Goal: Task Accomplishment & Management: Manage account settings

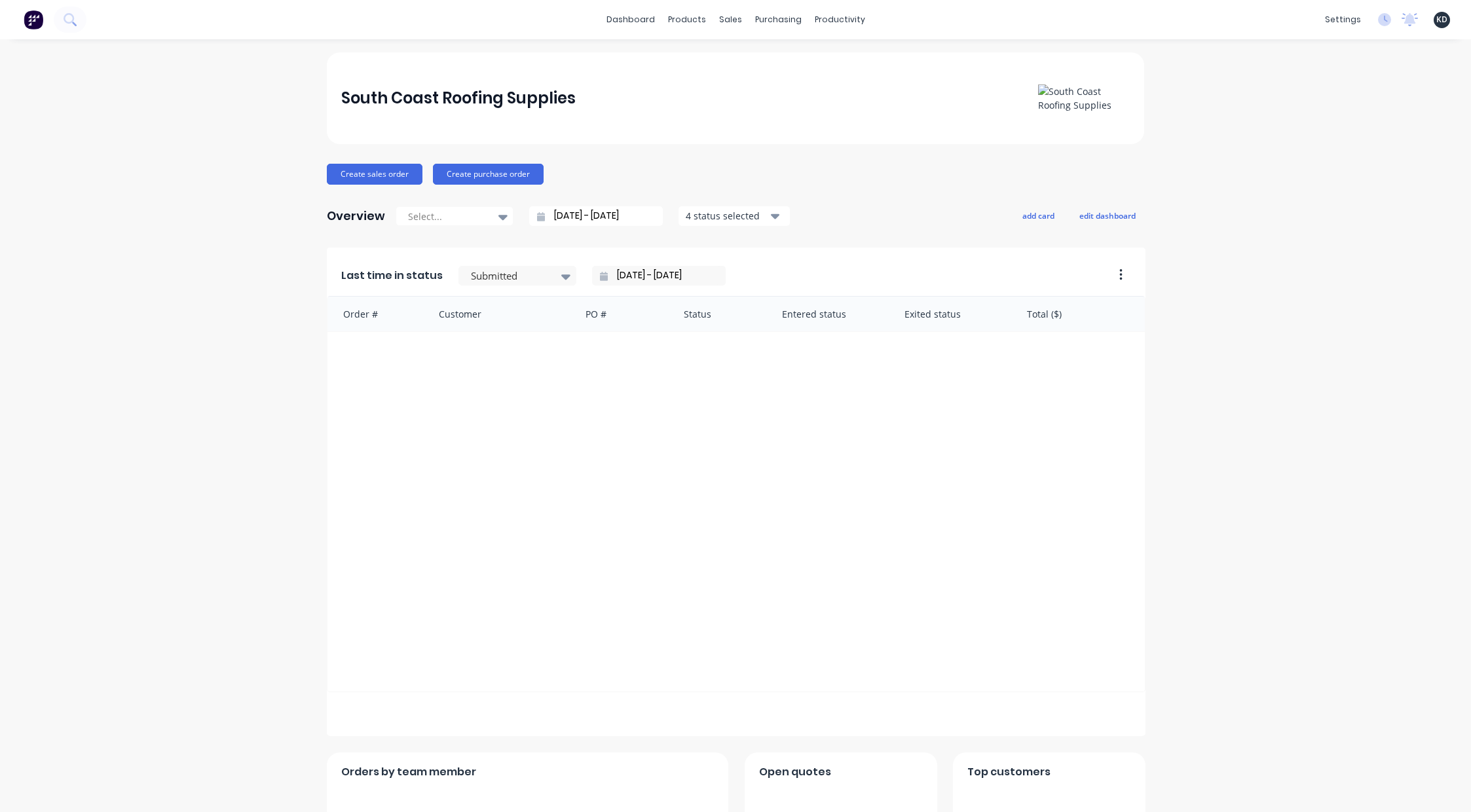
click at [1436, 15] on span "KD" at bounding box center [1441, 19] width 11 height 11
click at [1356, 150] on button "Profile" at bounding box center [1360, 138] width 173 height 26
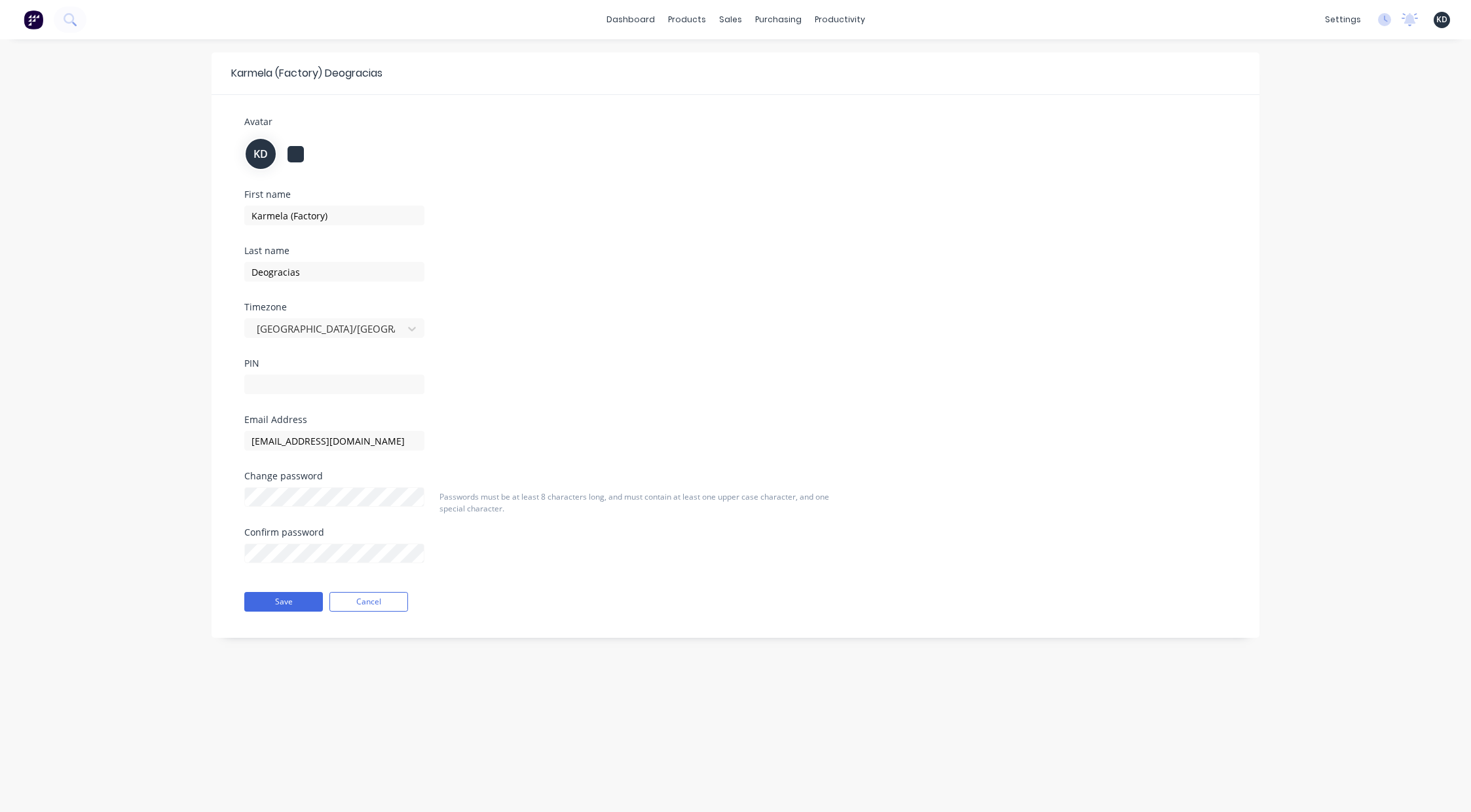
click at [1440, 21] on span "KD" at bounding box center [1441, 19] width 11 height 11
click at [1400, 149] on button "Profile" at bounding box center [1360, 138] width 173 height 26
click at [1377, 160] on button "Sign out" at bounding box center [1360, 164] width 173 height 26
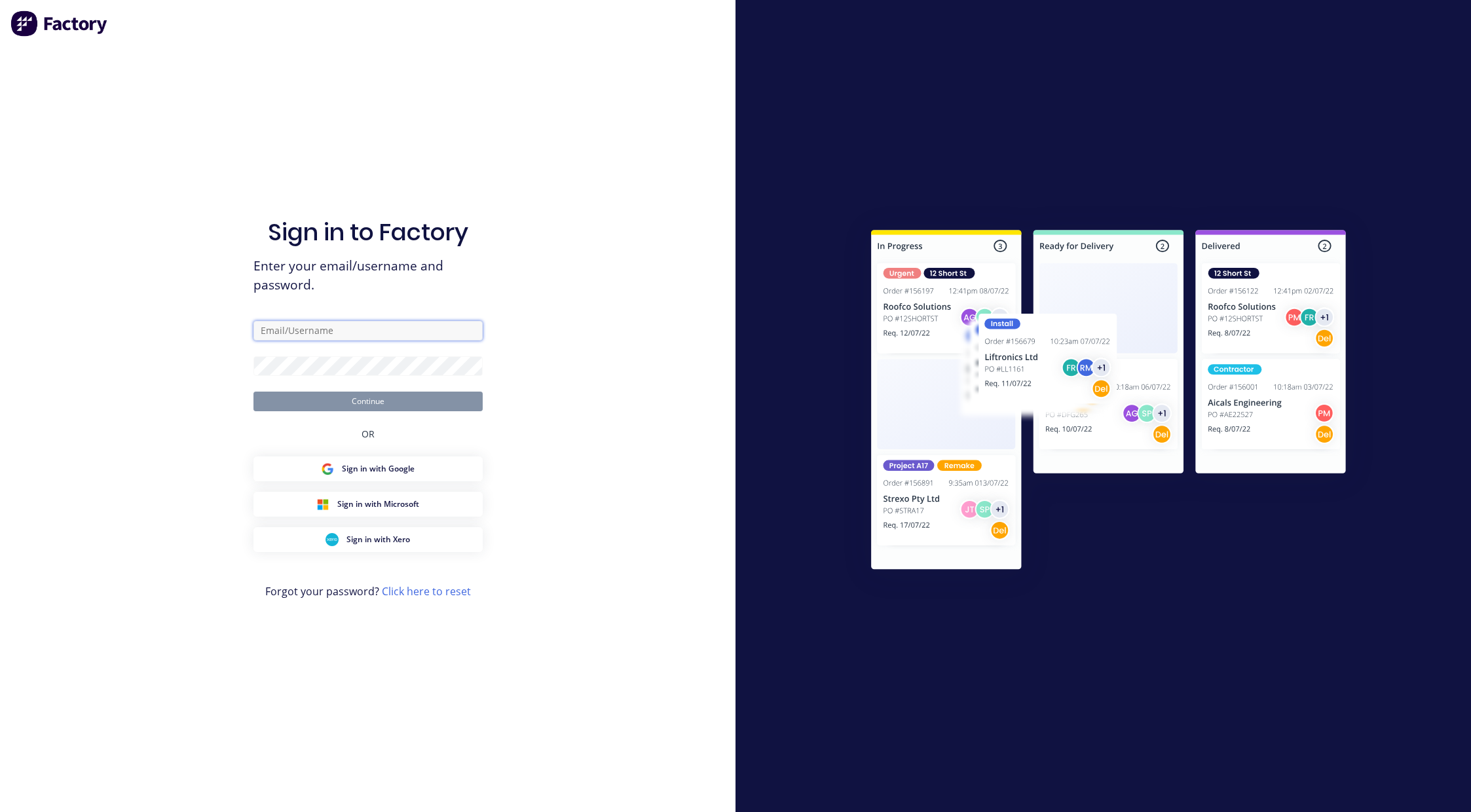
click at [456, 331] on input "text" at bounding box center [368, 330] width 229 height 19
click at [382, 334] on input "text" at bounding box center [368, 330] width 229 height 19
click at [416, 334] on input "text" at bounding box center [368, 330] width 229 height 19
paste input "karmela+default@factory.app"
type input "karmela+default@factory.app"
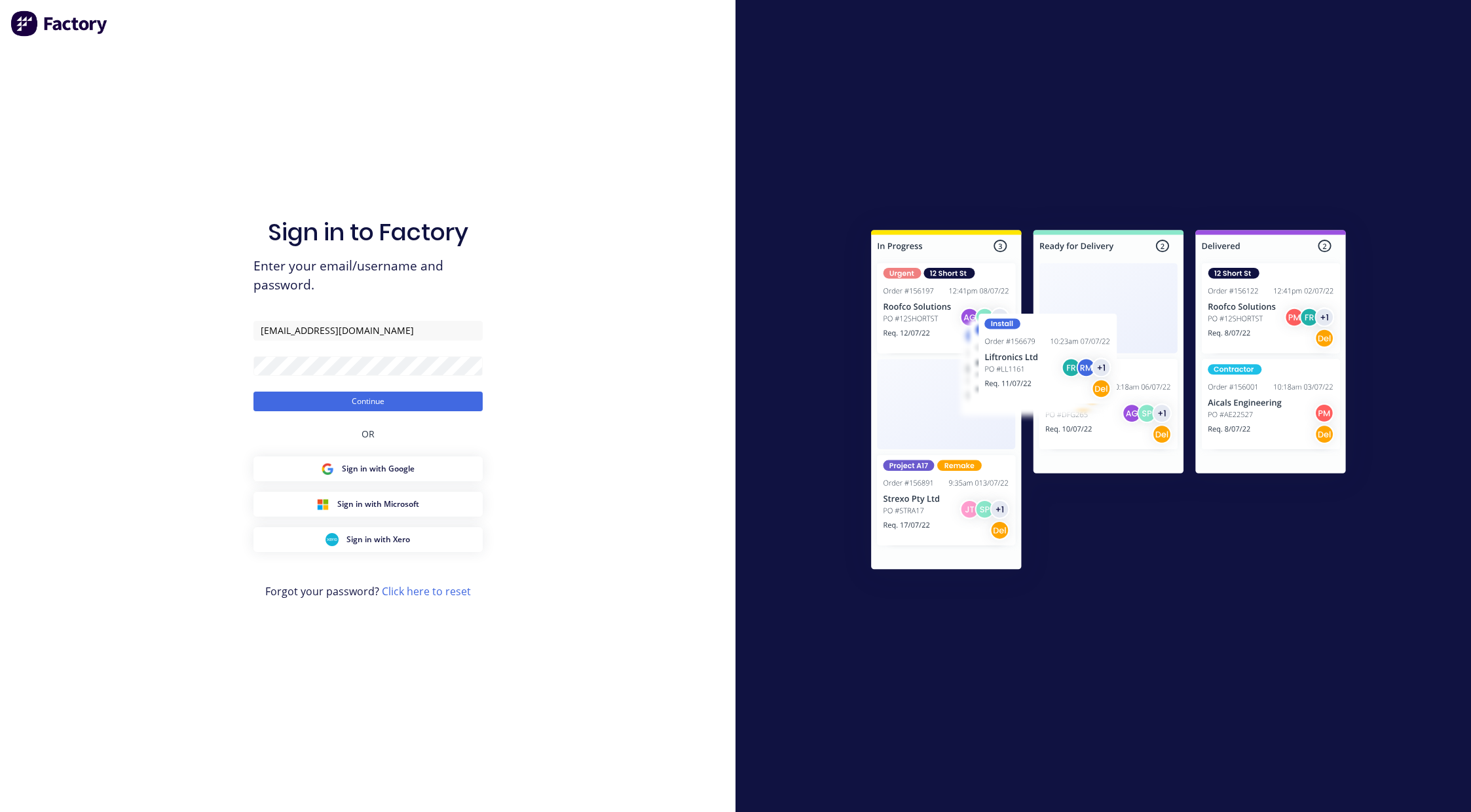
click at [581, 394] on div "Sign in to Factory Enter your email/username and password. karmela+default@fact…" at bounding box center [367, 406] width 736 height 812
click at [444, 395] on button "Continue" at bounding box center [368, 401] width 229 height 19
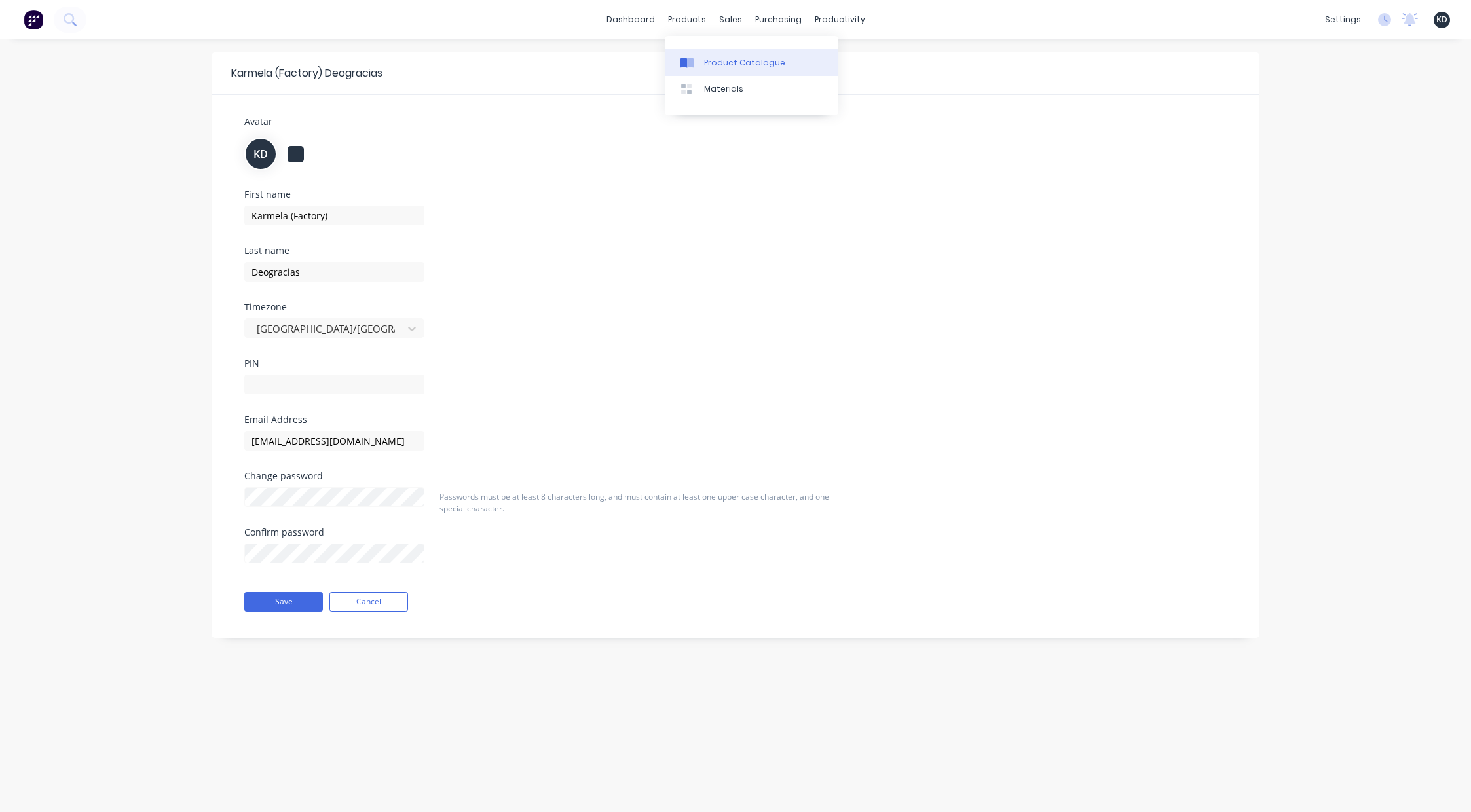
click at [715, 66] on div "Product Catalogue" at bounding box center [744, 62] width 81 height 11
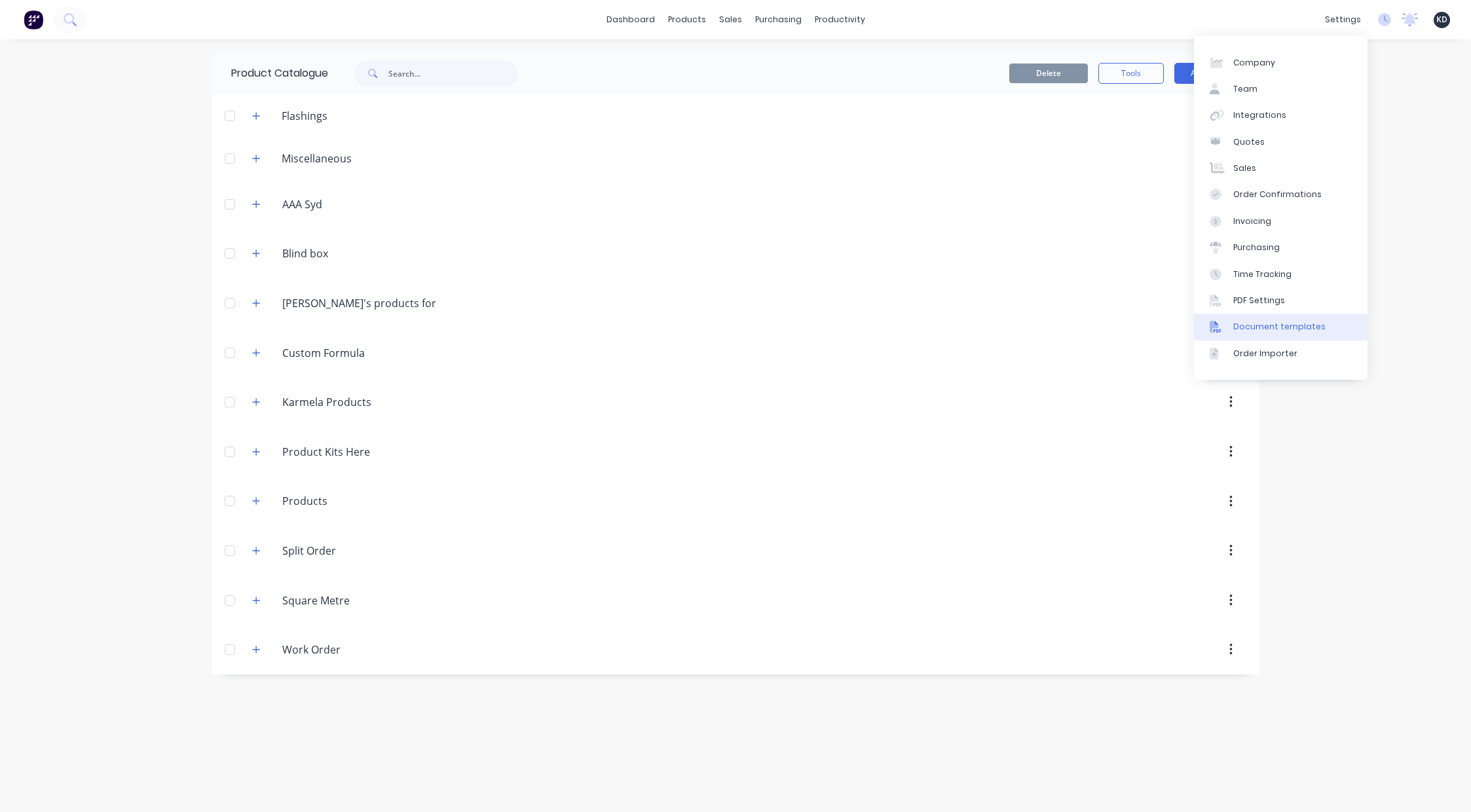
click at [1287, 314] on link "Document templates" at bounding box center [1280, 327] width 173 height 26
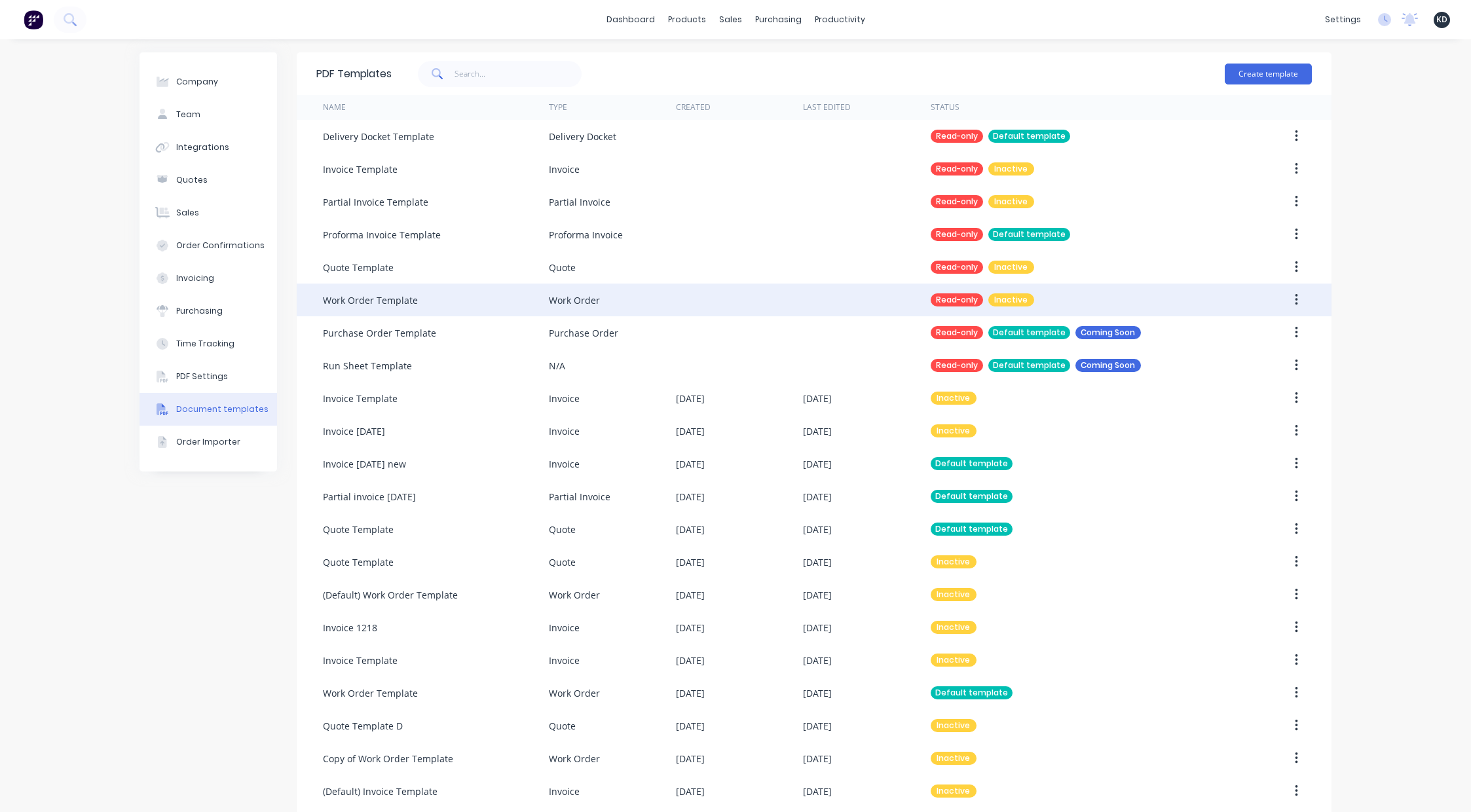
scroll to position [80, 0]
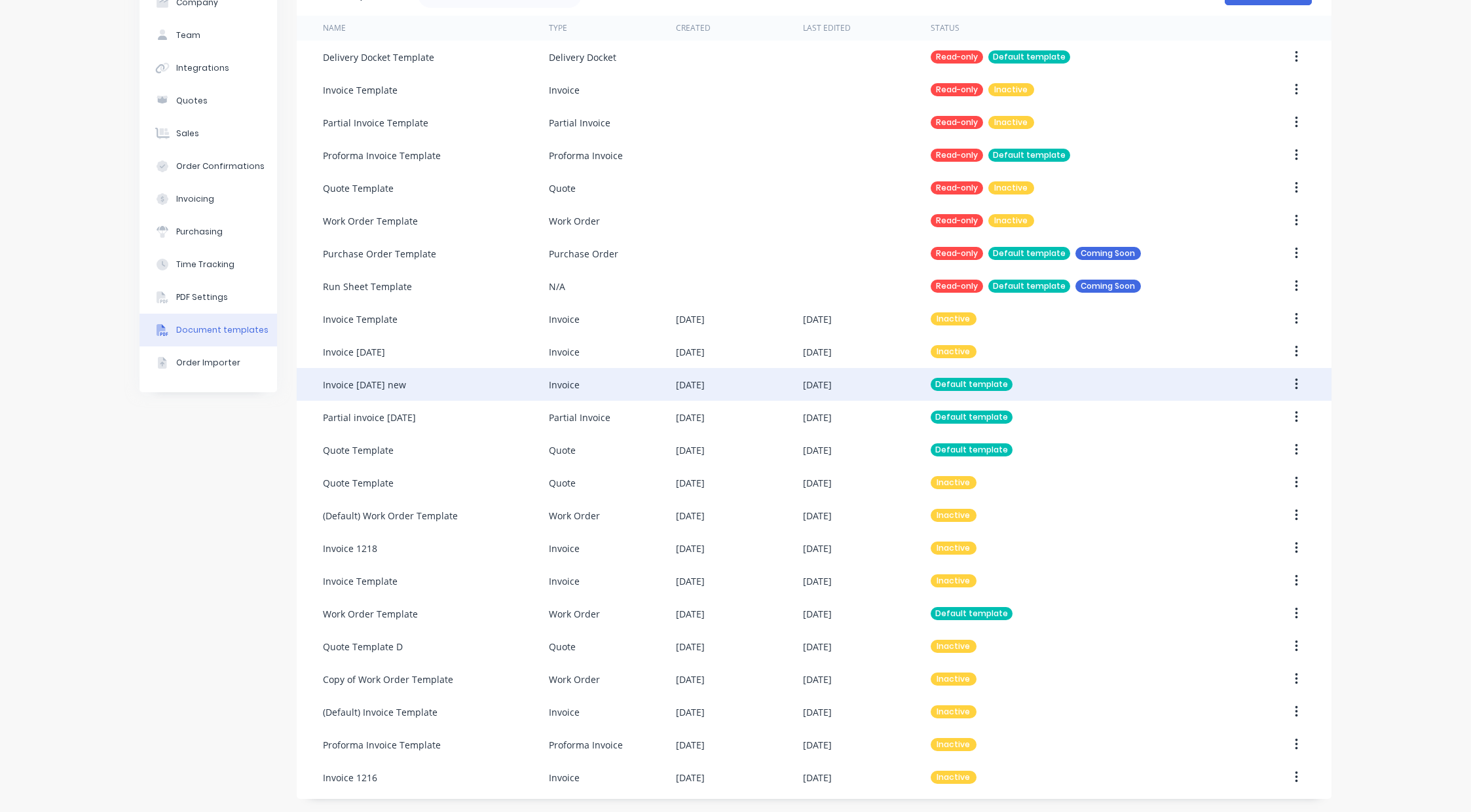
click at [1281, 382] on button "button" at bounding box center [1296, 384] width 31 height 24
click at [1268, 420] on div "Edit" at bounding box center [1249, 419] width 101 height 19
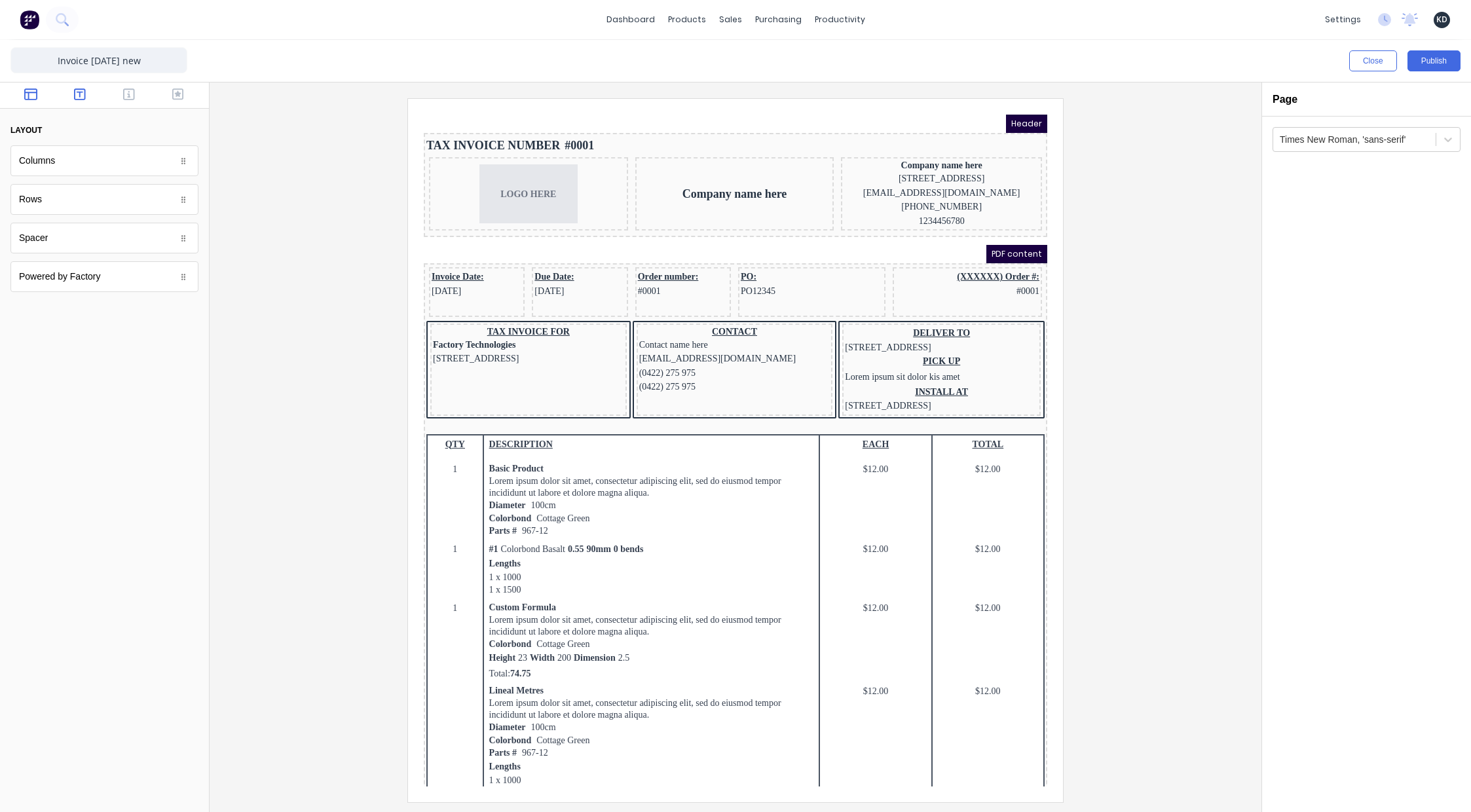
click at [87, 92] on button "button" at bounding box center [80, 95] width 41 height 16
click at [142, 85] on div at bounding box center [104, 95] width 209 height 26
click at [132, 93] on icon "button" at bounding box center [129, 94] width 11 height 13
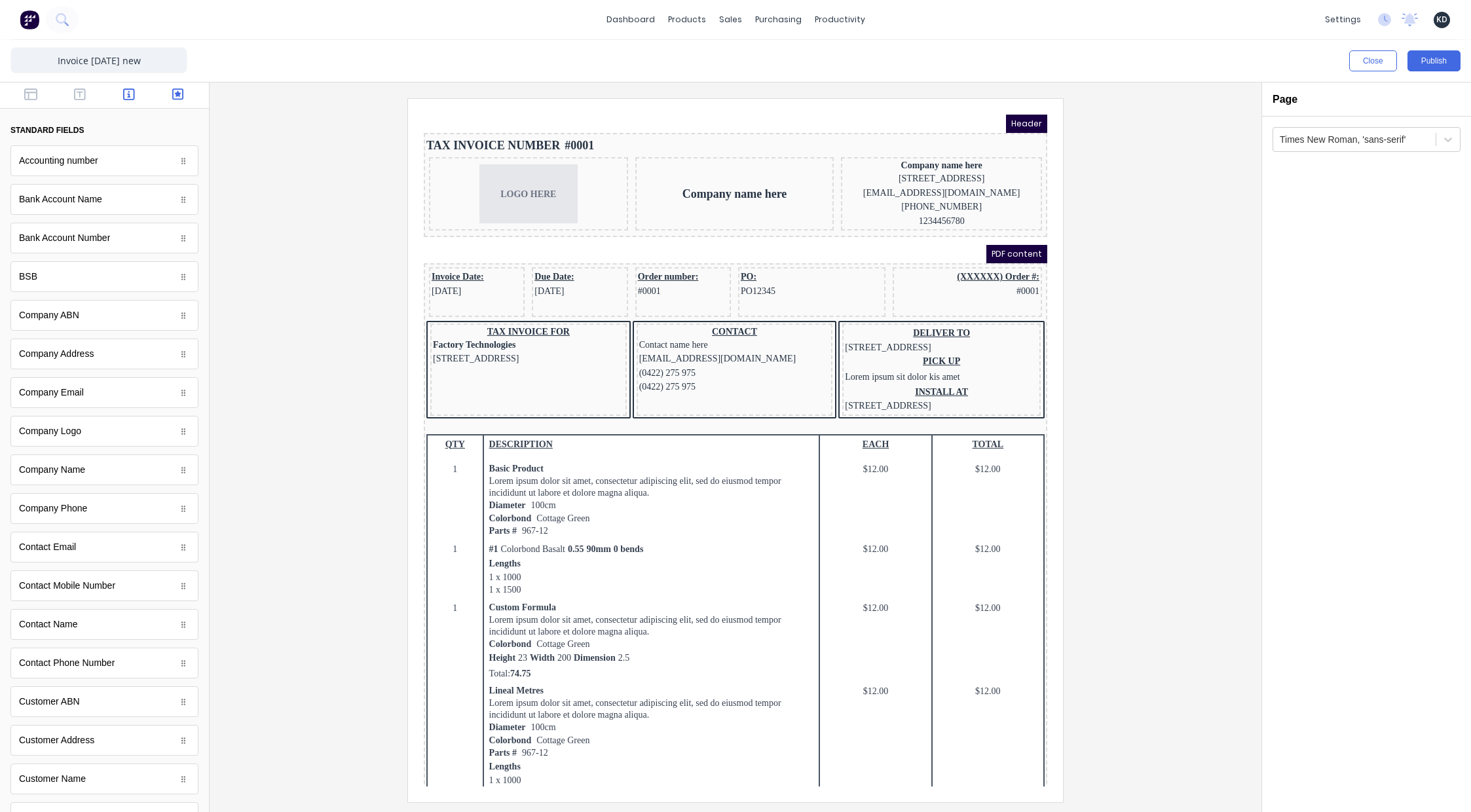
click at [175, 100] on icon "button" at bounding box center [178, 94] width 11 height 13
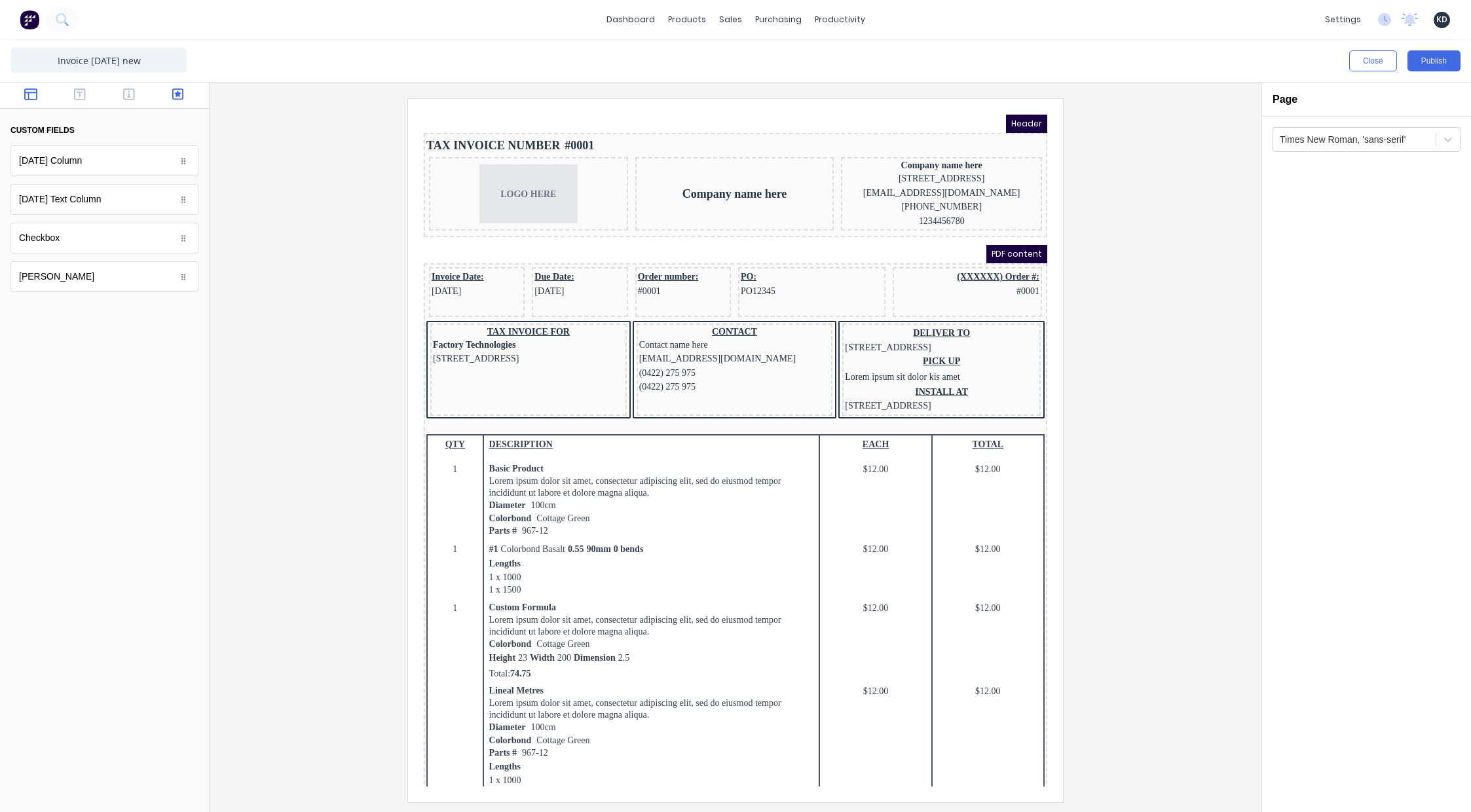
click at [24, 95] on icon "button" at bounding box center [31, 94] width 13 height 11
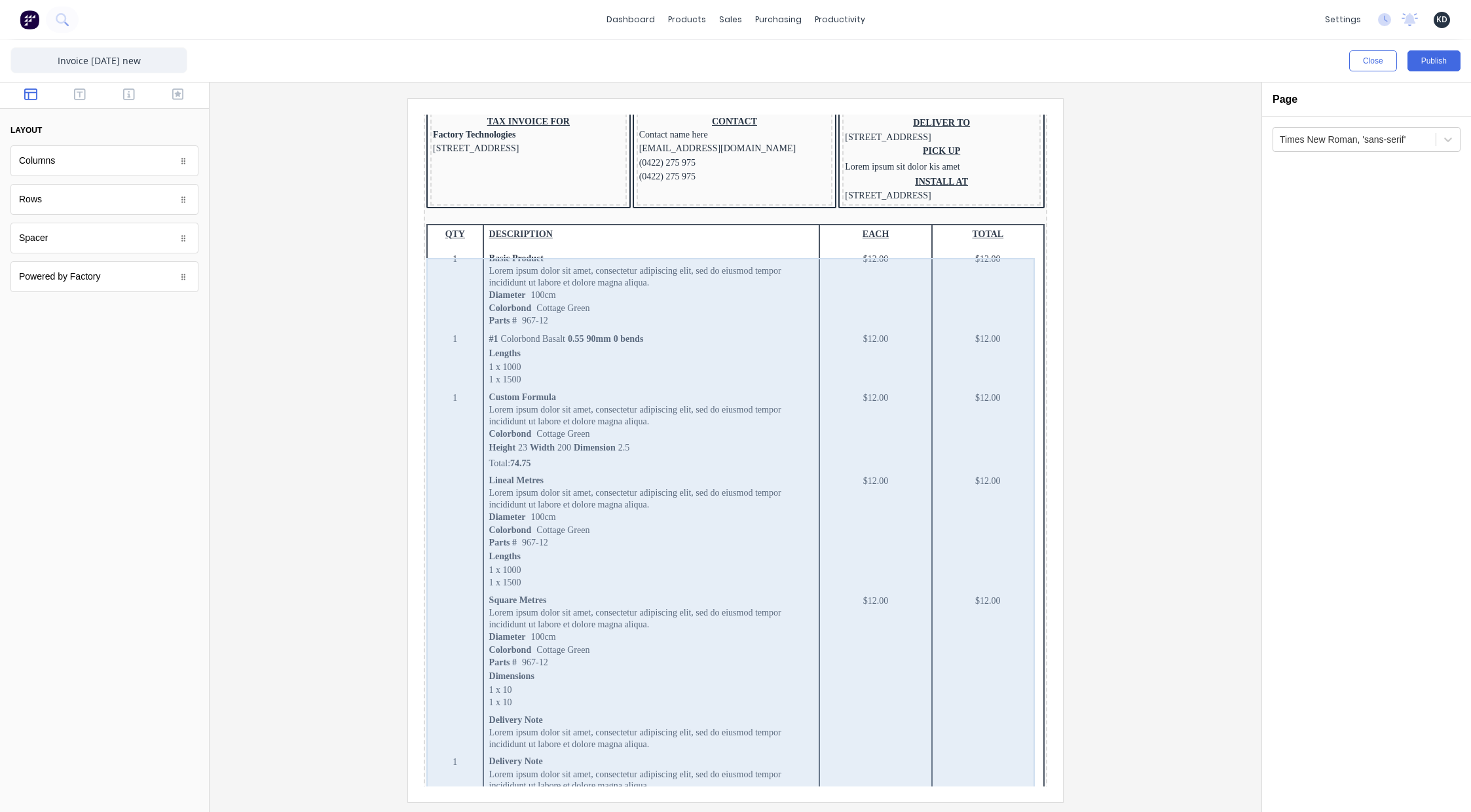
scroll to position [593, 0]
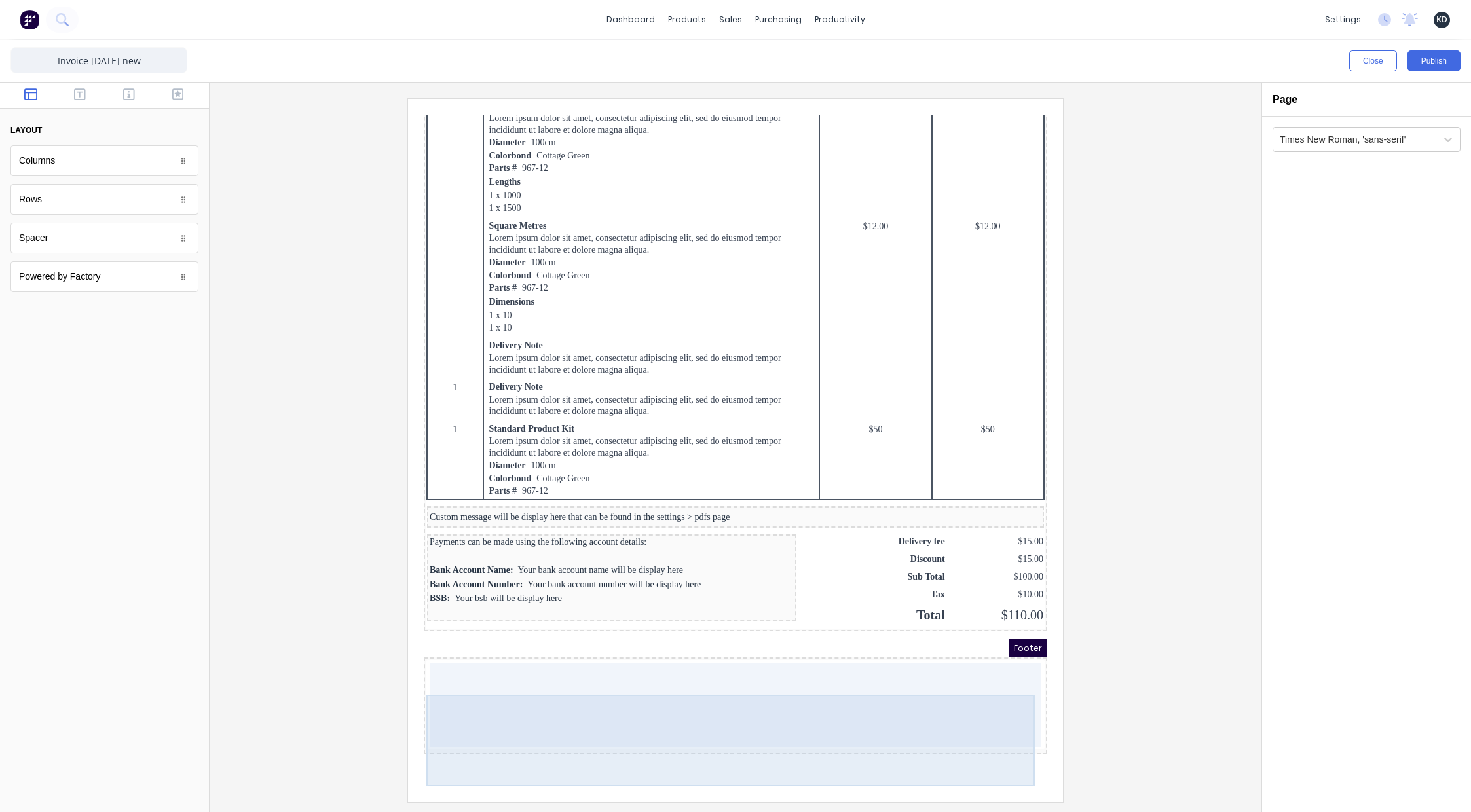
click at [942, 785] on iframe at bounding box center [736, 450] width 655 height 703
click at [877, 700] on div at bounding box center [720, 689] width 610 height 84
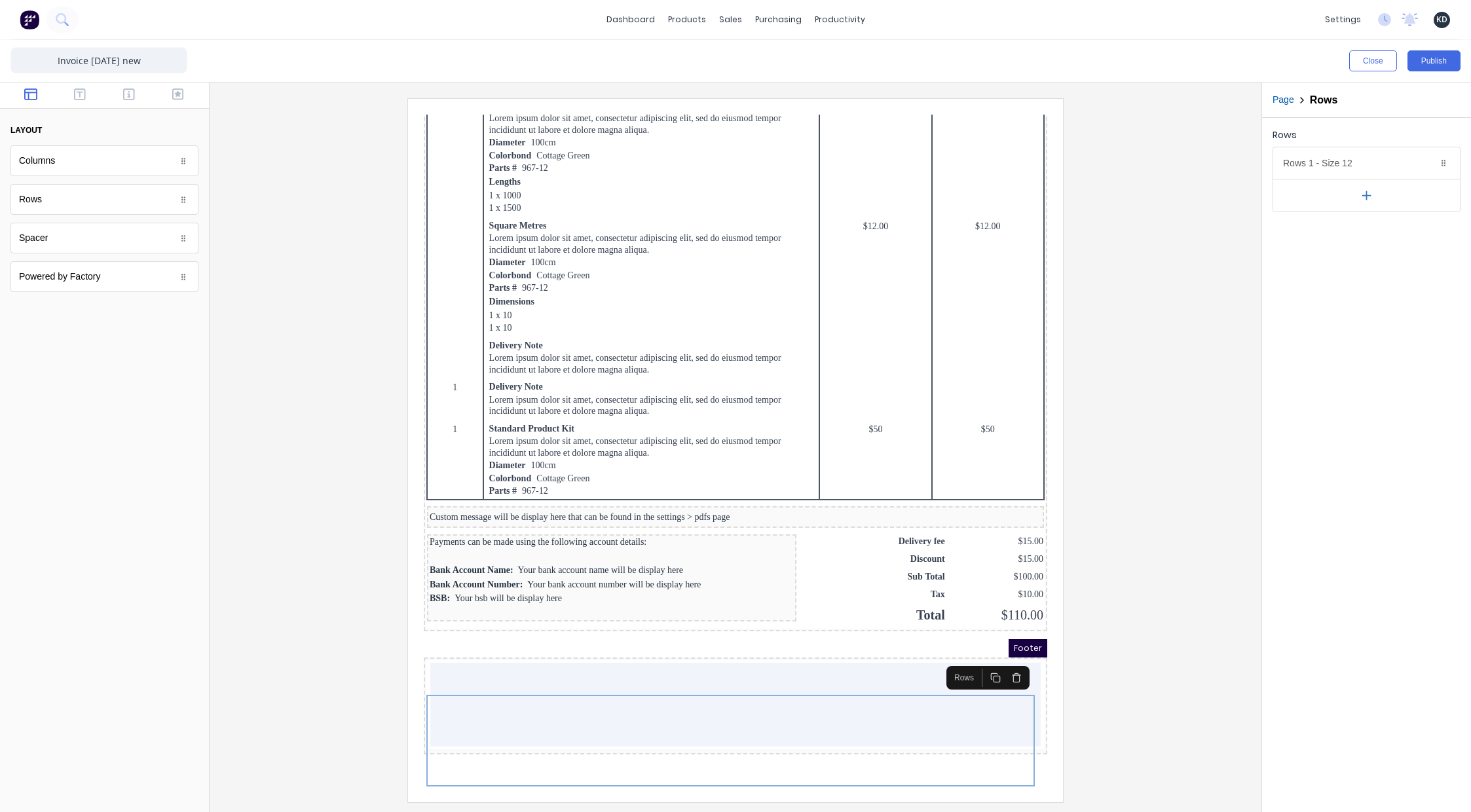
click at [1120, 663] on div at bounding box center [736, 449] width 1031 height 703
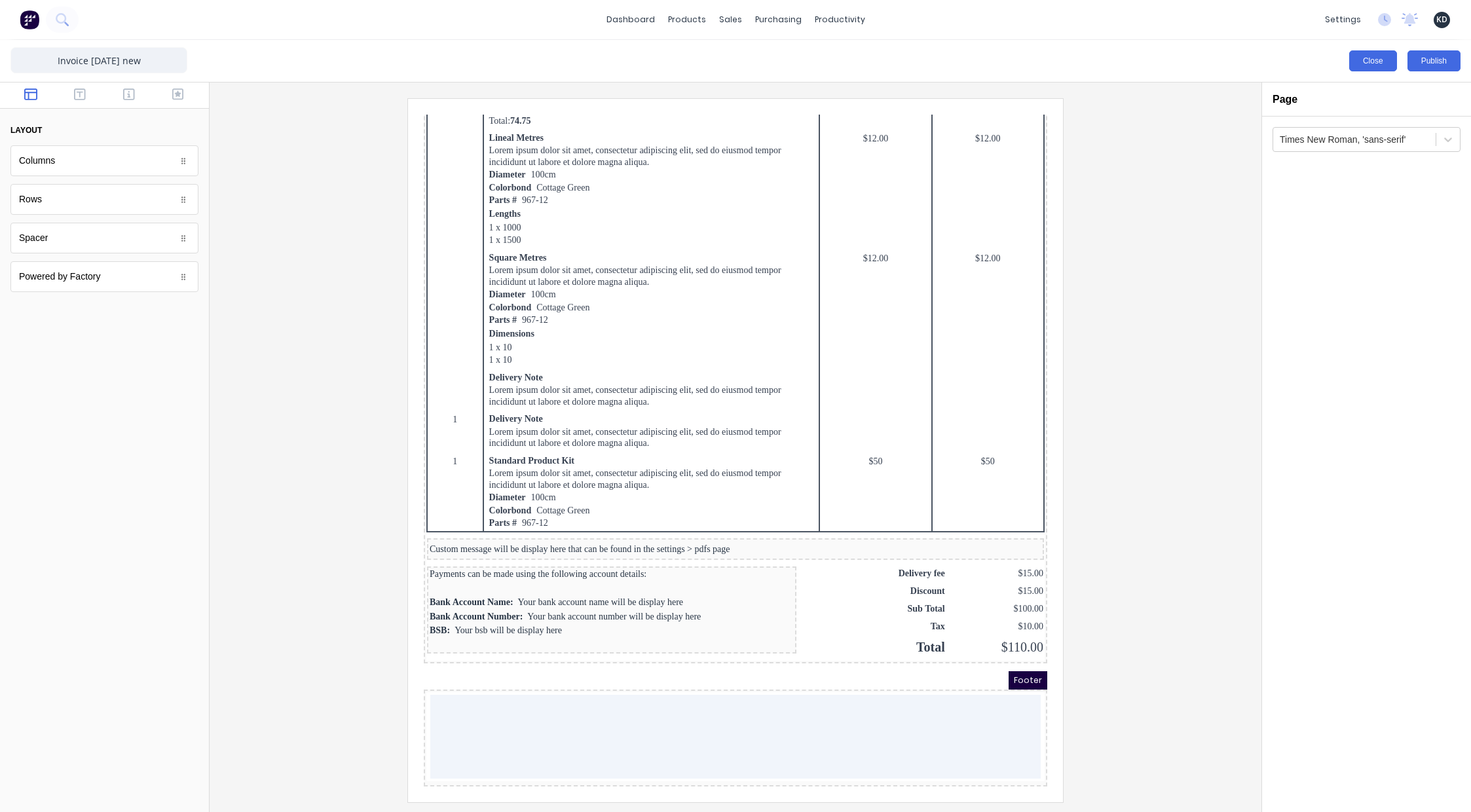
click at [1376, 61] on button "Close" at bounding box center [1373, 61] width 48 height 21
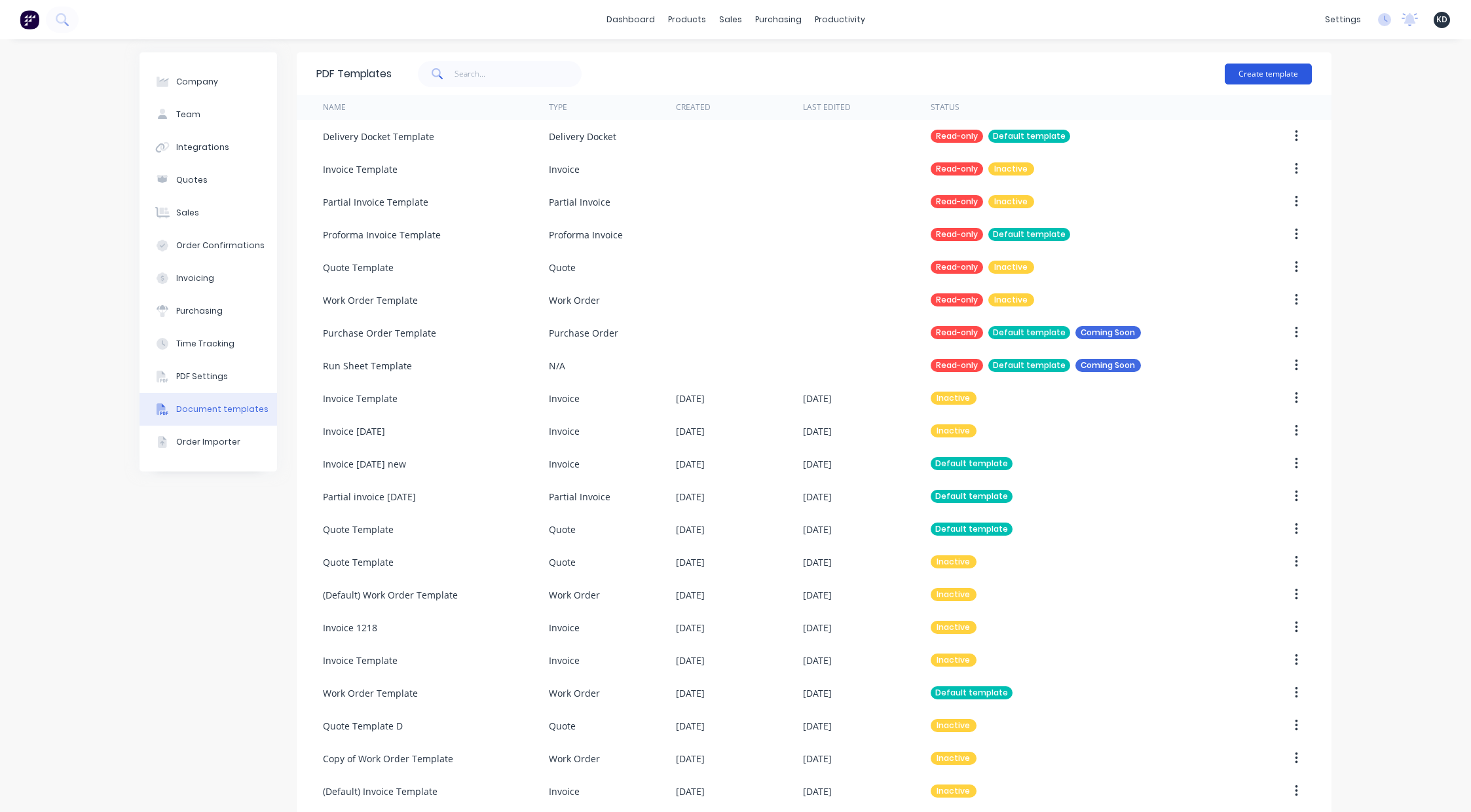
click at [1277, 75] on button "Create template" at bounding box center [1268, 74] width 87 height 21
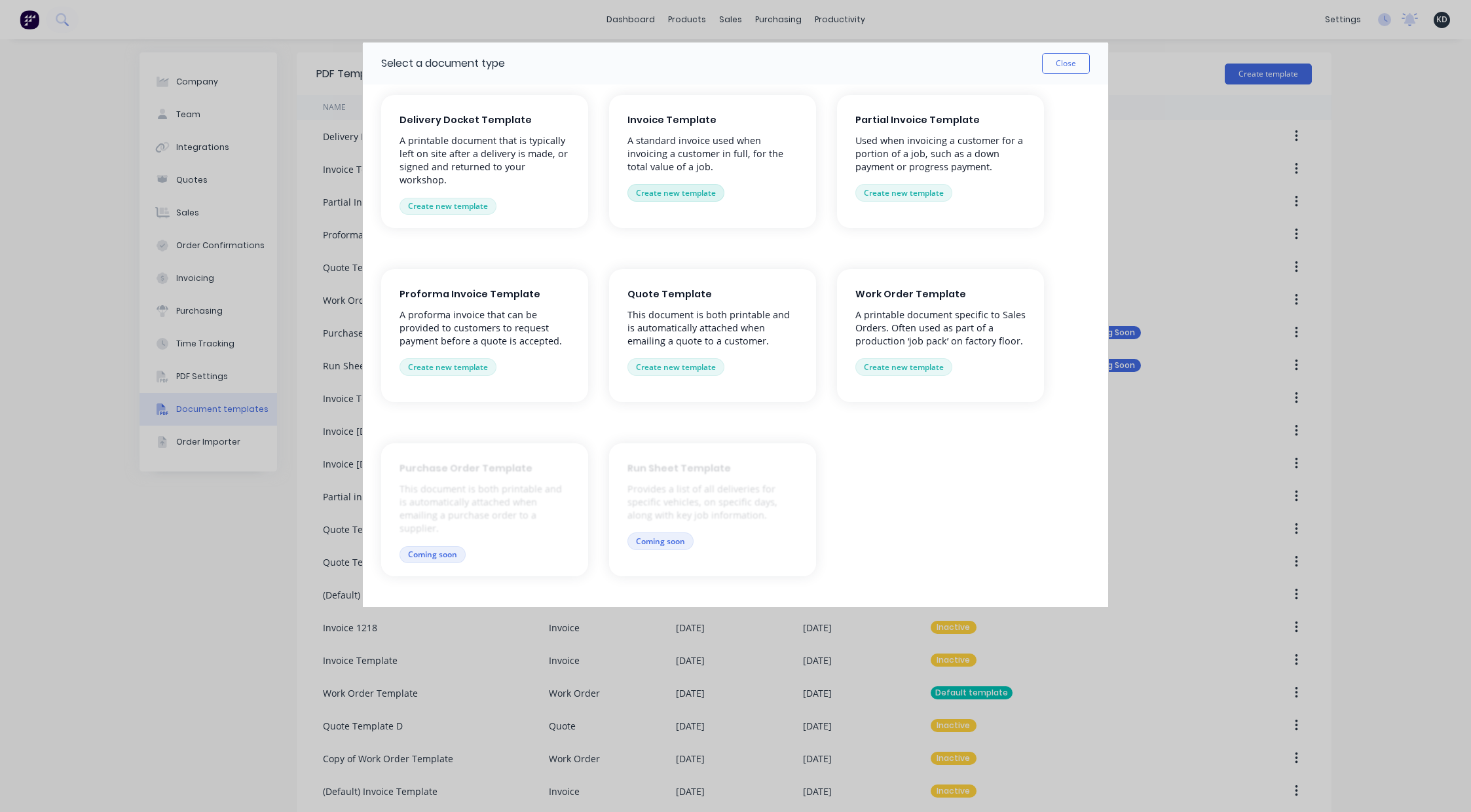
click at [675, 191] on button "Create new template" at bounding box center [675, 191] width 97 height 17
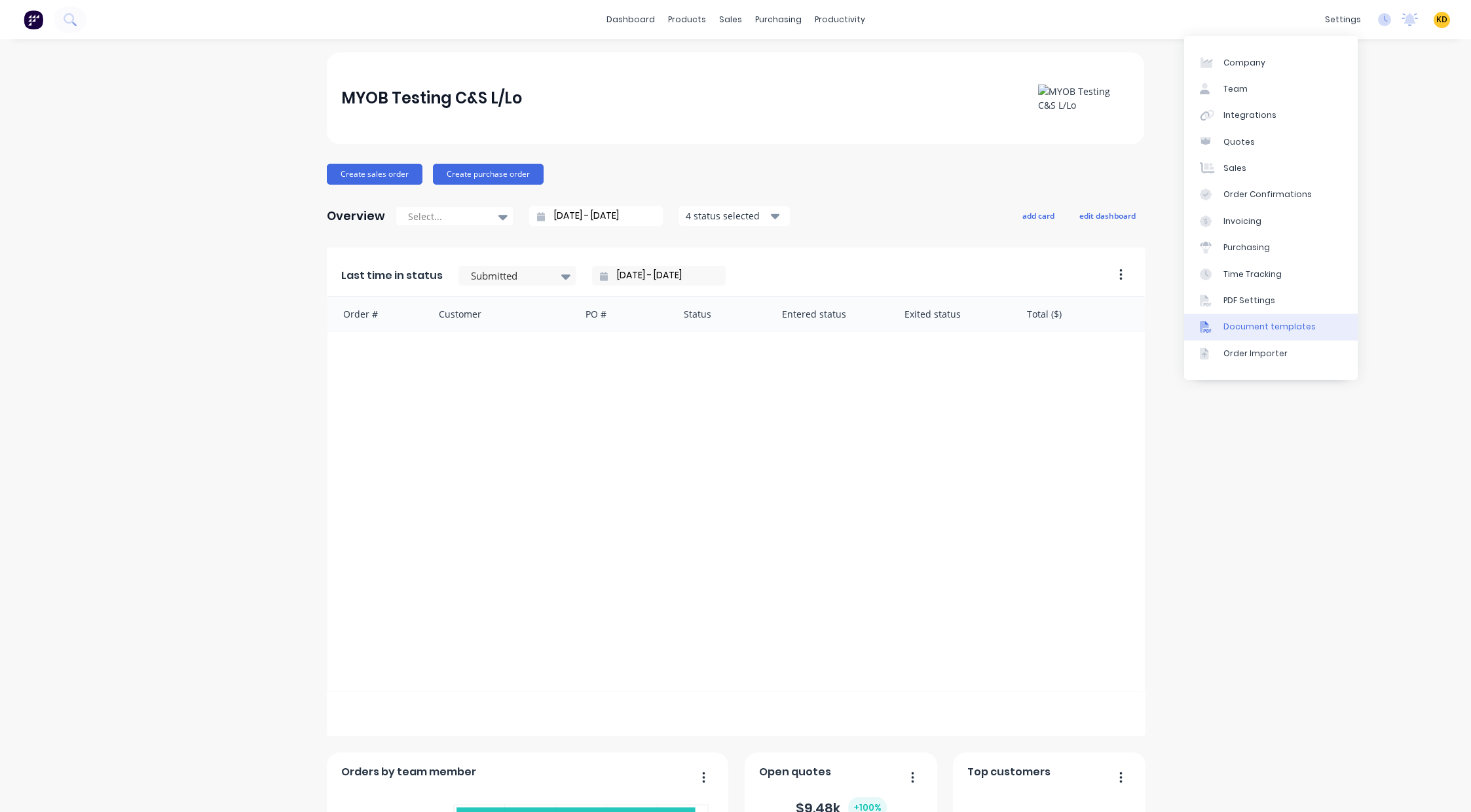
click at [1308, 320] on link "Document templates" at bounding box center [1271, 327] width 173 height 26
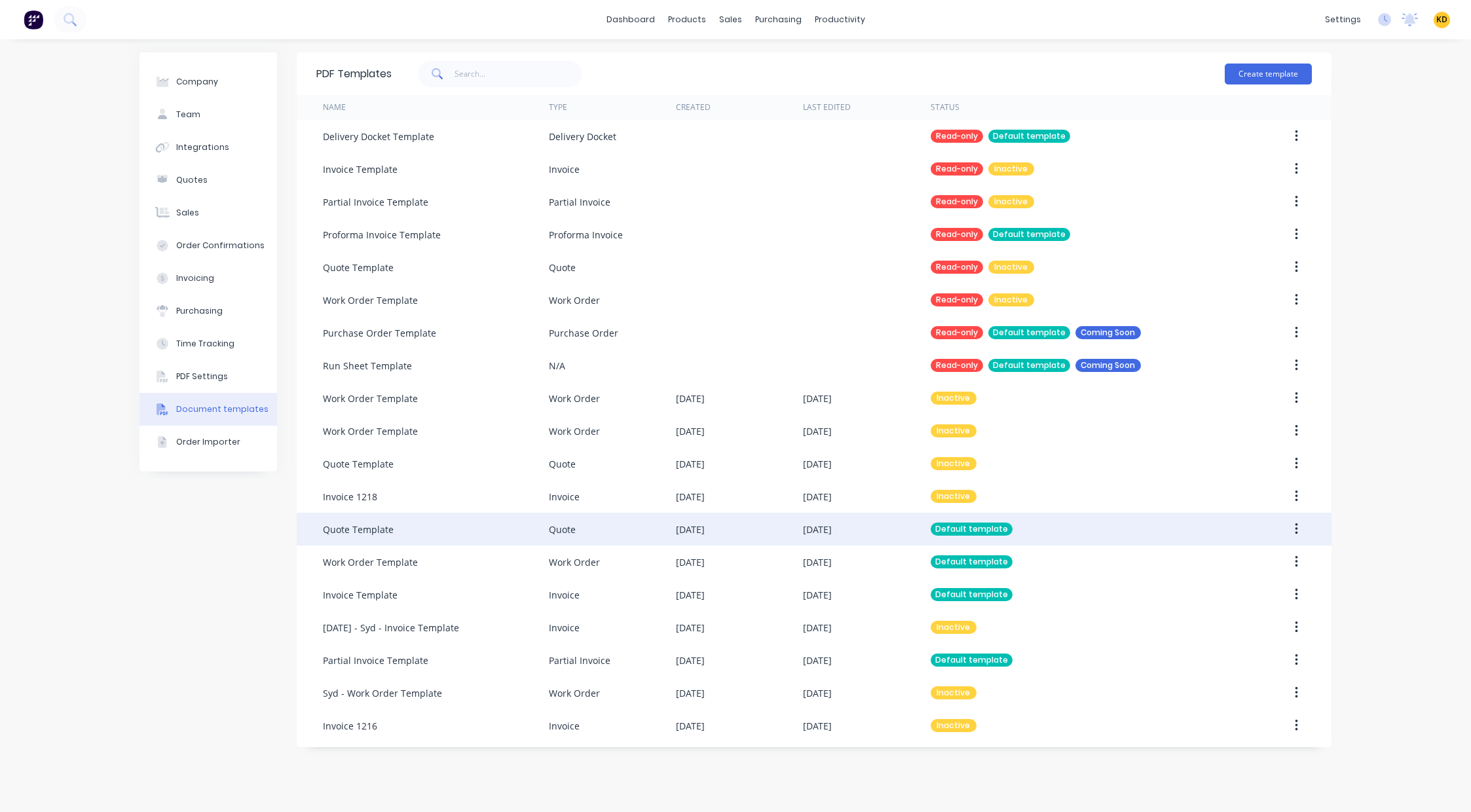
click at [1303, 532] on button "button" at bounding box center [1296, 529] width 31 height 24
click at [1283, 554] on div "Edit" at bounding box center [1249, 564] width 101 height 19
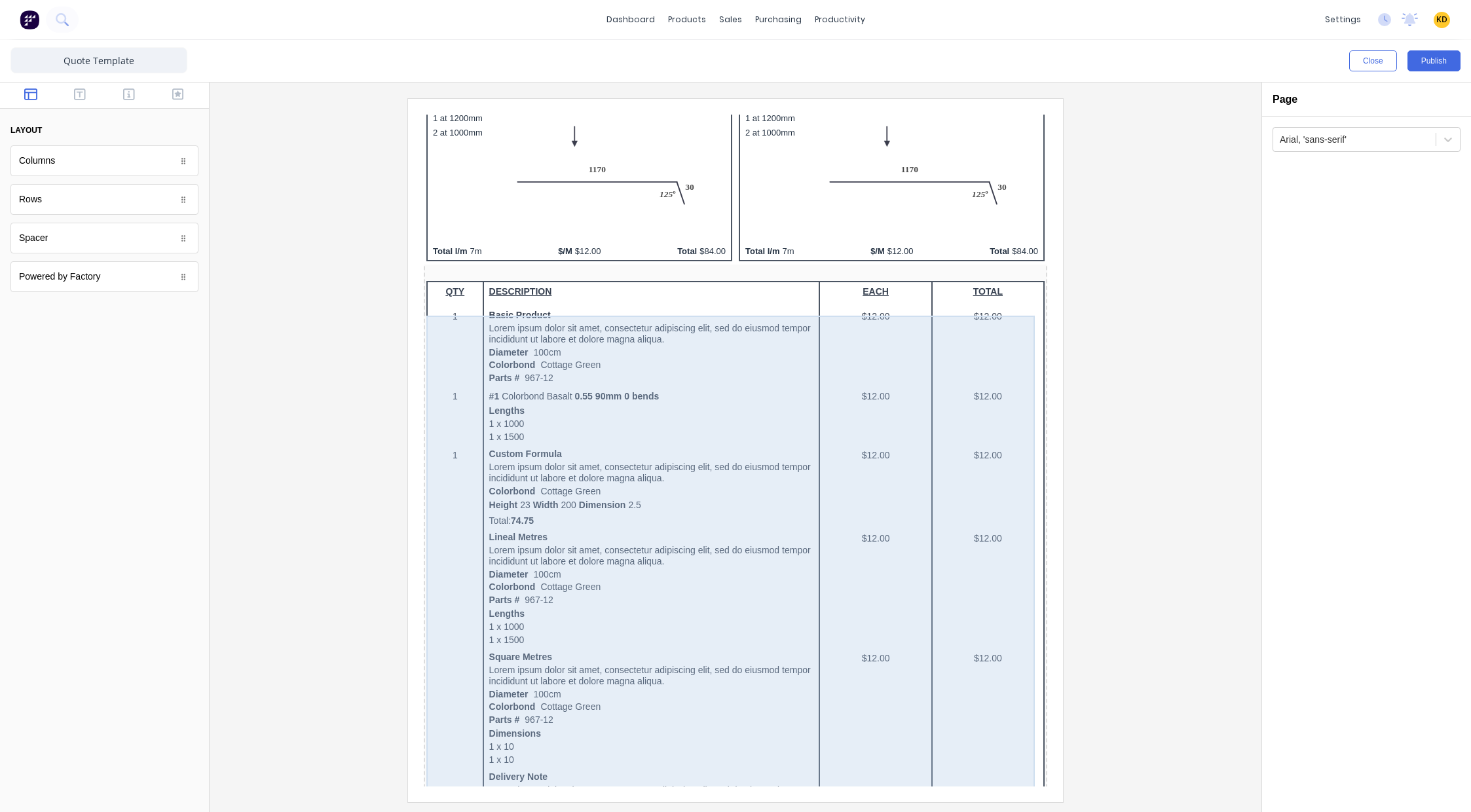
scroll to position [799, 0]
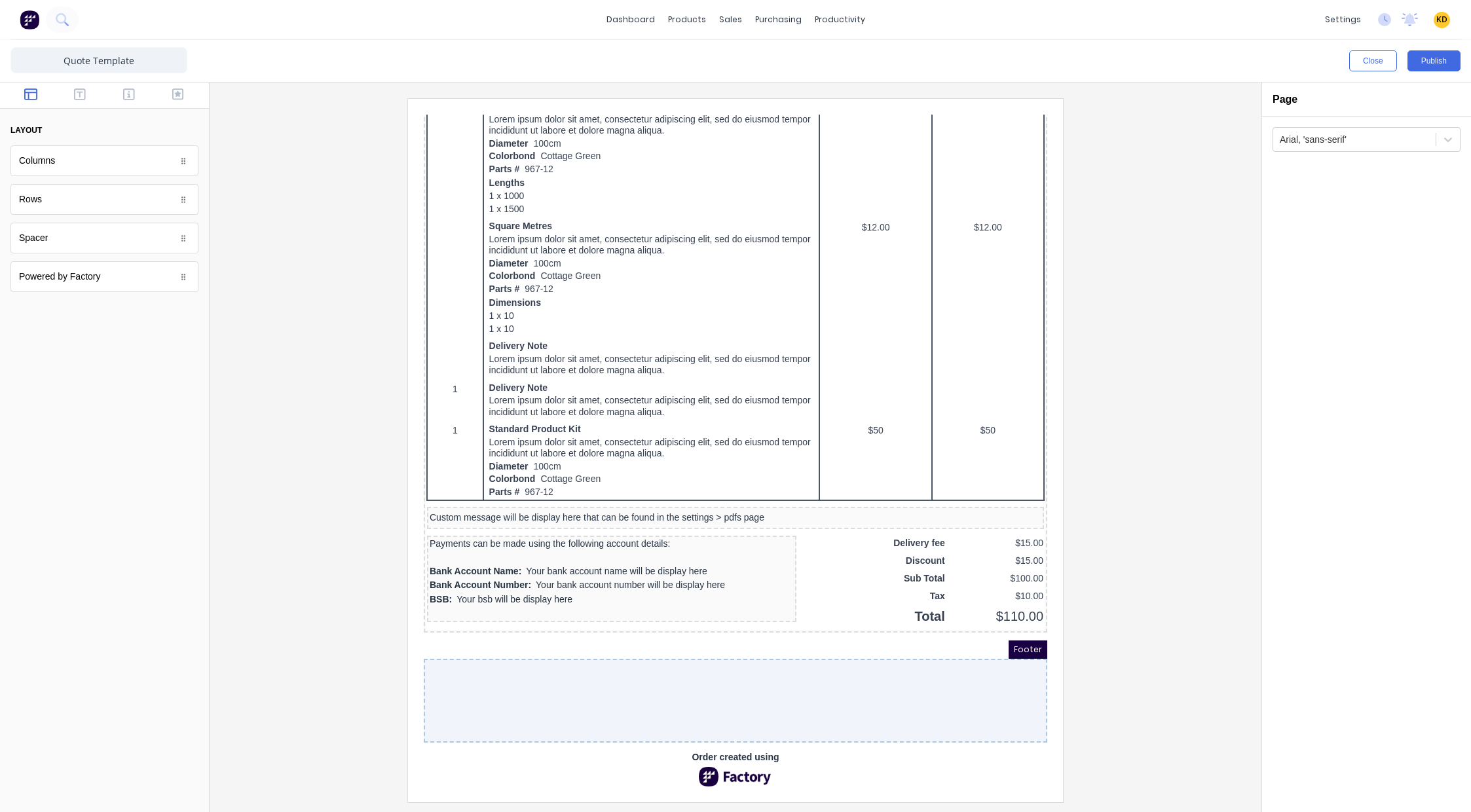
click at [728, 742] on span "Order created using" at bounding box center [720, 741] width 87 height 14
click at [708, 751] on img at bounding box center [720, 760] width 79 height 19
click at [708, 755] on img at bounding box center [720, 760] width 79 height 19
click at [701, 751] on img at bounding box center [720, 760] width 79 height 19
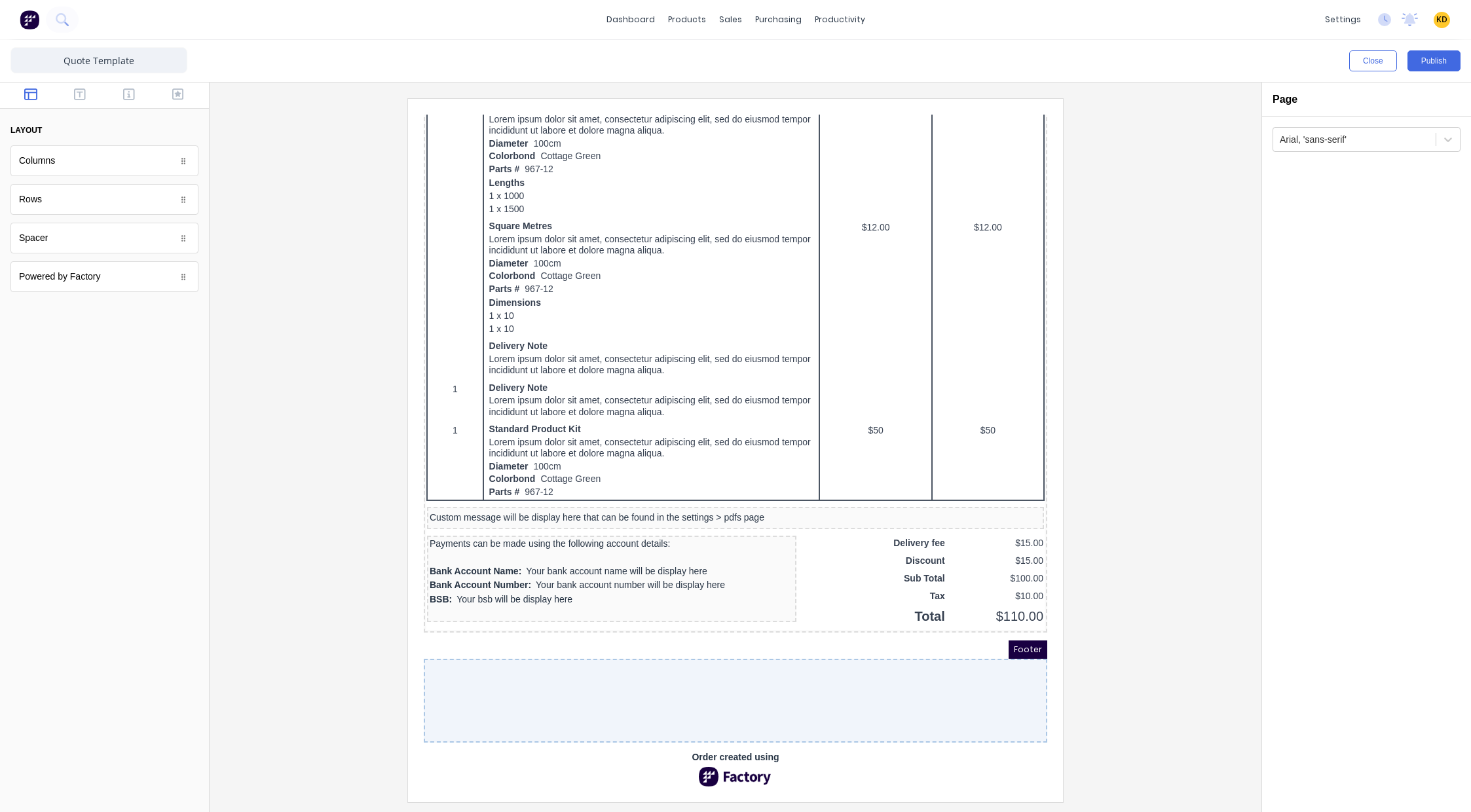
click at [701, 751] on img at bounding box center [720, 760] width 79 height 19
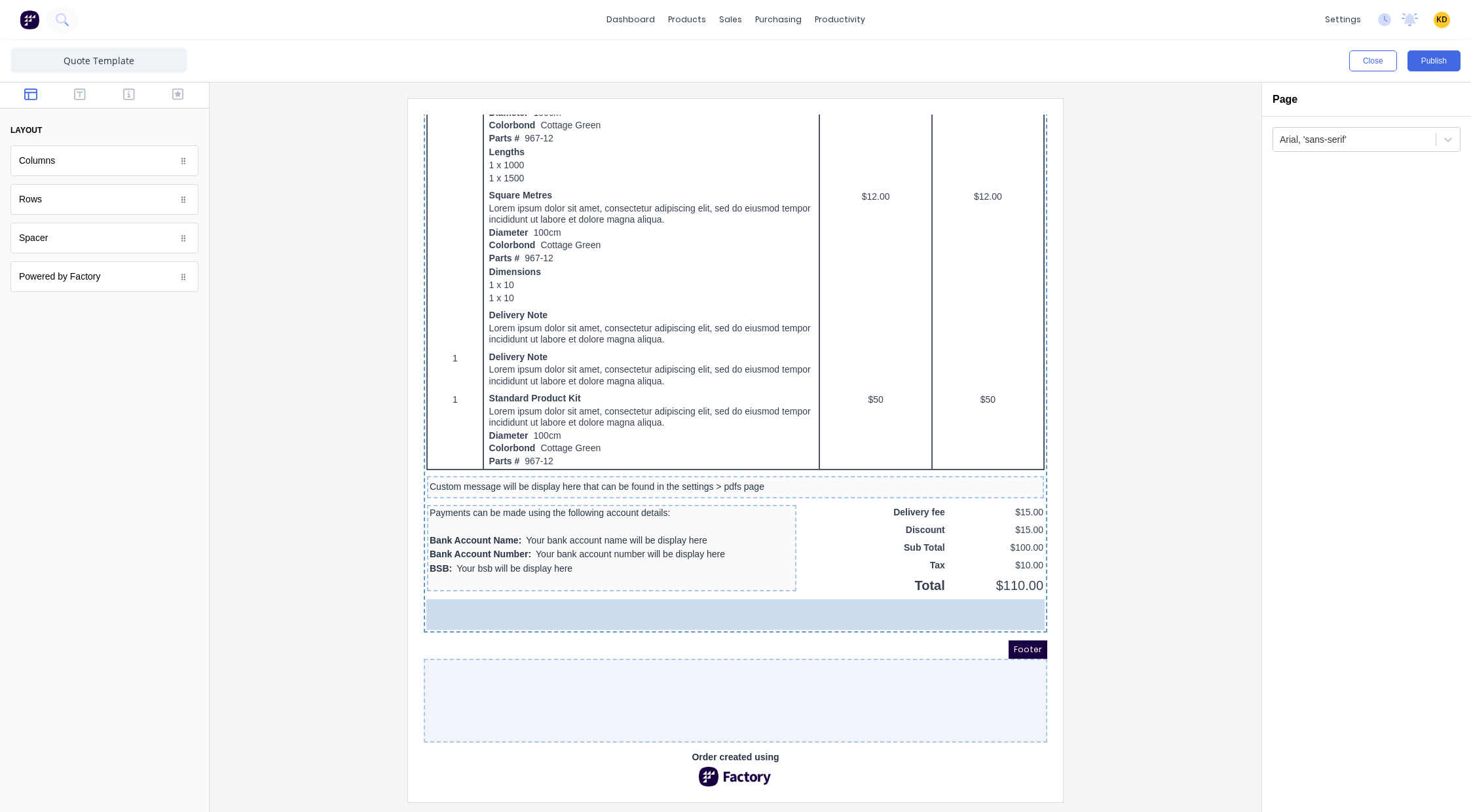
drag, startPoint x: 72, startPoint y: 276, endPoint x: 652, endPoint y: 697, distance: 716.7
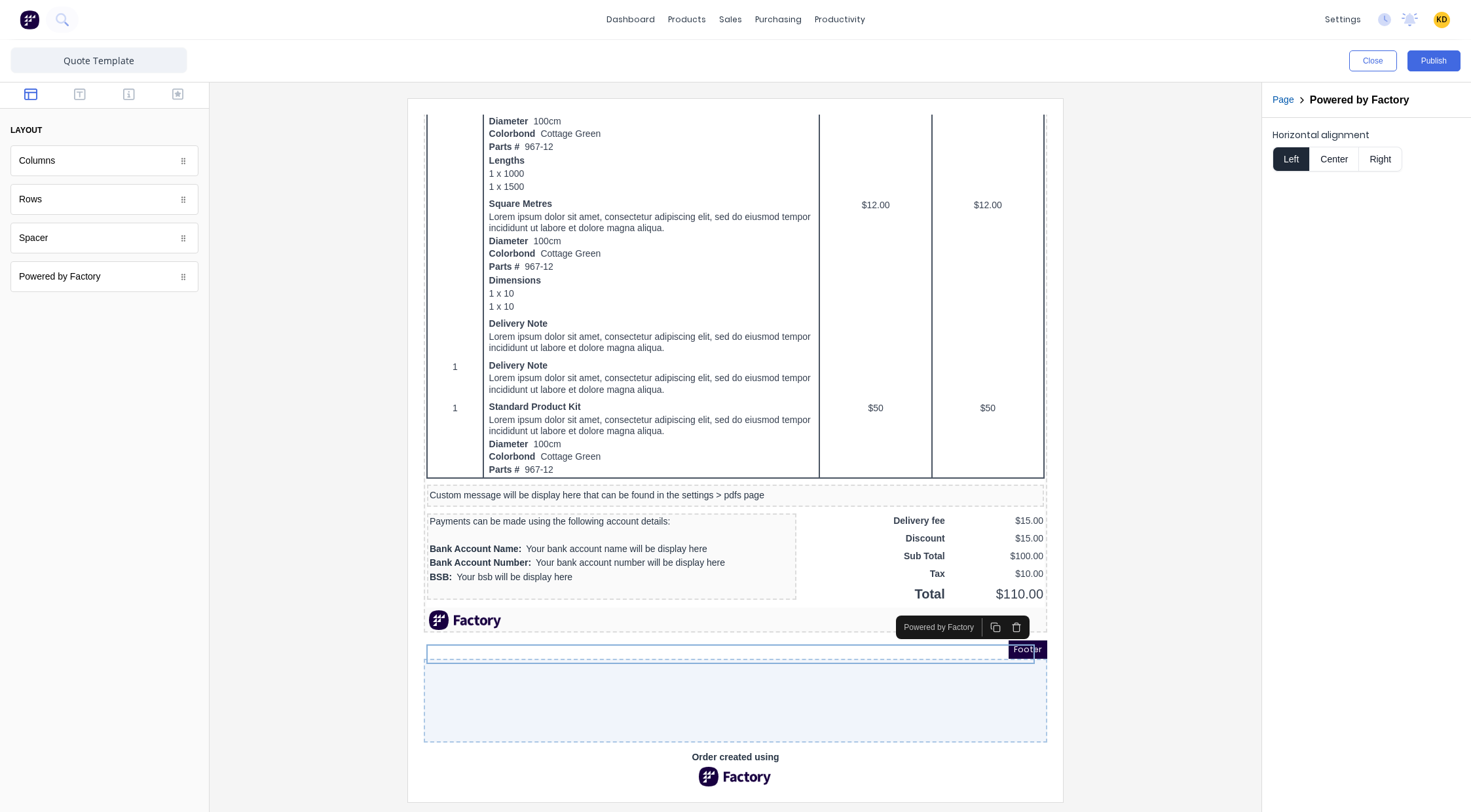
click at [1211, 642] on div at bounding box center [736, 449] width 1031 height 703
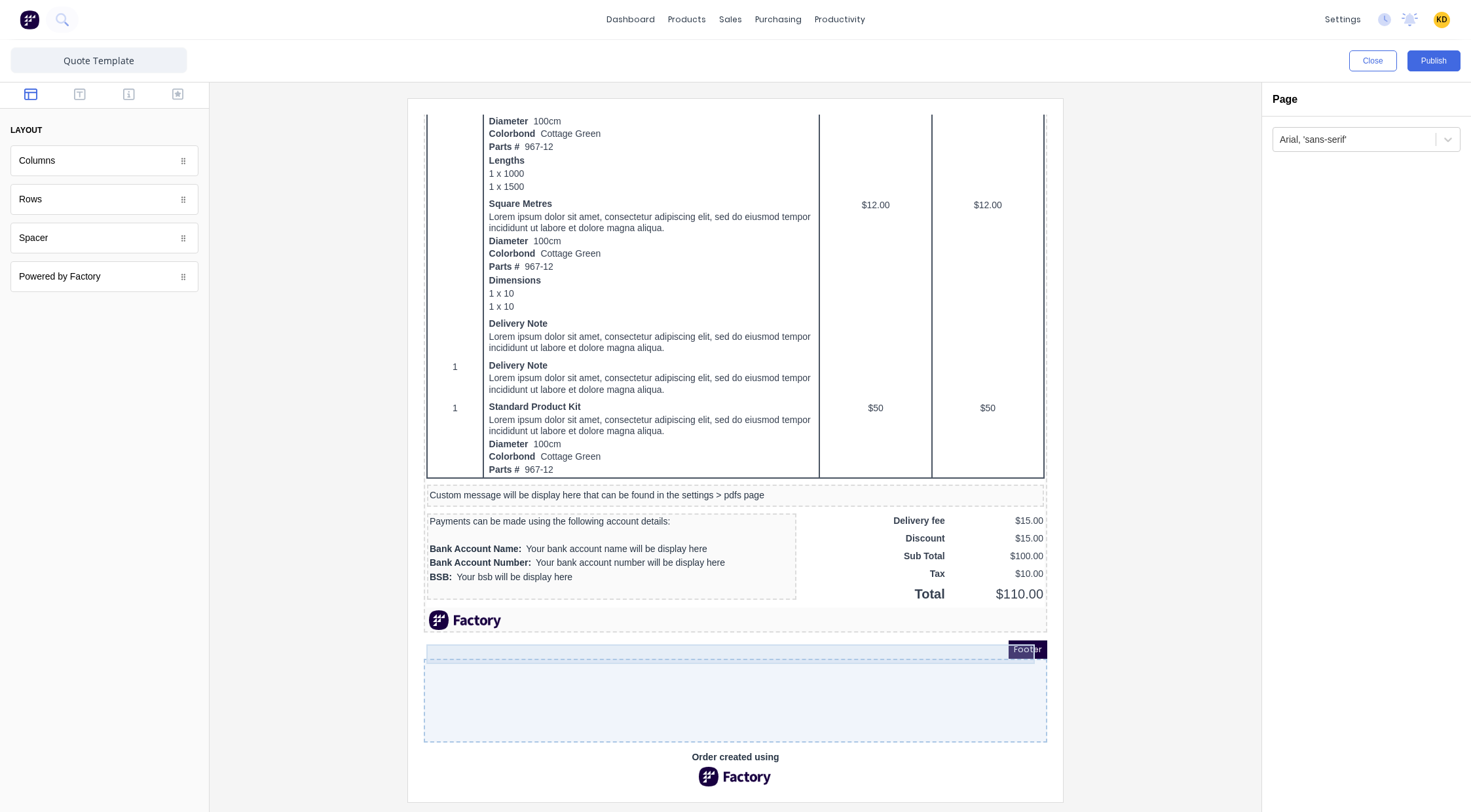
click at [964, 614] on div at bounding box center [720, 604] width 618 height 19
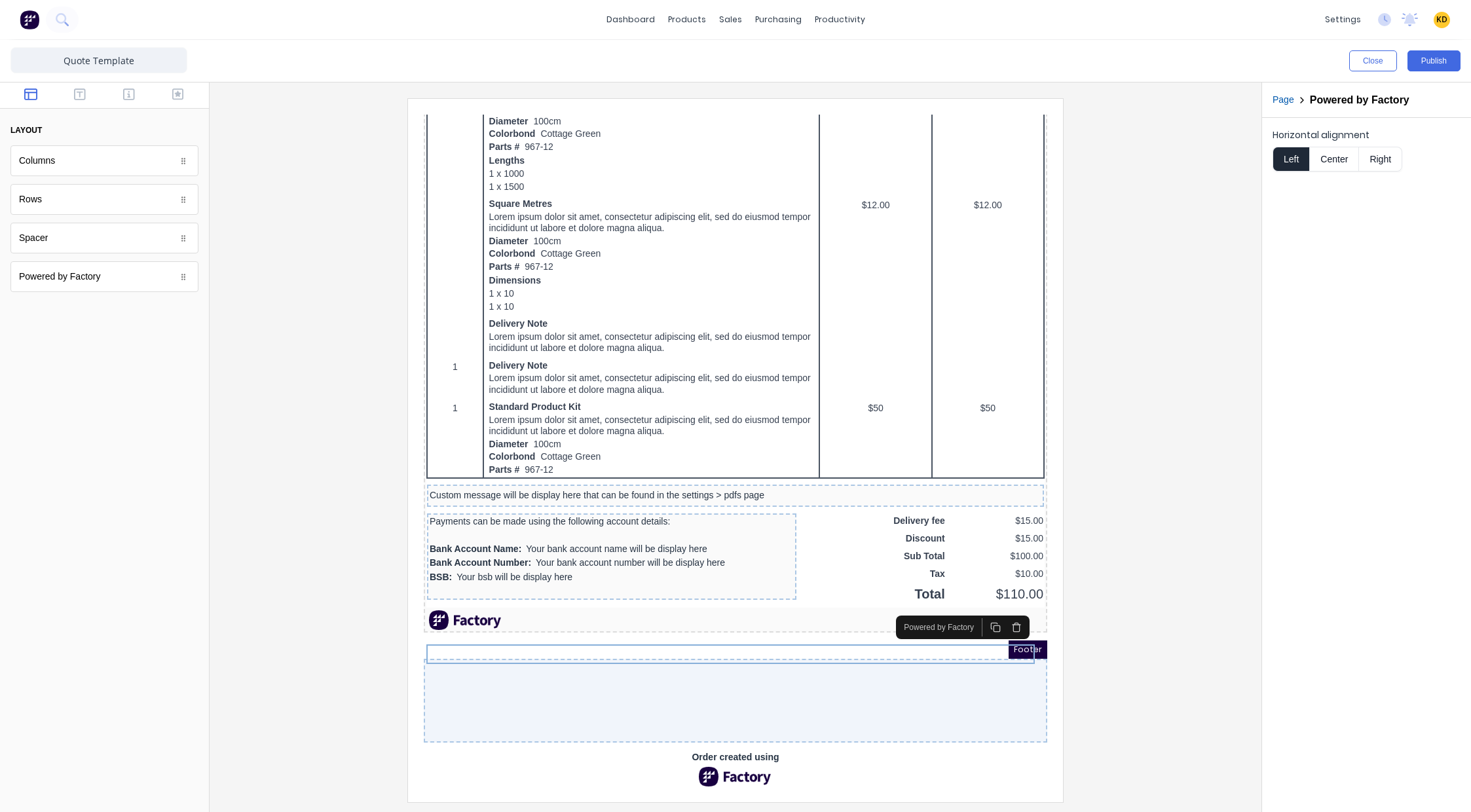
click at [1002, 606] on icon "button" at bounding box center [1000, 611] width 10 height 10
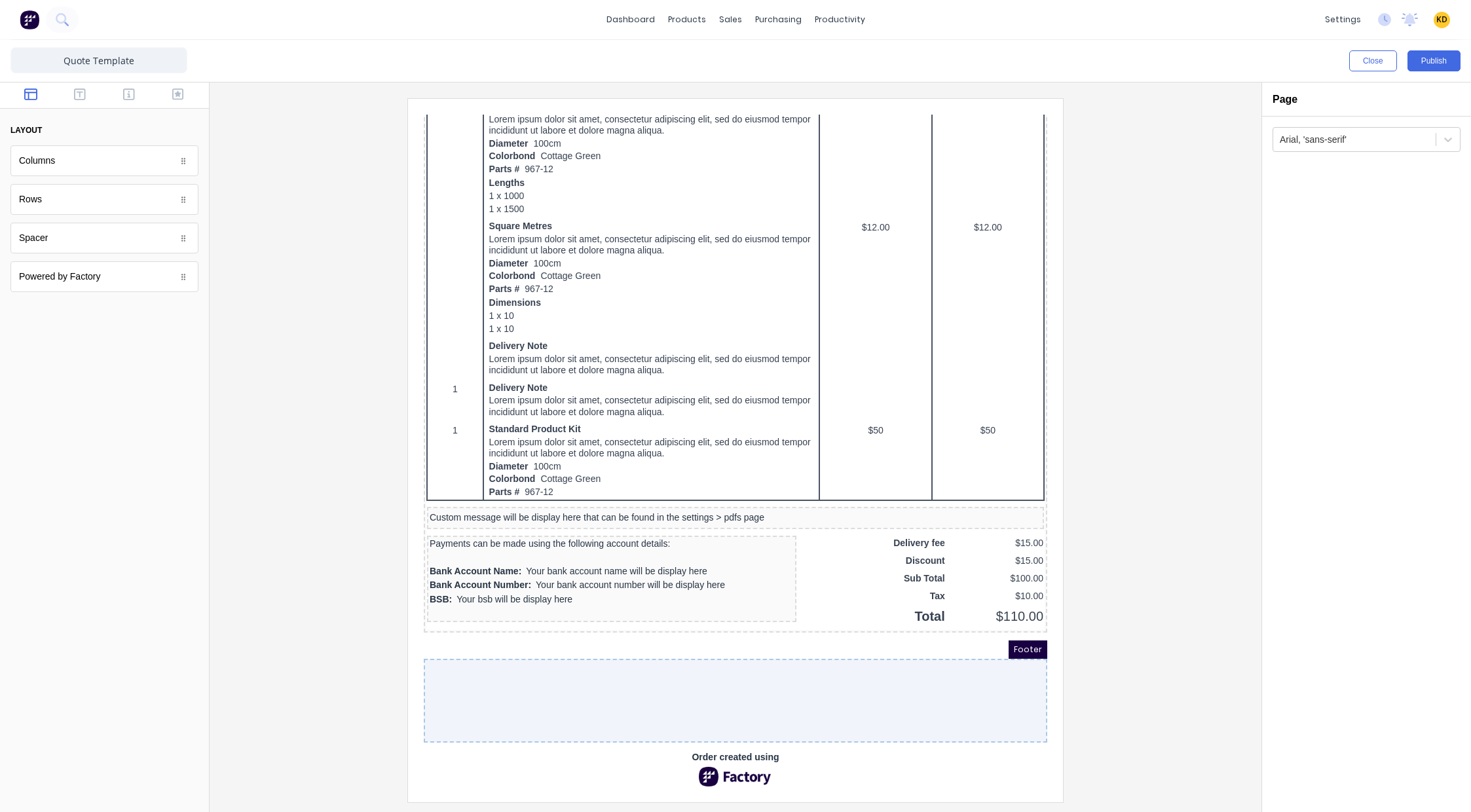
click at [1168, 390] on div at bounding box center [736, 449] width 1031 height 703
click at [724, 752] on img at bounding box center [720, 760] width 79 height 19
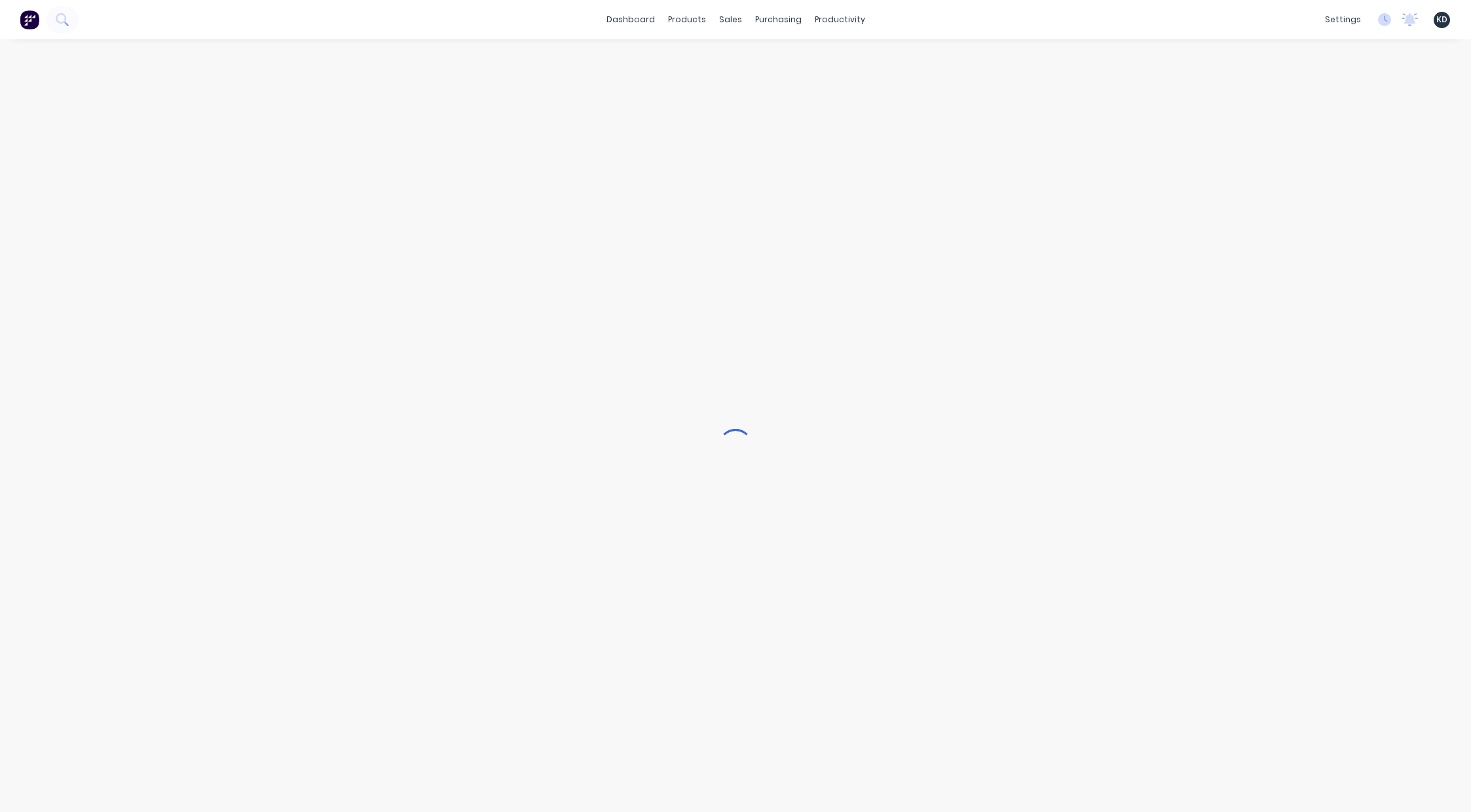
click at [1102, 20] on div "dashboard products sales purchasing productivity dashboard products Product Cat…" at bounding box center [736, 19] width 1471 height 39
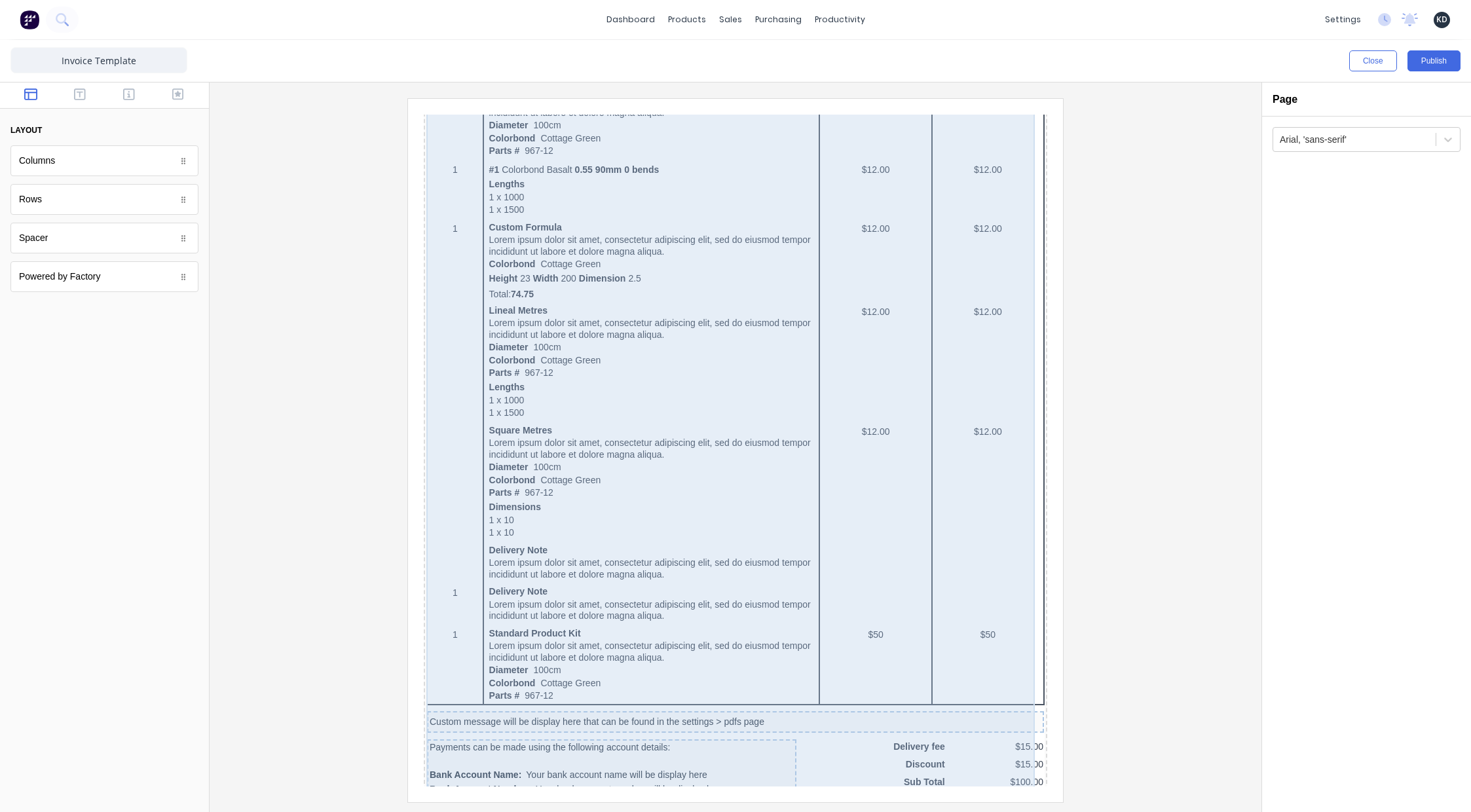
scroll to position [593, 0]
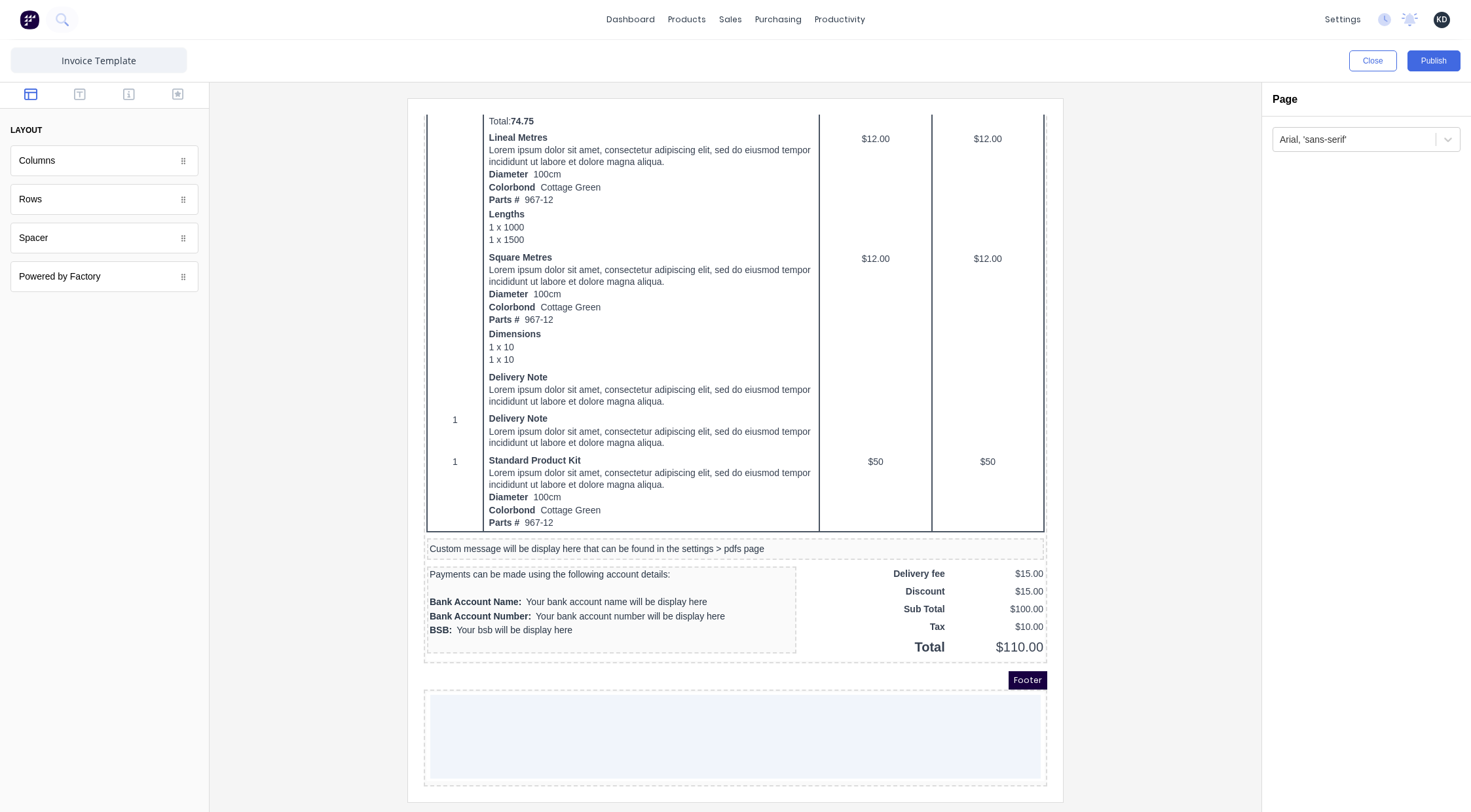
click at [1158, 466] on div at bounding box center [736, 449] width 1031 height 703
click at [108, 272] on div "Powered by Factory" at bounding box center [104, 276] width 188 height 31
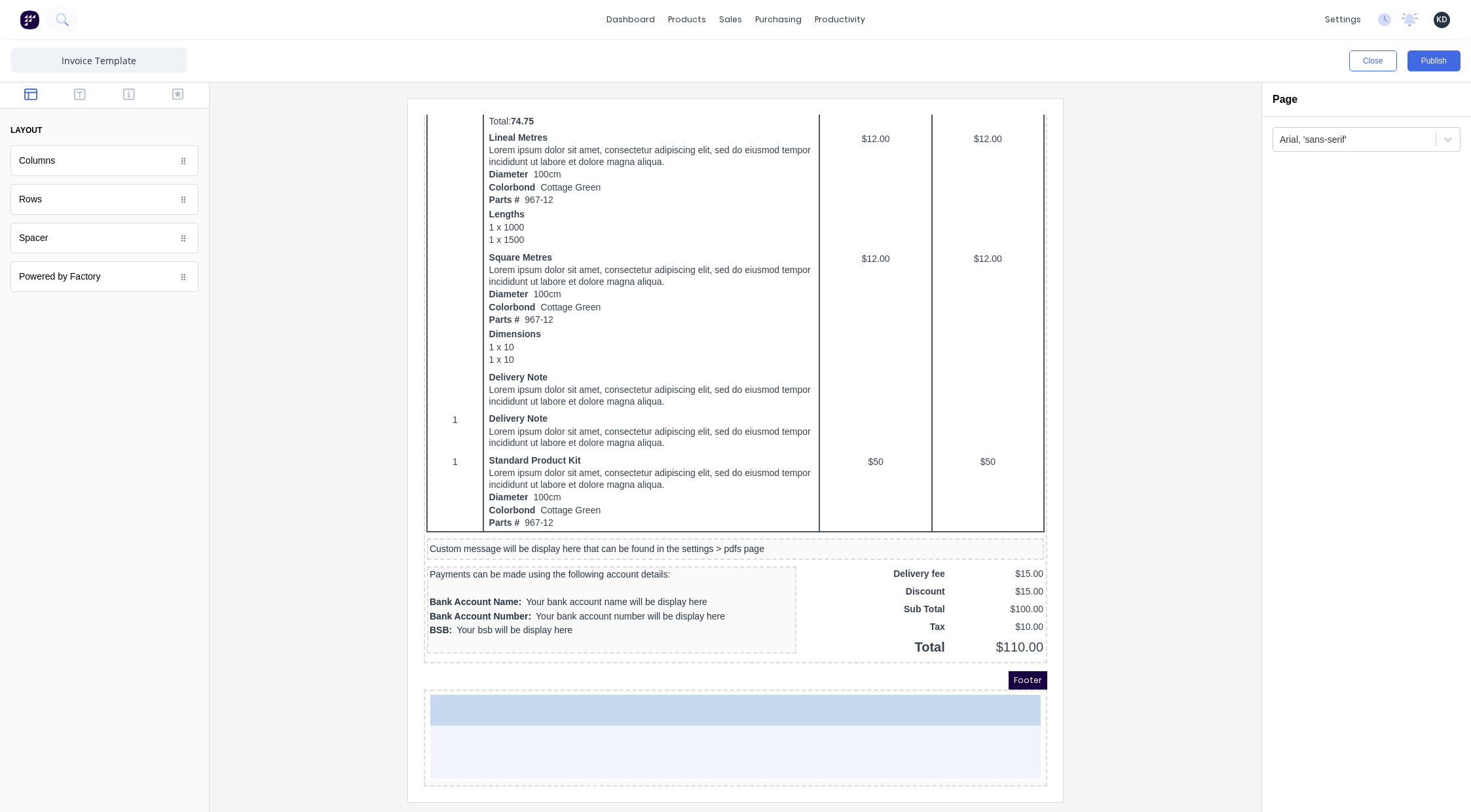
drag, startPoint x: 107, startPoint y: 273, endPoint x: 760, endPoint y: 710, distance: 785.7
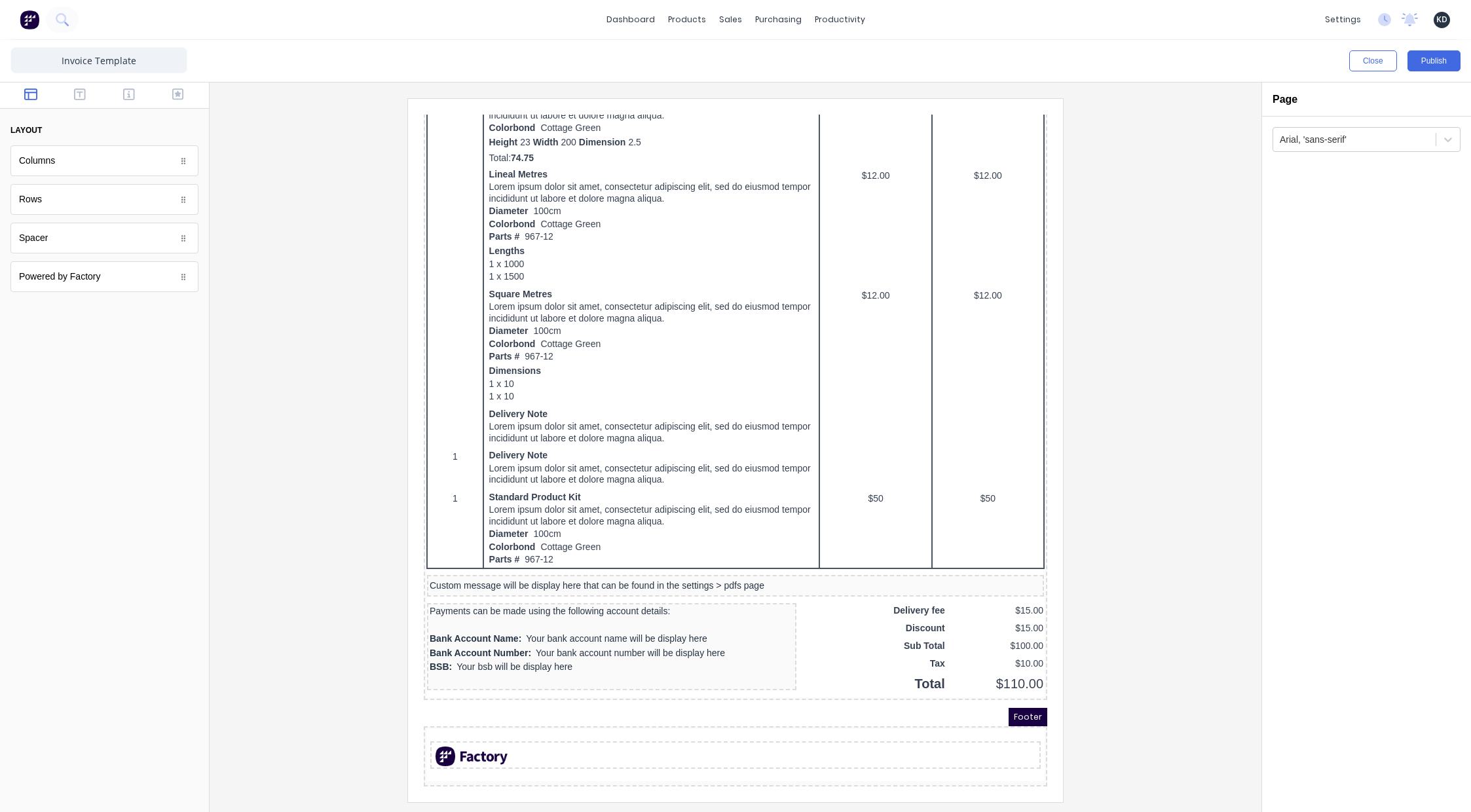
scroll to position [556, 0]
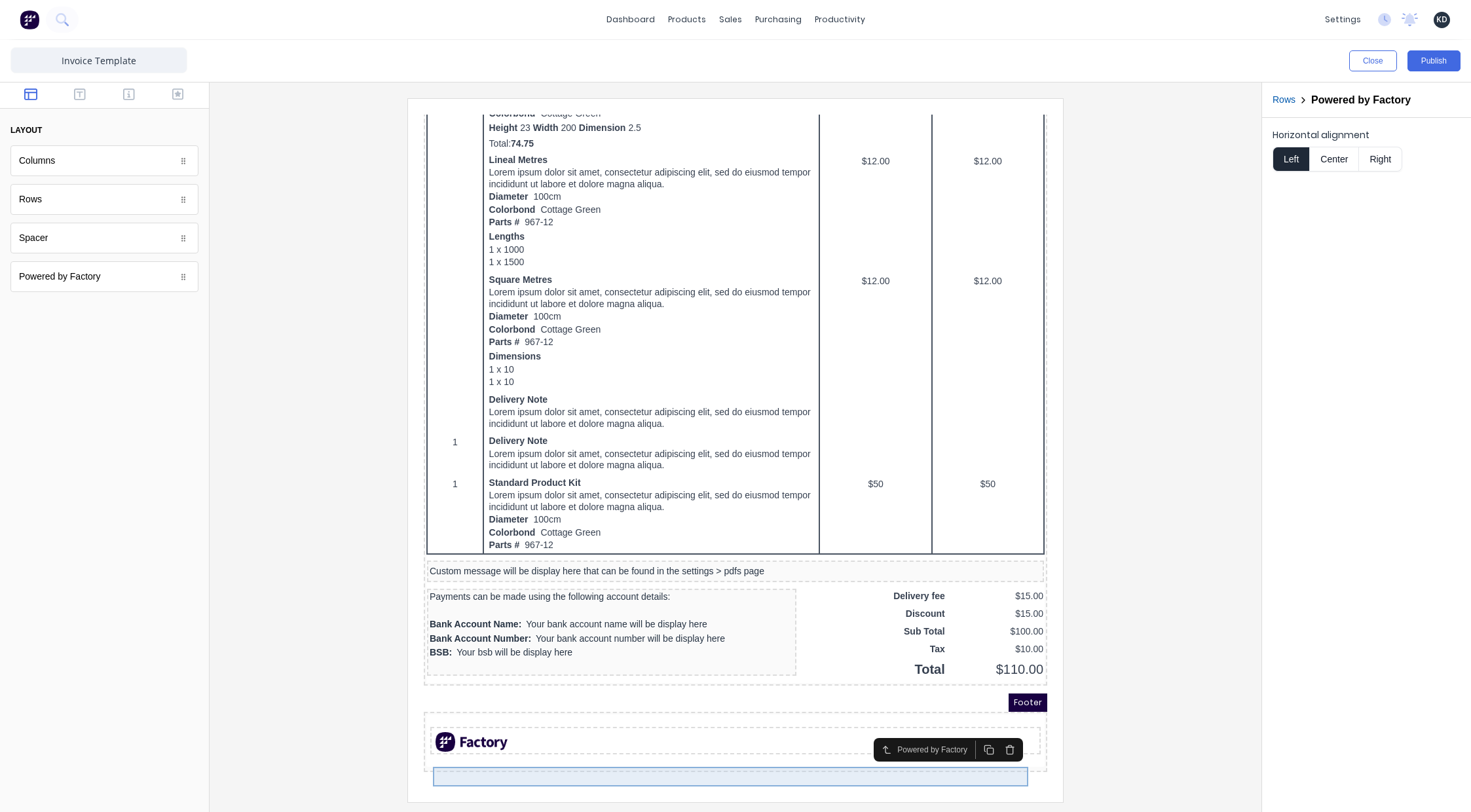
click at [431, 734] on div at bounding box center [720, 725] width 605 height 19
click at [1121, 592] on div at bounding box center [736, 449] width 1031 height 703
click at [430, 733] on div at bounding box center [720, 725] width 605 height 19
click at [426, 736] on div at bounding box center [720, 725] width 605 height 19
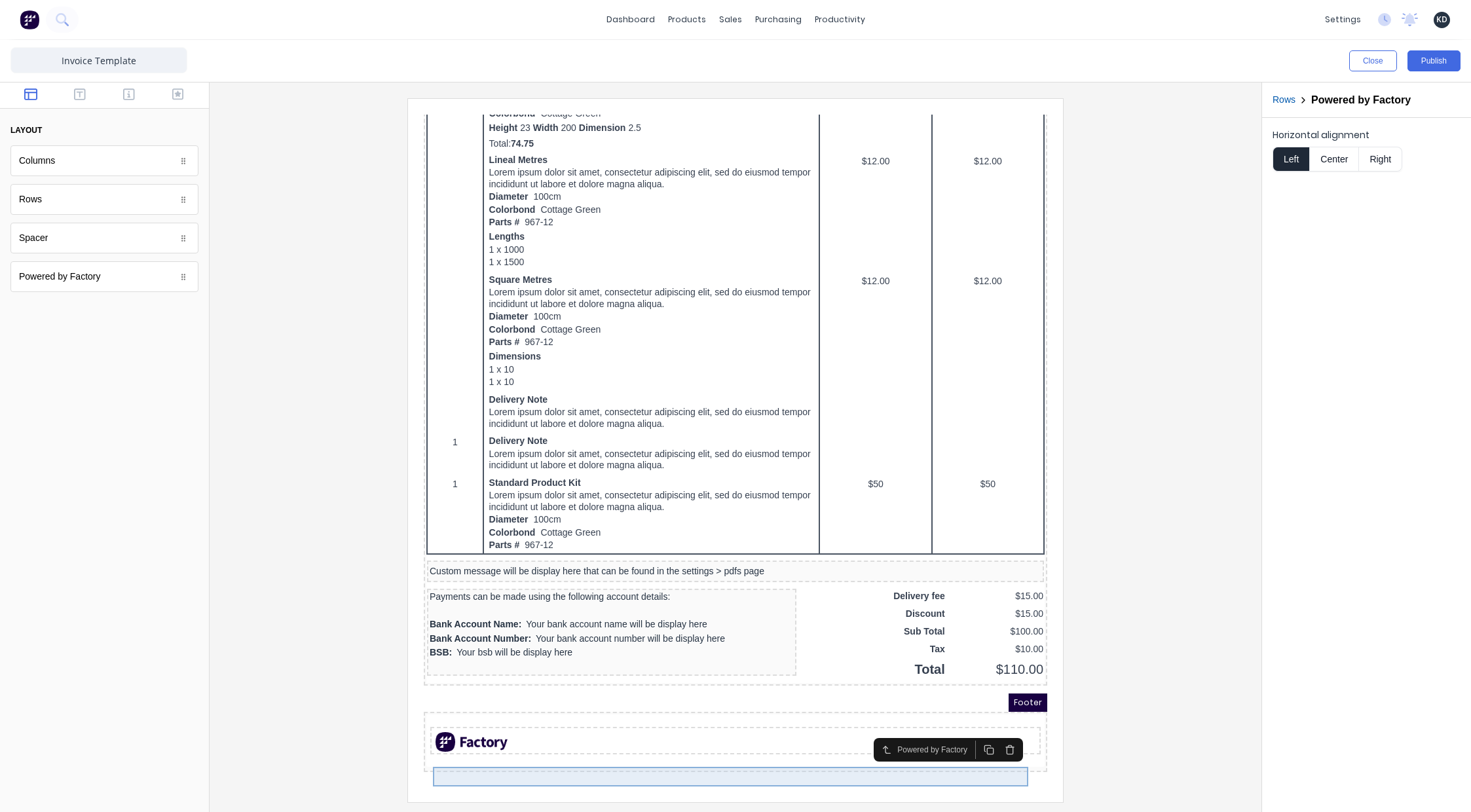
click at [424, 733] on div at bounding box center [720, 725] width 605 height 19
click at [987, 733] on div at bounding box center [720, 725] width 605 height 19
click at [875, 728] on icon "button" at bounding box center [871, 733] width 10 height 10
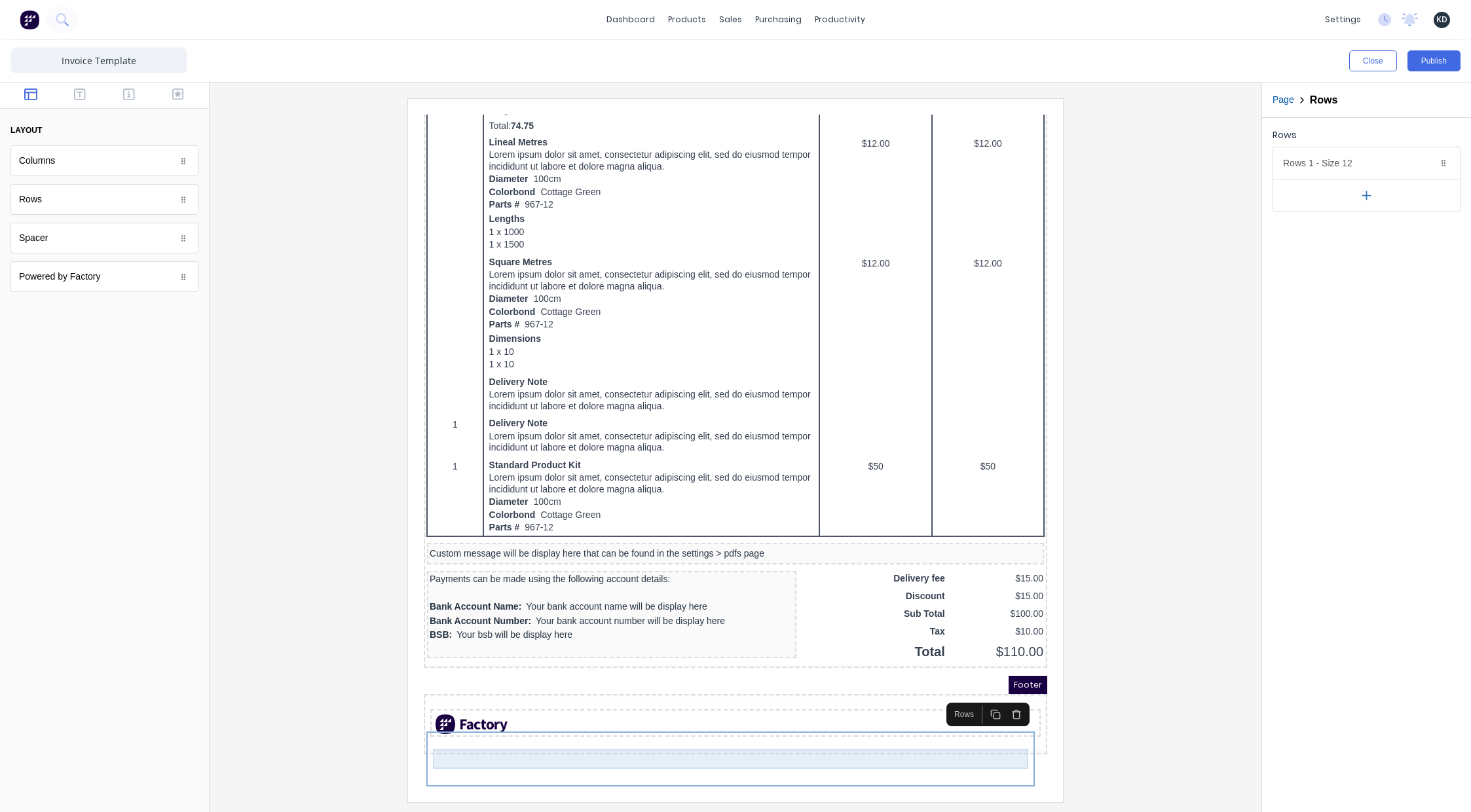
click at [872, 718] on div at bounding box center [720, 708] width 605 height 19
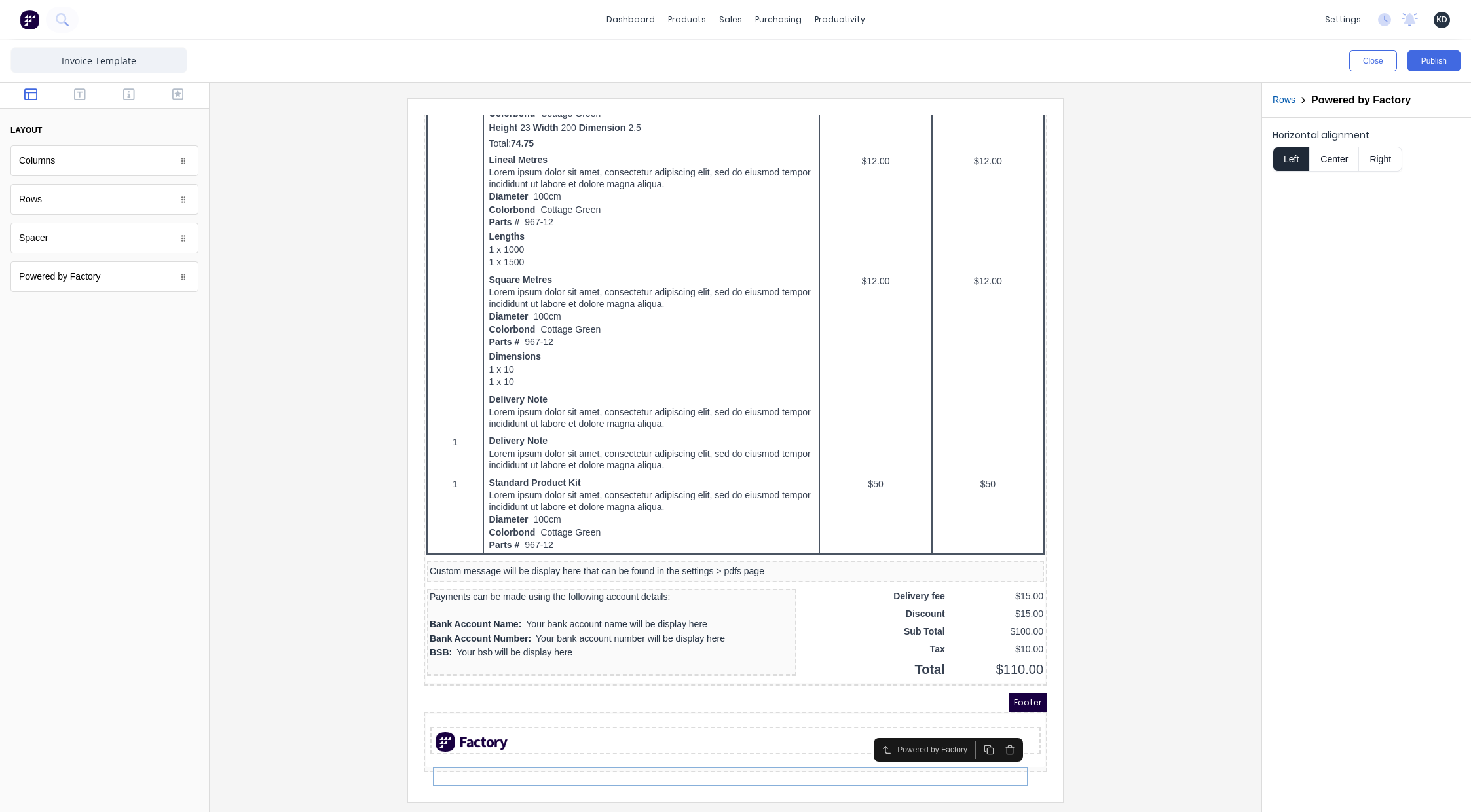
click at [1000, 725] on button "button" at bounding box center [994, 733] width 21 height 18
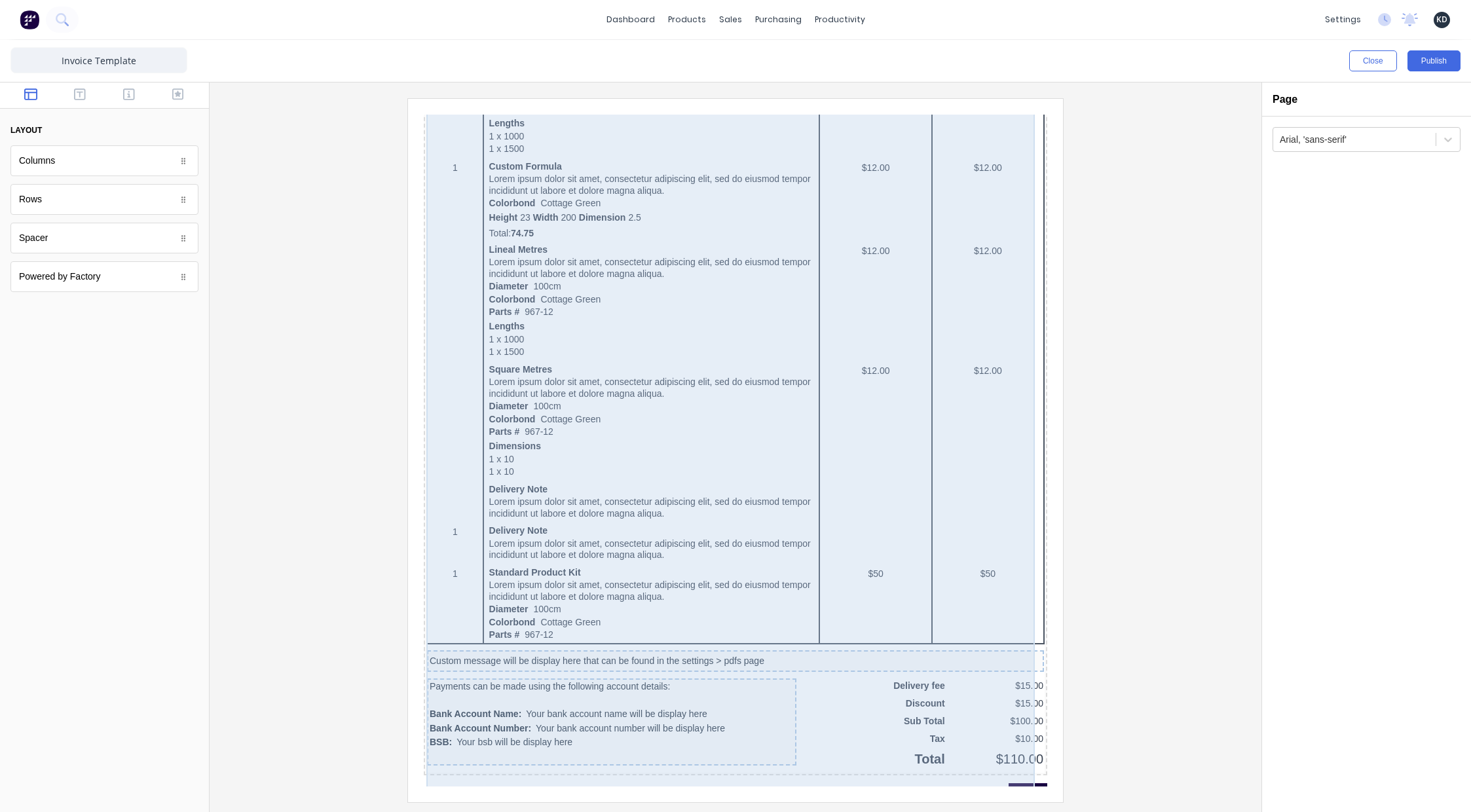
scroll to position [593, 0]
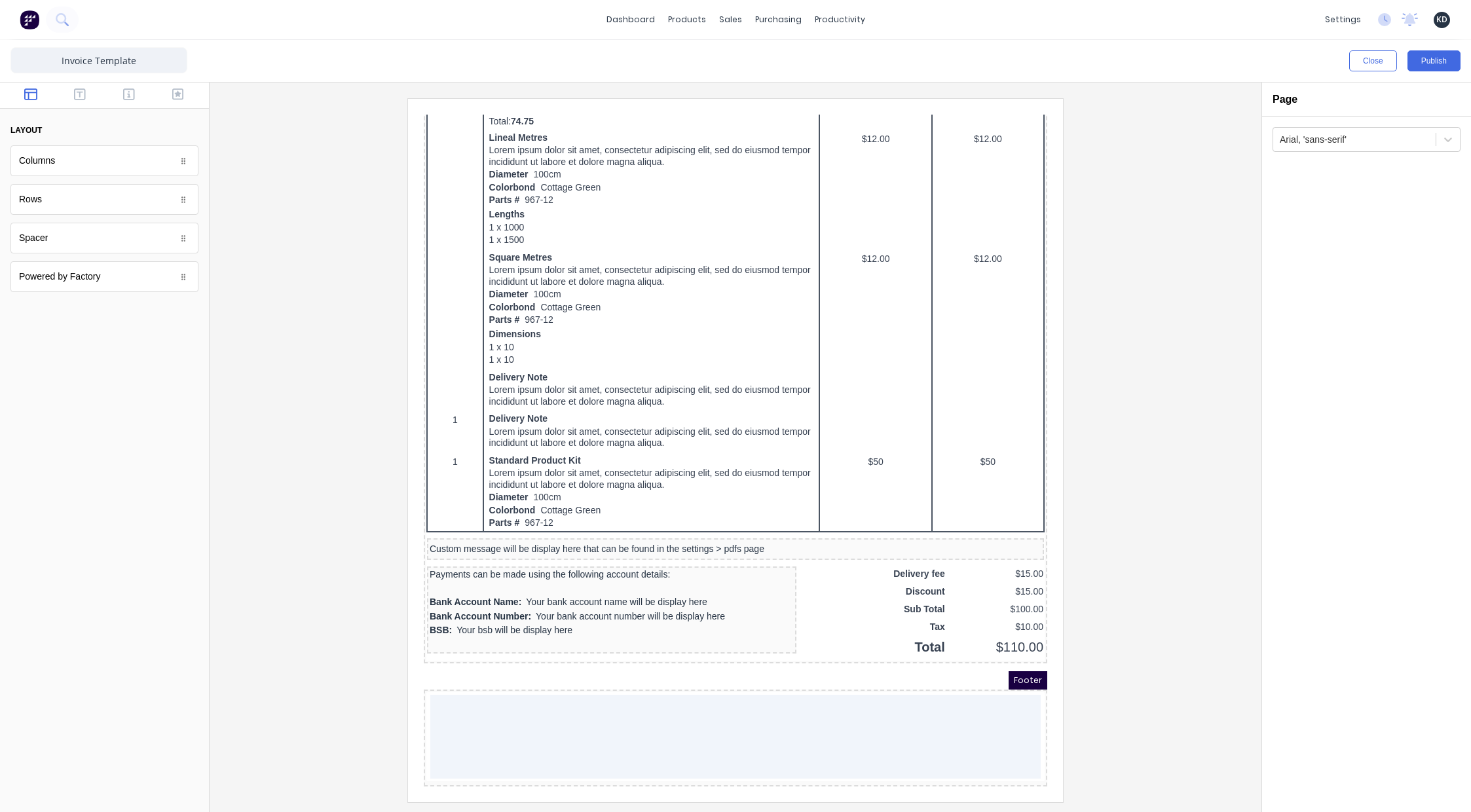
drag, startPoint x: 1161, startPoint y: 580, endPoint x: 1229, endPoint y: 571, distance: 68.6
click at [1160, 580] on div at bounding box center [736, 449] width 1031 height 703
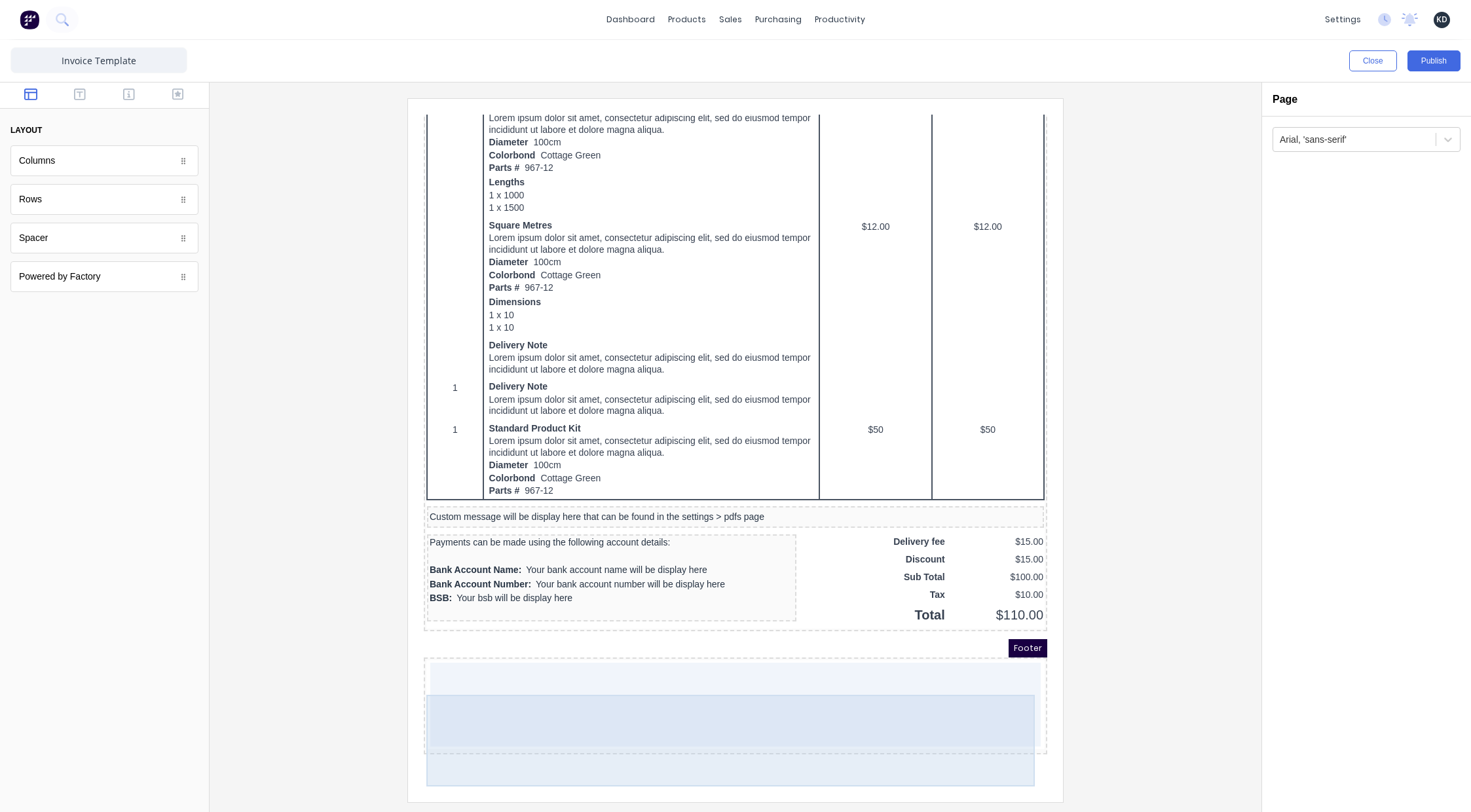
click at [978, 697] on div at bounding box center [720, 689] width 610 height 84
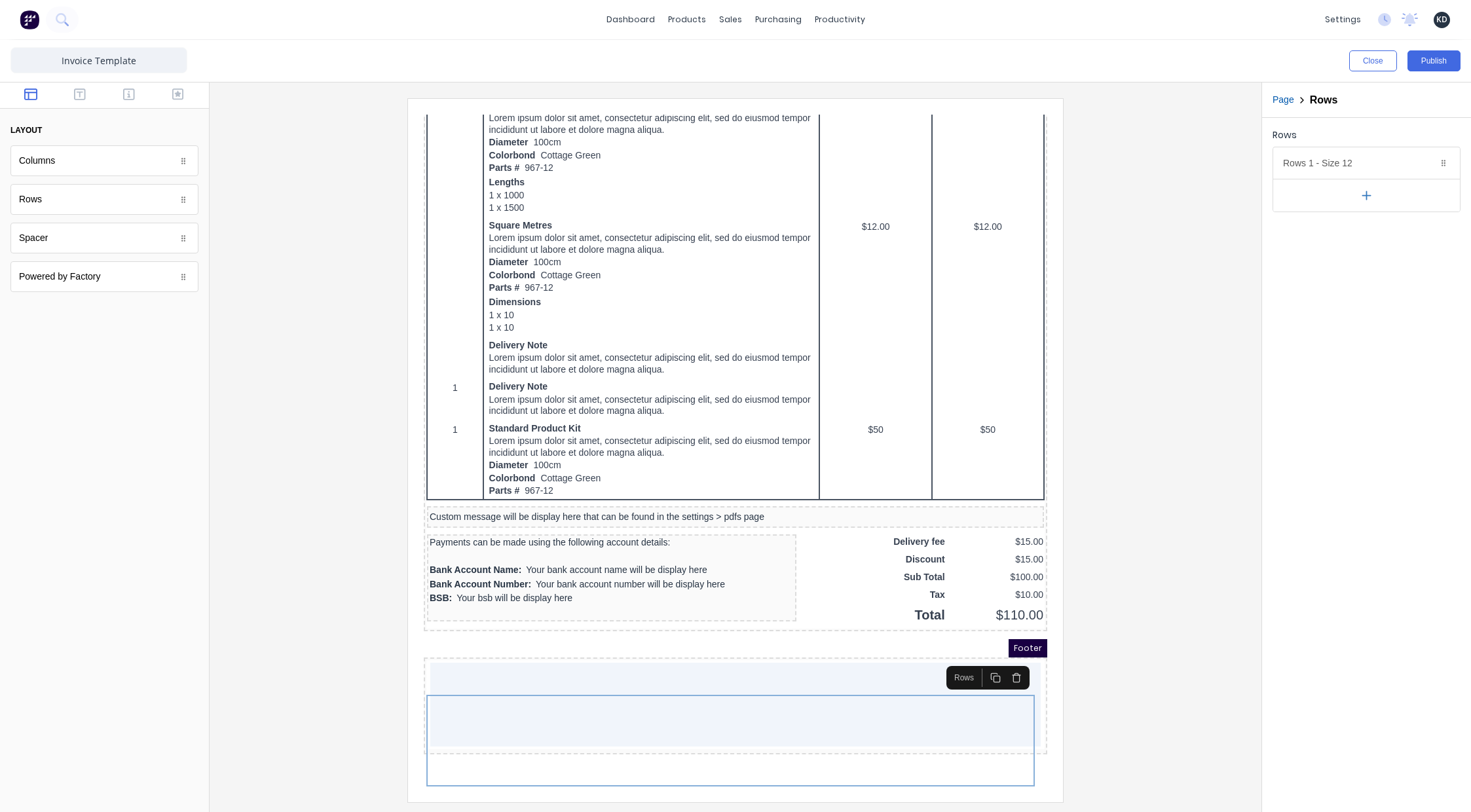
click at [1131, 556] on div at bounding box center [736, 449] width 1031 height 703
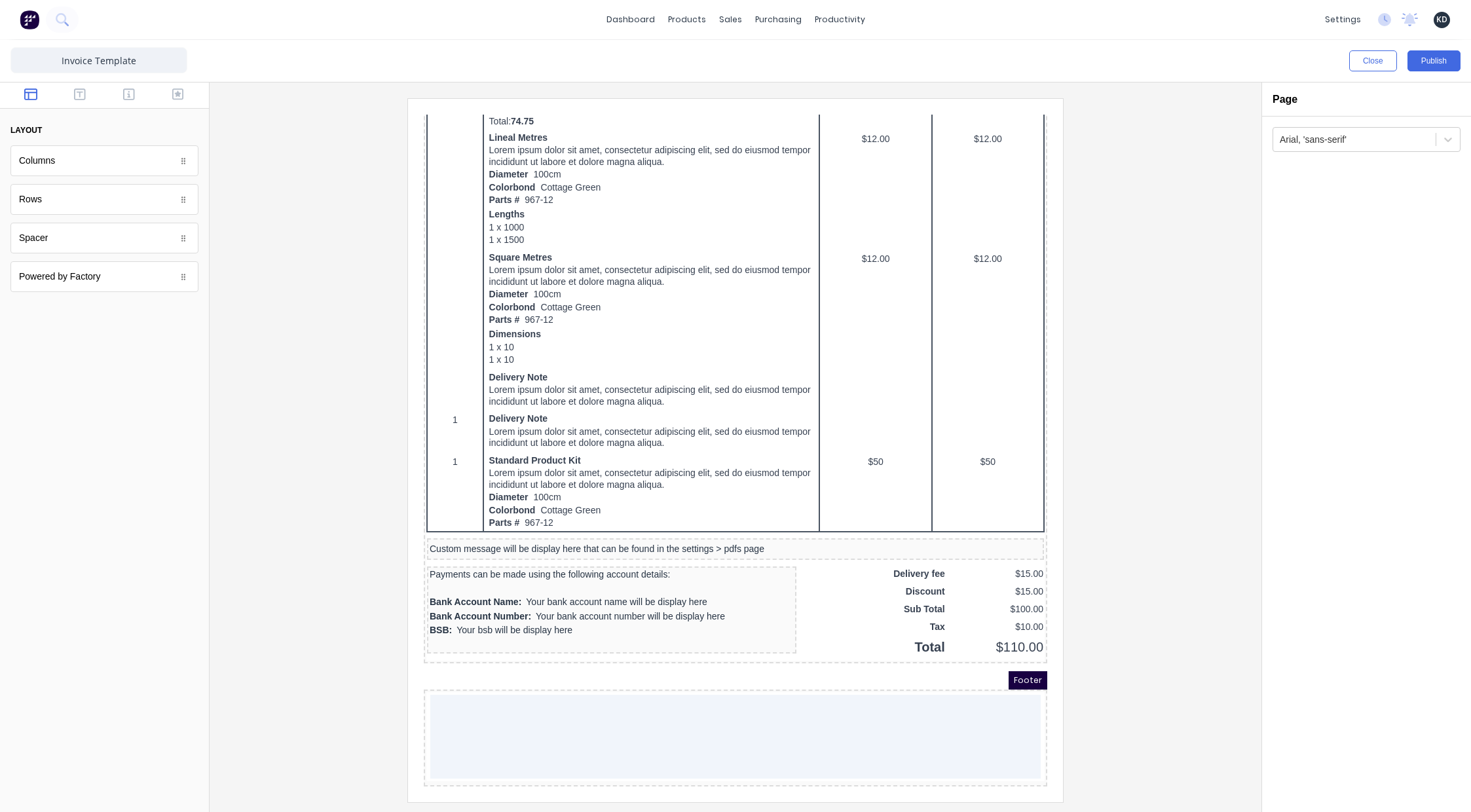
click at [353, 420] on div at bounding box center [736, 449] width 1031 height 703
click at [310, 324] on div at bounding box center [736, 449] width 1031 height 703
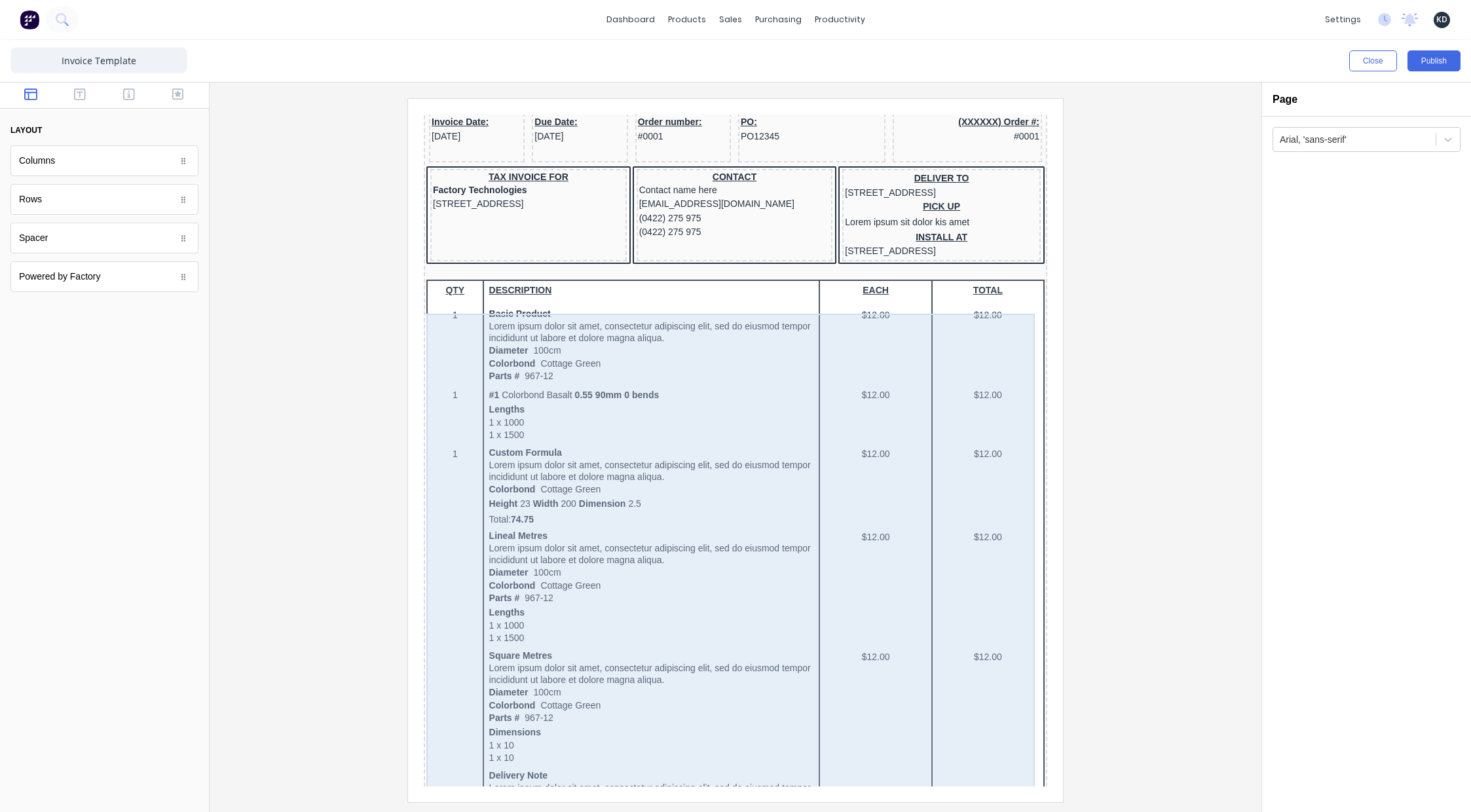
scroll to position [0, 0]
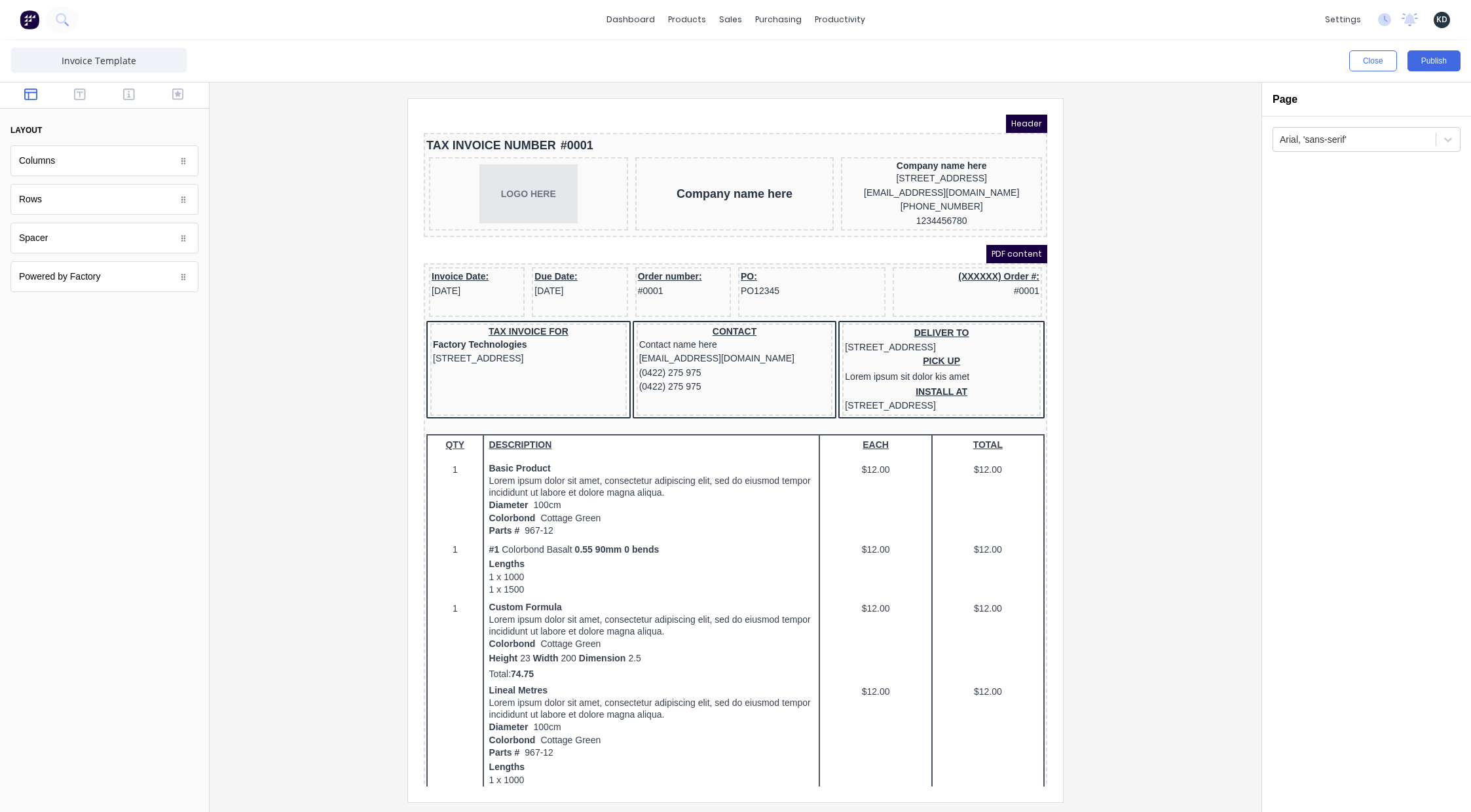
click at [176, 87] on div at bounding box center [104, 95] width 209 height 26
click at [181, 100] on icon "button" at bounding box center [178, 94] width 11 height 11
click at [81, 99] on icon "button" at bounding box center [80, 94] width 11 height 11
click at [35, 95] on icon "button" at bounding box center [31, 94] width 13 height 13
click at [85, 95] on icon "button" at bounding box center [80, 94] width 11 height 11
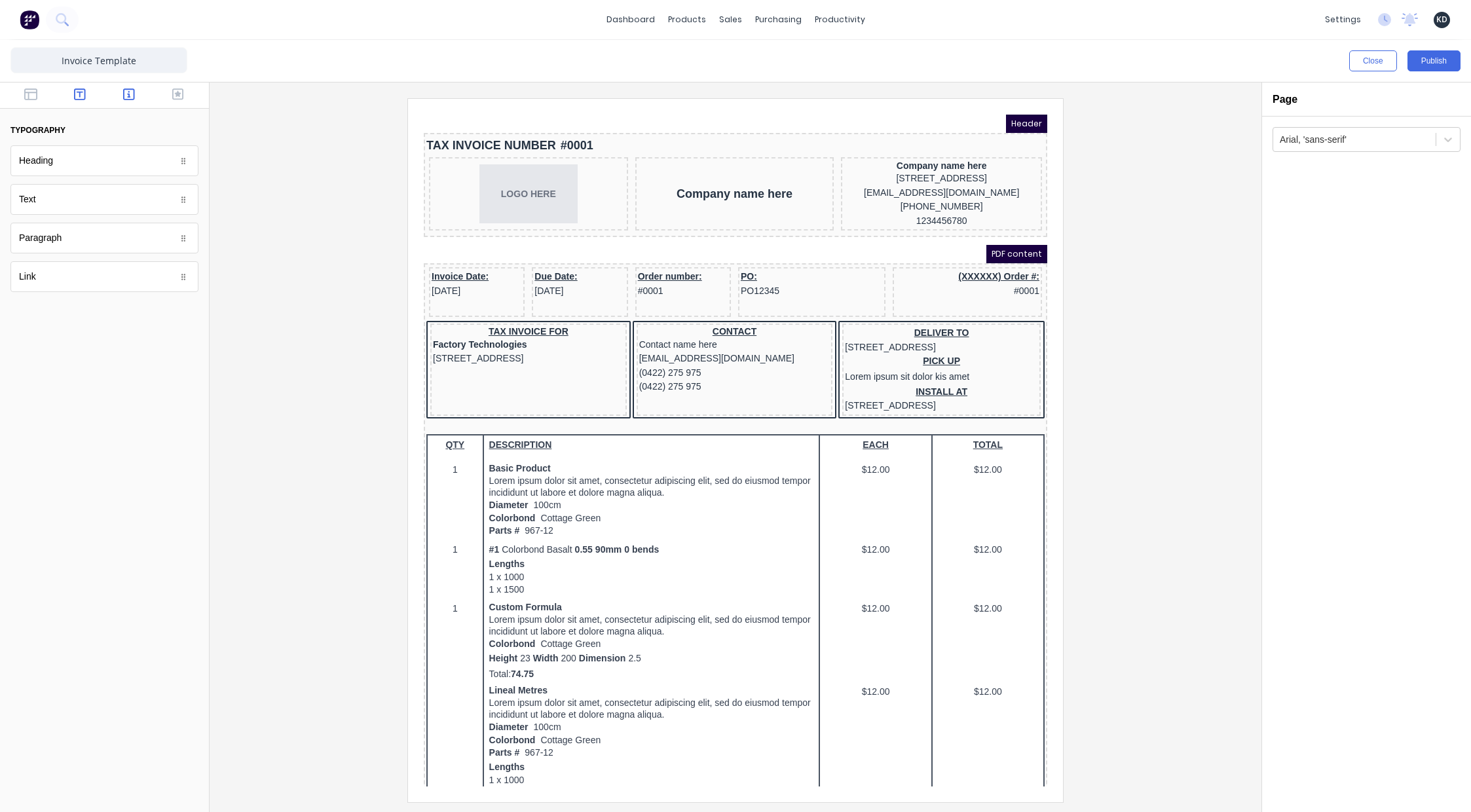
click at [125, 93] on icon "button" at bounding box center [129, 94] width 11 height 13
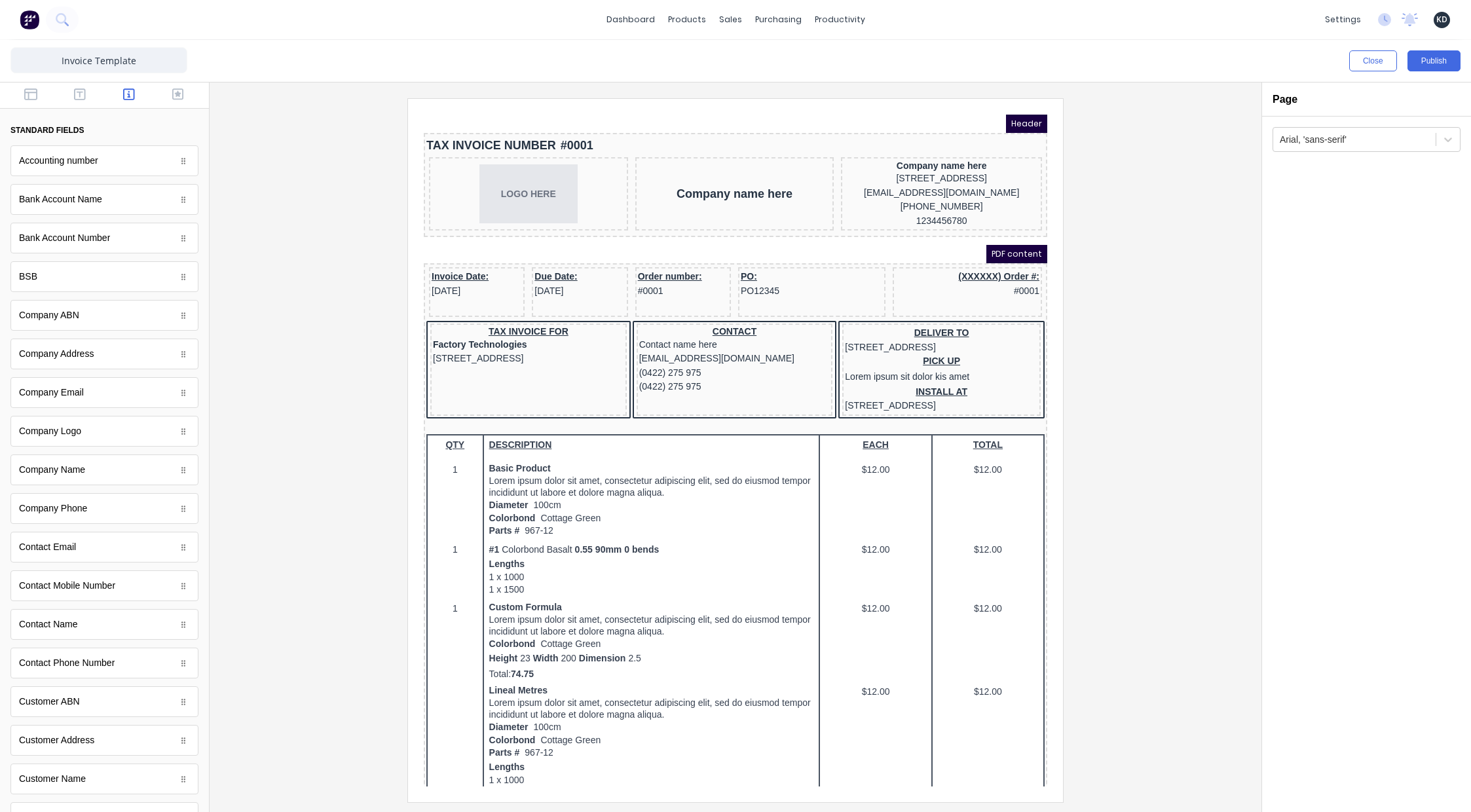
click at [245, 439] on div at bounding box center [736, 449] width 1031 height 703
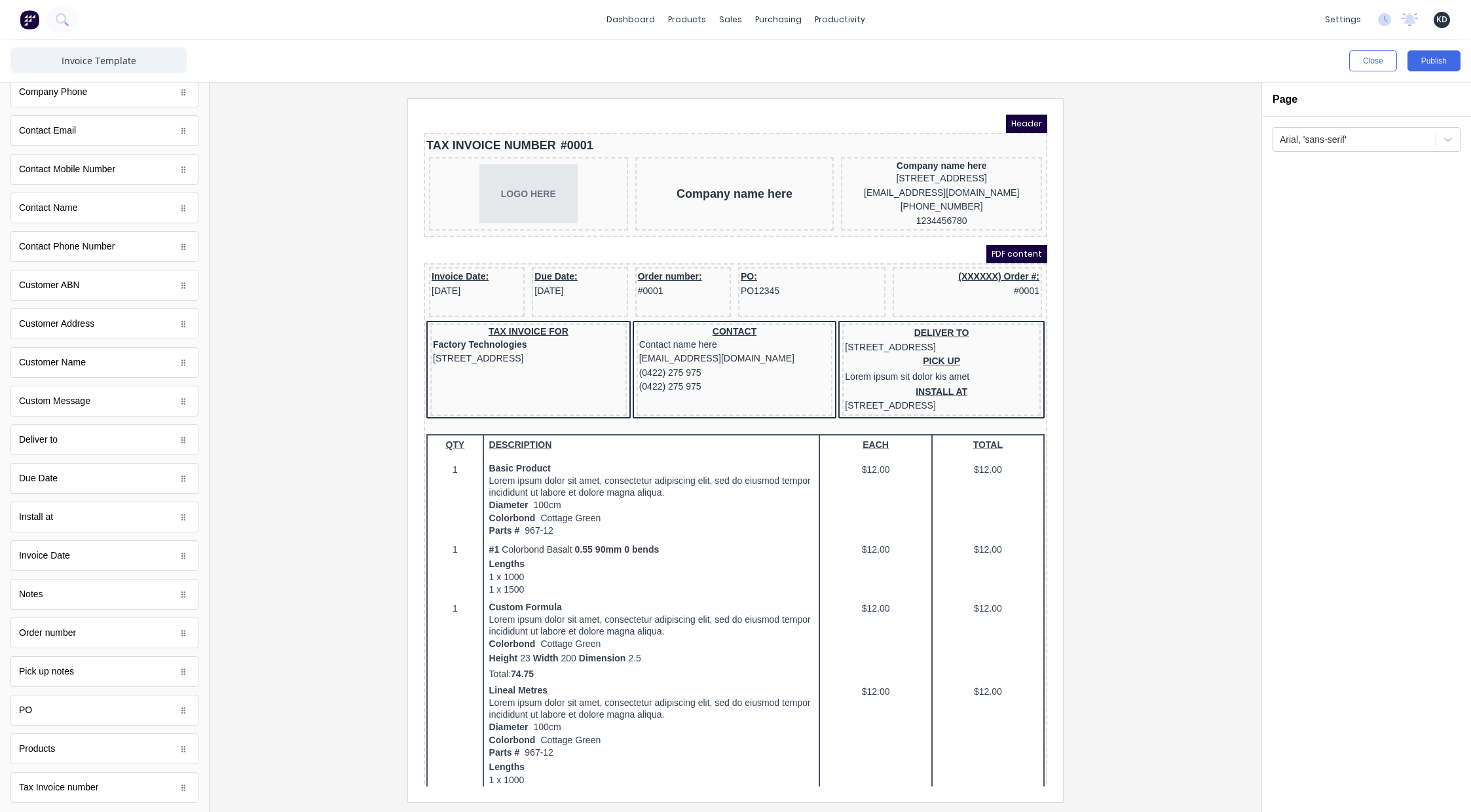
scroll to position [447, 0]
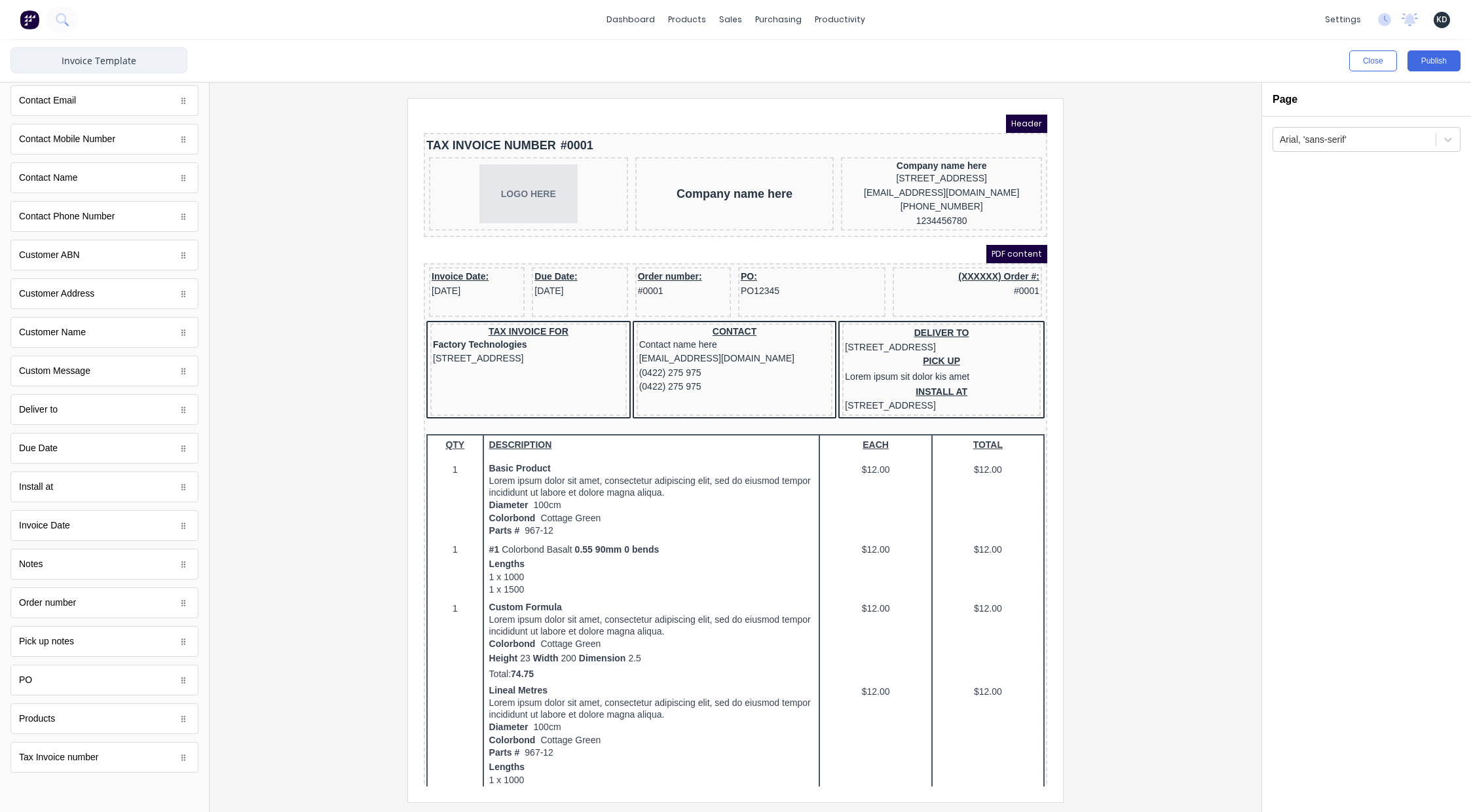
click at [113, 62] on input "Invoice Template" at bounding box center [99, 60] width 177 height 26
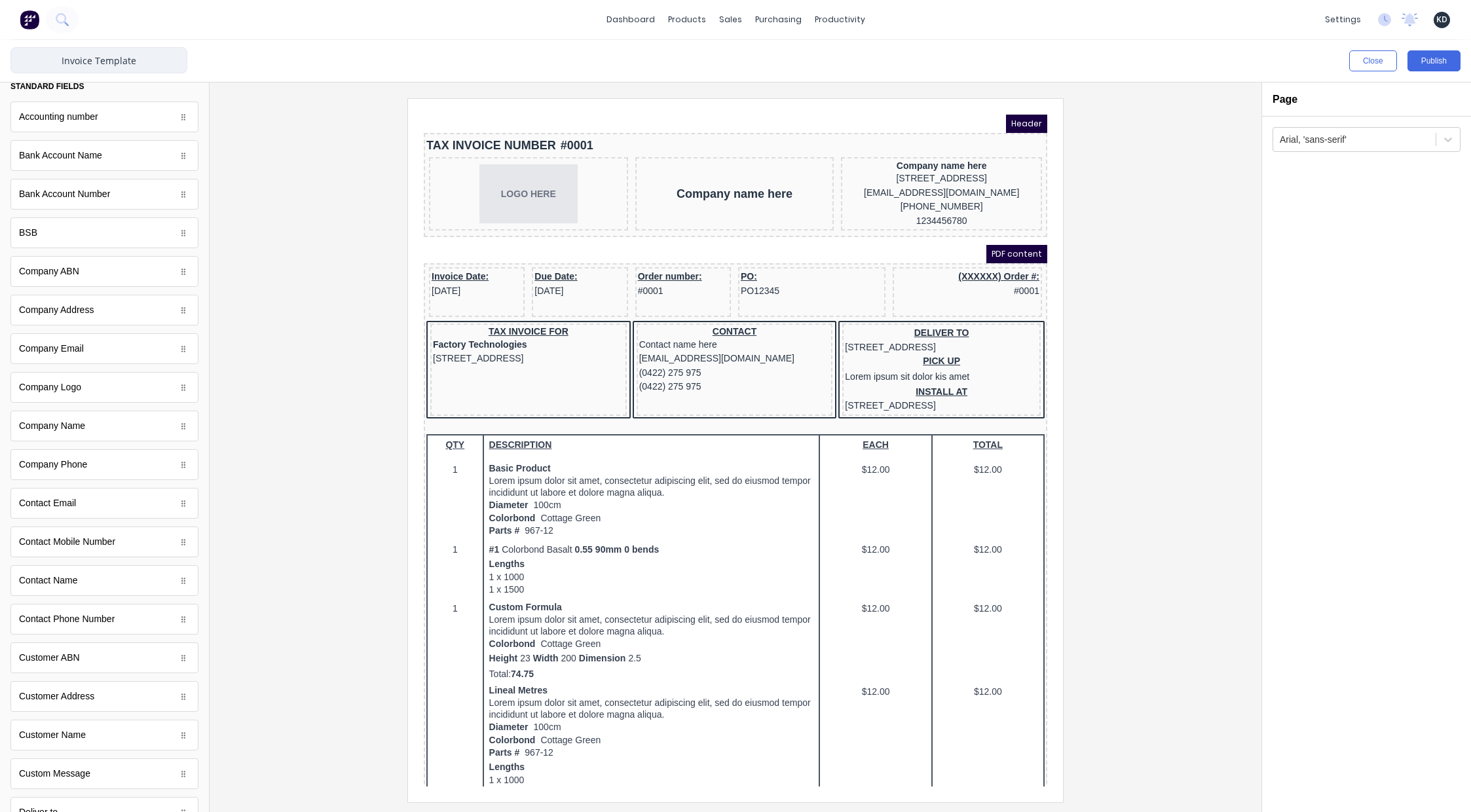
scroll to position [0, 0]
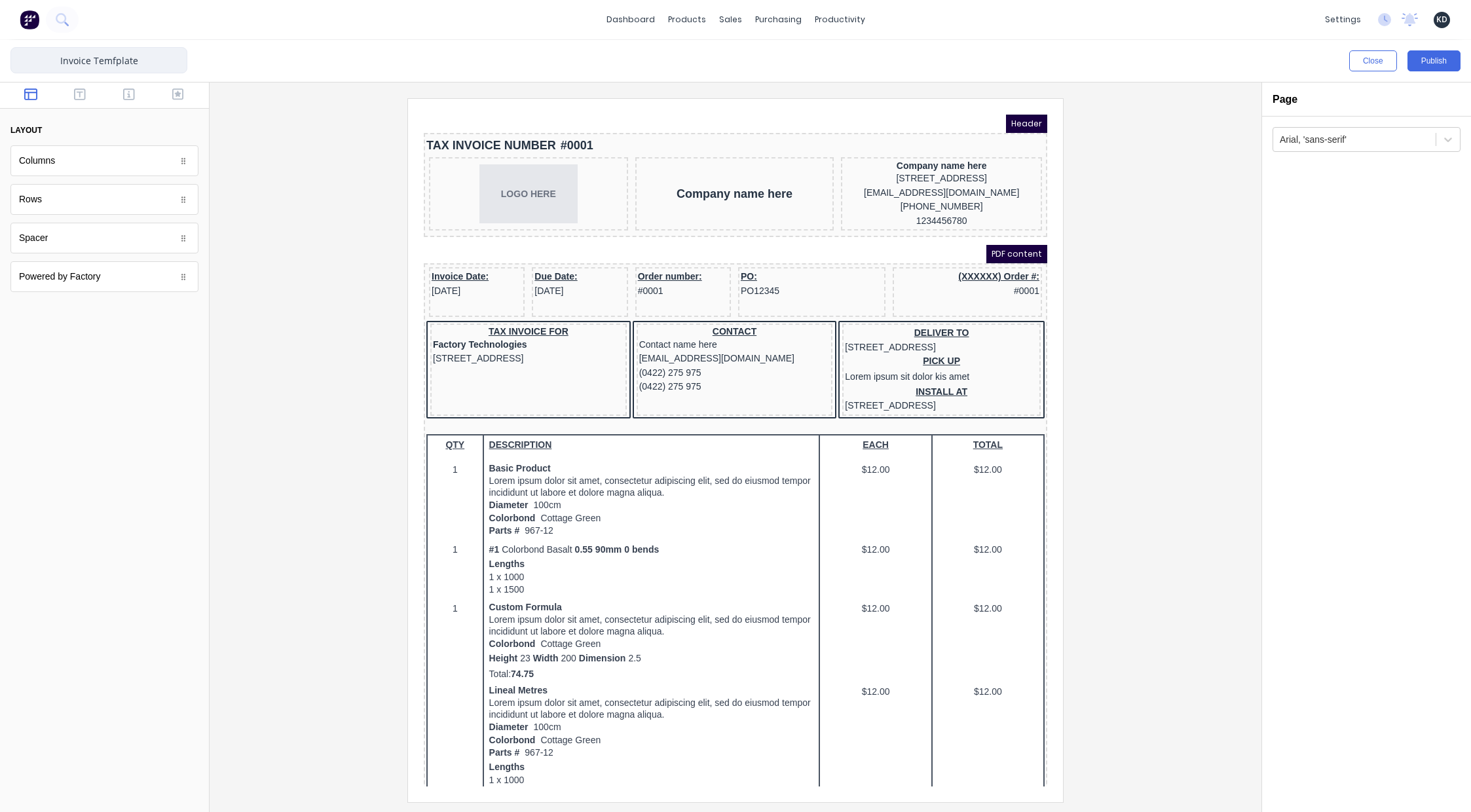
type input "Invoice Template"
click at [321, 228] on div at bounding box center [736, 449] width 1031 height 703
click at [129, 92] on icon "button" at bounding box center [129, 94] width 11 height 13
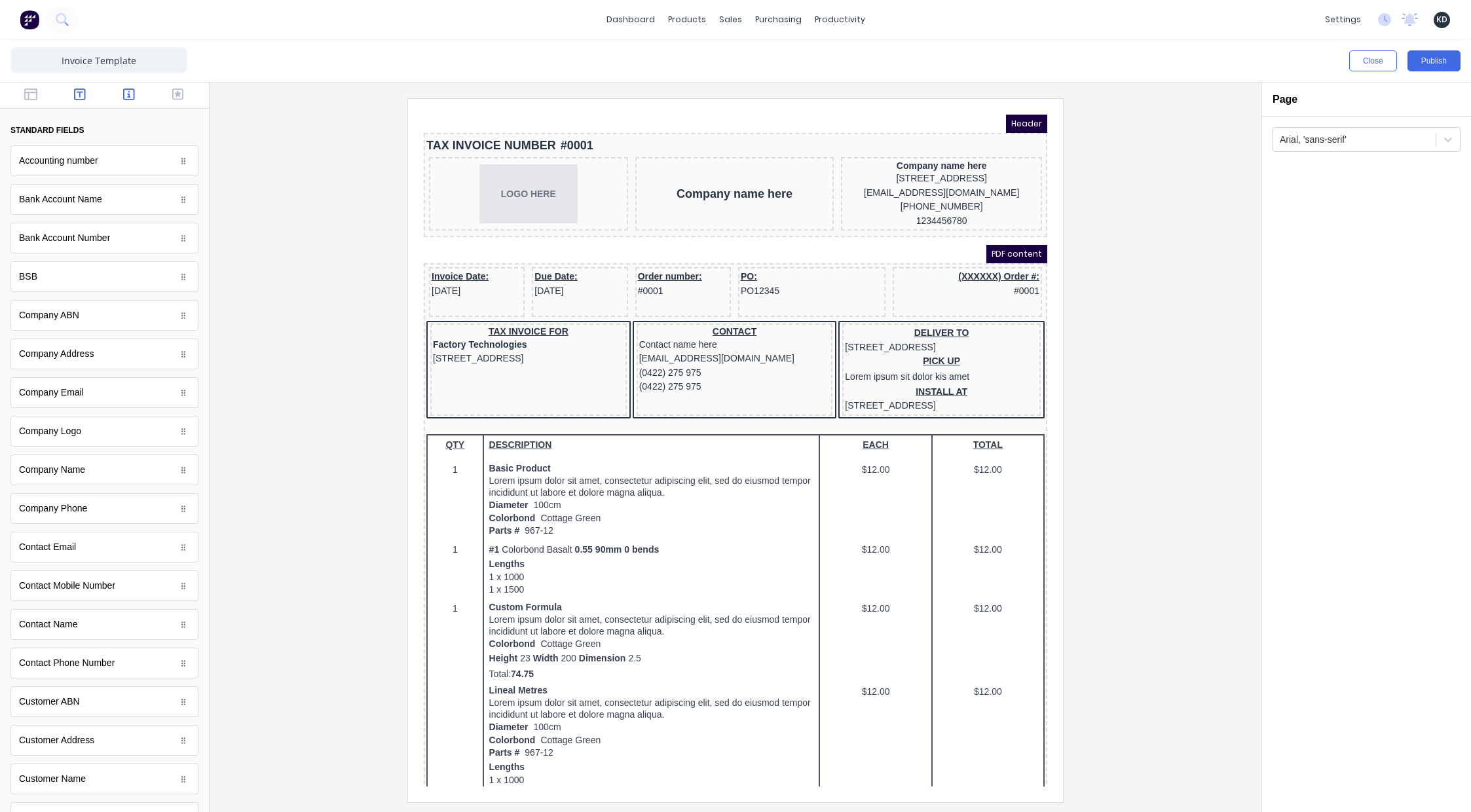
click at [80, 91] on icon "button" at bounding box center [80, 94] width 11 height 13
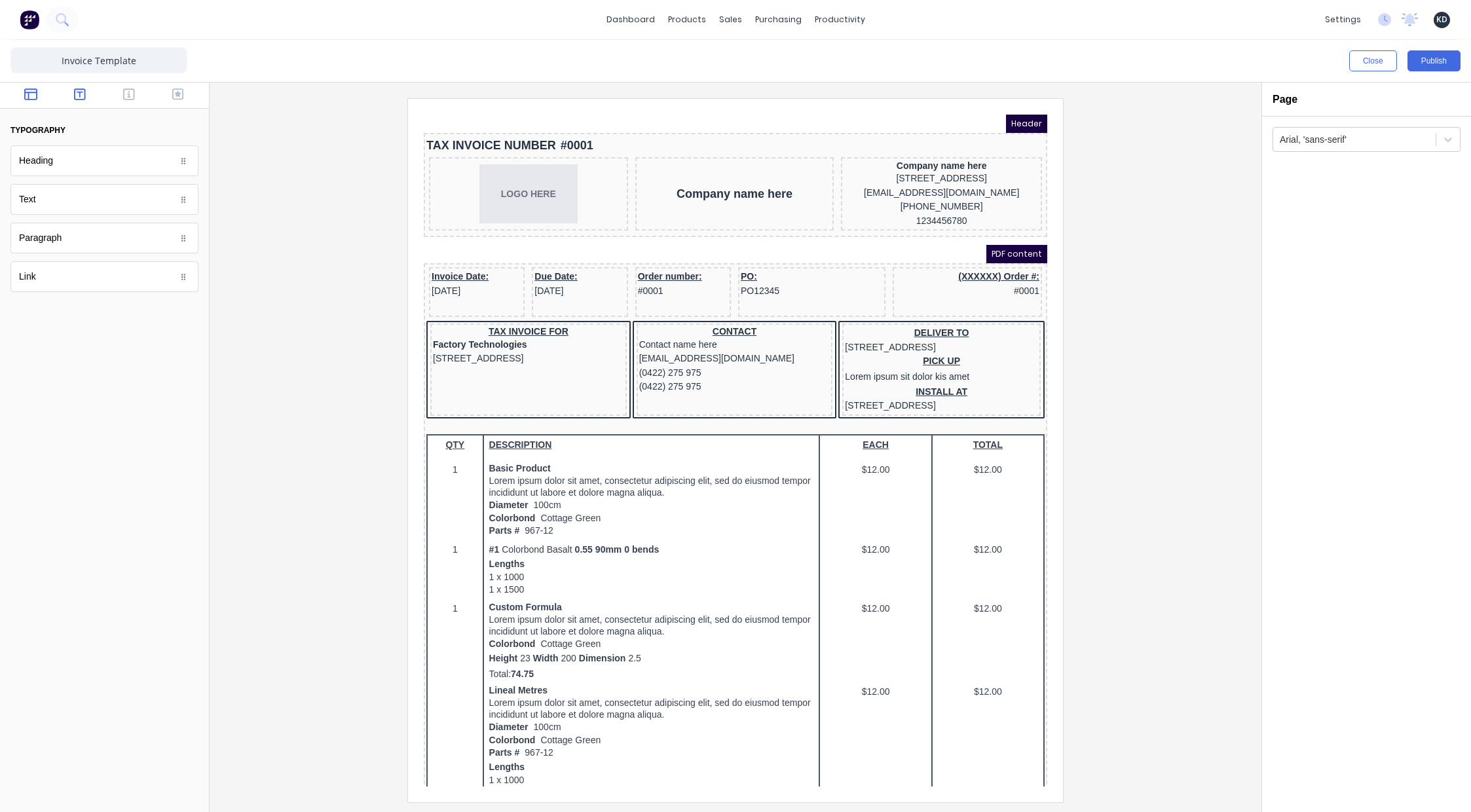
click at [25, 92] on icon "button" at bounding box center [31, 94] width 13 height 11
click at [64, 378] on div at bounding box center [104, 561] width 209 height 502
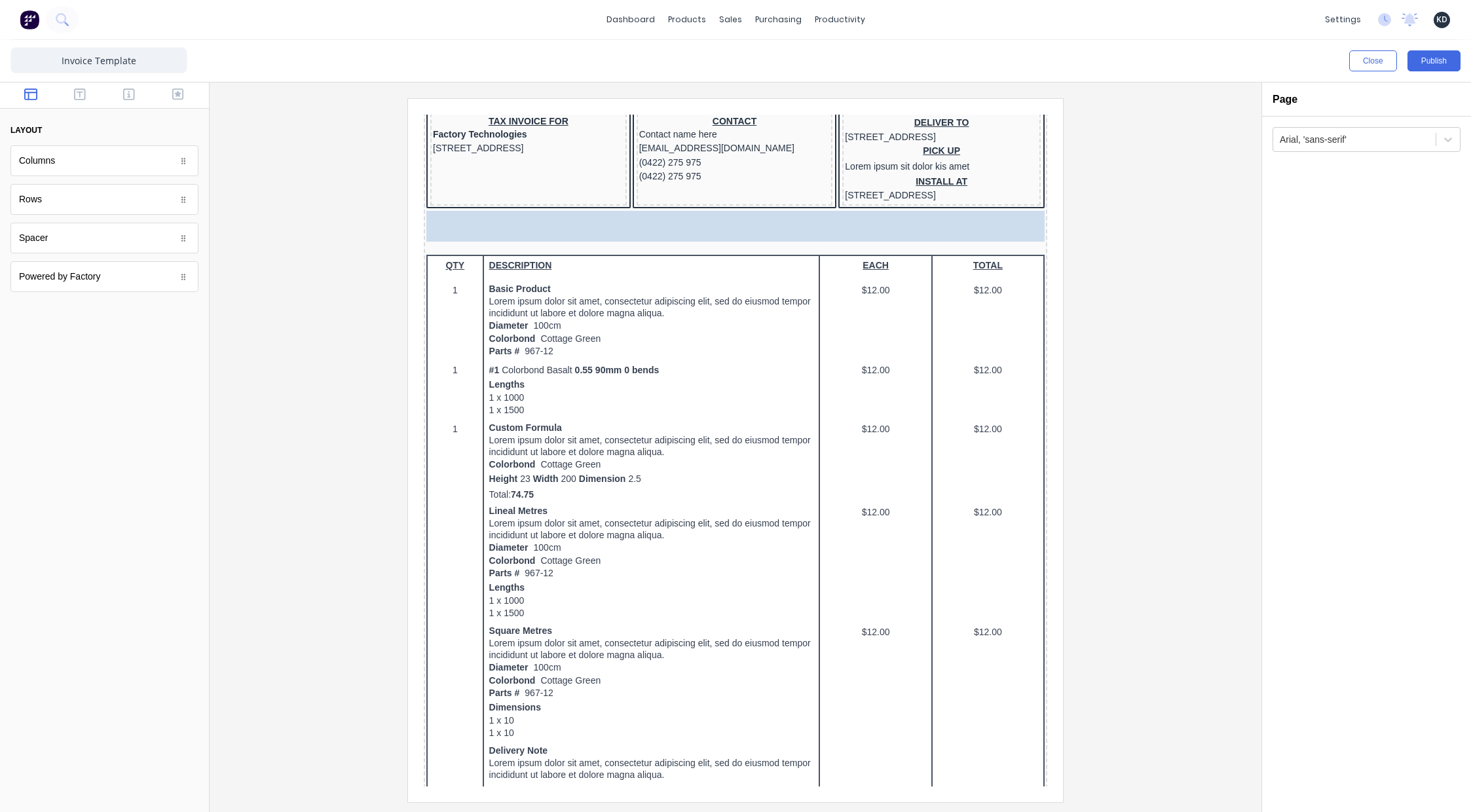
scroll to position [205, 0]
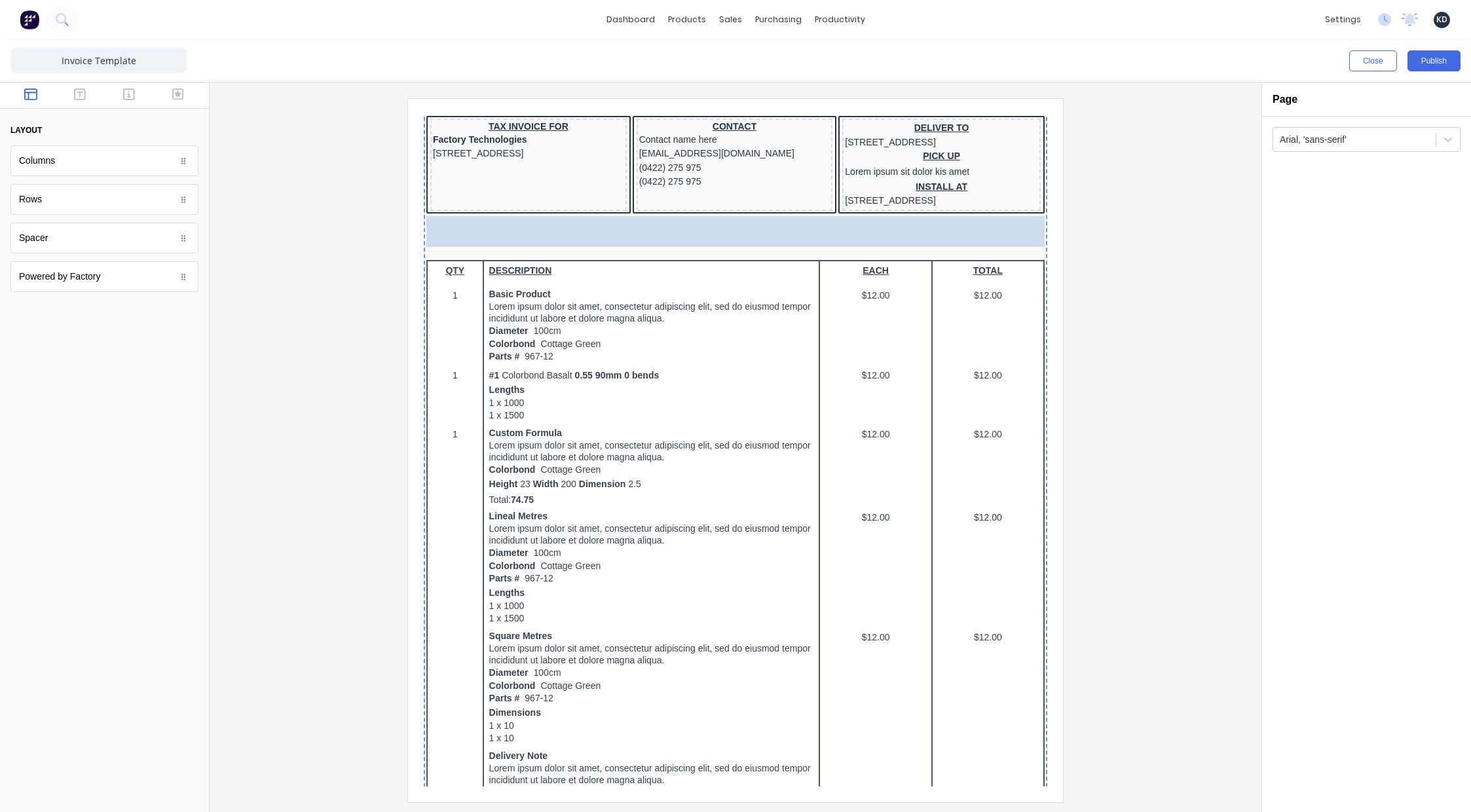
drag, startPoint x: 48, startPoint y: 276, endPoint x: 338, endPoint y: 155, distance: 314.2
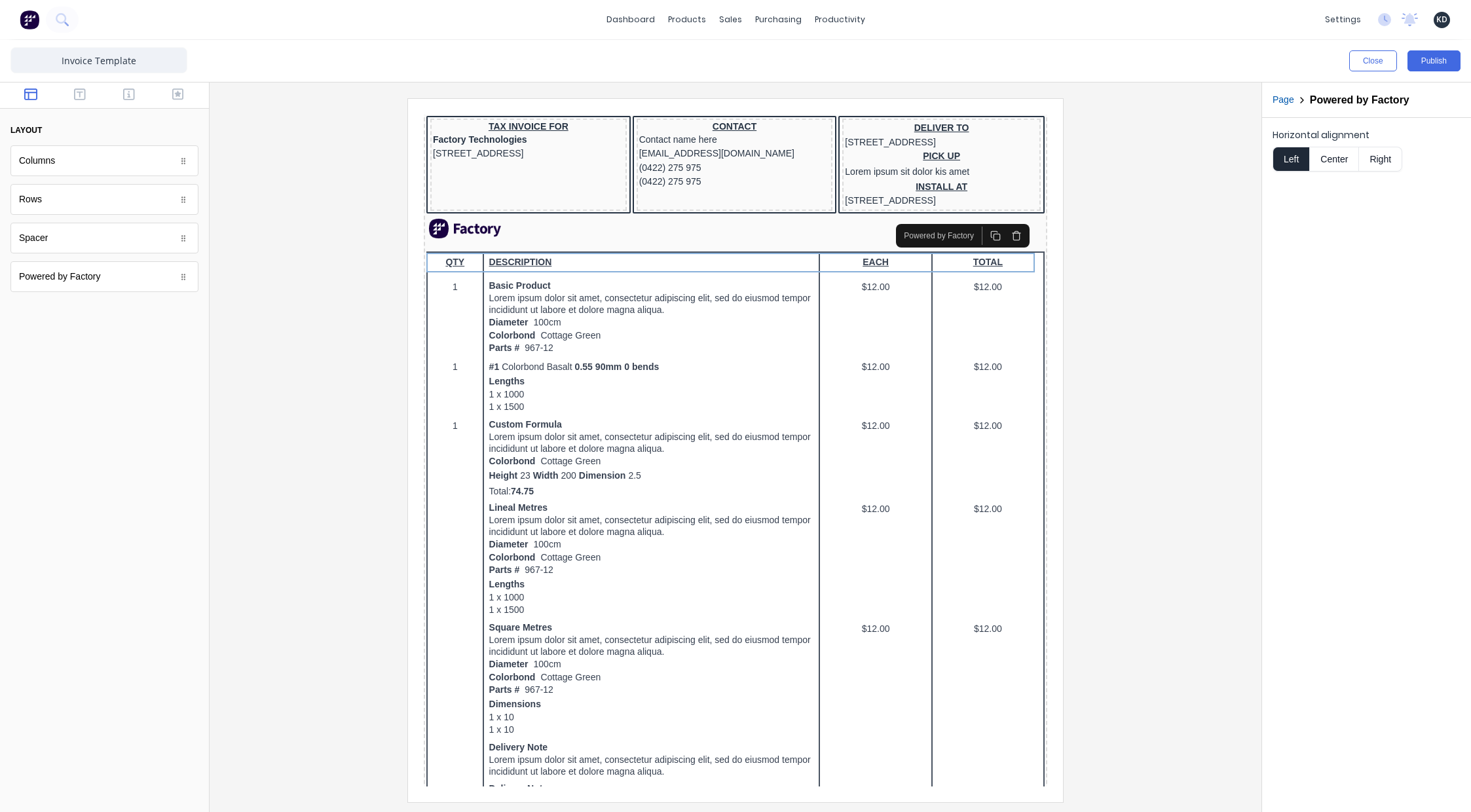
click at [1154, 372] on div at bounding box center [736, 449] width 1031 height 703
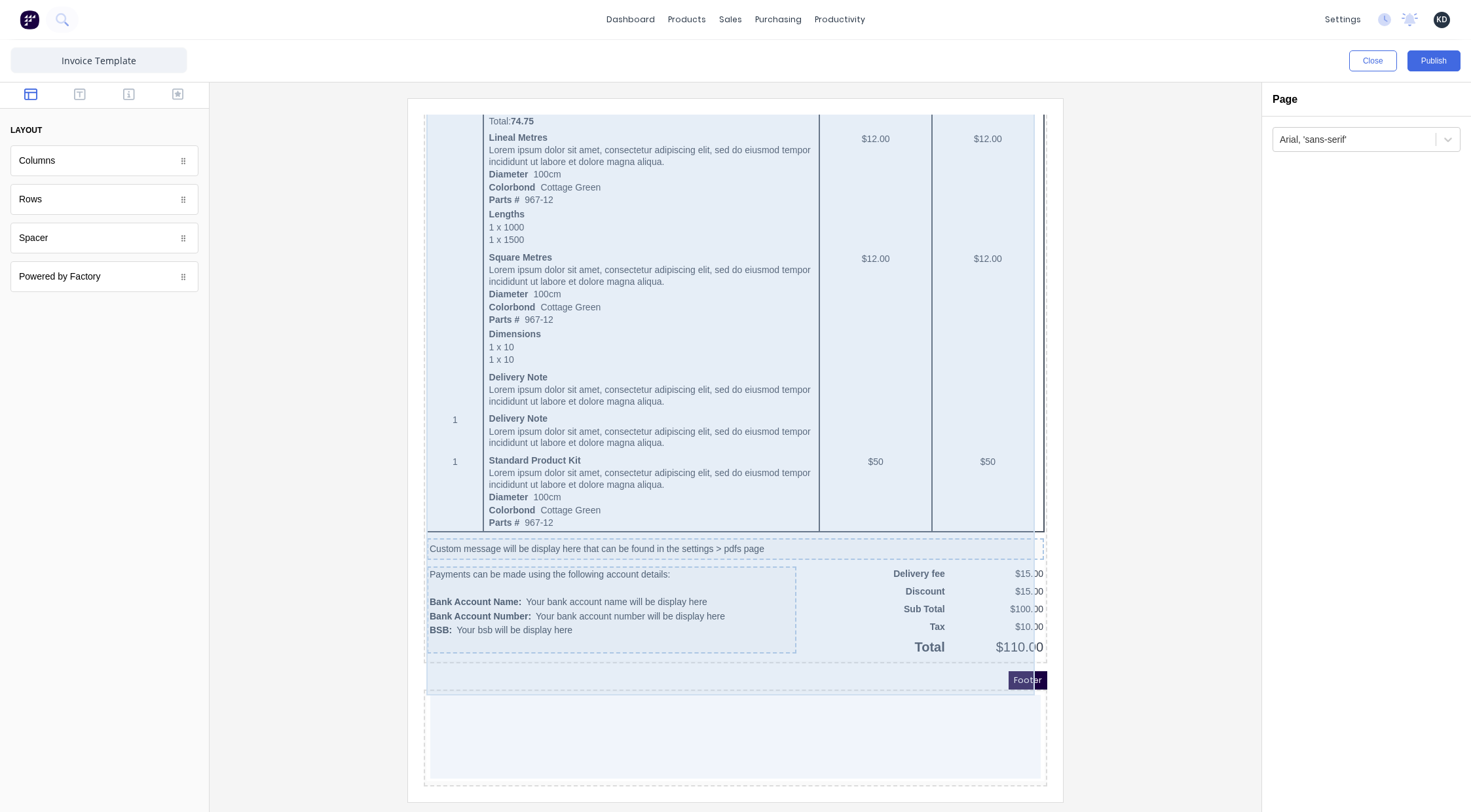
scroll to position [614, 0]
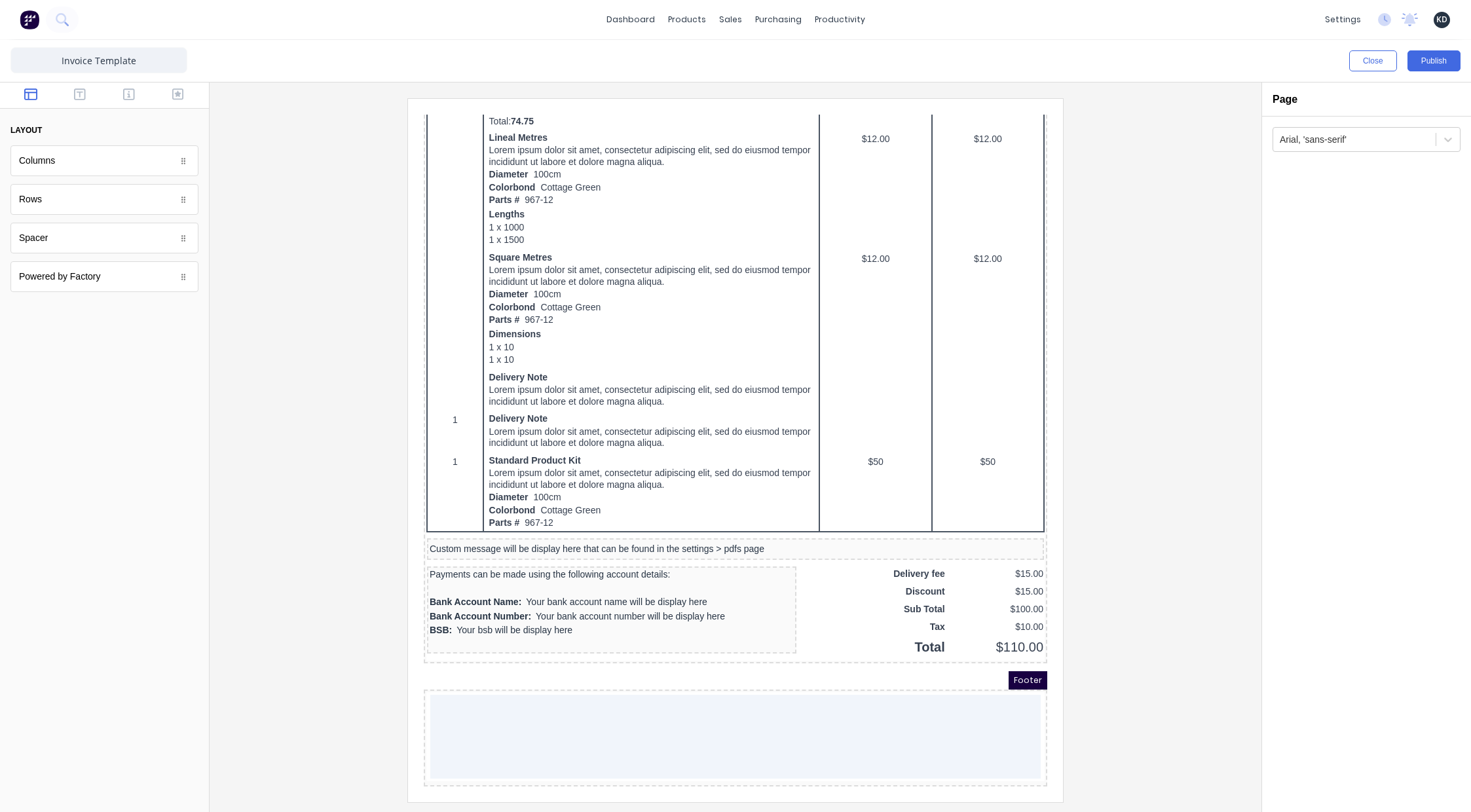
click at [282, 323] on div at bounding box center [736, 449] width 1031 height 703
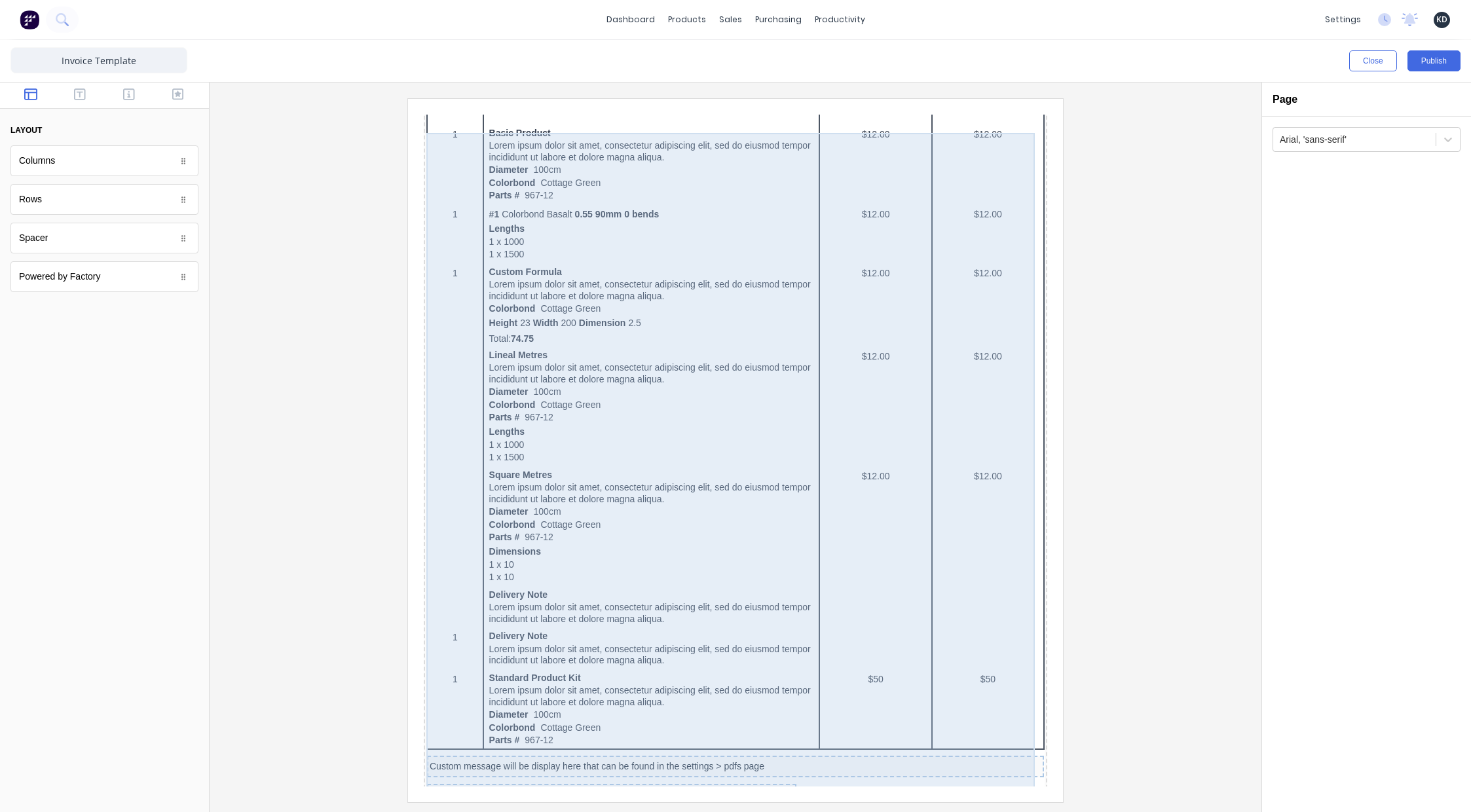
scroll to position [143, 0]
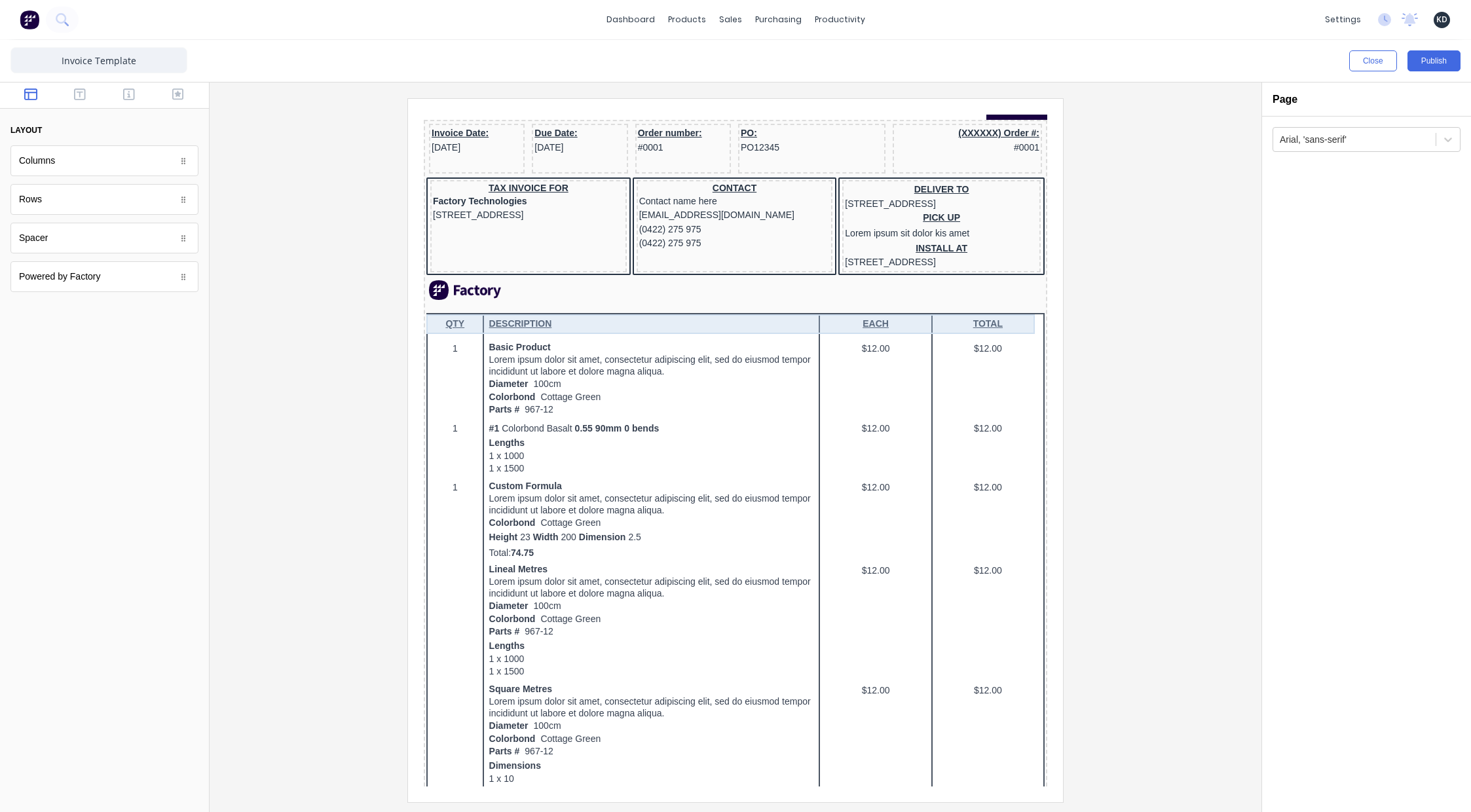
click at [477, 284] on div at bounding box center [720, 274] width 618 height 19
click at [434, 284] on div at bounding box center [720, 274] width 618 height 19
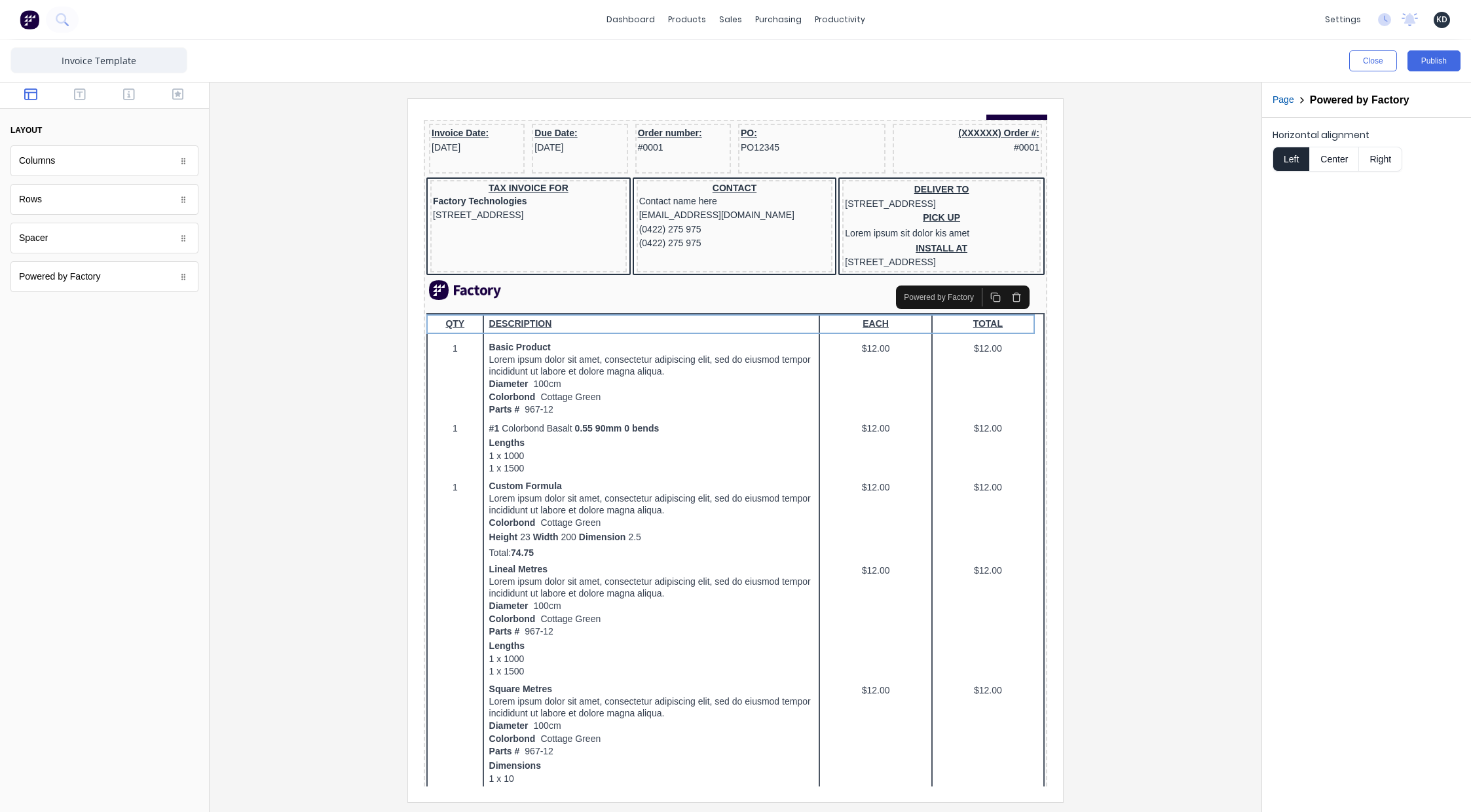
click at [1000, 281] on icon "button" at bounding box center [1000, 281] width 10 height 10
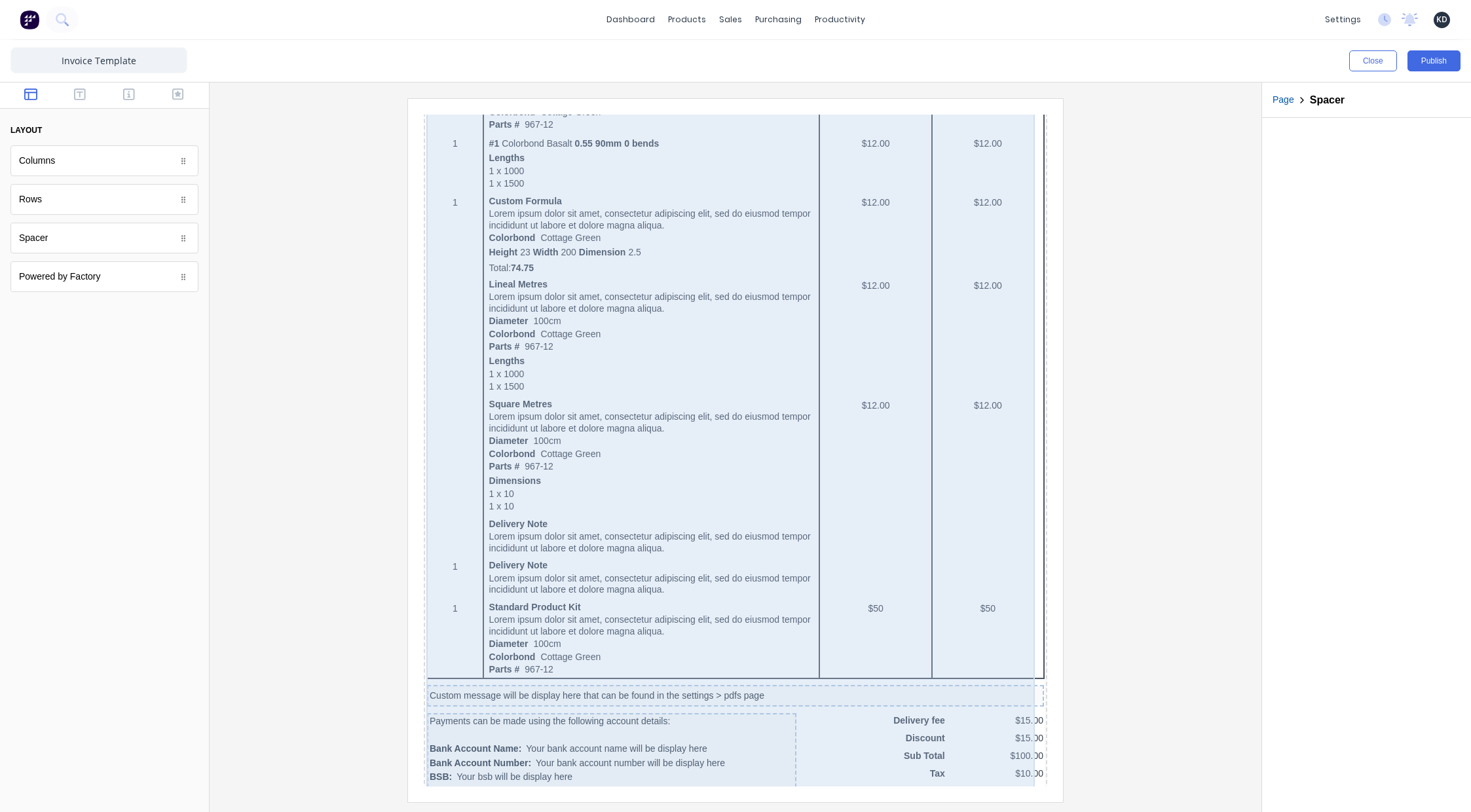
scroll to position [593, 0]
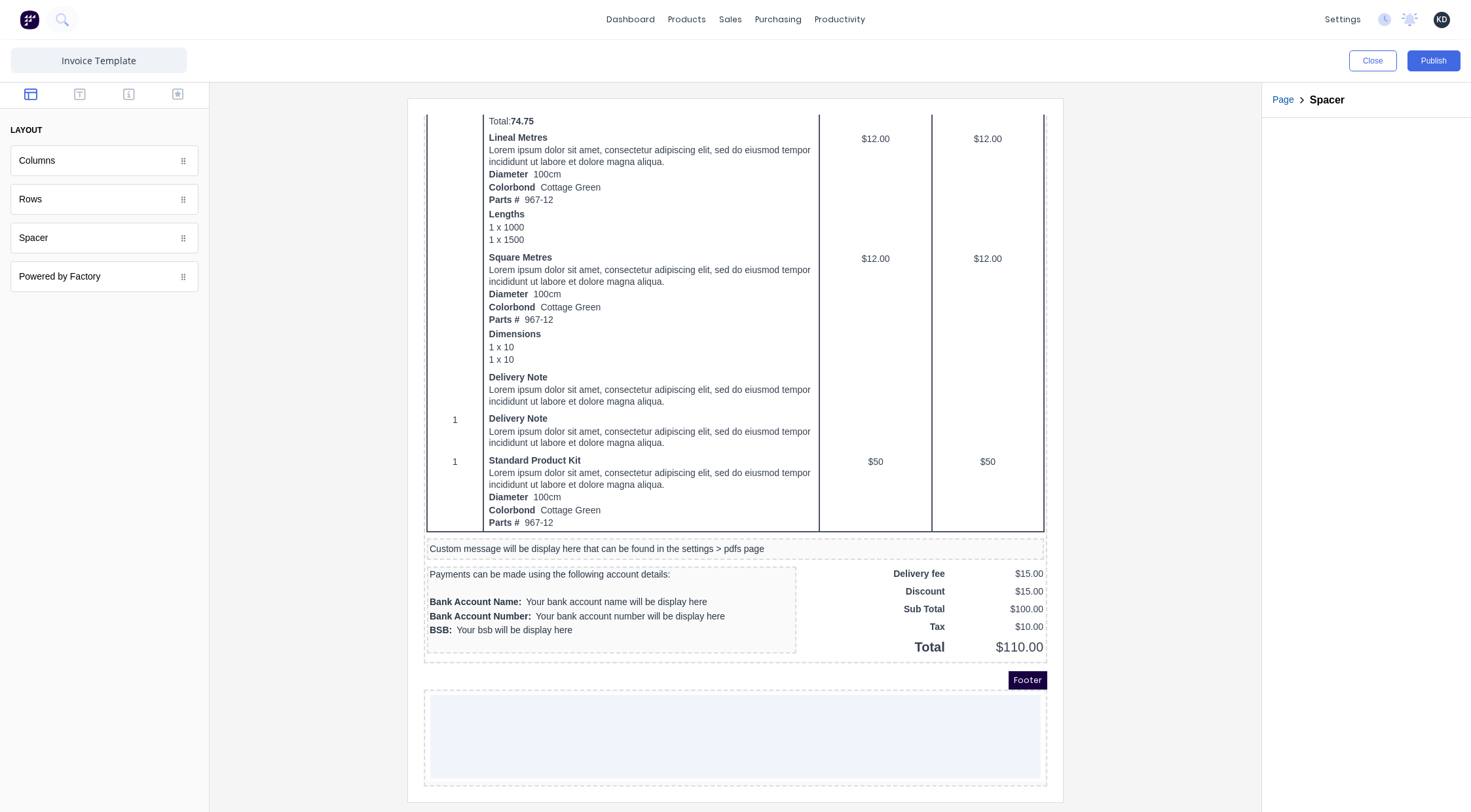
click at [332, 543] on div at bounding box center [736, 449] width 1031 height 703
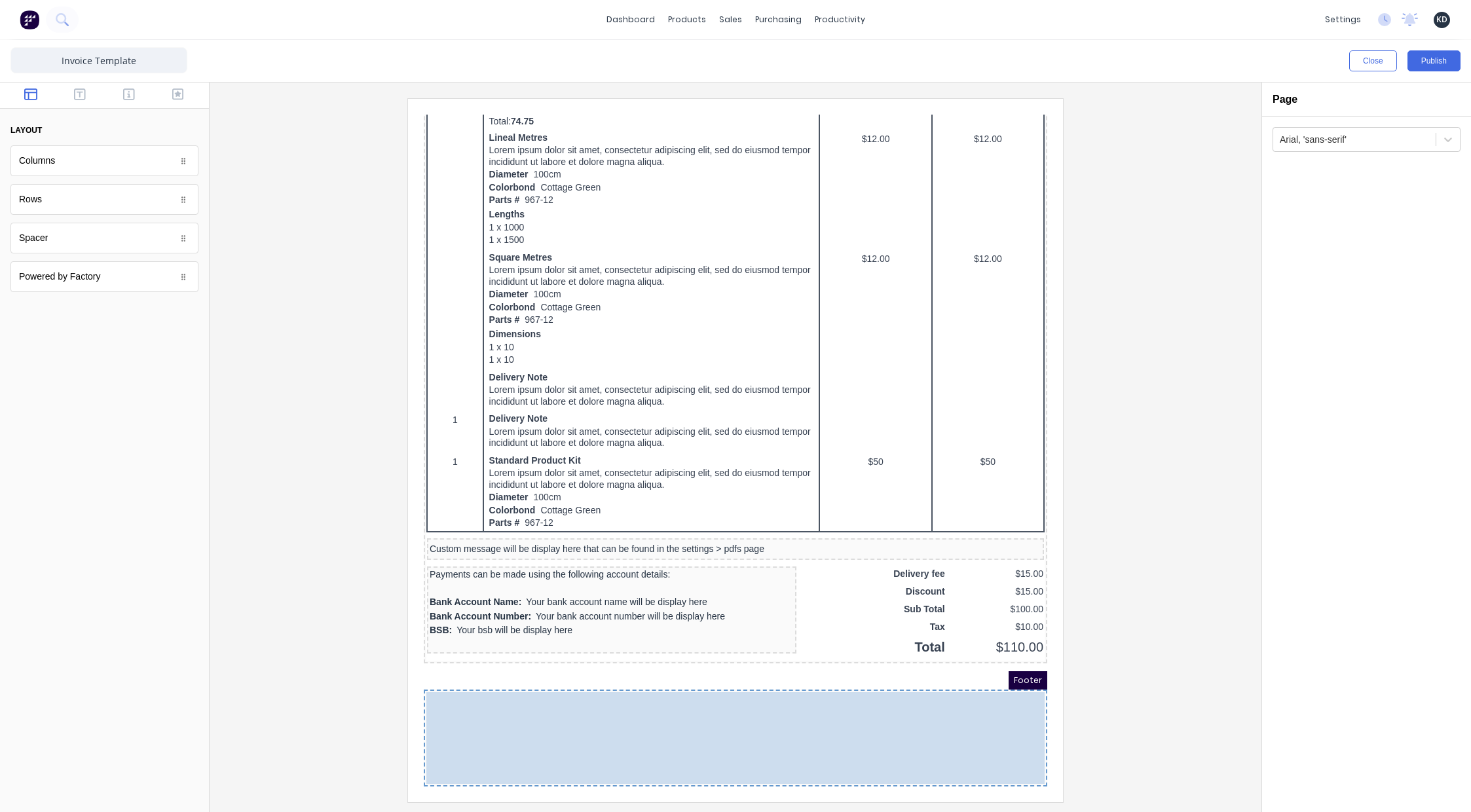
drag, startPoint x: 734, startPoint y: 718, endPoint x: 729, endPoint y: 687, distance: 31.4
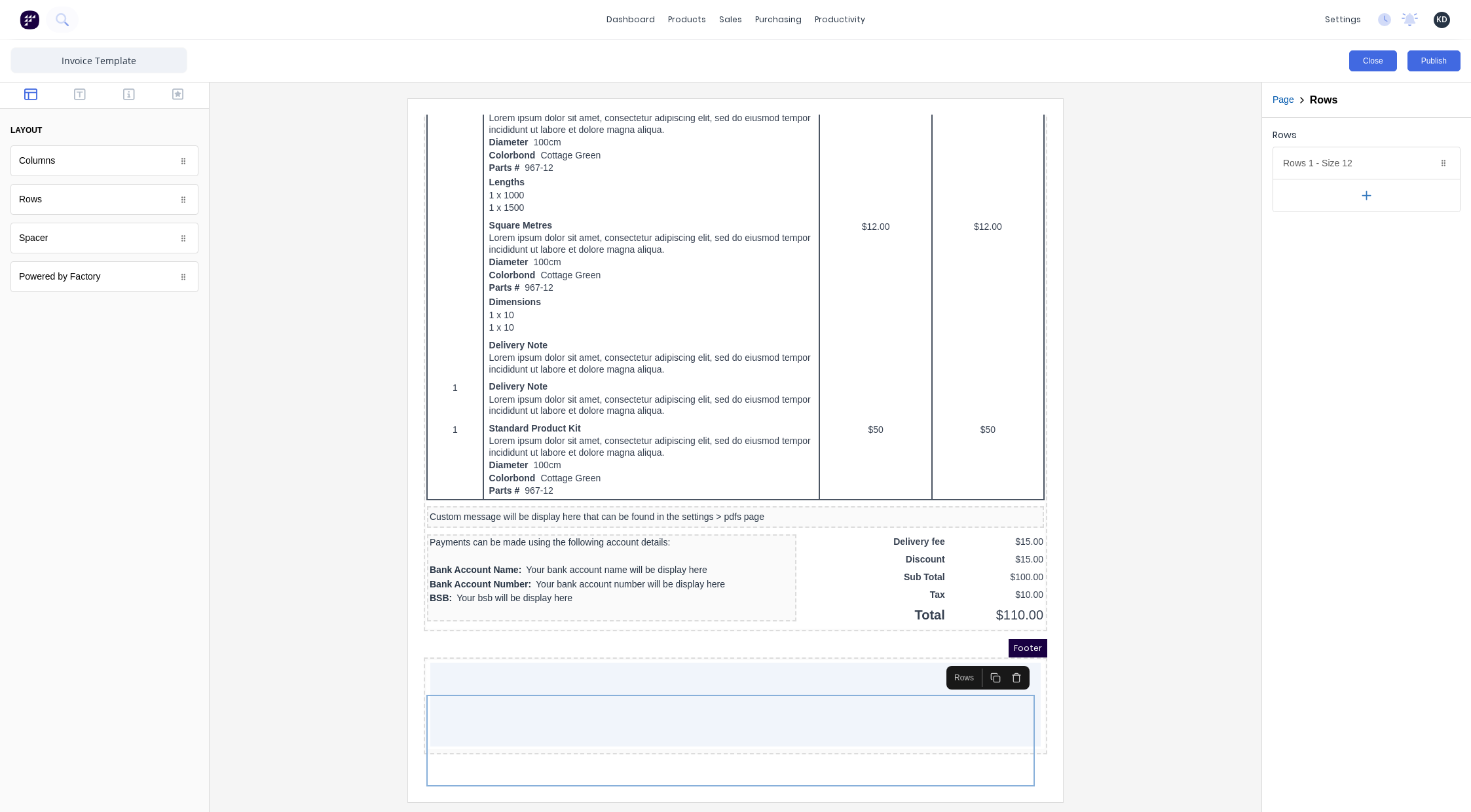
click at [1357, 56] on button "Close" at bounding box center [1373, 61] width 48 height 21
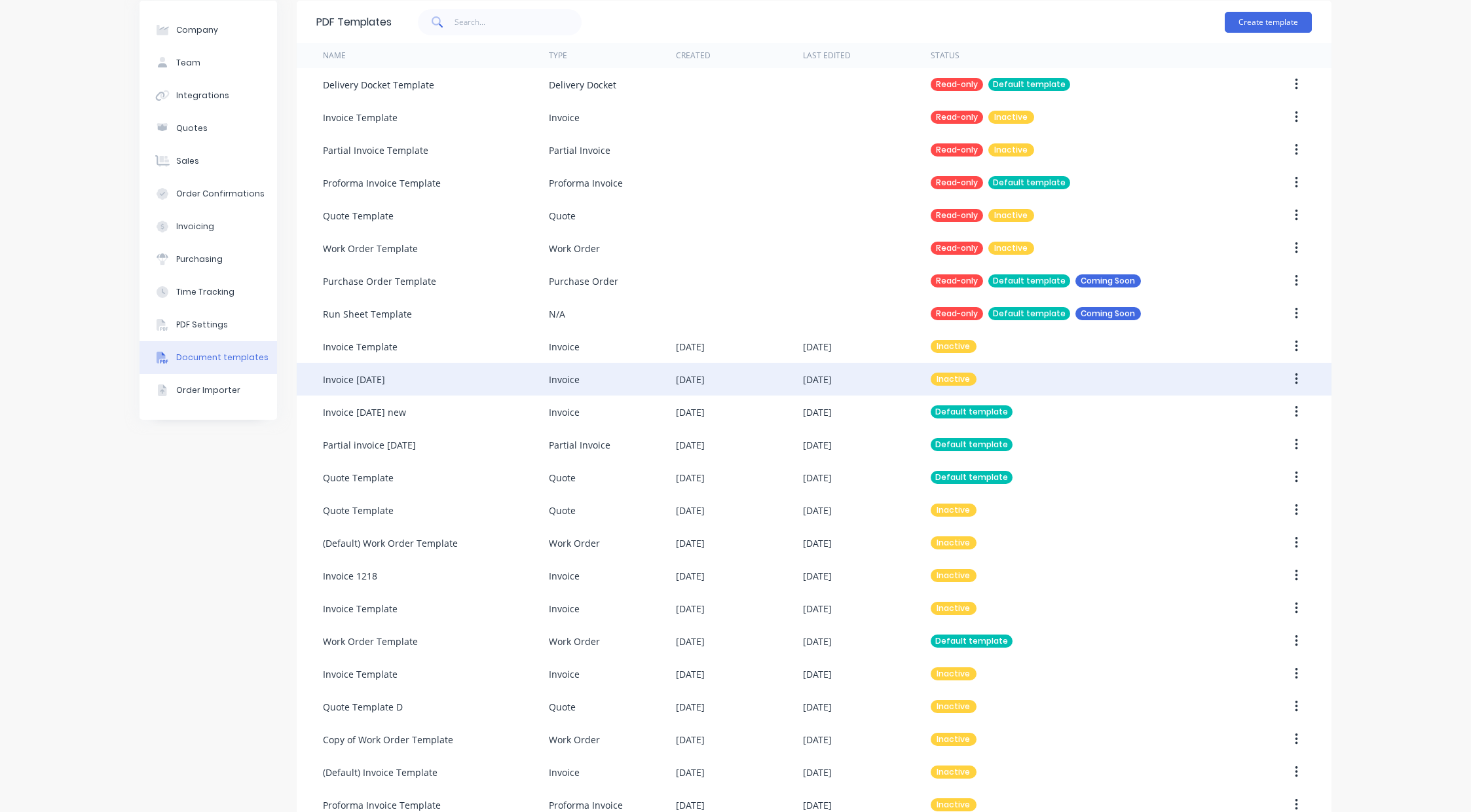
scroll to position [112, 0]
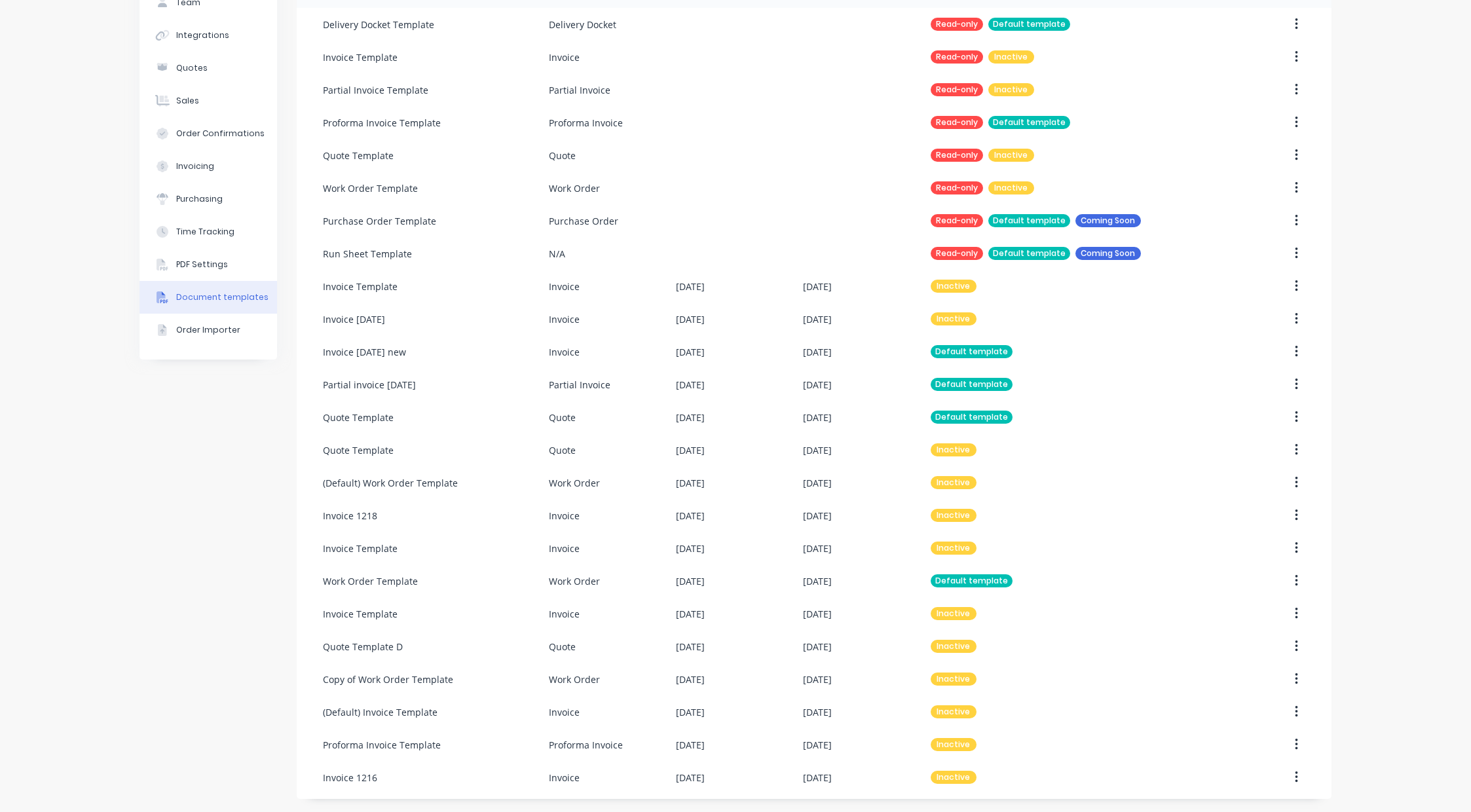
click at [1427, 504] on div "Company Team Integrations Quotes Sales Order Confirmations Invoicing Purchasing…" at bounding box center [736, 370] width 1471 height 885
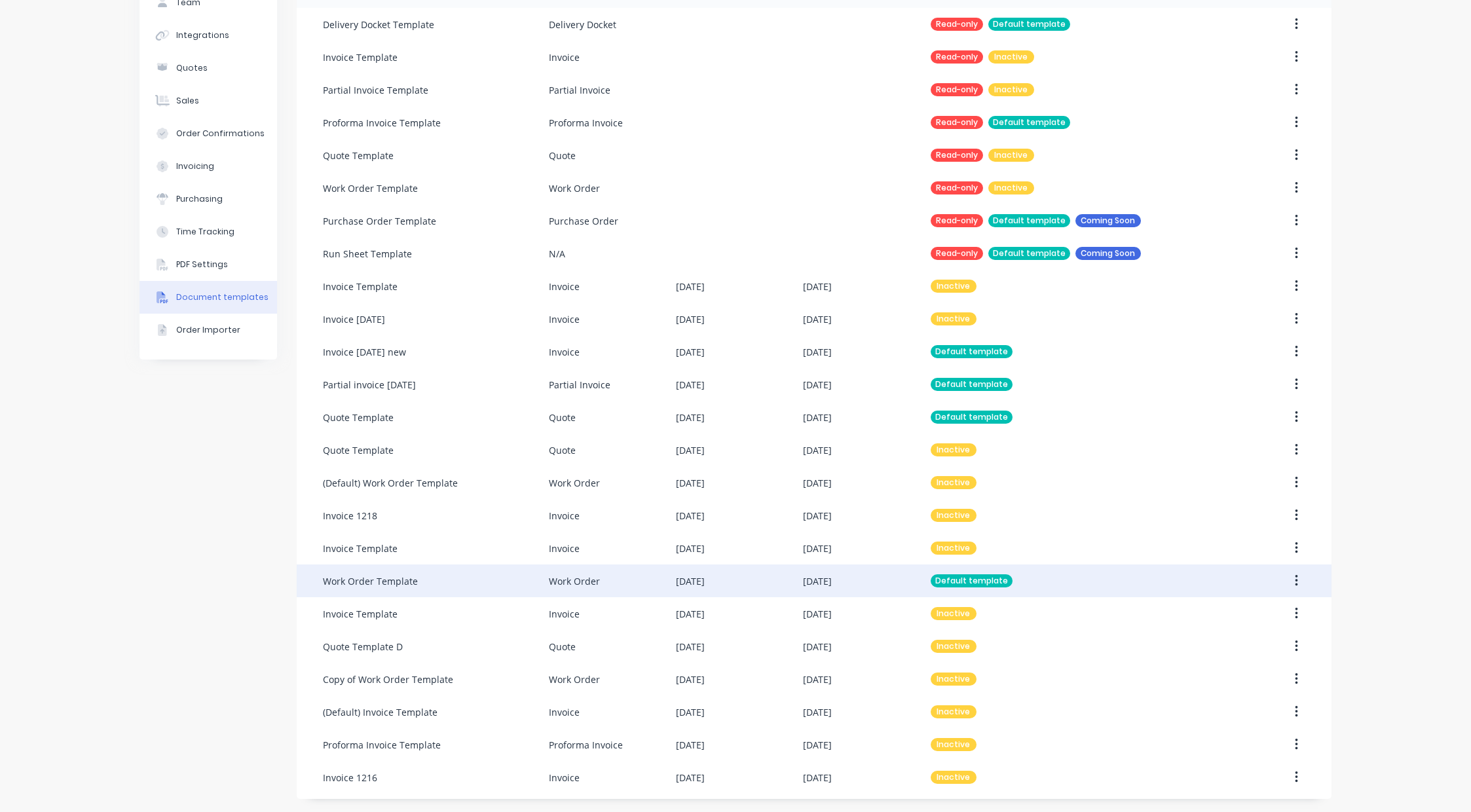
click at [1286, 583] on button "button" at bounding box center [1296, 580] width 31 height 24
click at [1261, 609] on div "Edit" at bounding box center [1249, 615] width 101 height 19
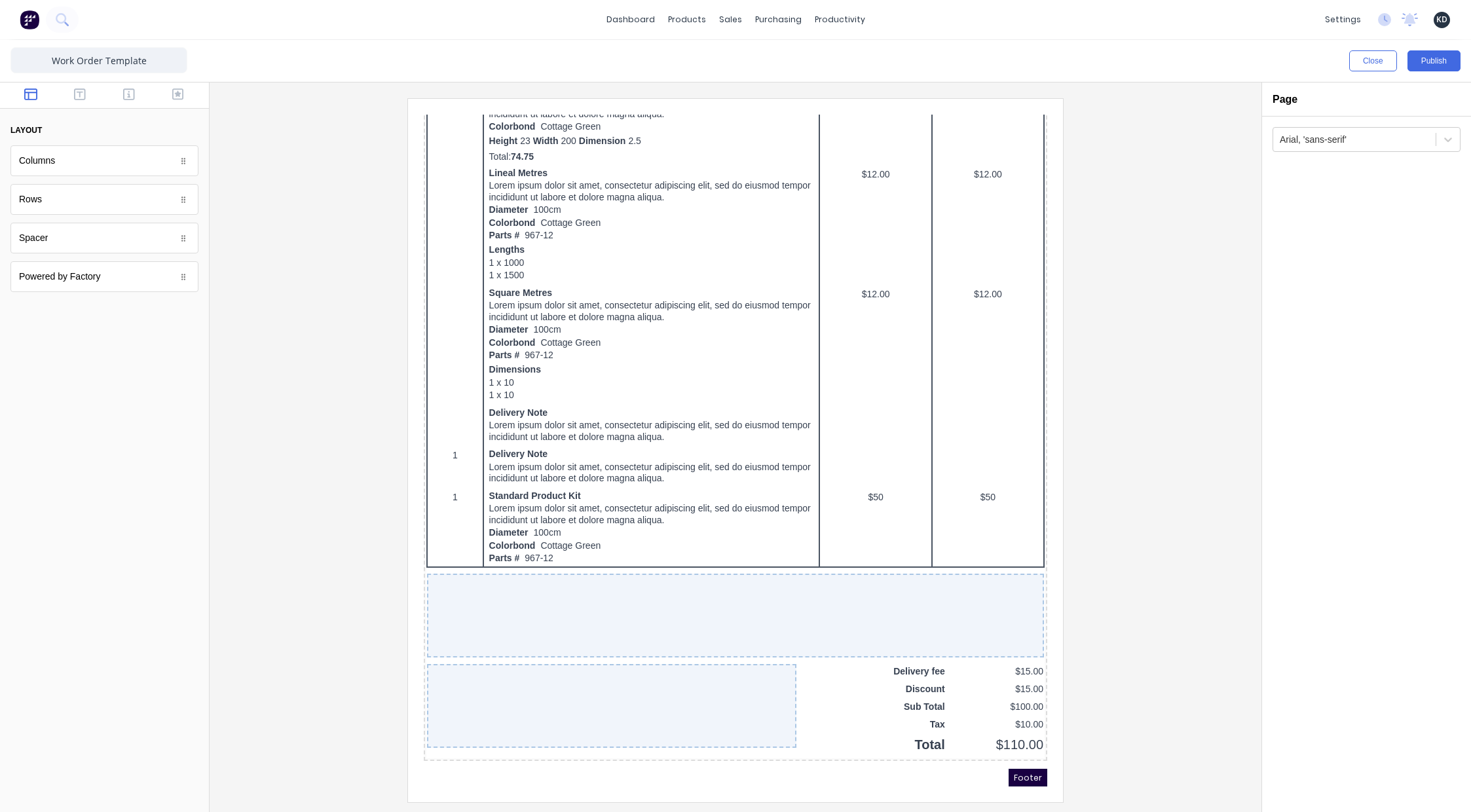
scroll to position [767, 0]
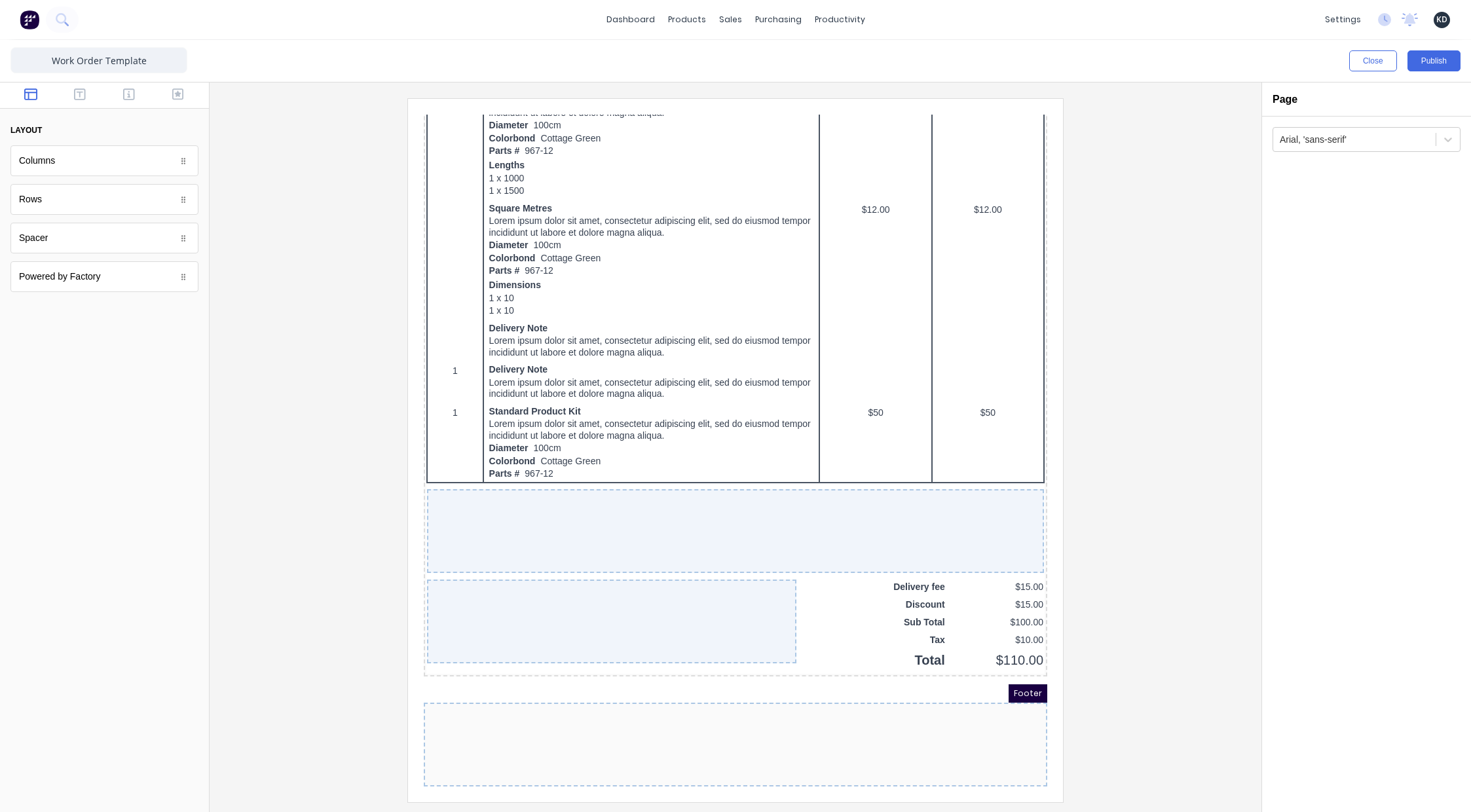
click at [1178, 440] on div at bounding box center [736, 449] width 1031 height 703
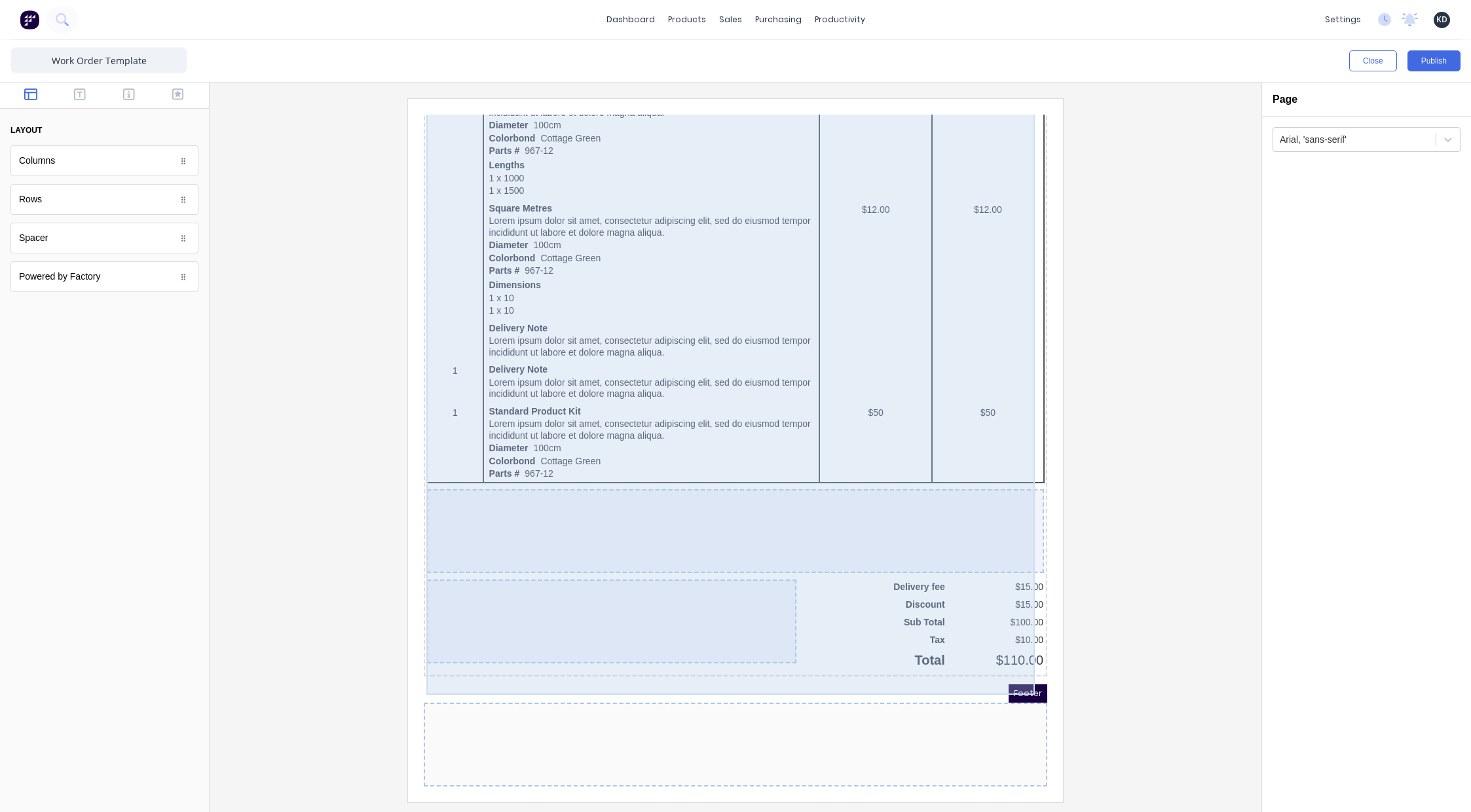
scroll to position [0, 0]
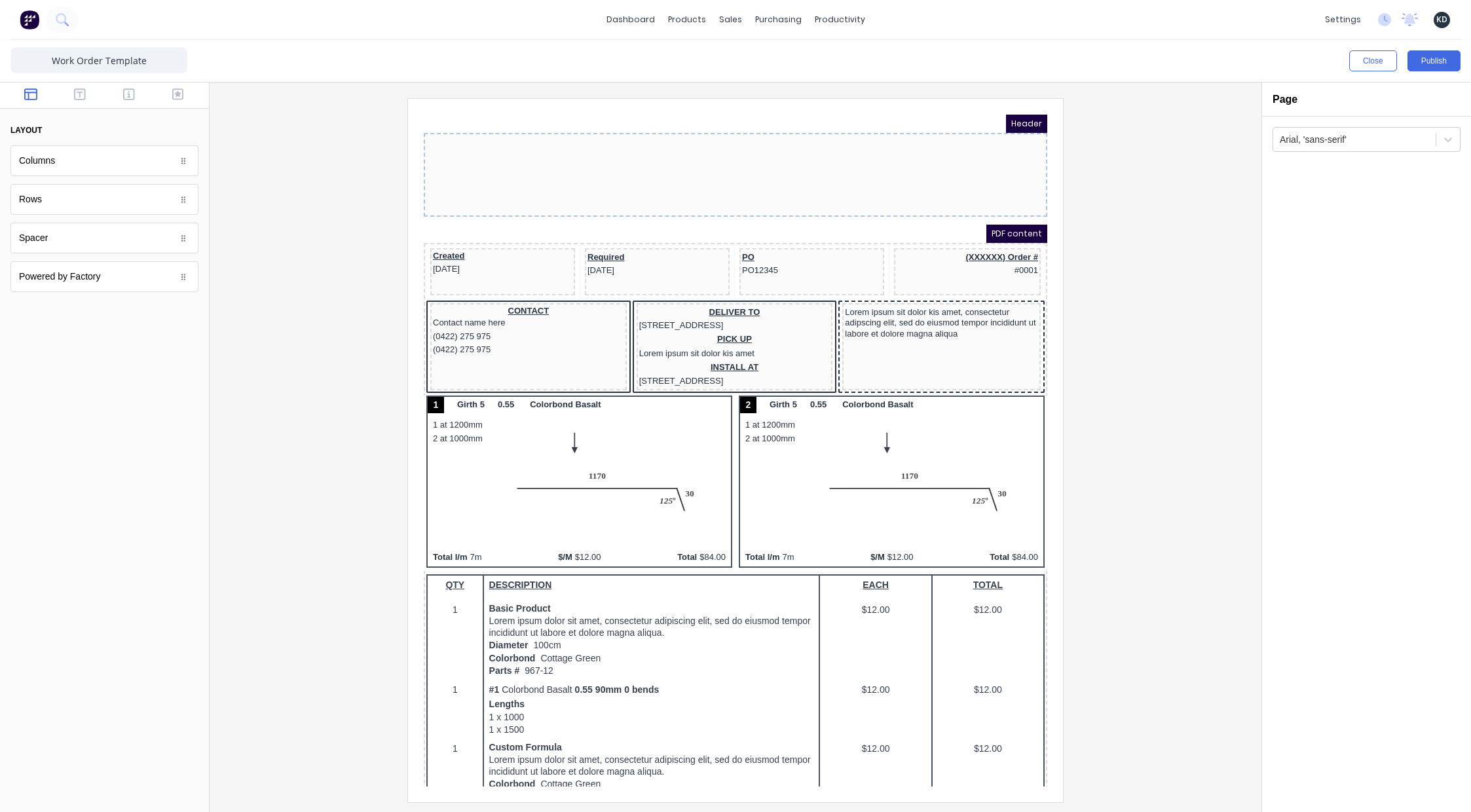
click at [1148, 455] on div at bounding box center [736, 449] width 1031 height 703
click at [1361, 64] on button "Close" at bounding box center [1373, 61] width 48 height 21
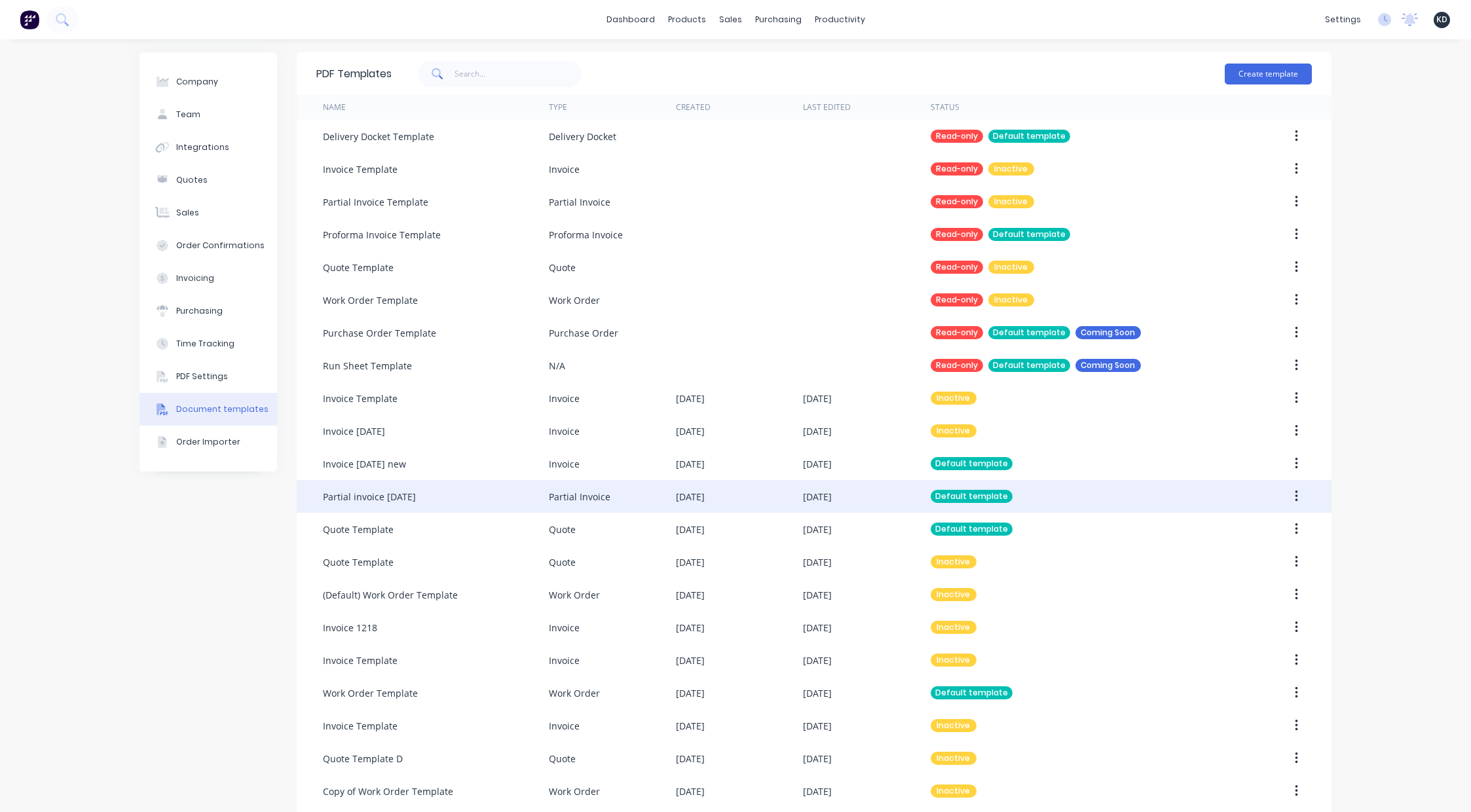
click at [1297, 500] on button "button" at bounding box center [1296, 496] width 31 height 24
click at [1276, 524] on div "Edit" at bounding box center [1249, 531] width 101 height 19
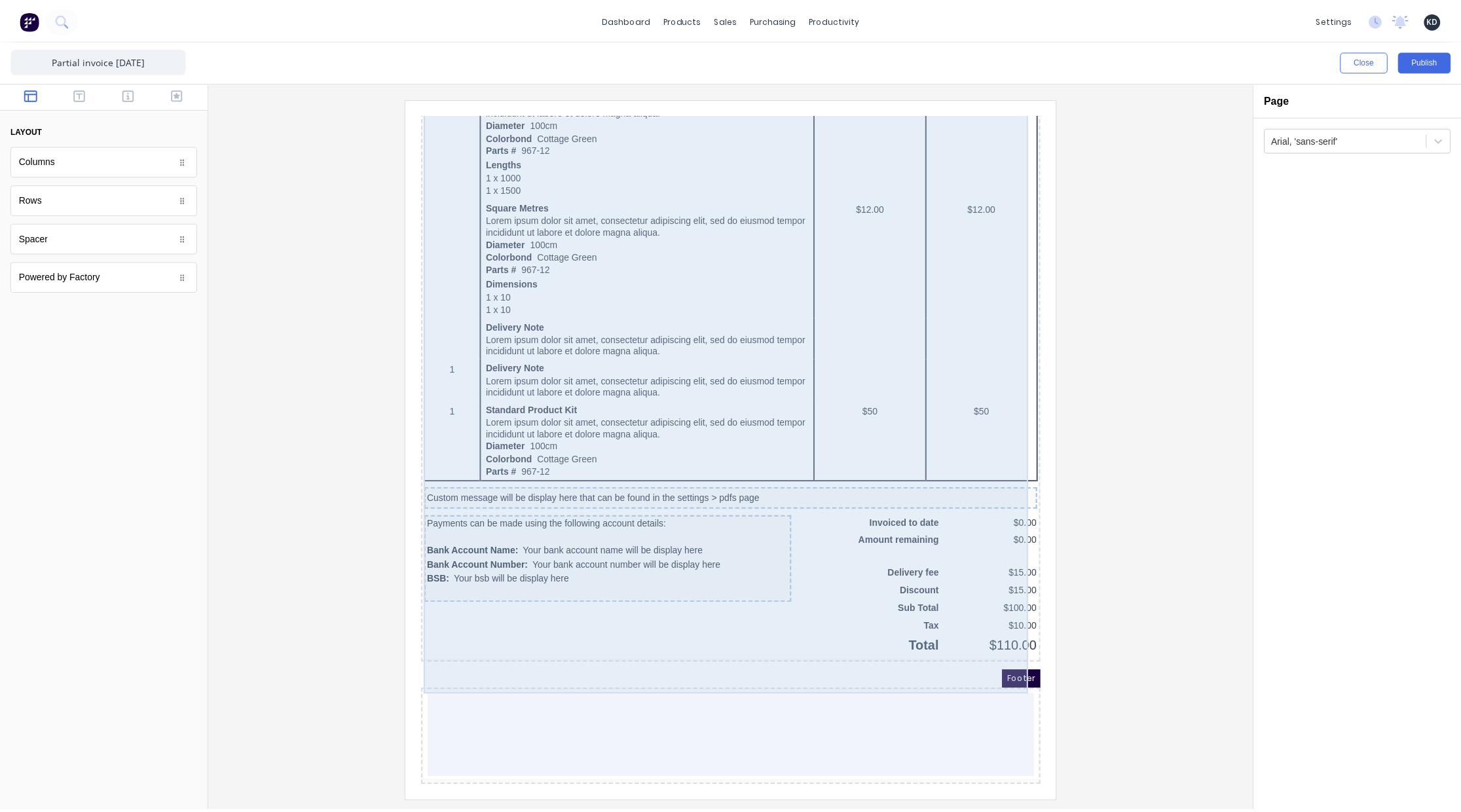
scroll to position [642, 0]
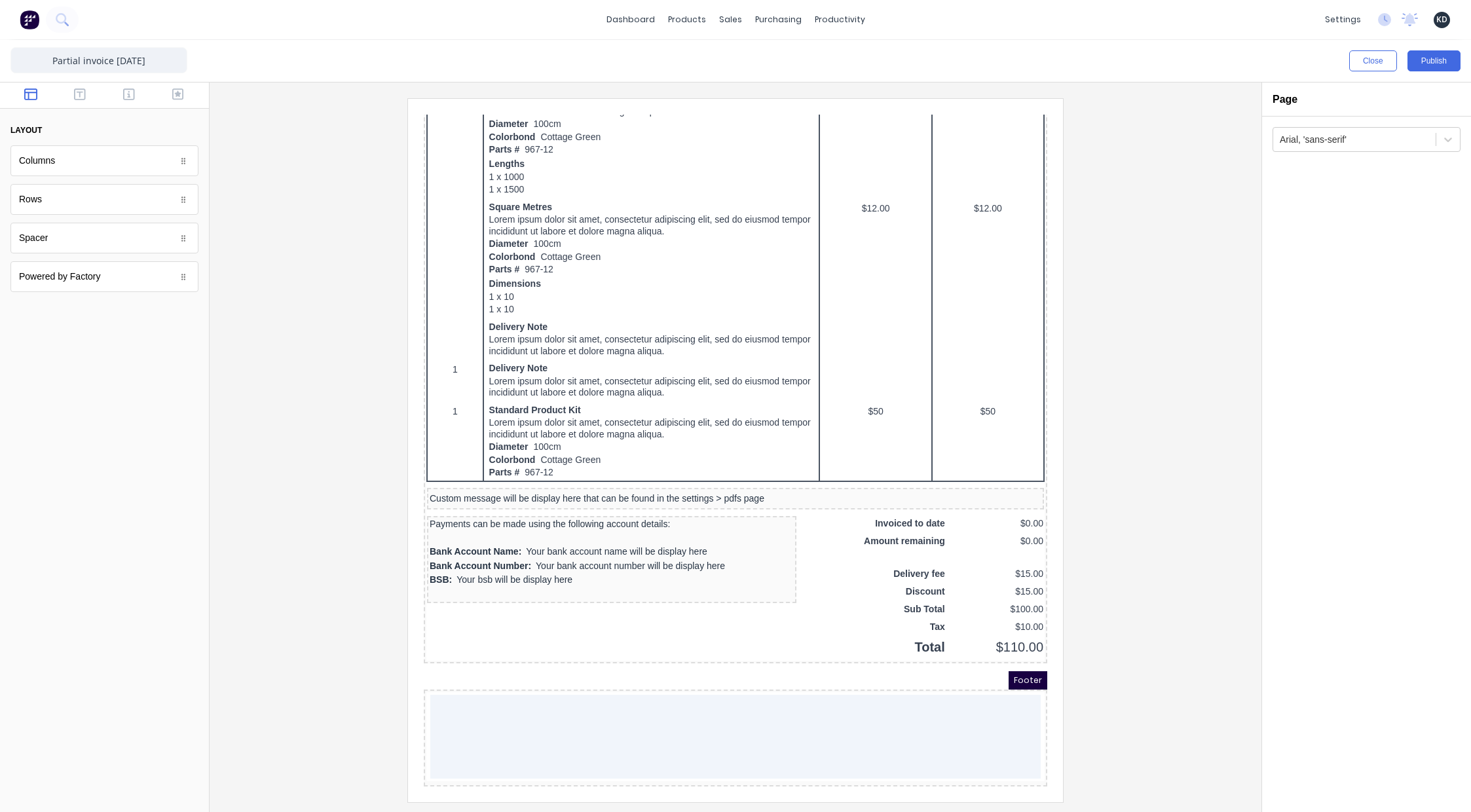
click at [1189, 460] on div at bounding box center [736, 449] width 1031 height 703
click at [1360, 56] on button "Close" at bounding box center [1373, 61] width 48 height 21
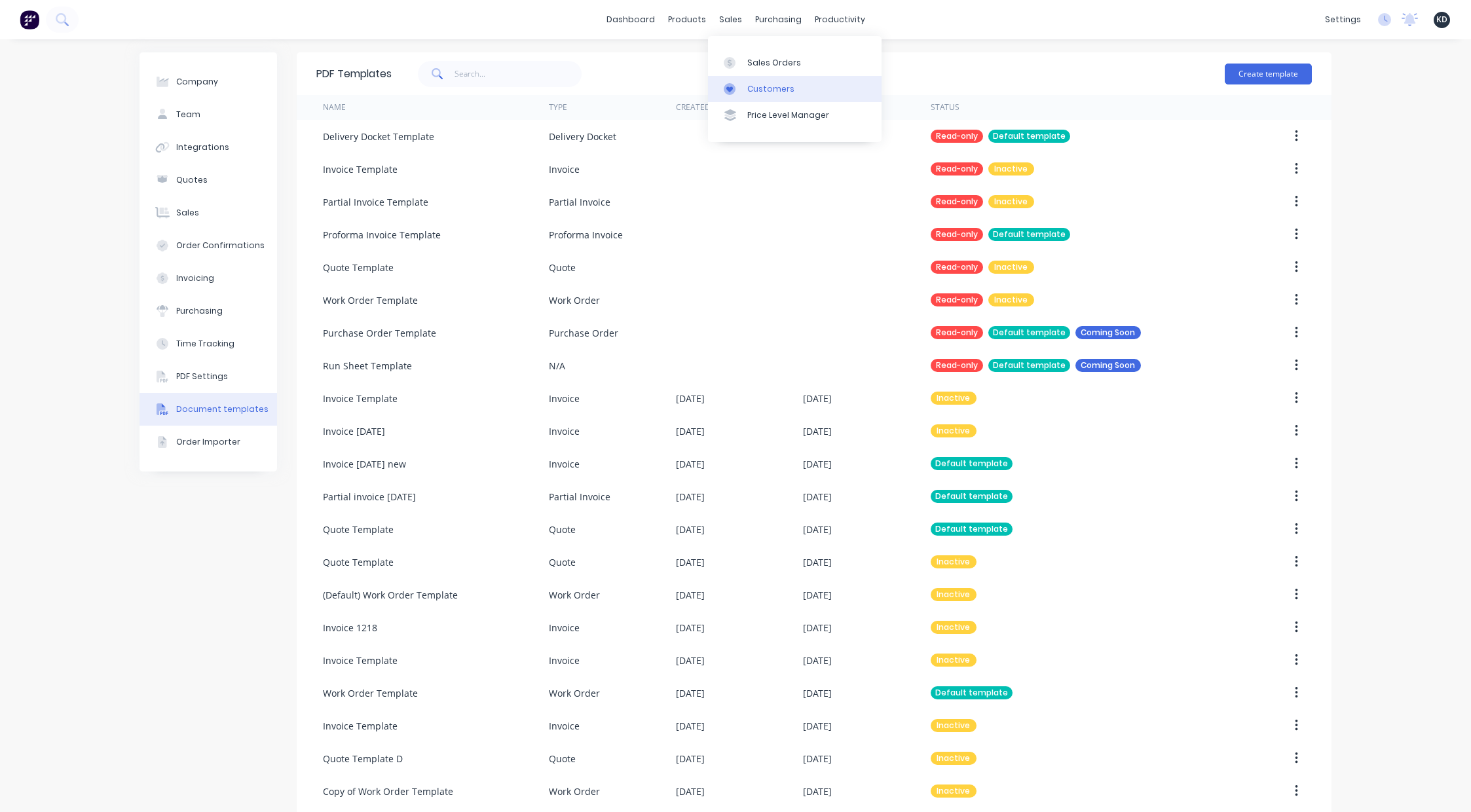
click at [762, 93] on div "Customers" at bounding box center [770, 88] width 47 height 11
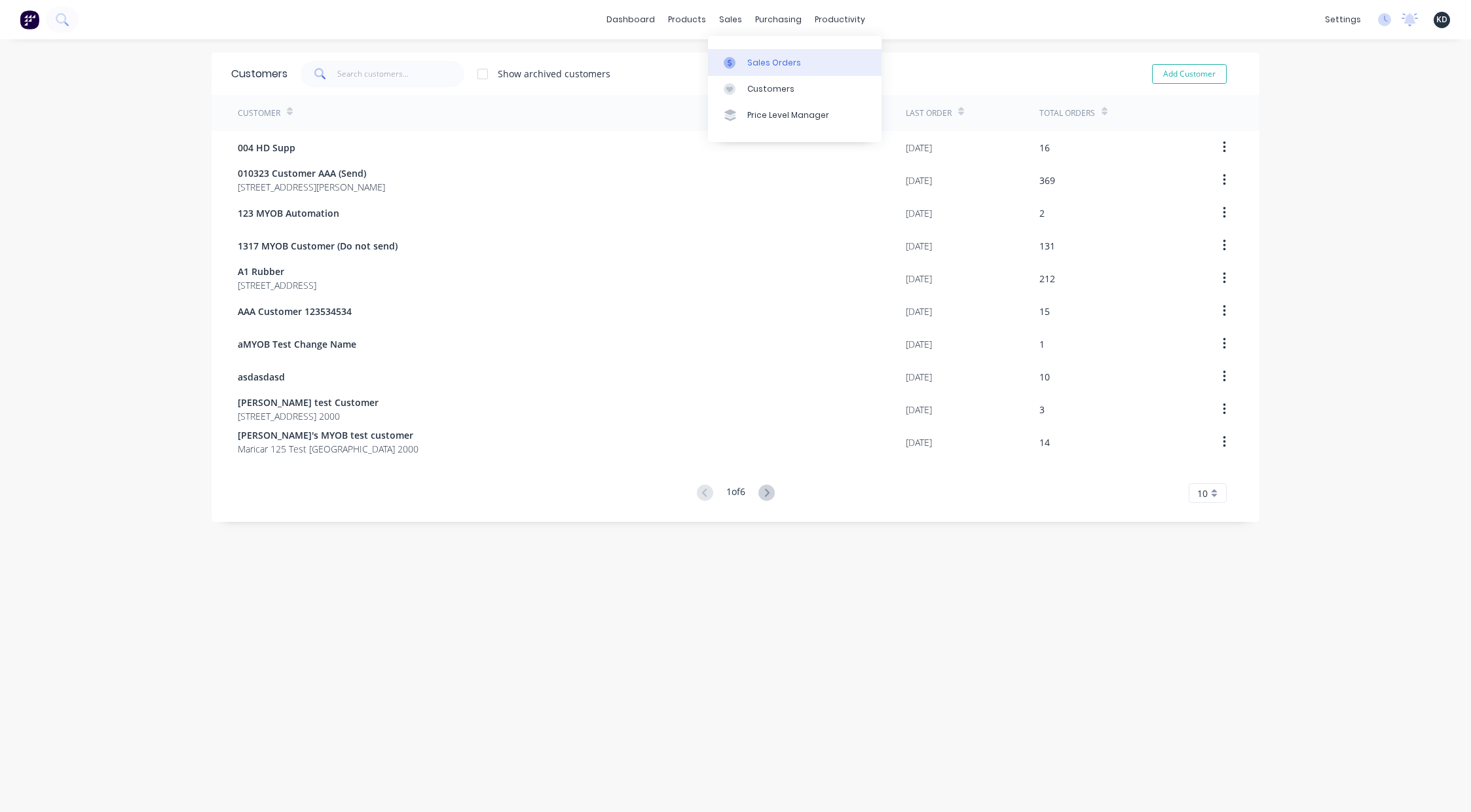
click at [757, 64] on div "Sales Orders" at bounding box center [773, 62] width 53 height 11
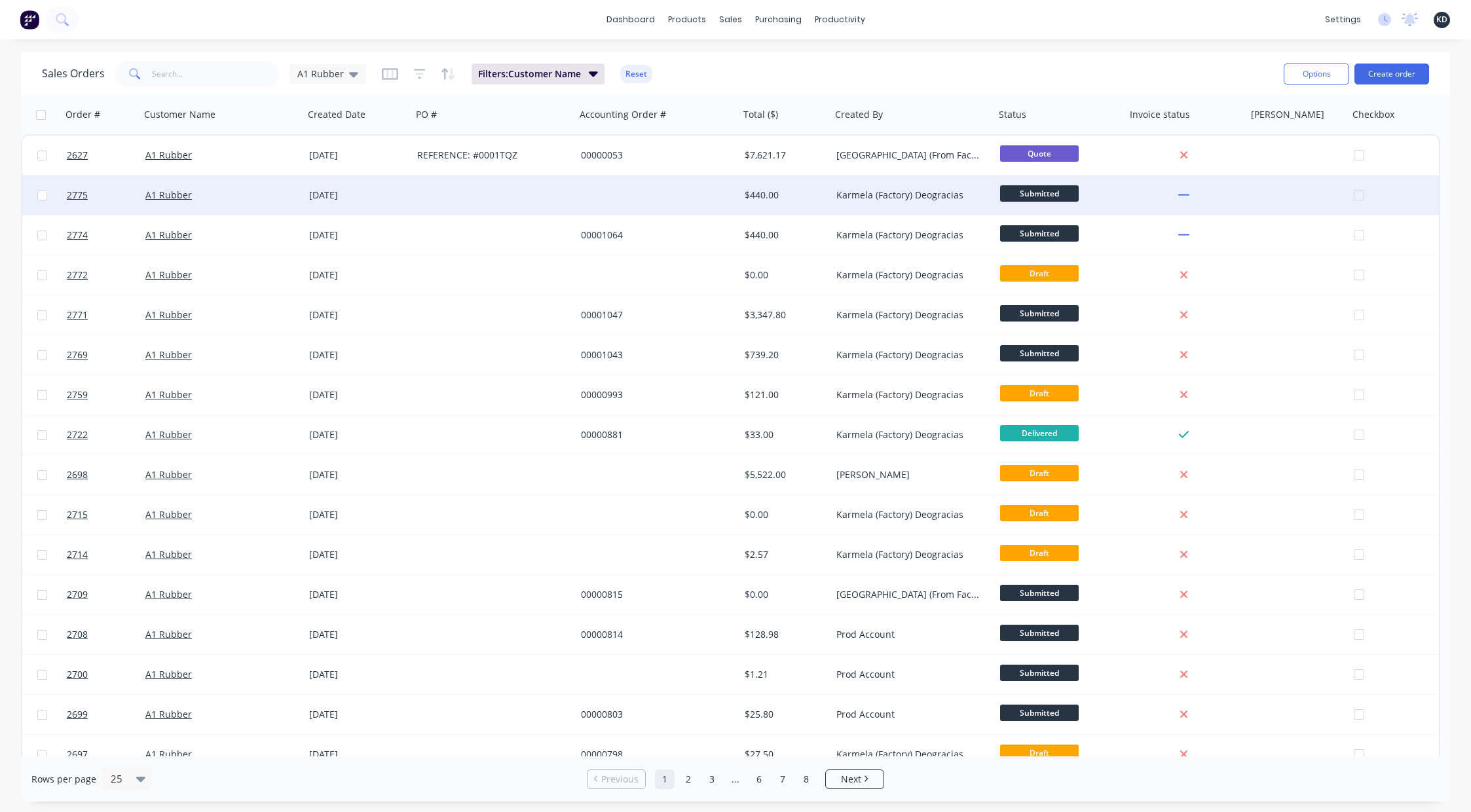
click at [1105, 193] on div "Submitted" at bounding box center [1056, 195] width 115 height 19
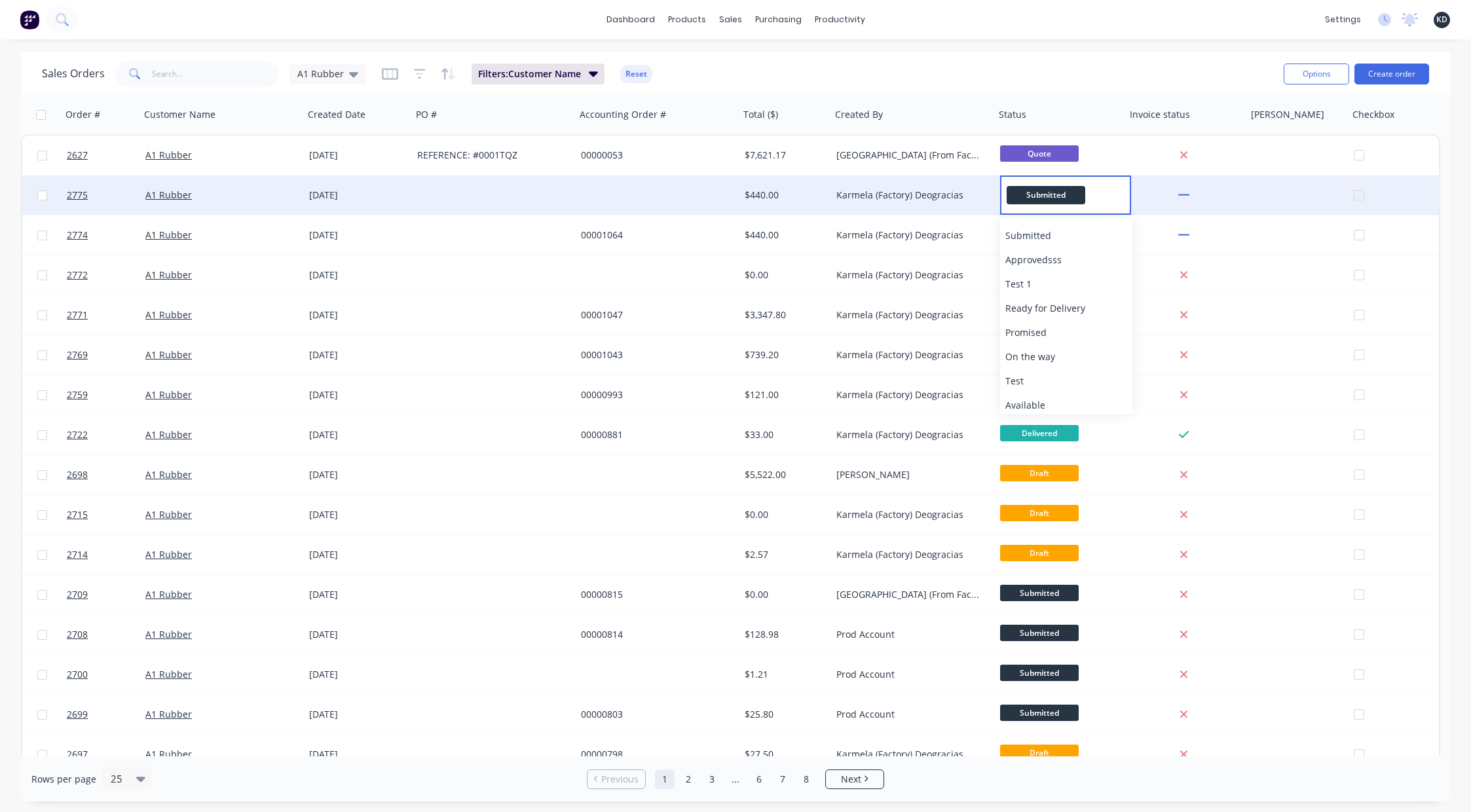
click at [1081, 72] on div "Sales Orders A1 Rubber Filters: Customer Name Reset" at bounding box center [658, 73] width 1231 height 32
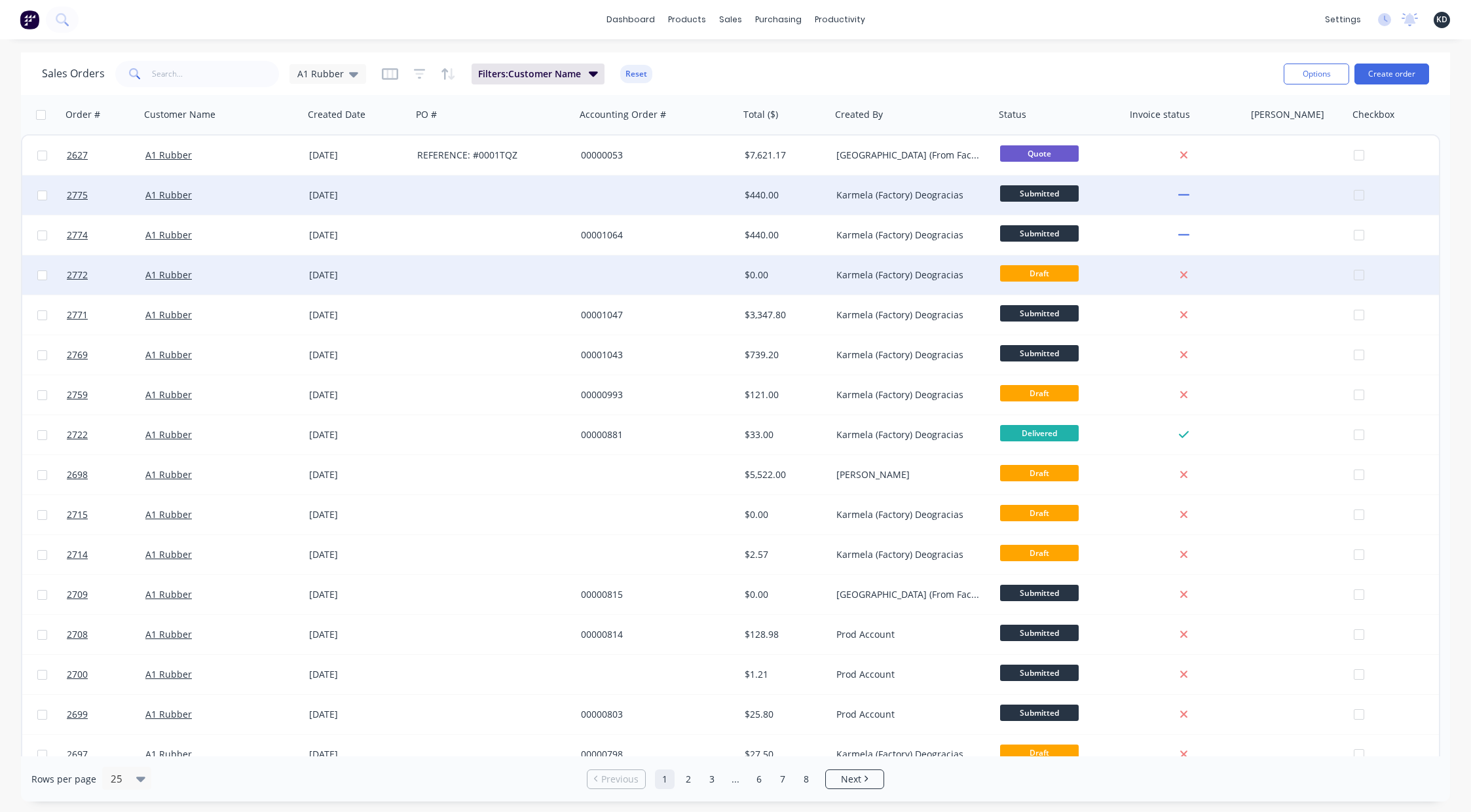
click at [653, 275] on div at bounding box center [657, 274] width 164 height 39
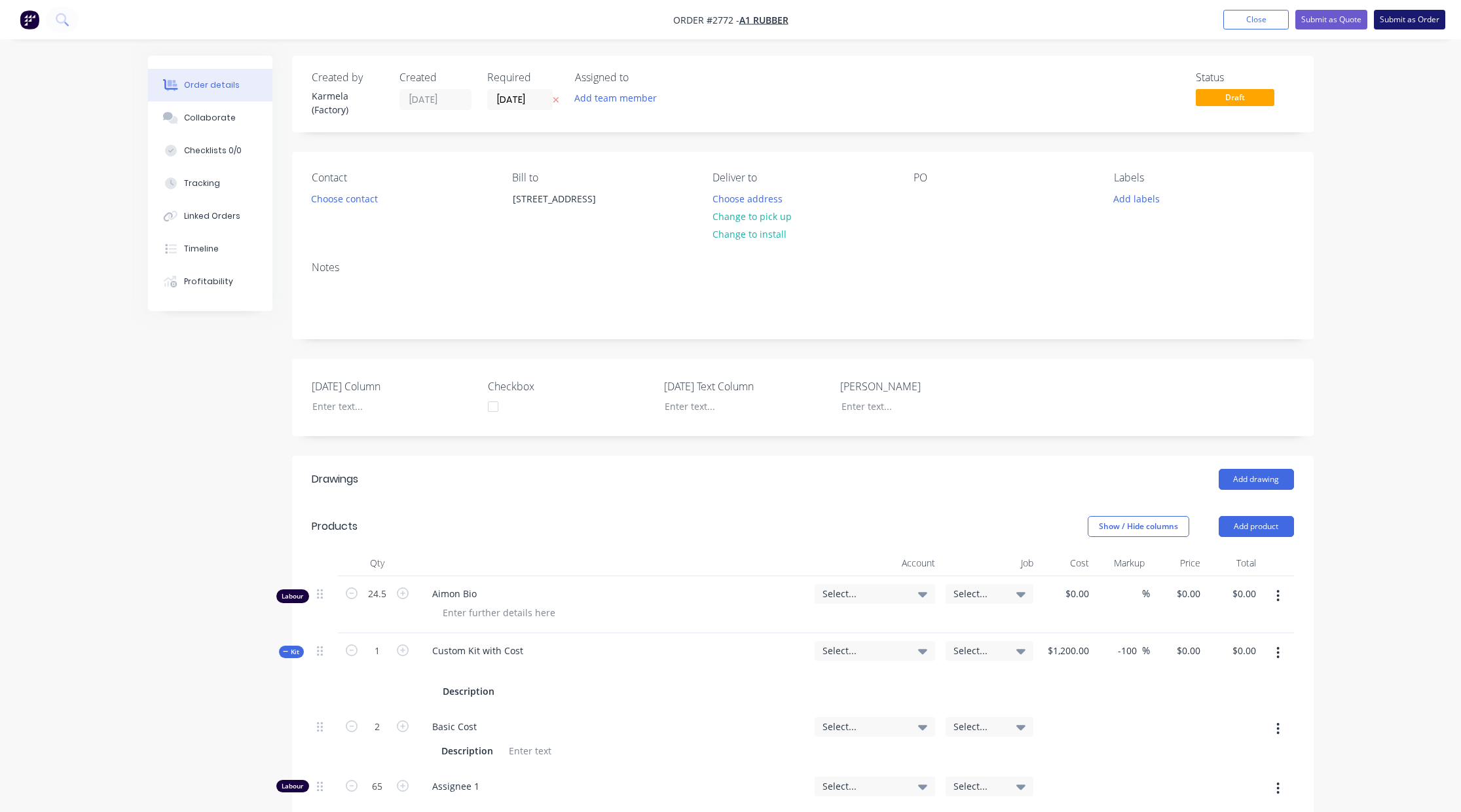
click at [1411, 22] on button "Submit as Order" at bounding box center [1409, 19] width 72 height 19
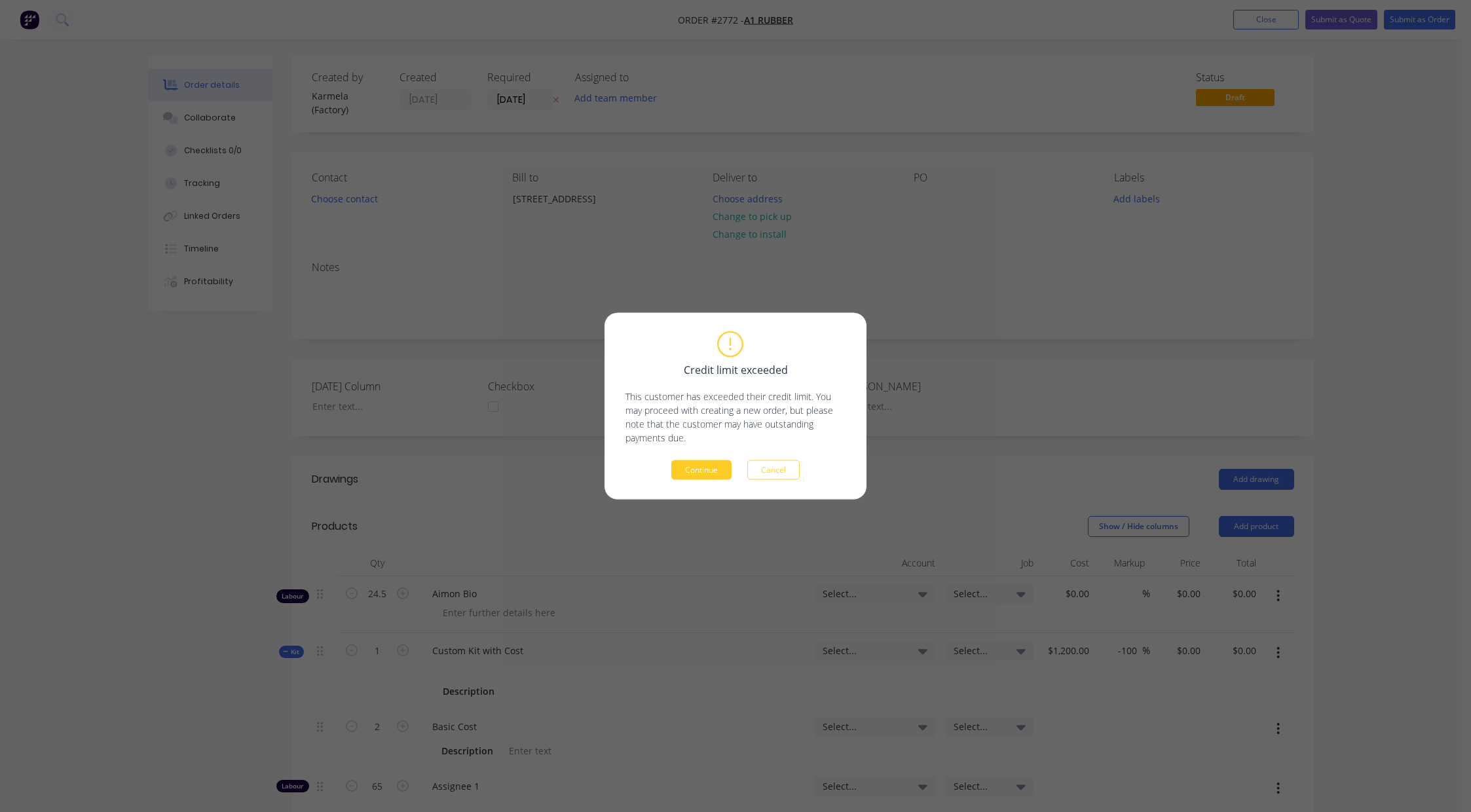
click at [719, 470] on button "Continue" at bounding box center [701, 469] width 60 height 19
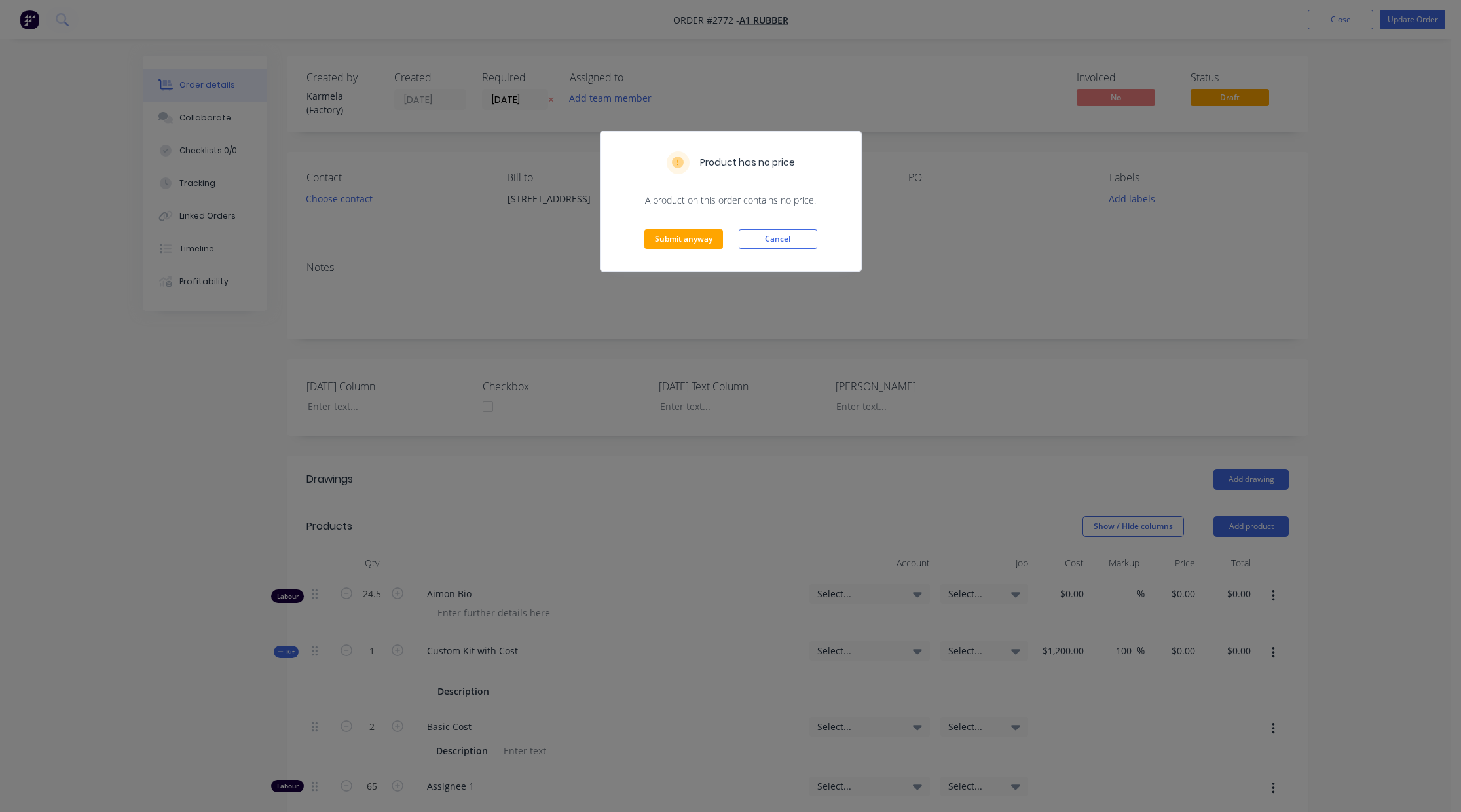
click at [649, 249] on div "Submit anyway Cancel" at bounding box center [731, 239] width 261 height 64
click at [656, 239] on button "Submit anyway" at bounding box center [684, 239] width 79 height 19
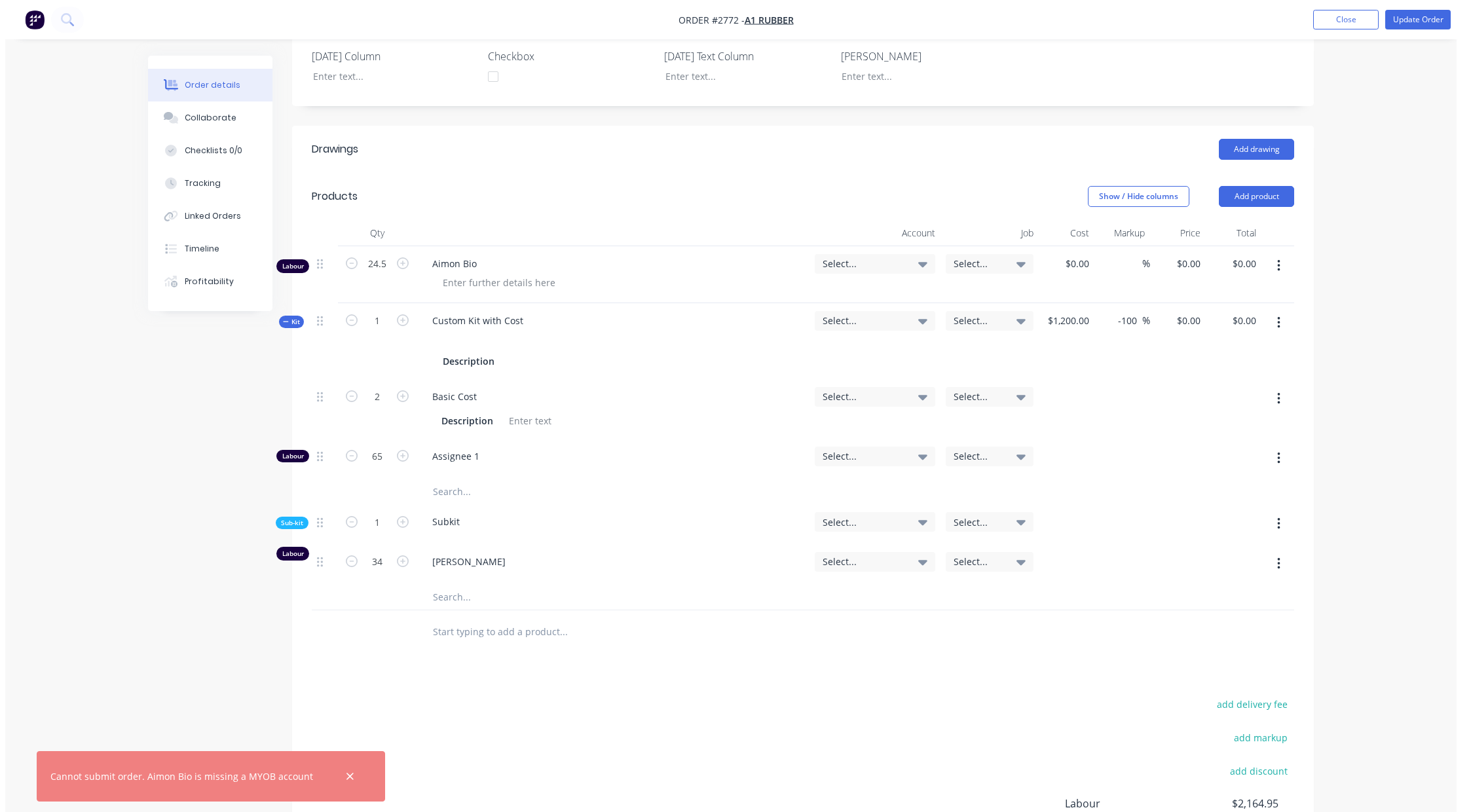
scroll to position [353, 0]
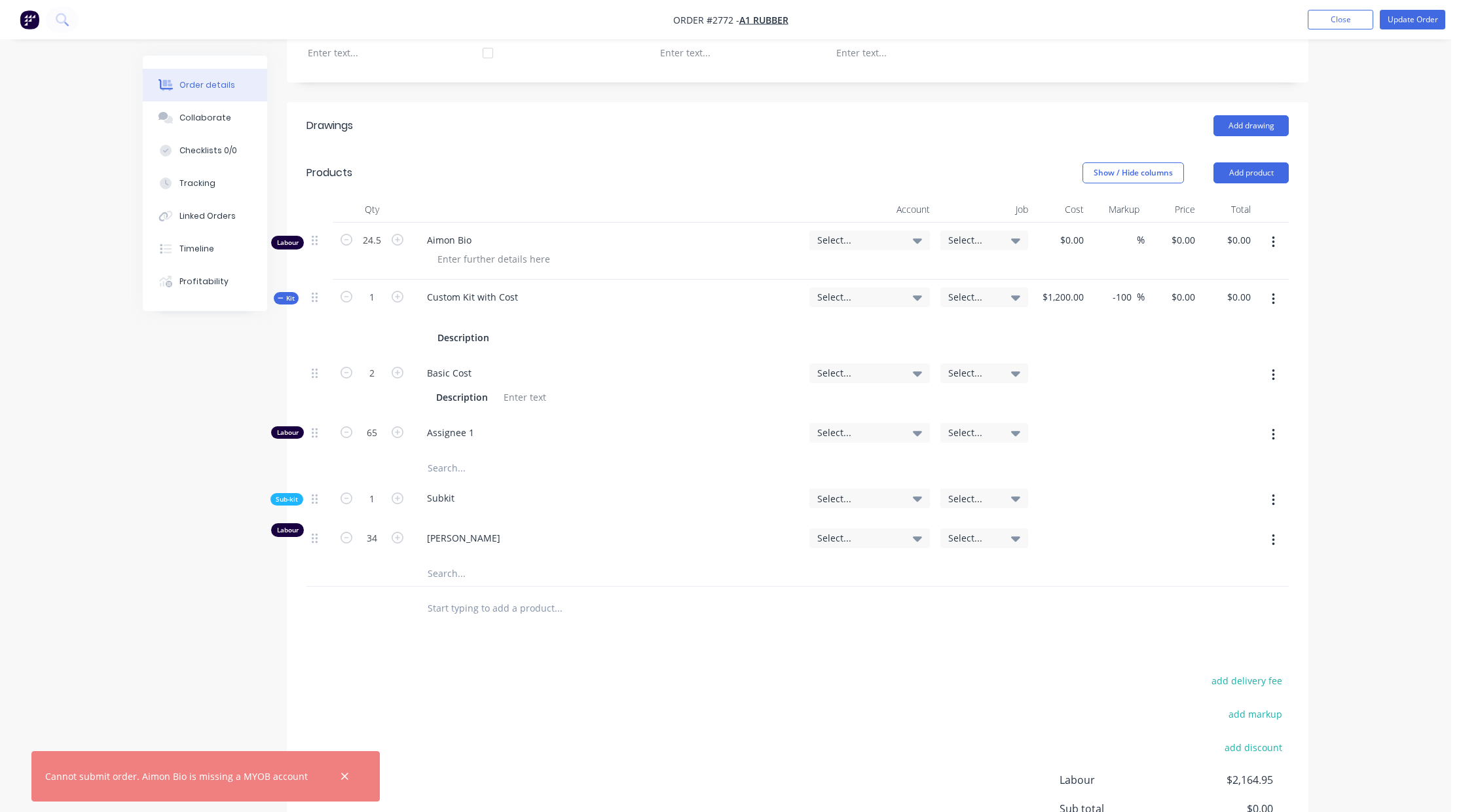
click at [874, 231] on div "Select..." at bounding box center [870, 240] width 121 height 19
click at [876, 239] on span "Select..." at bounding box center [859, 240] width 82 height 14
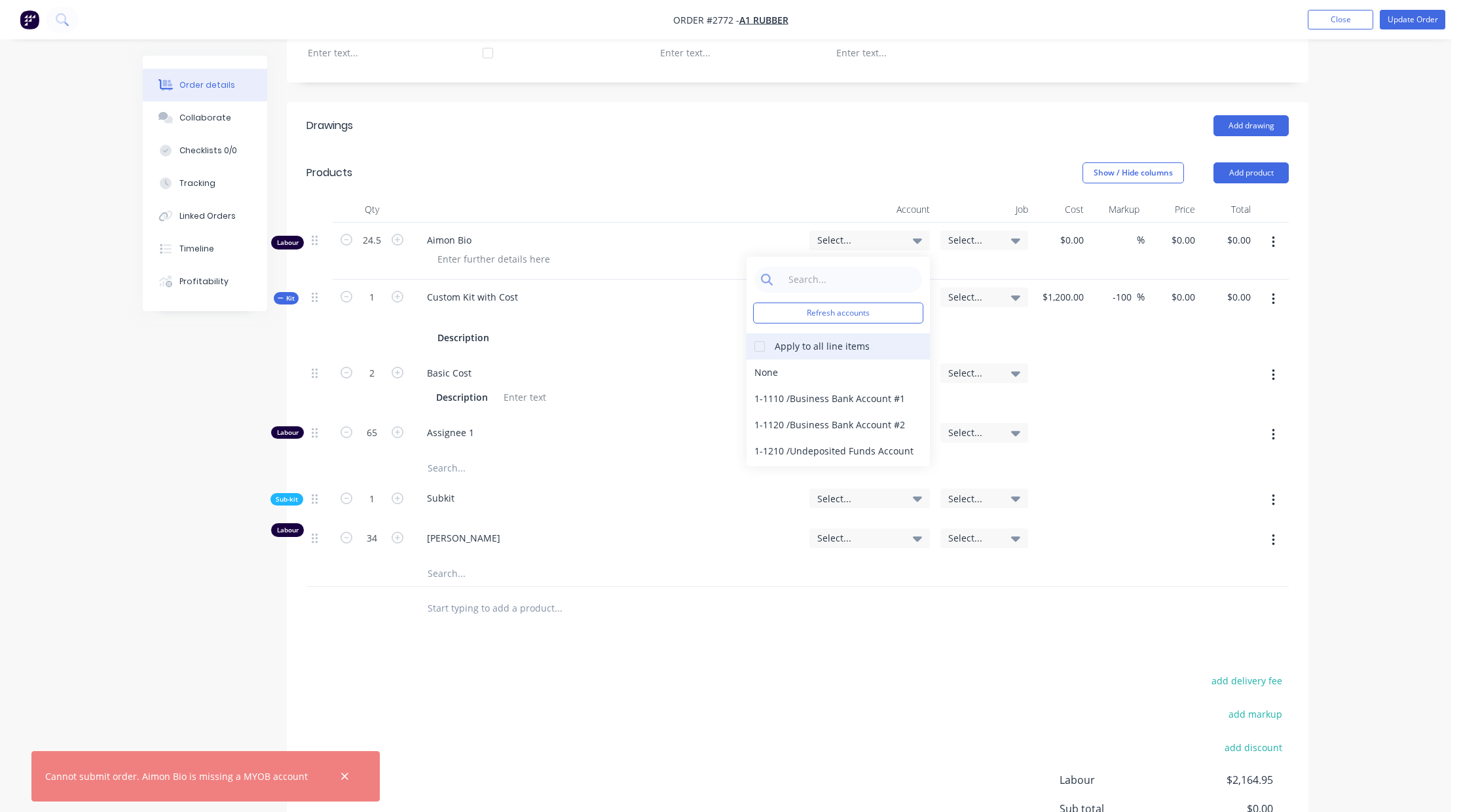
click at [762, 343] on div at bounding box center [760, 346] width 26 height 26
click at [788, 393] on div "1-1110 / Business Bank Account #1" at bounding box center [838, 399] width 184 height 26
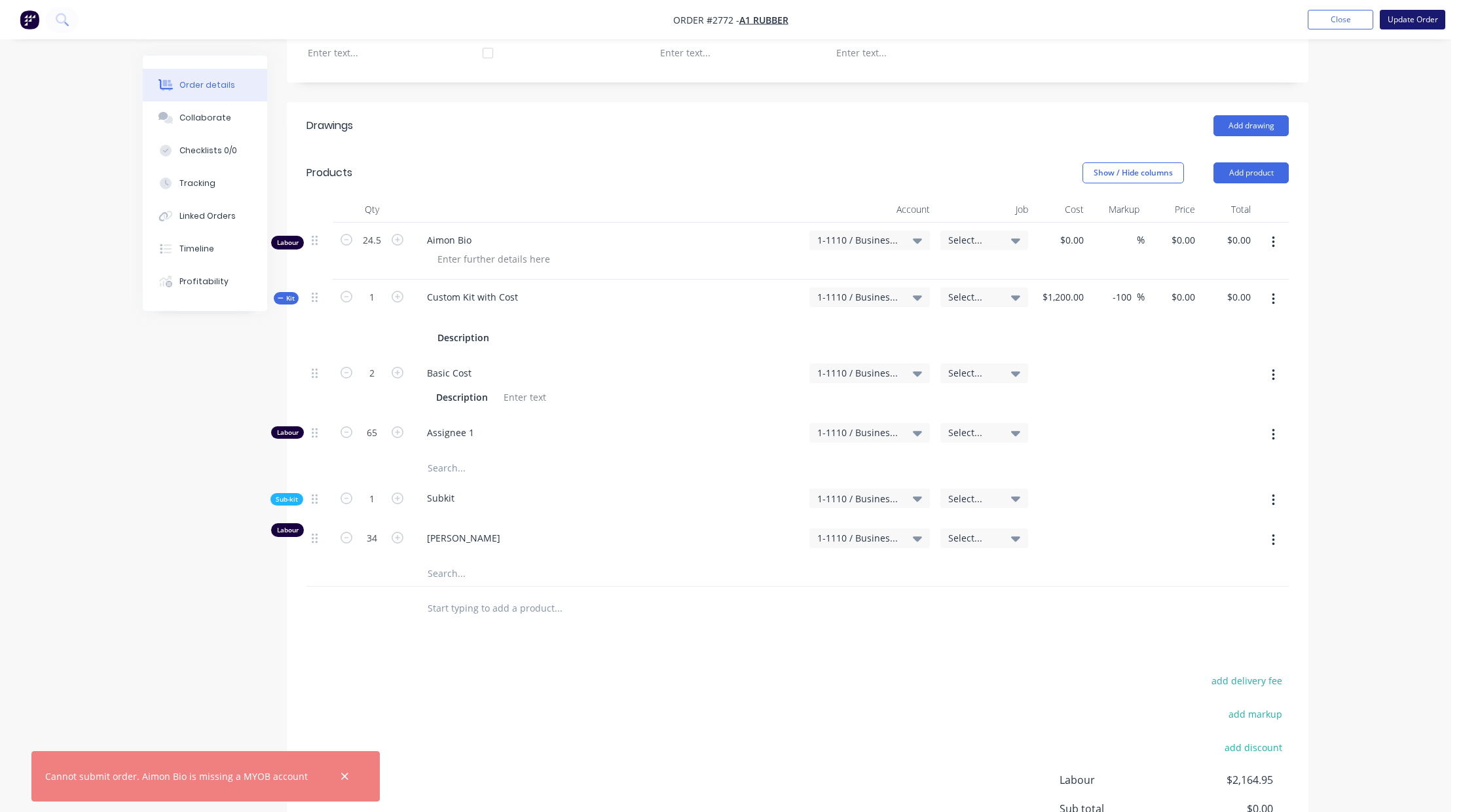
click at [1395, 19] on button "Update Order" at bounding box center [1412, 19] width 66 height 19
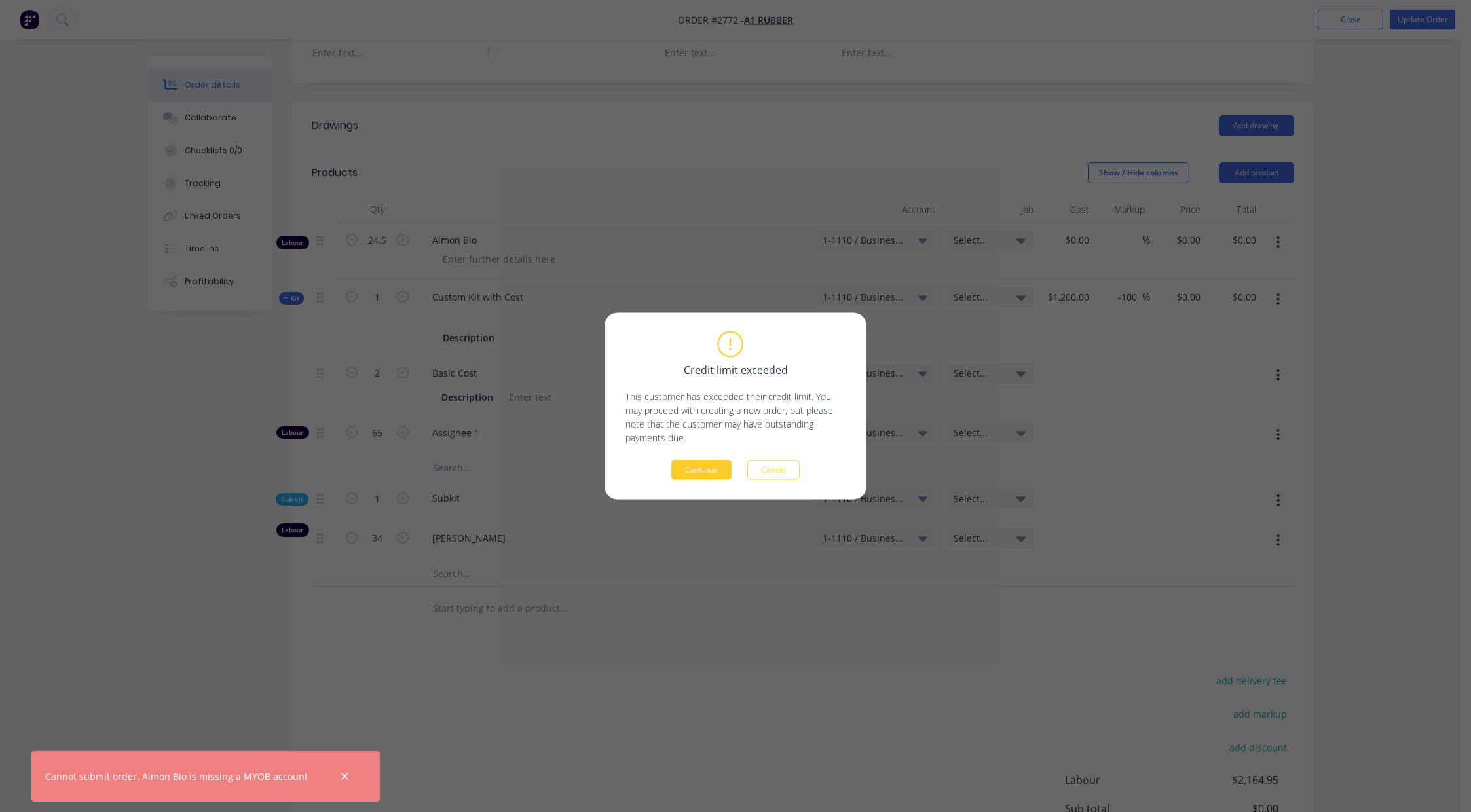
click at [713, 467] on button "Continue" at bounding box center [701, 469] width 60 height 19
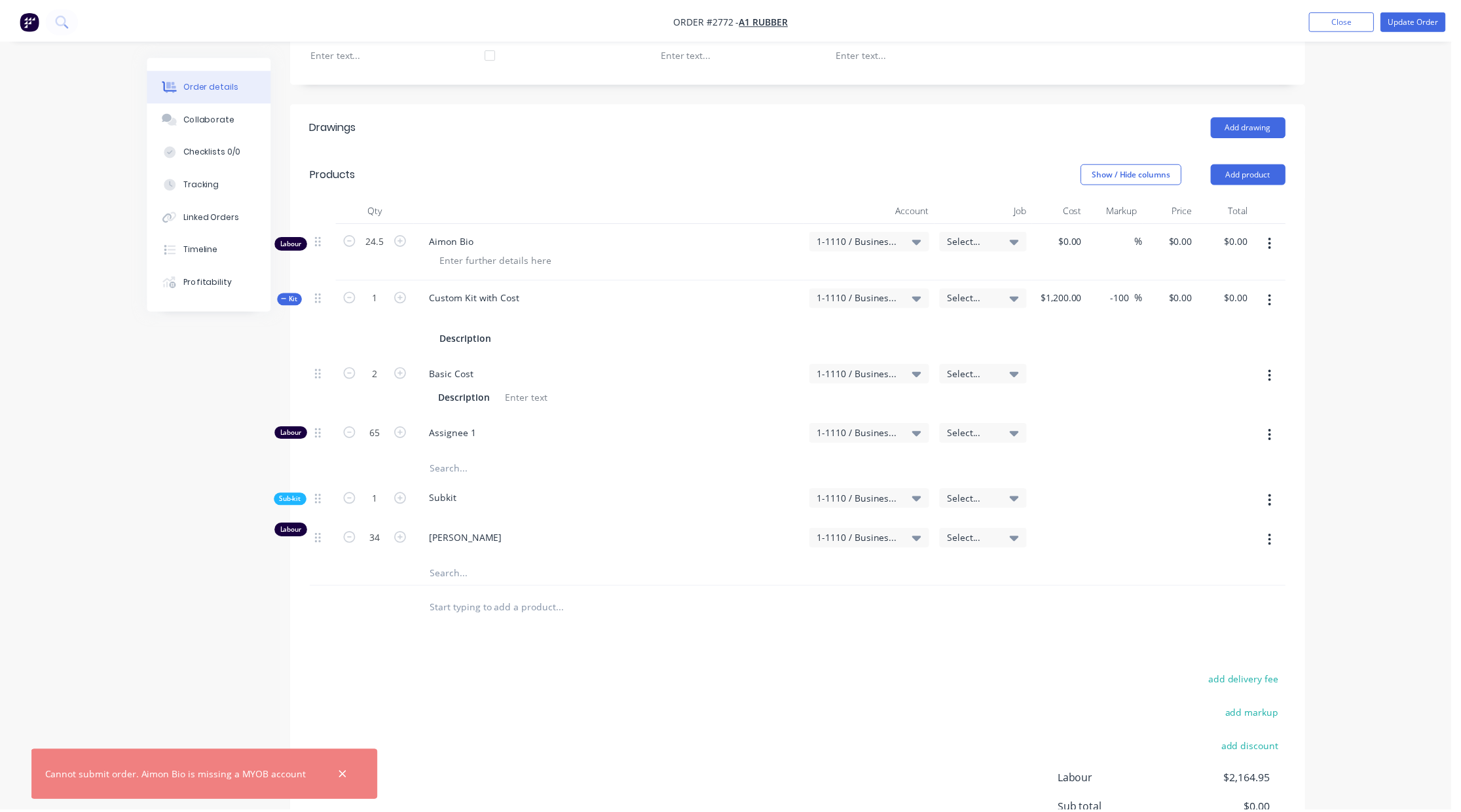
scroll to position [200, 0]
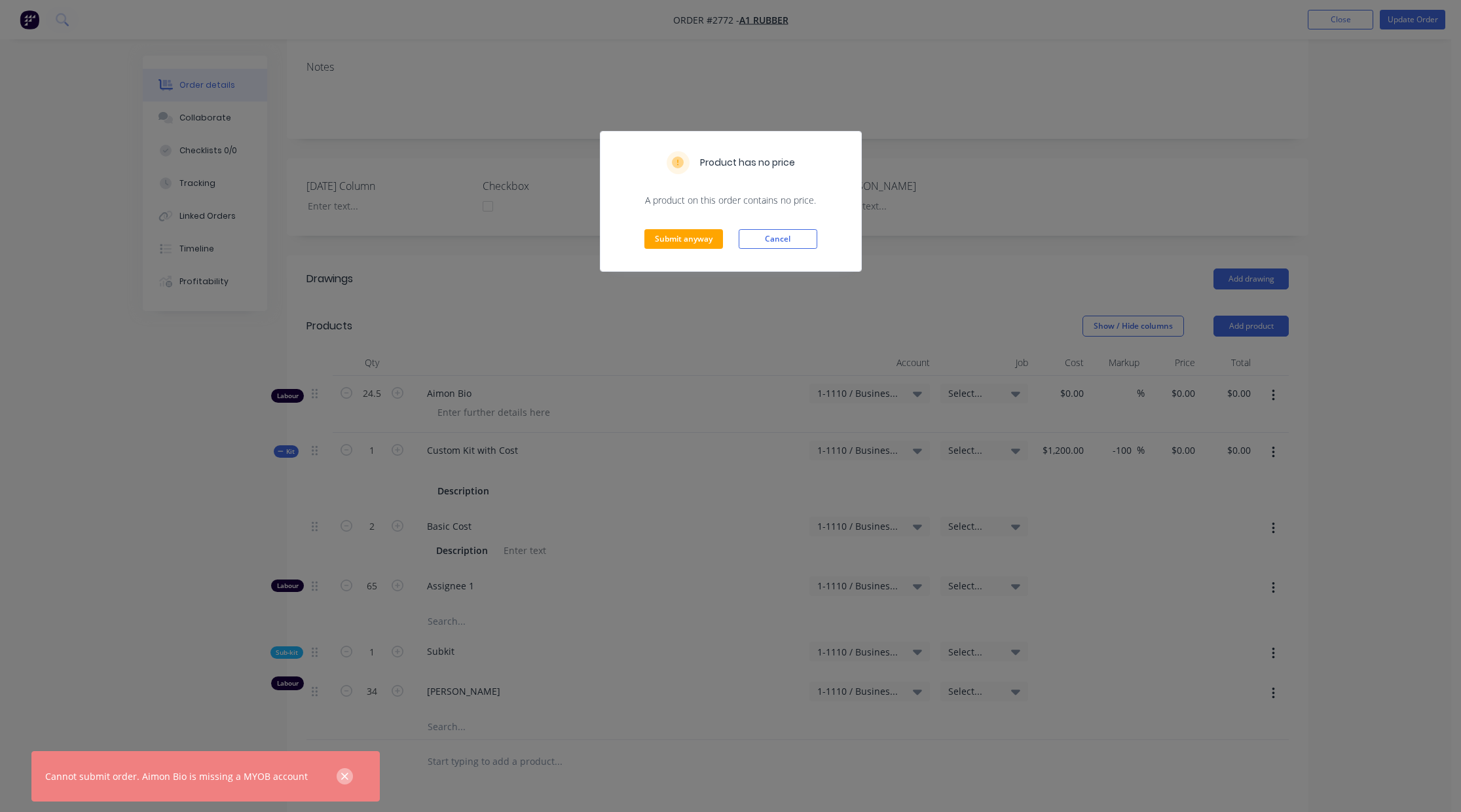
click at [341, 777] on icon "button" at bounding box center [344, 776] width 7 height 7
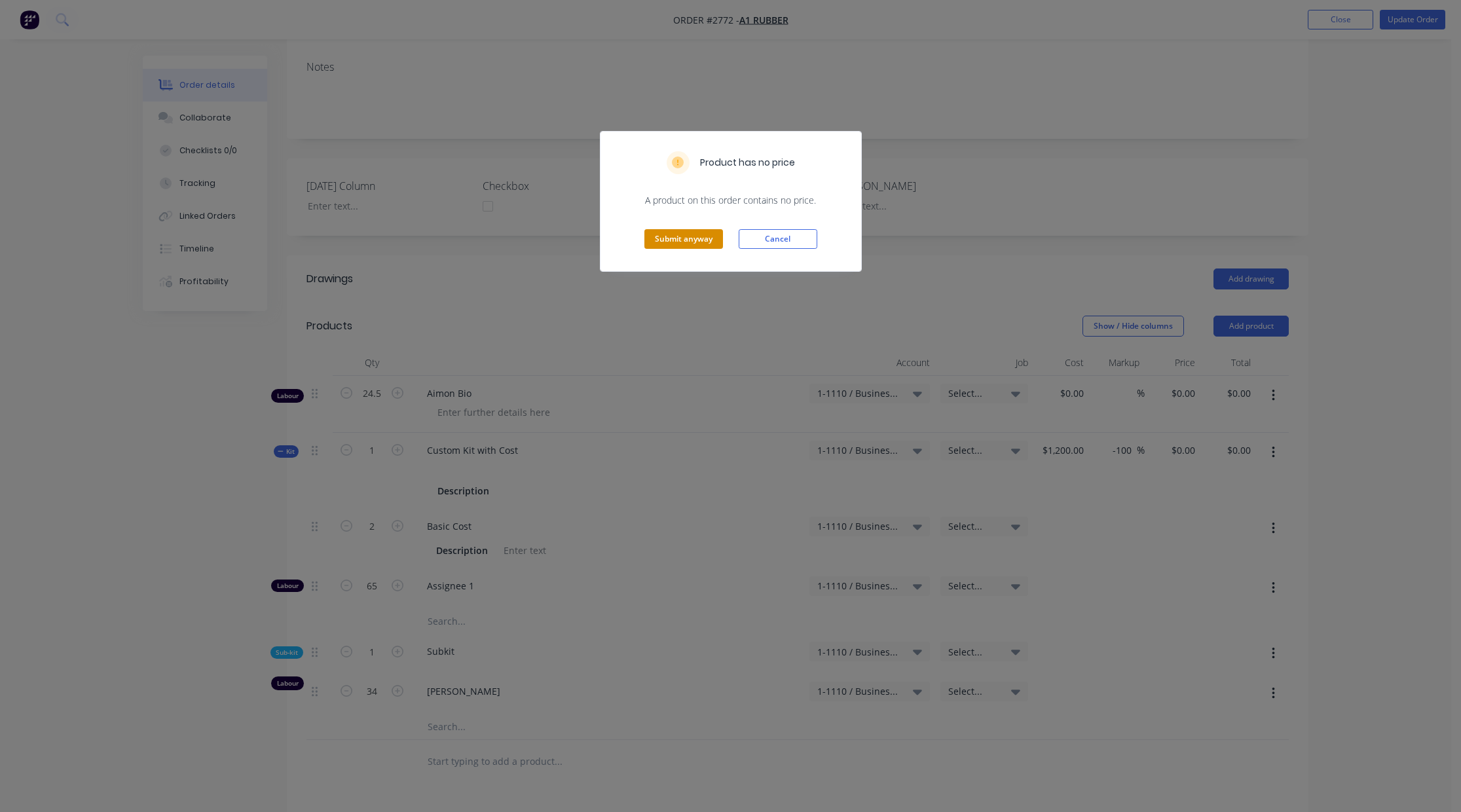
click at [675, 240] on button "Submit anyway" at bounding box center [684, 239] width 79 height 19
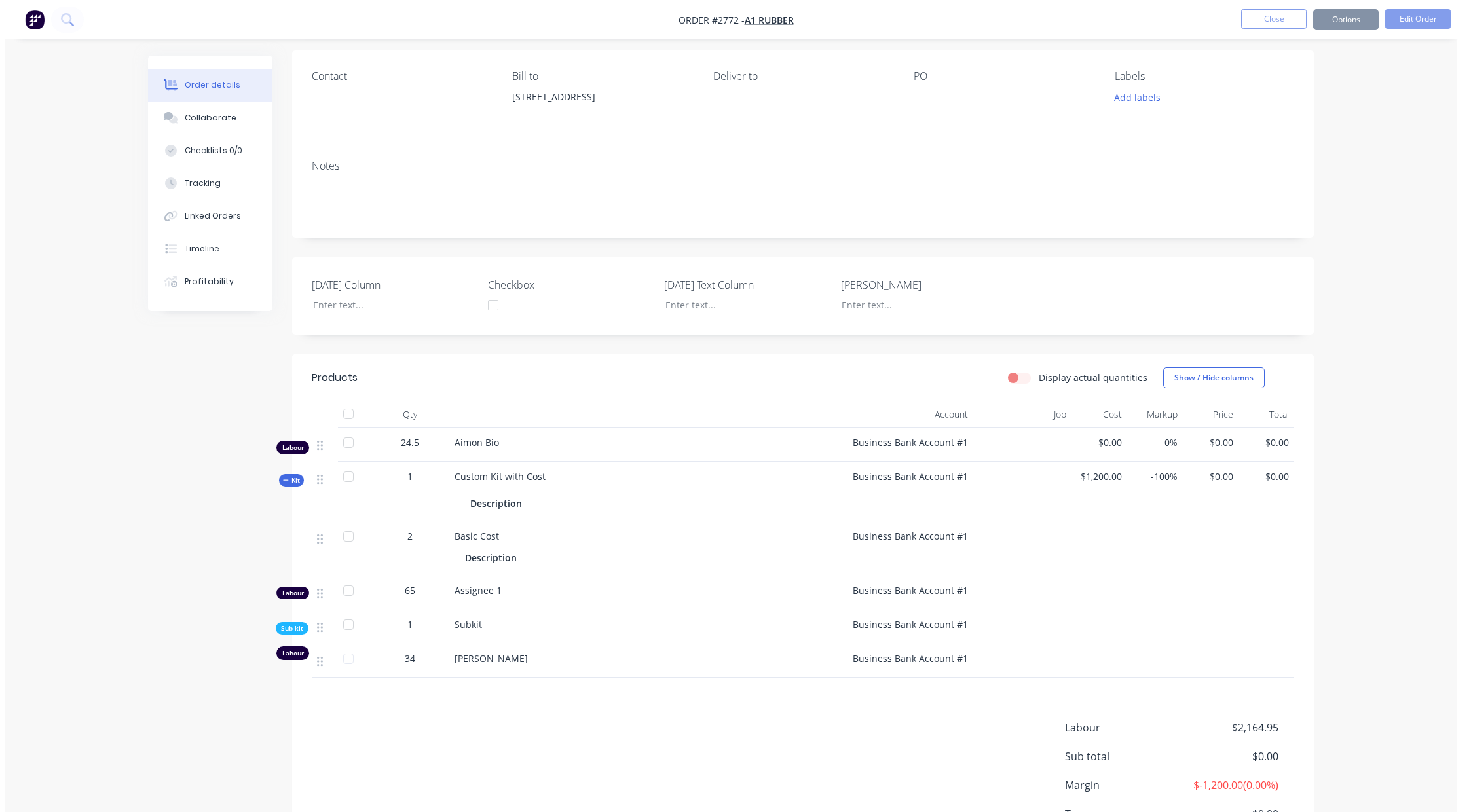
scroll to position [0, 0]
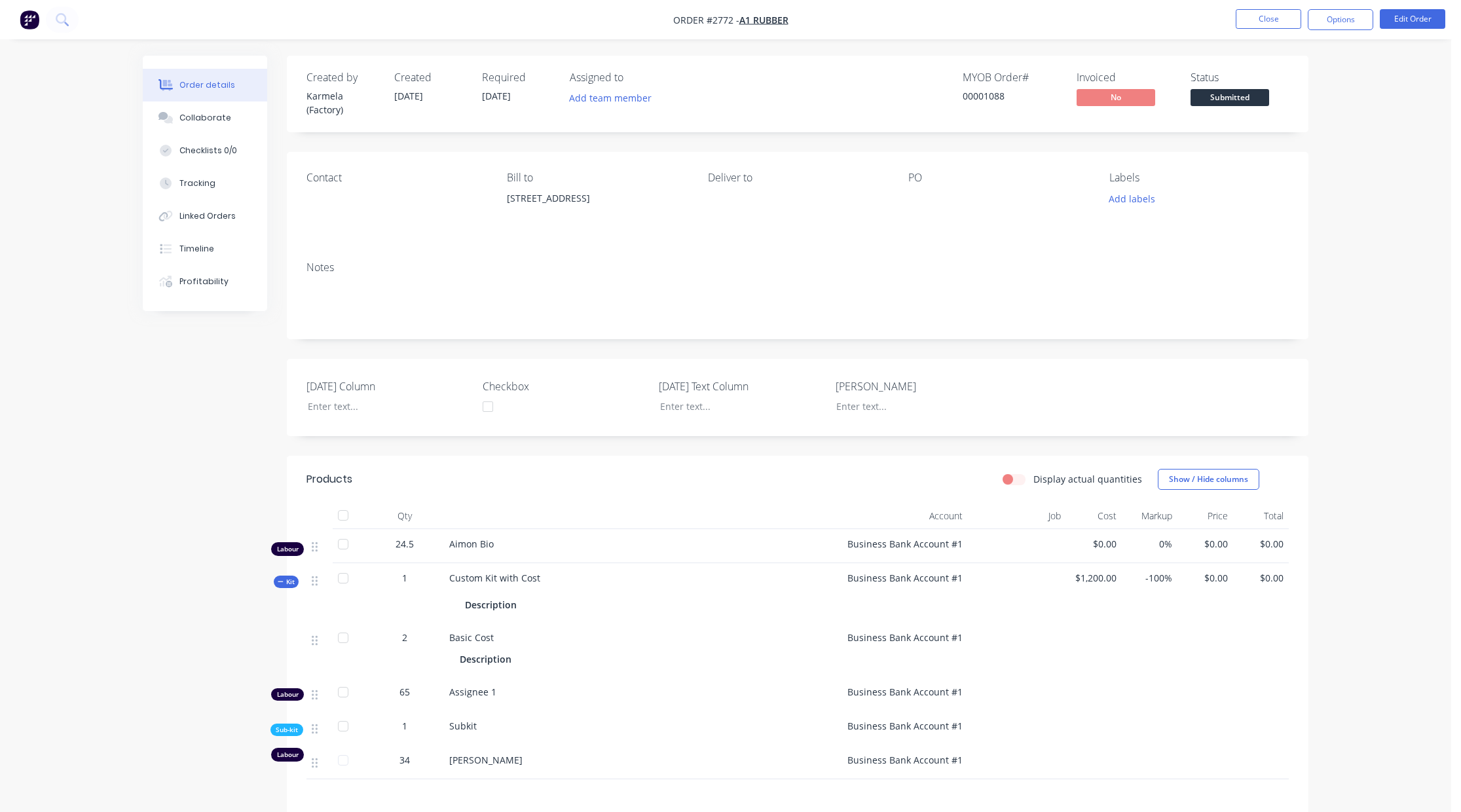
click at [1356, 94] on div "Order details Collaborate Checklists 0/0 Tracking Linked Orders Timeline Profit…" at bounding box center [725, 506] width 1451 height 1012
click at [1352, 19] on button "Options" at bounding box center [1339, 19] width 66 height 21
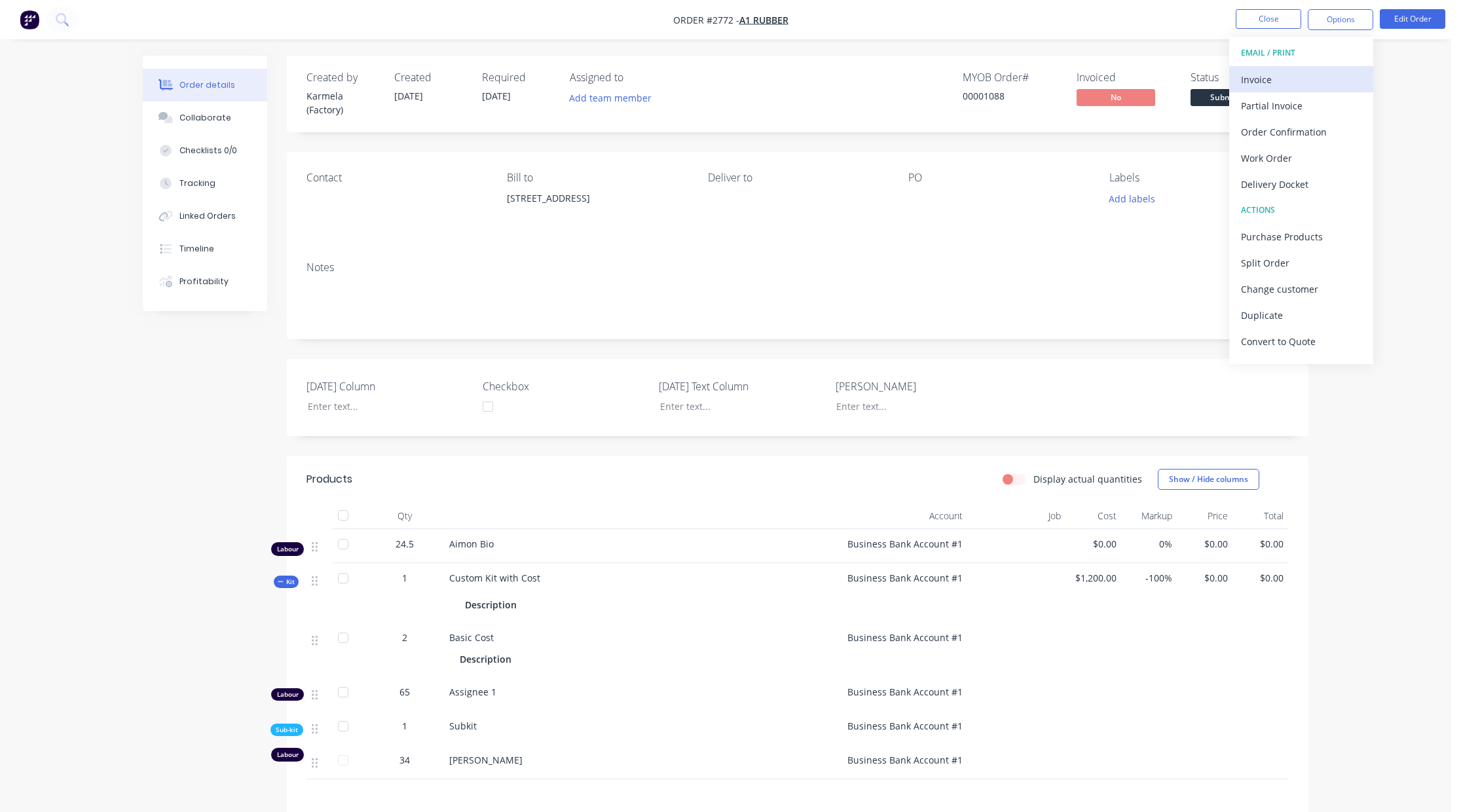
click at [1320, 80] on div "Invoice" at bounding box center [1301, 80] width 121 height 19
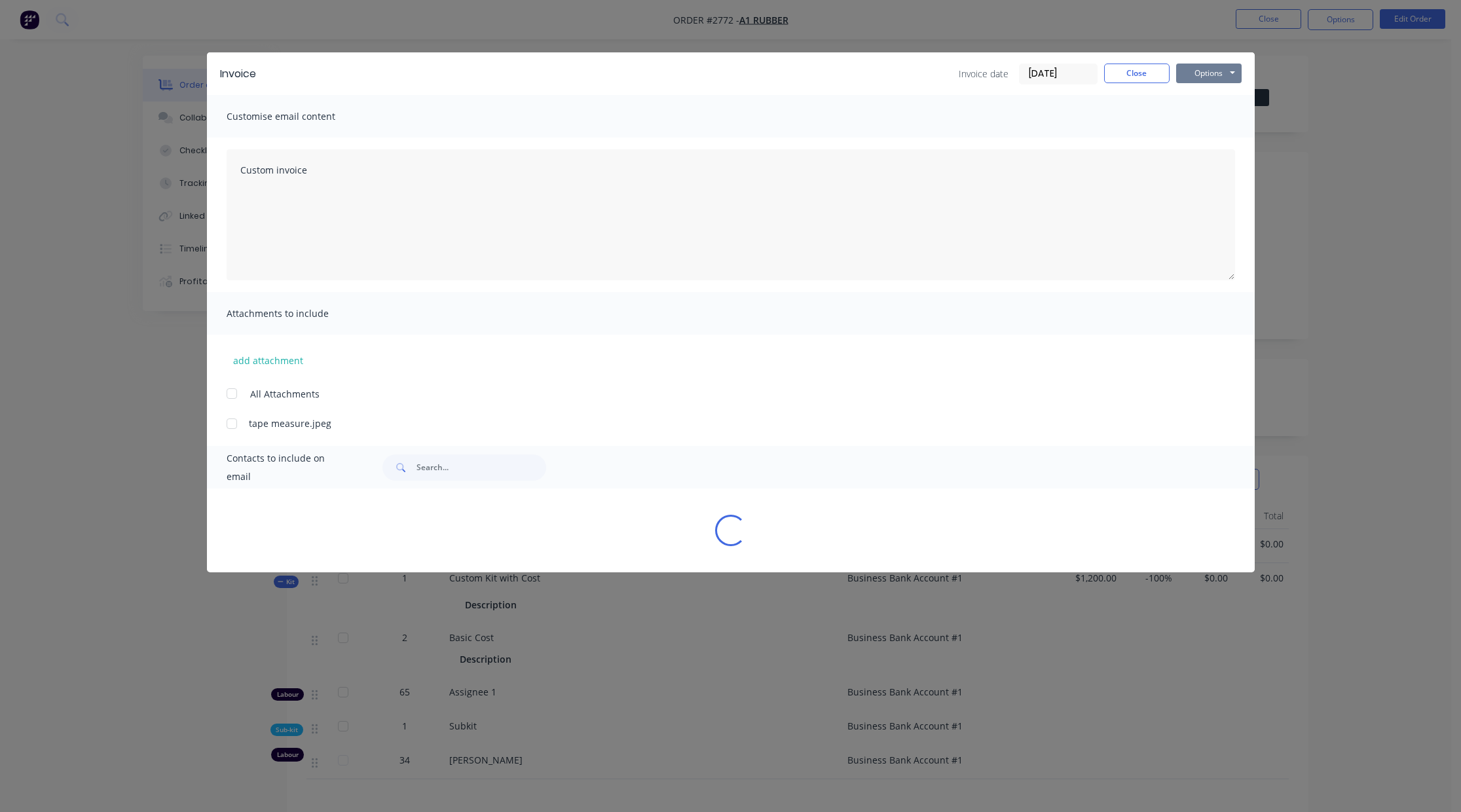
click at [1197, 73] on button "Options" at bounding box center [1208, 73] width 66 height 19
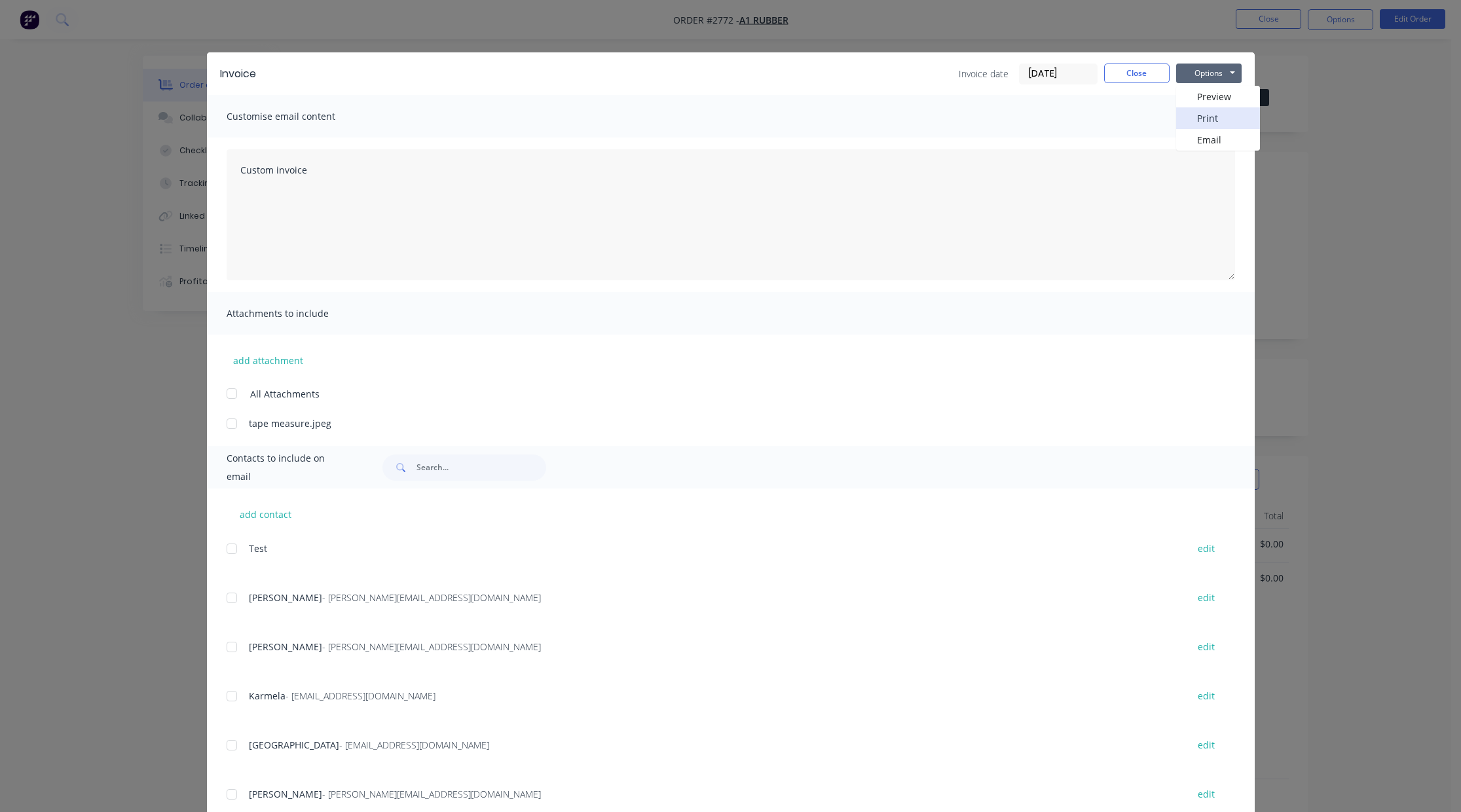
click at [1208, 112] on button "Print" at bounding box center [1218, 118] width 84 height 22
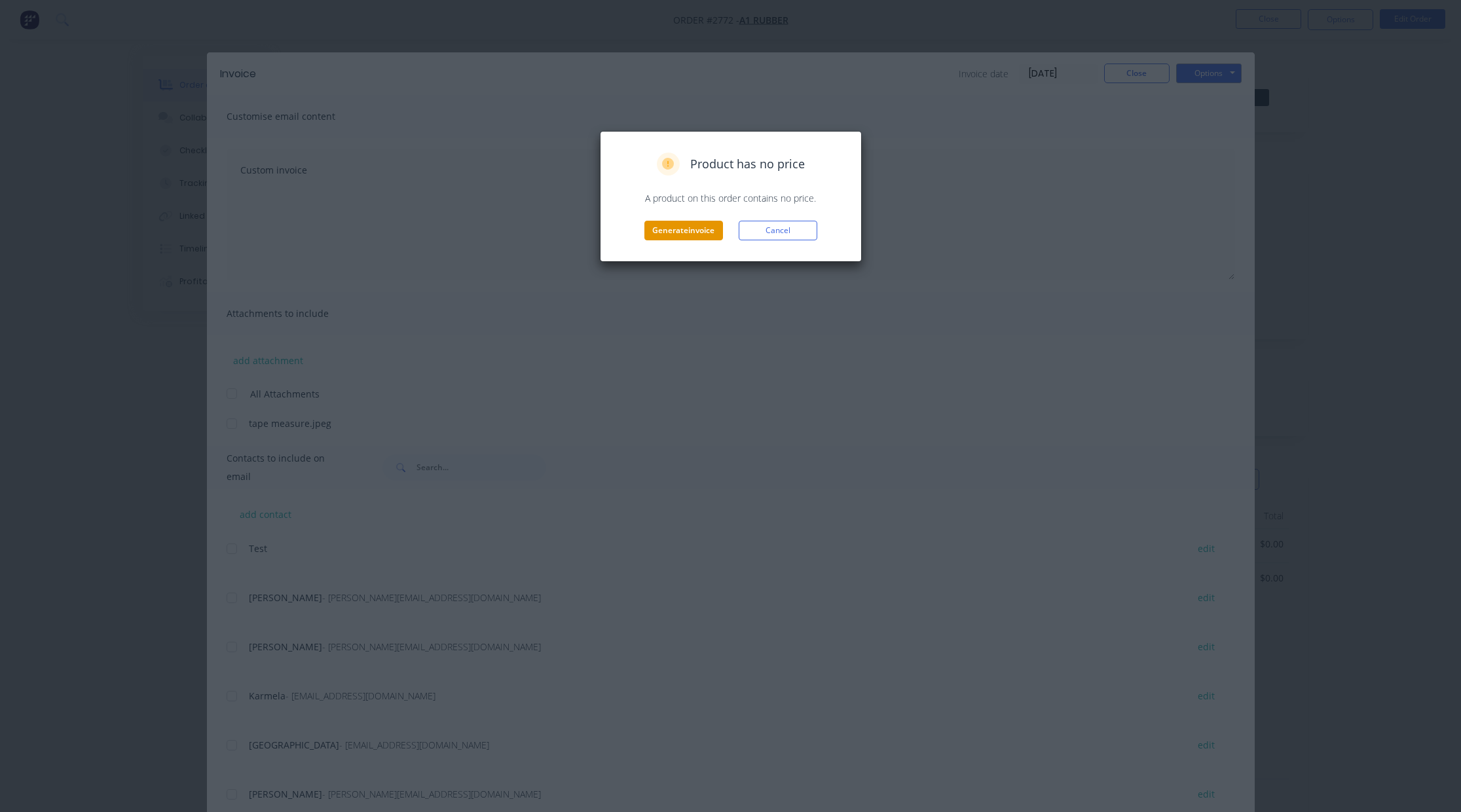
click at [695, 231] on button "Generate invoice" at bounding box center [684, 230] width 79 height 19
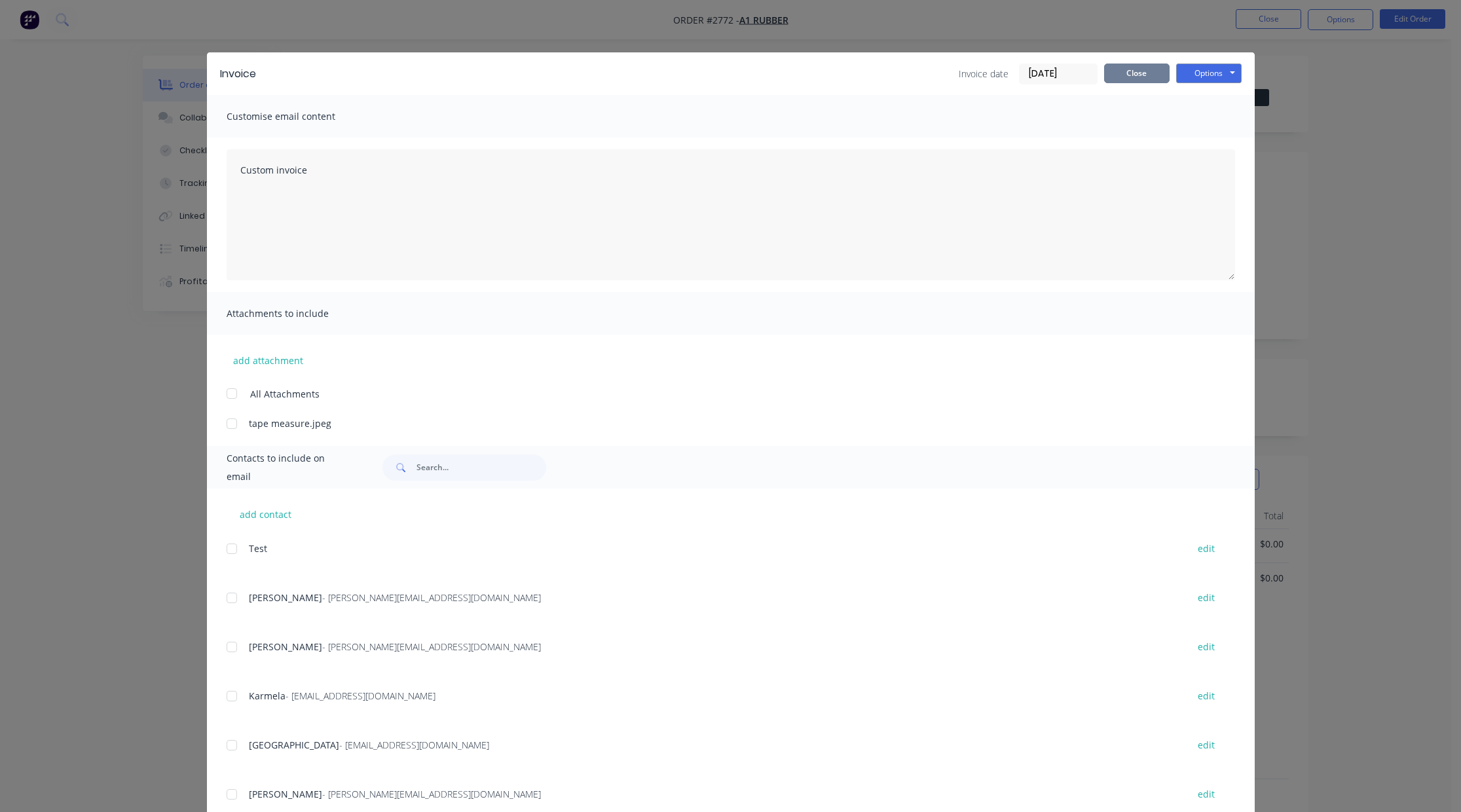
click at [1146, 81] on button "Close" at bounding box center [1137, 73] width 66 height 19
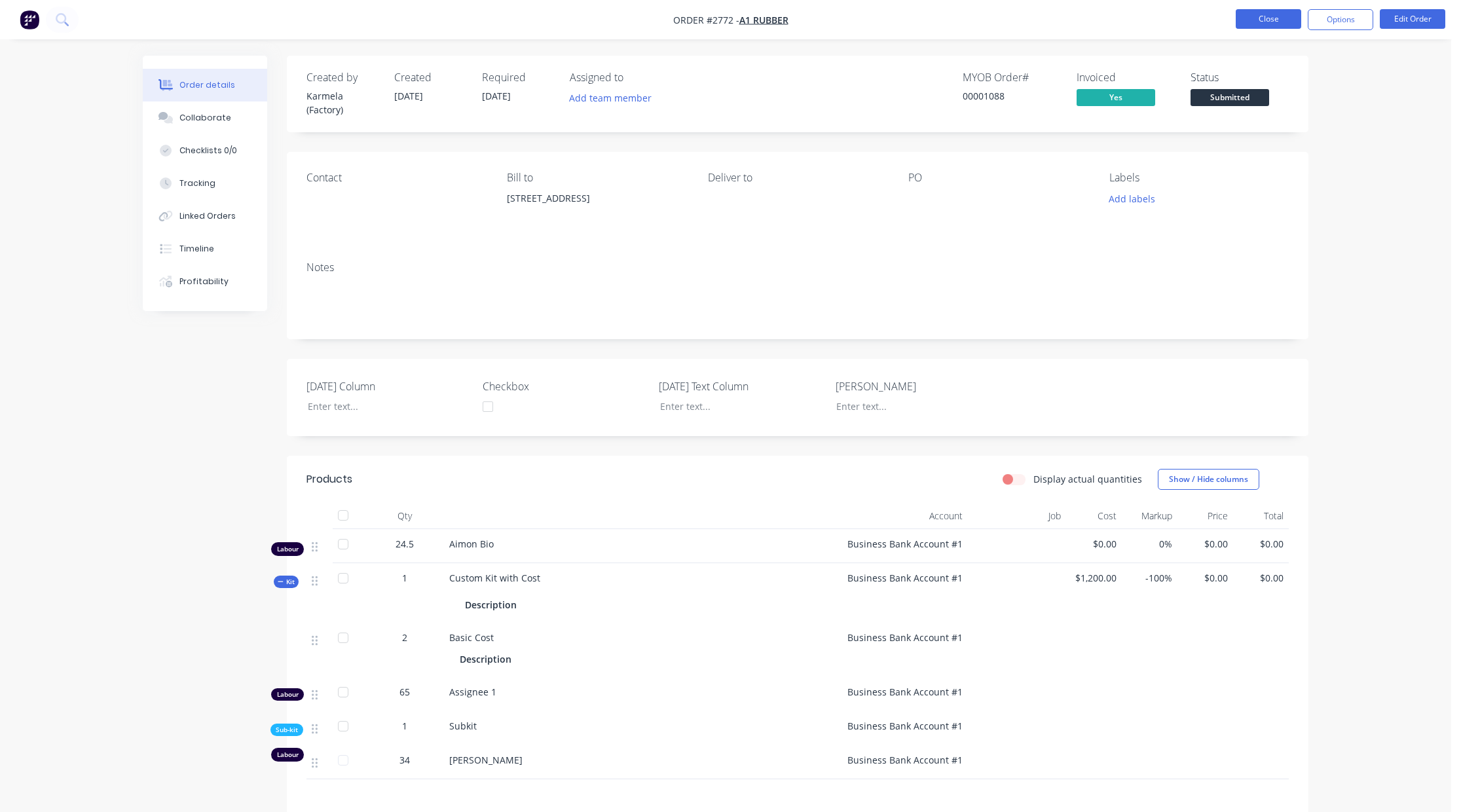
click at [1242, 16] on button "Close" at bounding box center [1268, 18] width 66 height 19
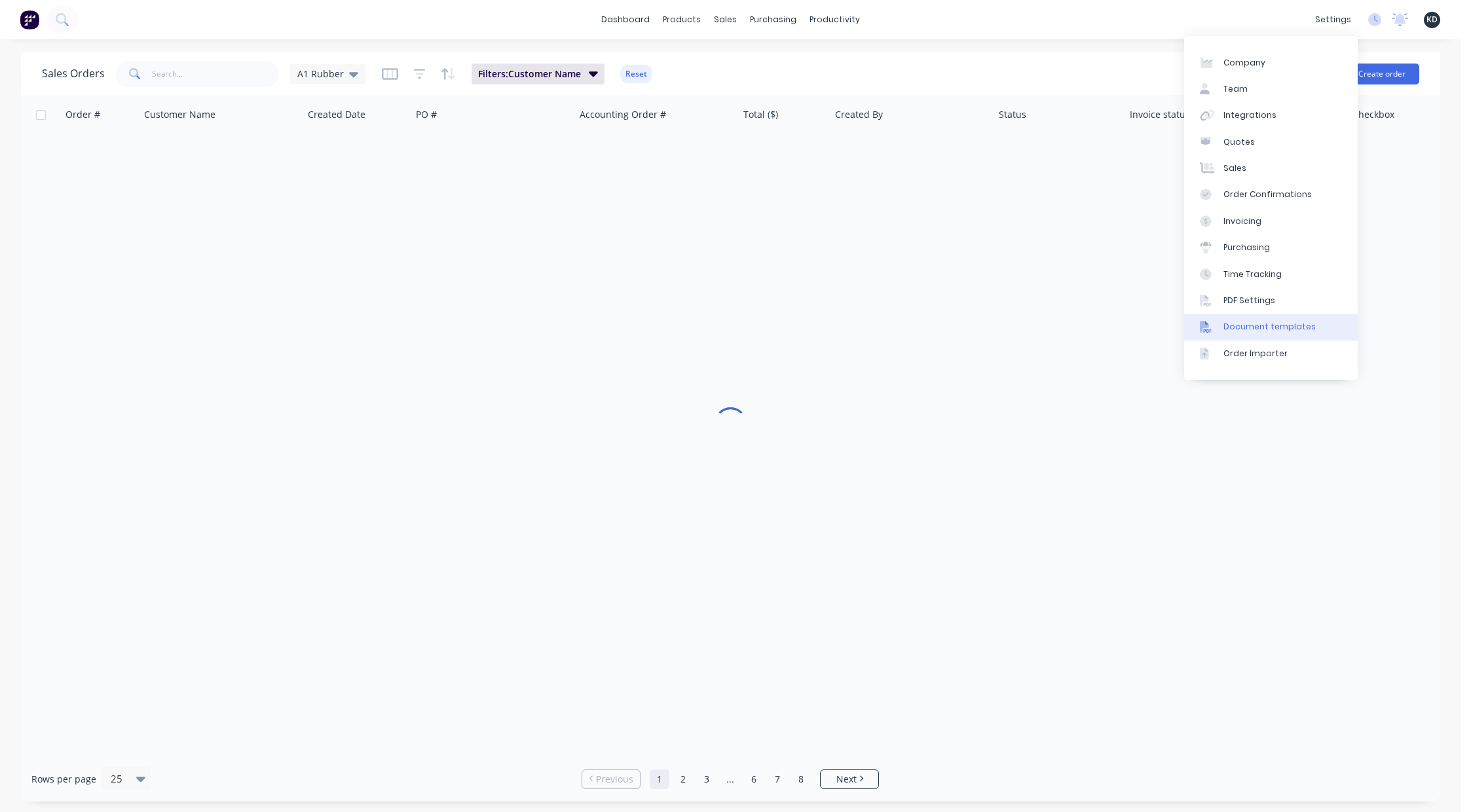
click at [1266, 327] on div "Document templates" at bounding box center [1270, 326] width 93 height 11
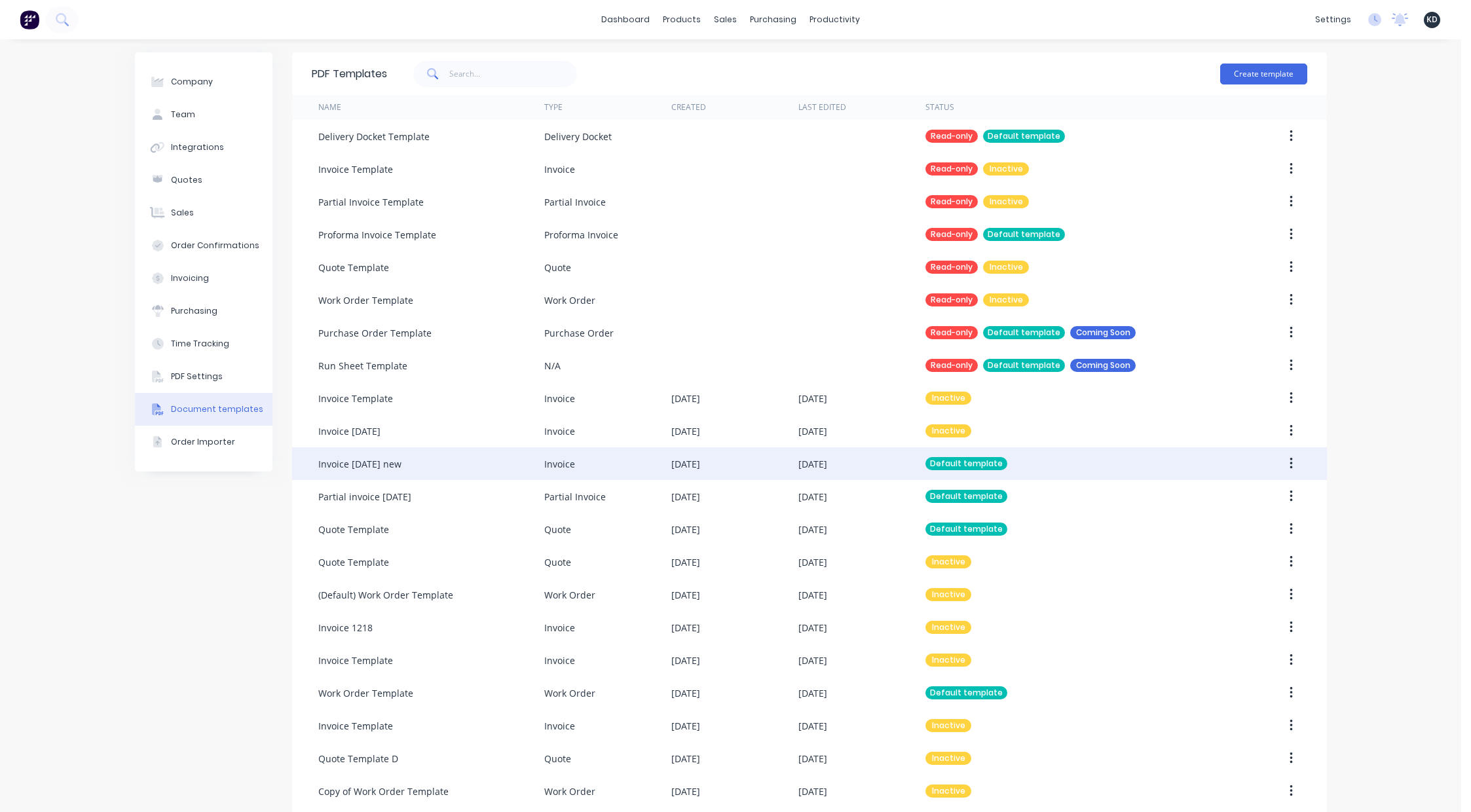
click at [1289, 465] on icon "button" at bounding box center [1291, 463] width 3 height 14
click at [1253, 492] on div "Edit" at bounding box center [1244, 498] width 101 height 19
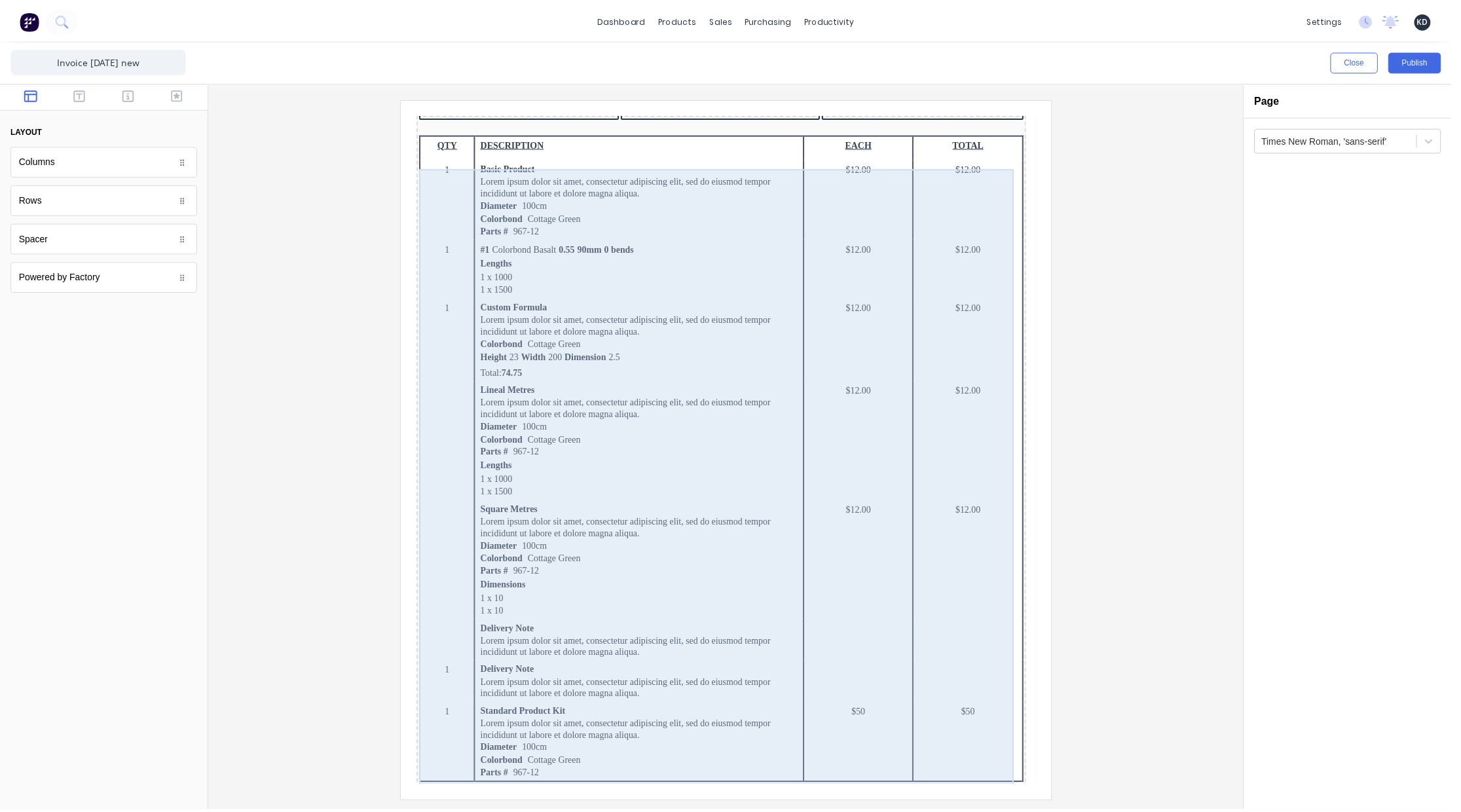
scroll to position [593, 0]
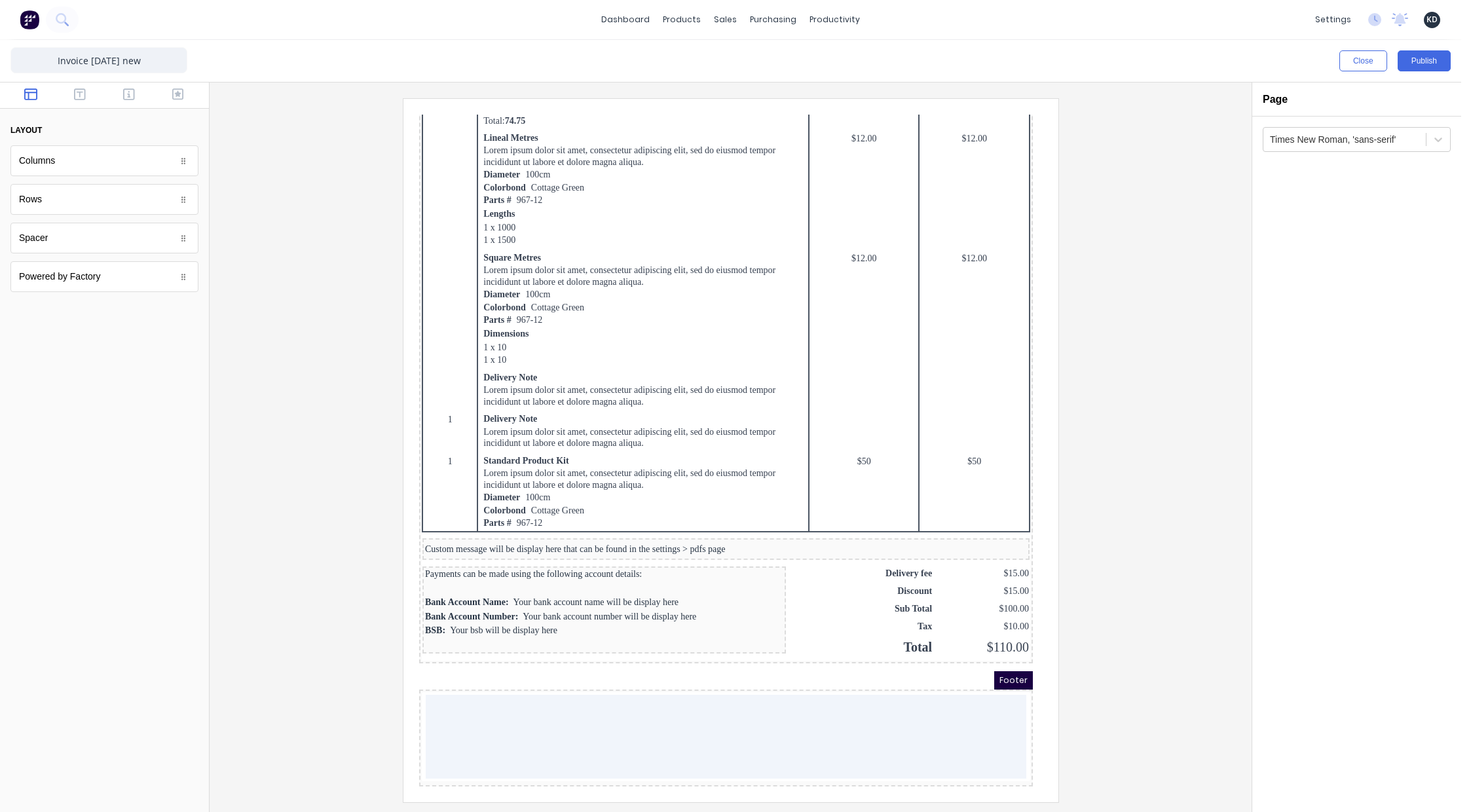
drag, startPoint x: 1120, startPoint y: 446, endPoint x: 1154, endPoint y: 398, distance: 58.8
click at [1120, 445] on div at bounding box center [730, 449] width 1021 height 703
click at [1425, 62] on button "Publish" at bounding box center [1424, 61] width 53 height 21
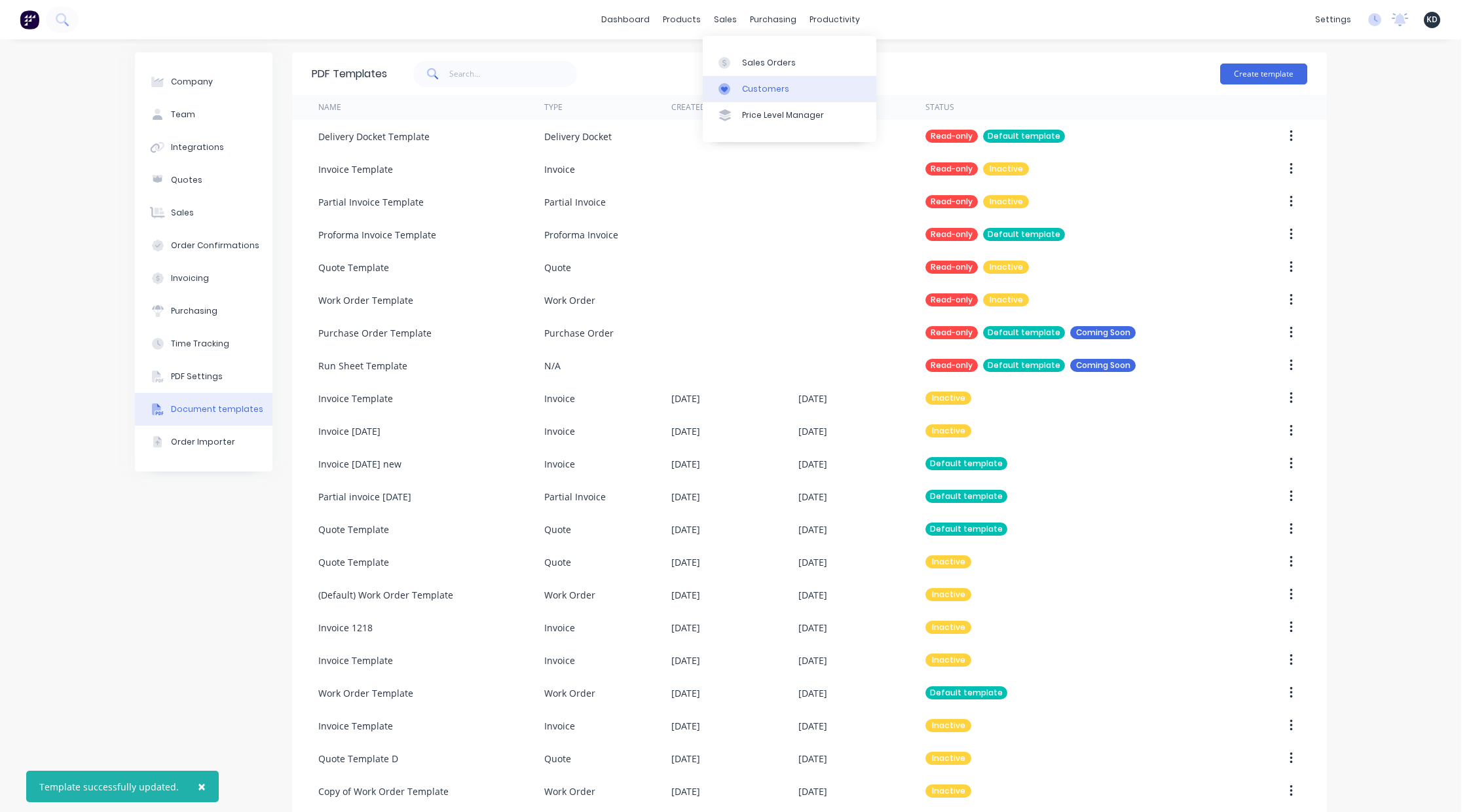
click at [749, 85] on div "Customers" at bounding box center [765, 88] width 47 height 11
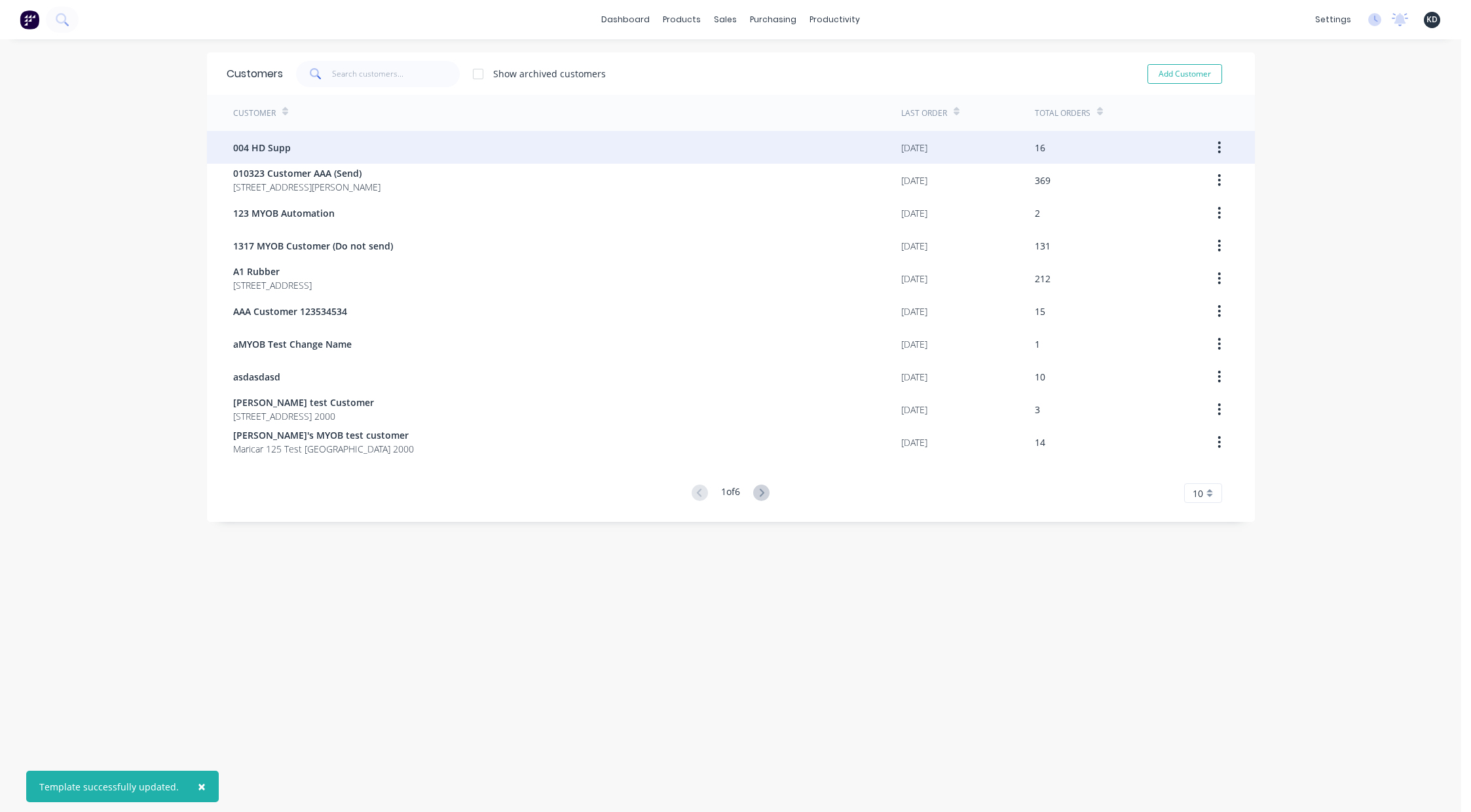
click at [729, 157] on div "004 HD Supp" at bounding box center [568, 147] width 668 height 32
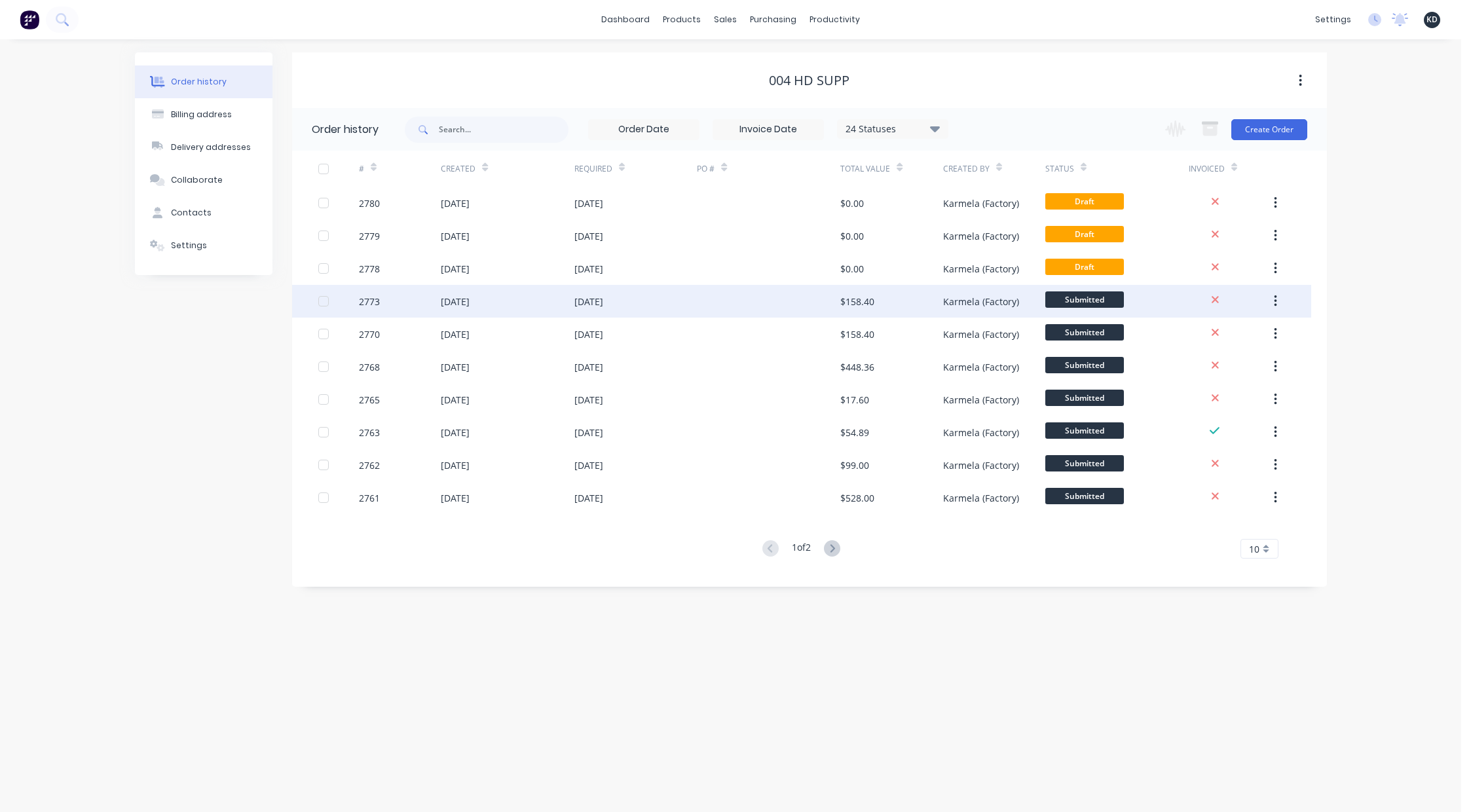
click at [948, 314] on div "Karmela (Factory)" at bounding box center [993, 301] width 102 height 32
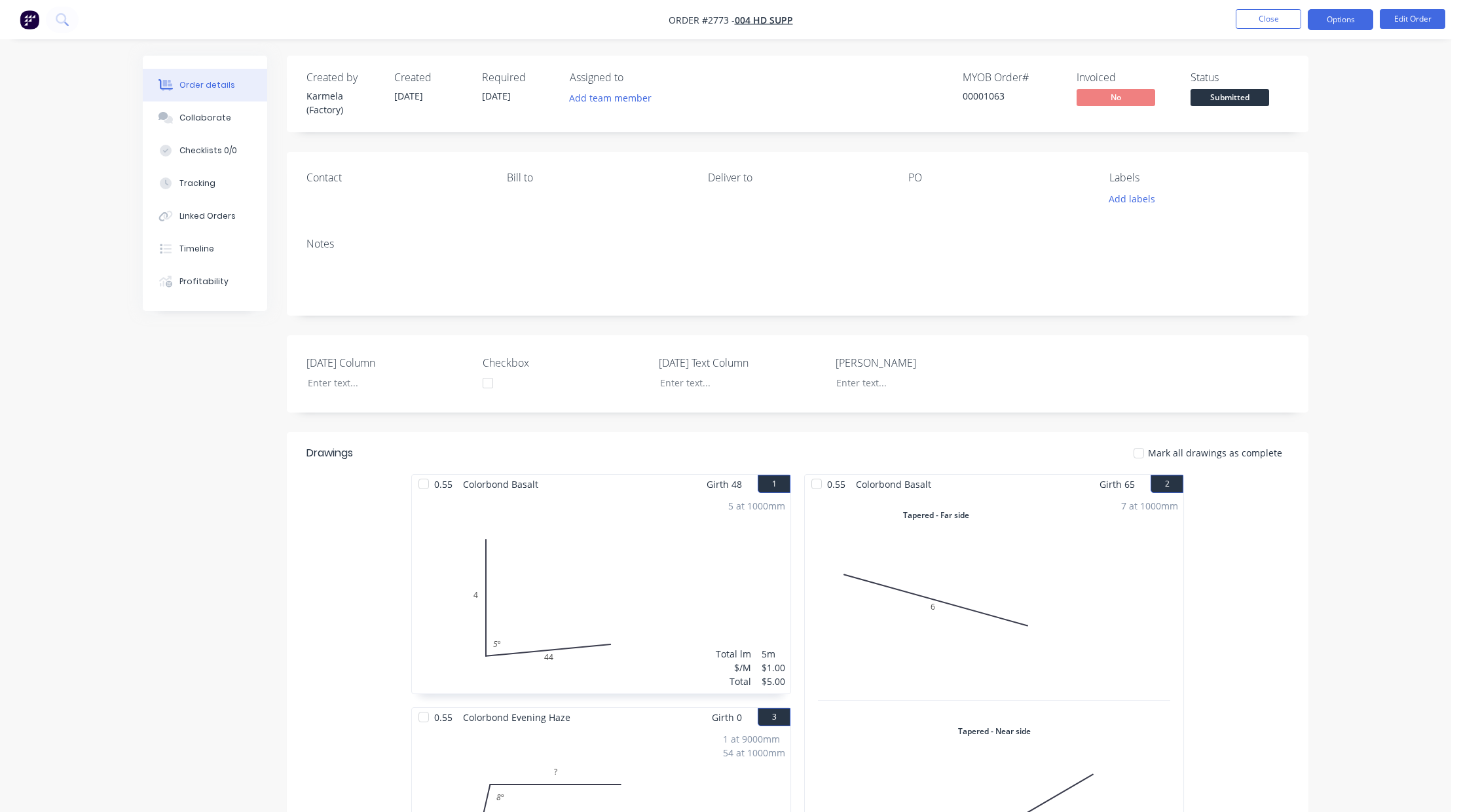
click at [1346, 26] on button "Options" at bounding box center [1339, 19] width 66 height 21
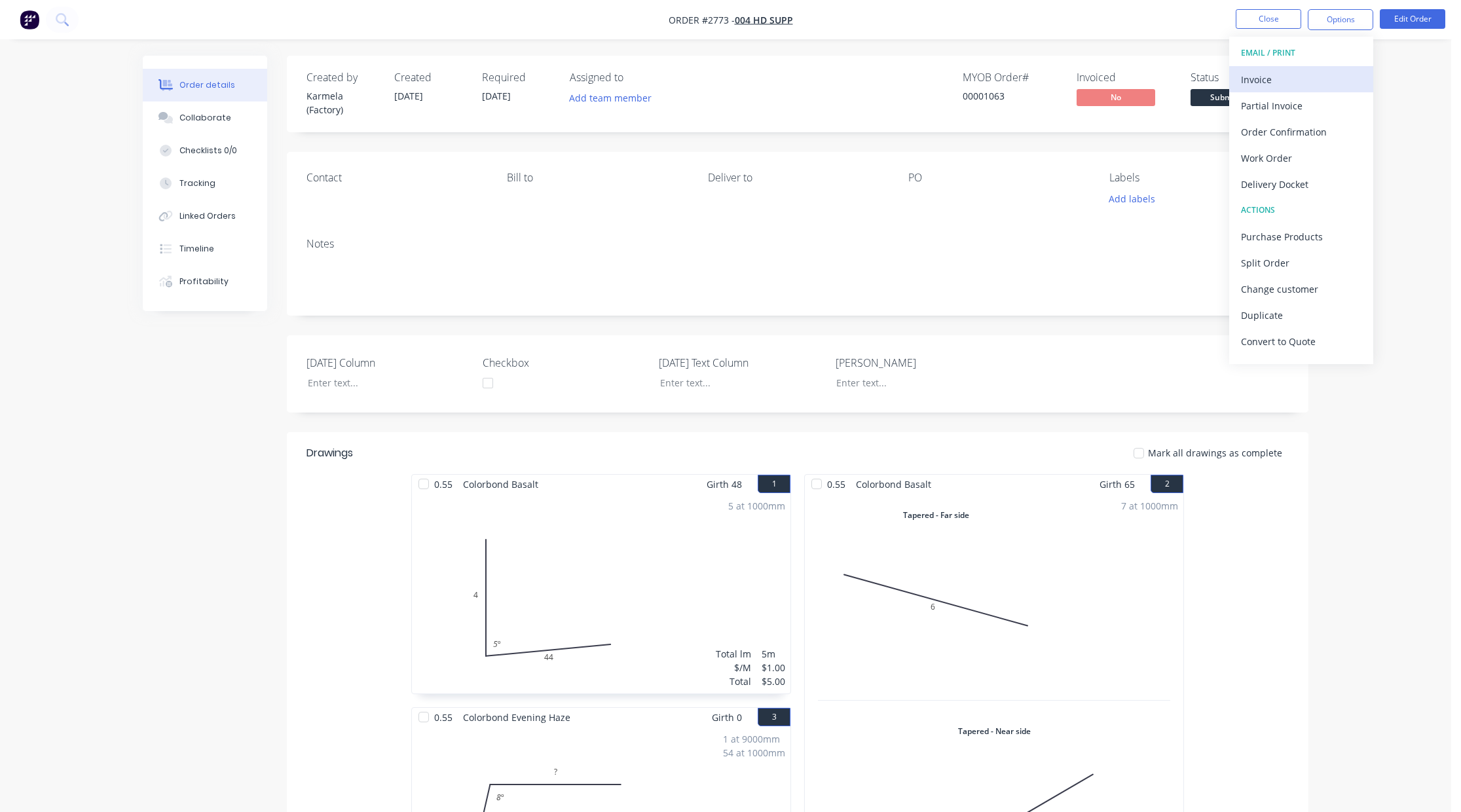
click at [1314, 80] on div "Invoice" at bounding box center [1301, 80] width 121 height 19
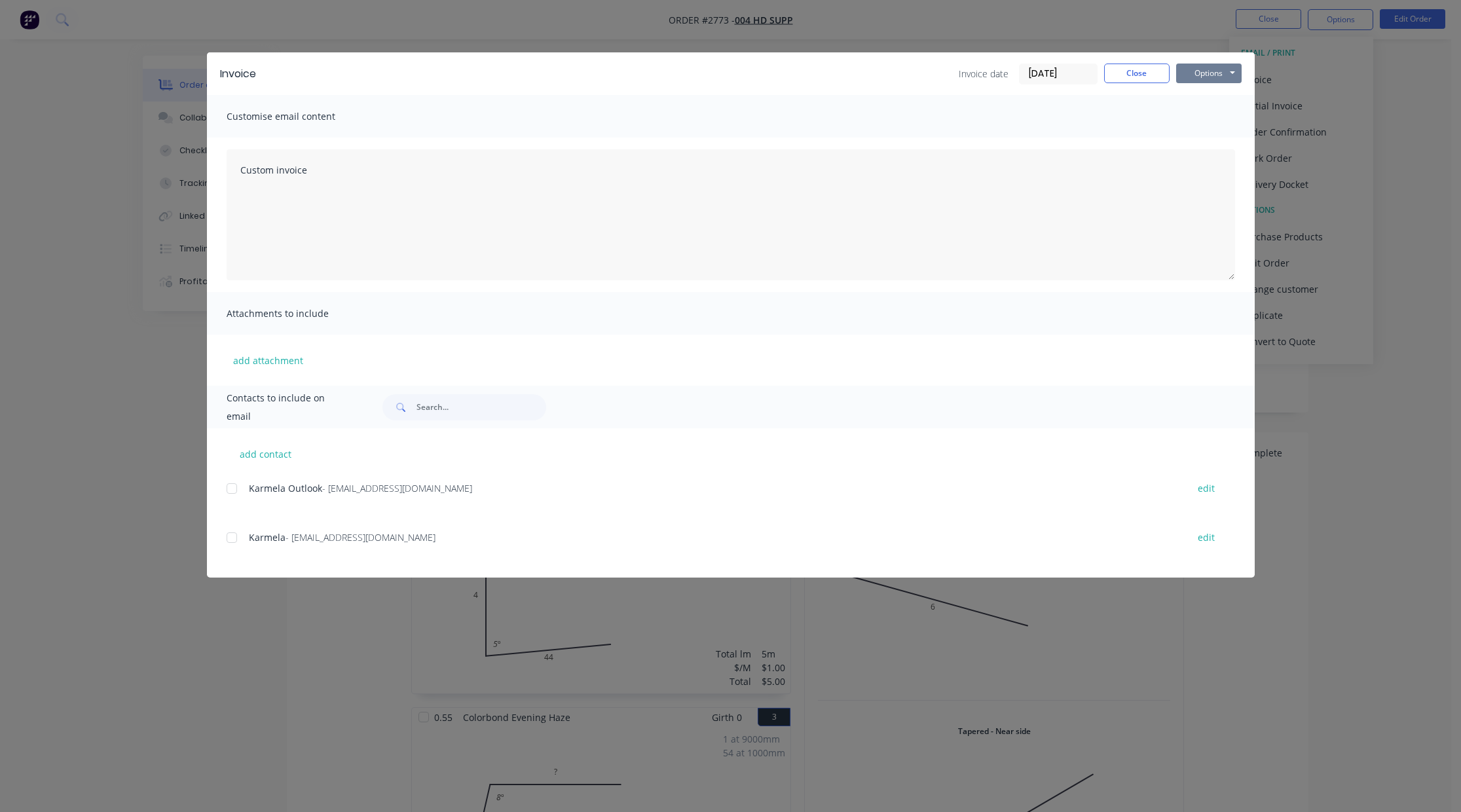
click at [1214, 77] on button "Options" at bounding box center [1208, 73] width 66 height 19
click at [1212, 119] on button "Print" at bounding box center [1218, 118] width 84 height 22
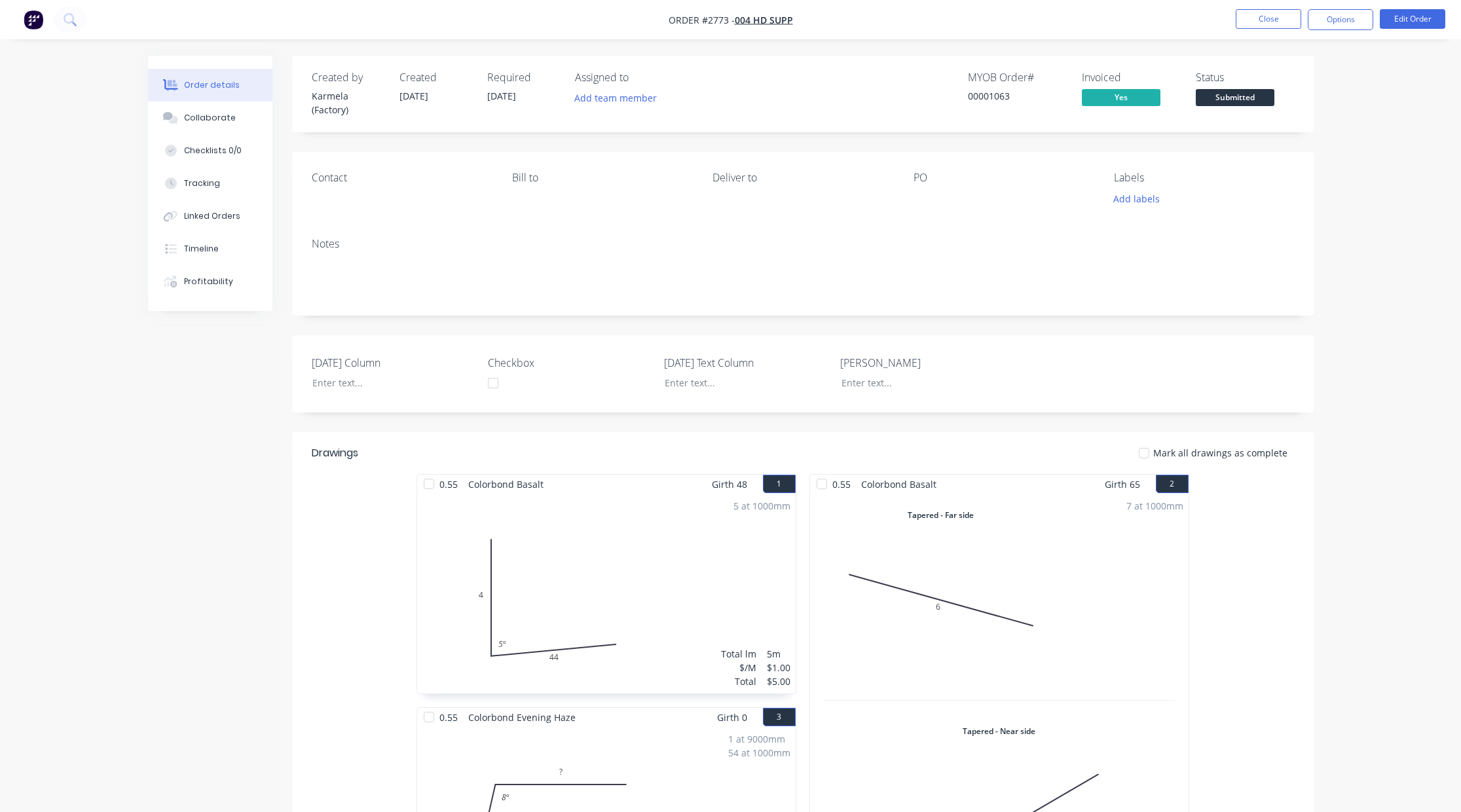
click at [1030, 19] on nav "Order #2773 - 004 HD Supp Close Options Edit Order" at bounding box center [730, 19] width 1461 height 39
click at [1304, 27] on ul "Close Options Edit Order" at bounding box center [1340, 19] width 241 height 21
click at [1326, 22] on button "Options" at bounding box center [1339, 19] width 66 height 21
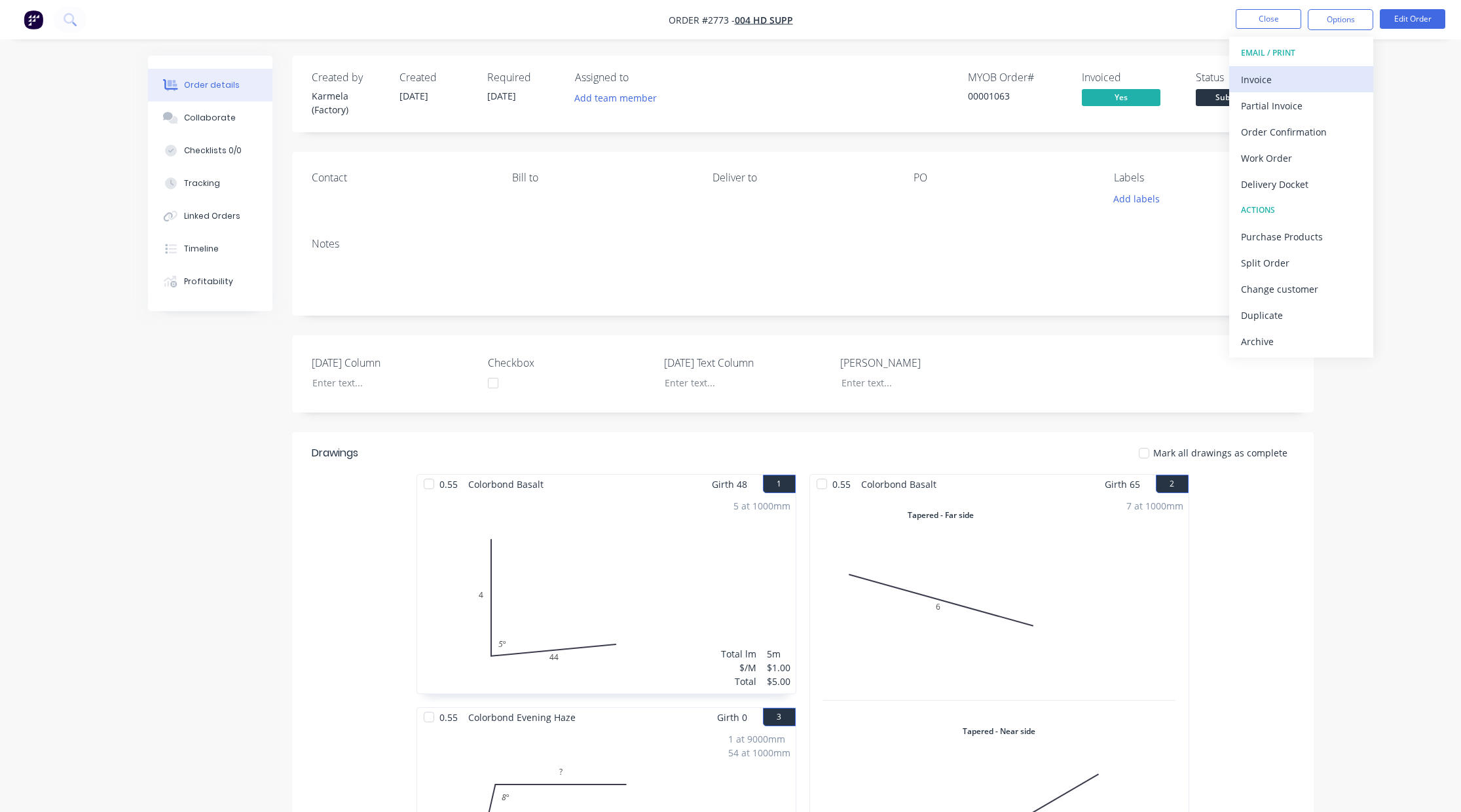
click at [1290, 74] on div "Invoice" at bounding box center [1301, 80] width 121 height 19
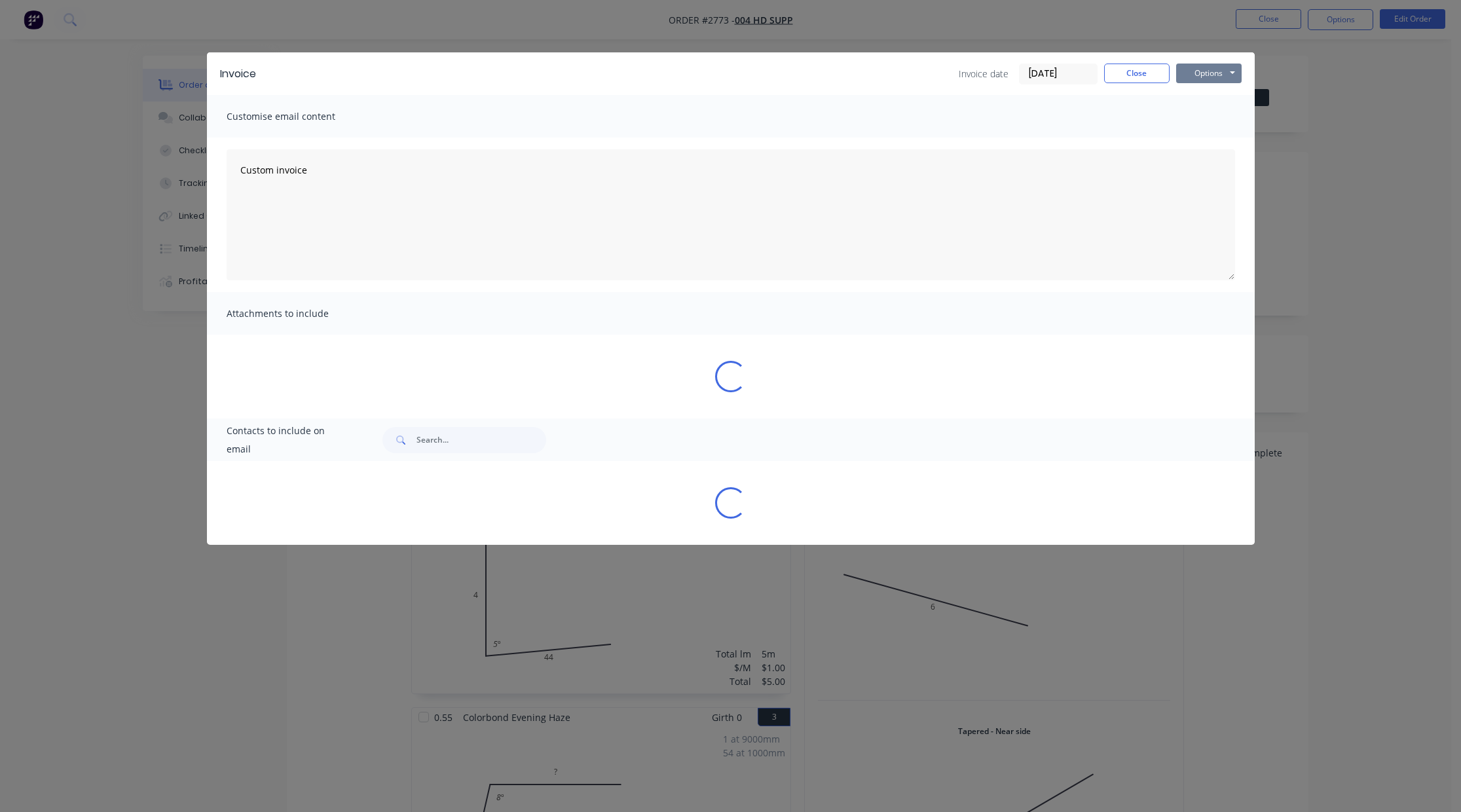
click at [1191, 72] on button "Options" at bounding box center [1208, 73] width 66 height 19
click at [1201, 119] on button "Print" at bounding box center [1218, 118] width 84 height 22
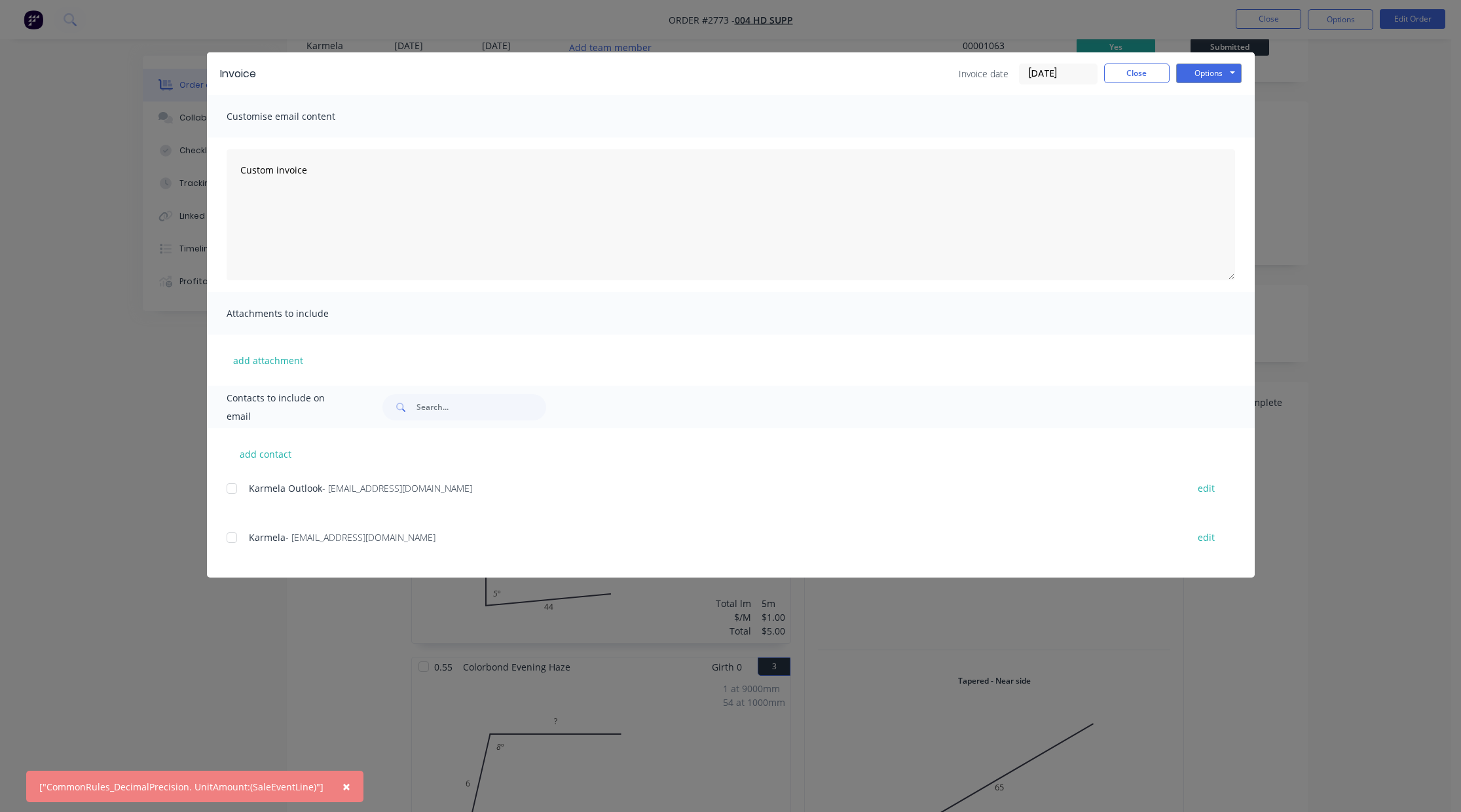
scroll to position [118, 0]
click at [1145, 75] on button "Close" at bounding box center [1137, 73] width 66 height 19
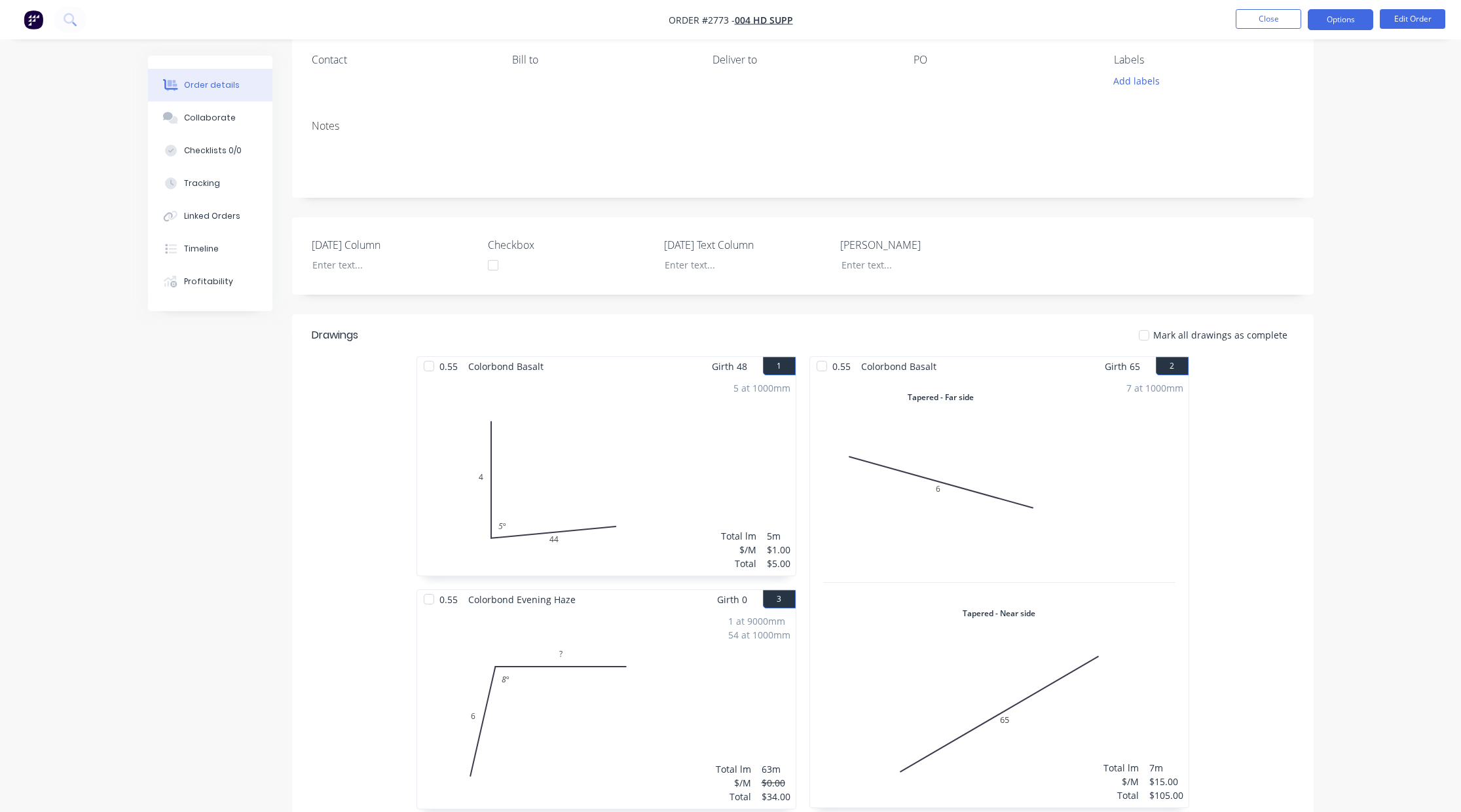
click at [1346, 20] on button "Options" at bounding box center [1339, 19] width 66 height 21
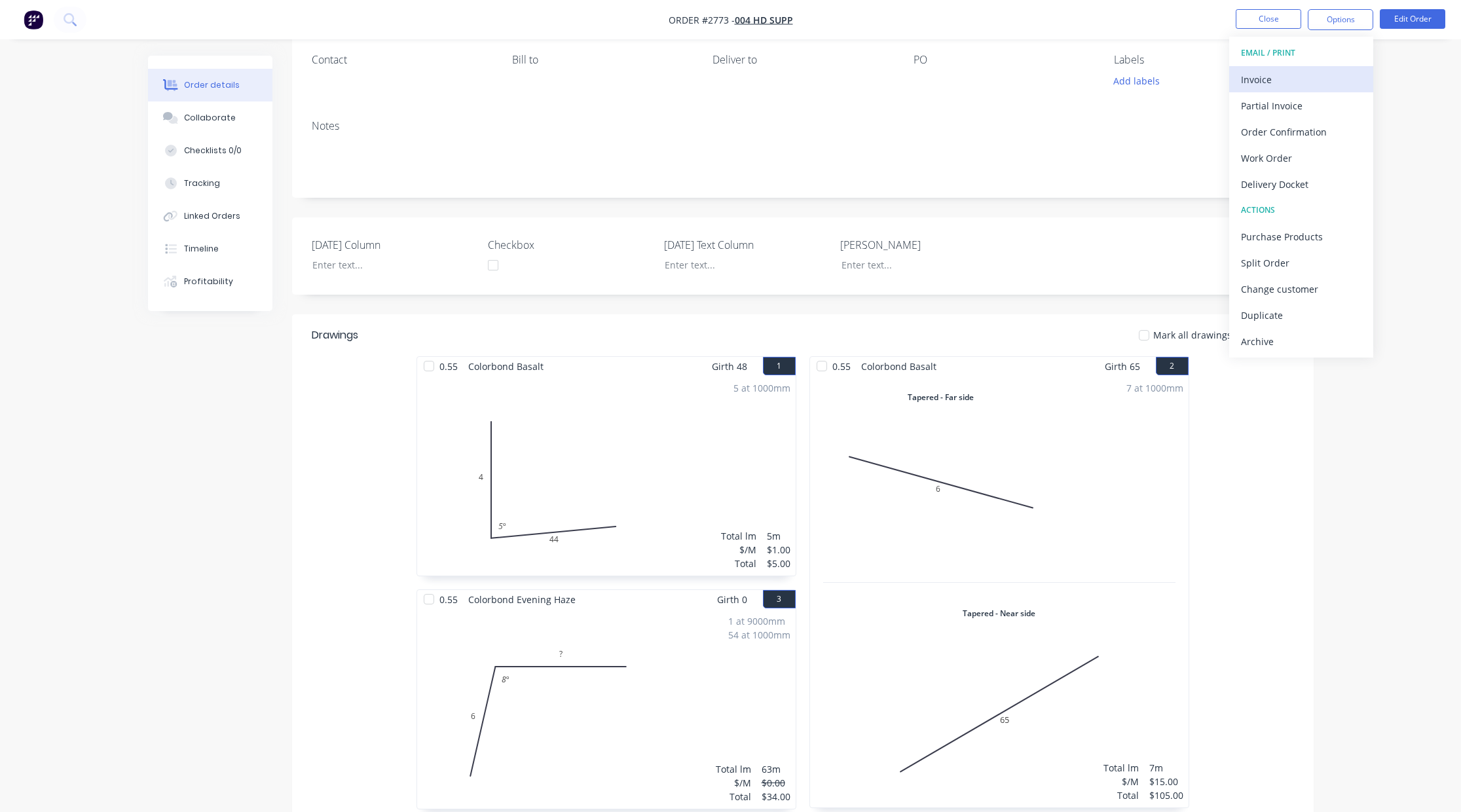
click at [1322, 82] on div "Invoice" at bounding box center [1301, 80] width 121 height 19
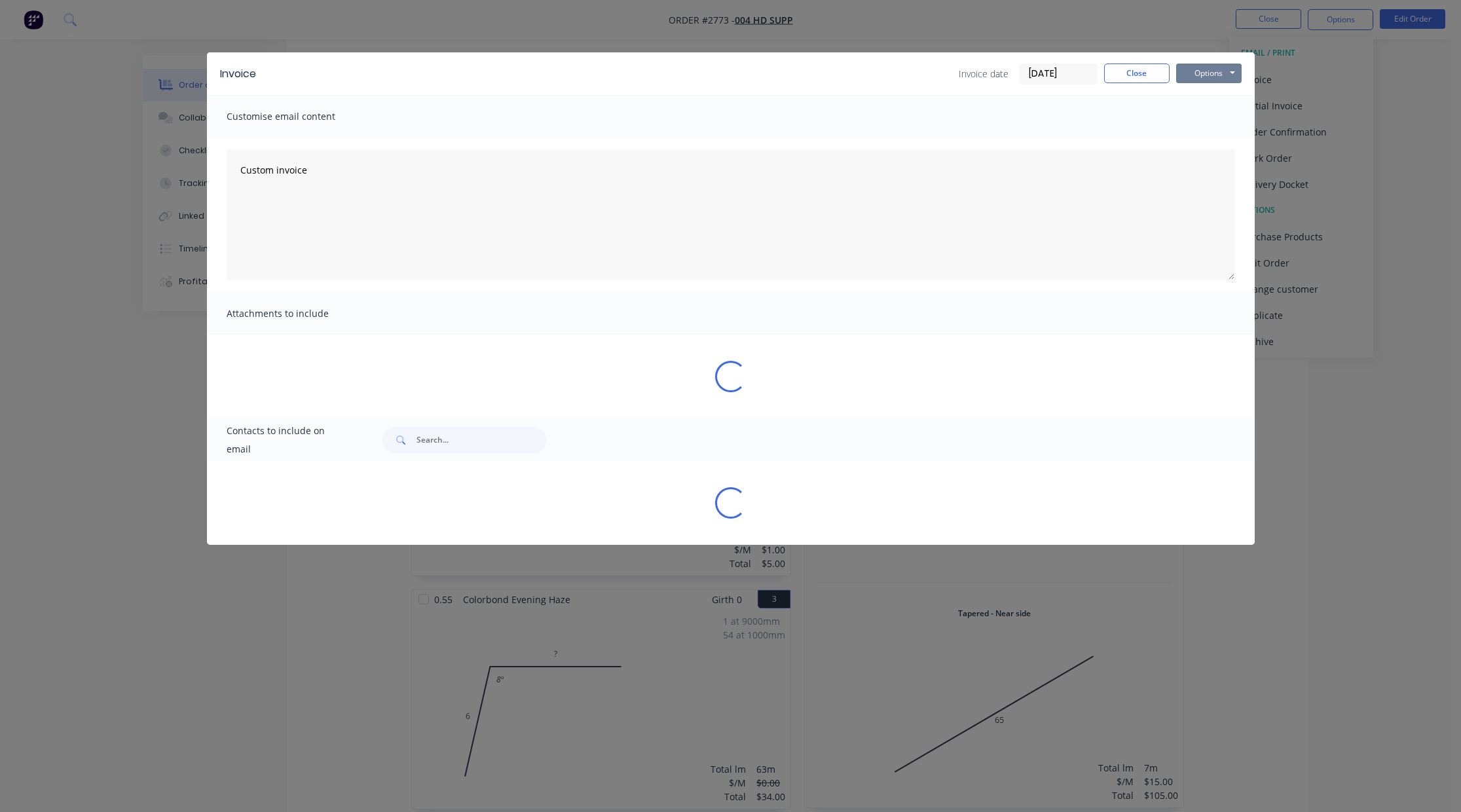
click at [1196, 73] on button "Options" at bounding box center [1208, 73] width 66 height 19
click at [1202, 96] on button "Preview" at bounding box center [1218, 96] width 84 height 22
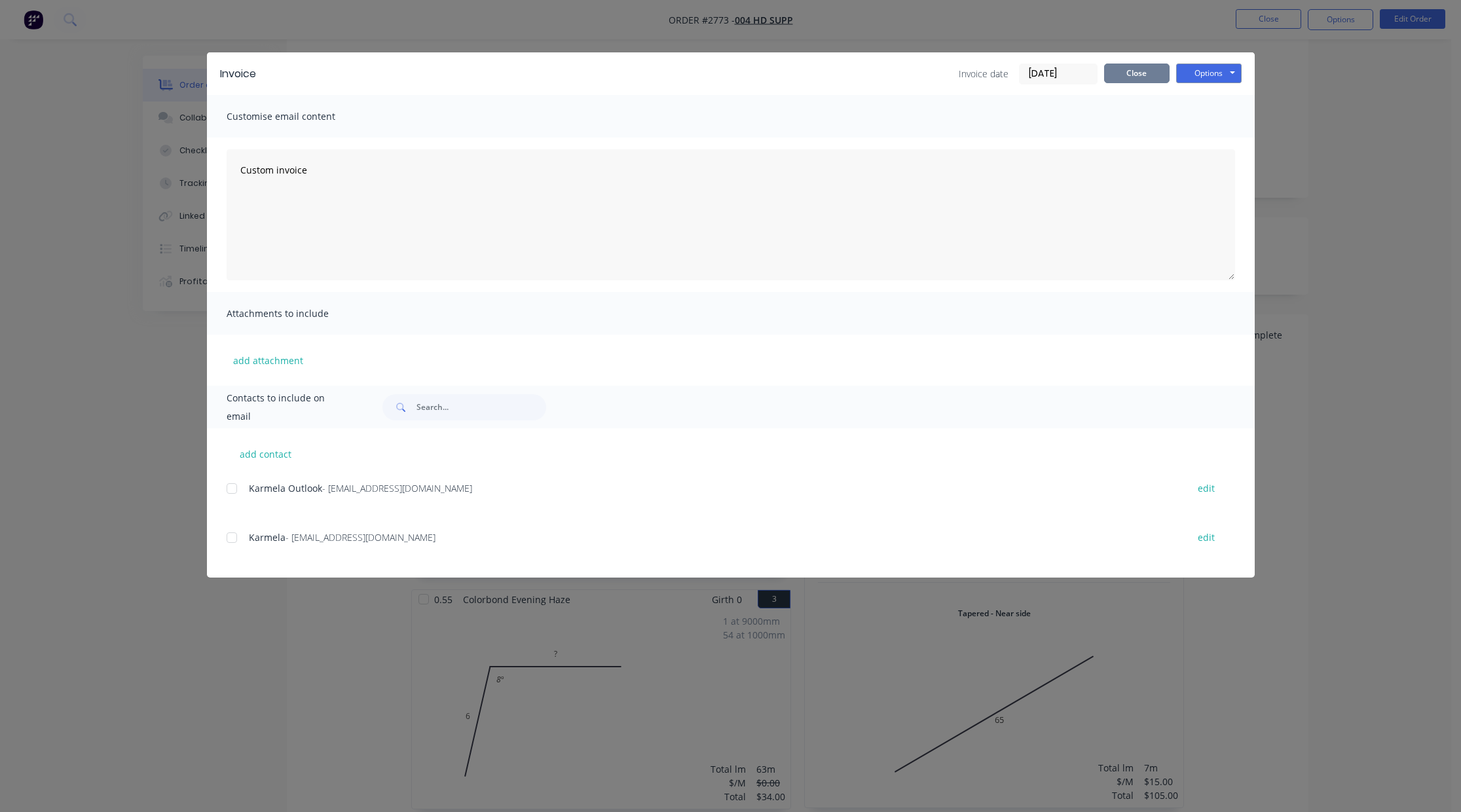
click at [1132, 77] on button "Close" at bounding box center [1137, 73] width 66 height 19
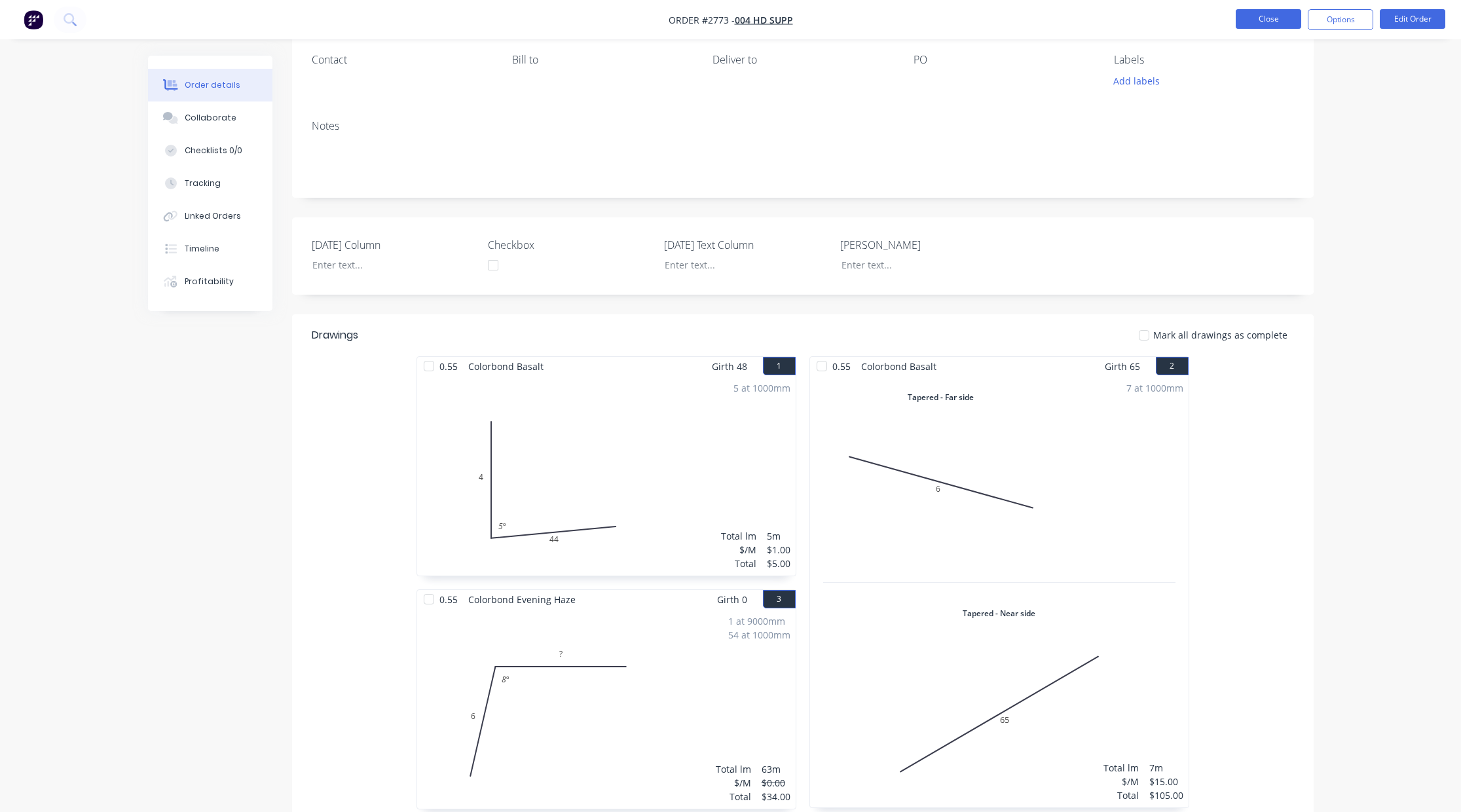
click at [1258, 21] on button "Close" at bounding box center [1268, 18] width 66 height 19
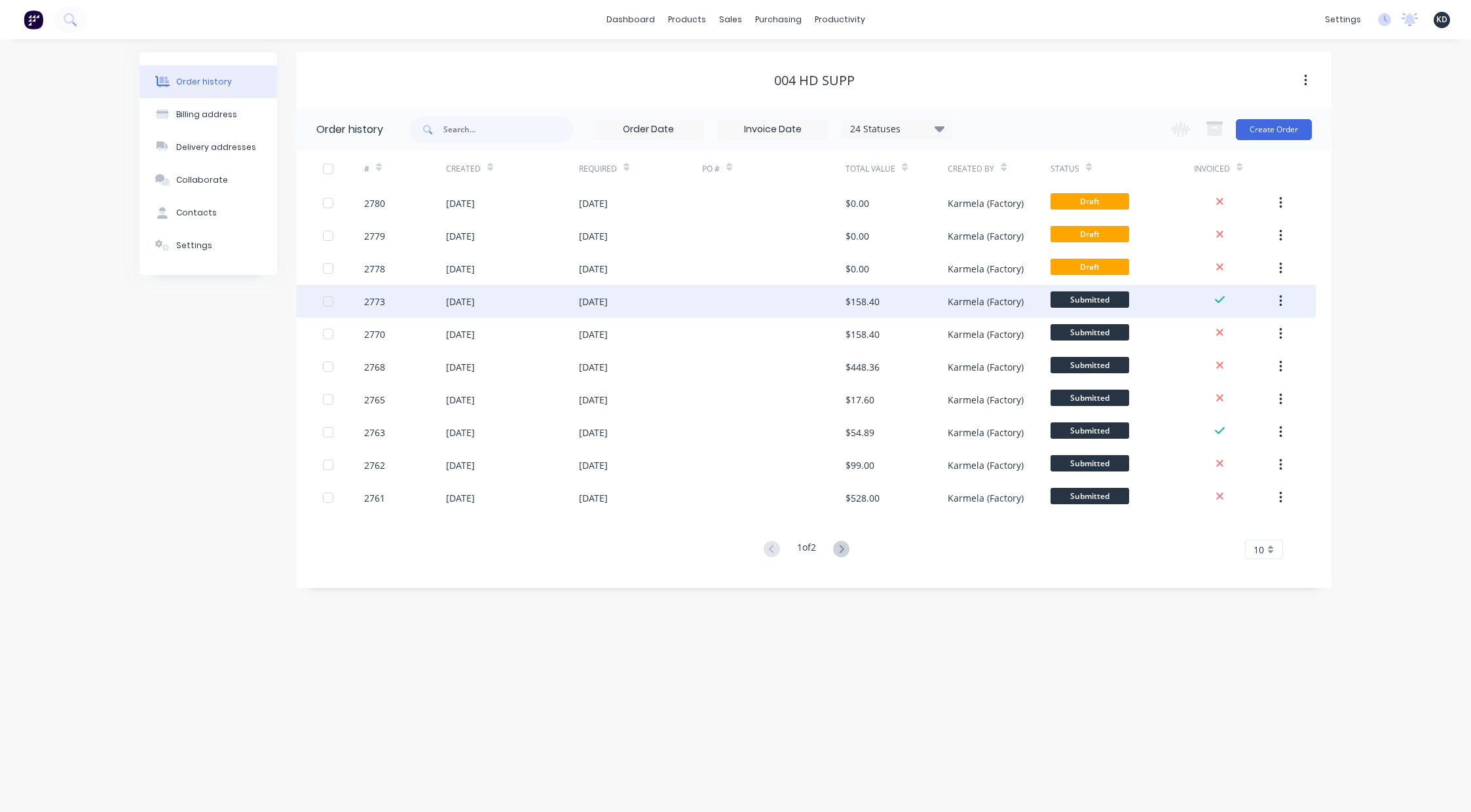
click at [980, 303] on div "Karmela (Factory)" at bounding box center [986, 302] width 76 height 14
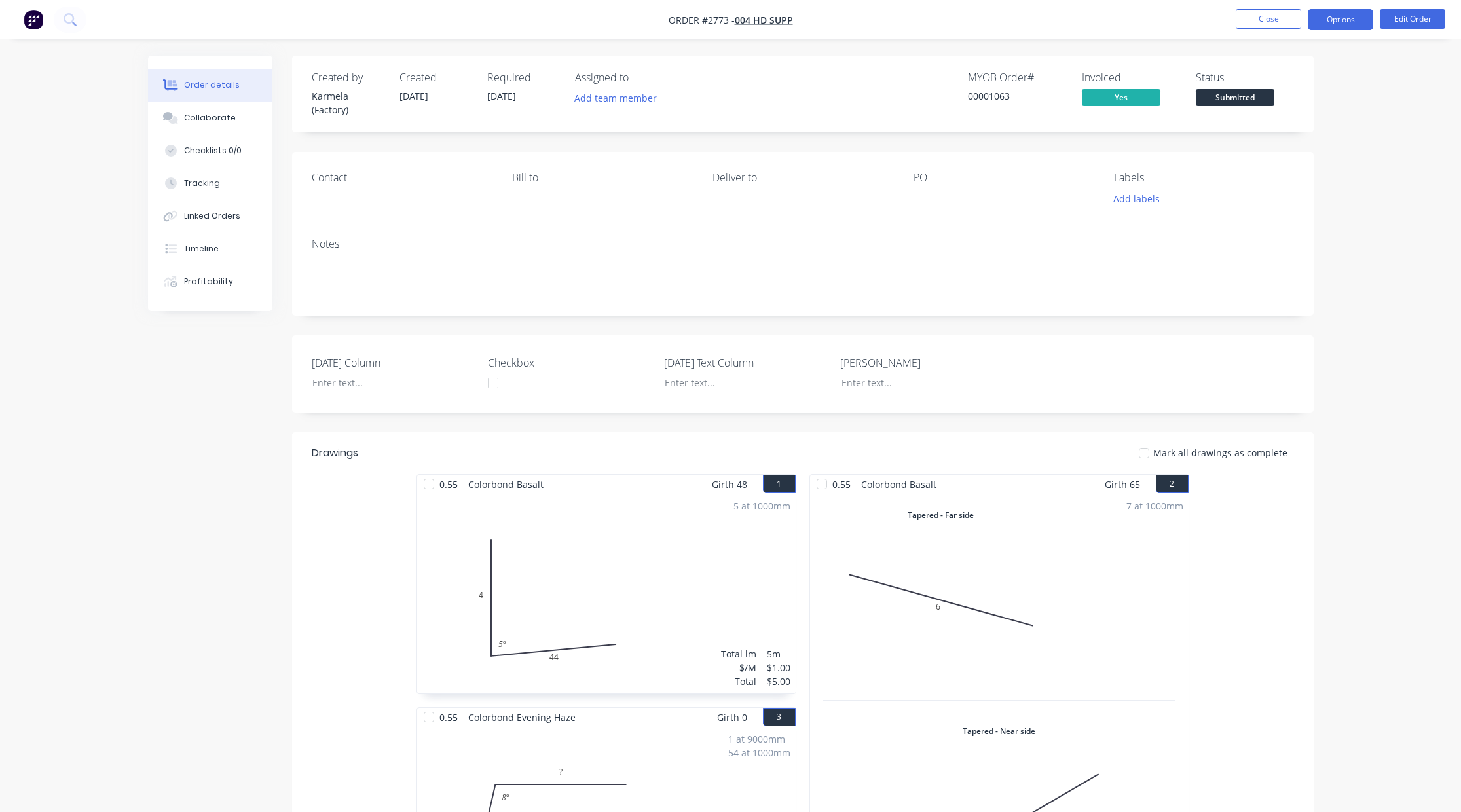
click at [1348, 13] on button "Options" at bounding box center [1339, 19] width 66 height 21
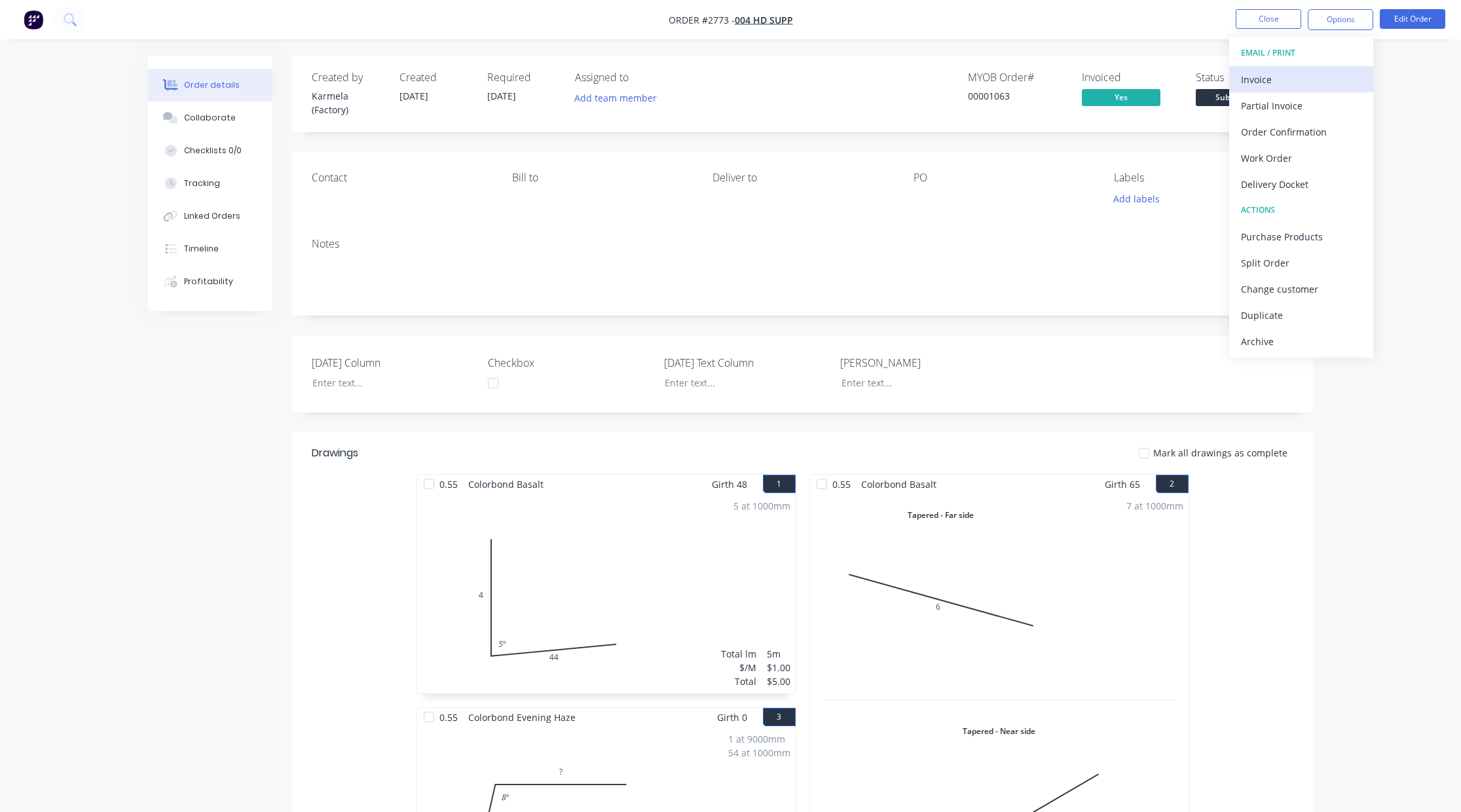
click at [1304, 81] on div "Invoice" at bounding box center [1301, 80] width 121 height 19
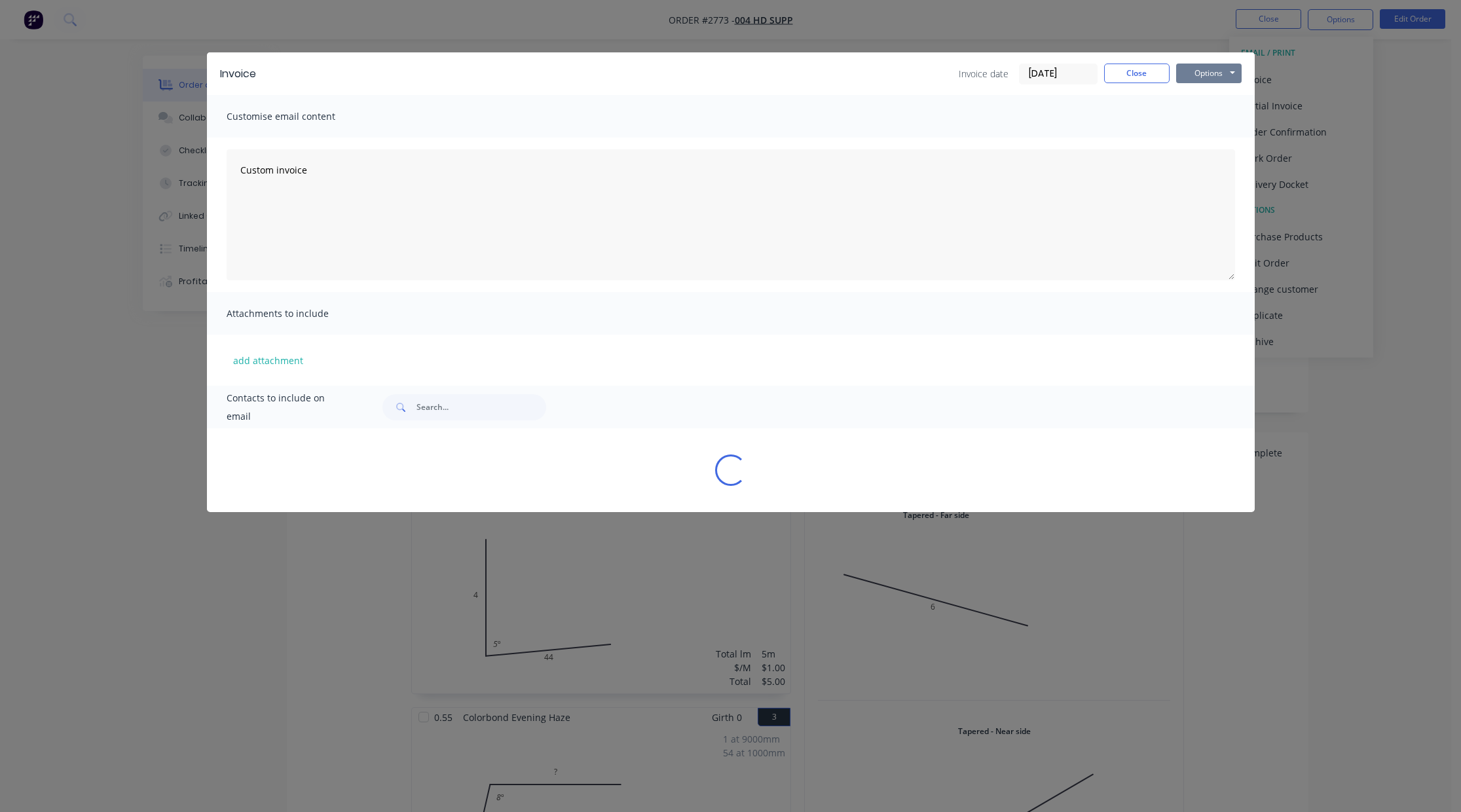
click at [1196, 72] on button "Options" at bounding box center [1208, 73] width 66 height 19
click at [1205, 102] on button "Preview" at bounding box center [1218, 96] width 84 height 22
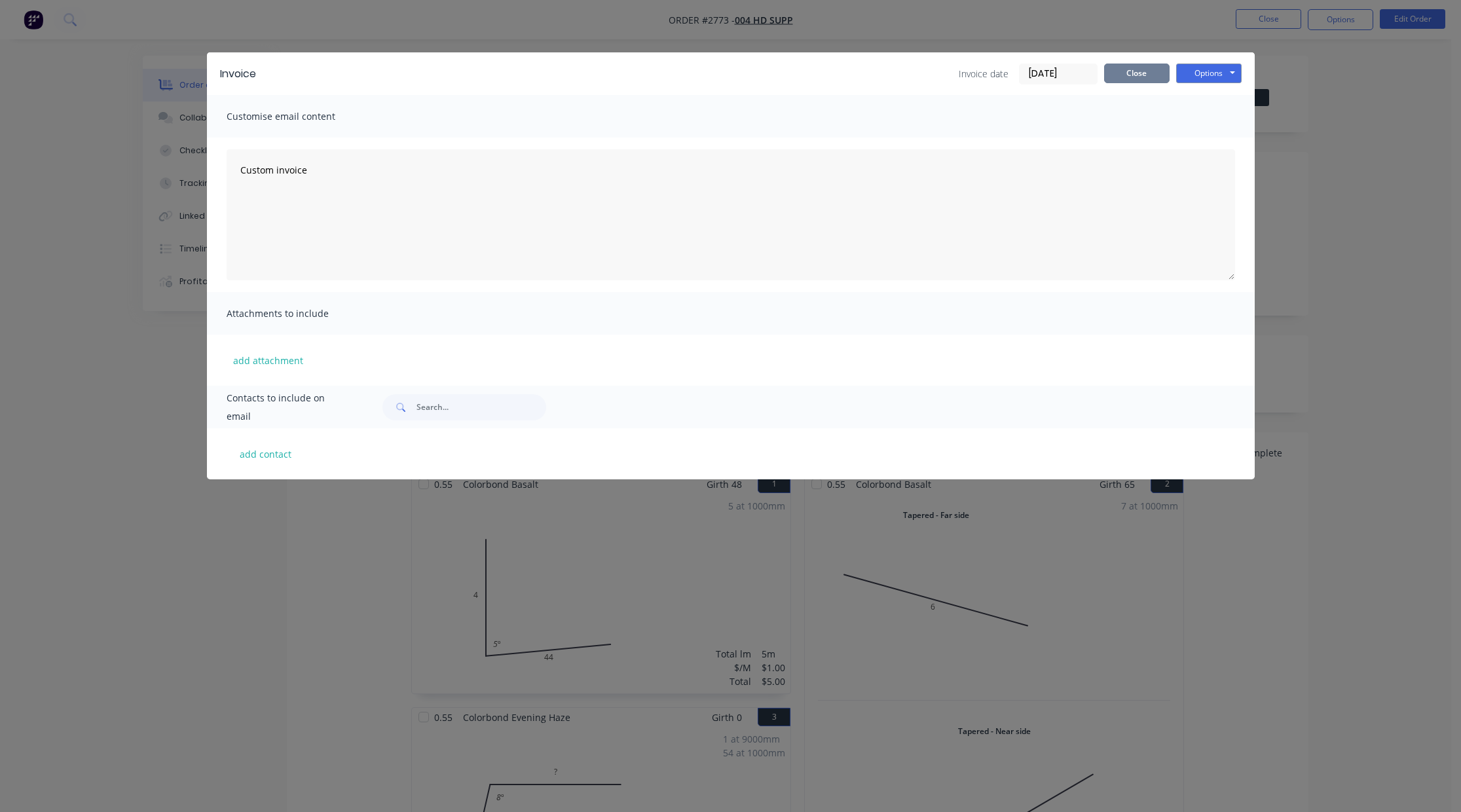
click at [1161, 73] on button "Close" at bounding box center [1137, 73] width 66 height 19
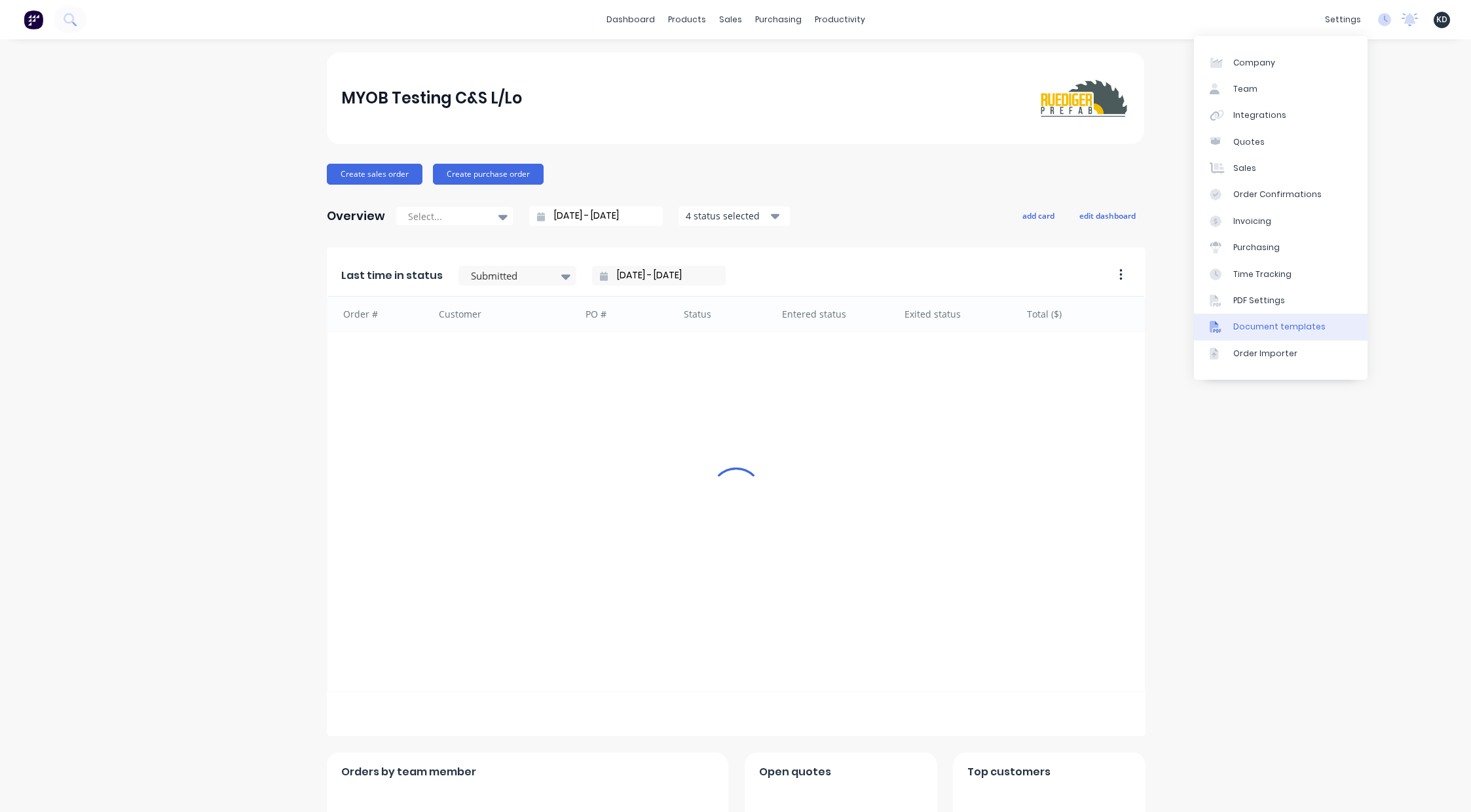
click at [1296, 319] on link "Document templates" at bounding box center [1280, 327] width 173 height 26
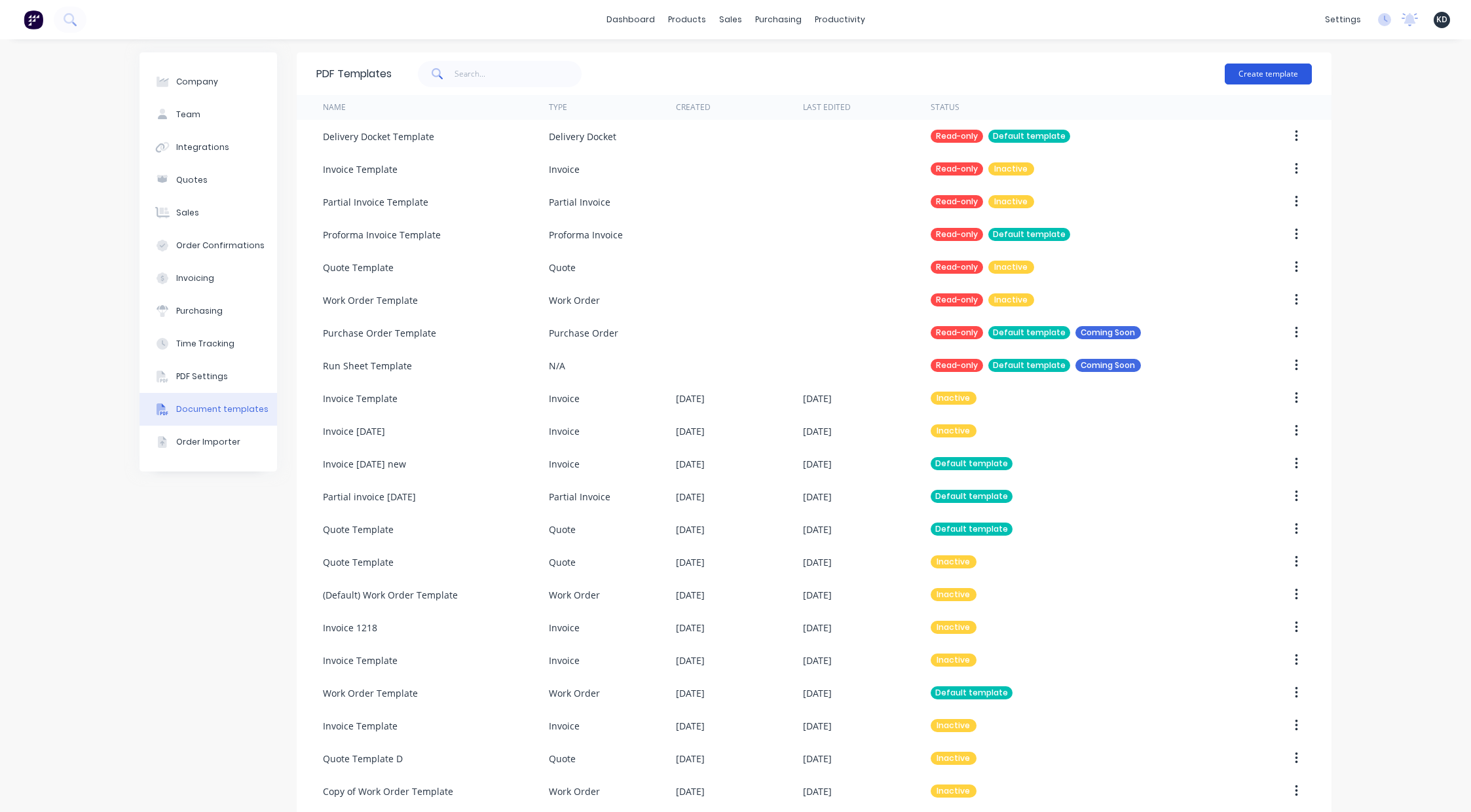
click at [1279, 69] on button "Create template" at bounding box center [1268, 74] width 87 height 21
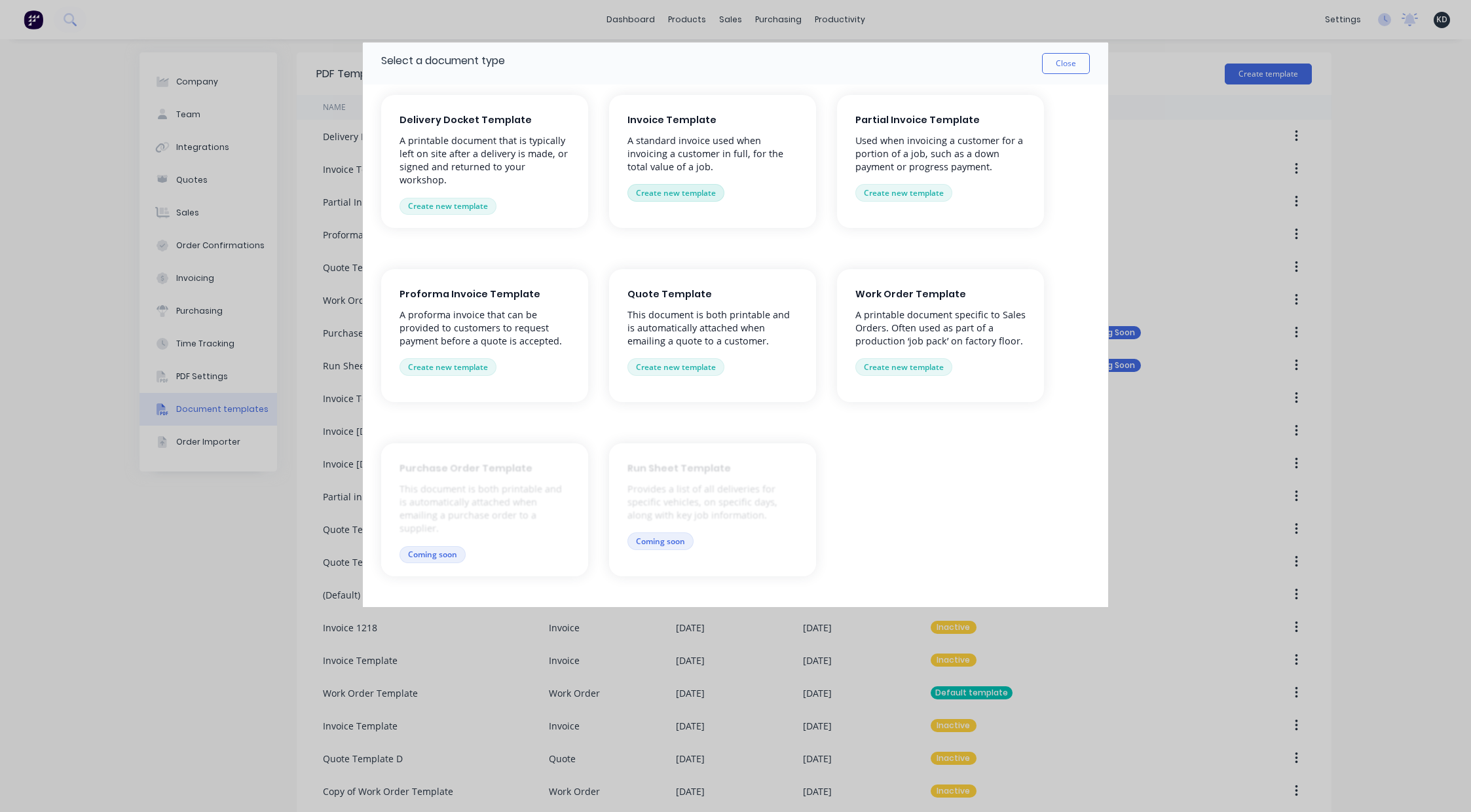
click at [697, 199] on button "Create new template" at bounding box center [675, 191] width 97 height 17
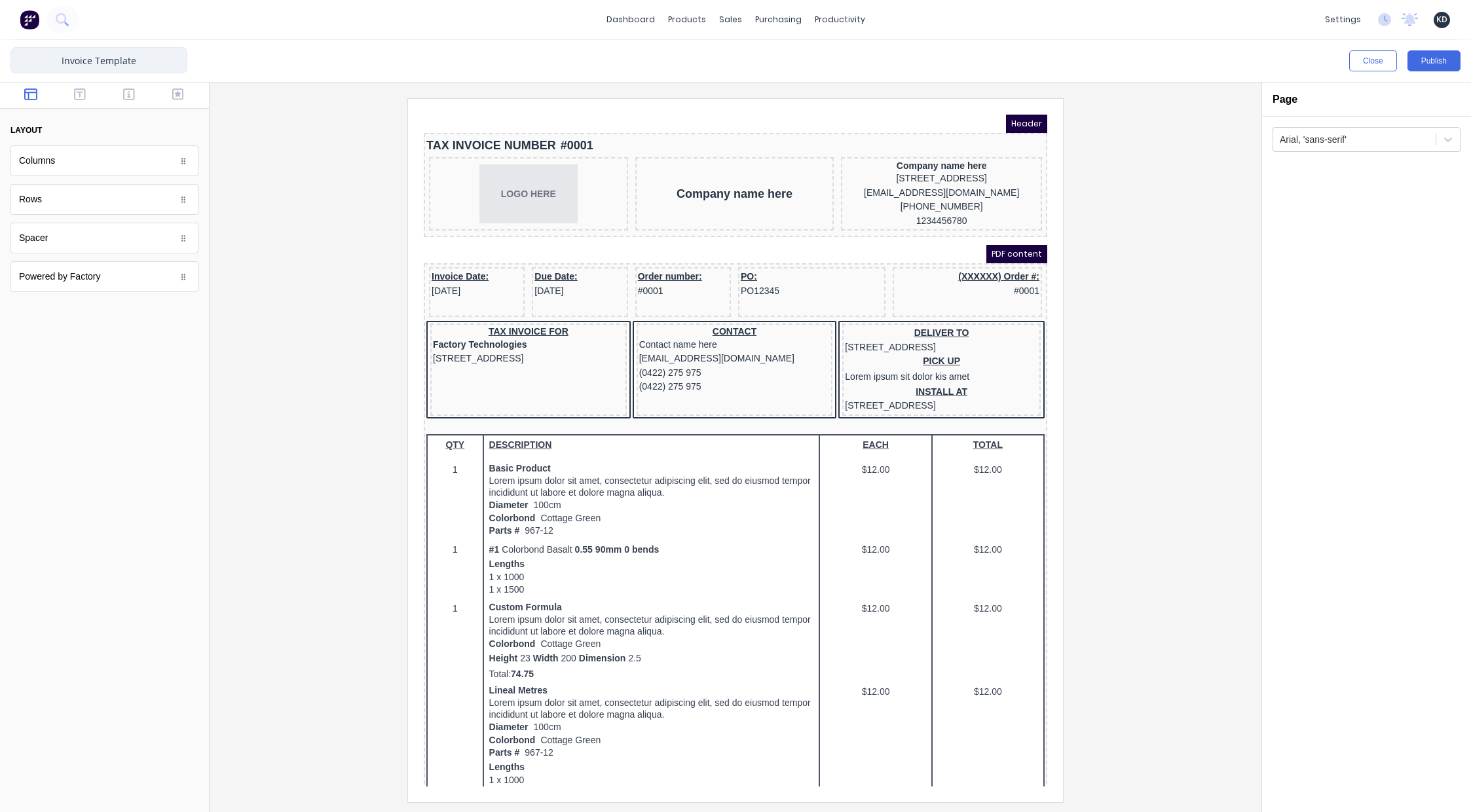
click at [103, 54] on input "Invoice Template" at bounding box center [99, 60] width 177 height 26
click at [108, 59] on input "Invoice Template" at bounding box center [99, 60] width 177 height 26
click at [126, 59] on input "Invoice Template" at bounding box center [99, 60] width 177 height 26
click at [142, 66] on input "Invoice Template" at bounding box center [99, 60] width 177 height 26
click at [100, 63] on input "Invoice Template" at bounding box center [99, 60] width 177 height 26
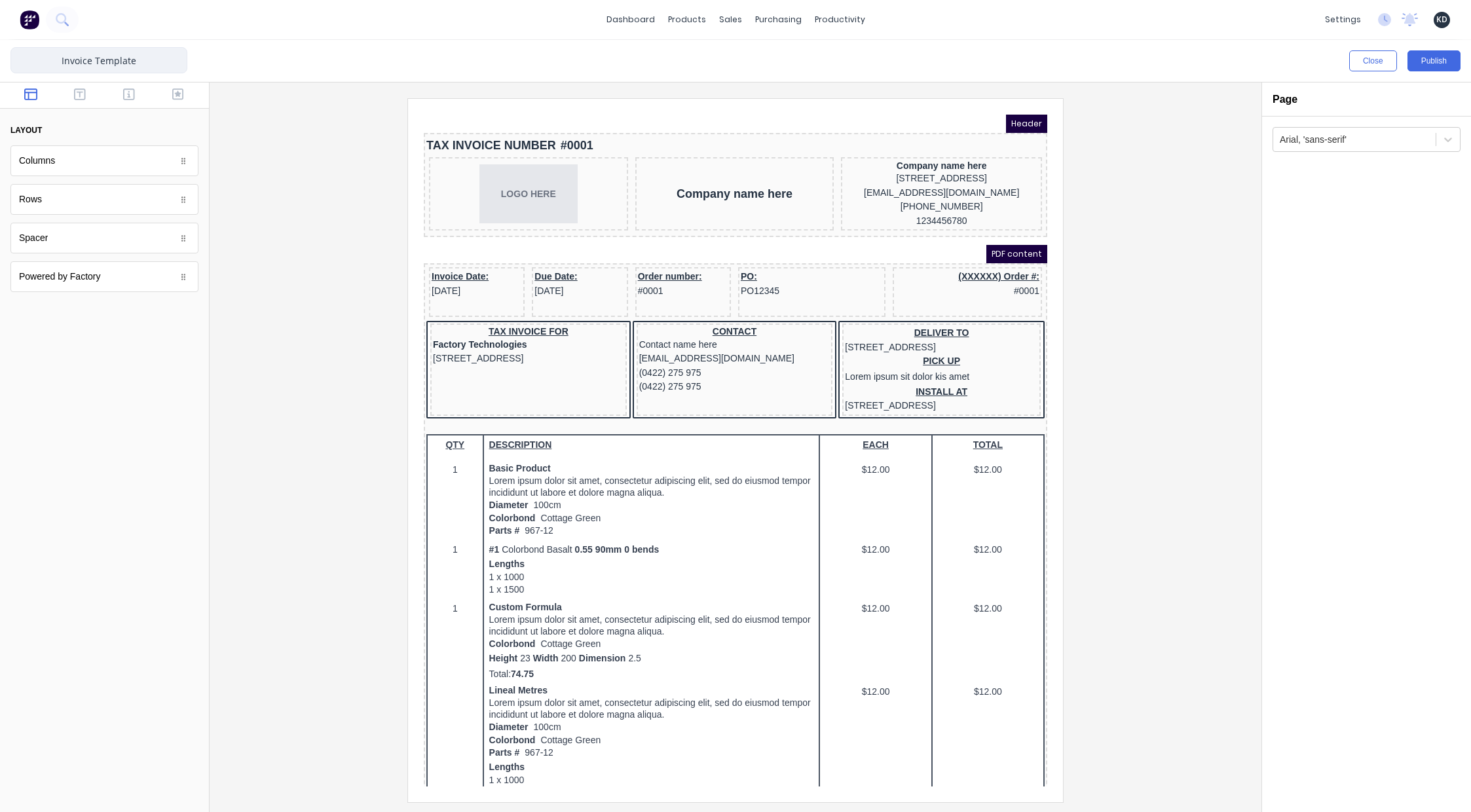
click at [100, 63] on input "Invoice Template" at bounding box center [99, 60] width 177 height 26
type input "Invoice Factory Logo"
click at [1148, 223] on div at bounding box center [736, 449] width 1031 height 703
click at [1171, 284] on div at bounding box center [736, 449] width 1031 height 703
click at [1446, 59] on button "Publish" at bounding box center [1433, 61] width 53 height 21
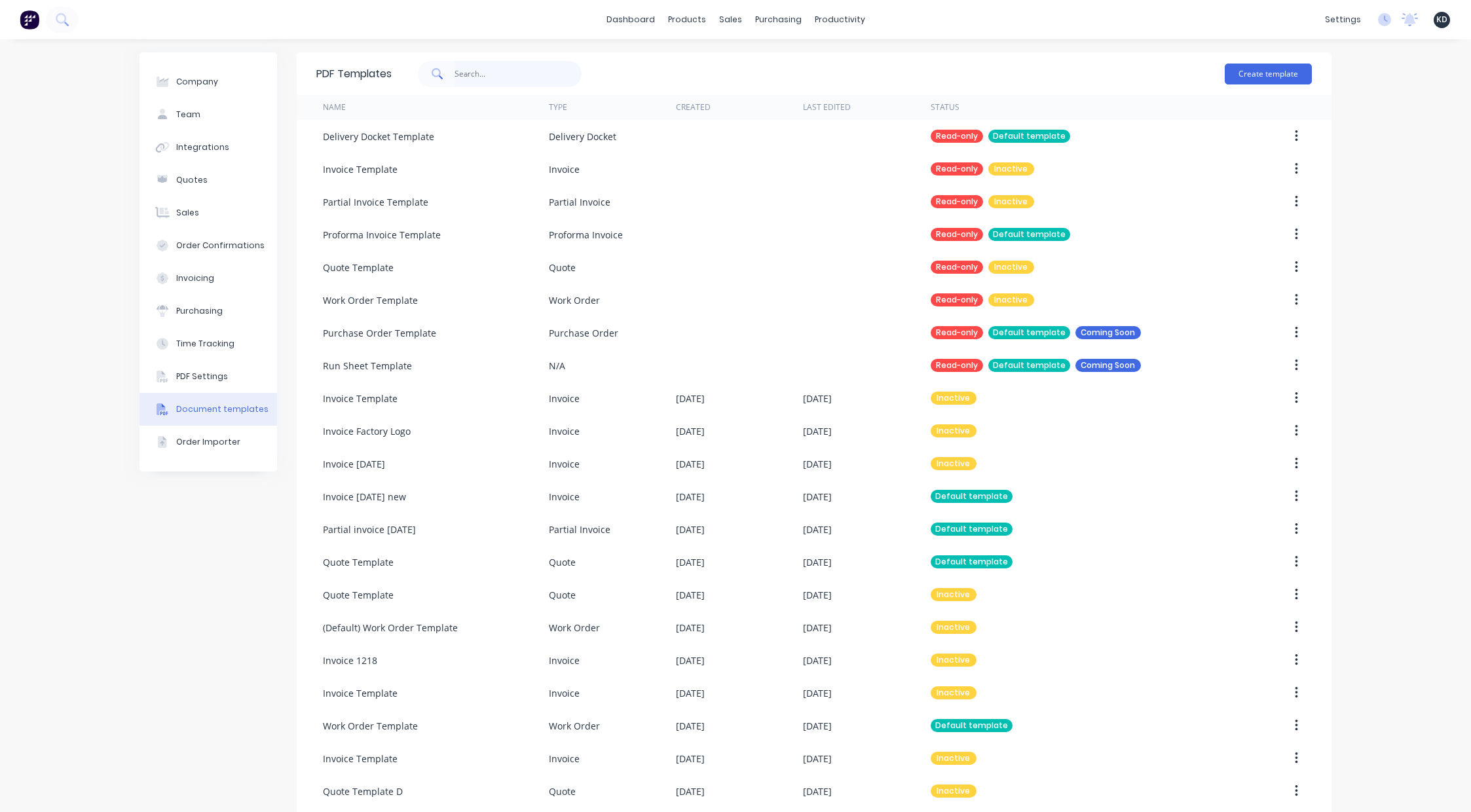
click at [473, 72] on input "text" at bounding box center [519, 74] width 128 height 26
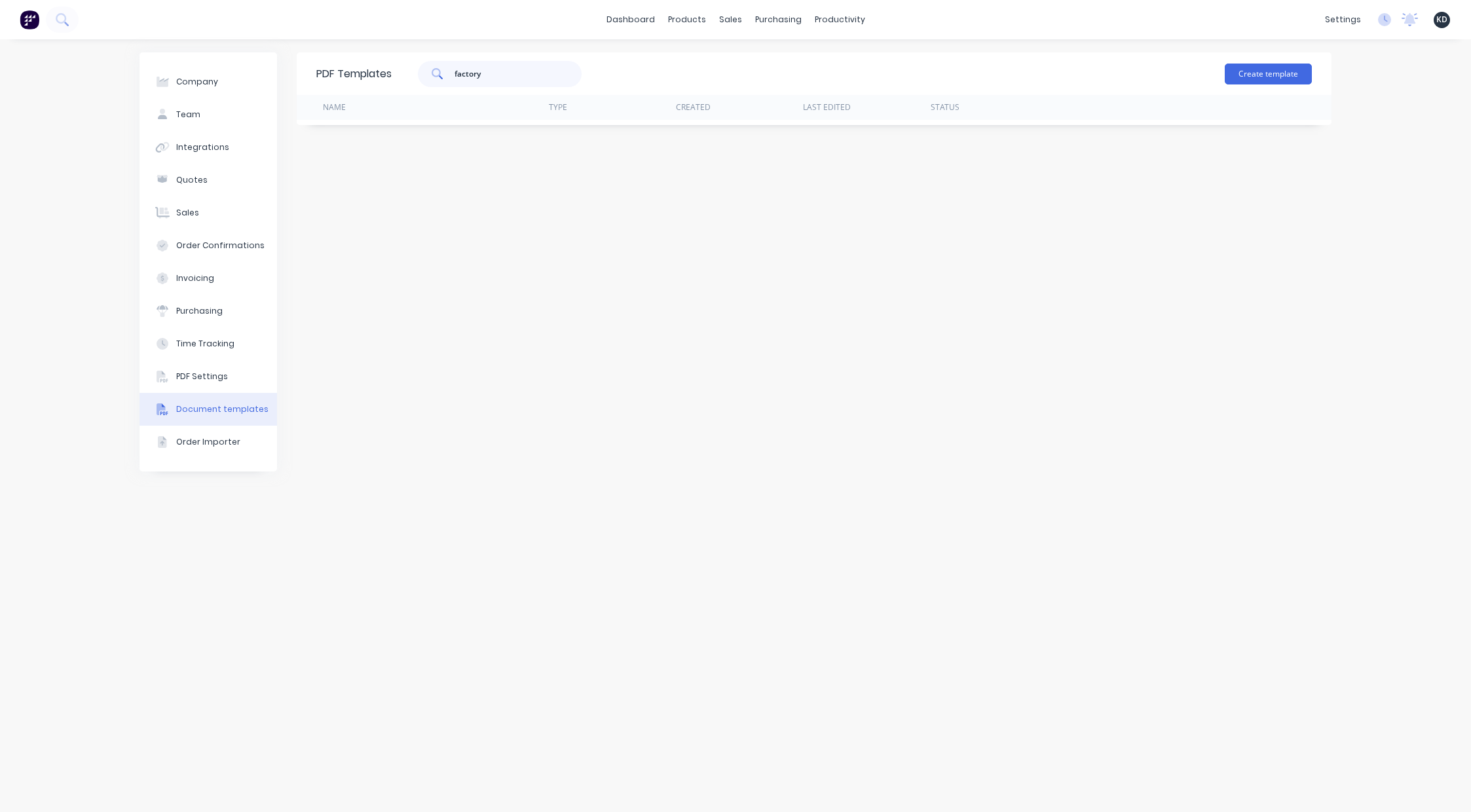
type input "factory"
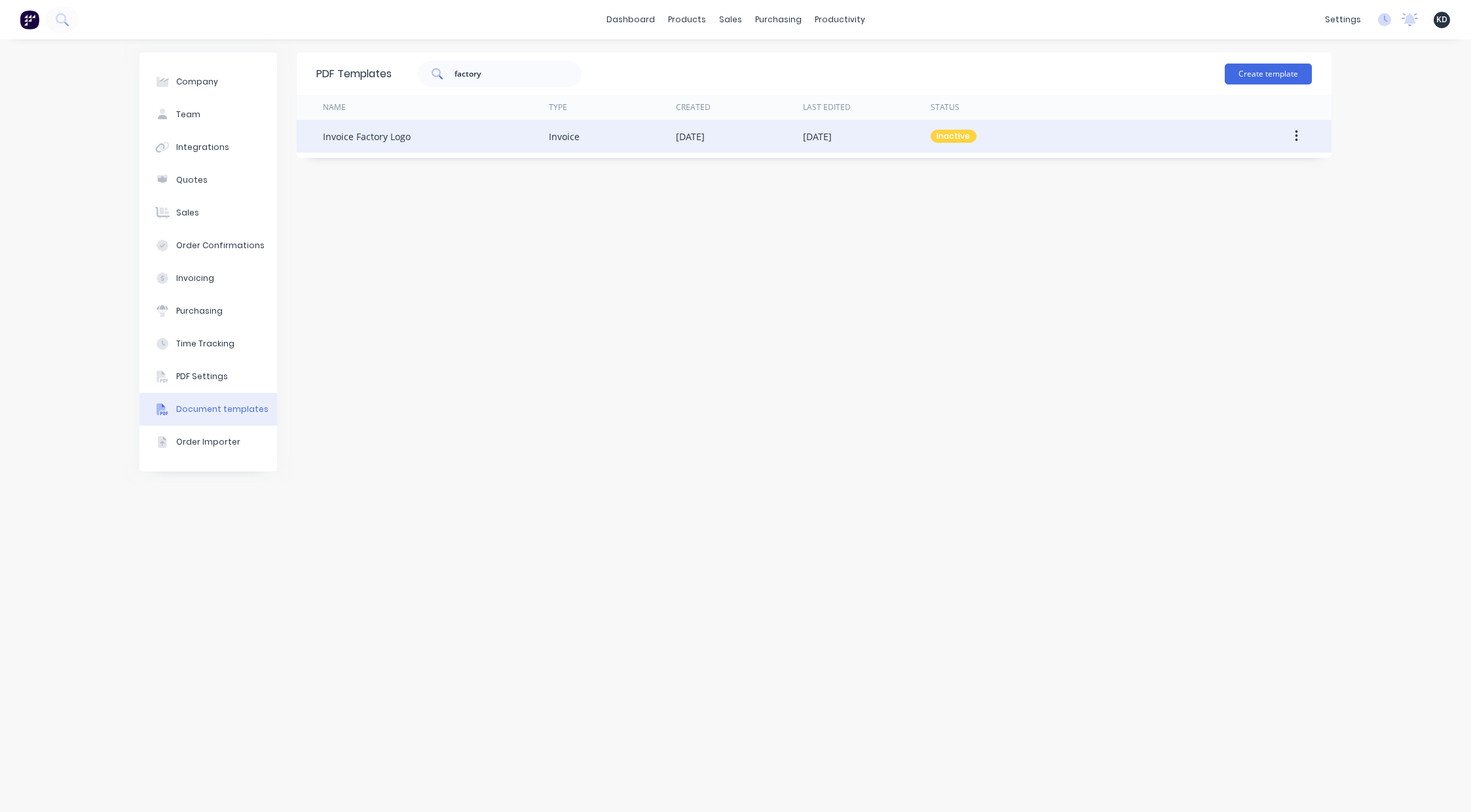
click at [1292, 142] on button "button" at bounding box center [1296, 135] width 31 height 24
click at [1266, 191] on div "Make default" at bounding box center [1249, 197] width 101 height 19
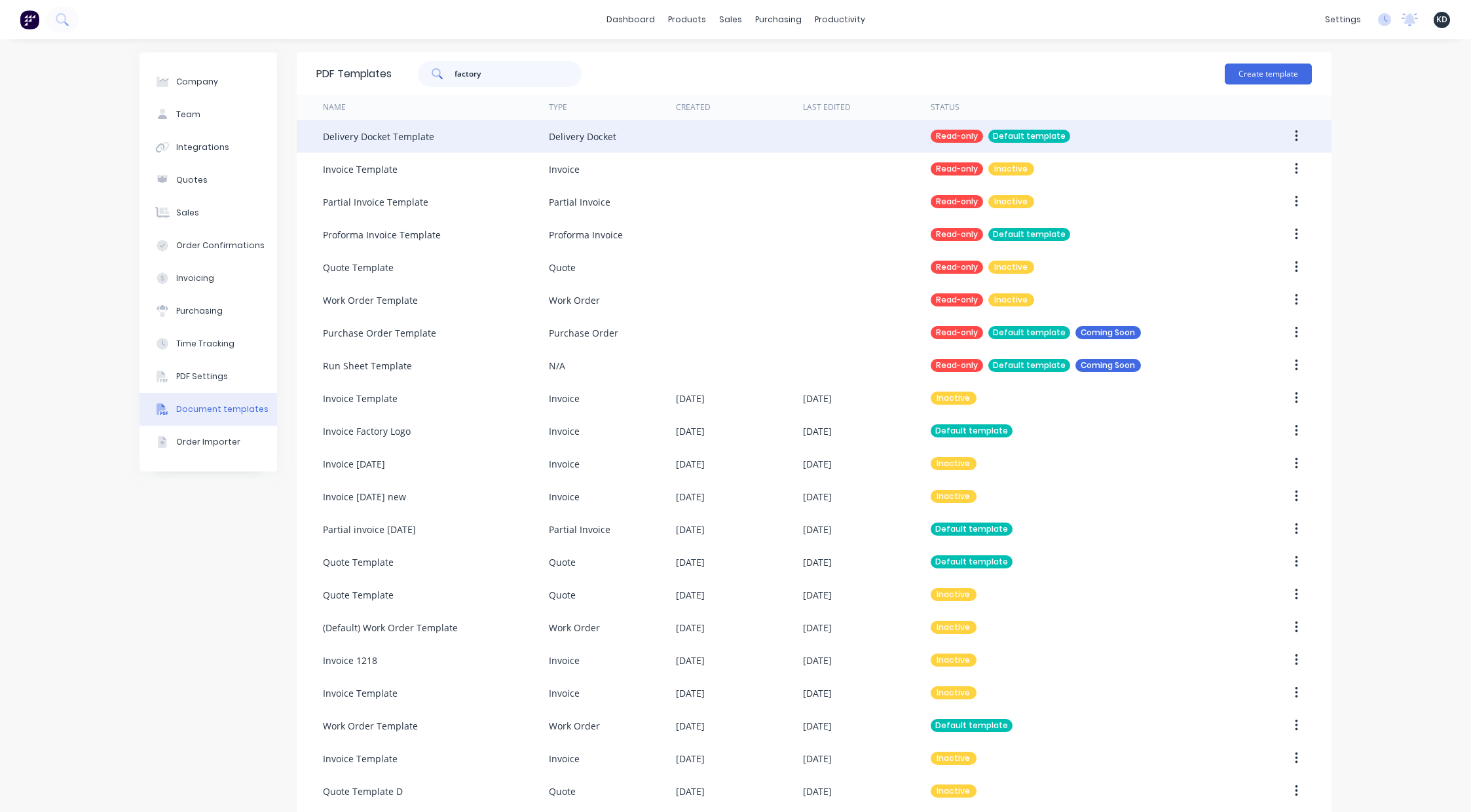
click at [539, 76] on input "factory" at bounding box center [519, 74] width 128 height 26
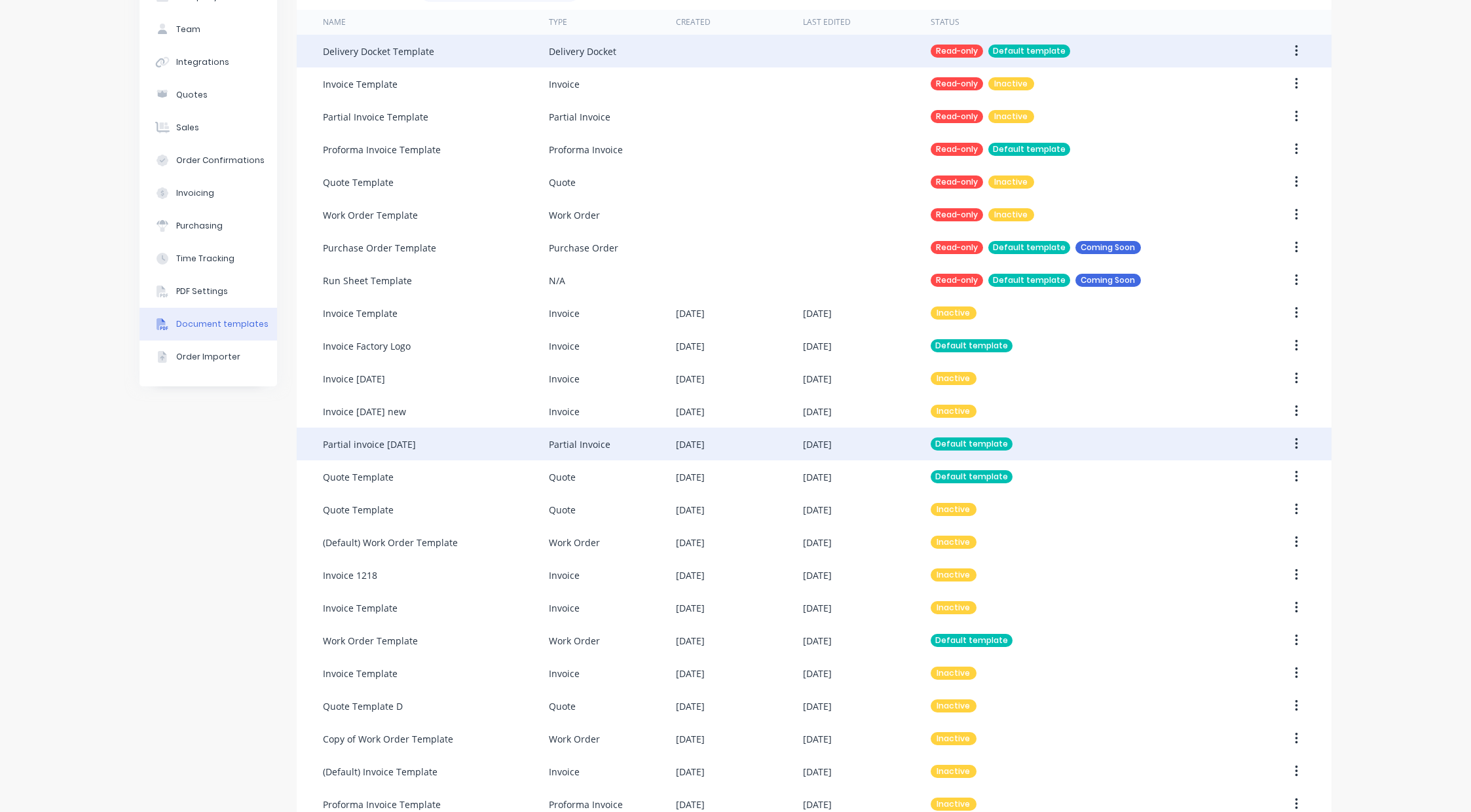
scroll to position [144, 0]
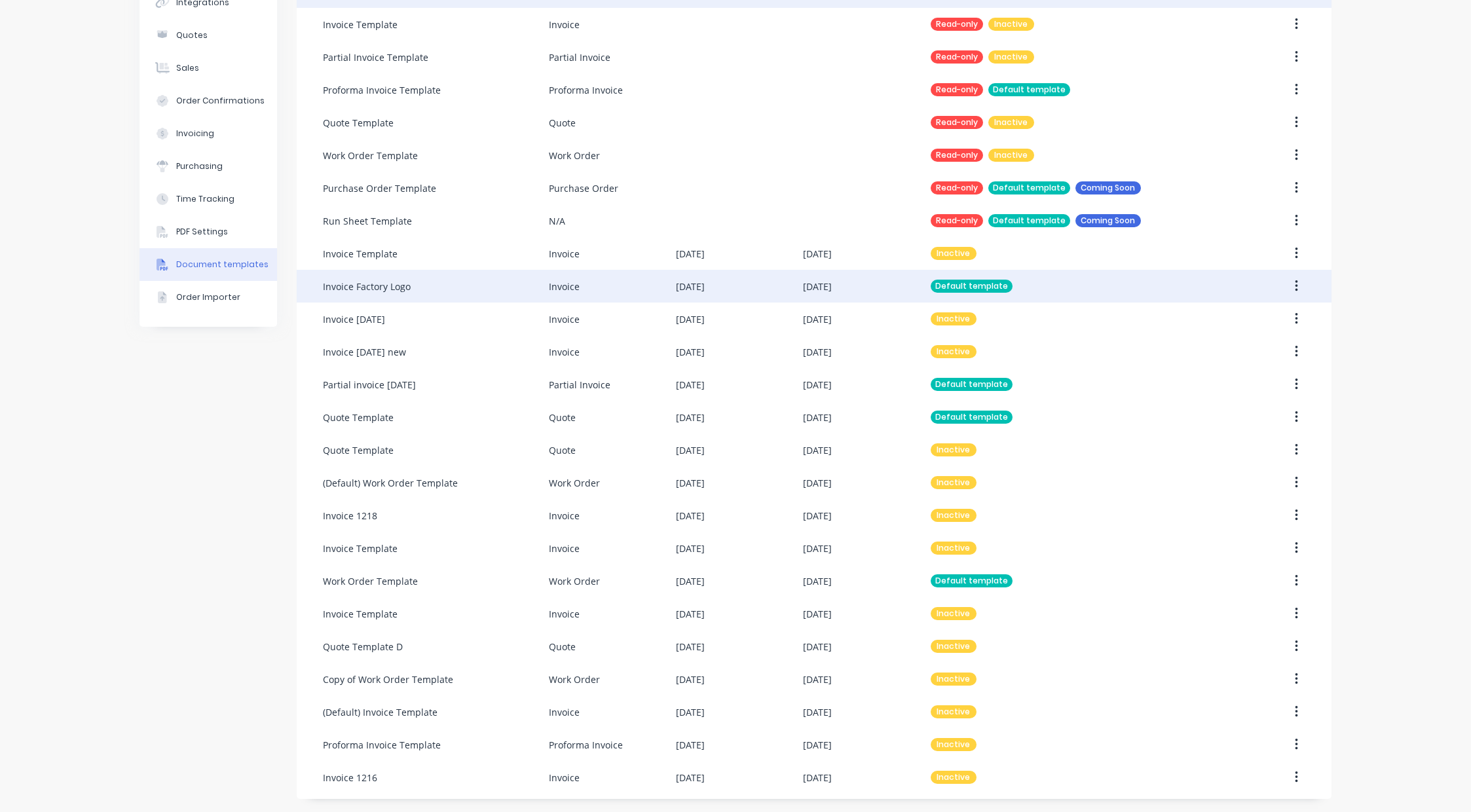
click at [1294, 288] on icon "button" at bounding box center [1296, 286] width 3 height 14
click at [1281, 319] on div "Edit" at bounding box center [1249, 321] width 101 height 19
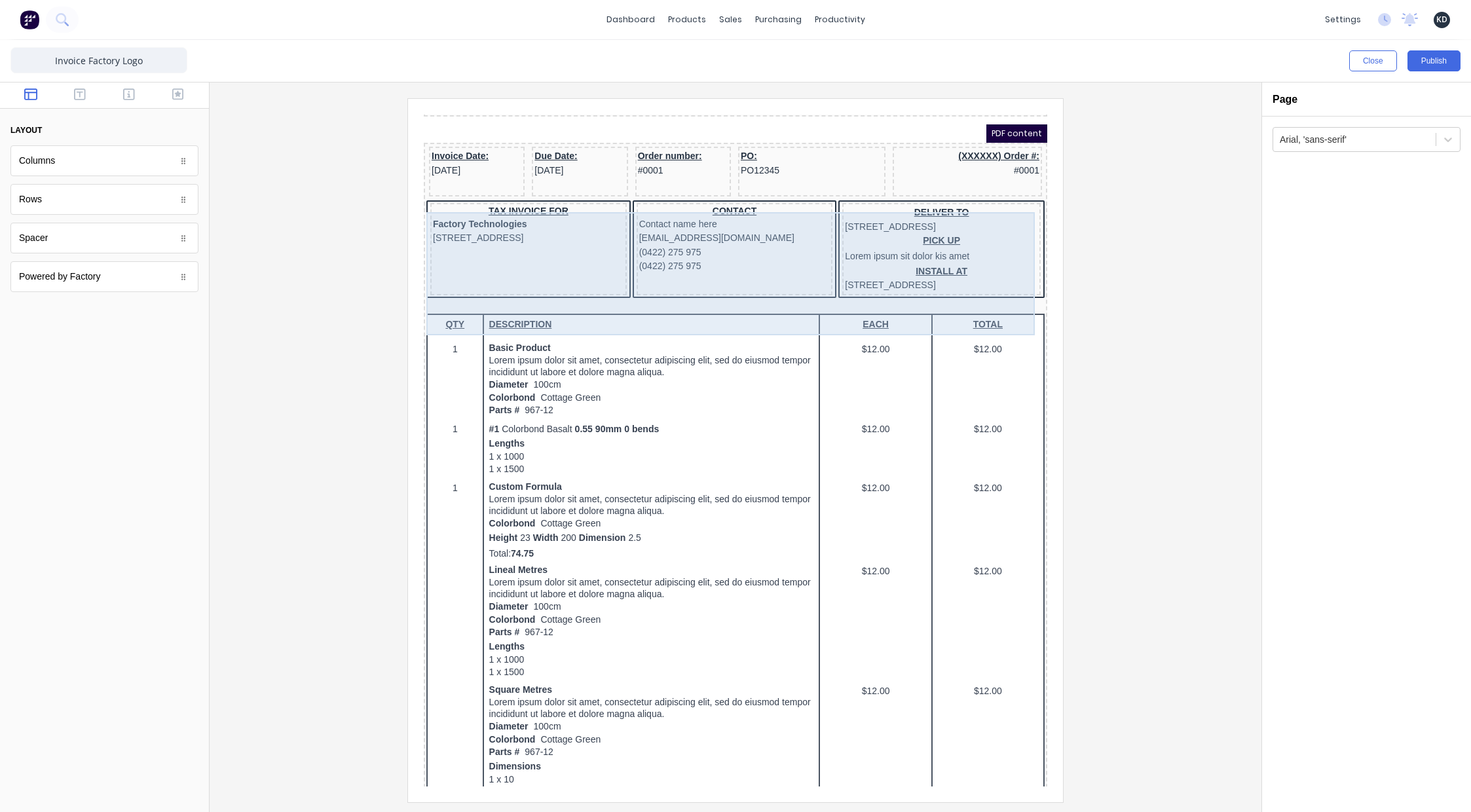
scroll to position [593, 0]
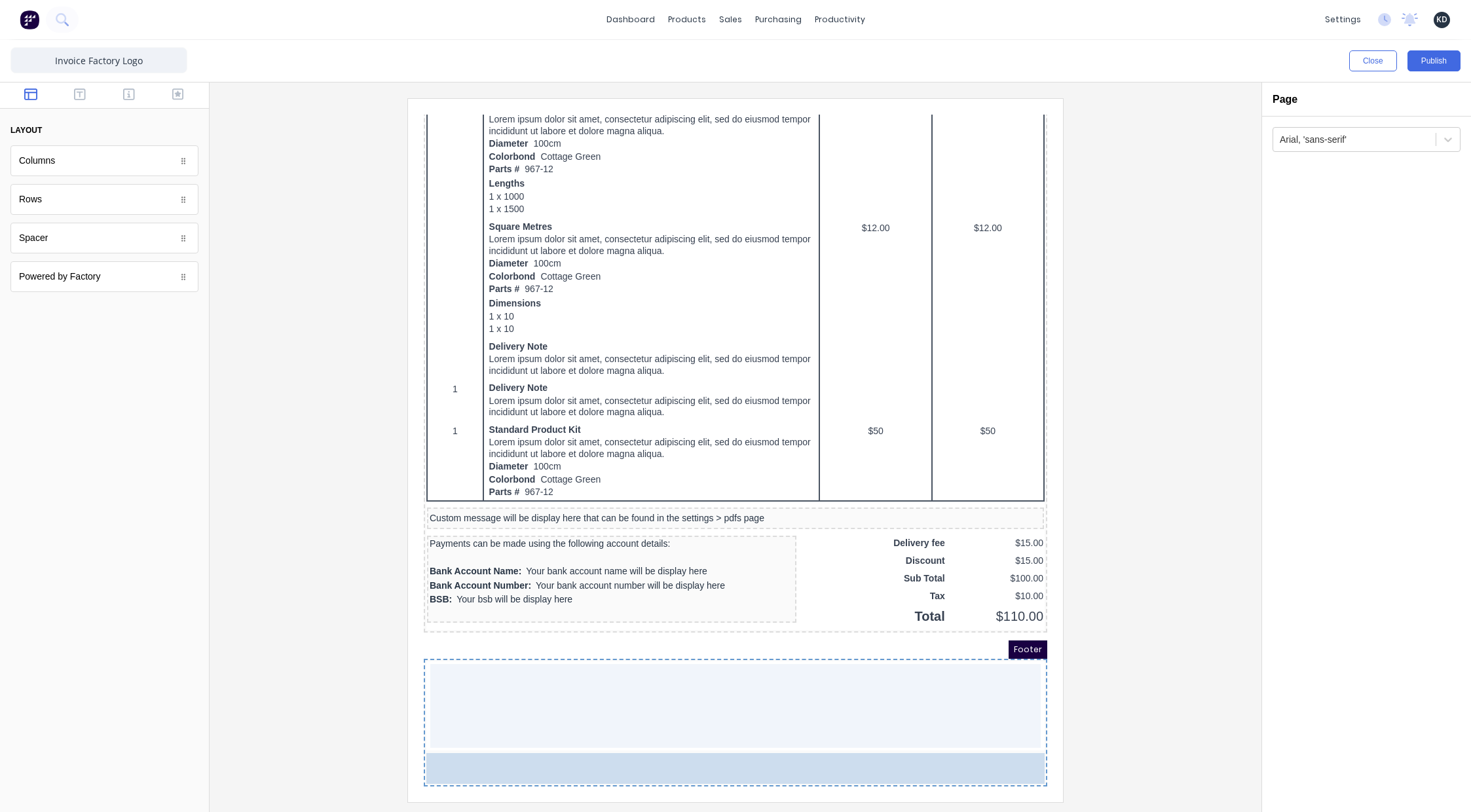
drag, startPoint x: 78, startPoint y: 281, endPoint x: 592, endPoint y: 753, distance: 697.8
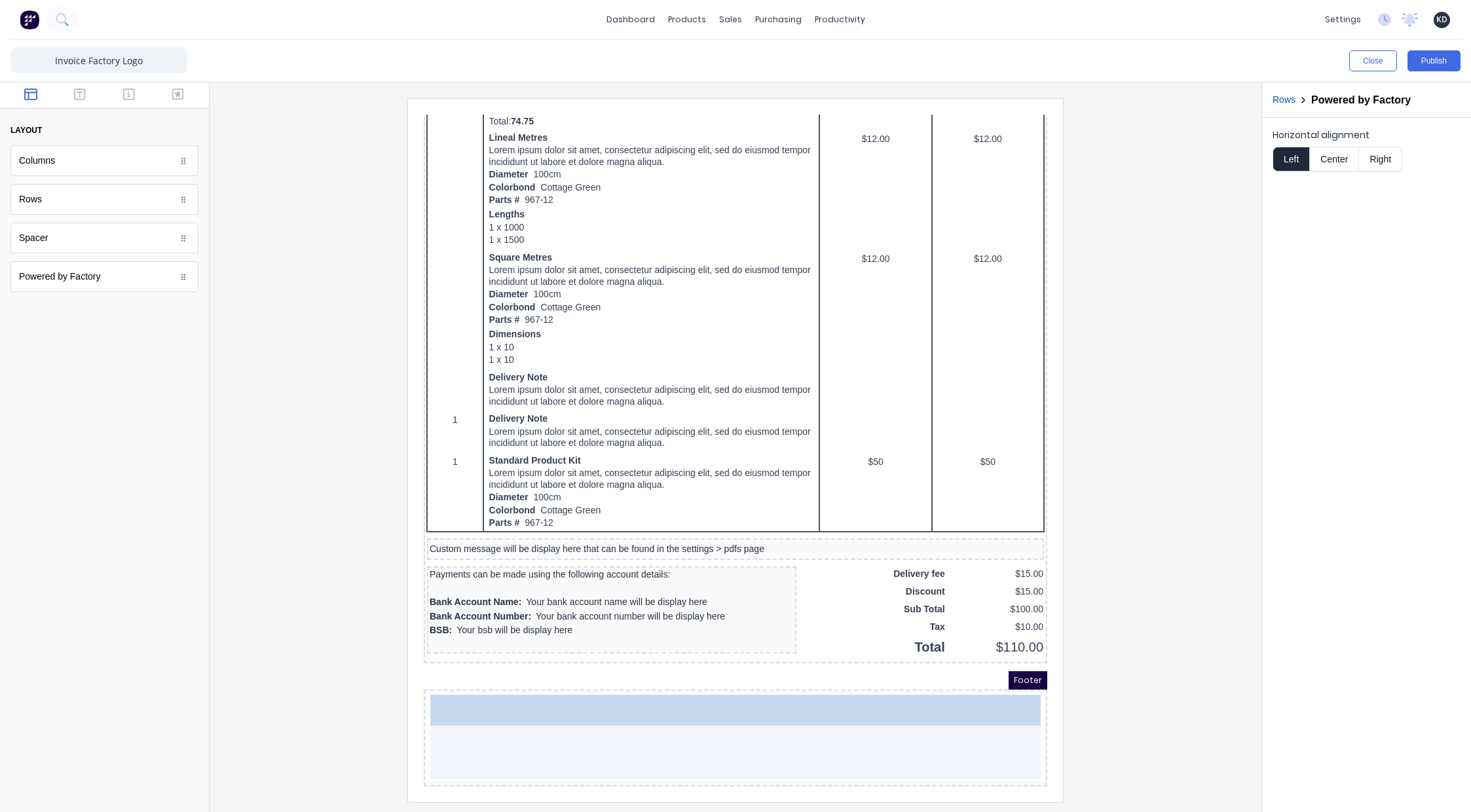
scroll to position [556, 0]
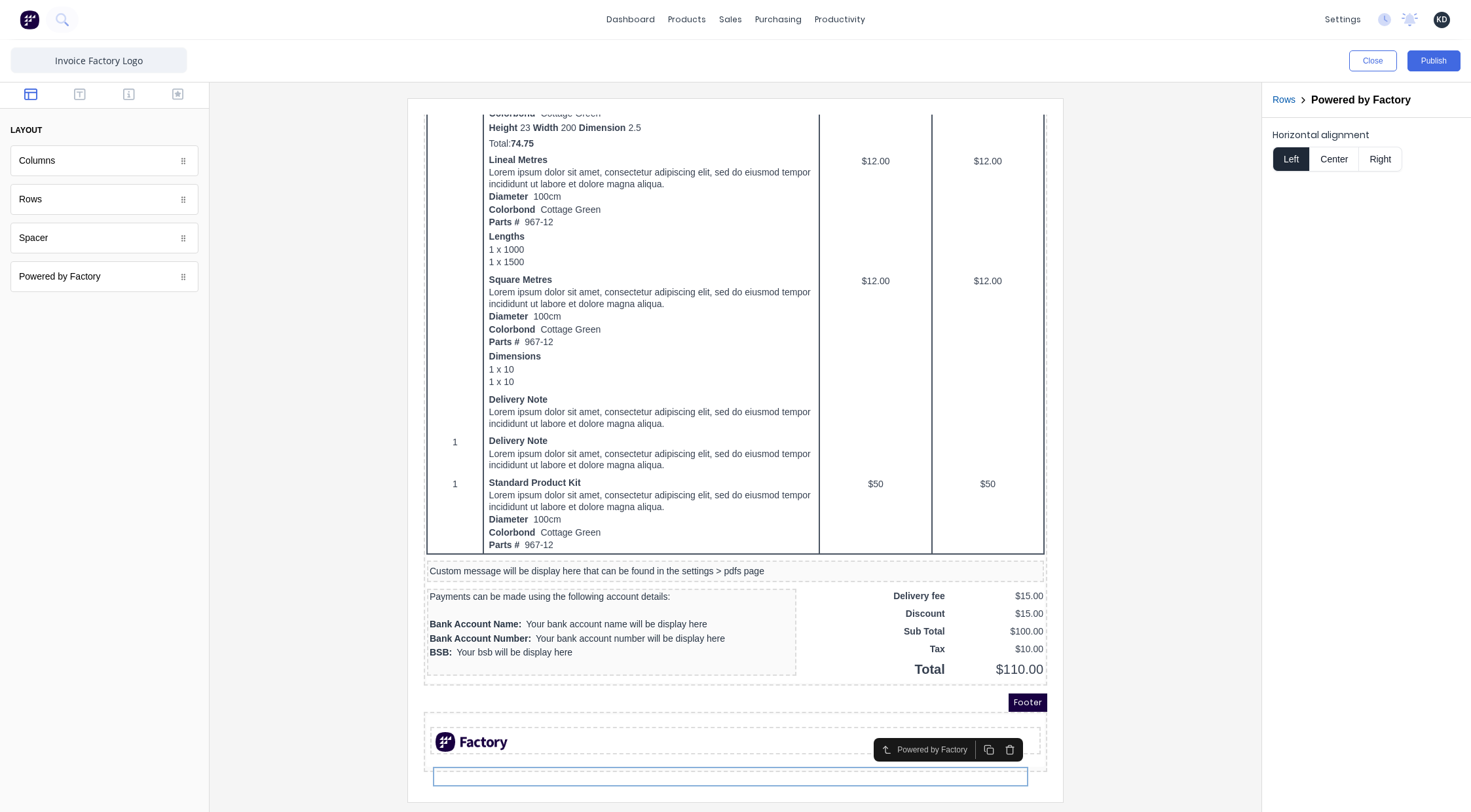
click at [1175, 679] on div at bounding box center [736, 449] width 1031 height 703
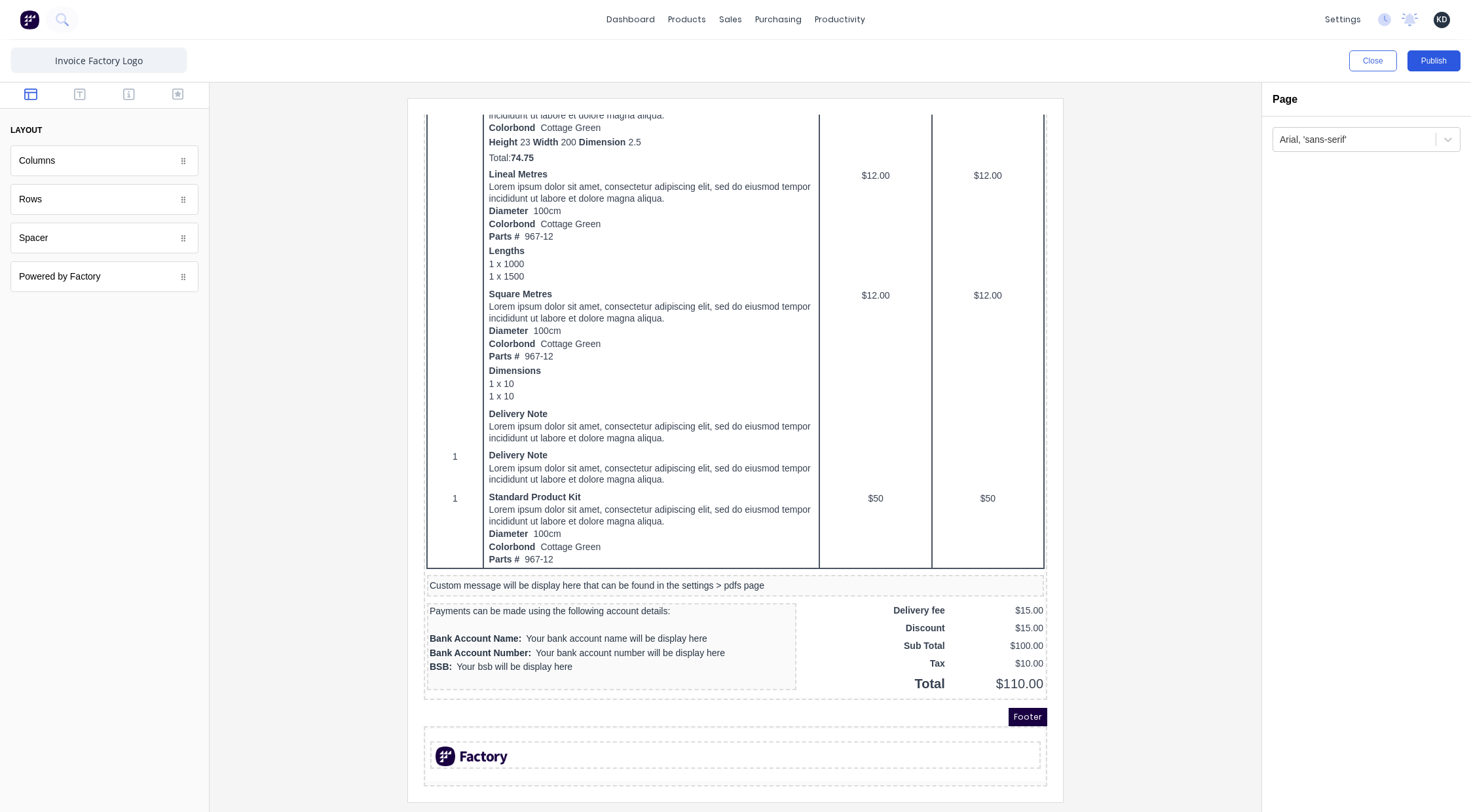
click at [1437, 66] on button "Publish" at bounding box center [1433, 61] width 53 height 21
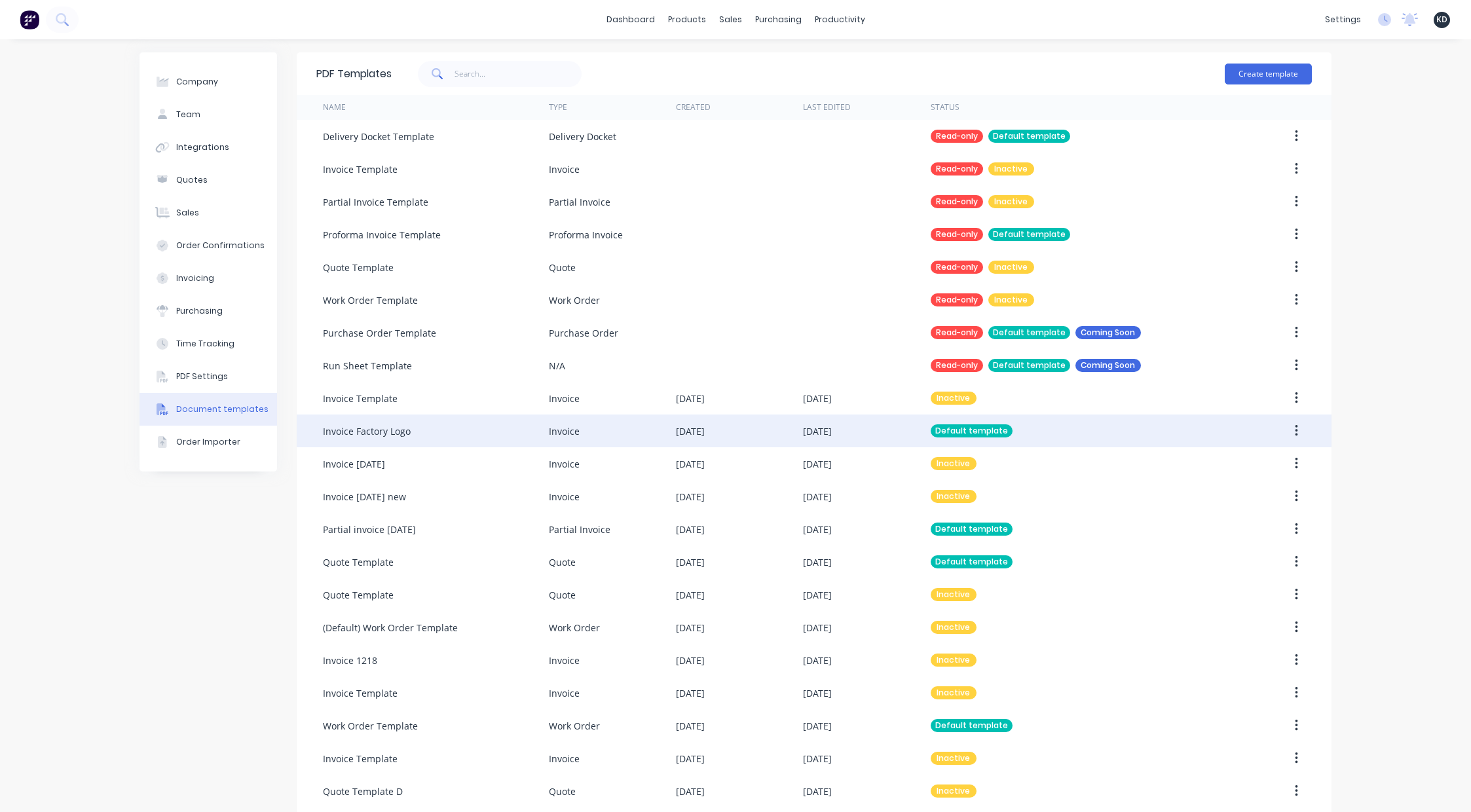
click at [1295, 436] on button "button" at bounding box center [1296, 430] width 31 height 24
click at [1282, 457] on div "Edit" at bounding box center [1249, 465] width 101 height 19
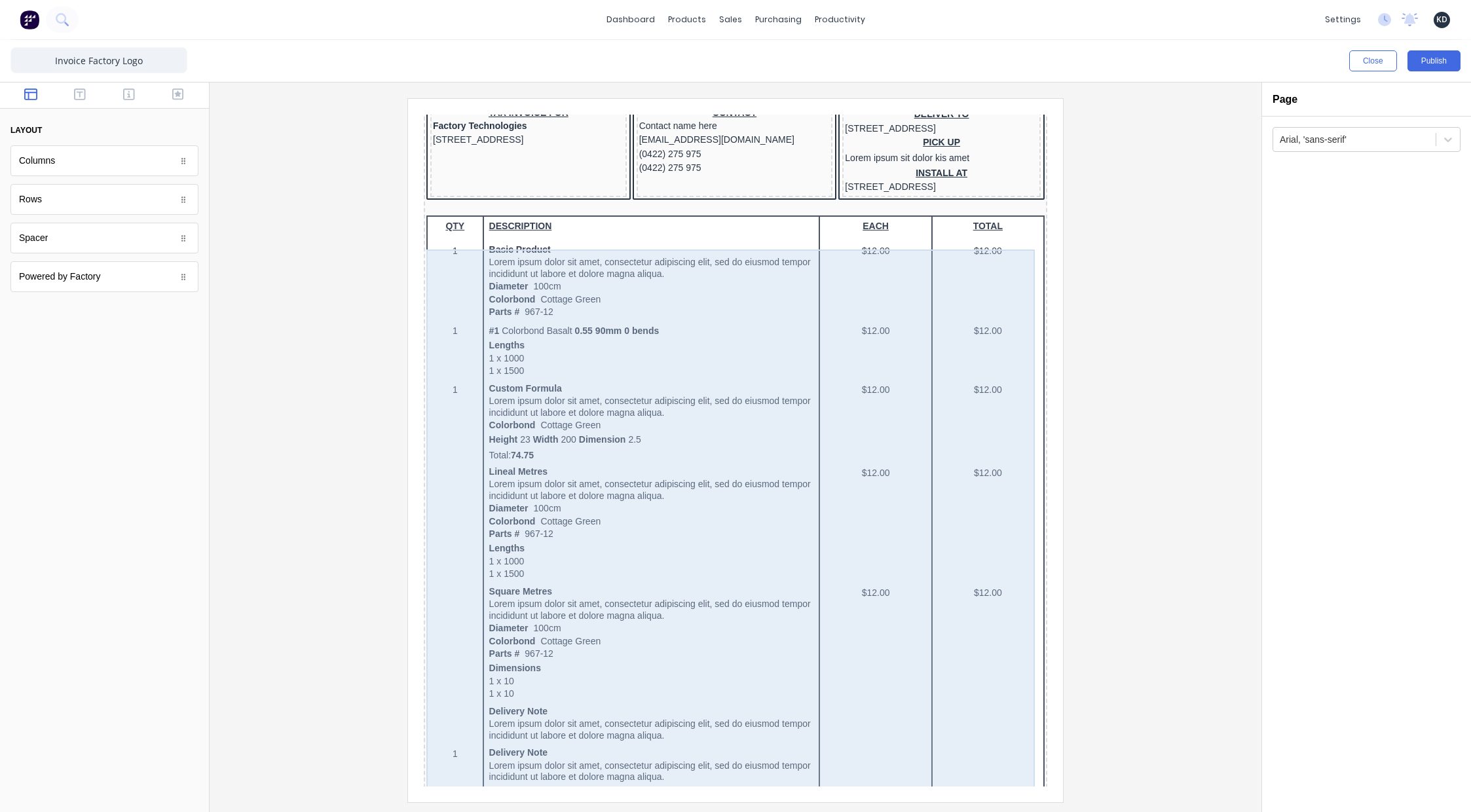
scroll to position [556, 0]
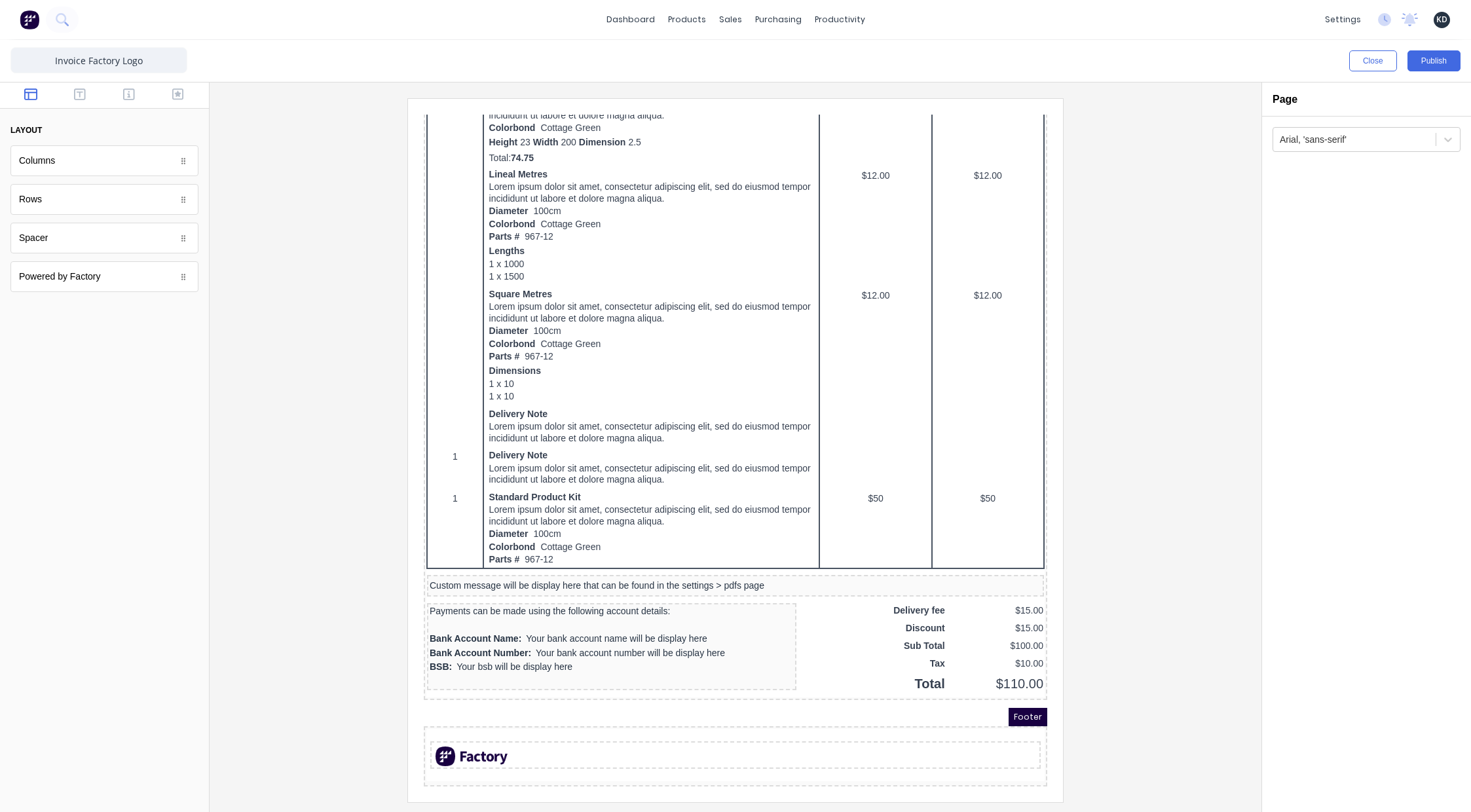
click at [414, 415] on iframe at bounding box center [736, 450] width 655 height 703
drag, startPoint x: 1376, startPoint y: 64, endPoint x: 1389, endPoint y: 157, distance: 93.9
click at [1389, 157] on div "Close Publish Components layout Columns Columns Rows Rows Spacer Spacer Powered…" at bounding box center [736, 426] width 1471 height 772
click at [1116, 436] on div at bounding box center [736, 449] width 1031 height 703
click at [327, 228] on div at bounding box center [736, 449] width 1031 height 703
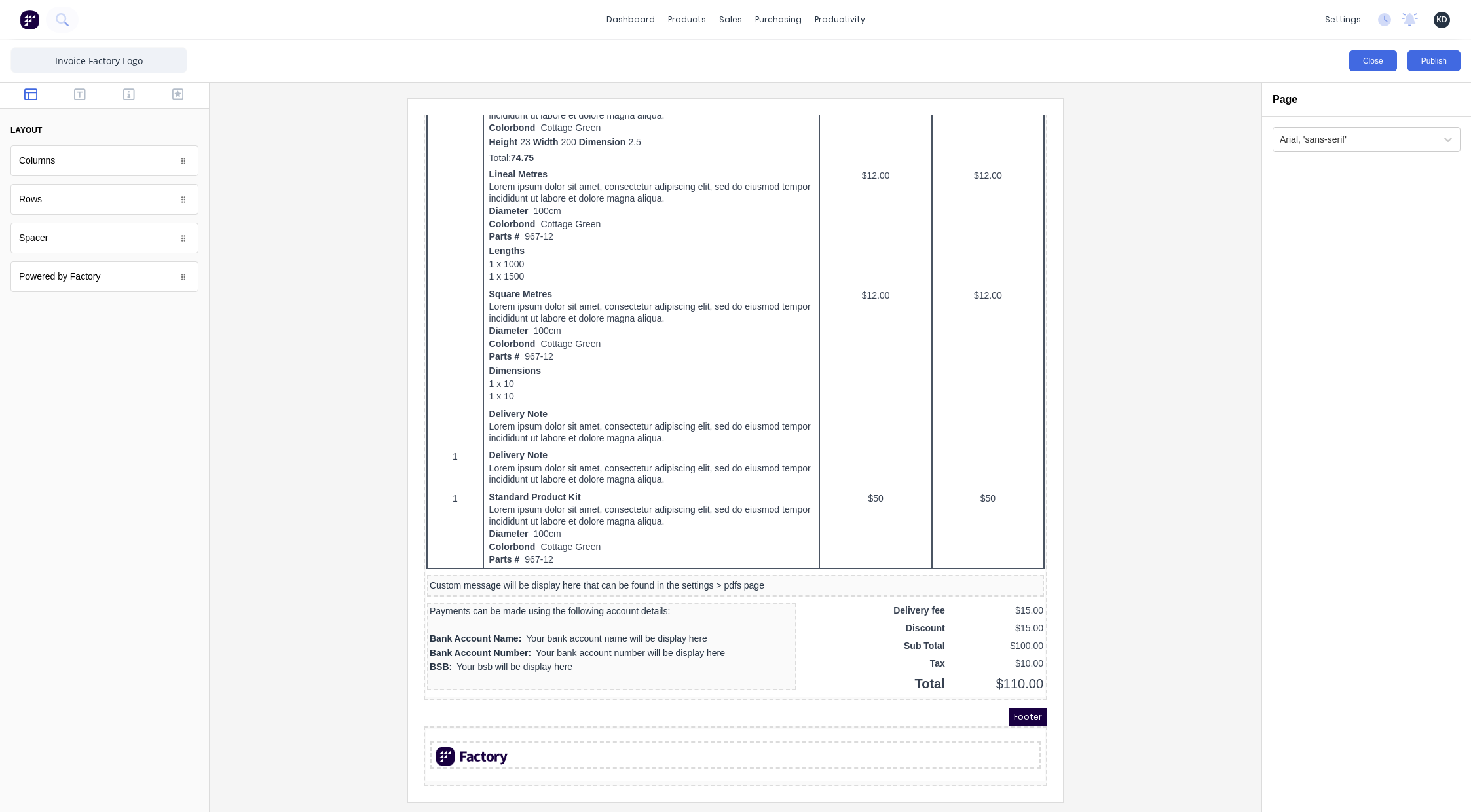
click at [1354, 64] on button "Close" at bounding box center [1373, 61] width 48 height 21
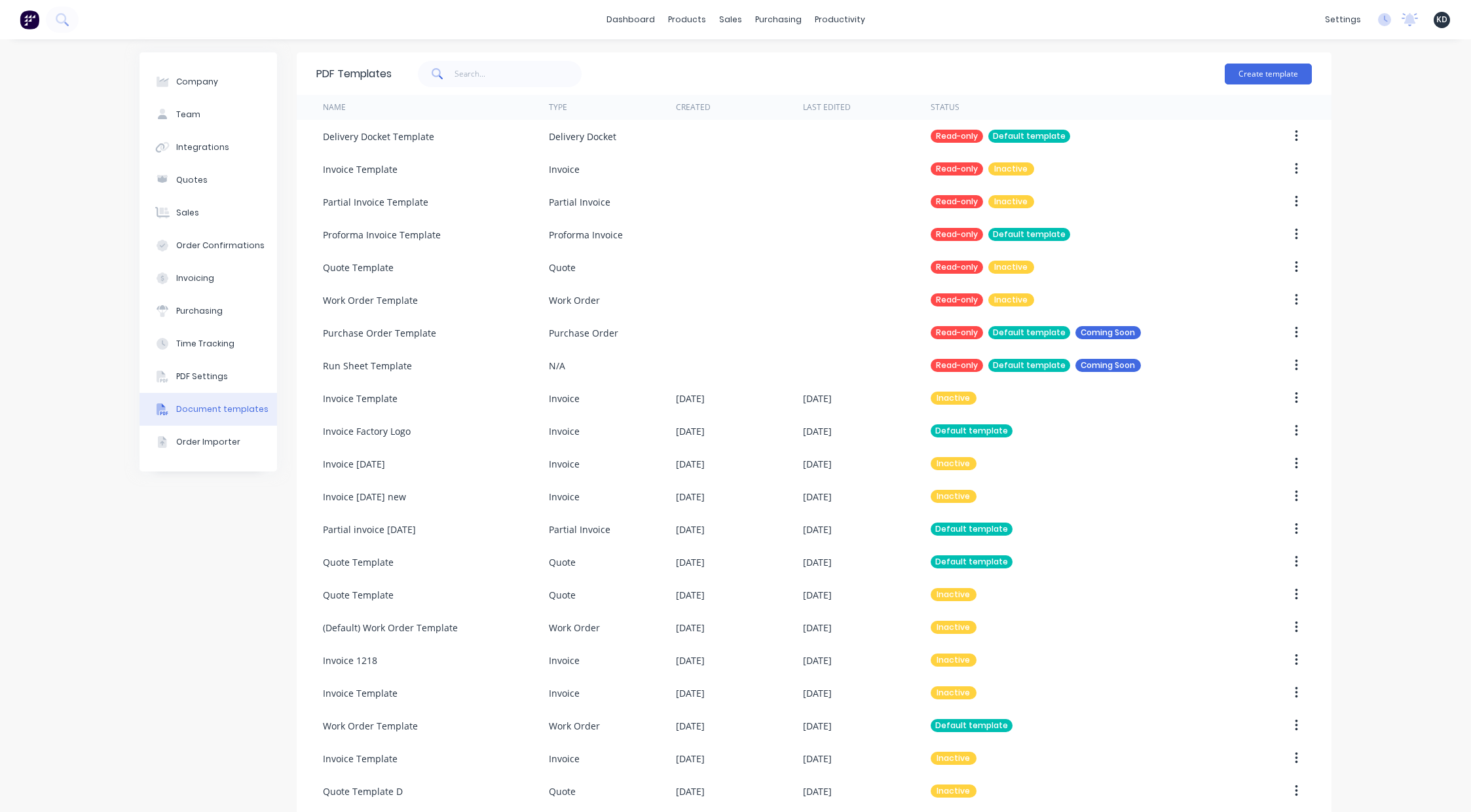
click at [167, 563] on div "Company Team Integrations Quotes Sales Order Confirmations Invoicing Purchasing…" at bounding box center [208, 497] width 137 height 891
click at [512, 72] on input "text" at bounding box center [519, 74] width 128 height 26
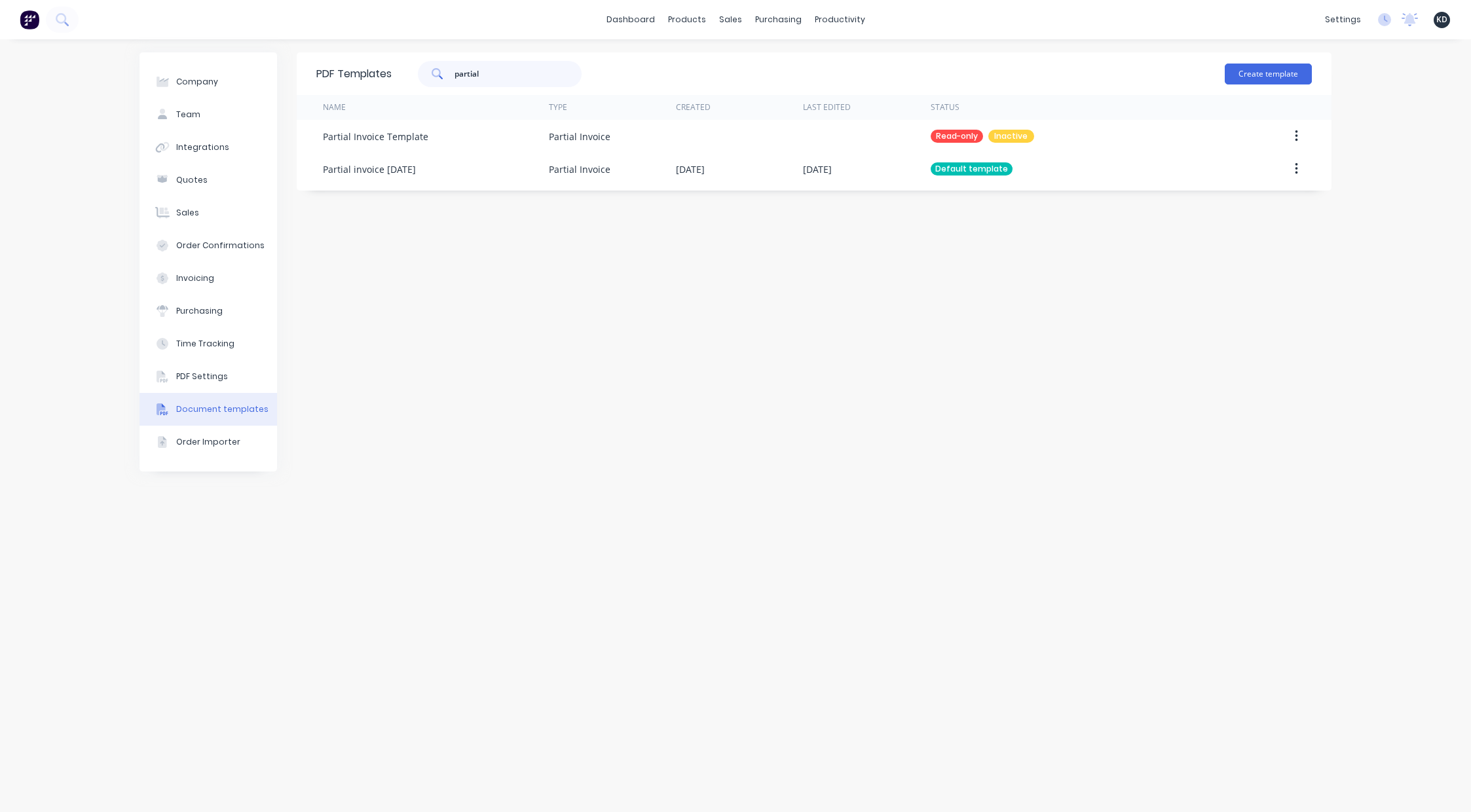
type input "partial"
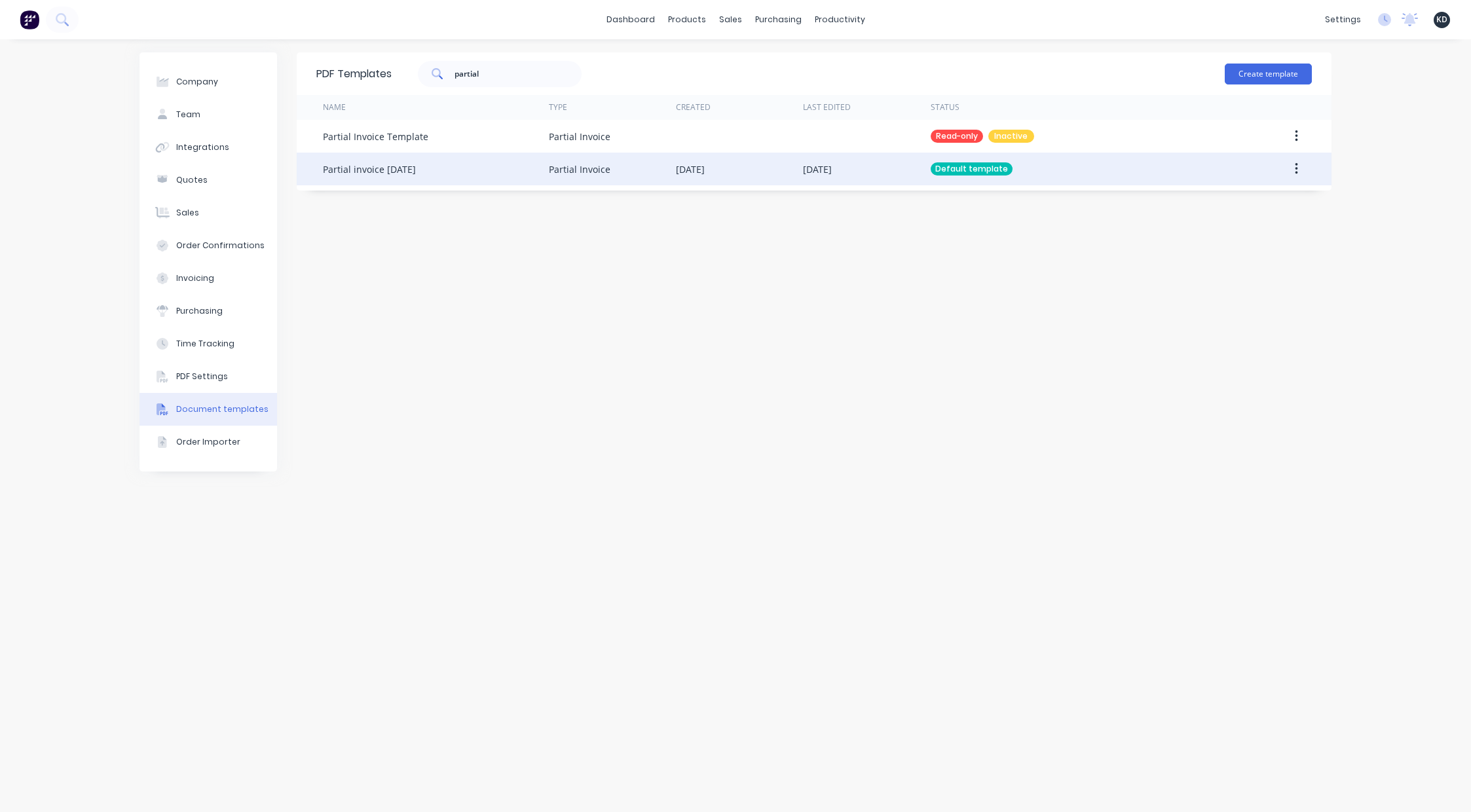
click at [1302, 178] on button "button" at bounding box center [1296, 169] width 31 height 24
click at [1280, 203] on div "Edit" at bounding box center [1249, 204] width 101 height 19
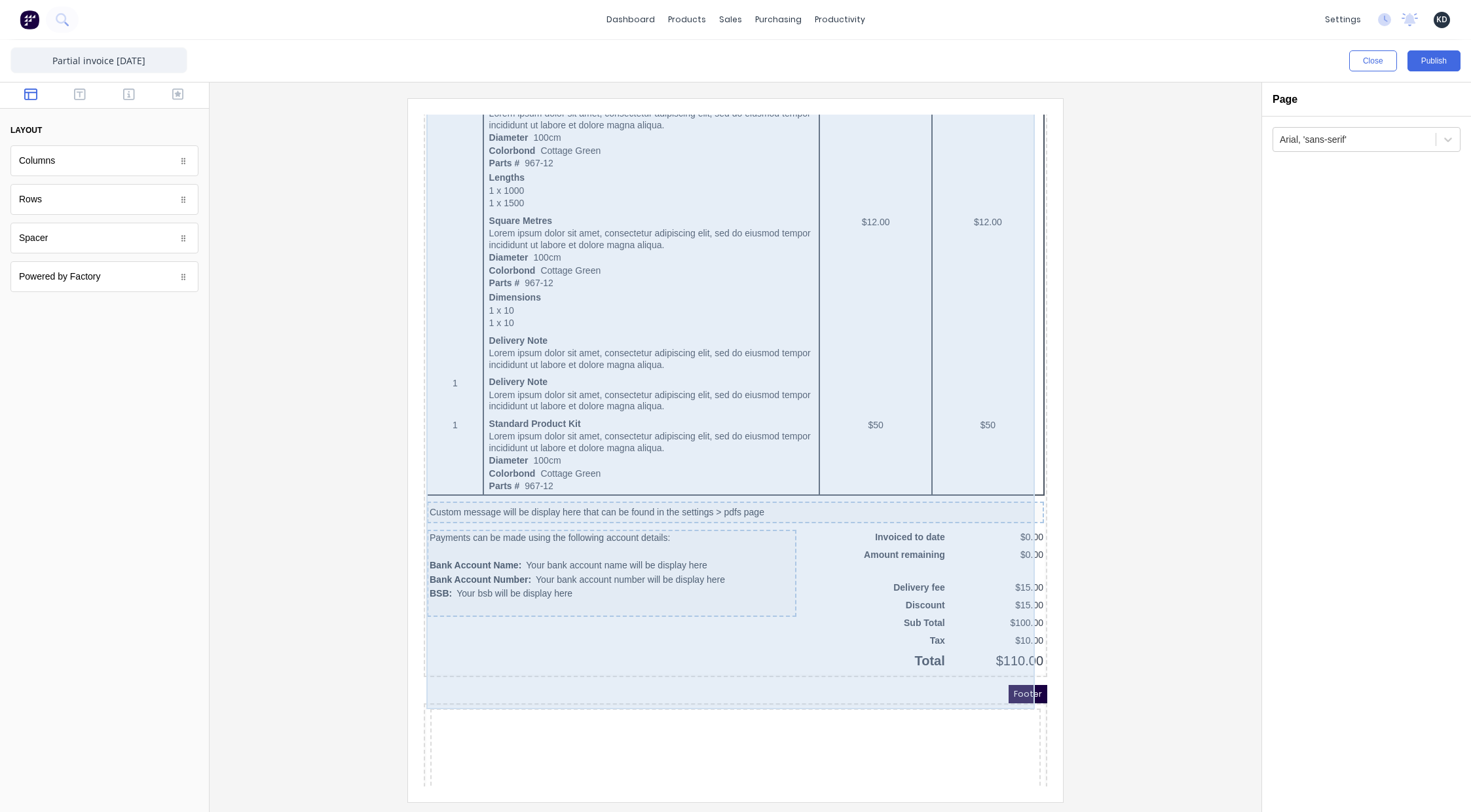
scroll to position [642, 0]
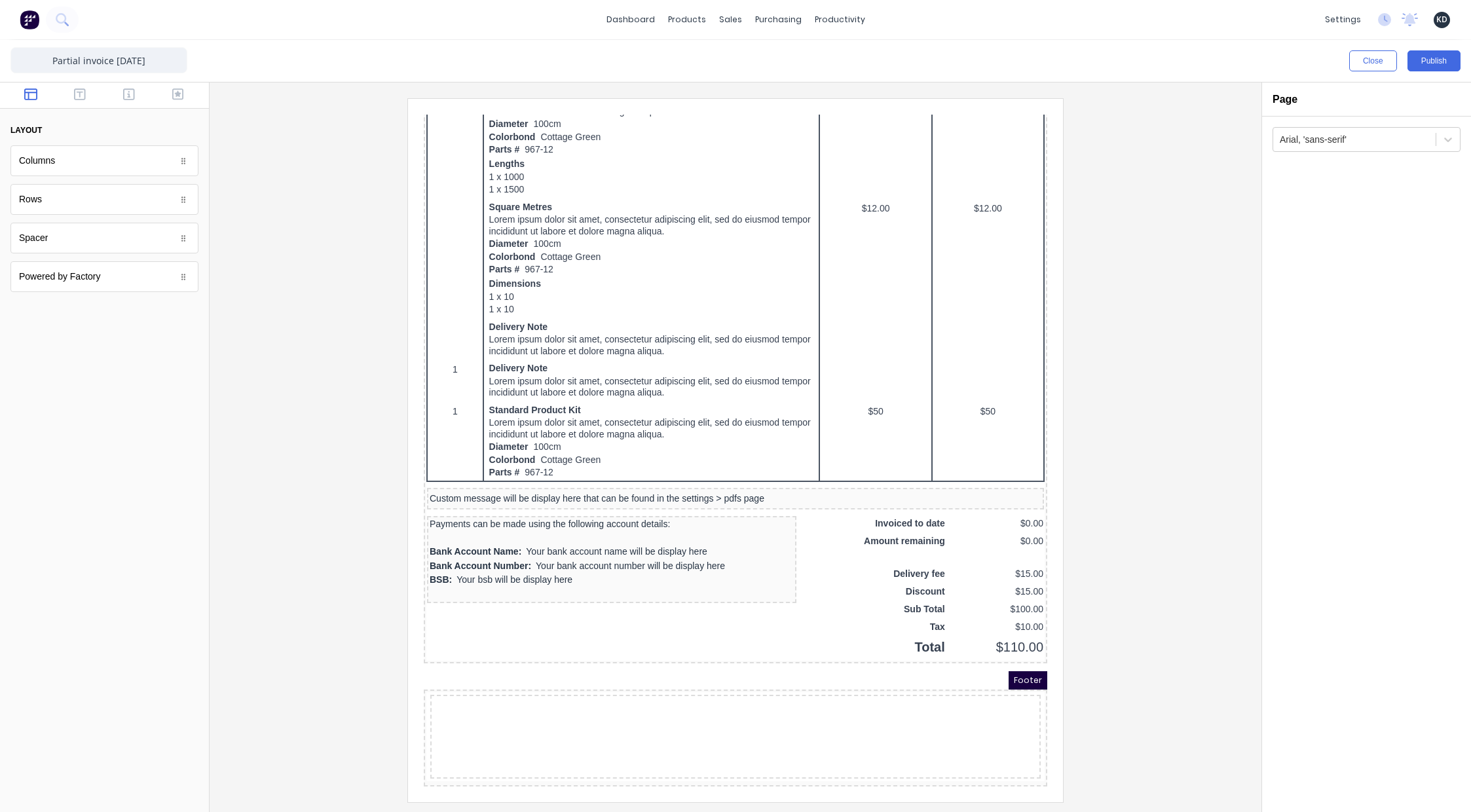
click at [1137, 496] on div at bounding box center [736, 449] width 1031 height 703
click at [1426, 66] on button "Publish" at bounding box center [1433, 61] width 53 height 21
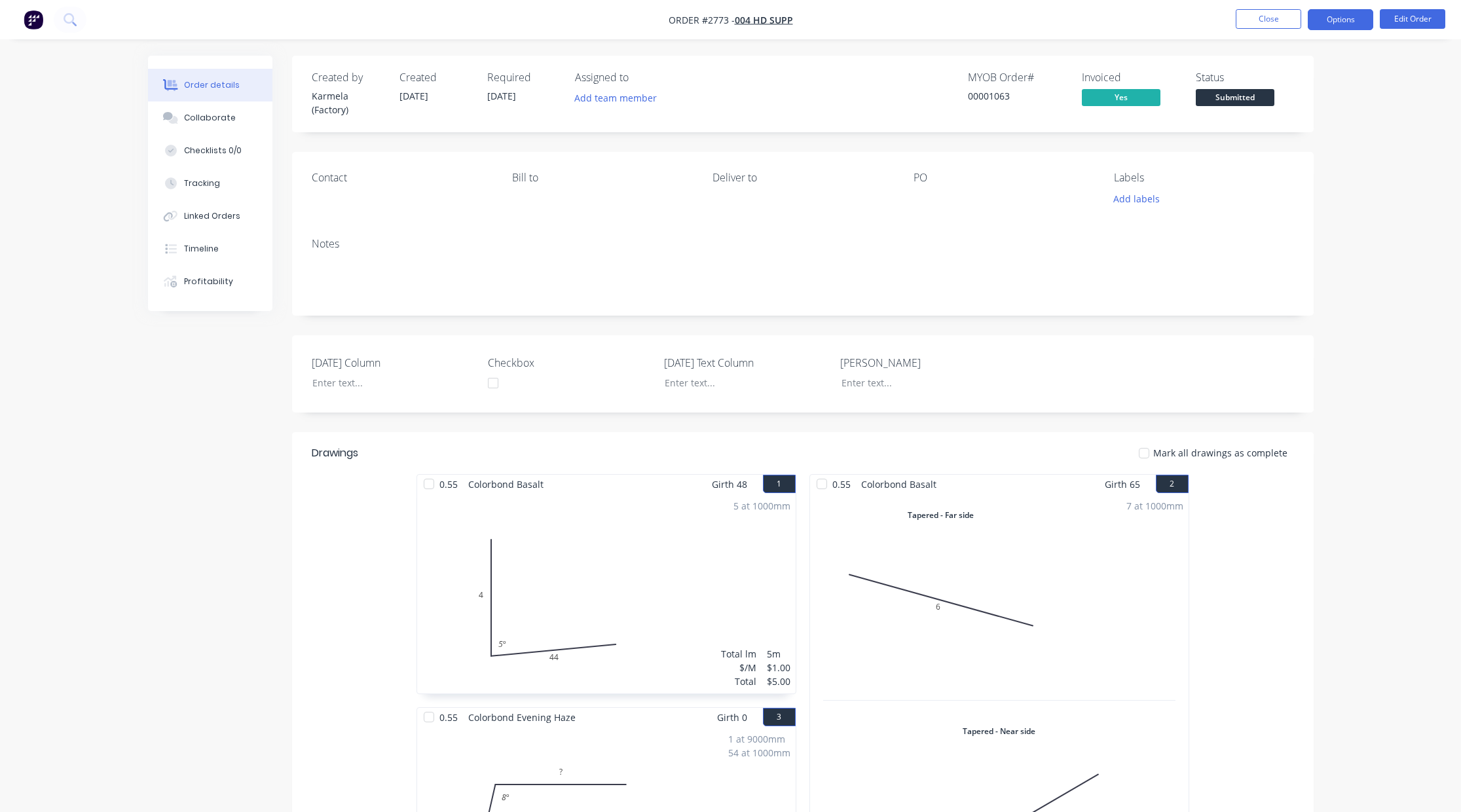
click at [1338, 13] on button "Options" at bounding box center [1339, 19] width 66 height 21
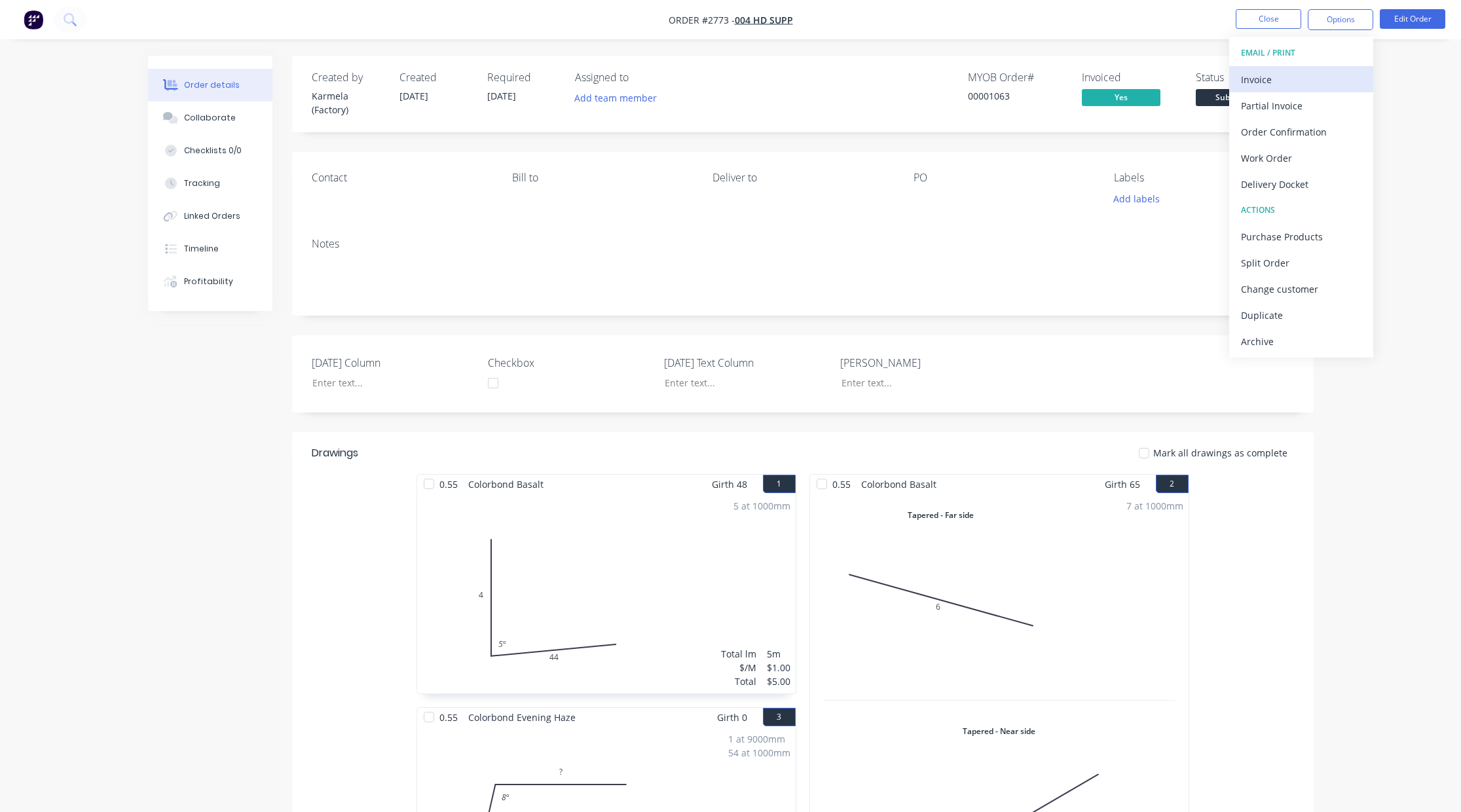
click at [1320, 80] on div "Invoice" at bounding box center [1301, 80] width 121 height 19
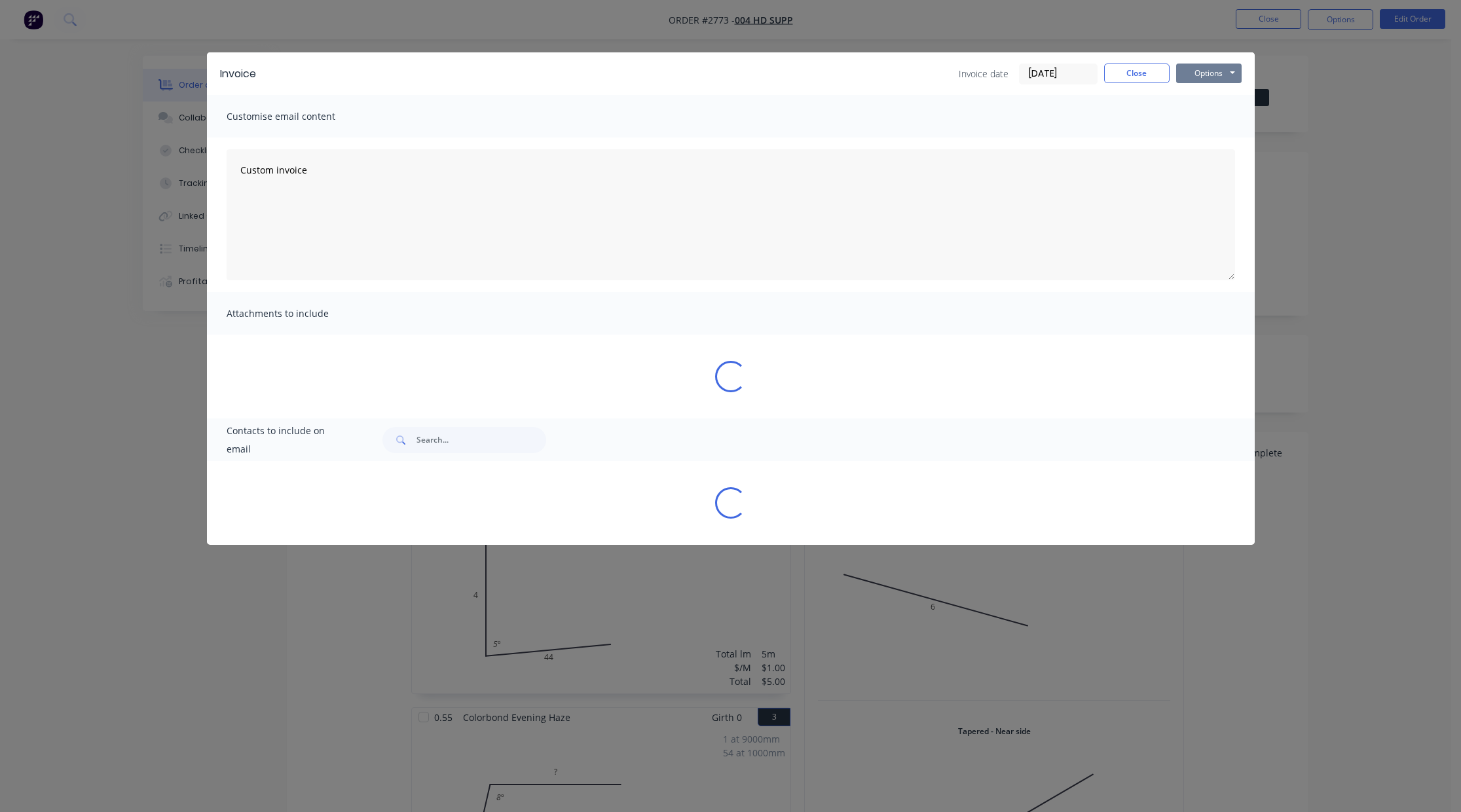
click at [1214, 75] on button "Options" at bounding box center [1208, 73] width 66 height 19
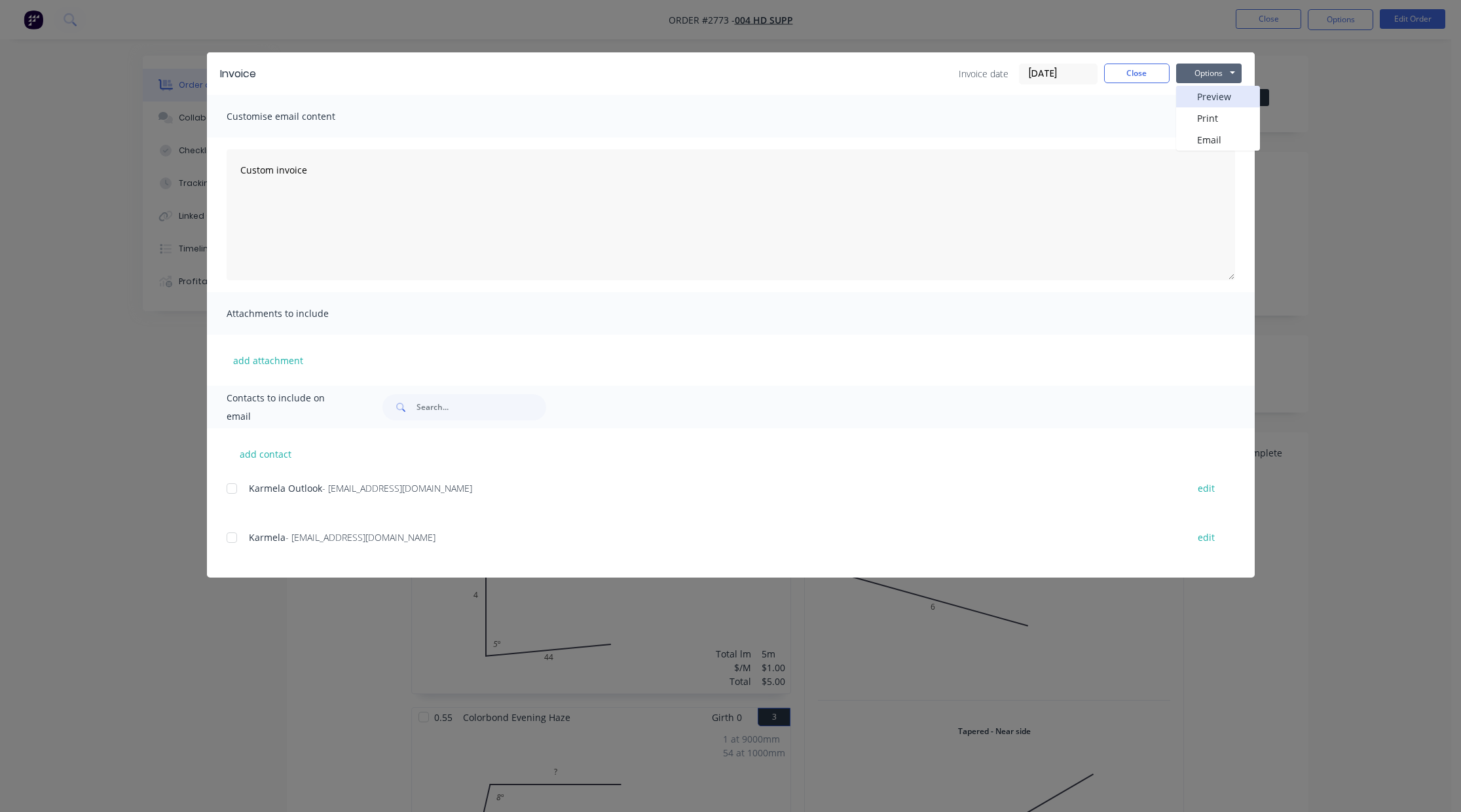
click at [1216, 94] on button "Preview" at bounding box center [1218, 96] width 84 height 22
click at [1150, 71] on button "Close" at bounding box center [1137, 73] width 66 height 19
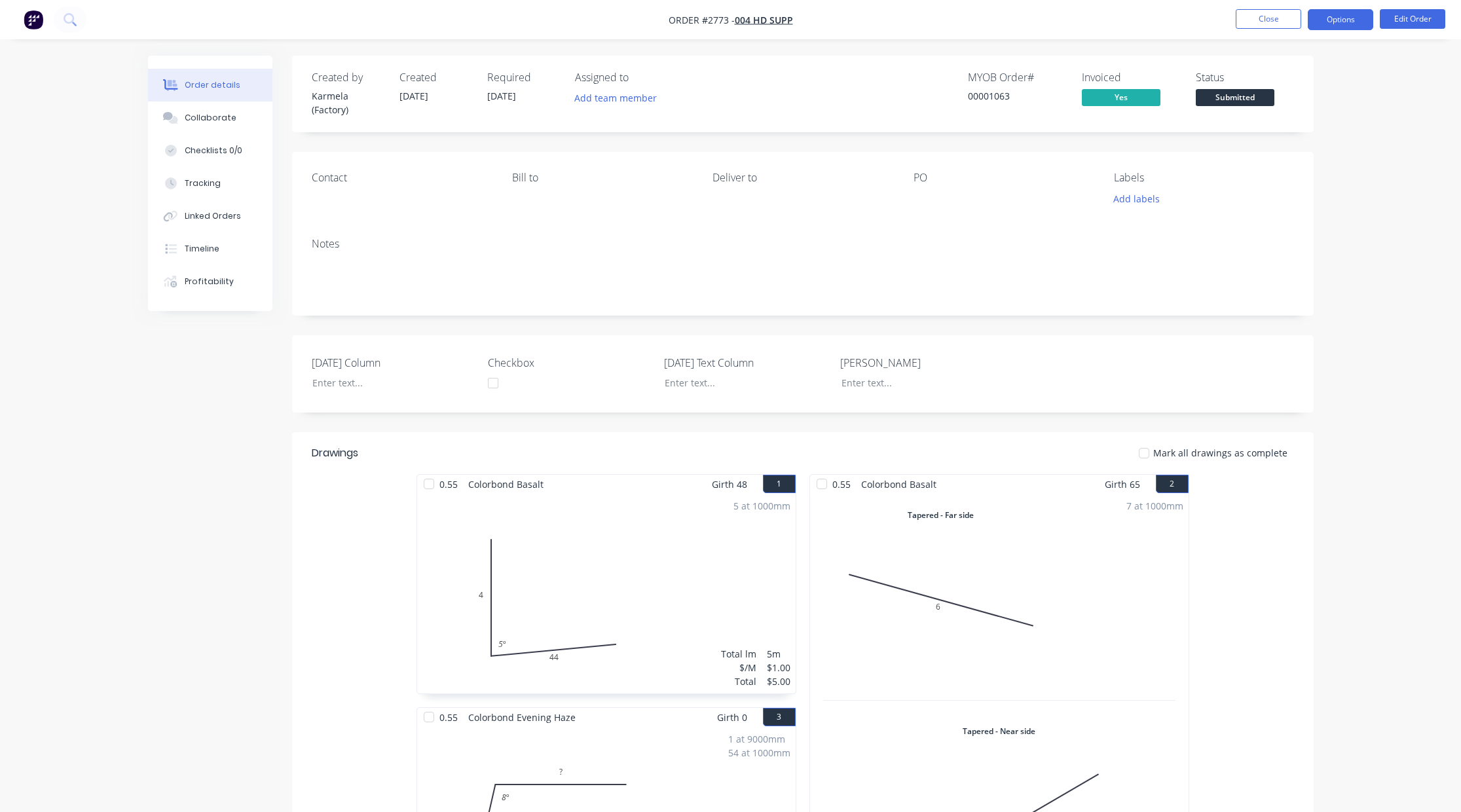
click at [1325, 16] on button "Options" at bounding box center [1339, 19] width 66 height 21
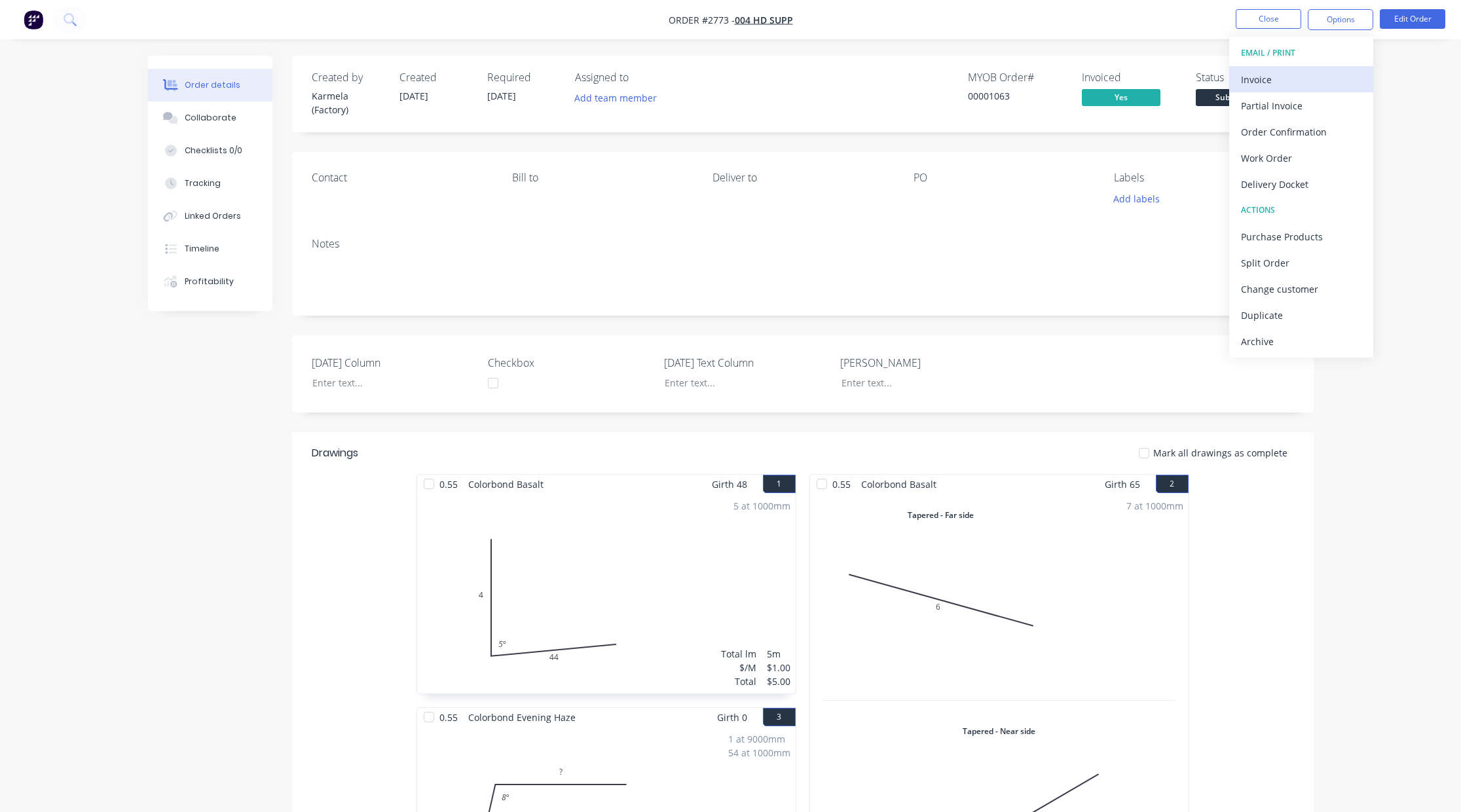
click at [1300, 81] on div "Invoice" at bounding box center [1301, 80] width 121 height 19
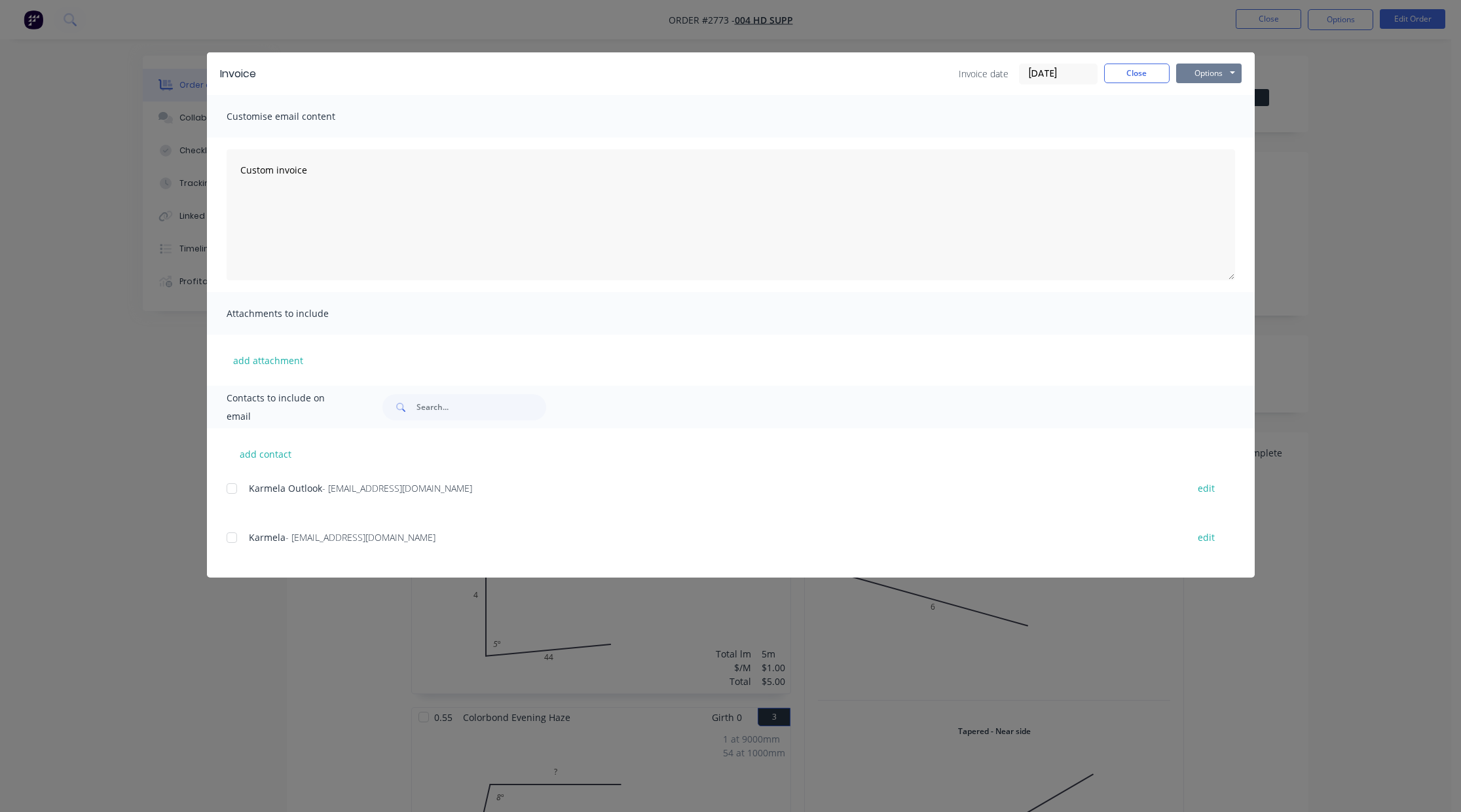
click at [1219, 72] on button "Options" at bounding box center [1208, 73] width 66 height 19
click at [1219, 96] on button "Preview" at bounding box center [1218, 96] width 84 height 22
click at [1140, 76] on button "Close" at bounding box center [1137, 73] width 66 height 19
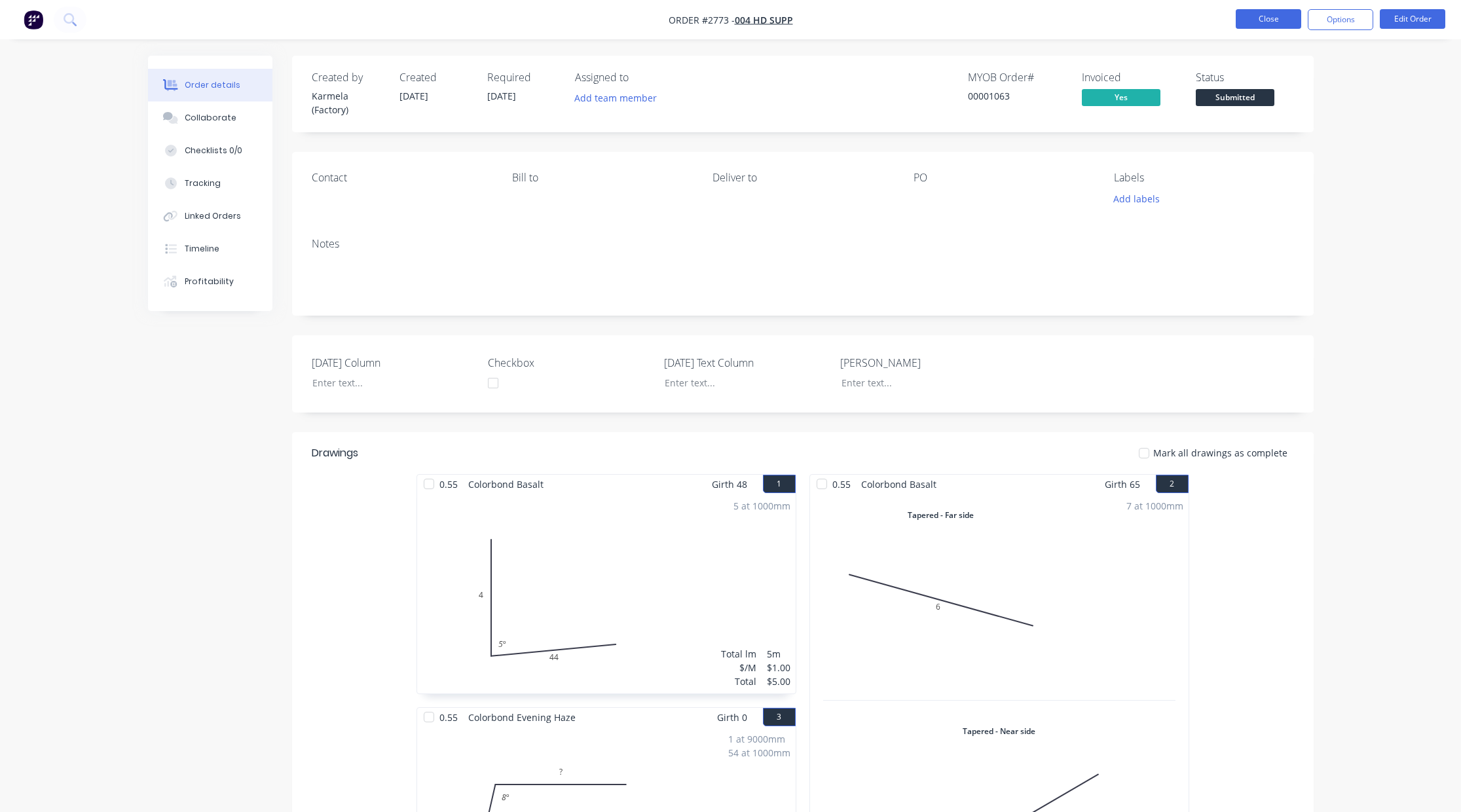
click at [1250, 19] on button "Close" at bounding box center [1268, 18] width 66 height 19
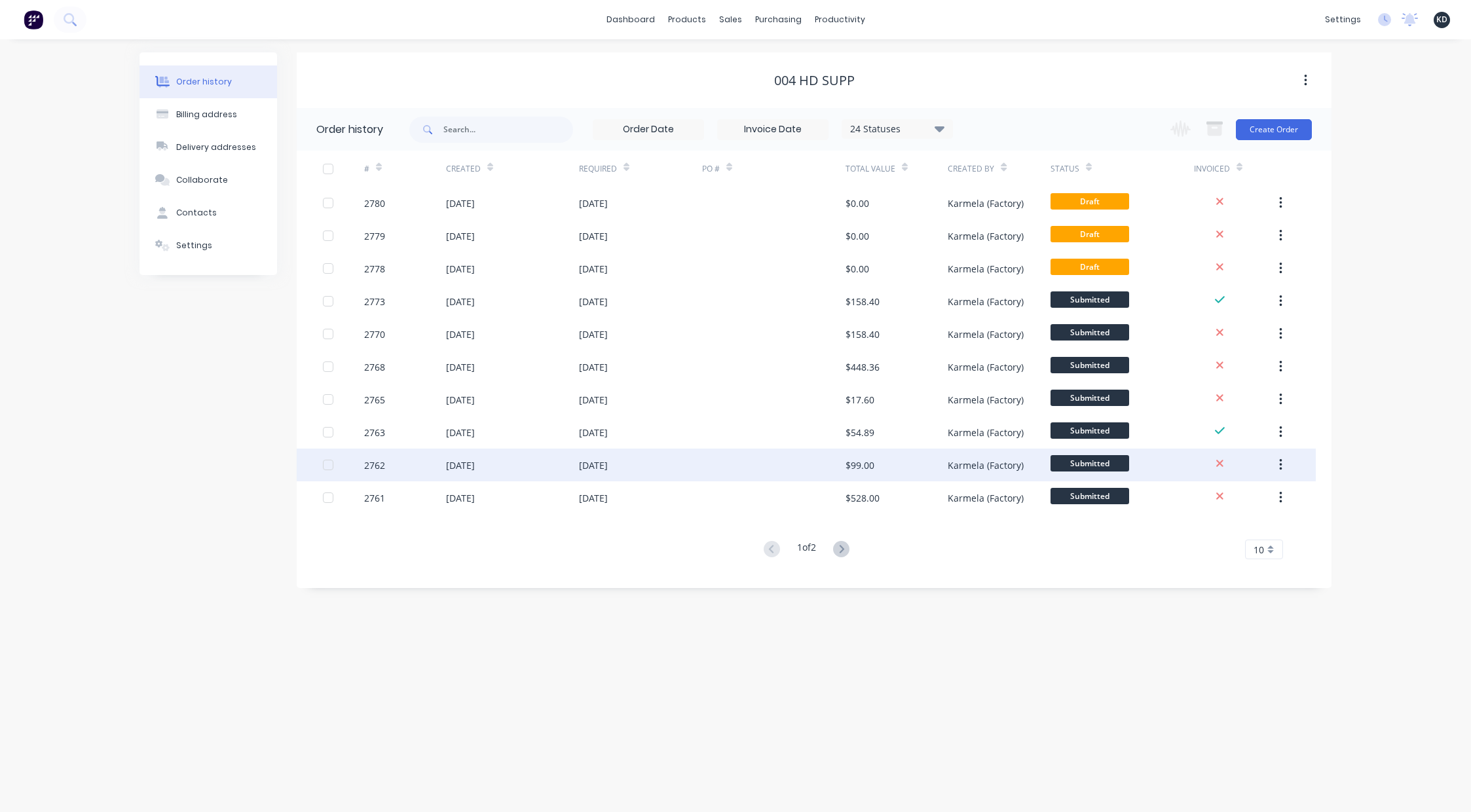
click at [945, 463] on div "$99.00" at bounding box center [896, 464] width 102 height 32
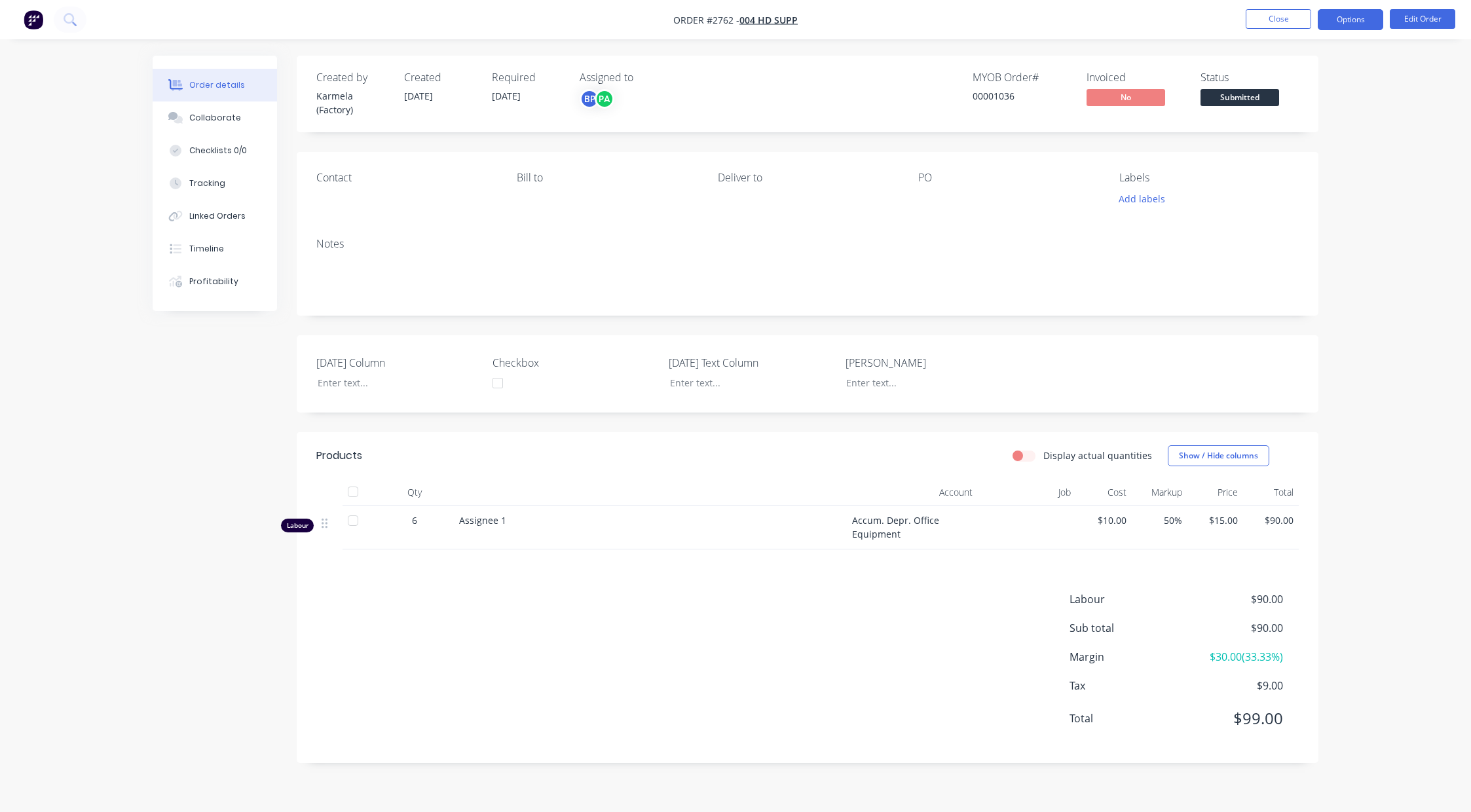
click at [1356, 22] on button "Options" at bounding box center [1350, 19] width 66 height 21
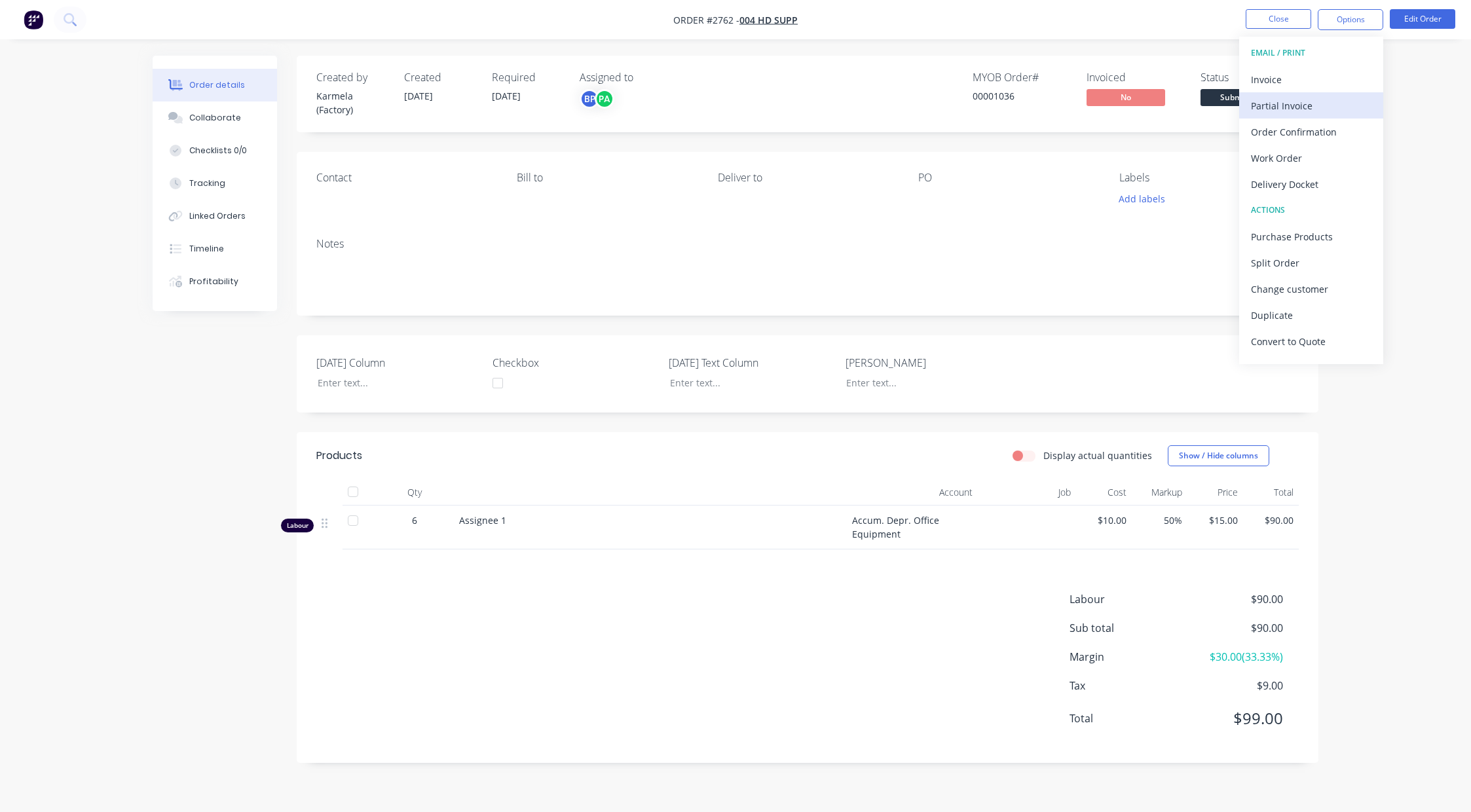
click at [1313, 106] on div "Partial Invoice" at bounding box center [1311, 106] width 121 height 19
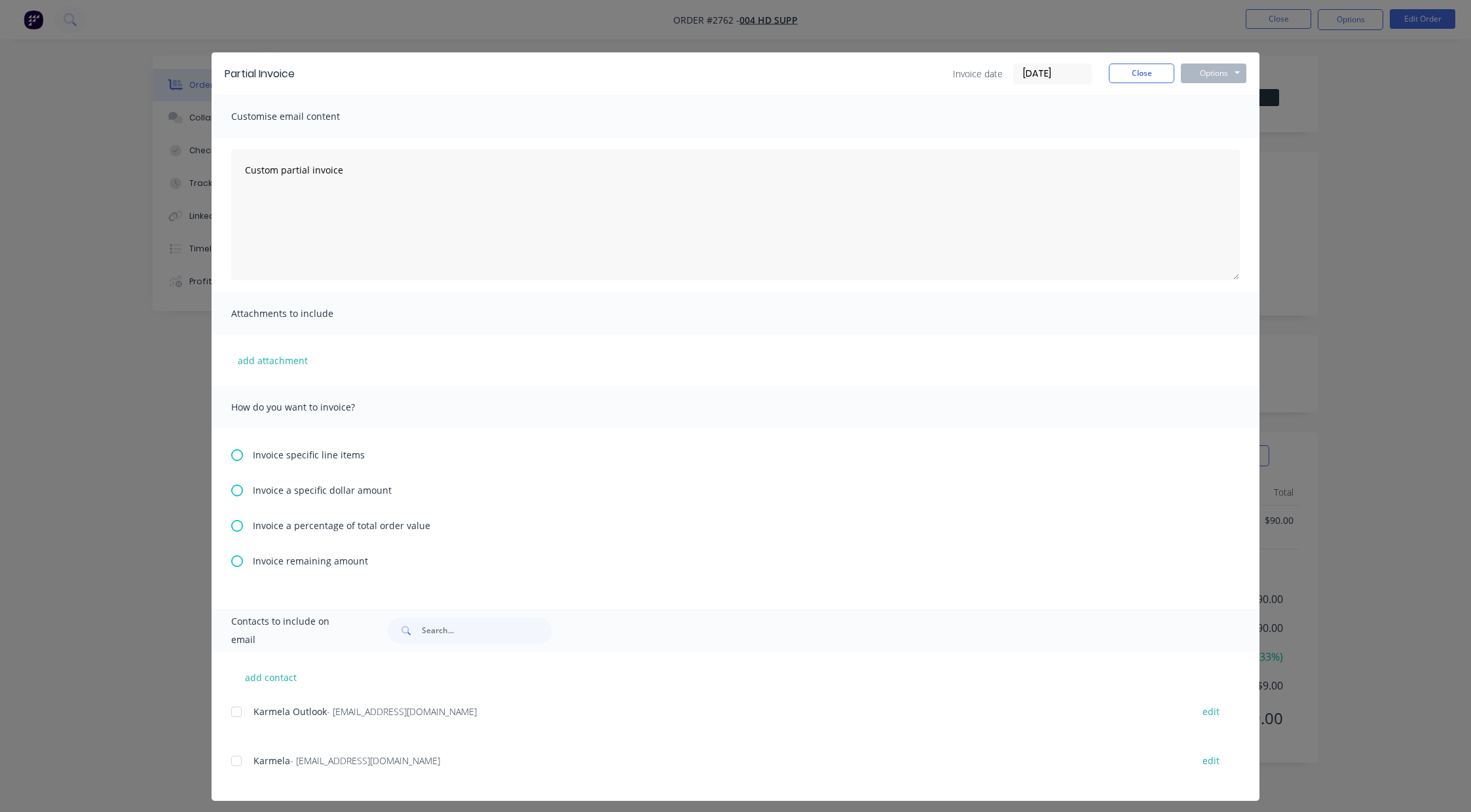
click at [328, 449] on span "Invoice specific line items" at bounding box center [309, 455] width 112 height 14
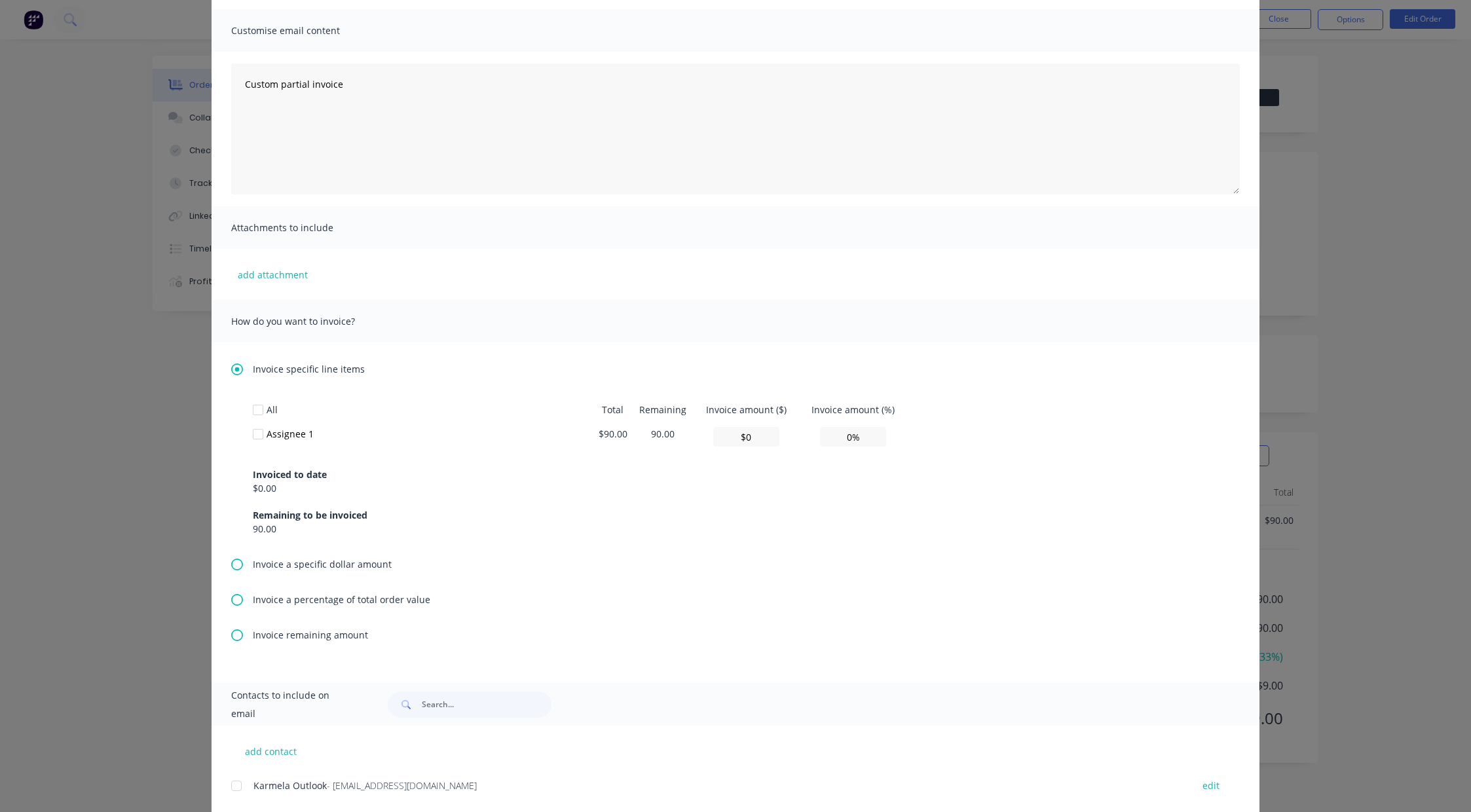
scroll to position [118, 0]
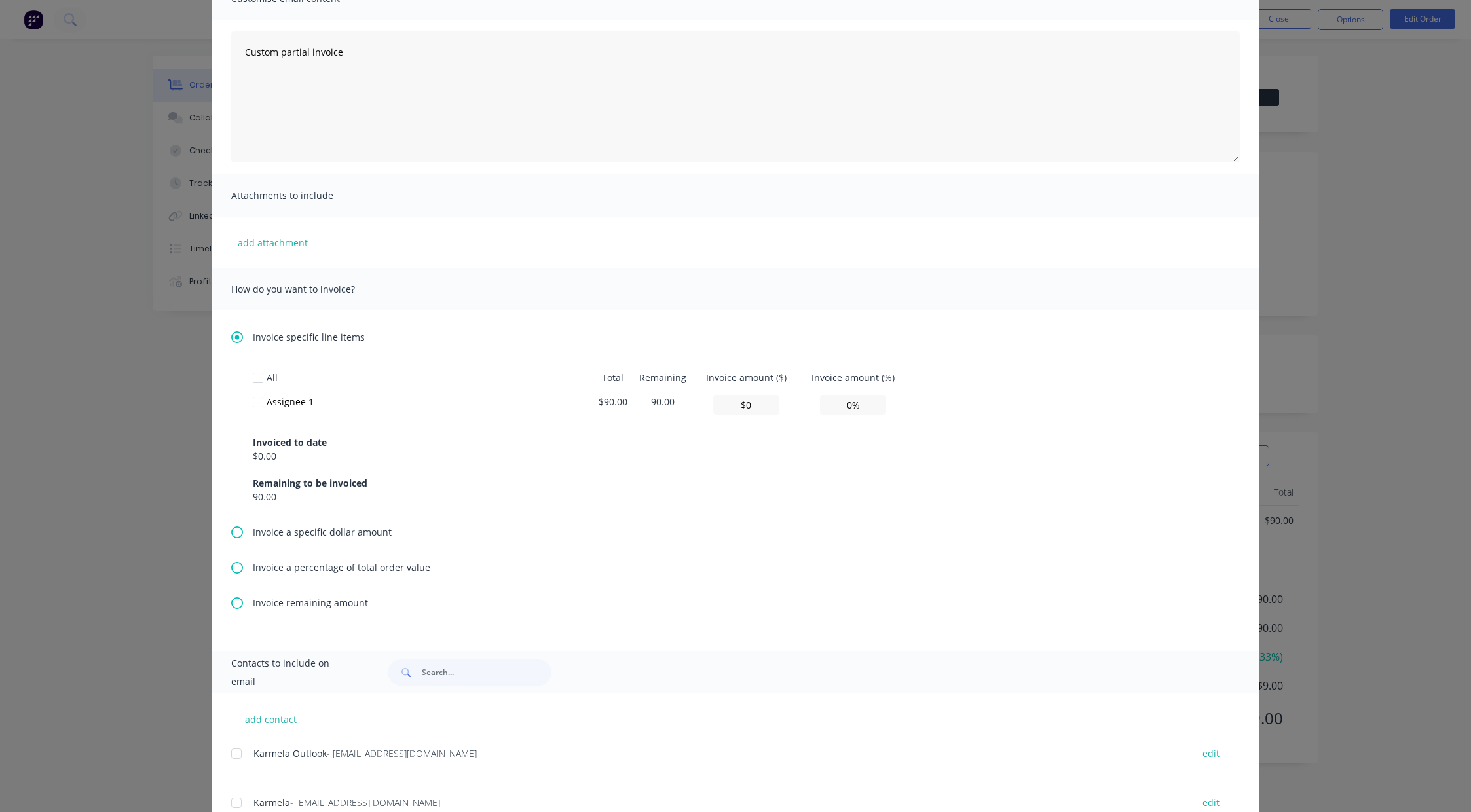
click at [252, 403] on div at bounding box center [258, 402] width 26 height 26
drag, startPoint x: 735, startPoint y: 403, endPoint x: 767, endPoint y: 399, distance: 32.2
click at [757, 404] on input "$0" at bounding box center [746, 405] width 66 height 19
type input "$1"
type input "1.11%"
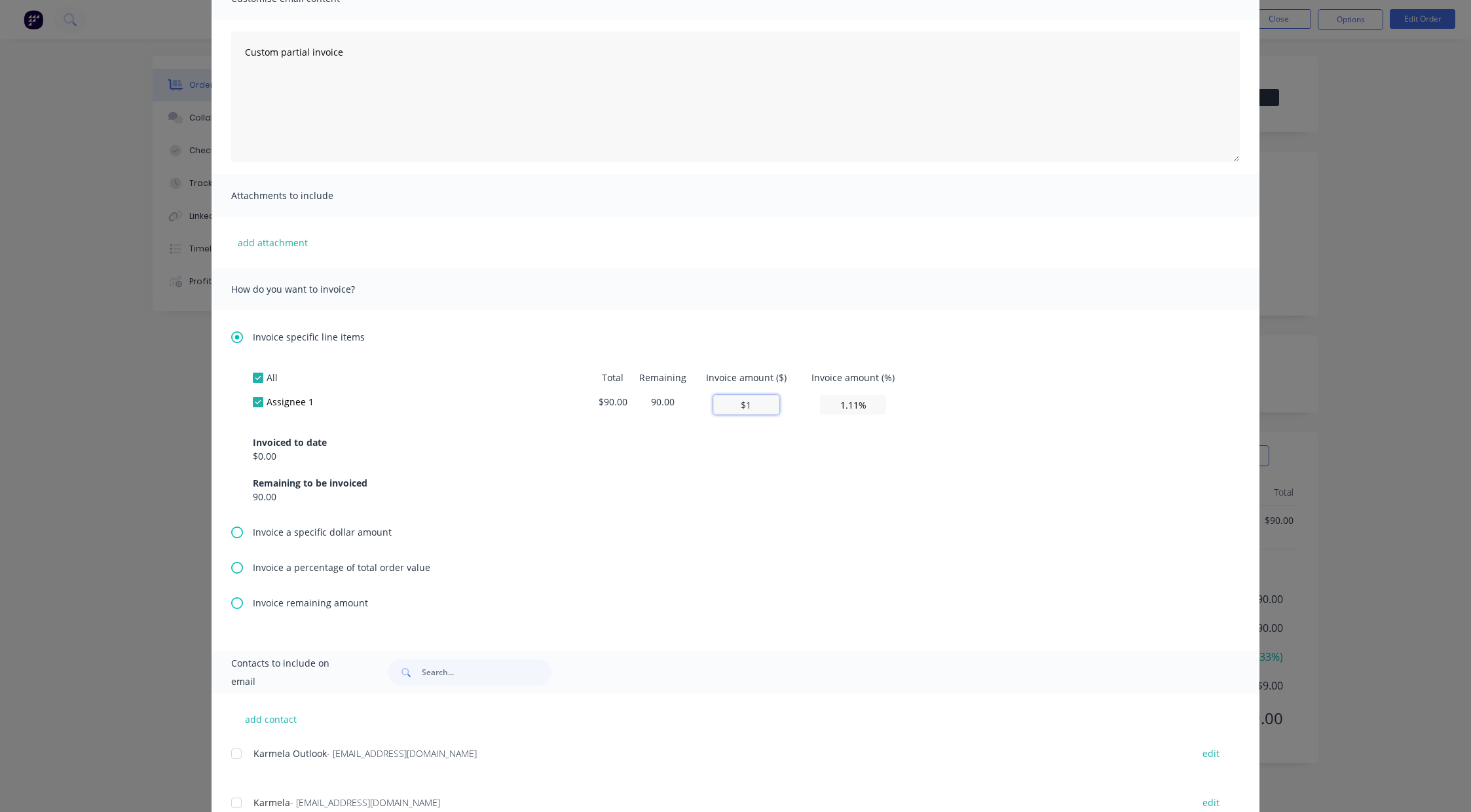
type input "$10"
type input "11.11%"
type input "$10"
click at [1088, 382] on div "All Total Remaining Invoice amount ($) Invoice amount (%) Assignee 1 $90.00 80.…" at bounding box center [736, 434] width 966 height 138
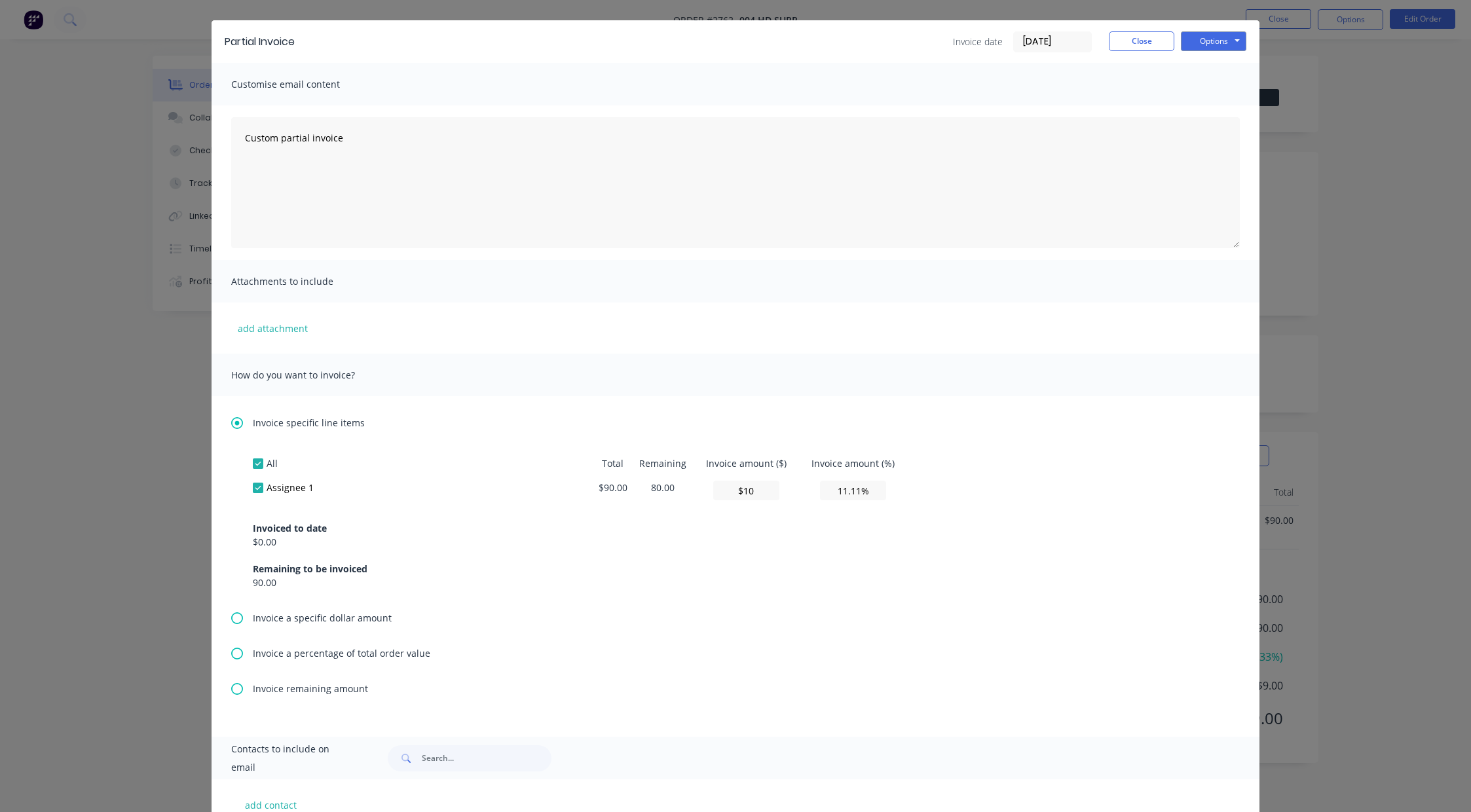
scroll to position [0, 0]
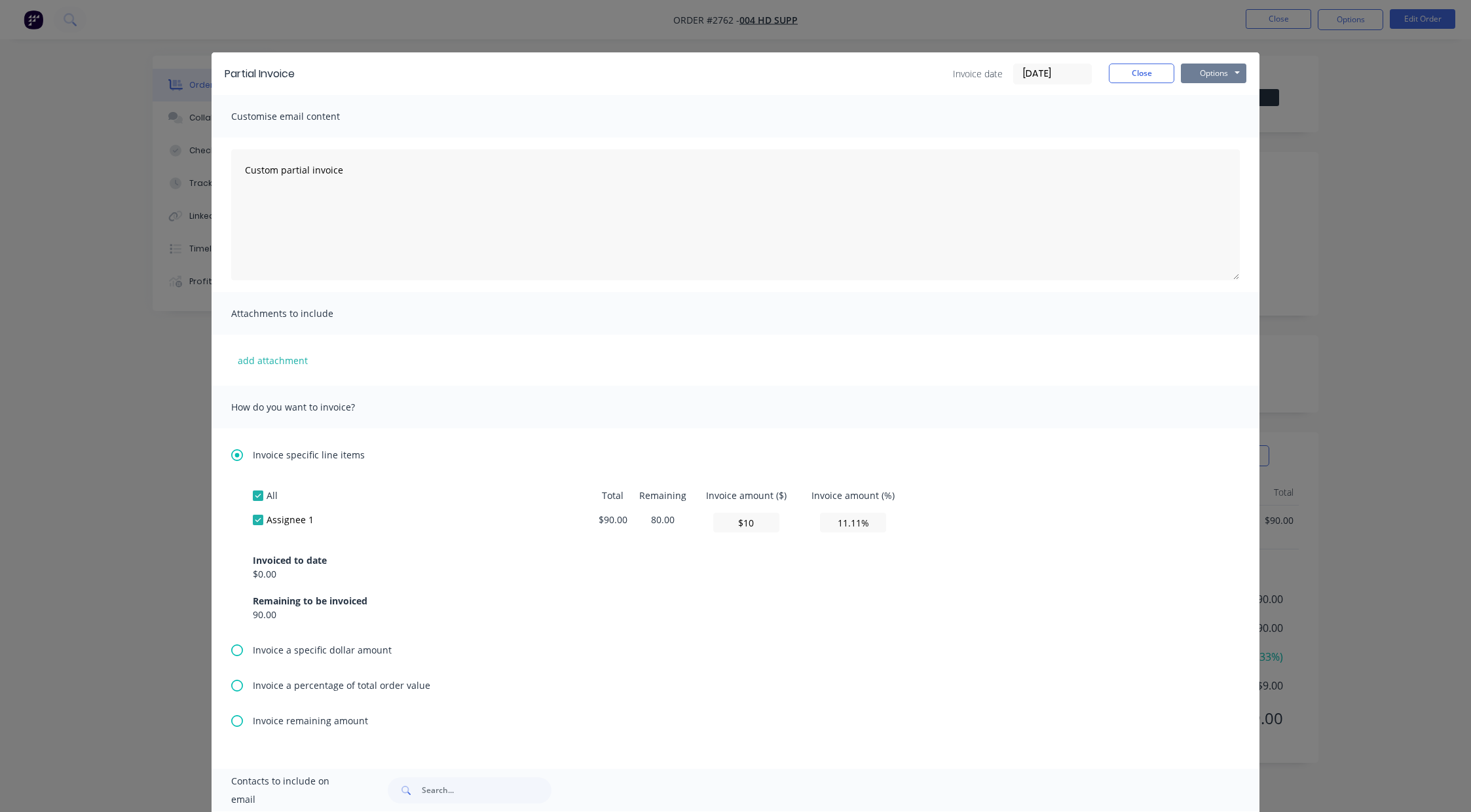
click at [1217, 76] on button "Options" at bounding box center [1213, 73] width 66 height 19
click at [1217, 103] on button "Preview" at bounding box center [1223, 96] width 84 height 22
click at [1133, 87] on div "Partial Invoice Invoice date 26/08/25 Close Options Preview Print Email" at bounding box center [736, 73] width 1048 height 43
click at [1129, 77] on button "Close" at bounding box center [1141, 73] width 66 height 19
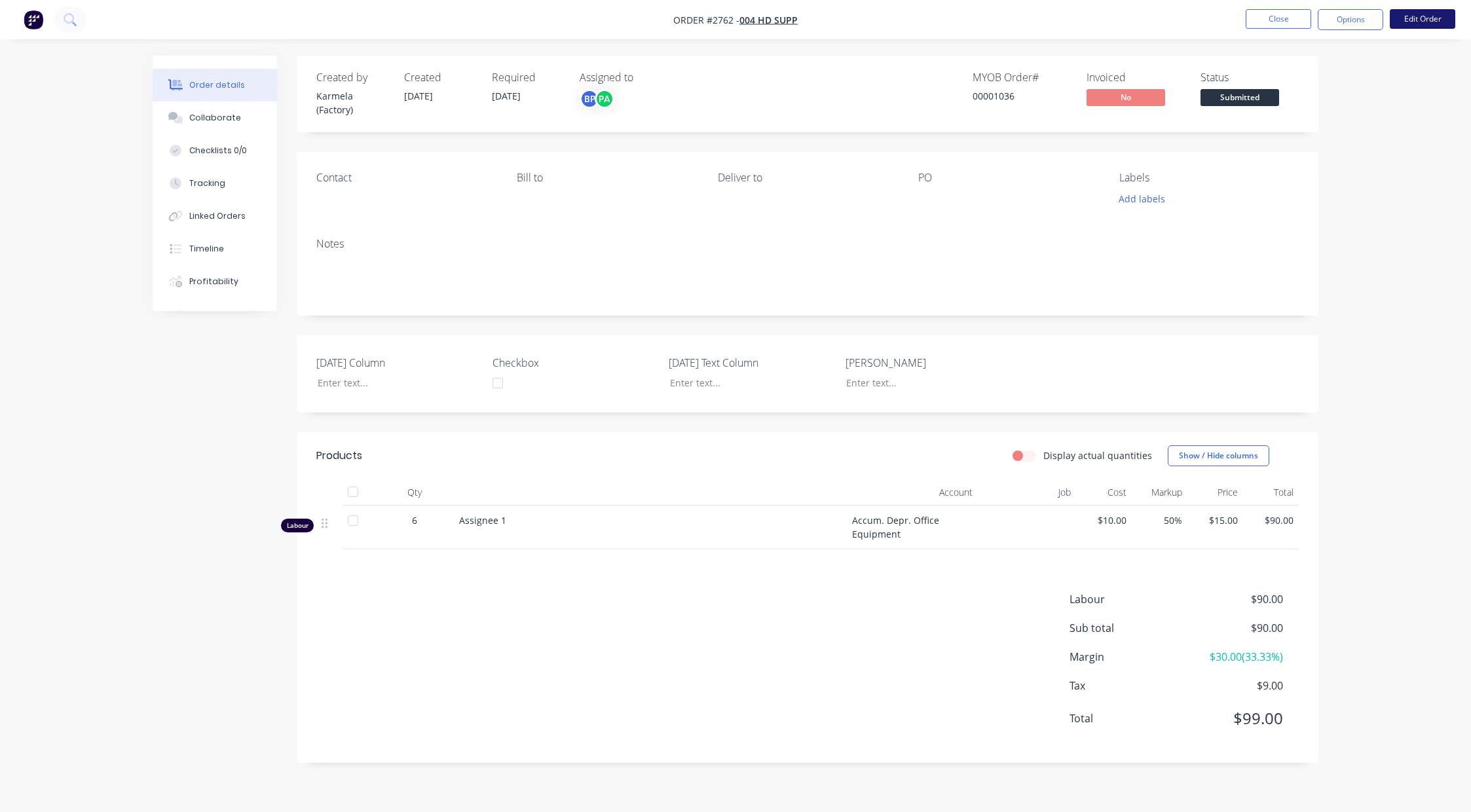
click at [1422, 14] on button "Edit Order" at bounding box center [1422, 18] width 66 height 19
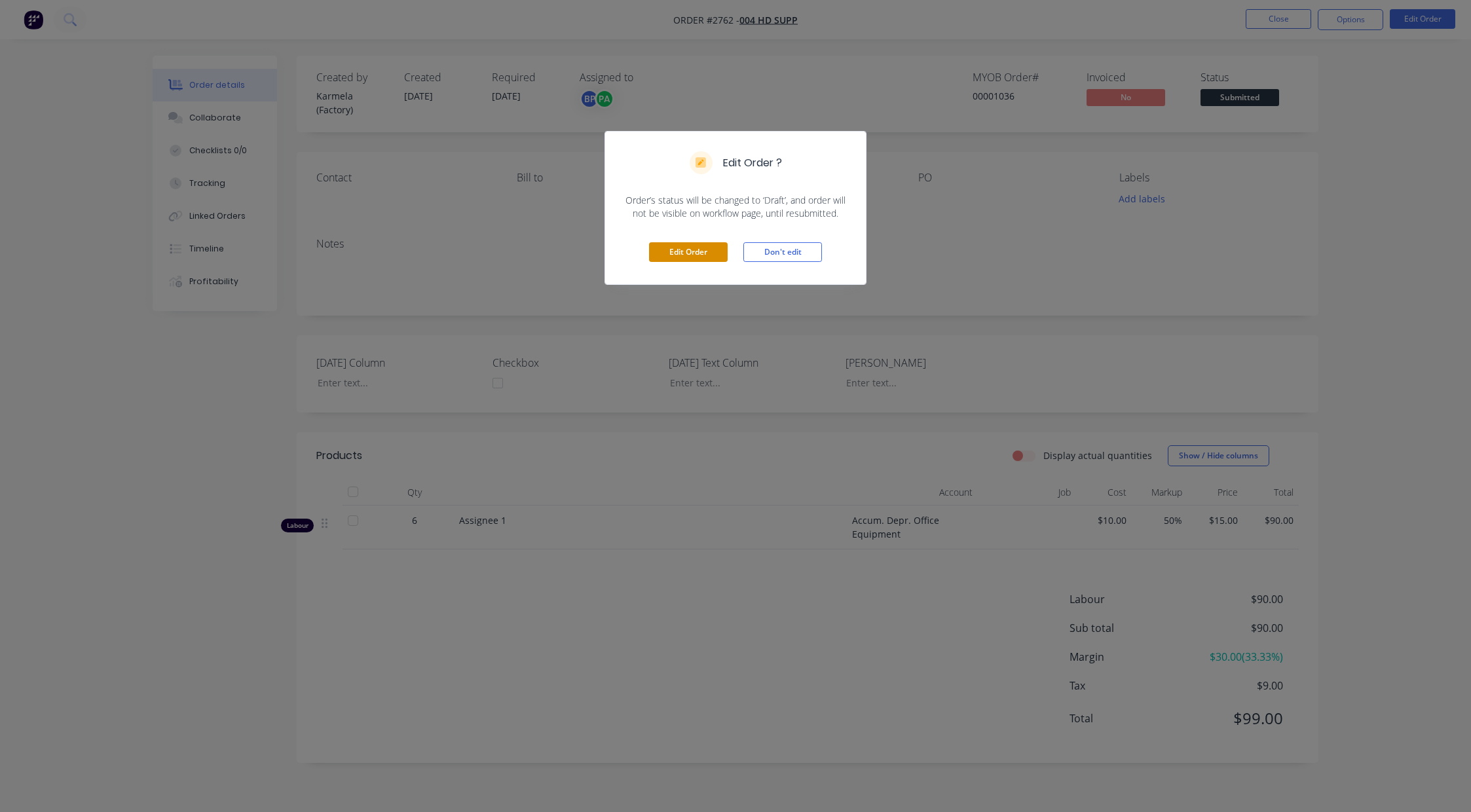
click at [680, 252] on button "Edit Order" at bounding box center [688, 252] width 79 height 19
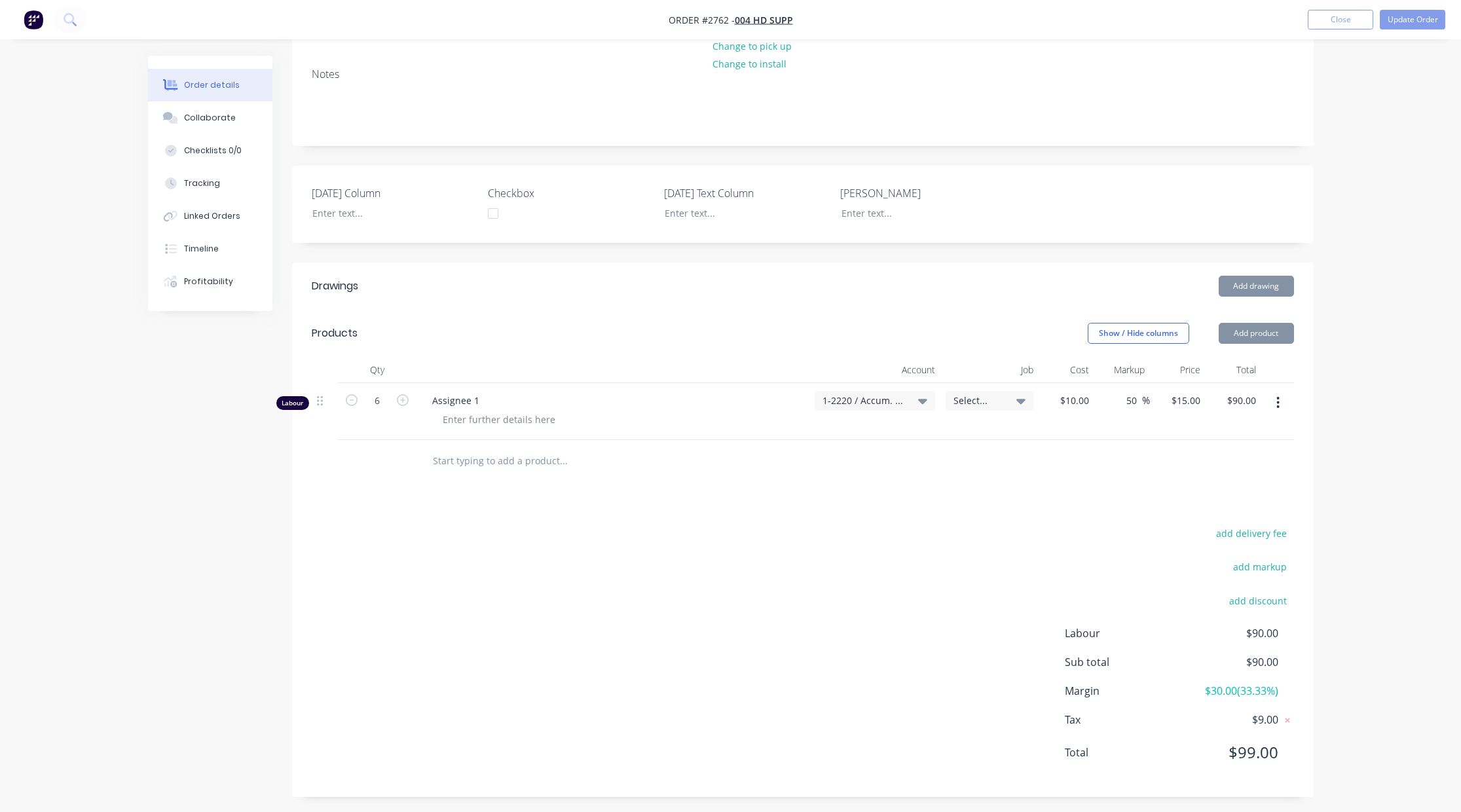
scroll to position [175, 0]
click at [1249, 335] on button "Add product" at bounding box center [1256, 329] width 75 height 21
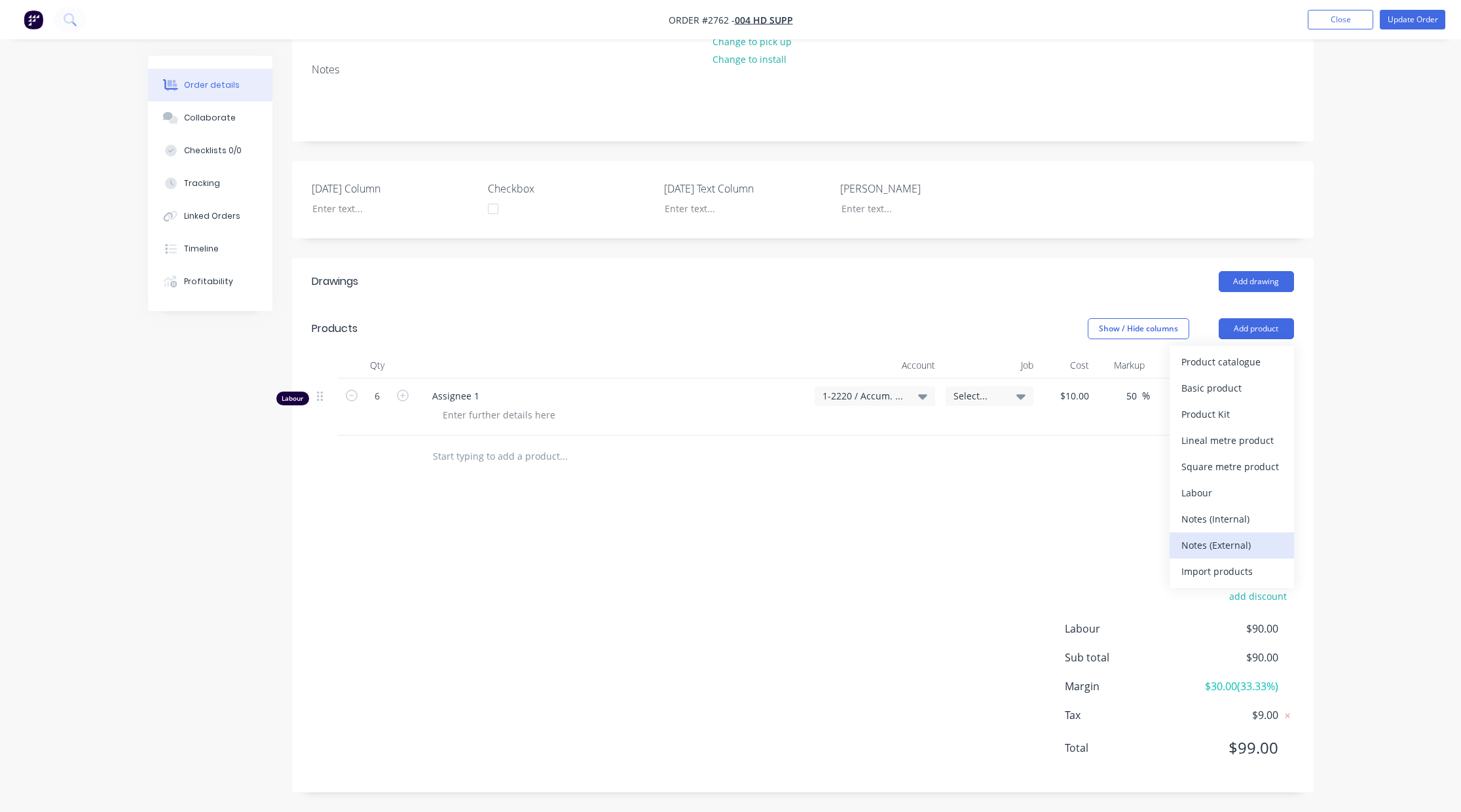
click at [1221, 538] on div "Notes (External)" at bounding box center [1231, 545] width 101 height 19
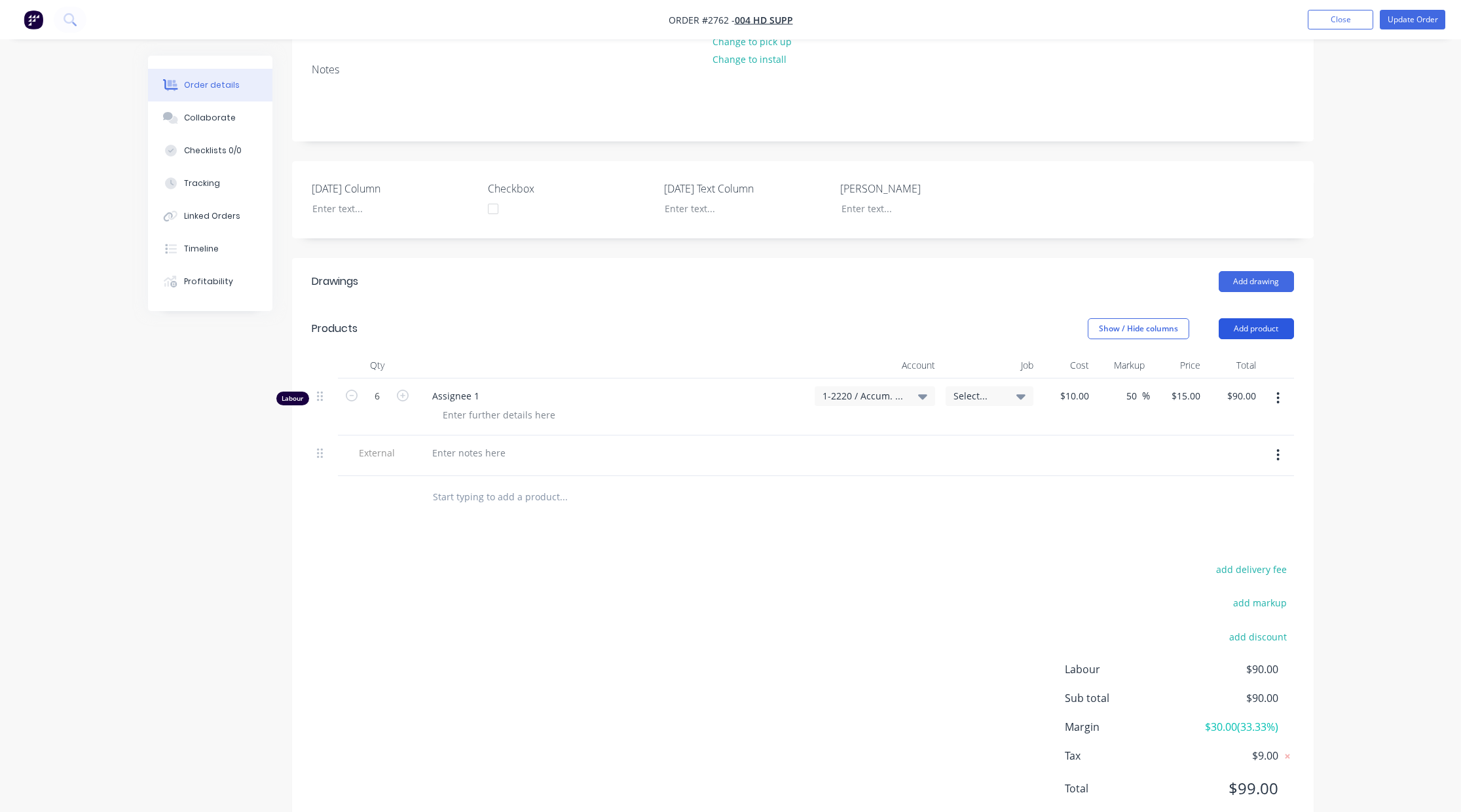
click at [1241, 325] on button "Add product" at bounding box center [1256, 329] width 75 height 21
click at [983, 594] on div "add delivery fee add markup add discount Labour $90.00 Sub total $90.00 Margin …" at bounding box center [802, 686] width 982 height 253
click at [1283, 459] on button "button" at bounding box center [1277, 455] width 31 height 24
click at [1203, 517] on div "Delete" at bounding box center [1231, 516] width 101 height 19
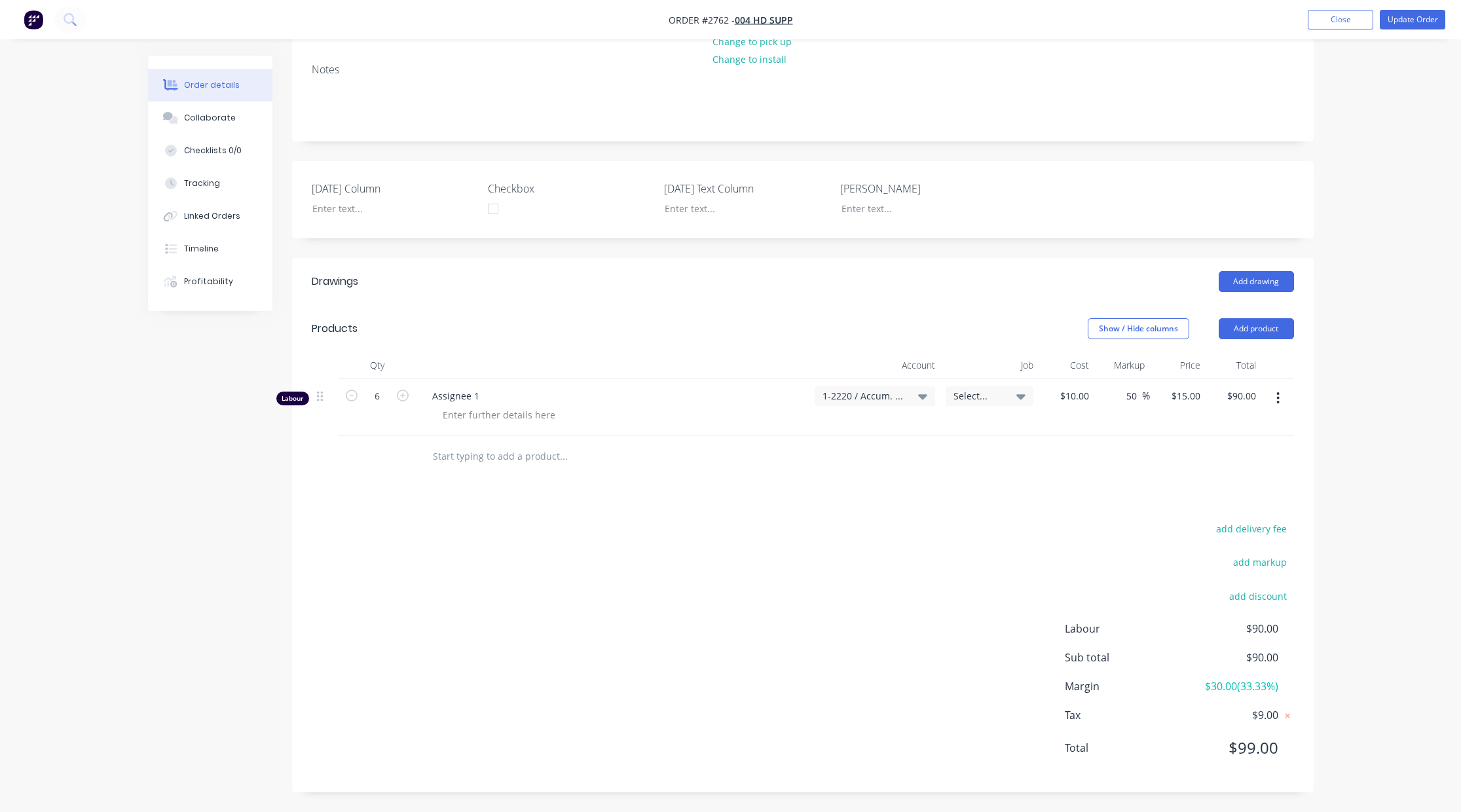
scroll to position [0, 0]
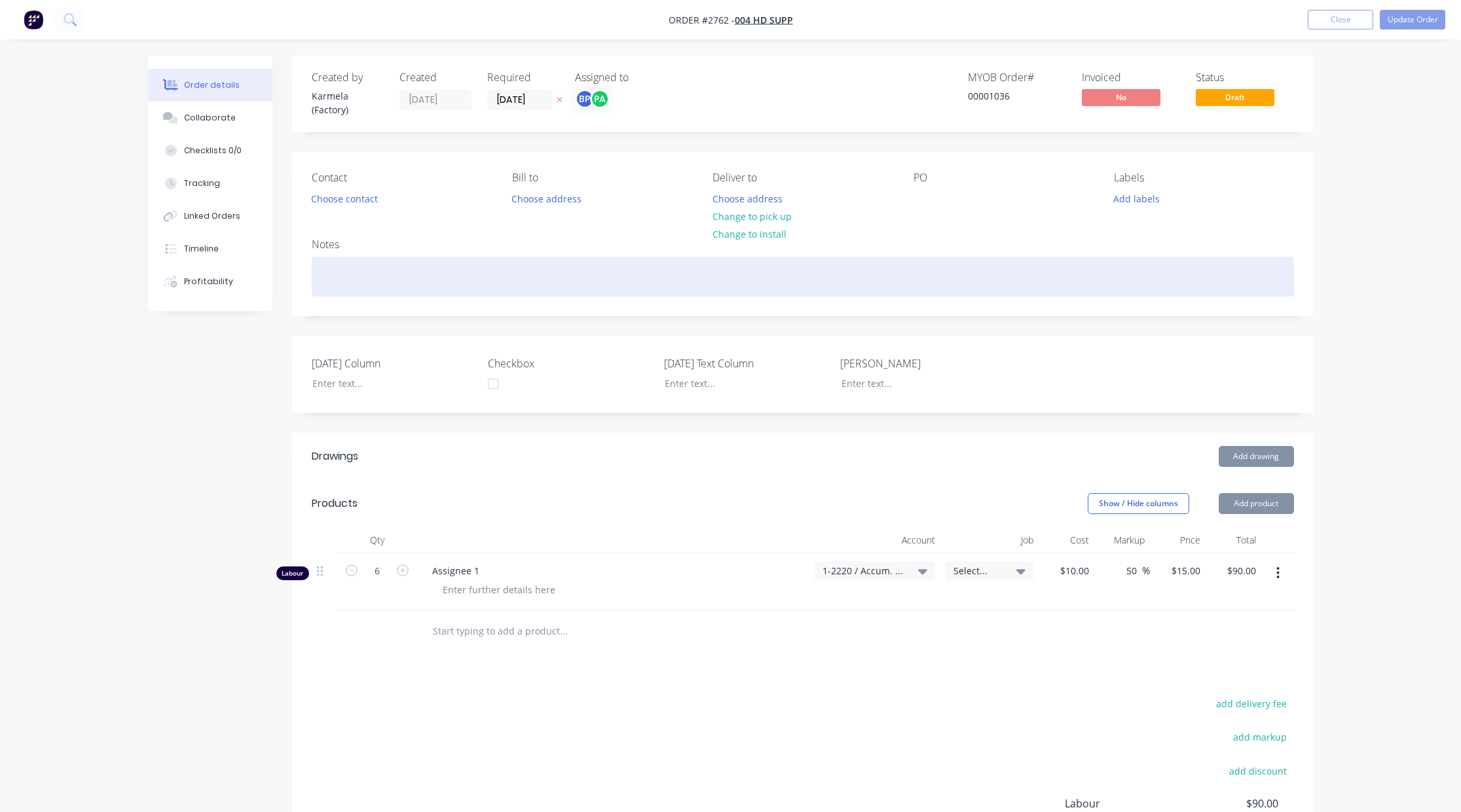
click at [364, 258] on div at bounding box center [802, 277] width 982 height 40
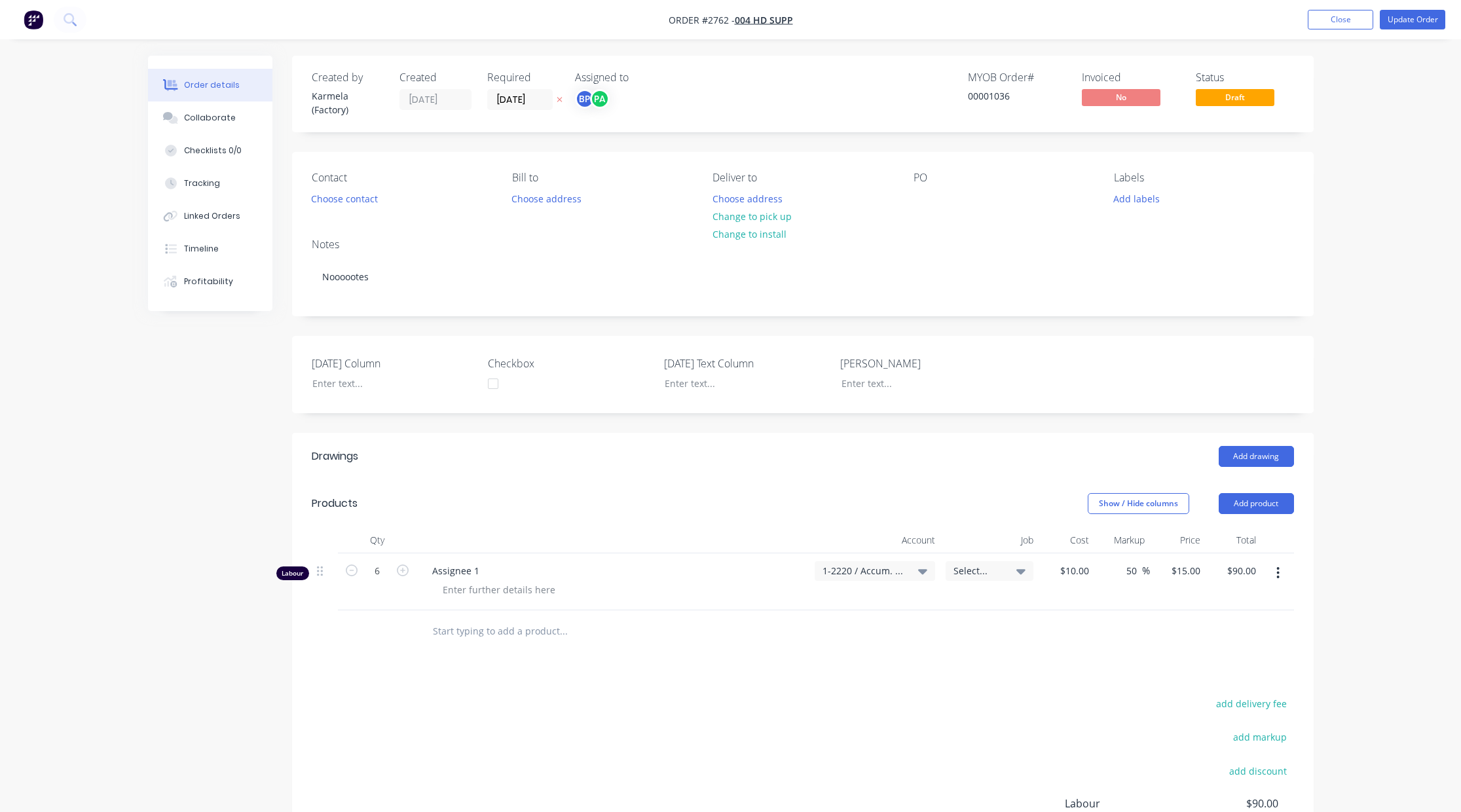
click at [1398, 260] on div "Order details Collaborate Checklists 0/0 Tracking Linked Orders Timeline Profit…" at bounding box center [730, 493] width 1461 height 986
click at [1411, 23] on button "Update Order" at bounding box center [1412, 19] width 66 height 19
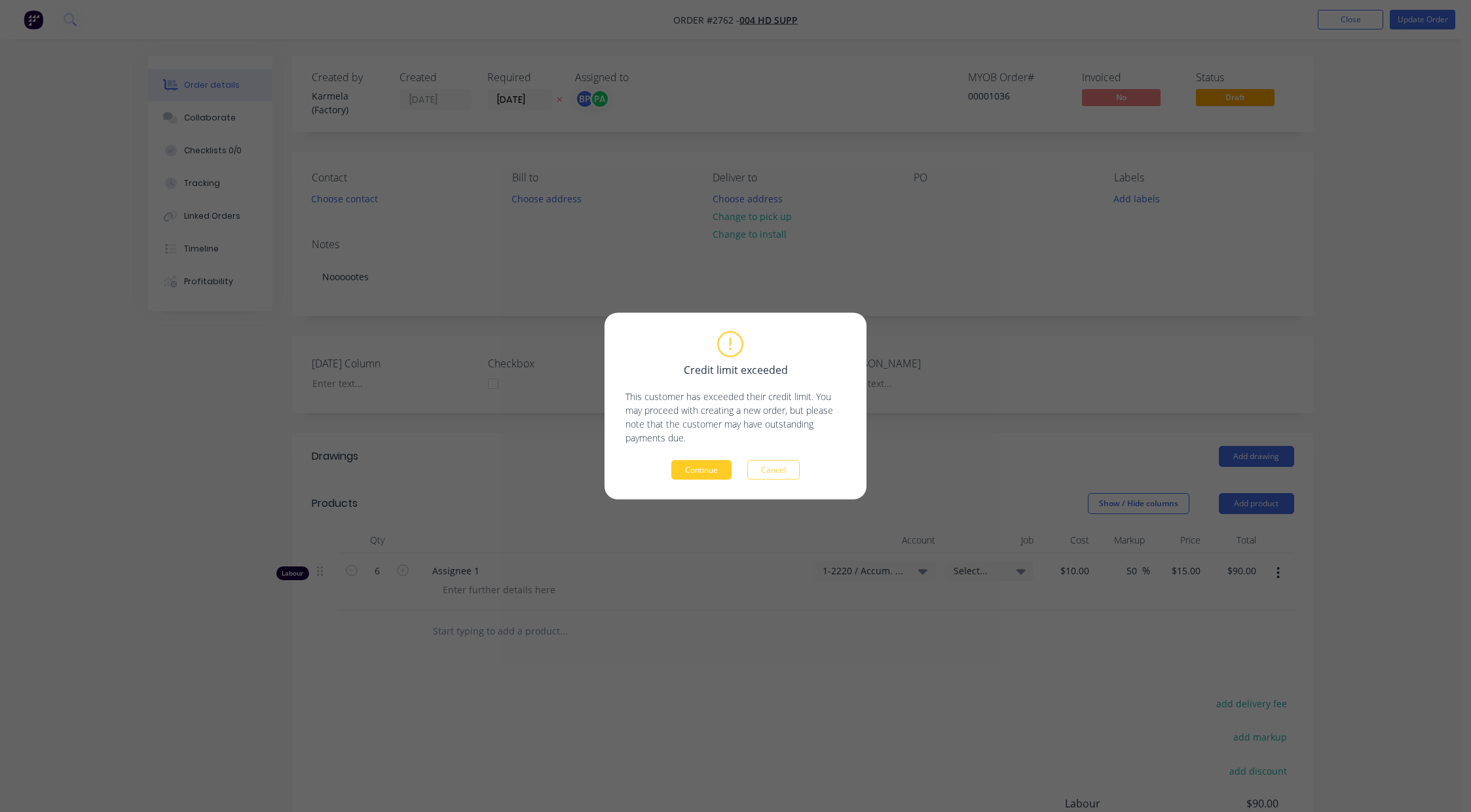
click at [725, 465] on button "Continue" at bounding box center [701, 469] width 60 height 19
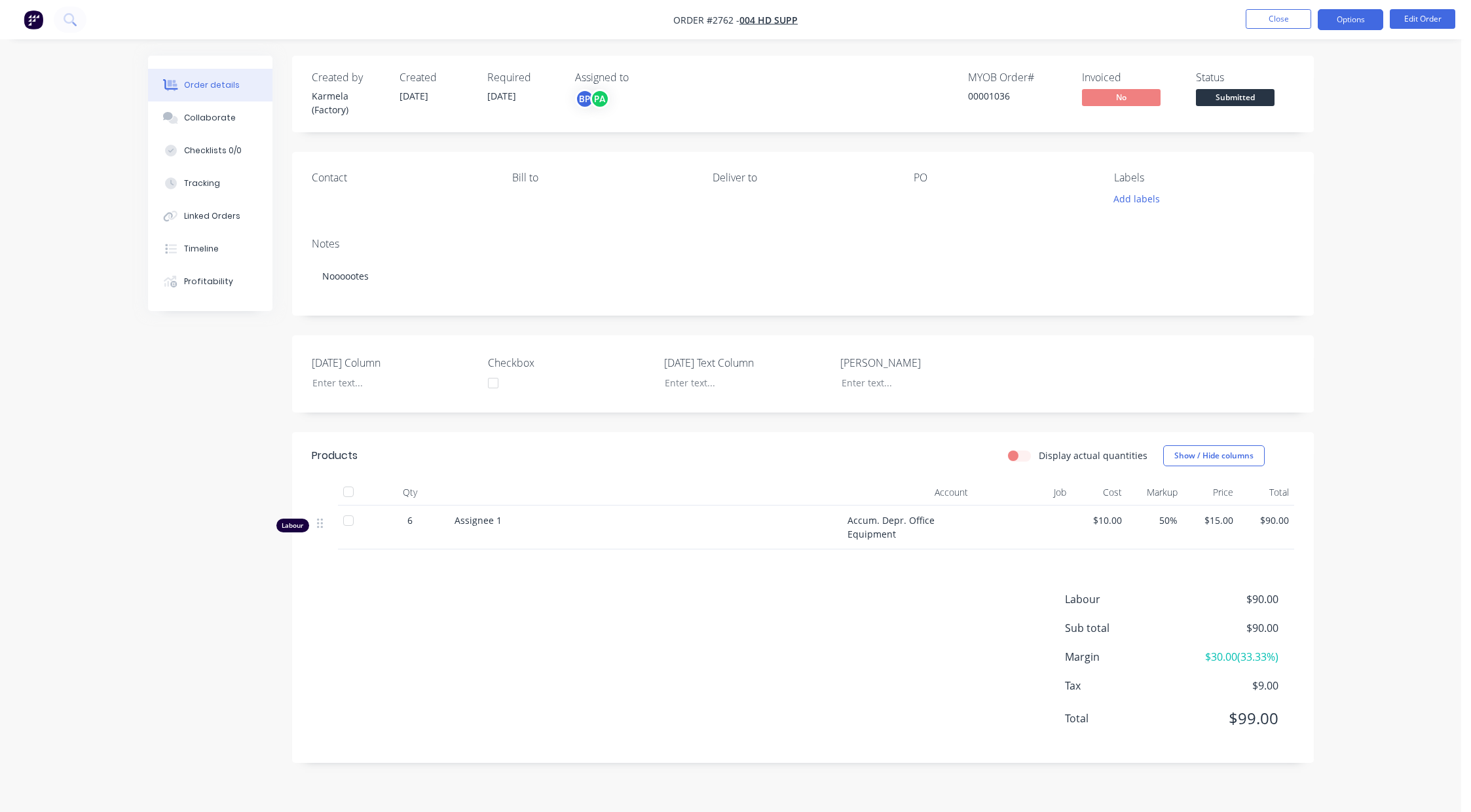
click at [1358, 14] on button "Options" at bounding box center [1350, 19] width 66 height 21
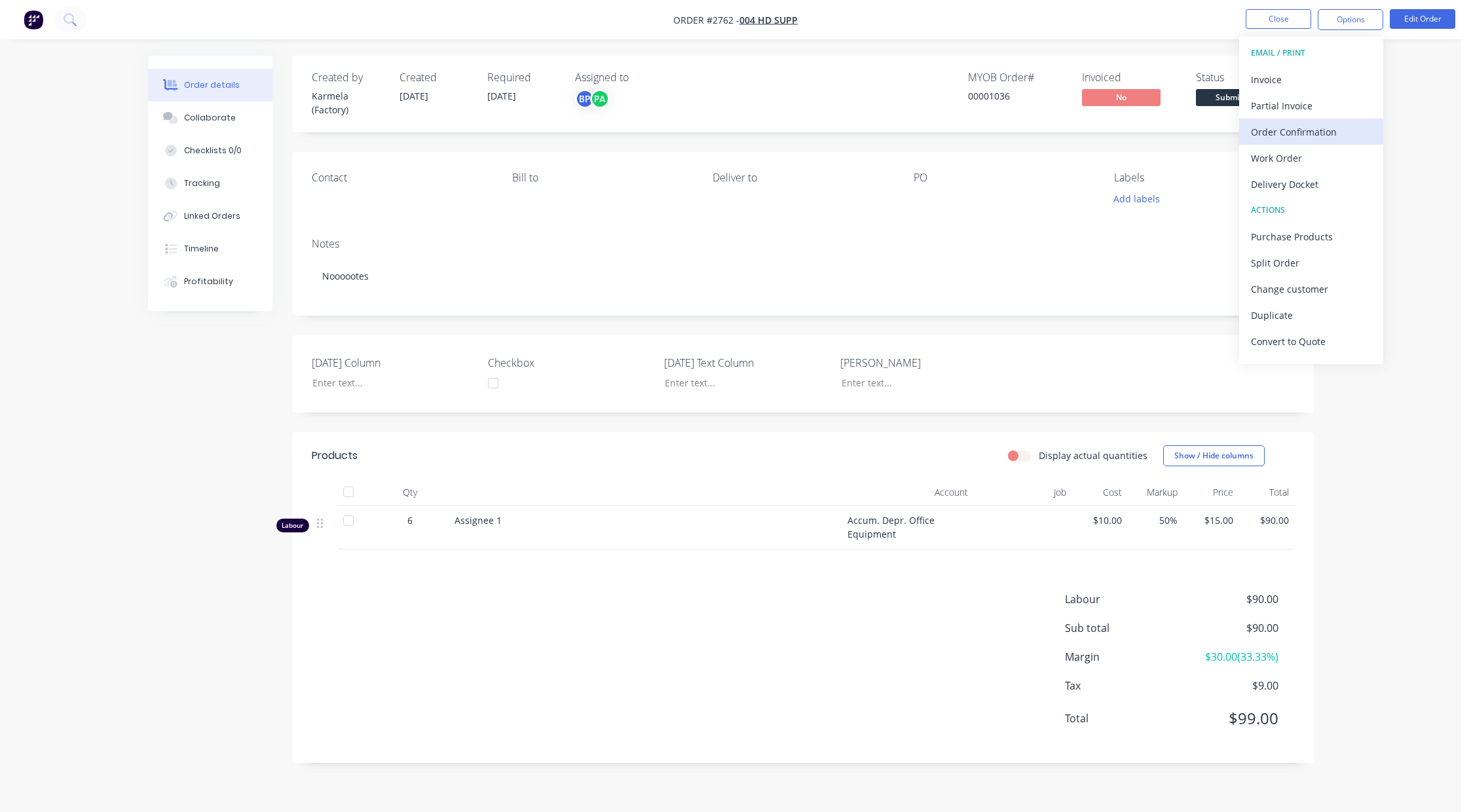
click at [1272, 134] on div "Order Confirmation" at bounding box center [1311, 132] width 121 height 19
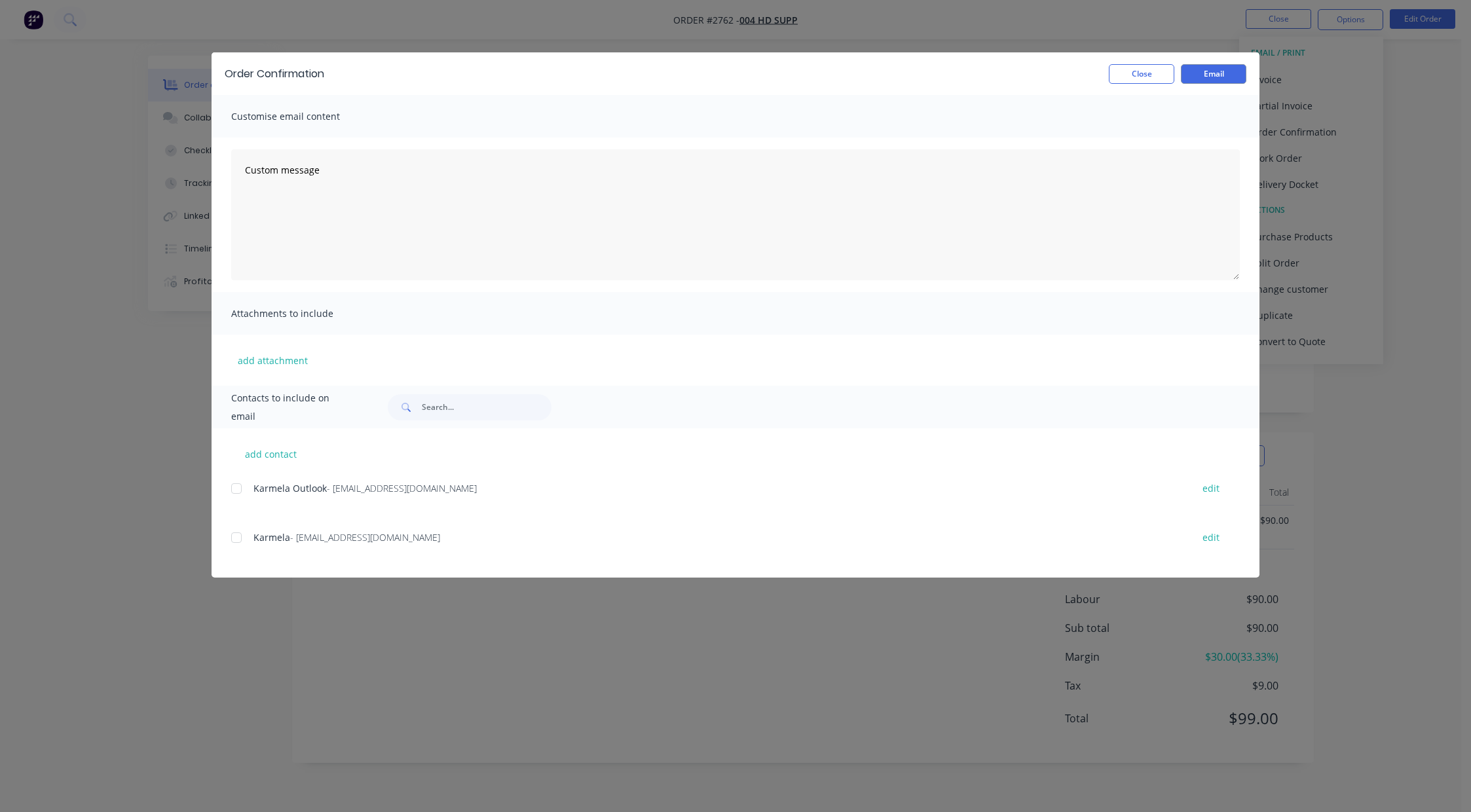
click at [241, 538] on div at bounding box center [236, 538] width 26 height 26
click at [1206, 80] on button "Email" at bounding box center [1213, 73] width 66 height 19
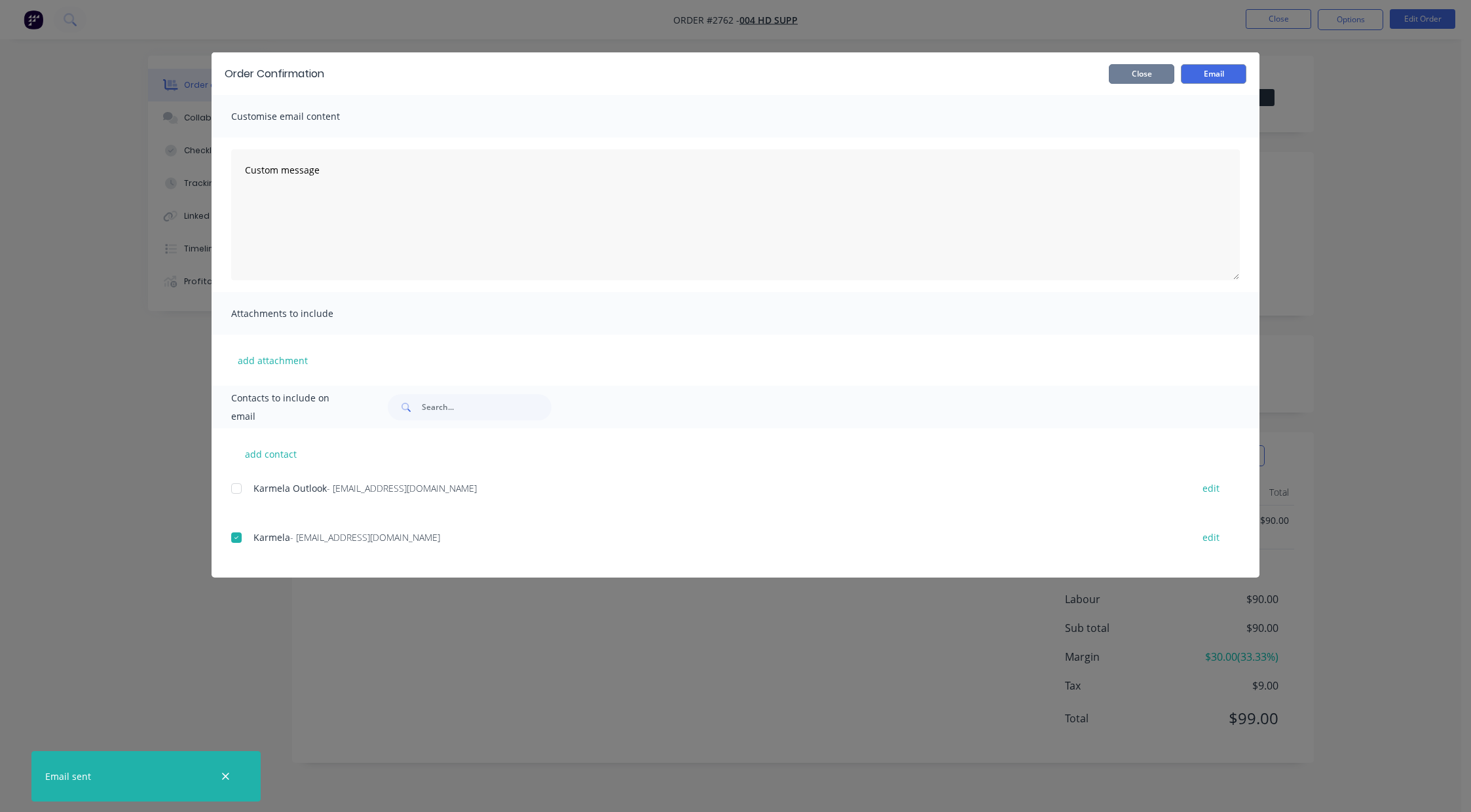
drag, startPoint x: 1139, startPoint y: 80, endPoint x: 1289, endPoint y: 54, distance: 152.2
click at [1139, 80] on button "Close" at bounding box center [1141, 73] width 66 height 19
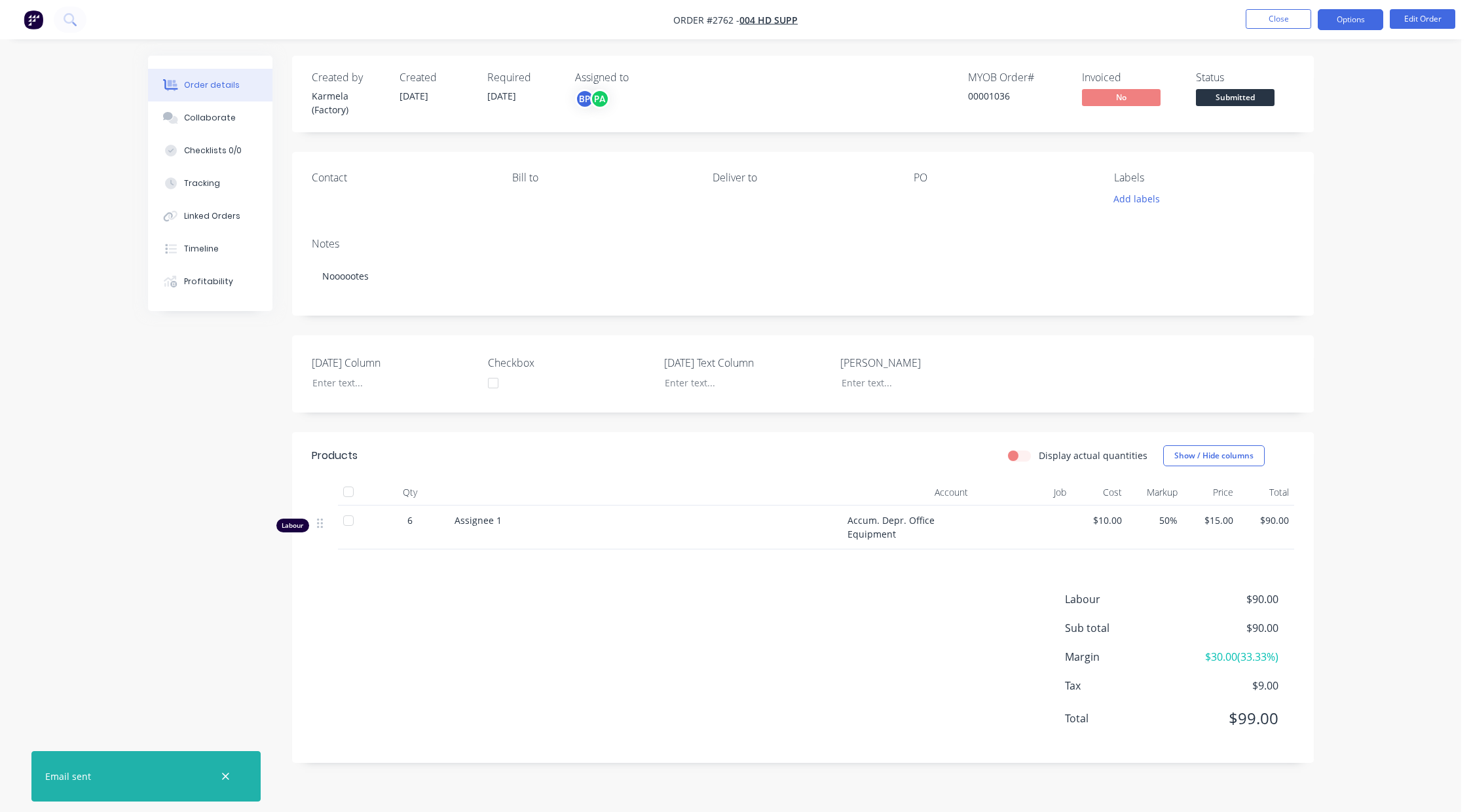
click at [1361, 10] on button "Options" at bounding box center [1350, 19] width 66 height 21
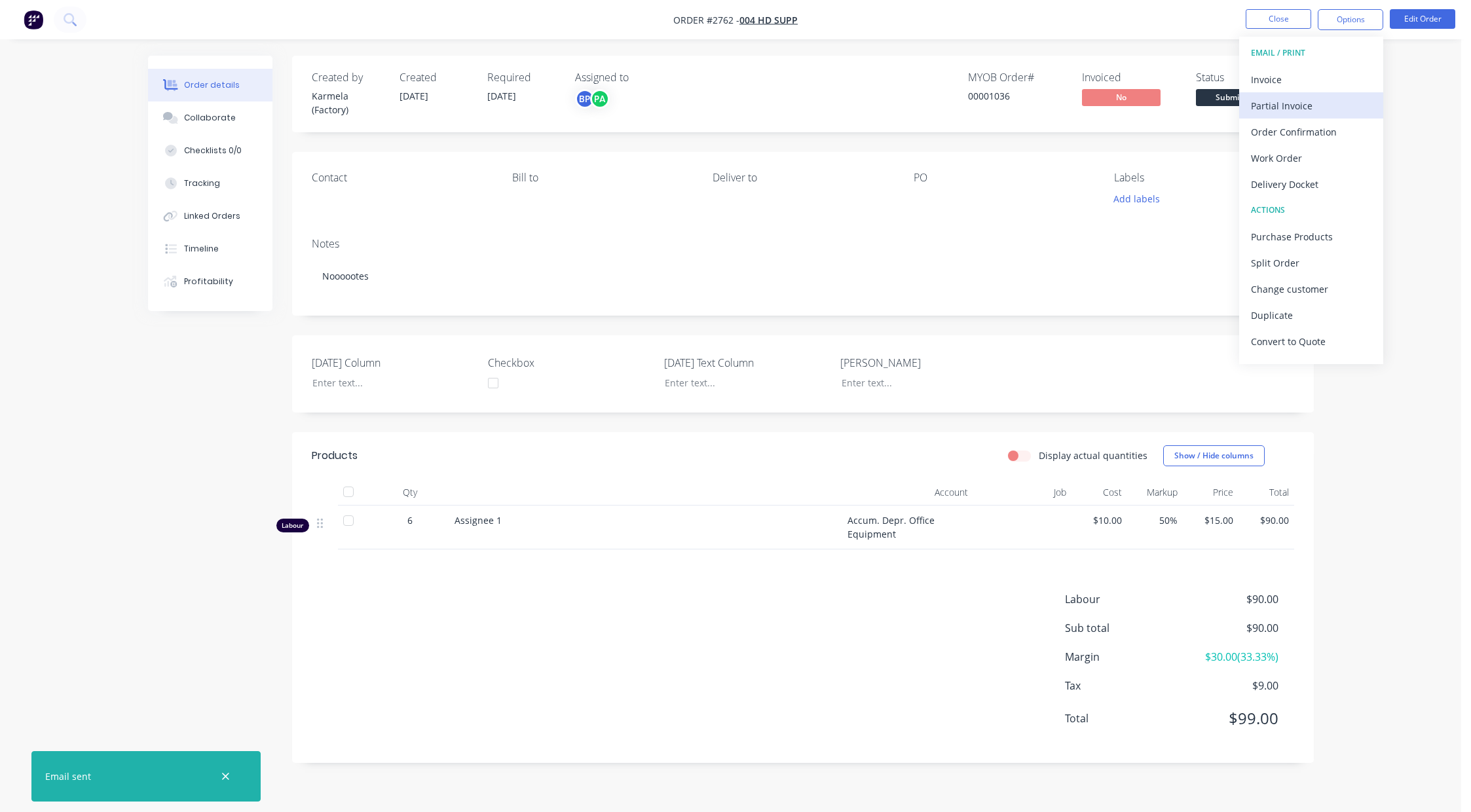
click at [1311, 101] on div "Partial Invoice" at bounding box center [1311, 106] width 121 height 19
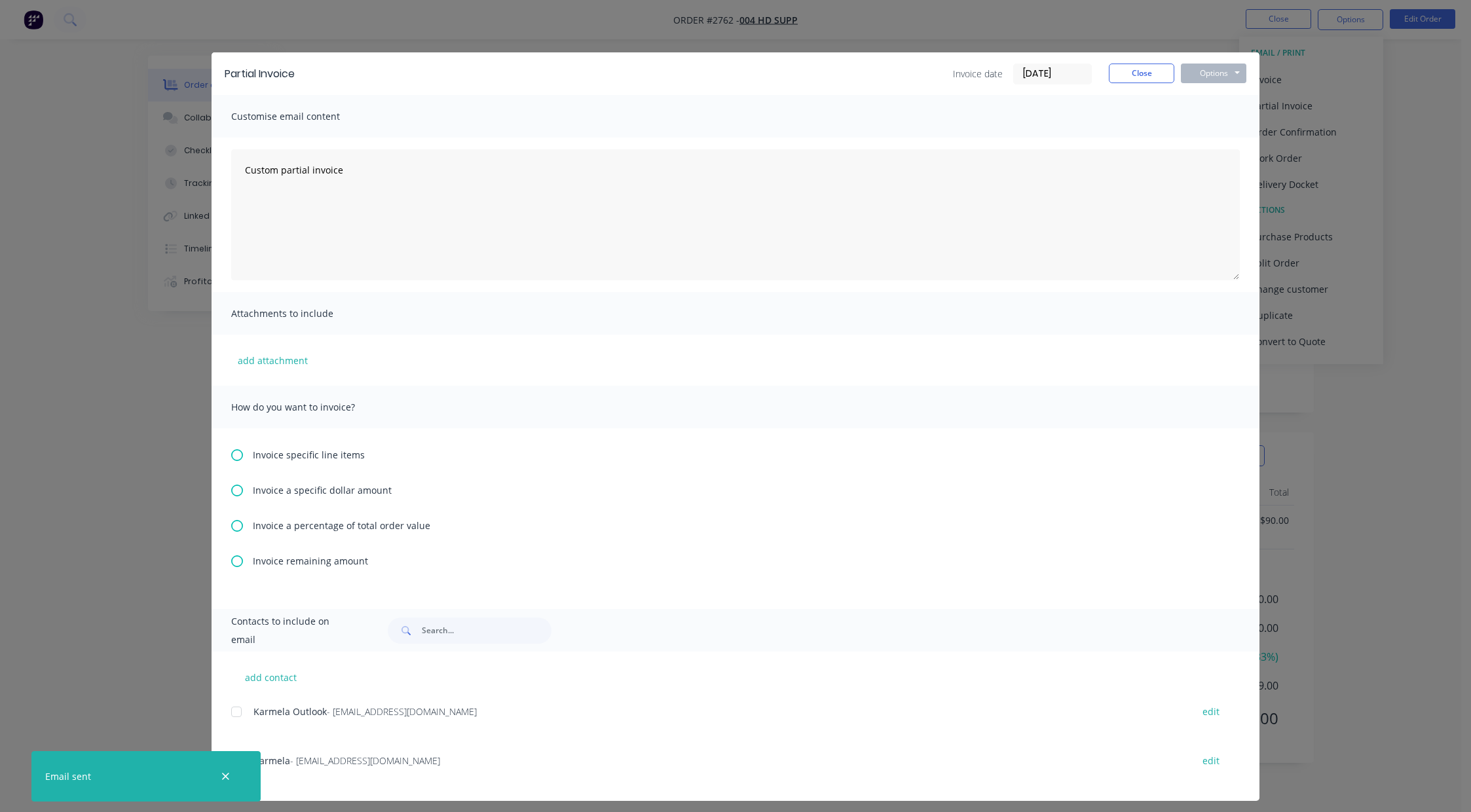
click at [313, 455] on span "Invoice specific line items" at bounding box center [309, 455] width 112 height 14
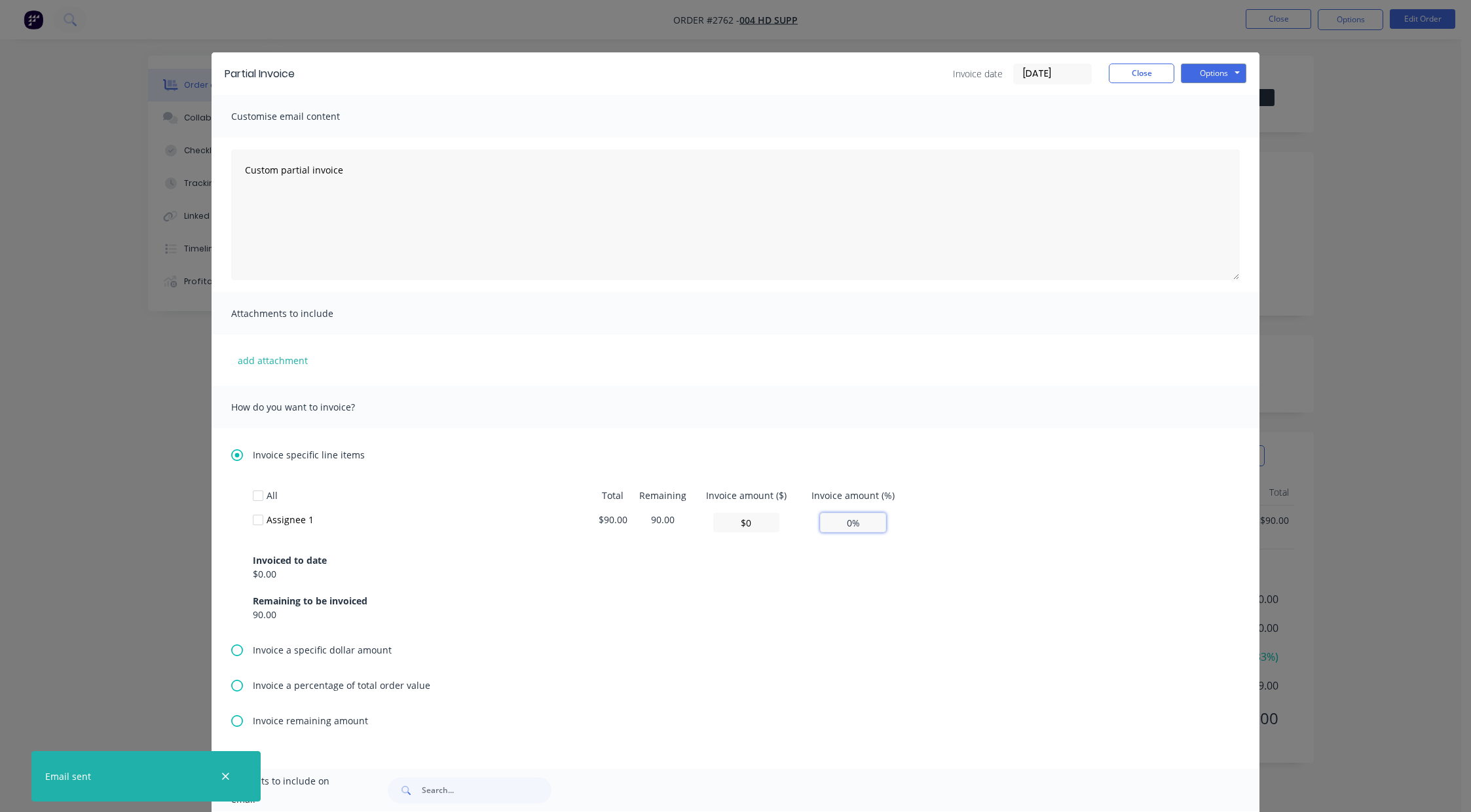
drag, startPoint x: 829, startPoint y: 521, endPoint x: 885, endPoint y: 525, distance: 56.1
click at [885, 525] on td "0%" at bounding box center [854, 522] width 108 height 30
type input "$1.80"
type input "20%"
type input "$18.00"
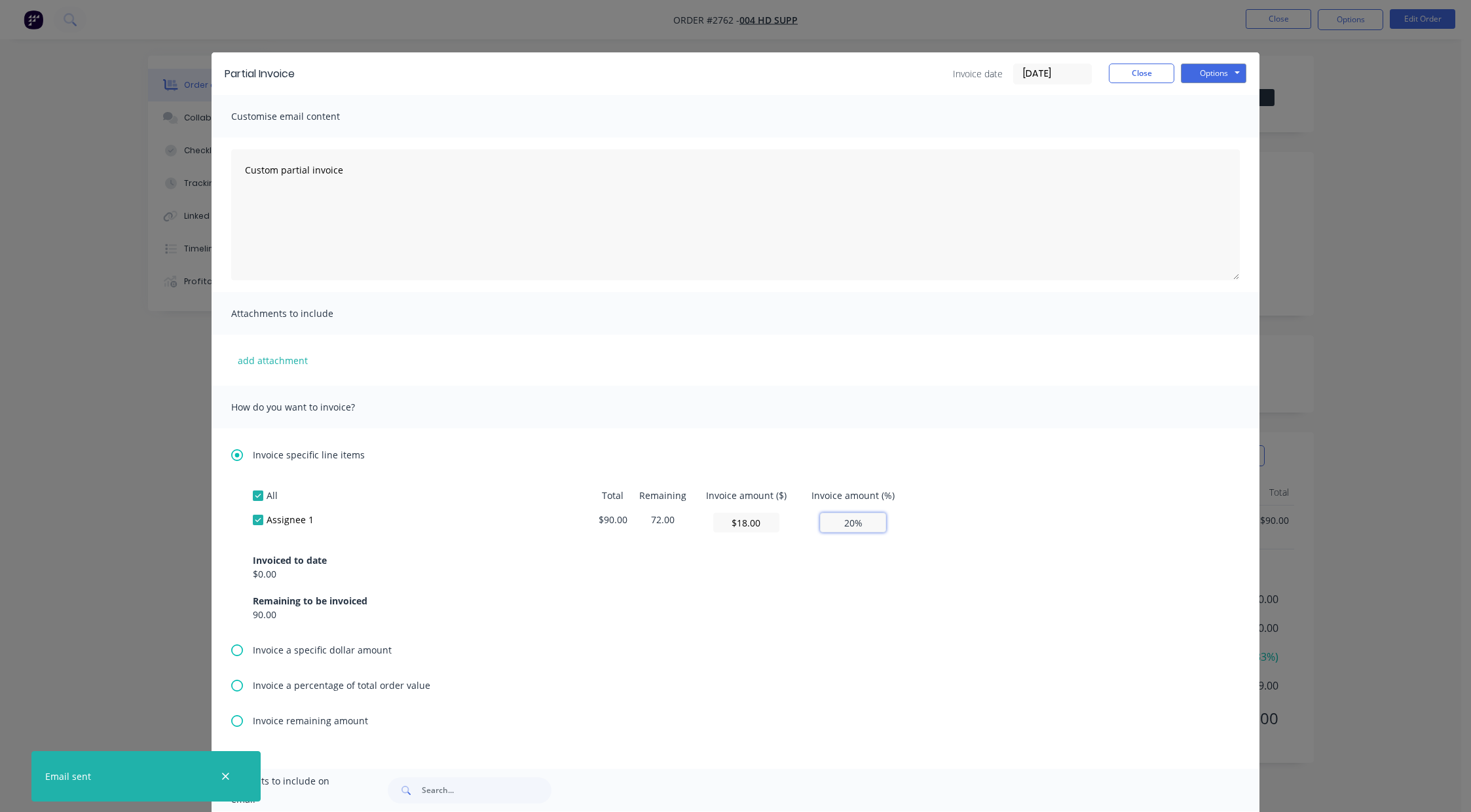
type input "20%"
click at [1206, 77] on button "Options" at bounding box center [1213, 73] width 66 height 19
click at [1209, 98] on button "Preview" at bounding box center [1223, 96] width 84 height 22
click at [1132, 73] on button "Close" at bounding box center [1141, 73] width 66 height 19
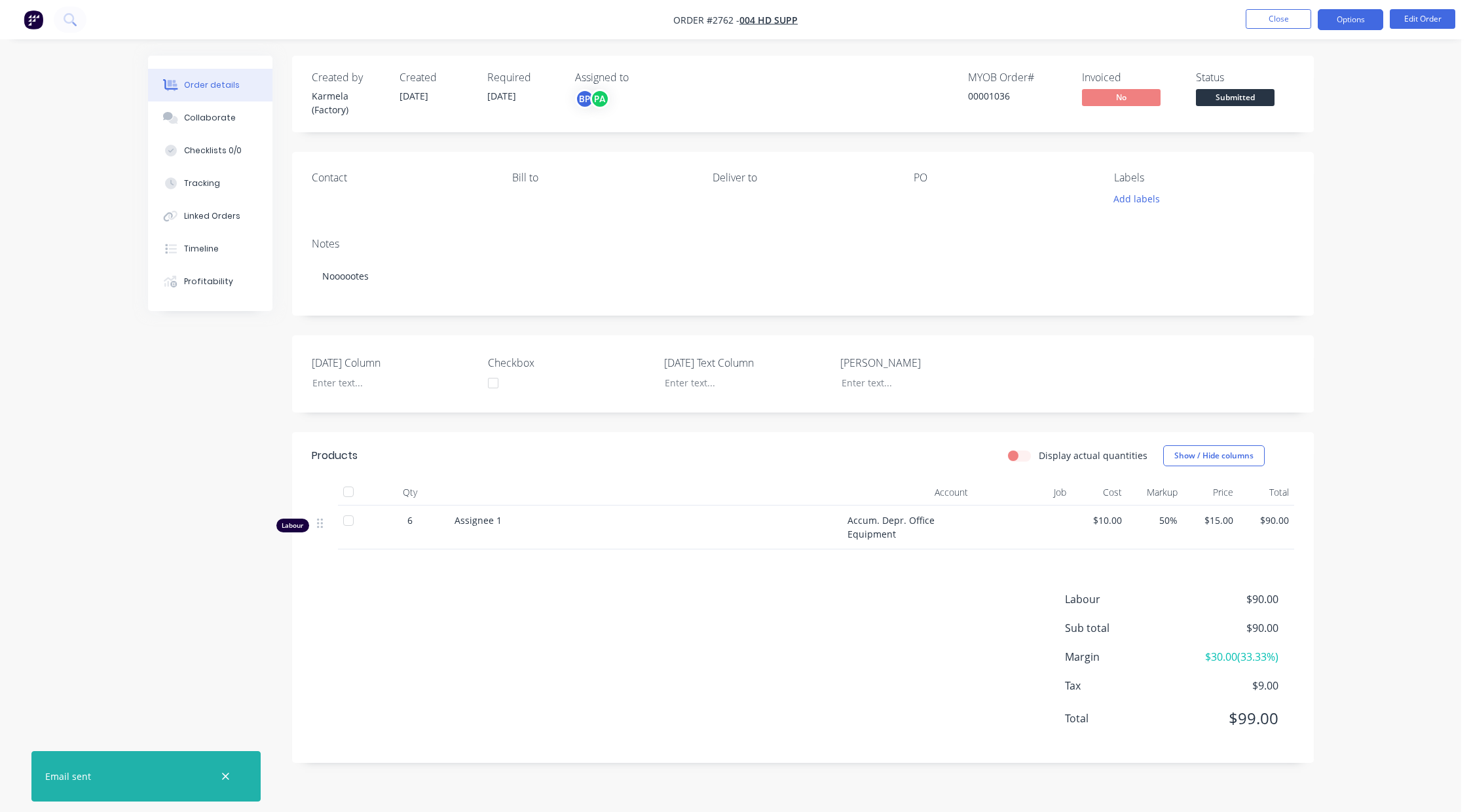
click at [1342, 27] on button "Options" at bounding box center [1350, 19] width 66 height 21
click at [1415, 176] on div "Order details Collaborate Checklists 0/0 Tracking Linked Orders Timeline Profit…" at bounding box center [730, 406] width 1461 height 812
click at [1354, 17] on button "Options" at bounding box center [1350, 19] width 66 height 21
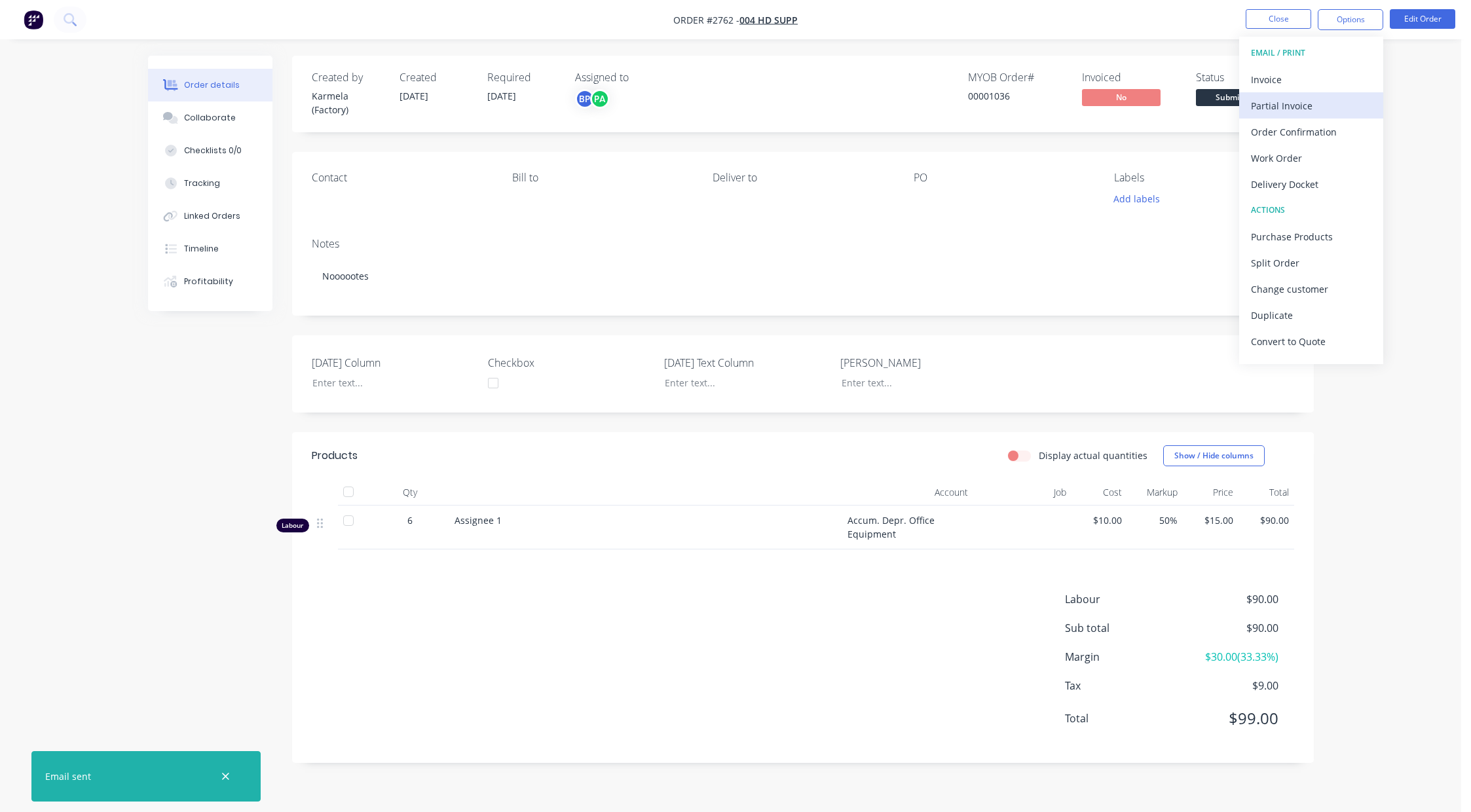
click at [1323, 100] on div "Partial Invoice" at bounding box center [1311, 106] width 121 height 19
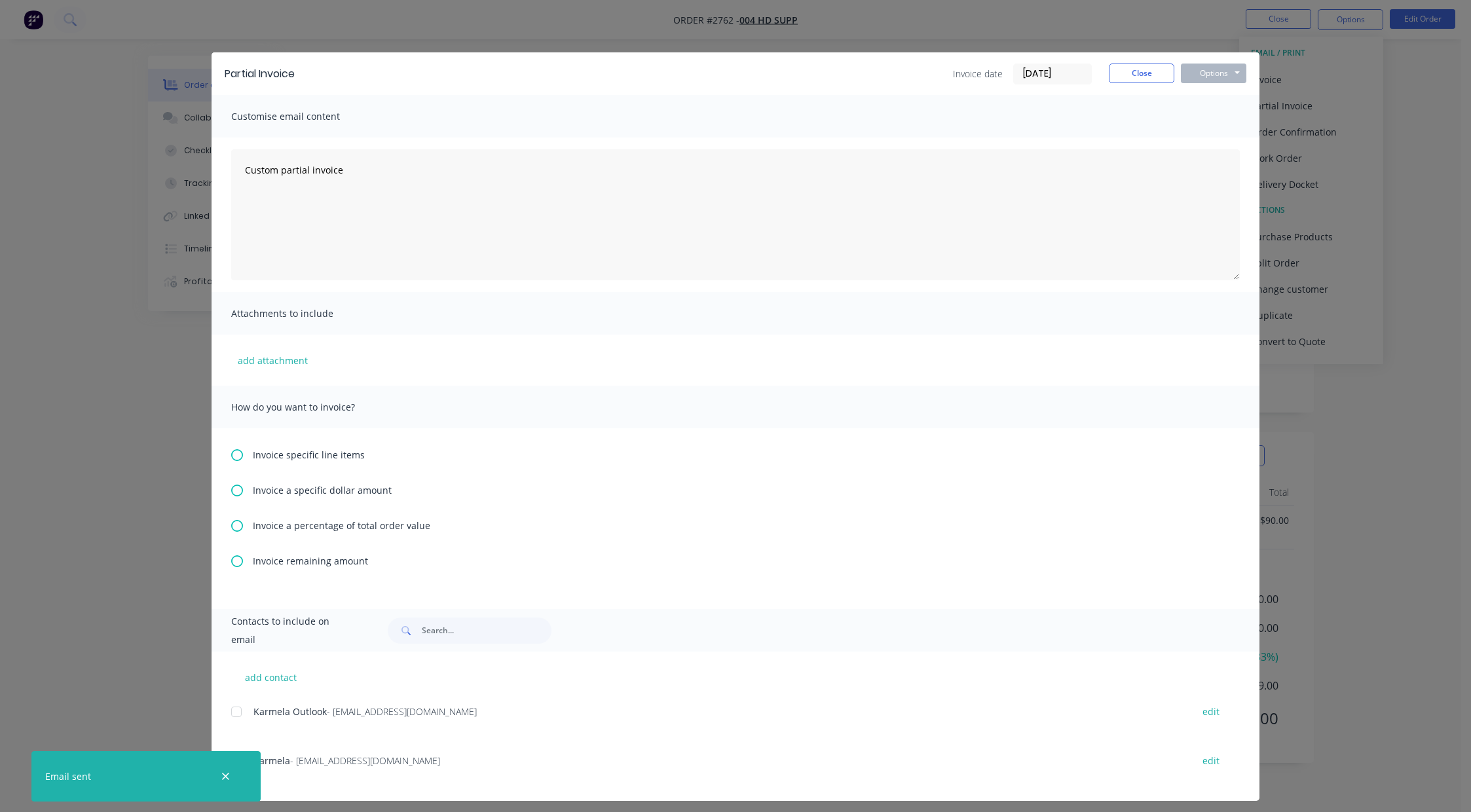
click at [328, 457] on span "Invoice specific line items" at bounding box center [309, 455] width 112 height 14
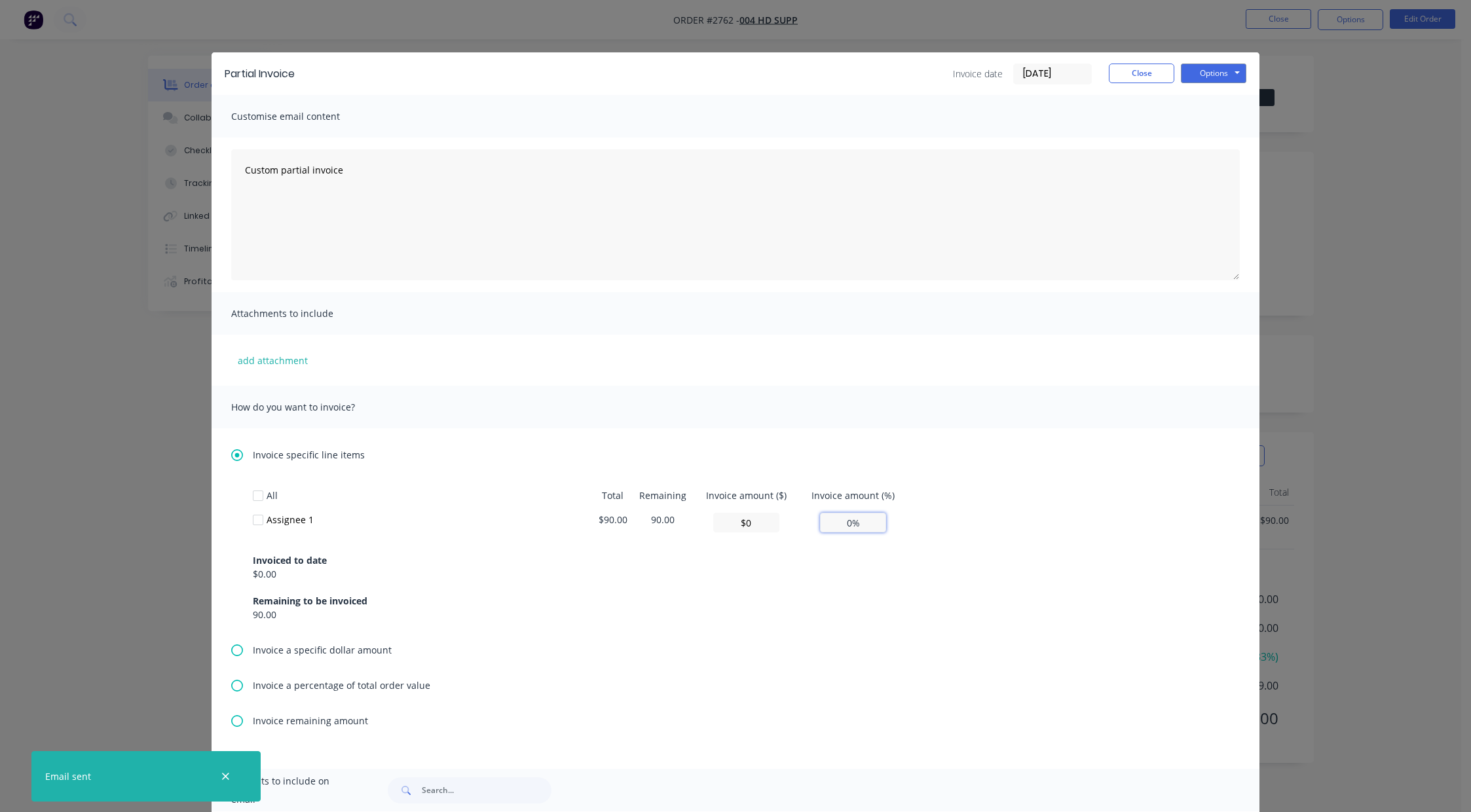
drag, startPoint x: 830, startPoint y: 517, endPoint x: 914, endPoint y: 528, distance: 84.7
click at [914, 528] on div "All Total Remaining Invoice amount ($) Invoice amount (%) Assignee 1 $90.00 90.…" at bounding box center [736, 552] width 966 height 138
type input "$1.80"
type input "2%"
type input "$18.00"
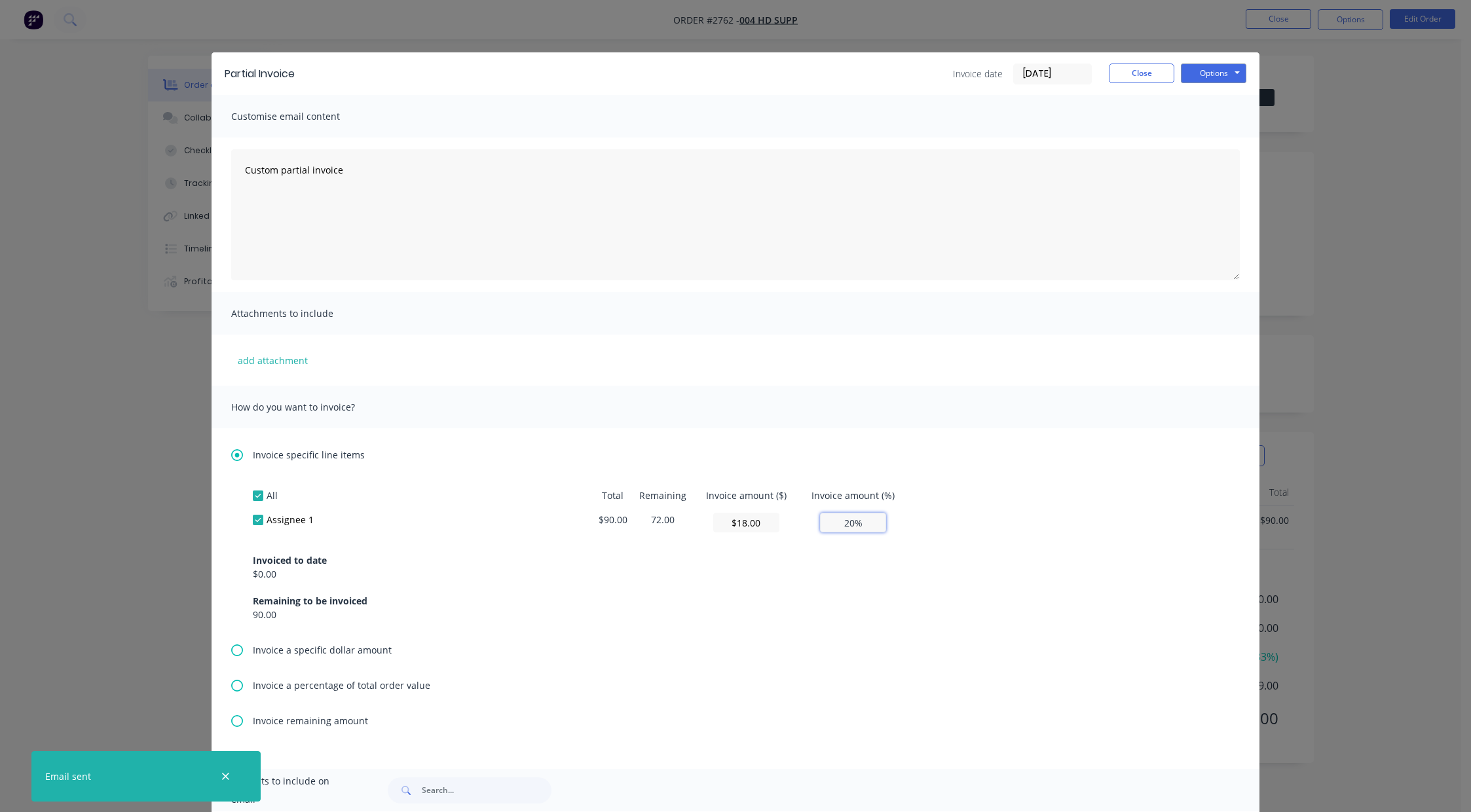
type input "20%"
click at [1140, 439] on div "Invoice specific line items All Total Remaining Invoice amount ($) Invoice amou…" at bounding box center [736, 598] width 1048 height 340
click at [1205, 77] on button "Options" at bounding box center [1213, 73] width 66 height 19
click at [1209, 93] on button "Preview" at bounding box center [1223, 96] width 84 height 22
click at [1112, 82] on button "Close" at bounding box center [1141, 73] width 66 height 19
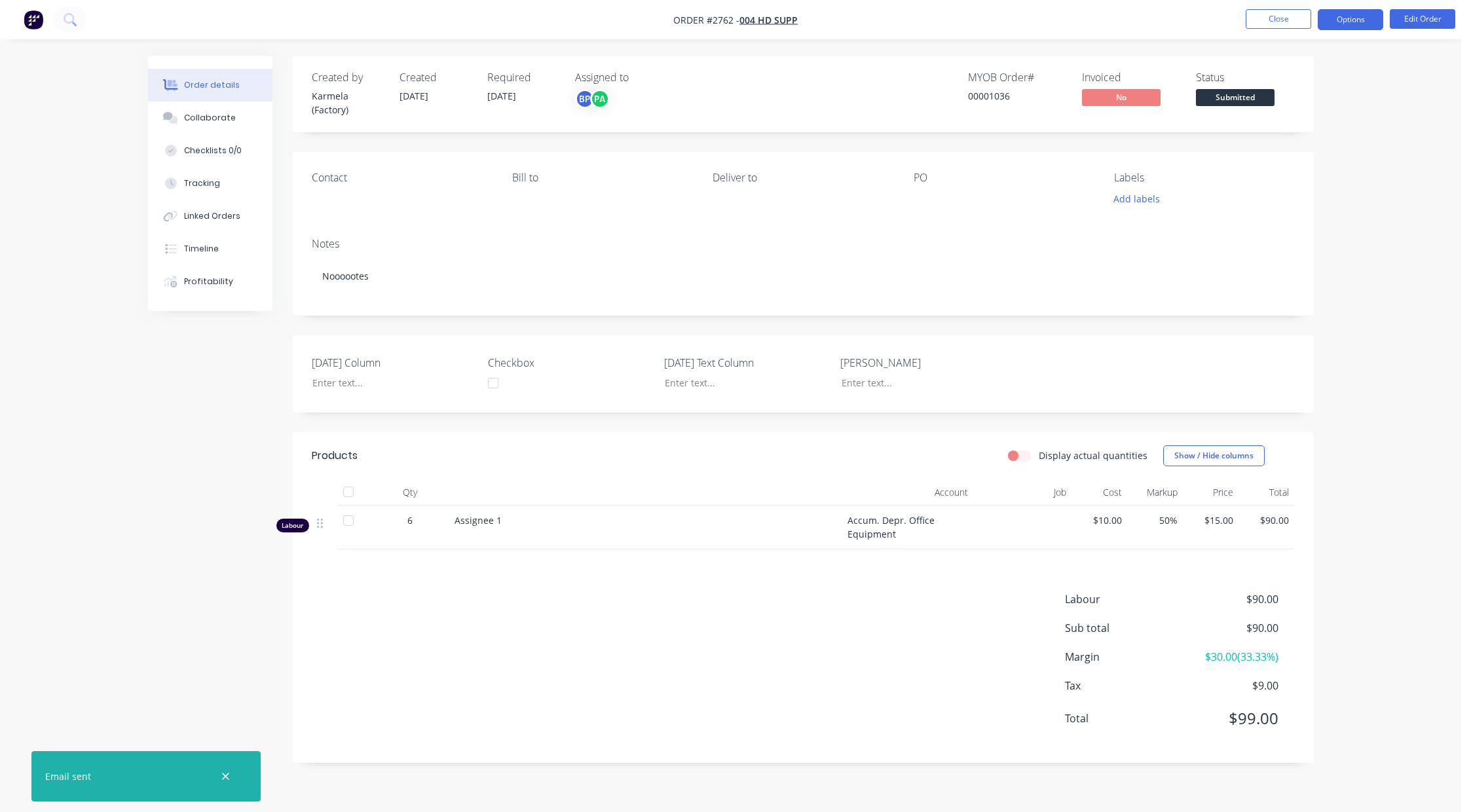
click at [1334, 27] on button "Options" at bounding box center [1350, 19] width 66 height 21
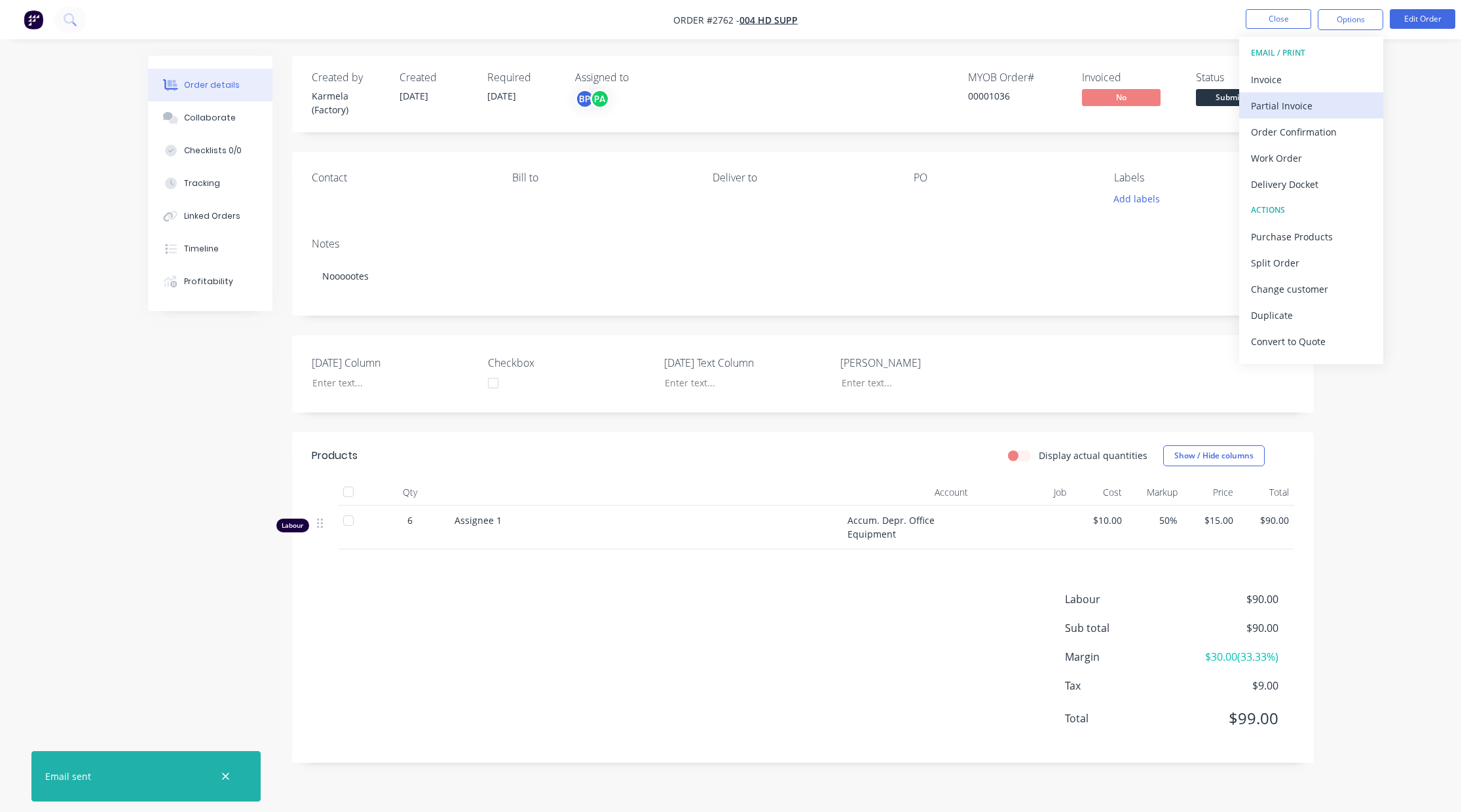
click at [1313, 112] on div "Partial Invoice" at bounding box center [1311, 106] width 121 height 19
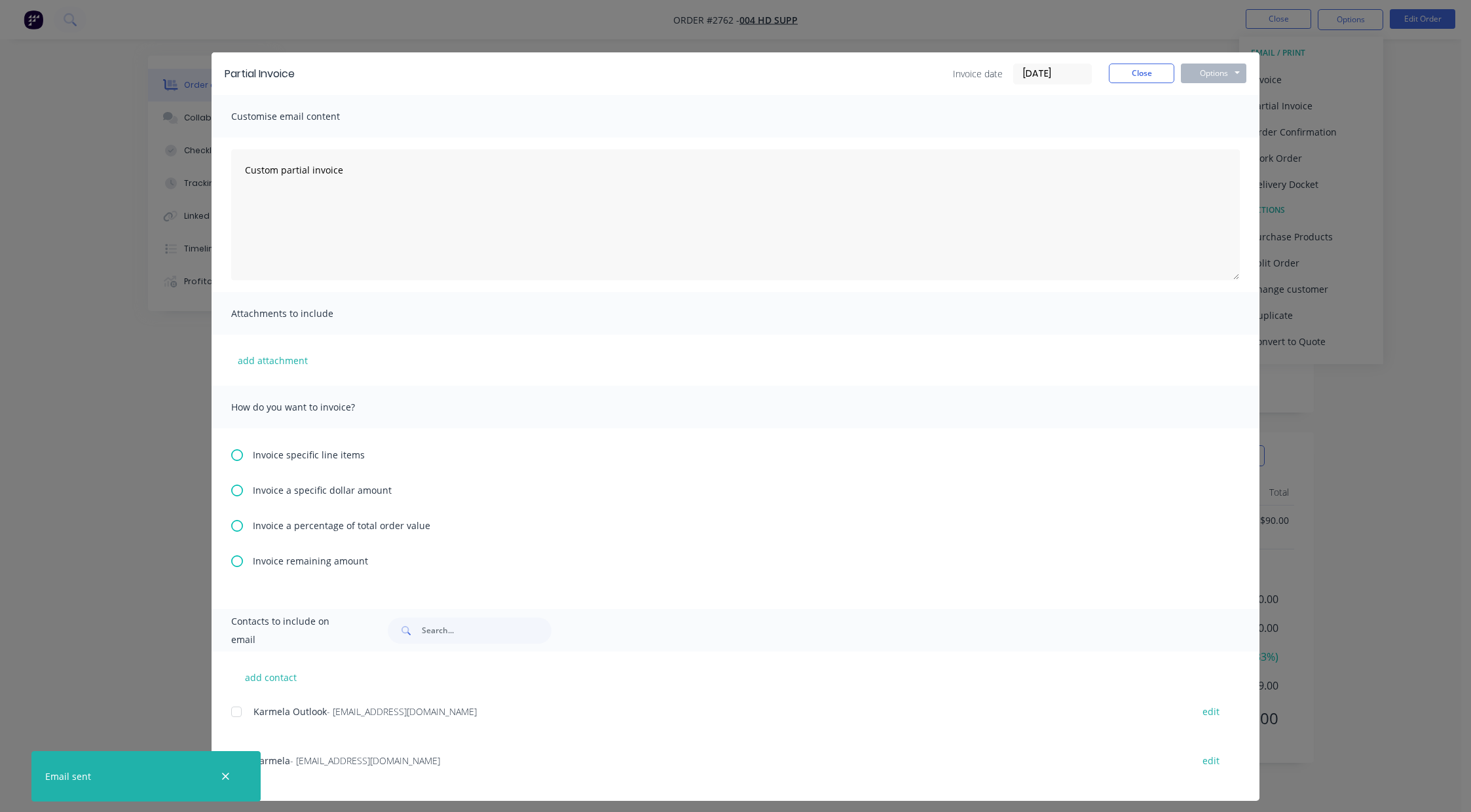
click at [326, 452] on span "Invoice specific line items" at bounding box center [309, 455] width 112 height 14
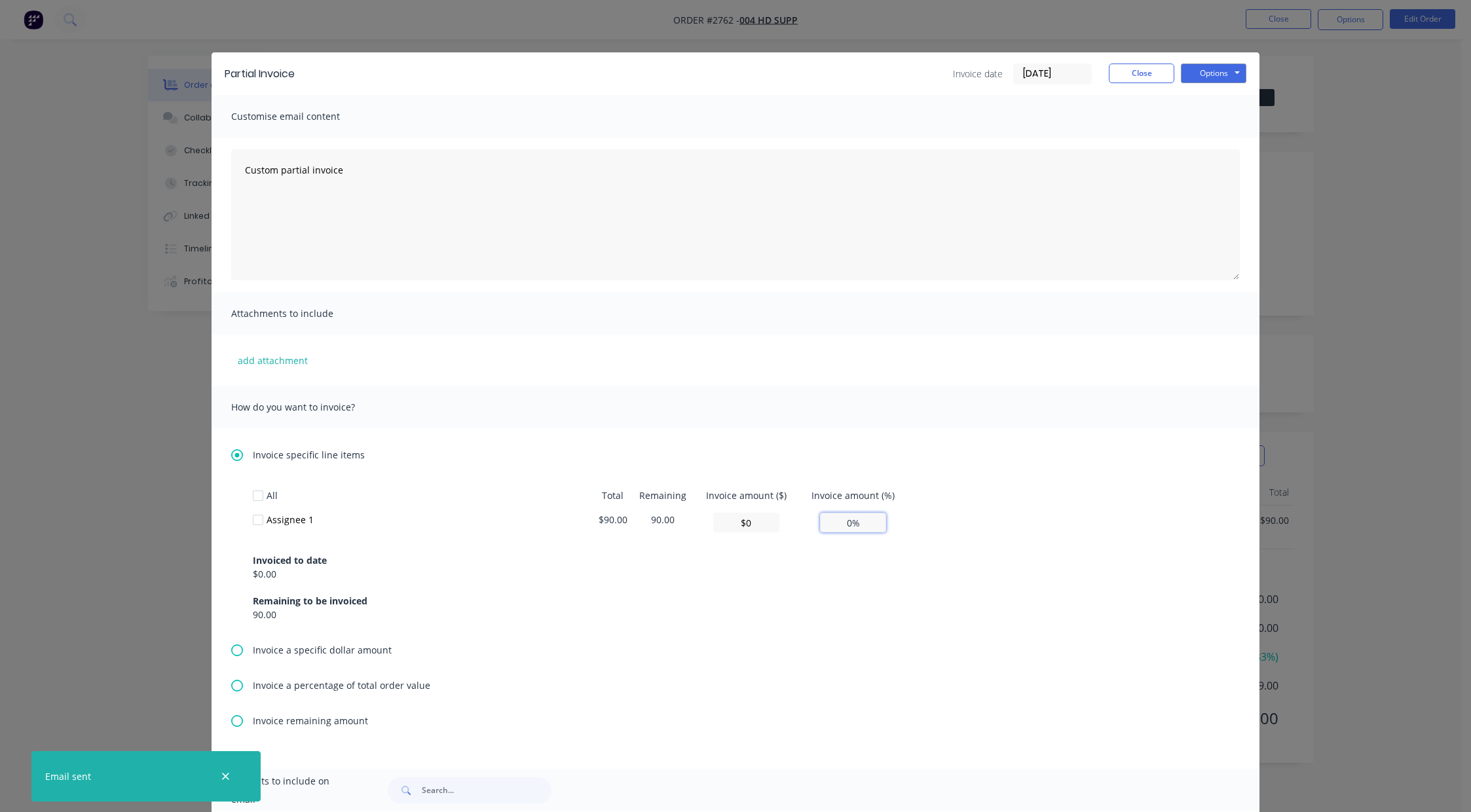
drag, startPoint x: 833, startPoint y: 517, endPoint x: 891, endPoint y: 523, distance: 58.3
click at [891, 523] on td "0%" at bounding box center [854, 522] width 108 height 30
type input "0%"
type input "$1.80"
type input "2%"
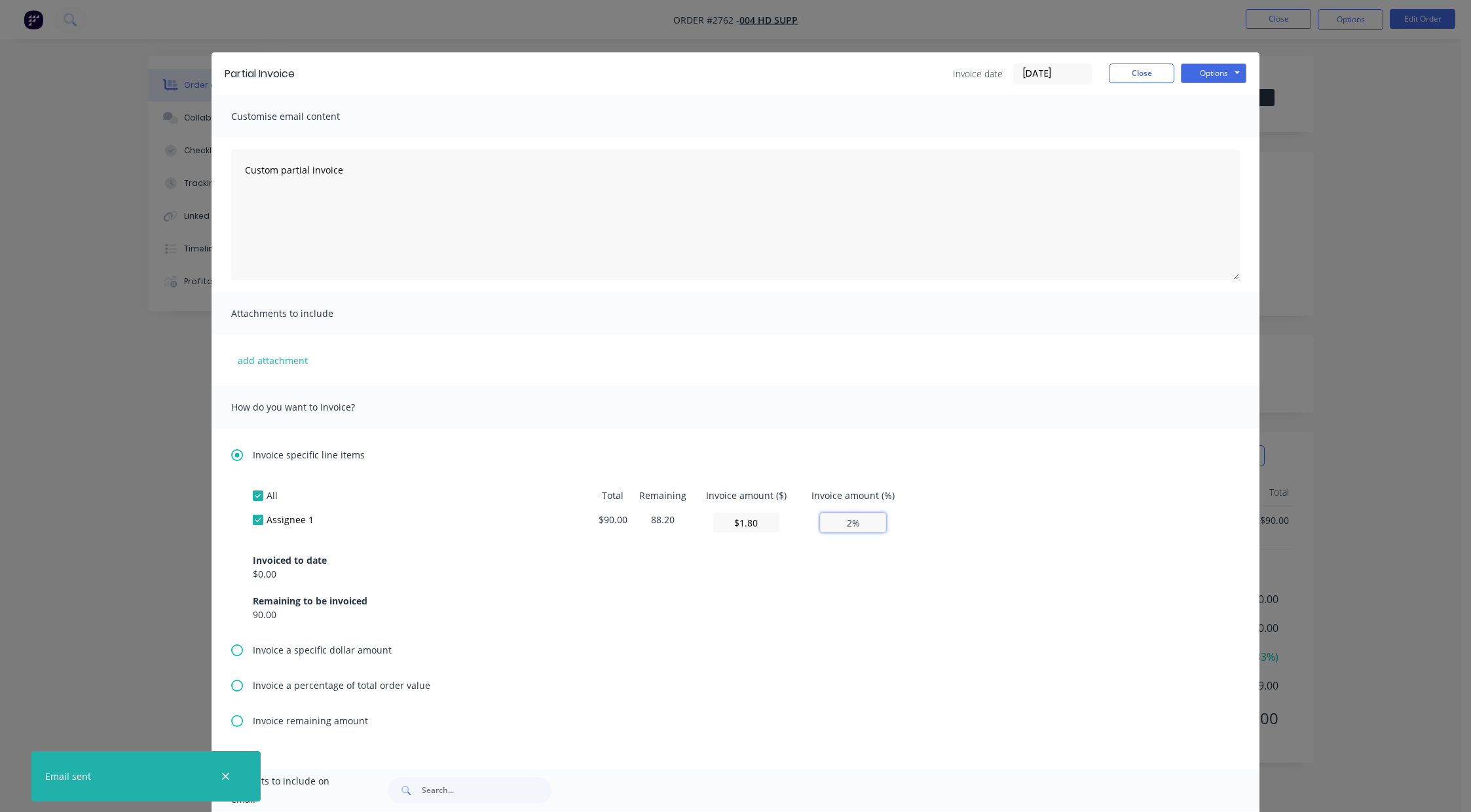
type input "$18.00"
type input "20%"
click at [1229, 81] on button "Options" at bounding box center [1213, 73] width 66 height 19
click at [1224, 98] on button "Preview" at bounding box center [1223, 96] width 84 height 22
click at [1143, 66] on button "Close" at bounding box center [1141, 73] width 66 height 19
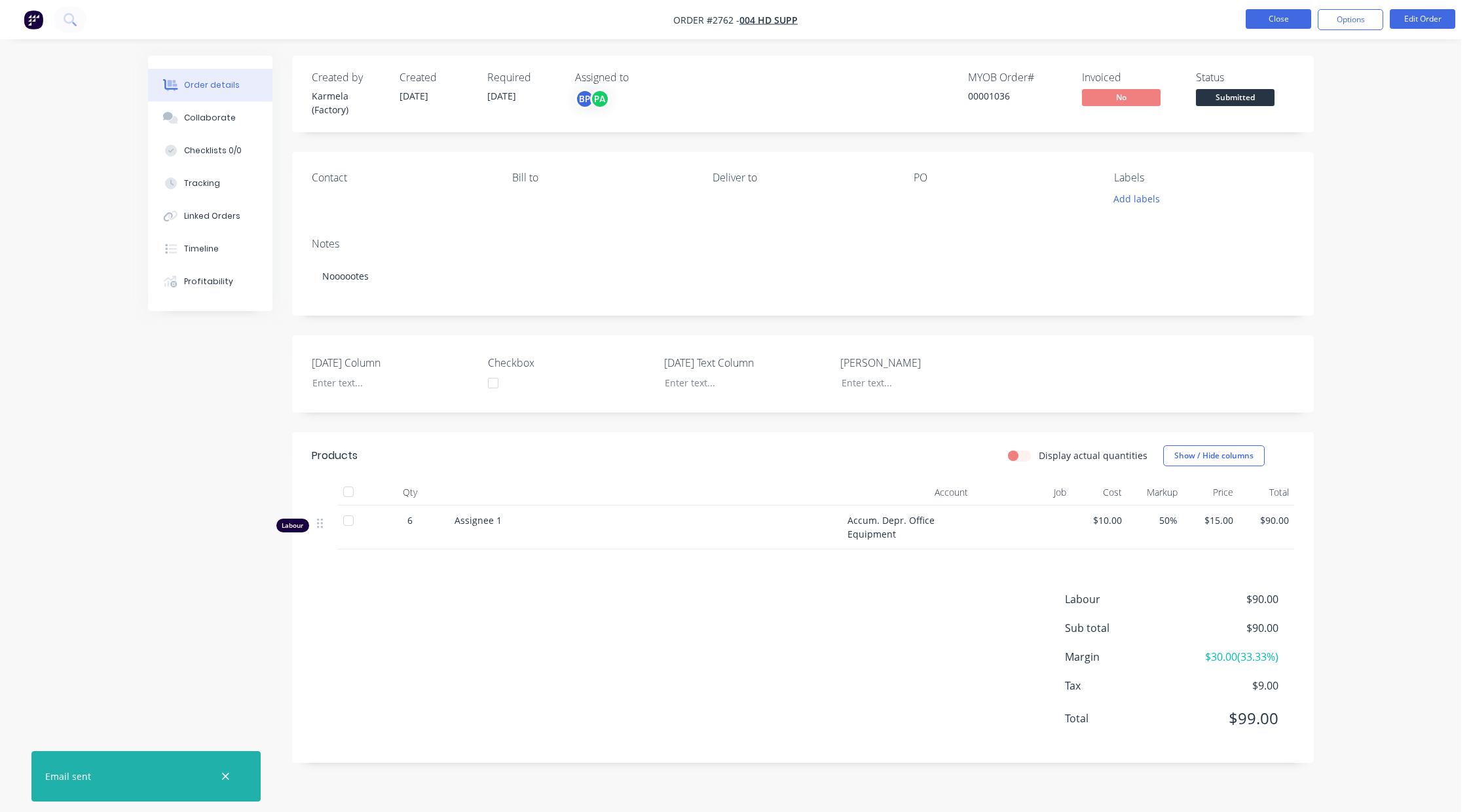
click at [1247, 23] on button "Close" at bounding box center [1278, 18] width 66 height 19
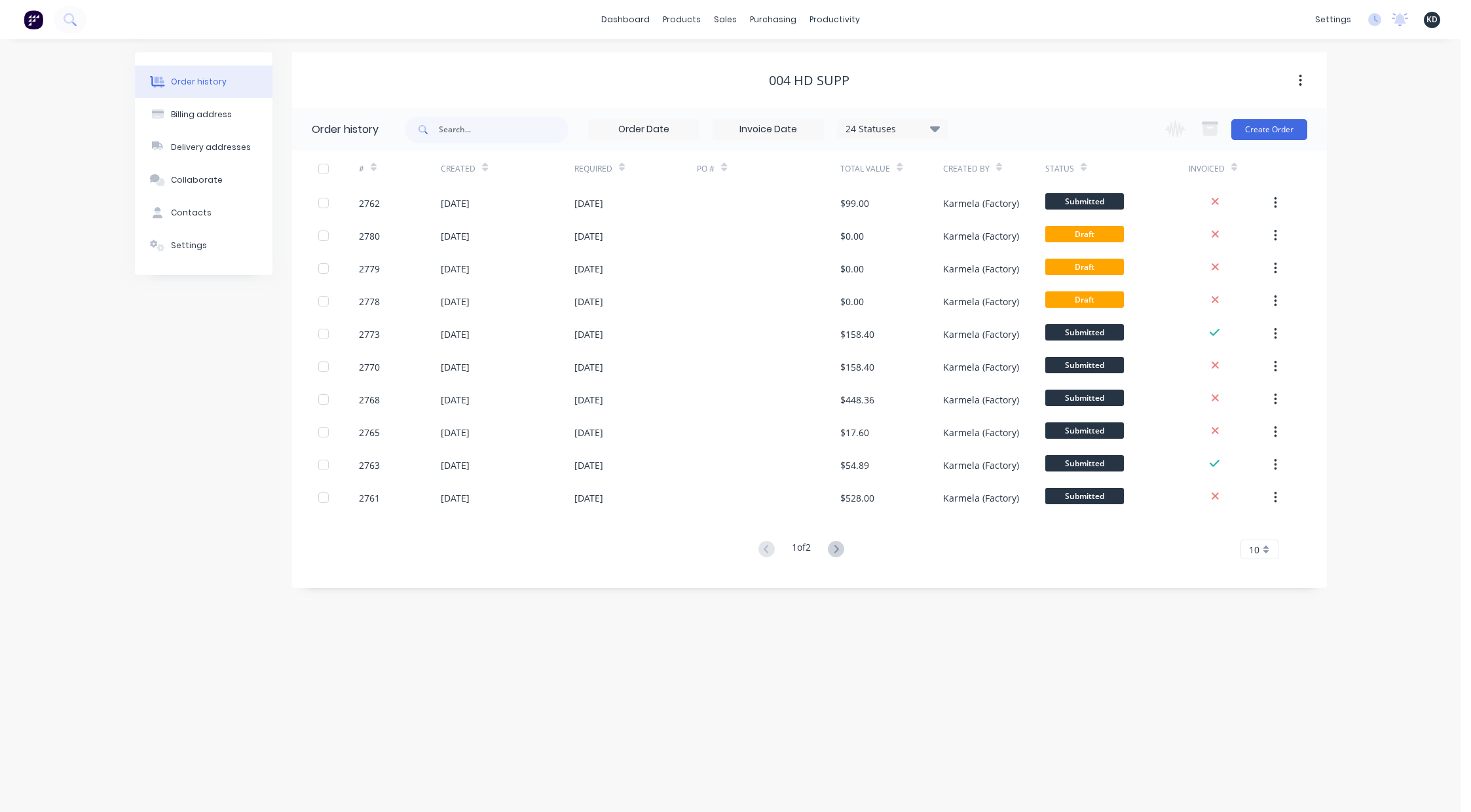
click at [838, 537] on div "# Created Required PO # Total Value Created By Status Invoiced 2762 30 Jul 2025…" at bounding box center [801, 354] width 1019 height 408
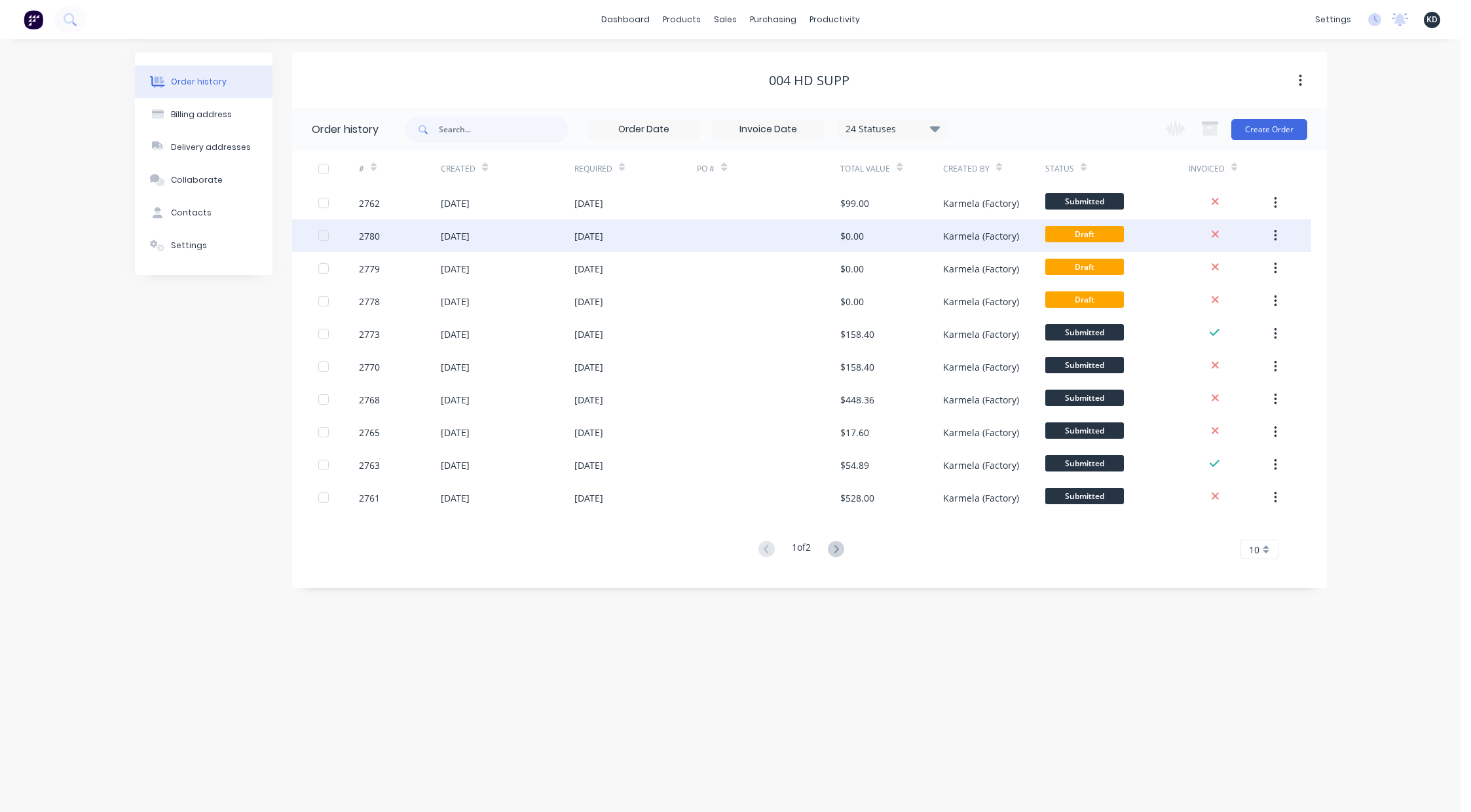
click at [903, 231] on div "$0.00" at bounding box center [891, 235] width 102 height 32
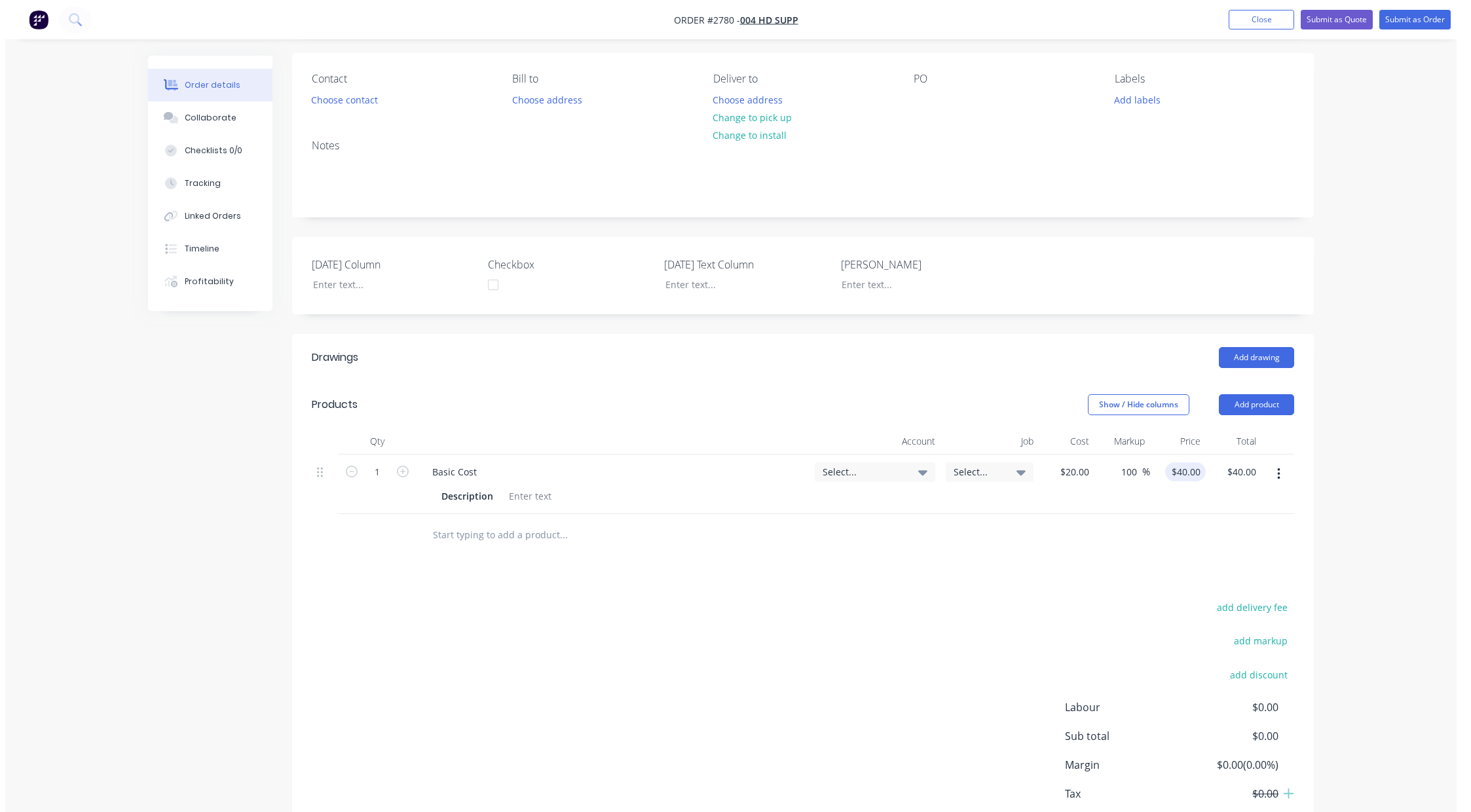
scroll to position [177, 0]
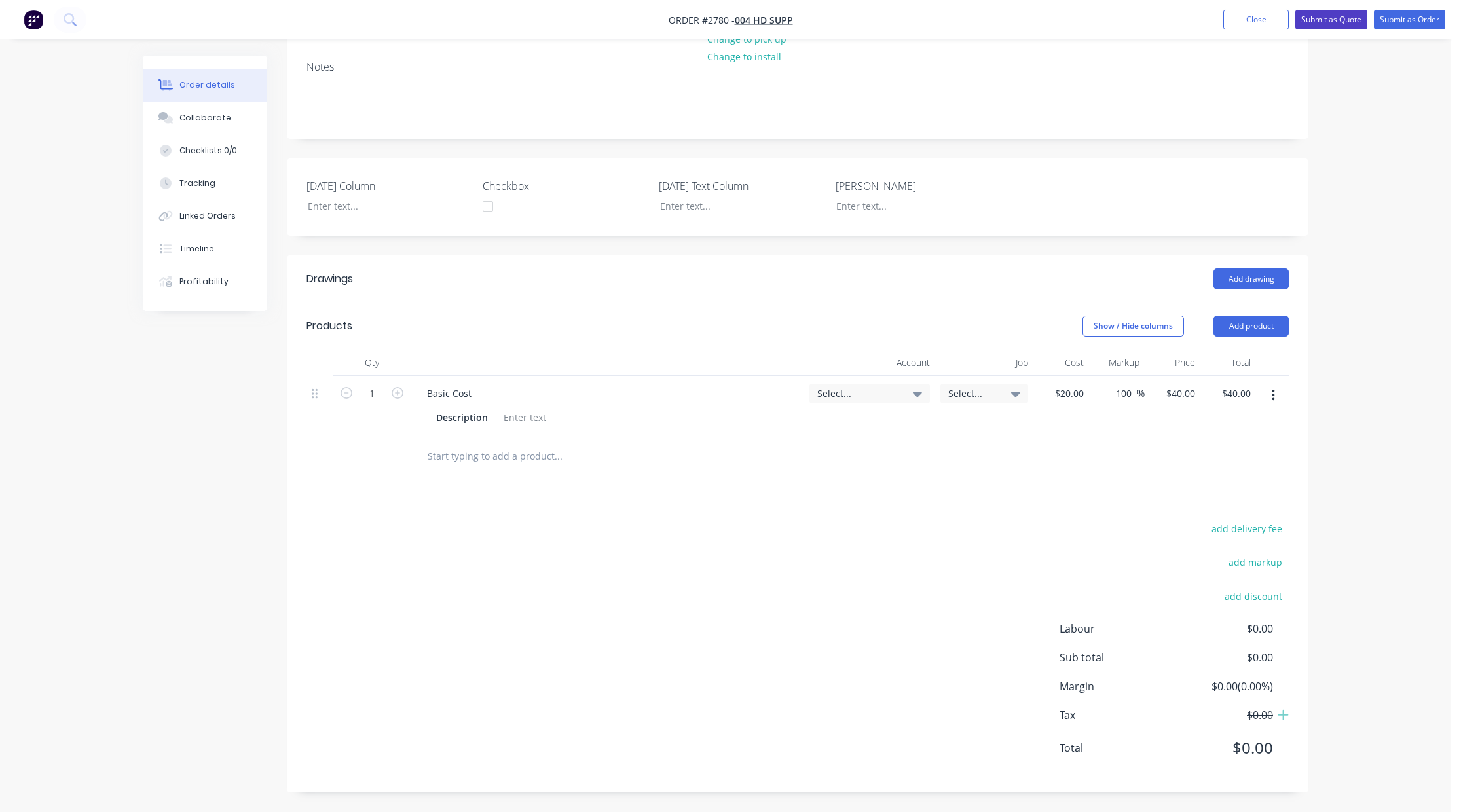
click at [1333, 19] on button "Submit as Quote" at bounding box center [1331, 19] width 72 height 19
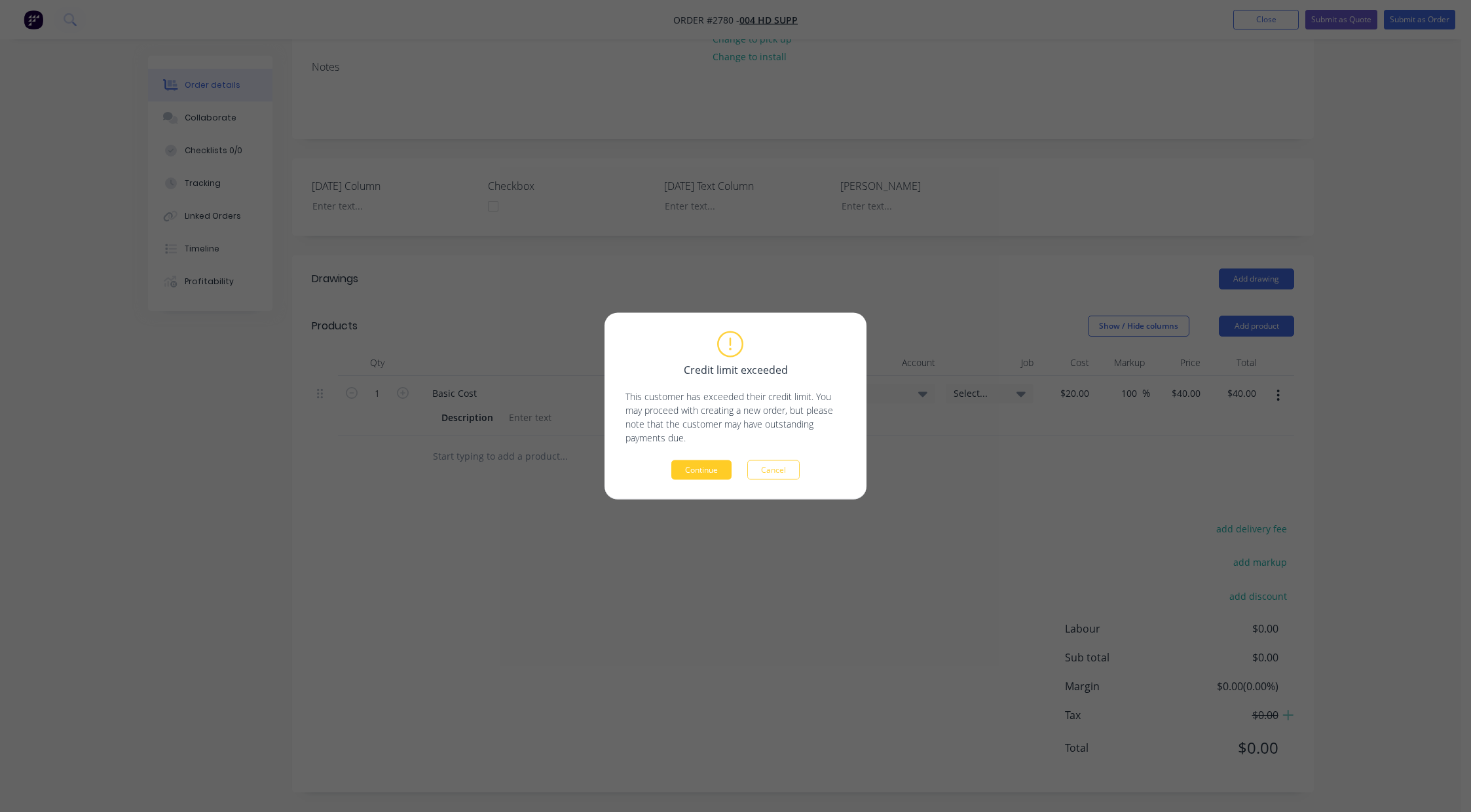
click at [708, 470] on button "Continue" at bounding box center [701, 469] width 60 height 19
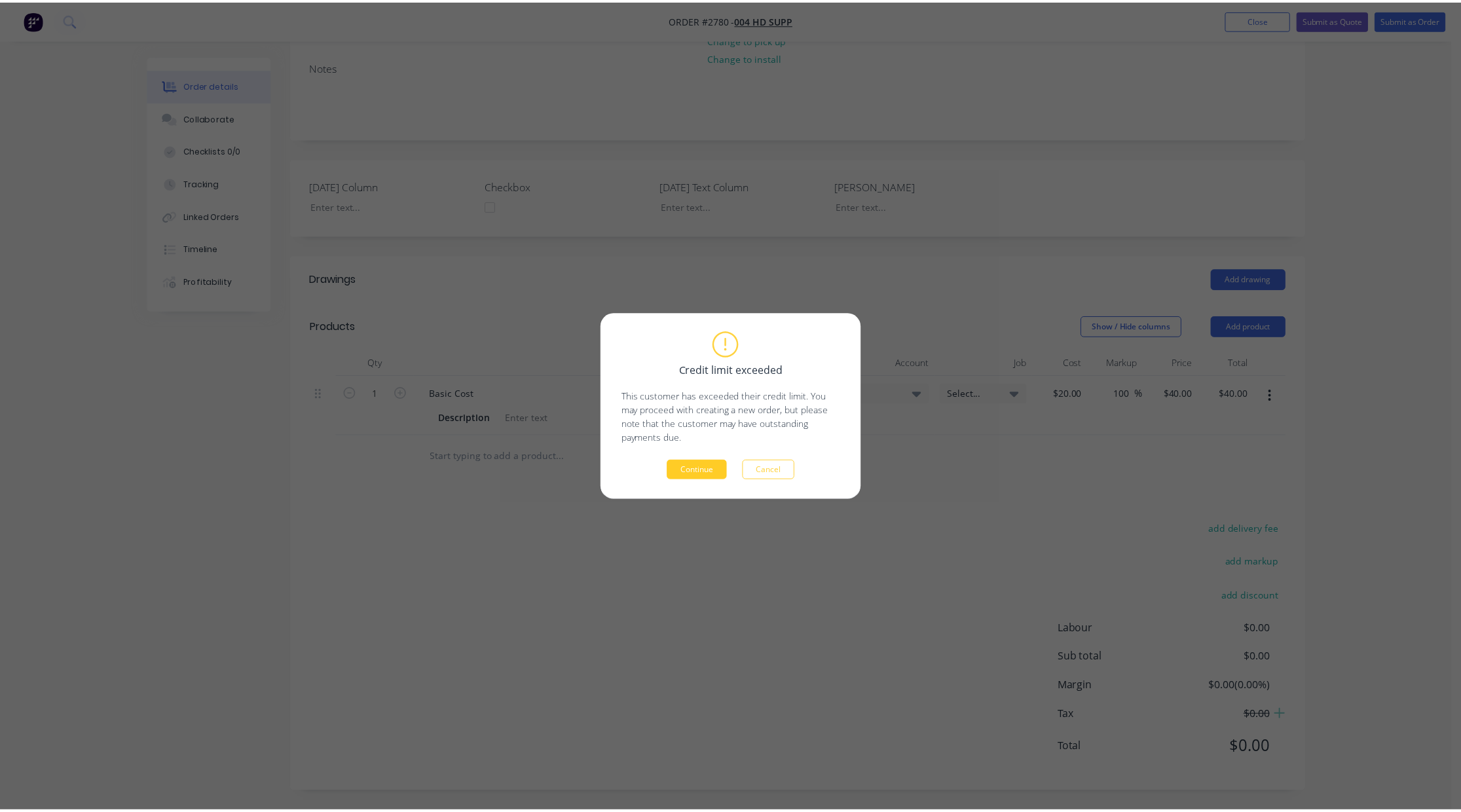
scroll to position [0, 0]
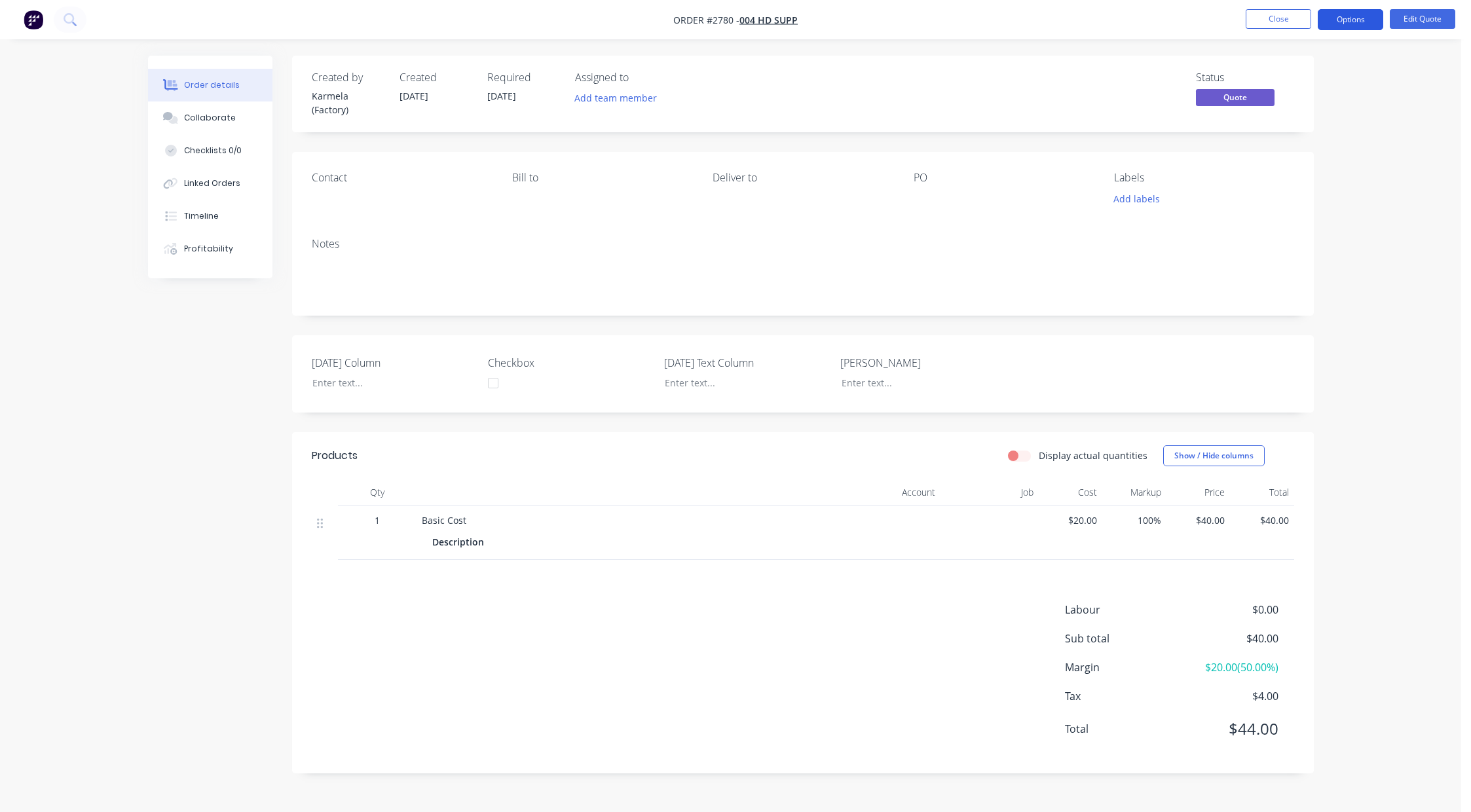
click at [1354, 22] on button "Options" at bounding box center [1350, 19] width 66 height 21
click at [1332, 87] on div "Quote" at bounding box center [1311, 80] width 121 height 19
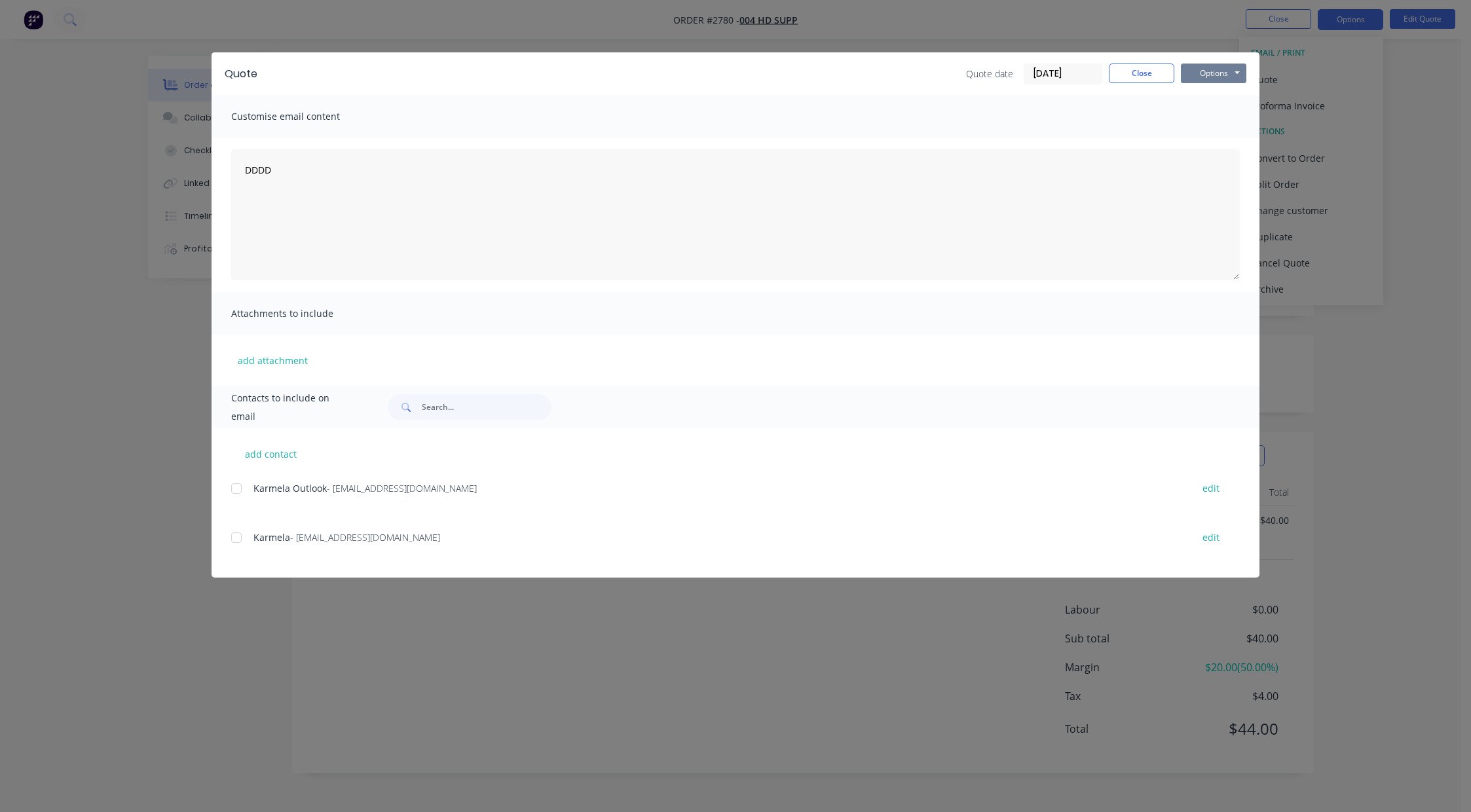
click at [1201, 74] on button "Options" at bounding box center [1213, 73] width 66 height 19
click at [1217, 113] on button "Print" at bounding box center [1223, 118] width 84 height 22
click at [1227, 74] on button "Options" at bounding box center [1213, 73] width 66 height 19
click at [1229, 92] on button "Preview" at bounding box center [1223, 96] width 84 height 22
click at [1221, 73] on button "Options" at bounding box center [1213, 73] width 66 height 19
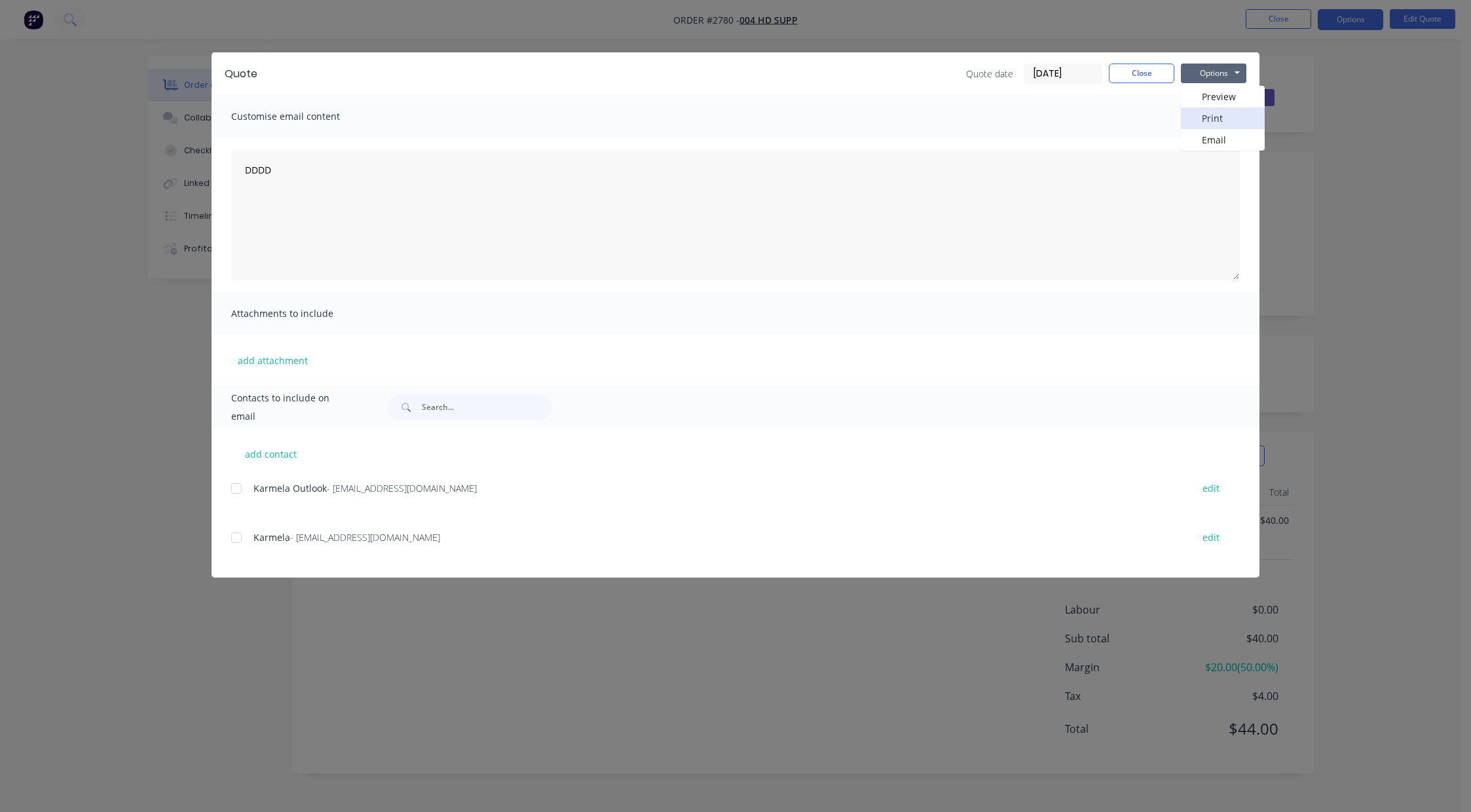
click at [1221, 108] on button "Print" at bounding box center [1223, 118] width 84 height 22
click at [1119, 77] on button "Close" at bounding box center [1141, 73] width 66 height 19
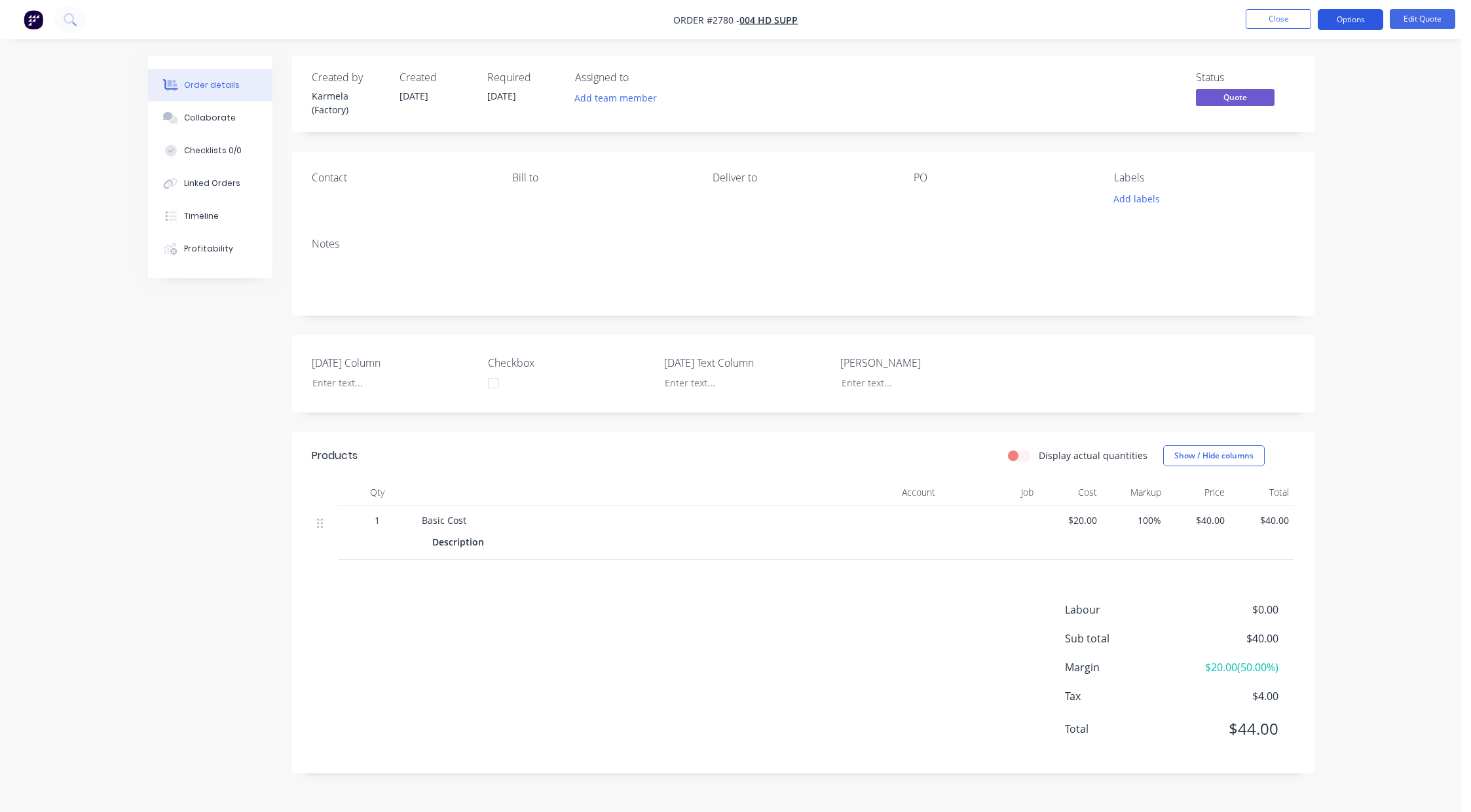
click at [1352, 17] on button "Options" at bounding box center [1350, 19] width 66 height 21
click at [1321, 90] on button "Quote" at bounding box center [1311, 80] width 144 height 26
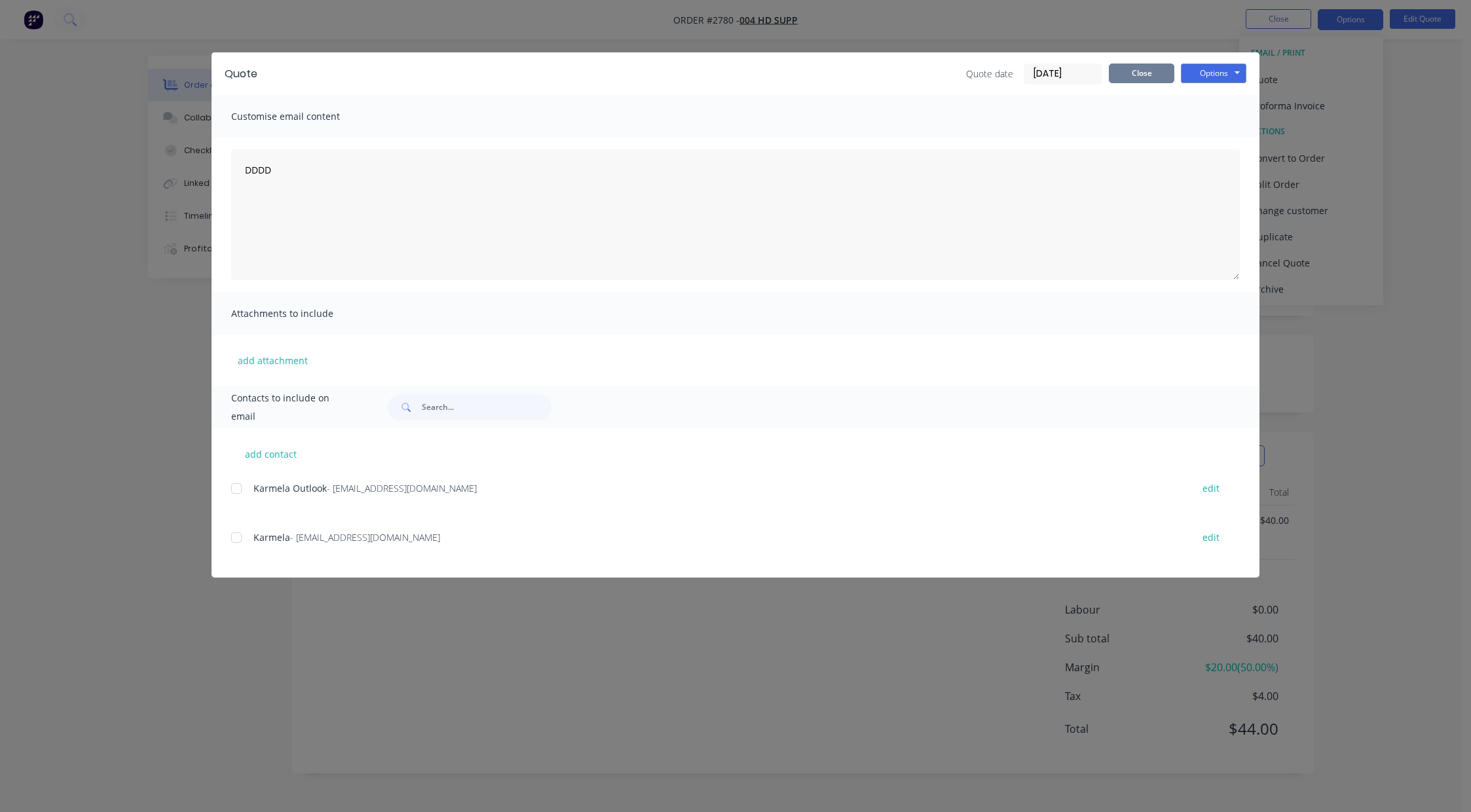
click at [1131, 69] on button "Close" at bounding box center [1141, 73] width 66 height 19
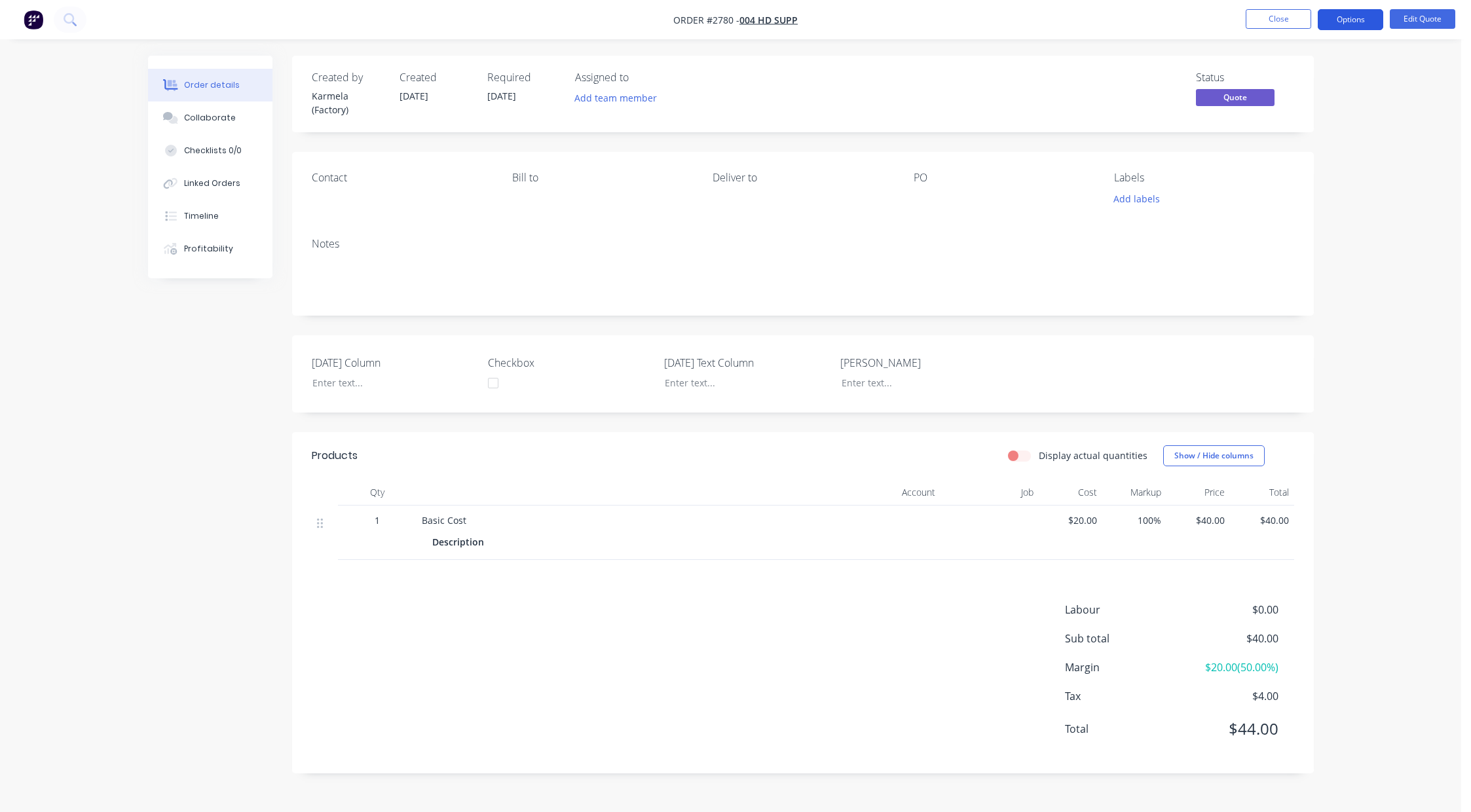
click at [1353, 20] on button "Options" at bounding box center [1350, 19] width 66 height 21
click at [1315, 119] on button "ACTIONS" at bounding box center [1311, 132] width 144 height 26
click at [1314, 108] on div "Proforma Invoice" at bounding box center [1311, 106] width 121 height 19
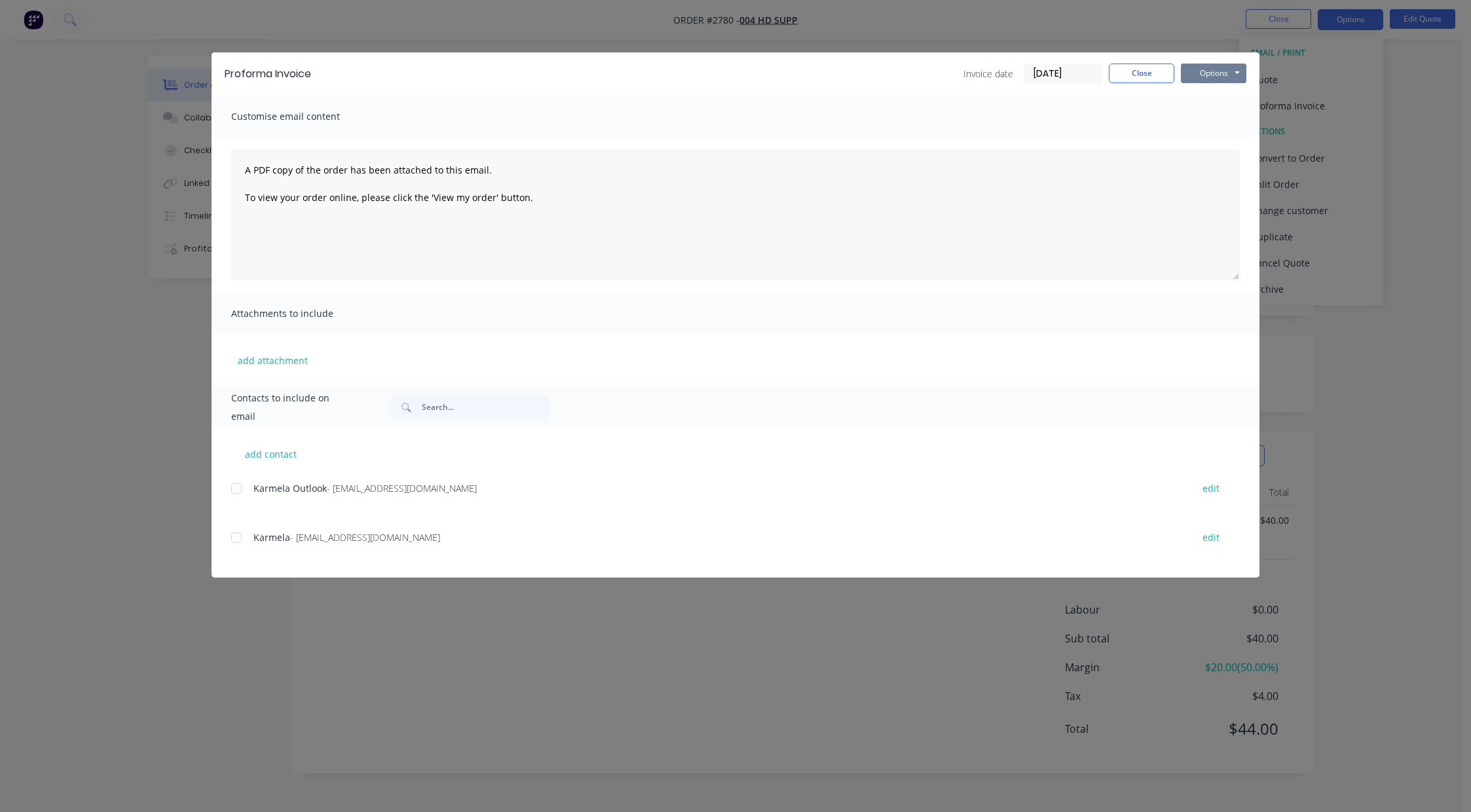
click at [1215, 72] on button "Options" at bounding box center [1213, 73] width 66 height 19
click at [1211, 99] on button "Preview" at bounding box center [1223, 96] width 84 height 22
click at [1128, 71] on button "Close" at bounding box center [1141, 73] width 66 height 19
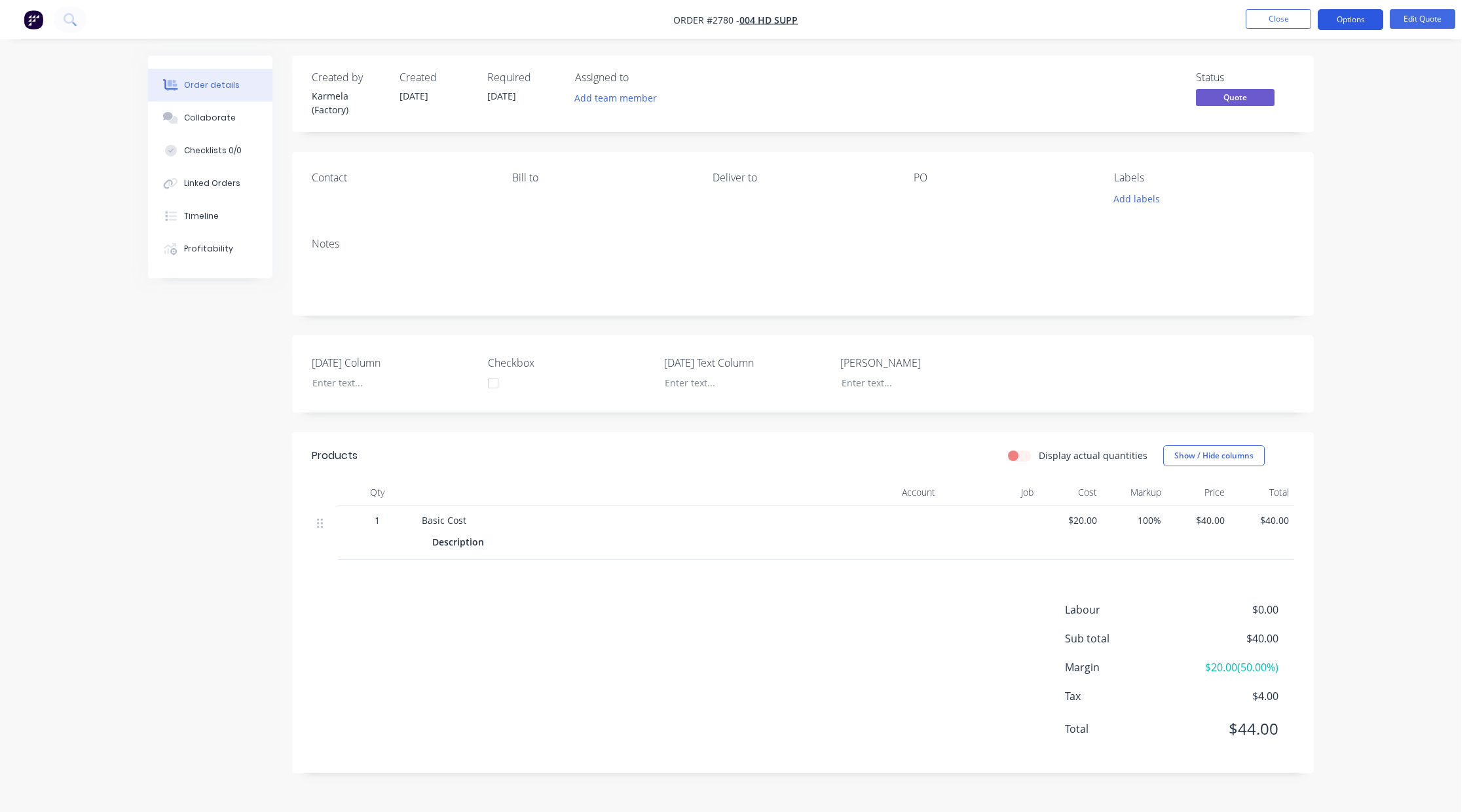
click at [1355, 17] on button "Options" at bounding box center [1350, 19] width 66 height 21
click at [1335, 104] on div "Proforma Invoice" at bounding box center [1311, 106] width 121 height 19
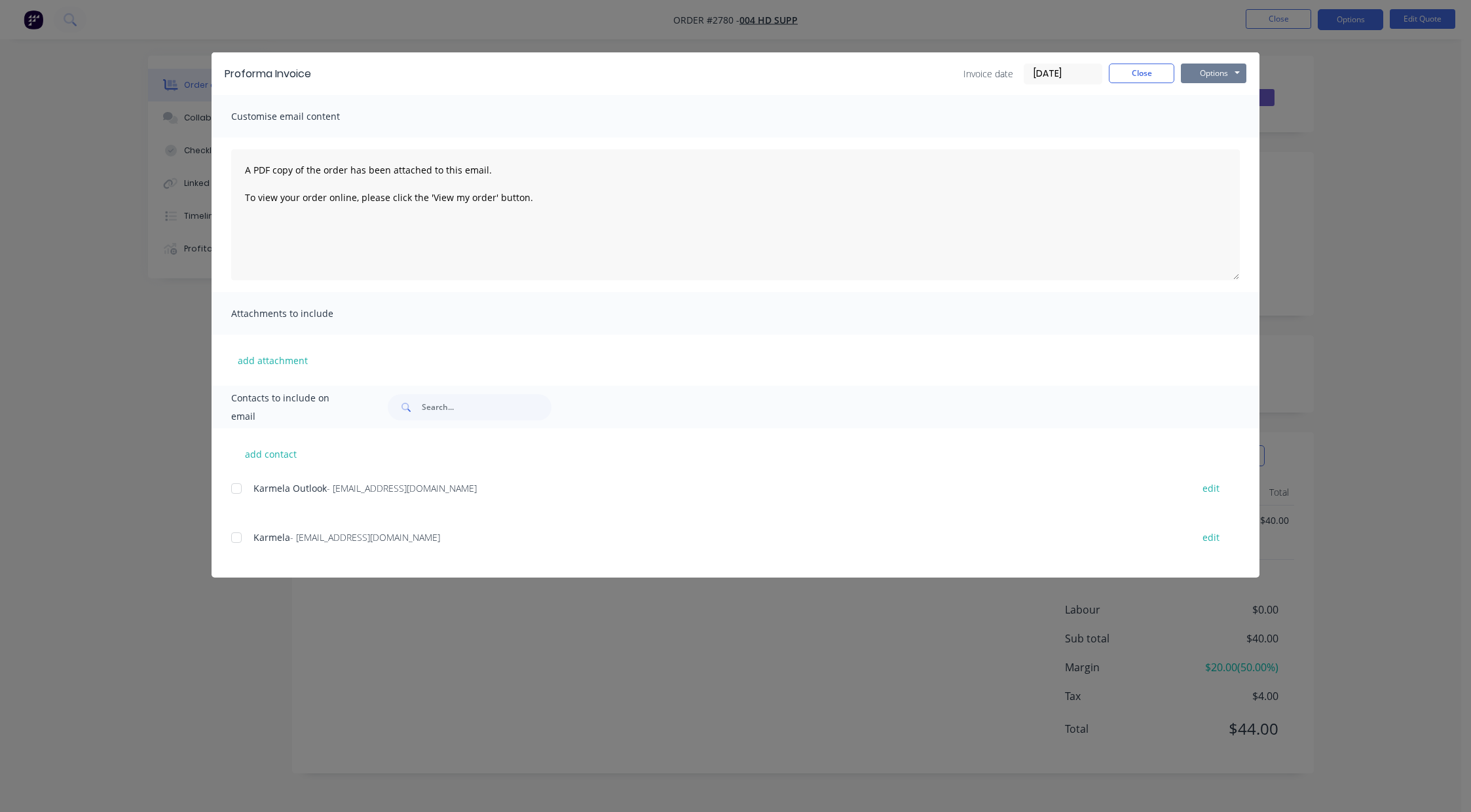
click at [1222, 77] on button "Options" at bounding box center [1213, 73] width 66 height 19
click at [1224, 100] on button "Preview" at bounding box center [1223, 96] width 84 height 22
click at [1196, 71] on button "Options" at bounding box center [1213, 73] width 66 height 19
click at [1205, 103] on button "Preview" at bounding box center [1223, 96] width 84 height 22
click at [1230, 61] on div "Proforma Invoice Invoice date 26/08/25 Close Options Preview Print Email" at bounding box center [736, 73] width 1048 height 43
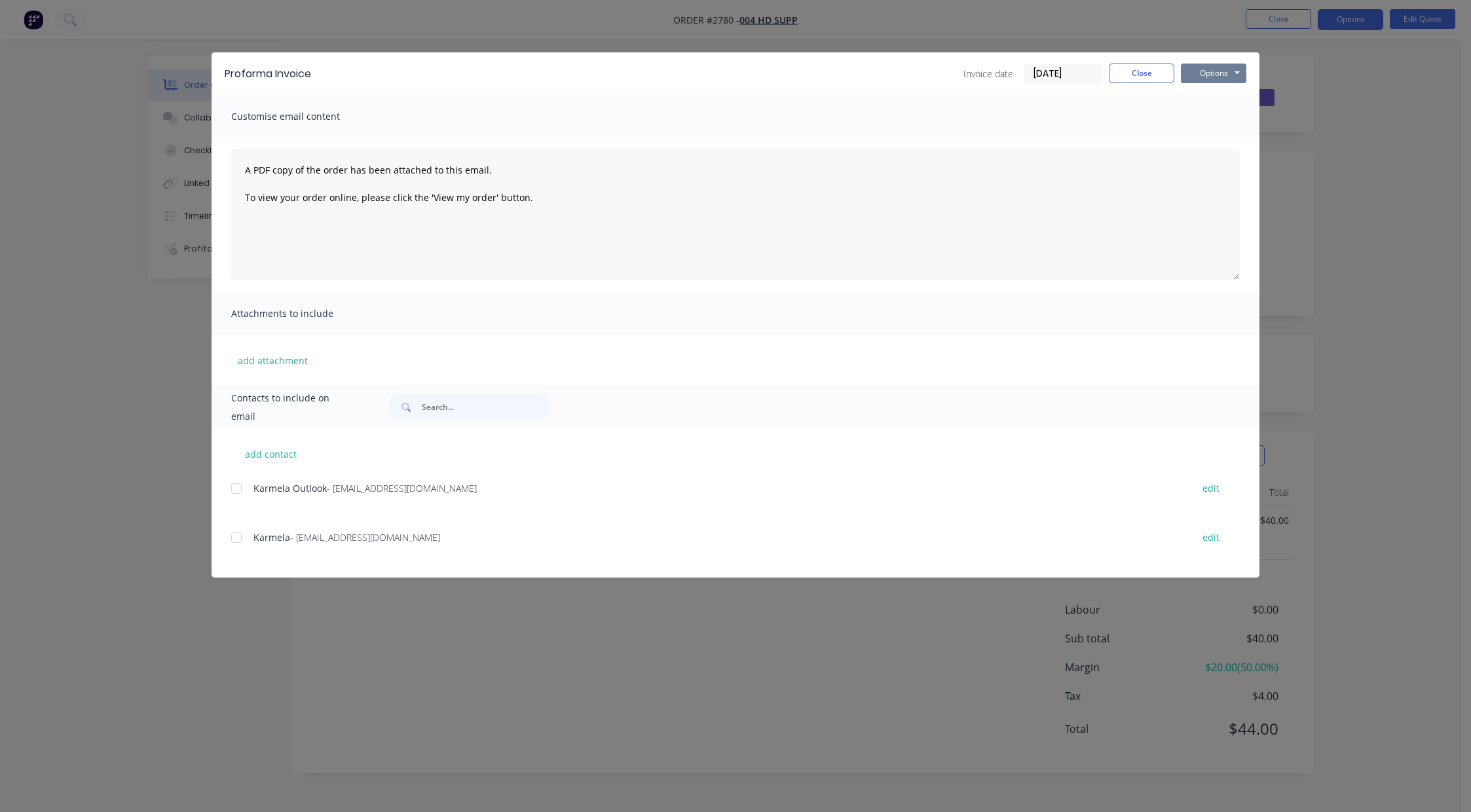
click at [1229, 77] on button "Options" at bounding box center [1213, 73] width 66 height 19
click at [1230, 106] on button "Preview" at bounding box center [1223, 96] width 84 height 22
click at [1138, 75] on button "Close" at bounding box center [1141, 73] width 66 height 19
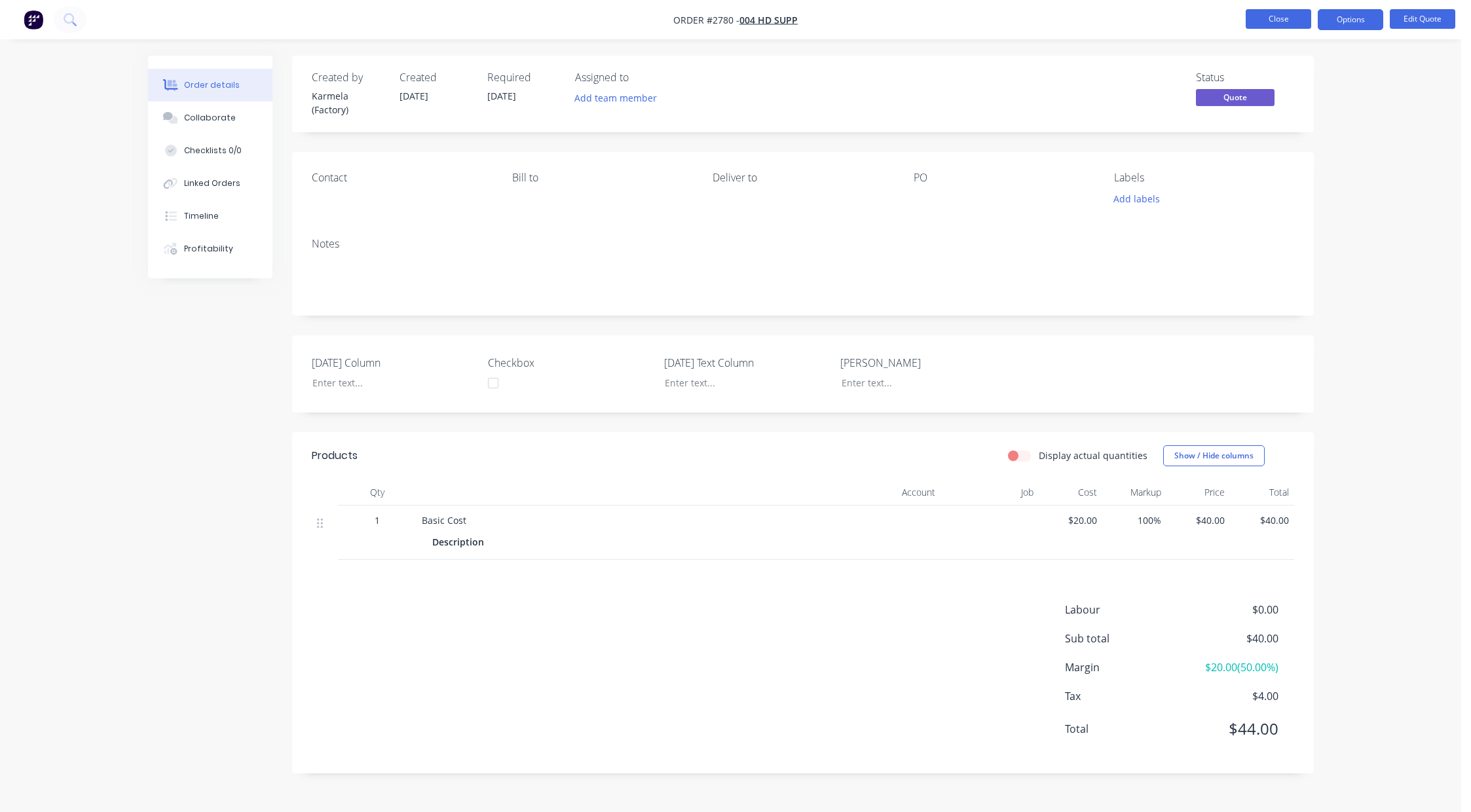
click at [1293, 18] on button "Close" at bounding box center [1278, 18] width 66 height 19
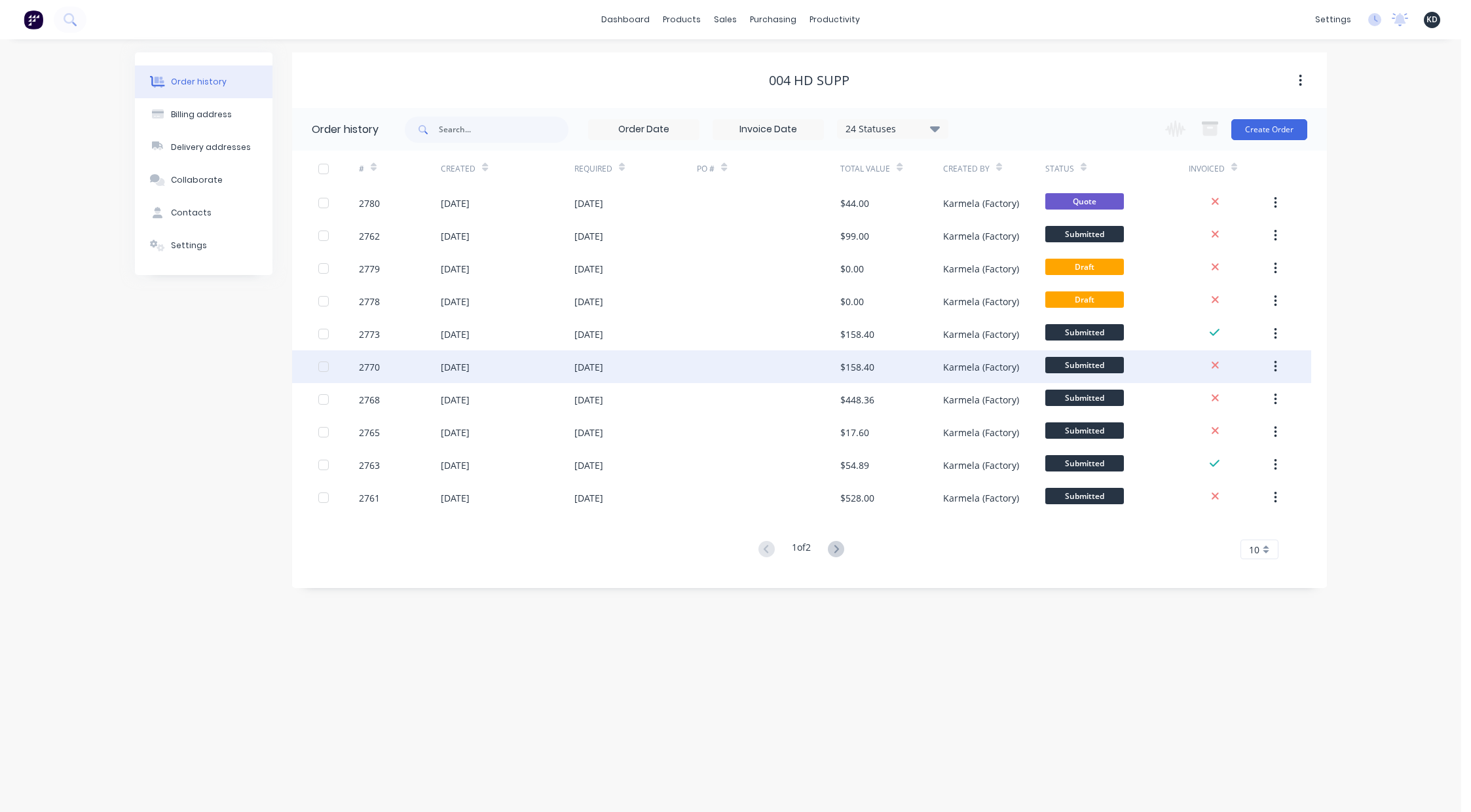
click at [992, 368] on div "Karmela (Factory)" at bounding box center [980, 367] width 76 height 14
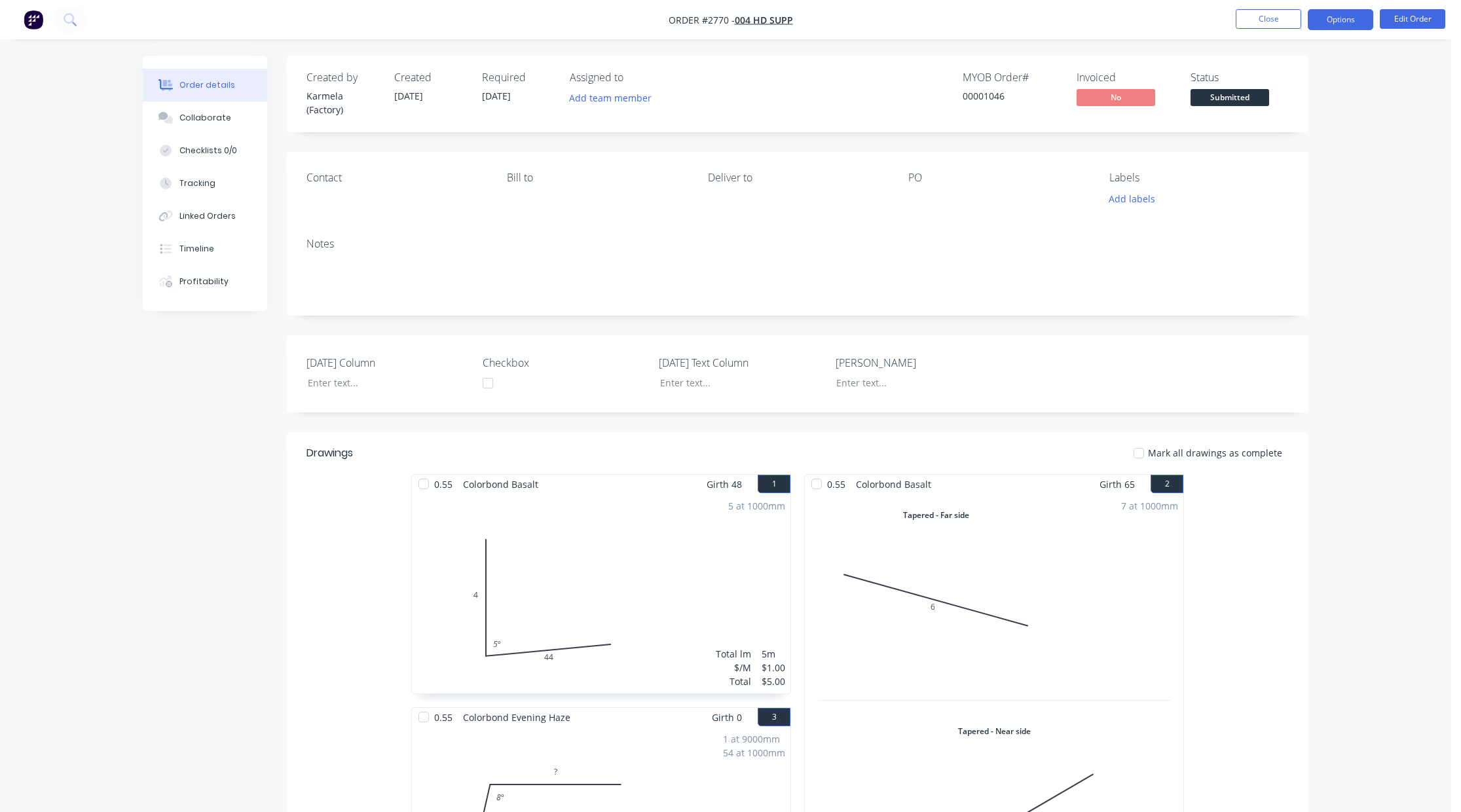
click at [1336, 21] on button "Options" at bounding box center [1339, 19] width 66 height 21
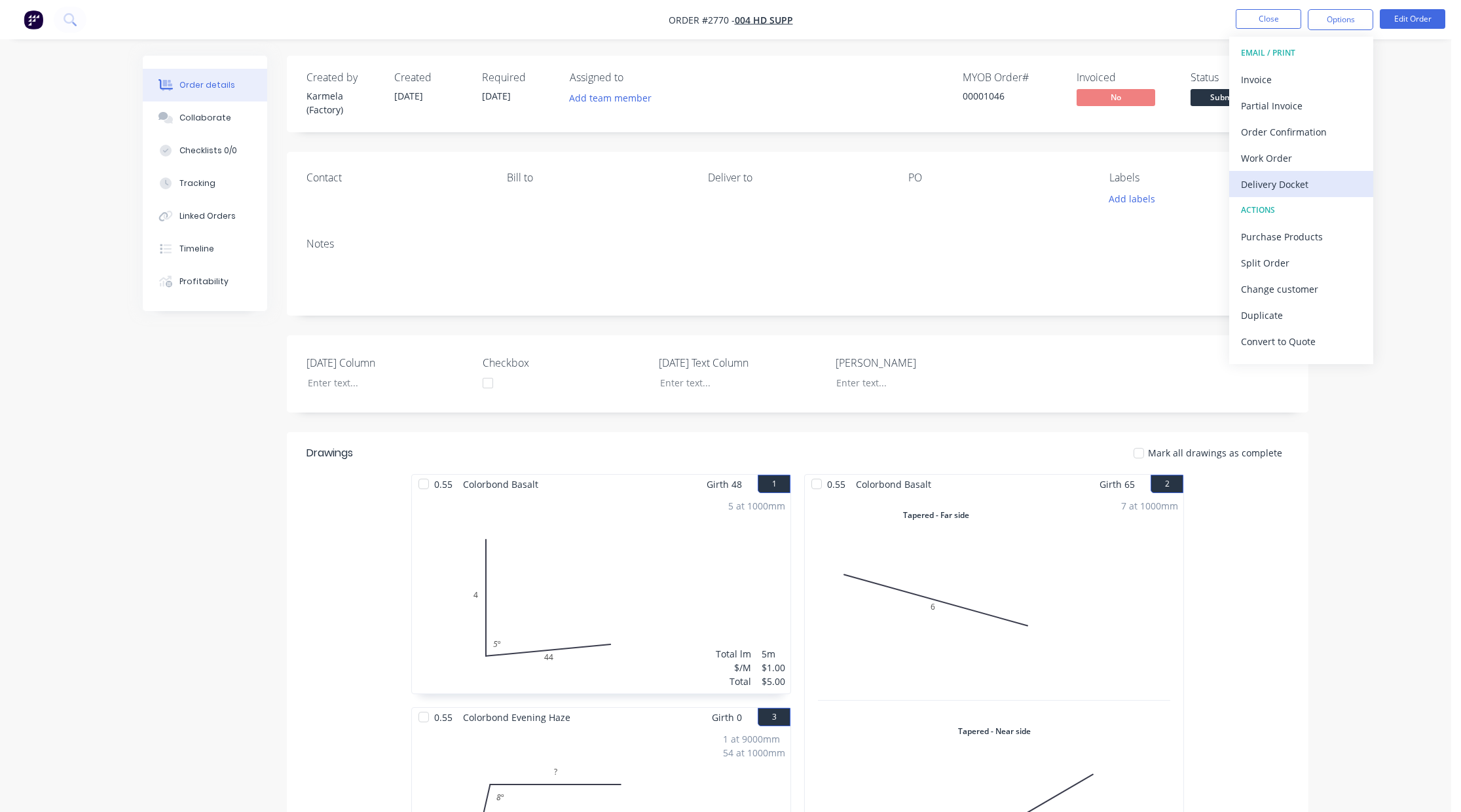
click at [1301, 184] on div "Delivery Docket" at bounding box center [1301, 184] width 121 height 19
click at [1291, 106] on div "With pricing" at bounding box center [1301, 106] width 121 height 19
click at [1284, 182] on div "Delivery Docket" at bounding box center [1301, 184] width 121 height 19
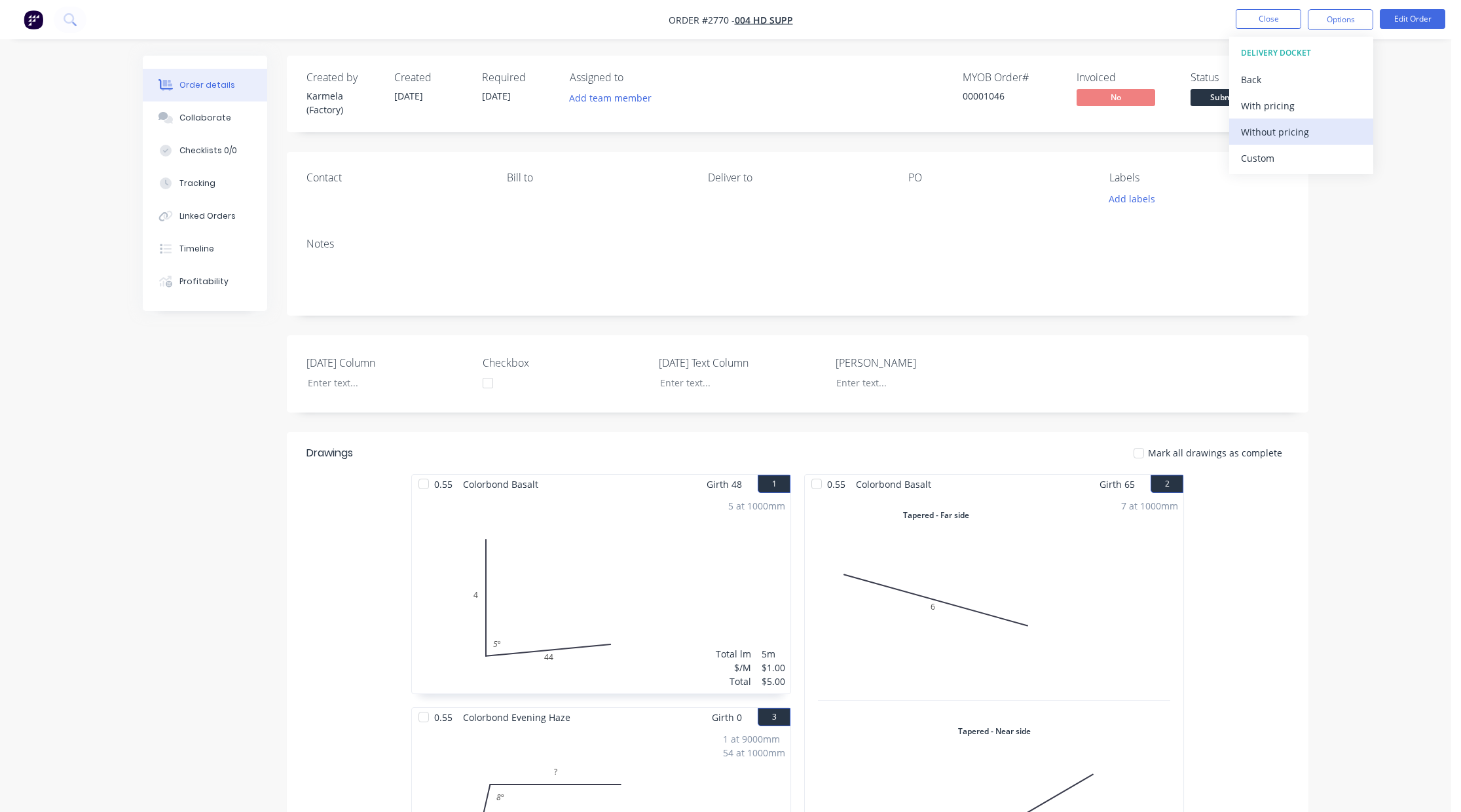
click at [1287, 128] on div "Without pricing" at bounding box center [1301, 132] width 121 height 19
click at [1404, 157] on div "Order details Collaborate Checklists 0/0 Tracking Linked Orders Timeline Profit…" at bounding box center [725, 586] width 1451 height 1173
click at [1336, 16] on button "Options" at bounding box center [1339, 19] width 66 height 21
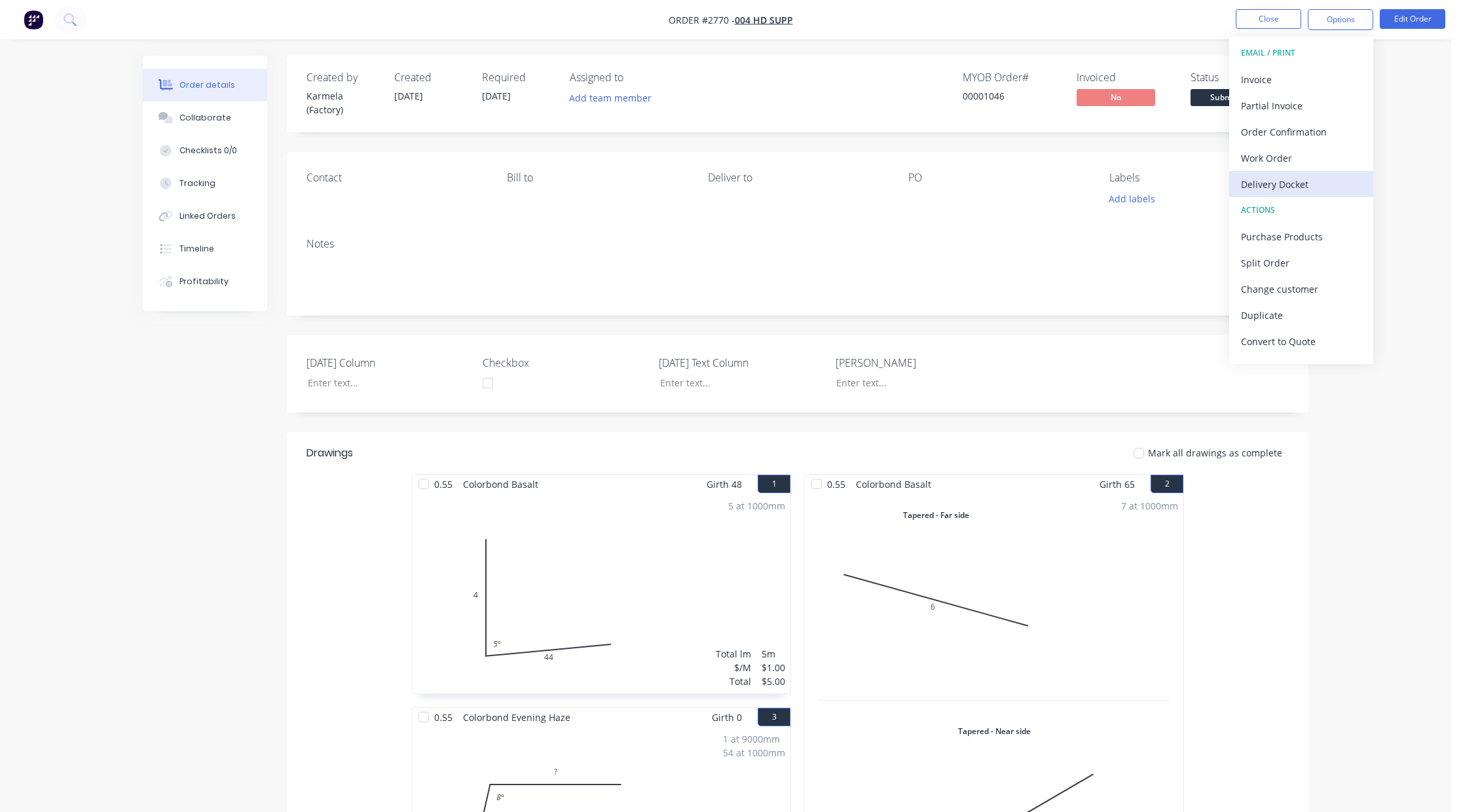
click at [1304, 175] on div "Delivery Docket" at bounding box center [1301, 184] width 121 height 19
click at [1301, 155] on div "Custom" at bounding box center [1301, 158] width 121 height 19
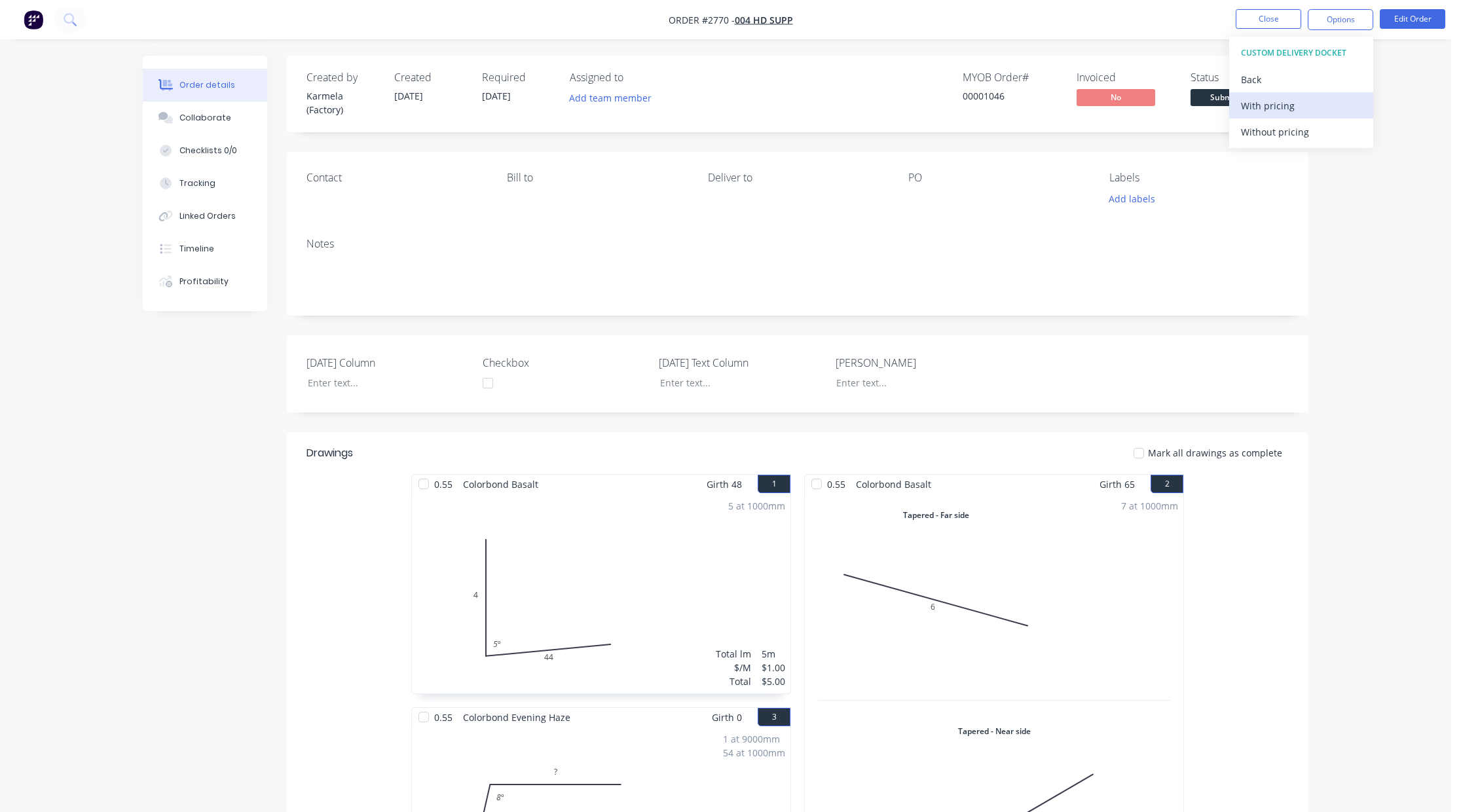
click at [1302, 102] on div "With pricing" at bounding box center [1301, 106] width 121 height 19
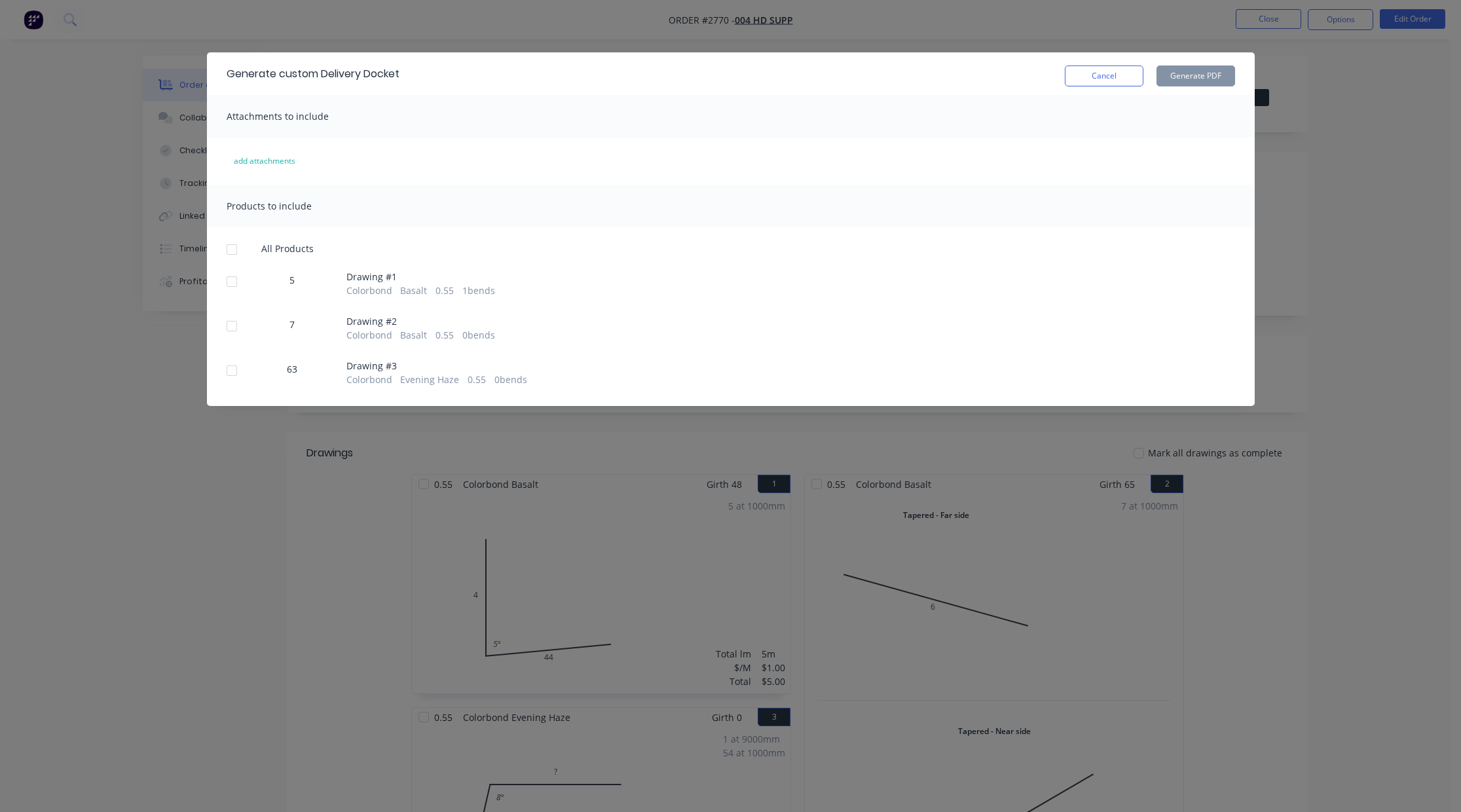
click at [234, 244] on div at bounding box center [232, 249] width 26 height 26
click at [1194, 73] on button "Generate PDF" at bounding box center [1195, 76] width 79 height 21
click at [1096, 72] on button "Cancel" at bounding box center [1104, 76] width 79 height 21
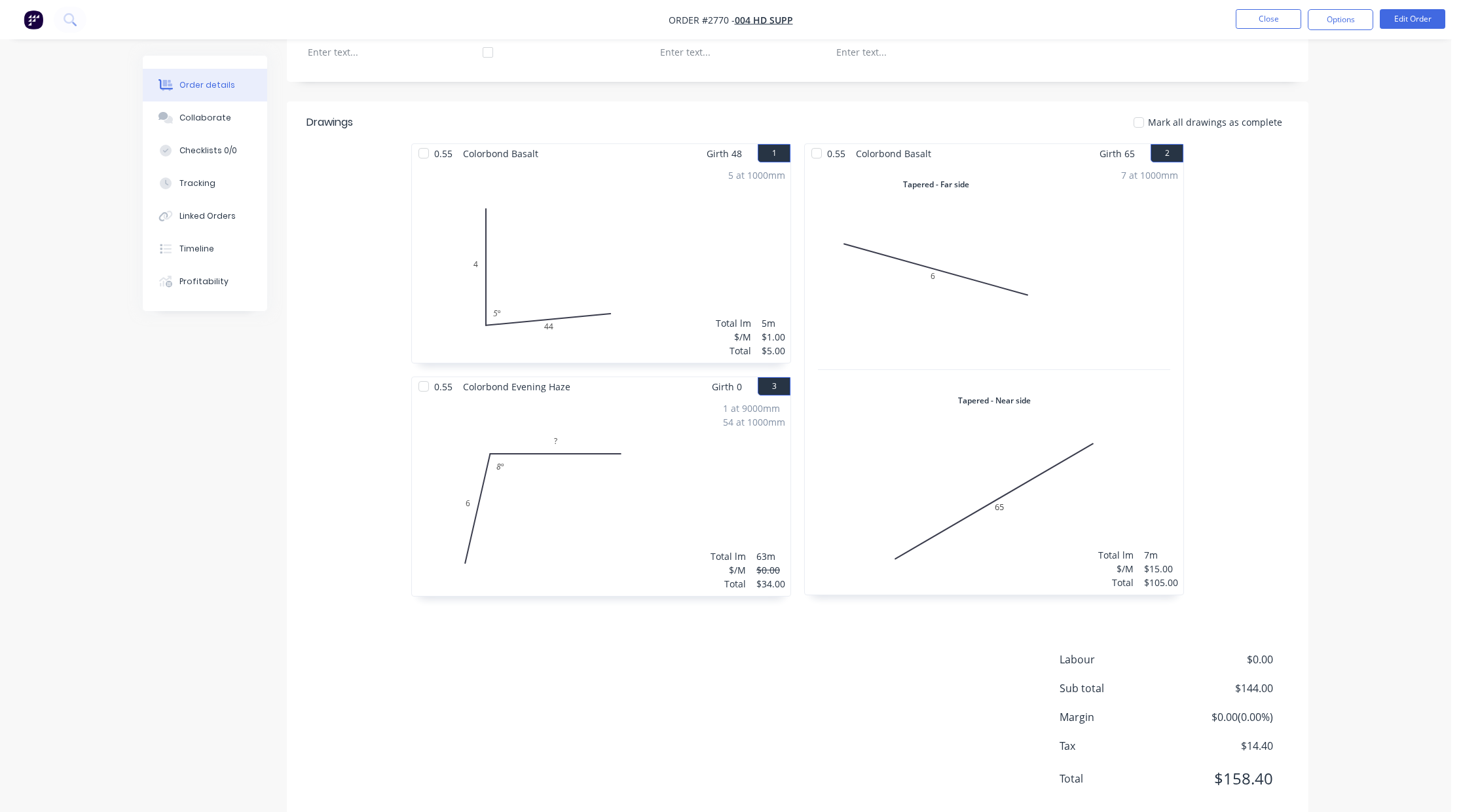
scroll to position [361, 0]
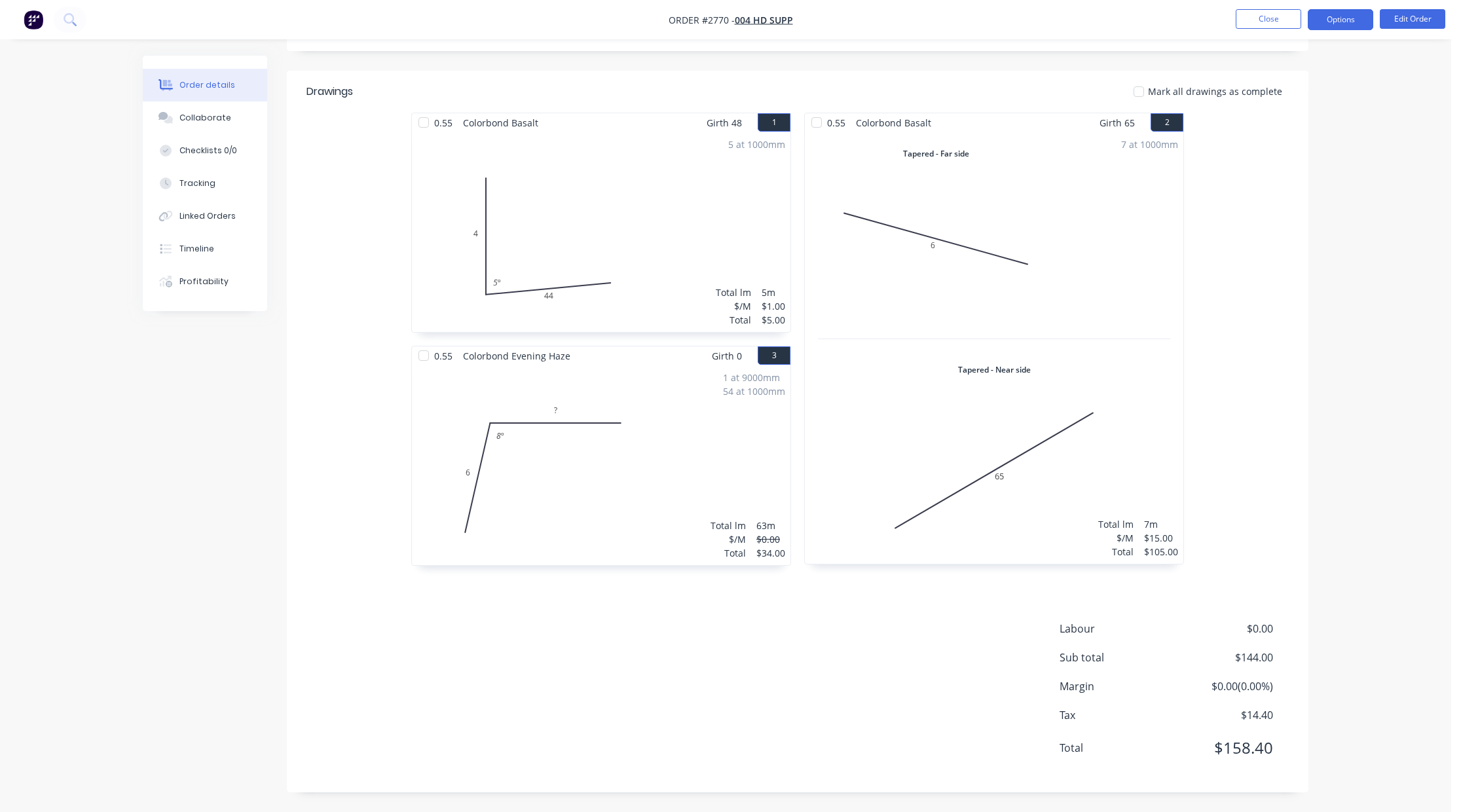
click at [1339, 18] on button "Options" at bounding box center [1339, 19] width 66 height 21
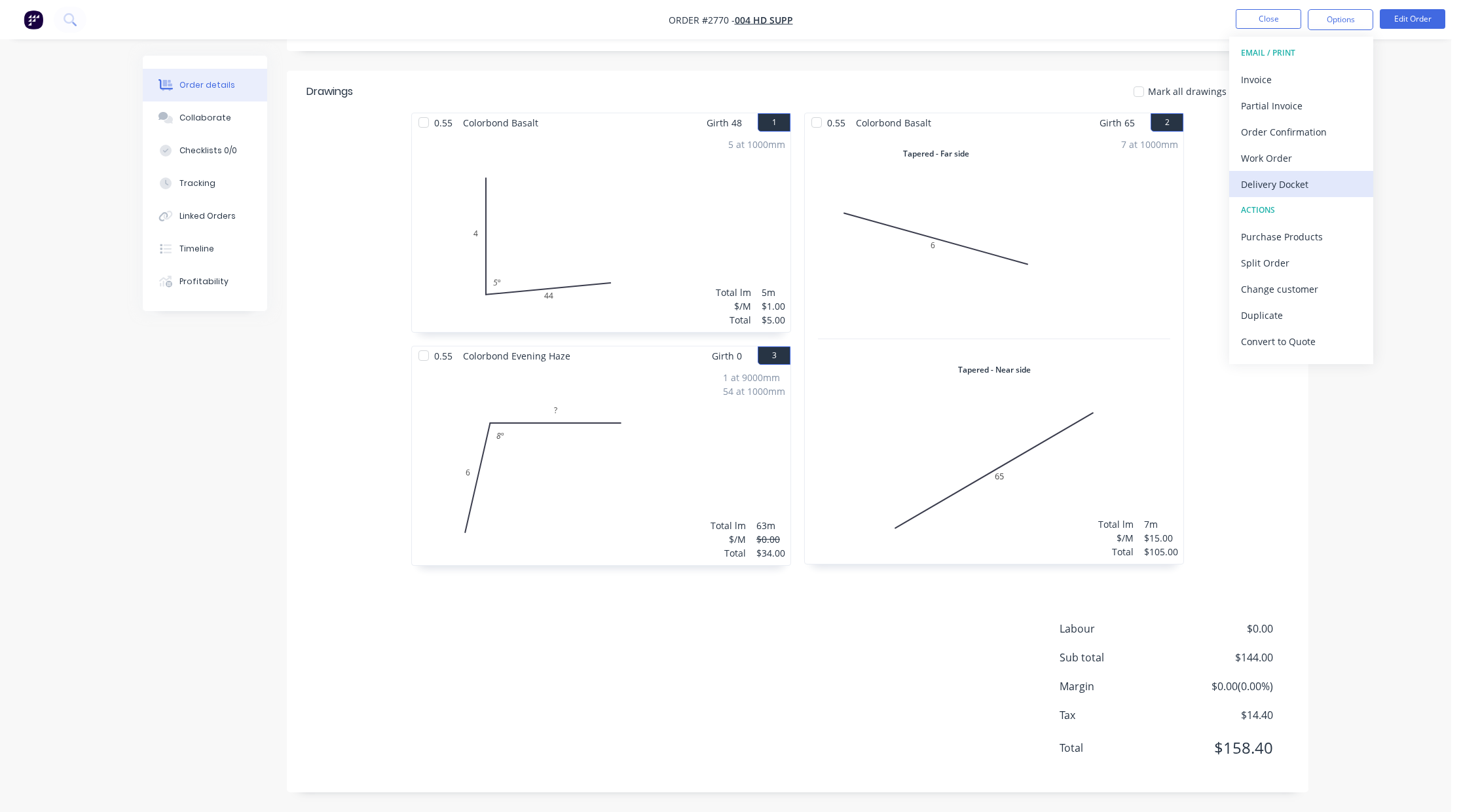
click at [1315, 180] on div "Delivery Docket" at bounding box center [1301, 184] width 121 height 19
click at [1291, 157] on div "Custom" at bounding box center [1301, 158] width 121 height 19
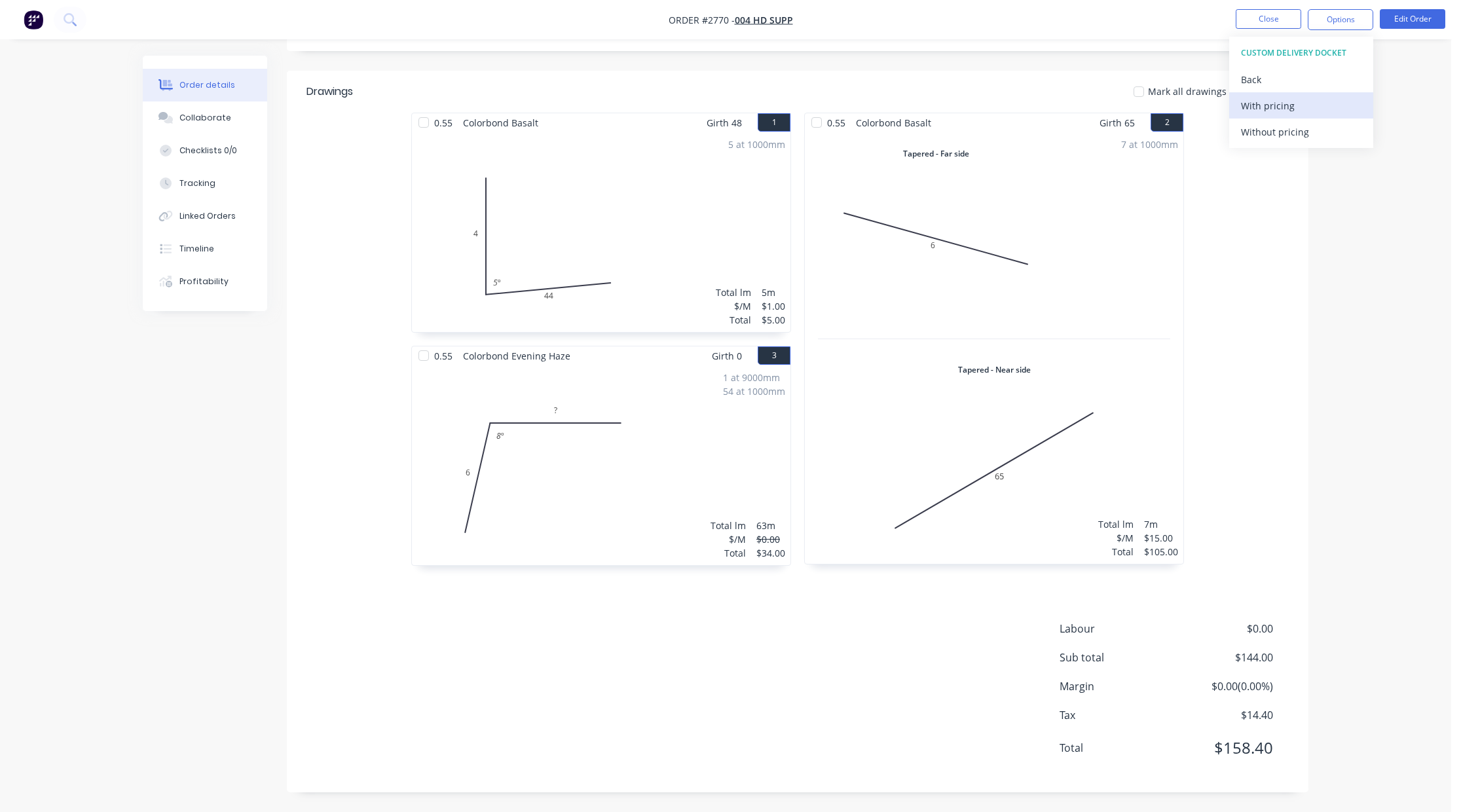
click at [1300, 111] on div "With pricing" at bounding box center [1301, 106] width 121 height 19
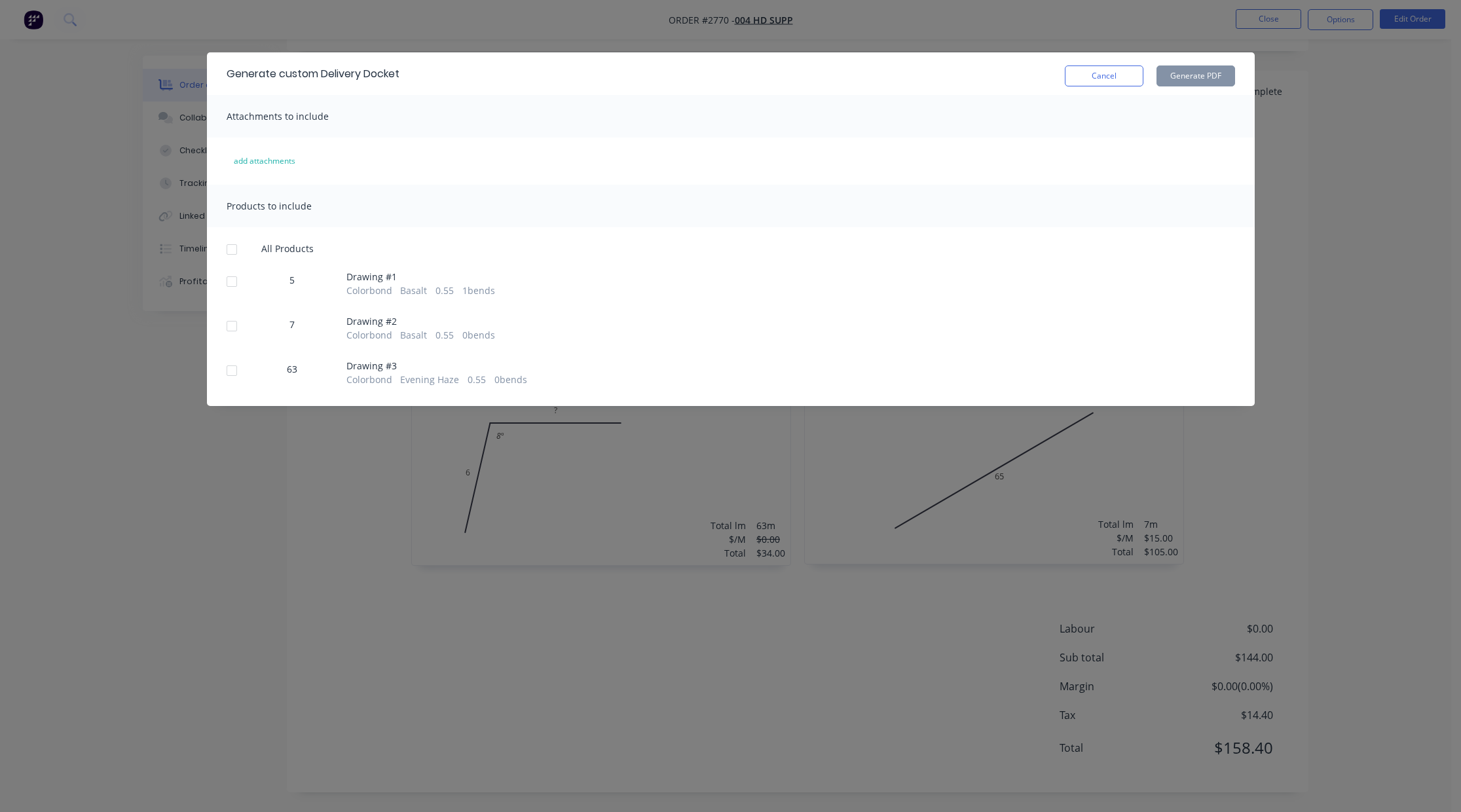
click at [233, 252] on div at bounding box center [232, 249] width 26 height 26
click at [1219, 72] on button "Generate PDF" at bounding box center [1195, 76] width 79 height 21
click at [1096, 64] on div "Cancel Generate PDF" at bounding box center [1150, 73] width 170 height 25
click at [1105, 66] on button "Cancel" at bounding box center [1104, 76] width 79 height 21
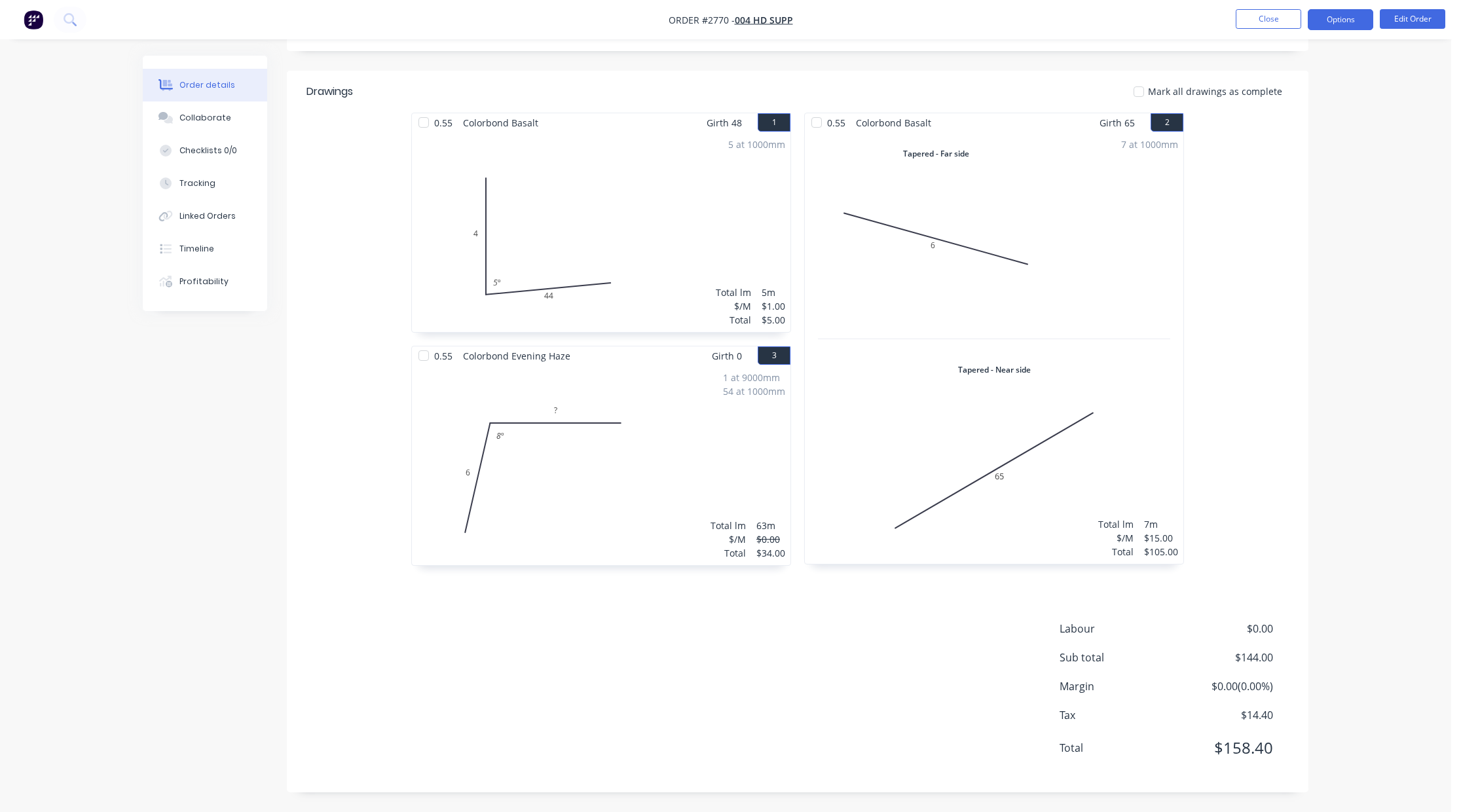
click at [1339, 19] on button "Options" at bounding box center [1339, 19] width 66 height 21
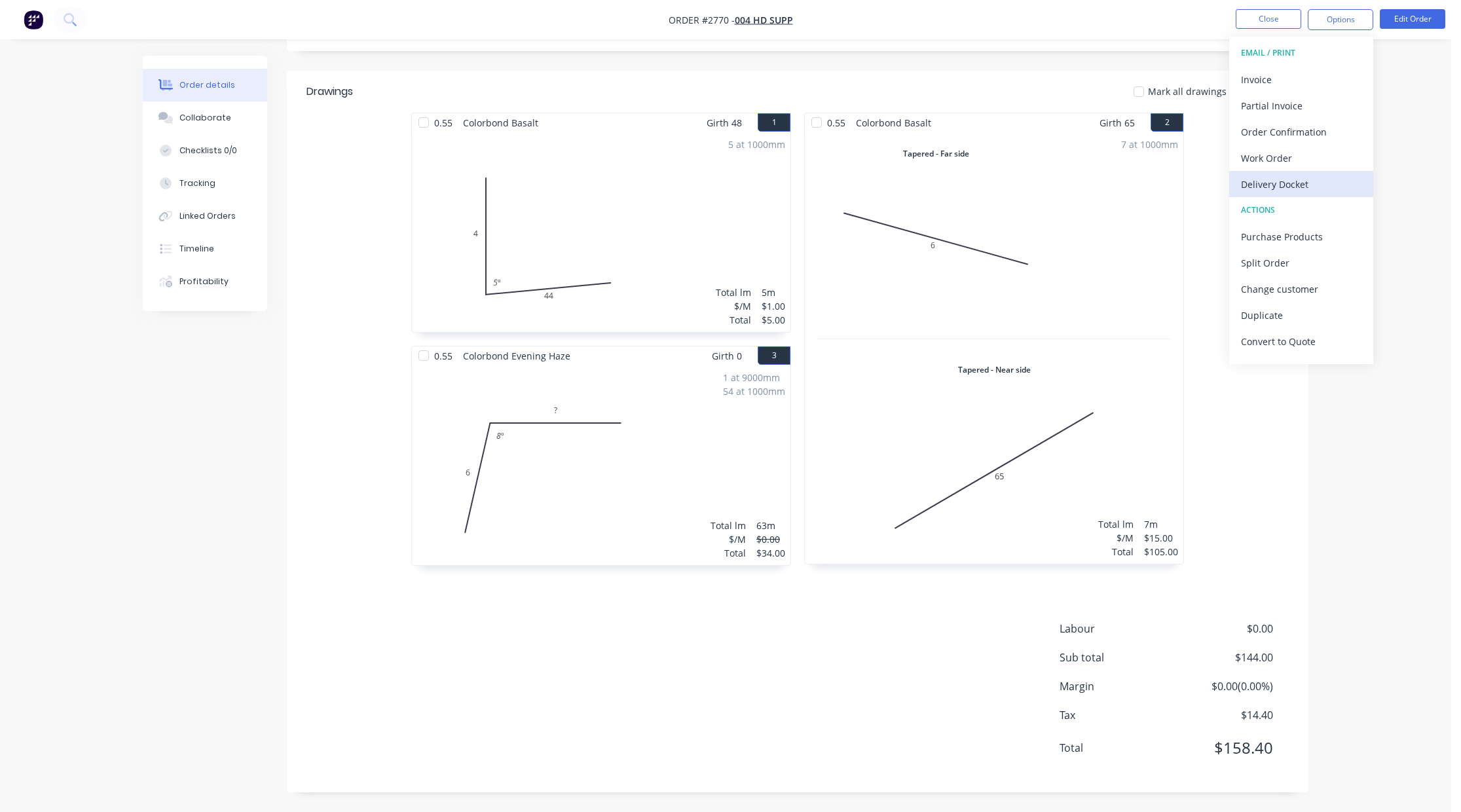
click at [1285, 178] on div "Delivery Docket" at bounding box center [1301, 184] width 121 height 19
click at [1290, 110] on div "With pricing" at bounding box center [1301, 106] width 121 height 19
click at [717, 18] on span "Order #2770 -" at bounding box center [702, 20] width 66 height 12
copy span "2770"
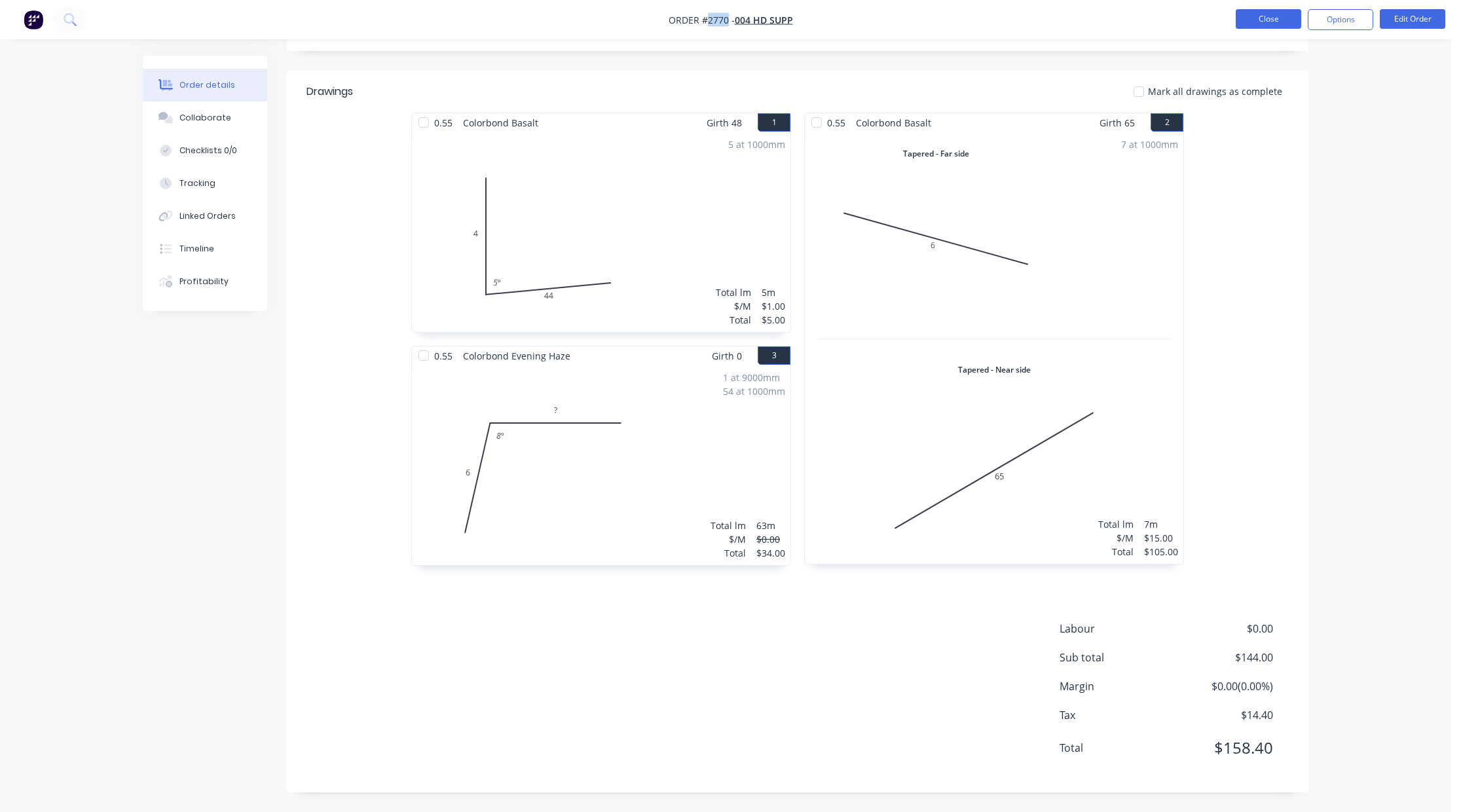
click at [1279, 27] on button "Close" at bounding box center [1268, 18] width 66 height 19
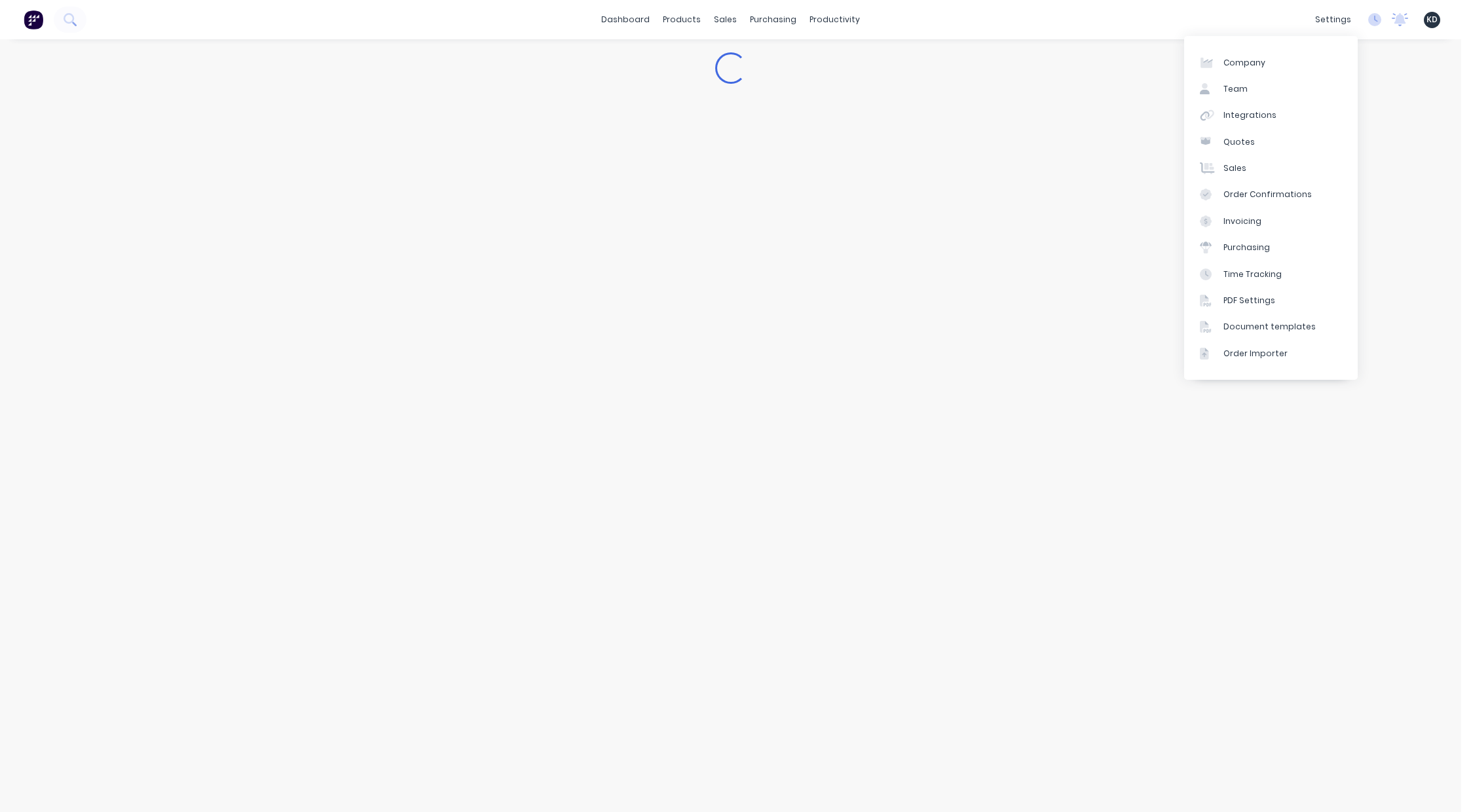
click at [1429, 20] on span "KD" at bounding box center [1432, 19] width 11 height 11
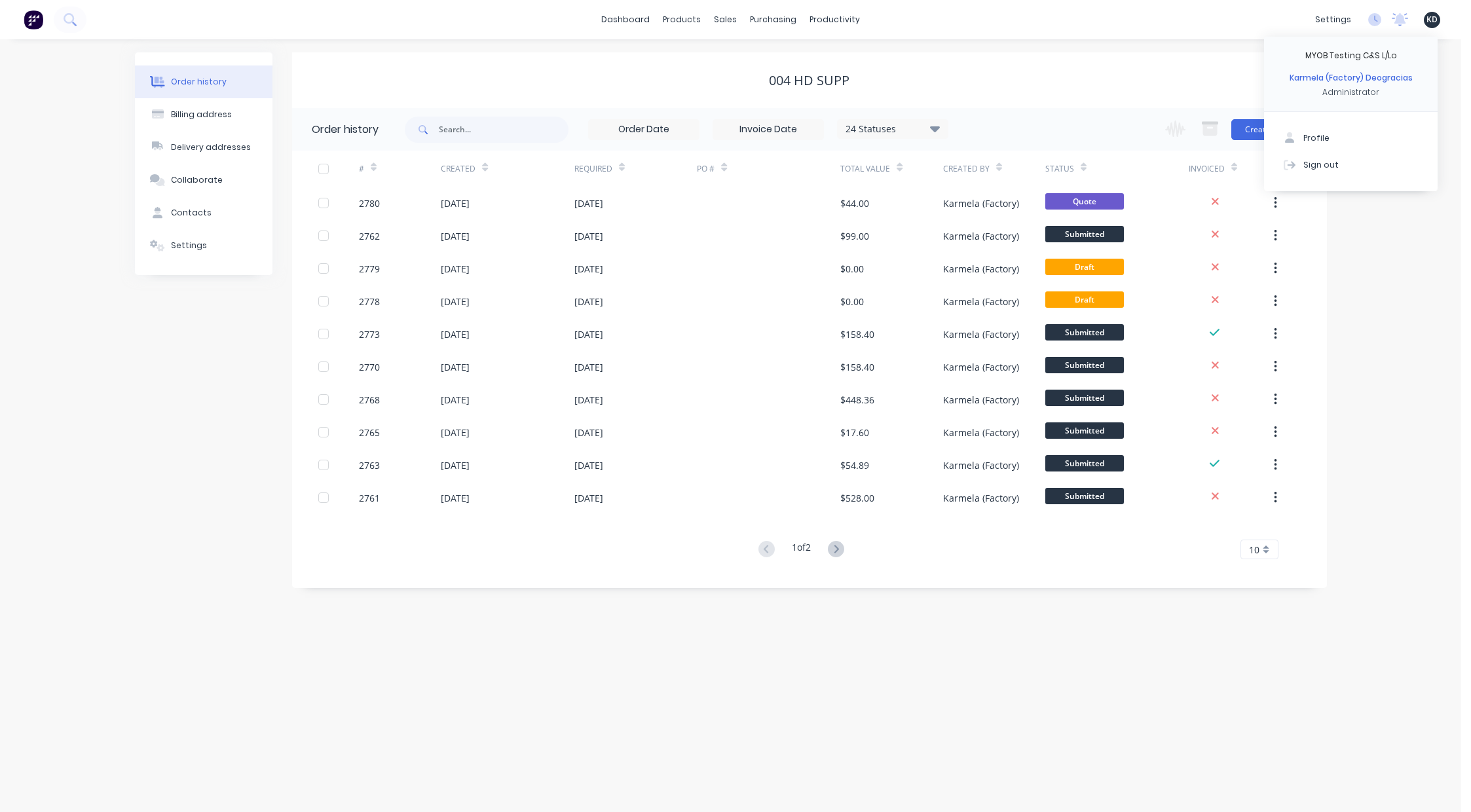
click at [181, 384] on div "Order history Billing address Delivery addresses Collaborate Contacts Settings" at bounding box center [203, 320] width 137 height 536
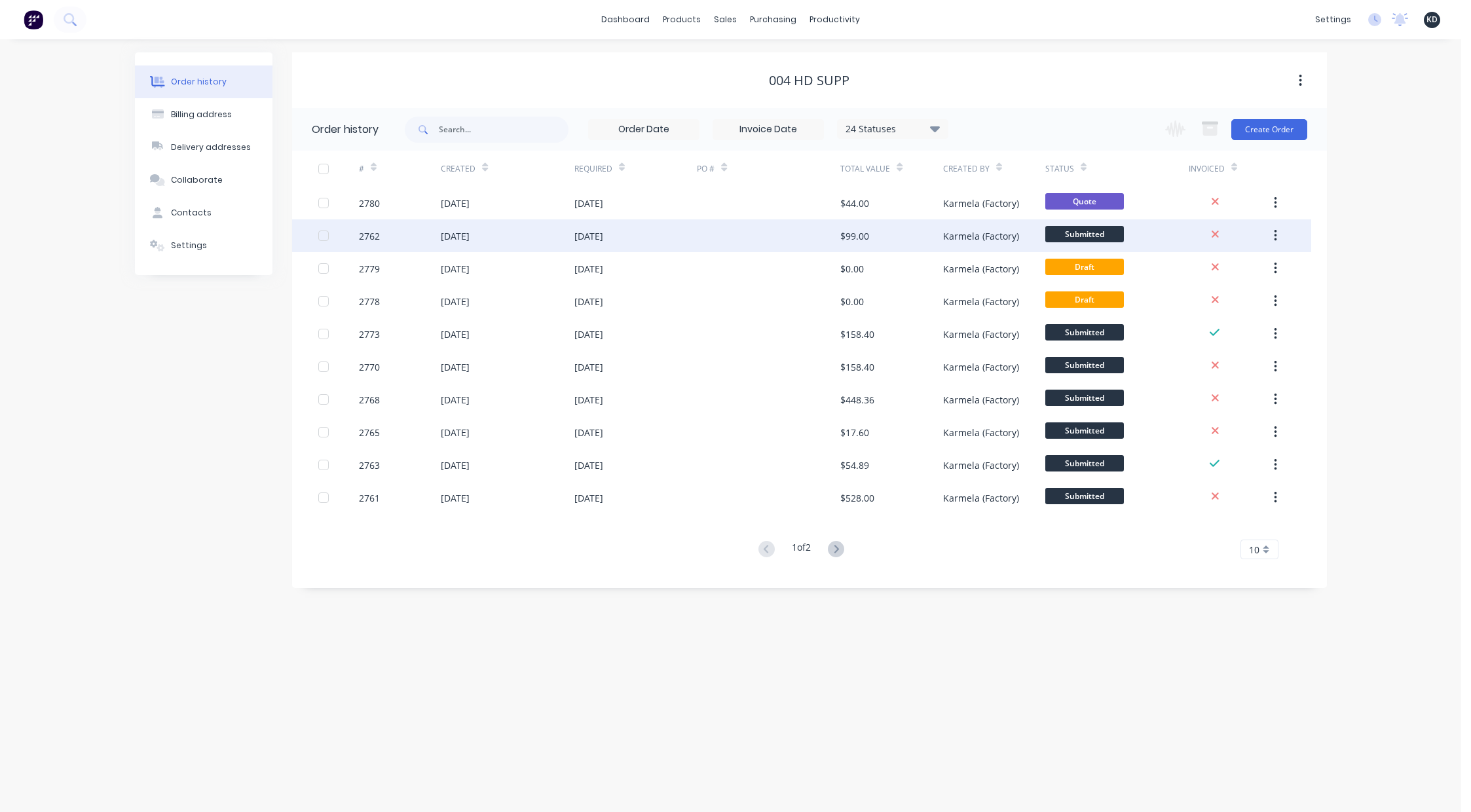
click at [945, 238] on div "Karmela (Factory)" at bounding box center [980, 236] width 76 height 14
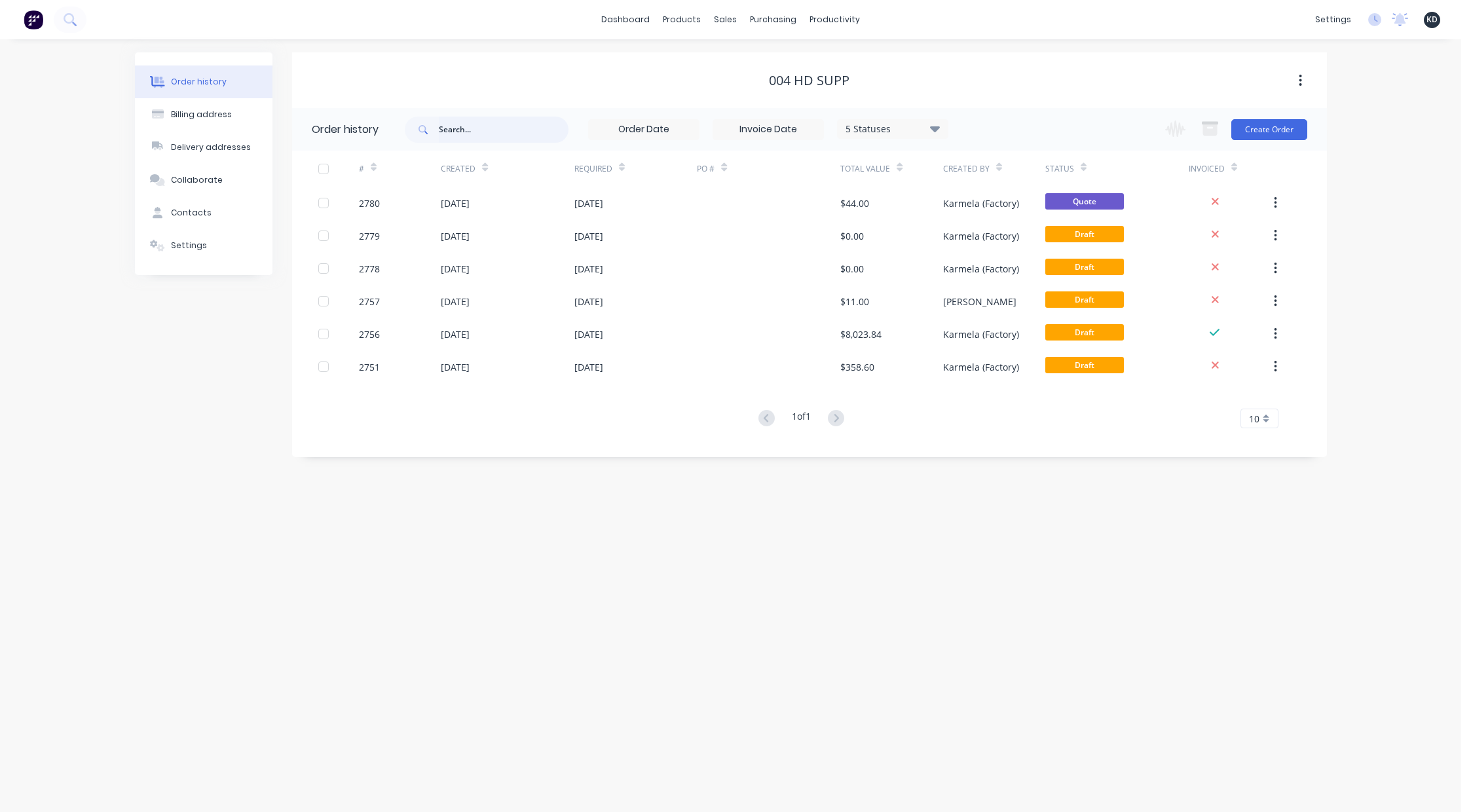
click at [519, 136] on input "text" at bounding box center [504, 129] width 129 height 26
click at [747, 65] on div "Sales Orders" at bounding box center [773, 62] width 53 height 11
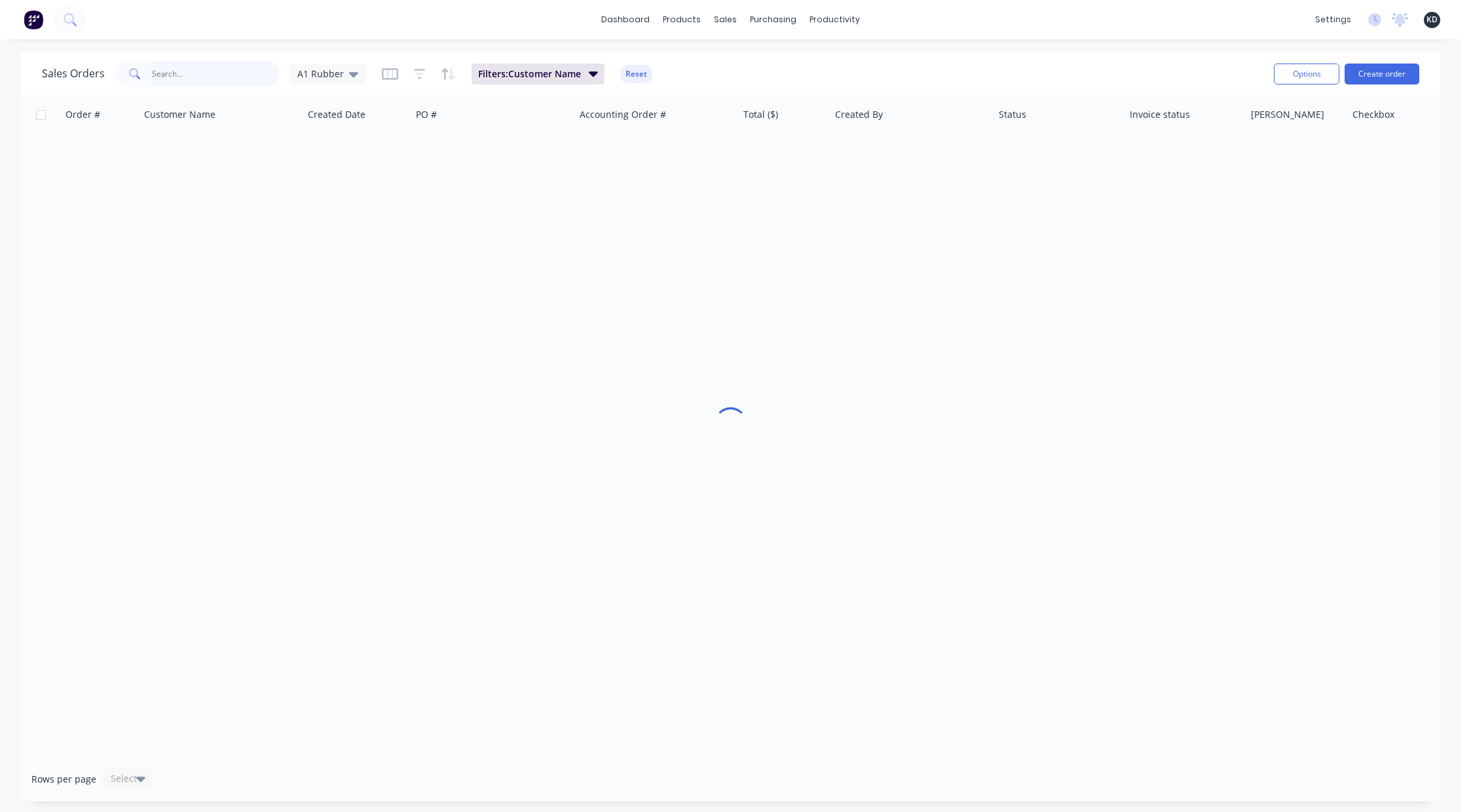
click at [201, 76] on input "text" at bounding box center [216, 74] width 128 height 26
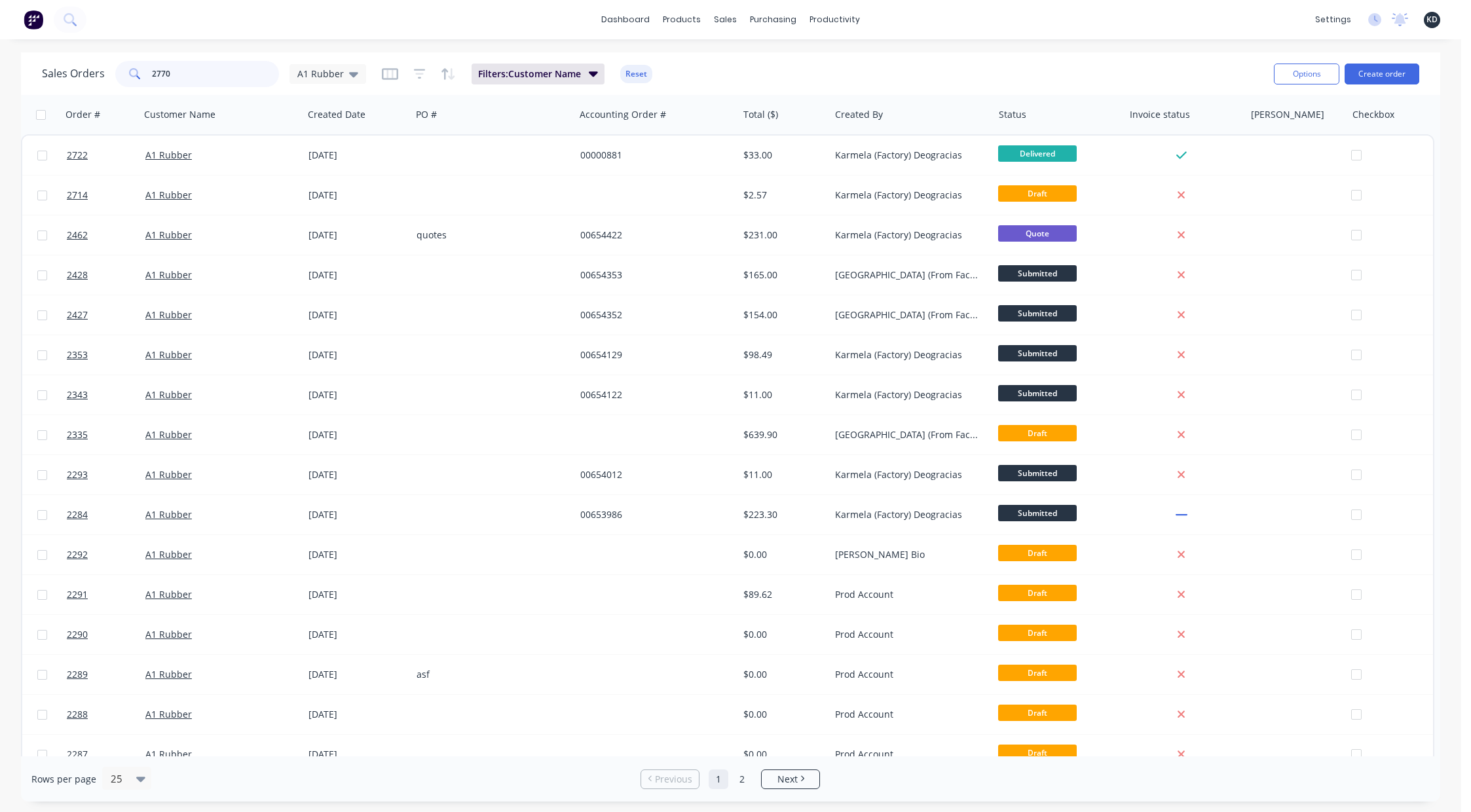
type input "2770"
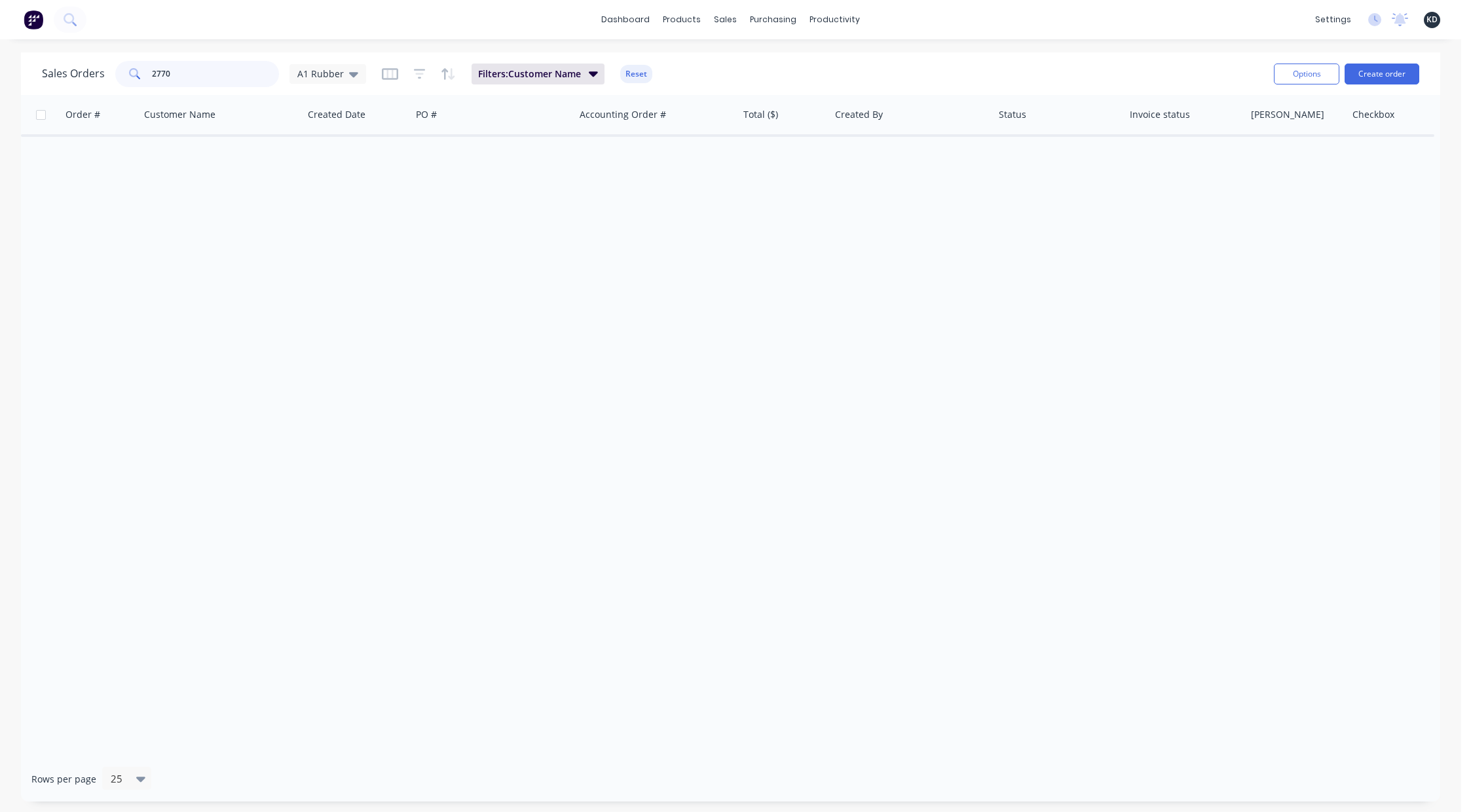
click at [223, 82] on input "2770" at bounding box center [216, 74] width 128 height 26
click at [245, 82] on input "2770" at bounding box center [216, 74] width 128 height 26
click at [631, 67] on button "Reset" at bounding box center [636, 73] width 32 height 18
click at [736, 58] on div "Sales Orders A1 Rubber" at bounding box center [652, 73] width 1222 height 32
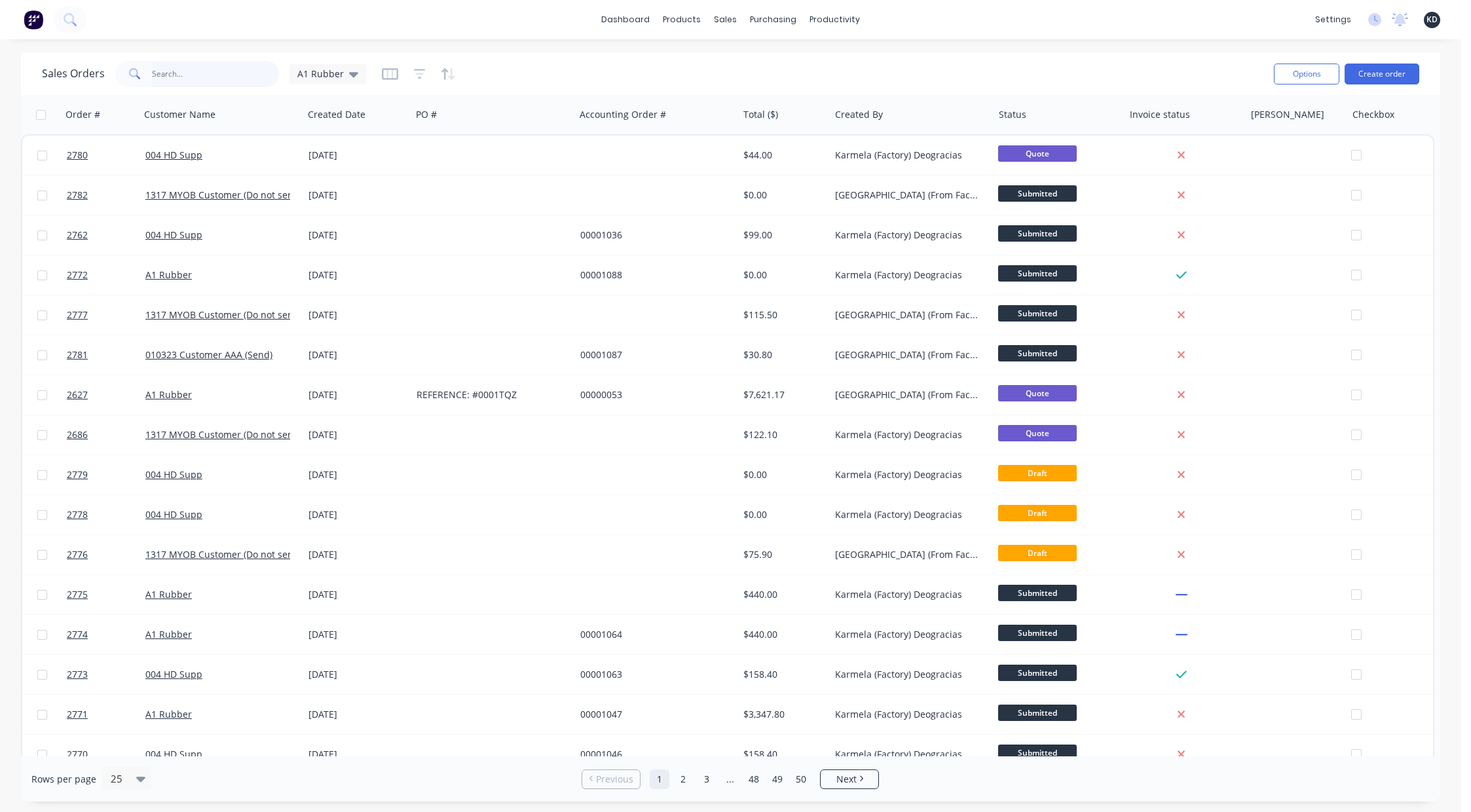
click at [218, 76] on input "text" at bounding box center [216, 74] width 128 height 26
type input "2770"
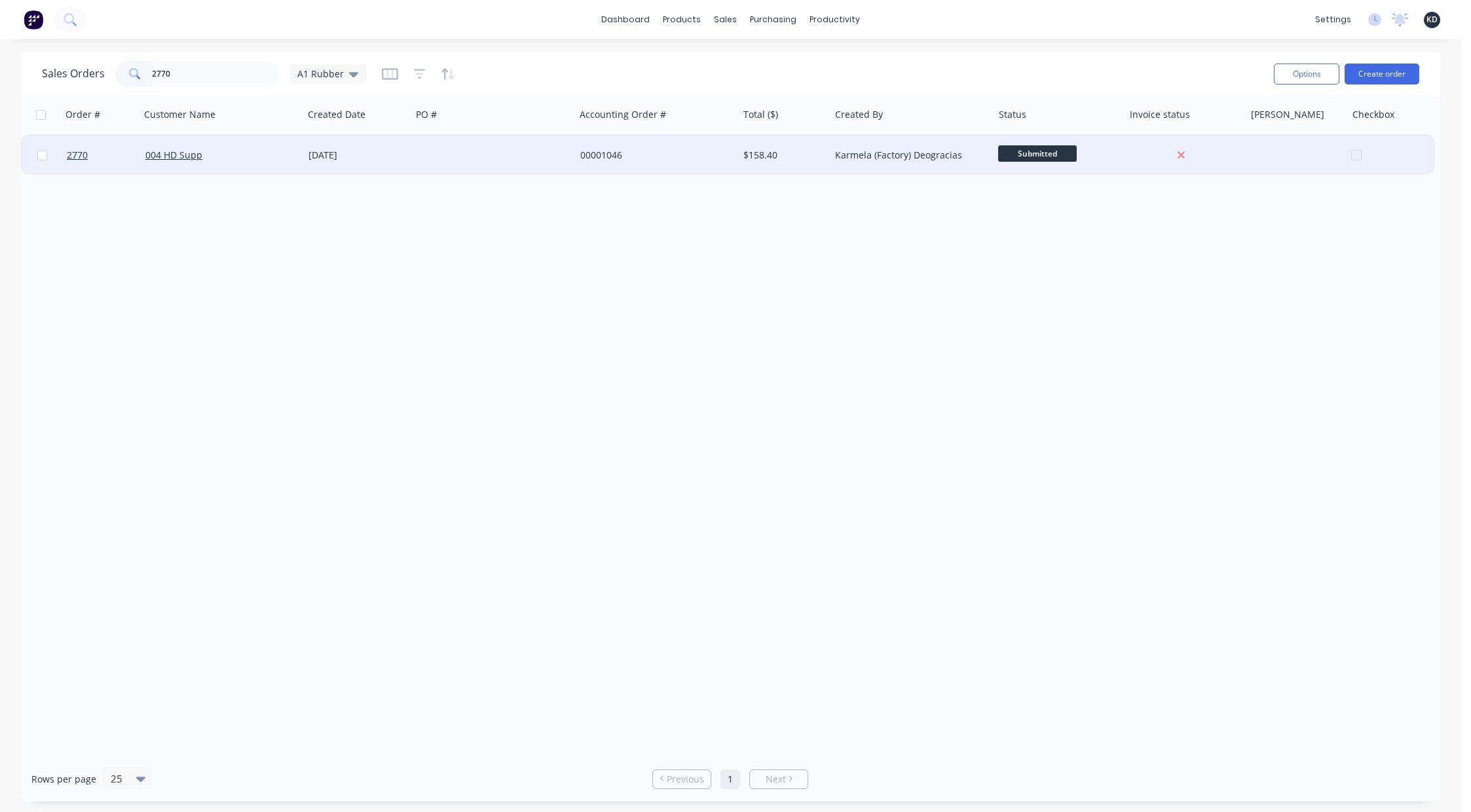
click at [275, 159] on div "004 HD Supp" at bounding box center [218, 155] width 145 height 13
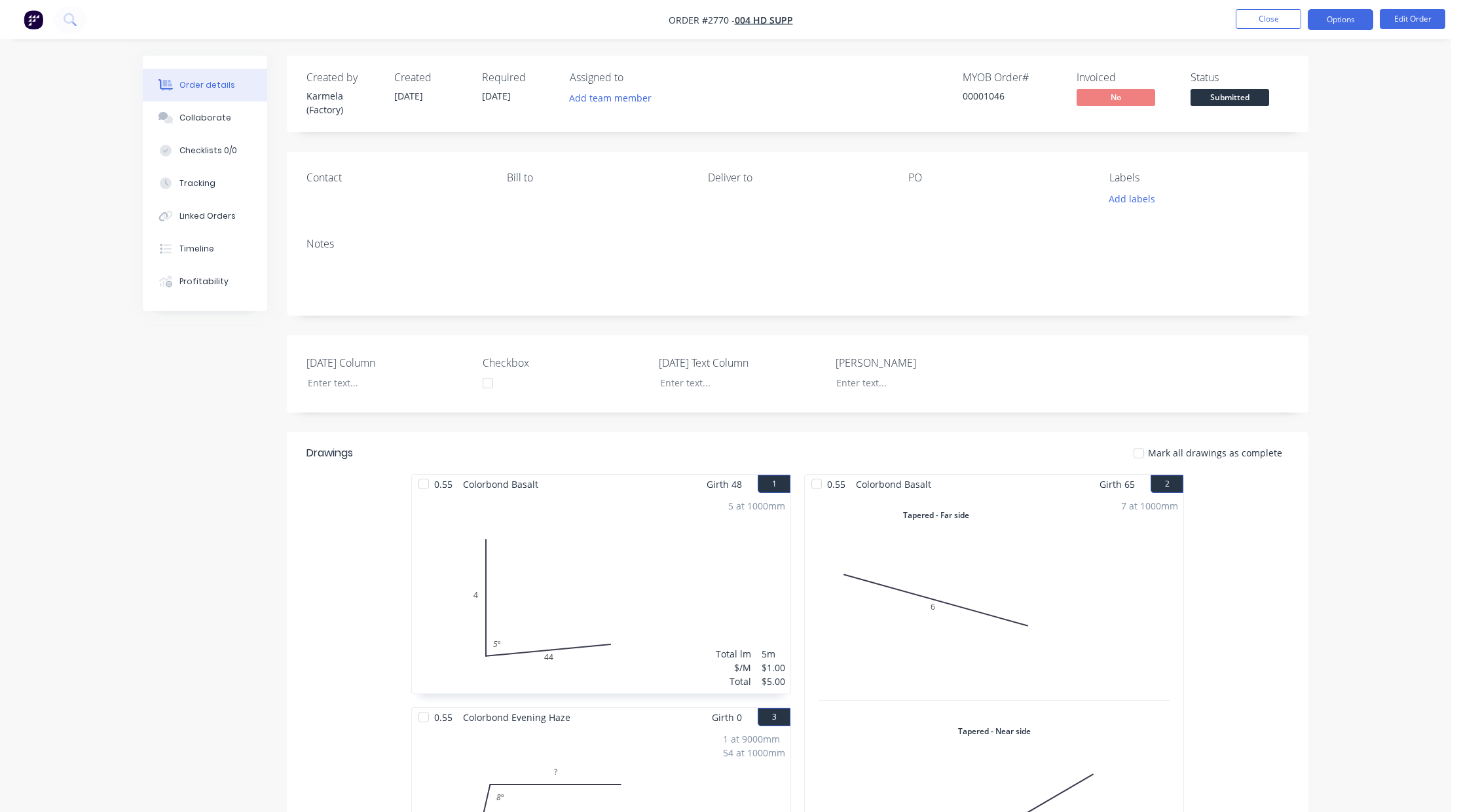
click at [1353, 21] on button "Options" at bounding box center [1339, 19] width 66 height 21
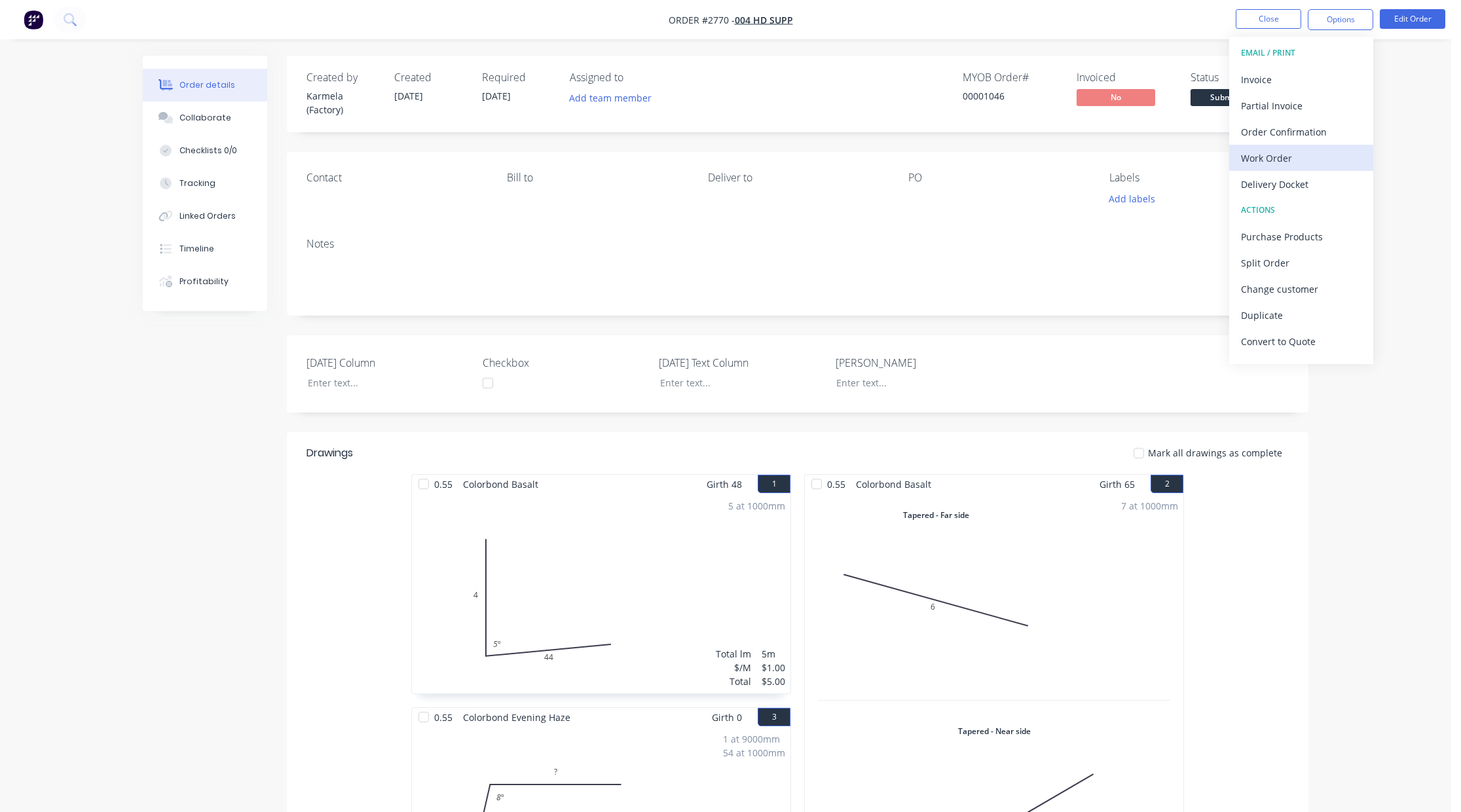
click at [1313, 159] on div "Work Order" at bounding box center [1301, 158] width 121 height 19
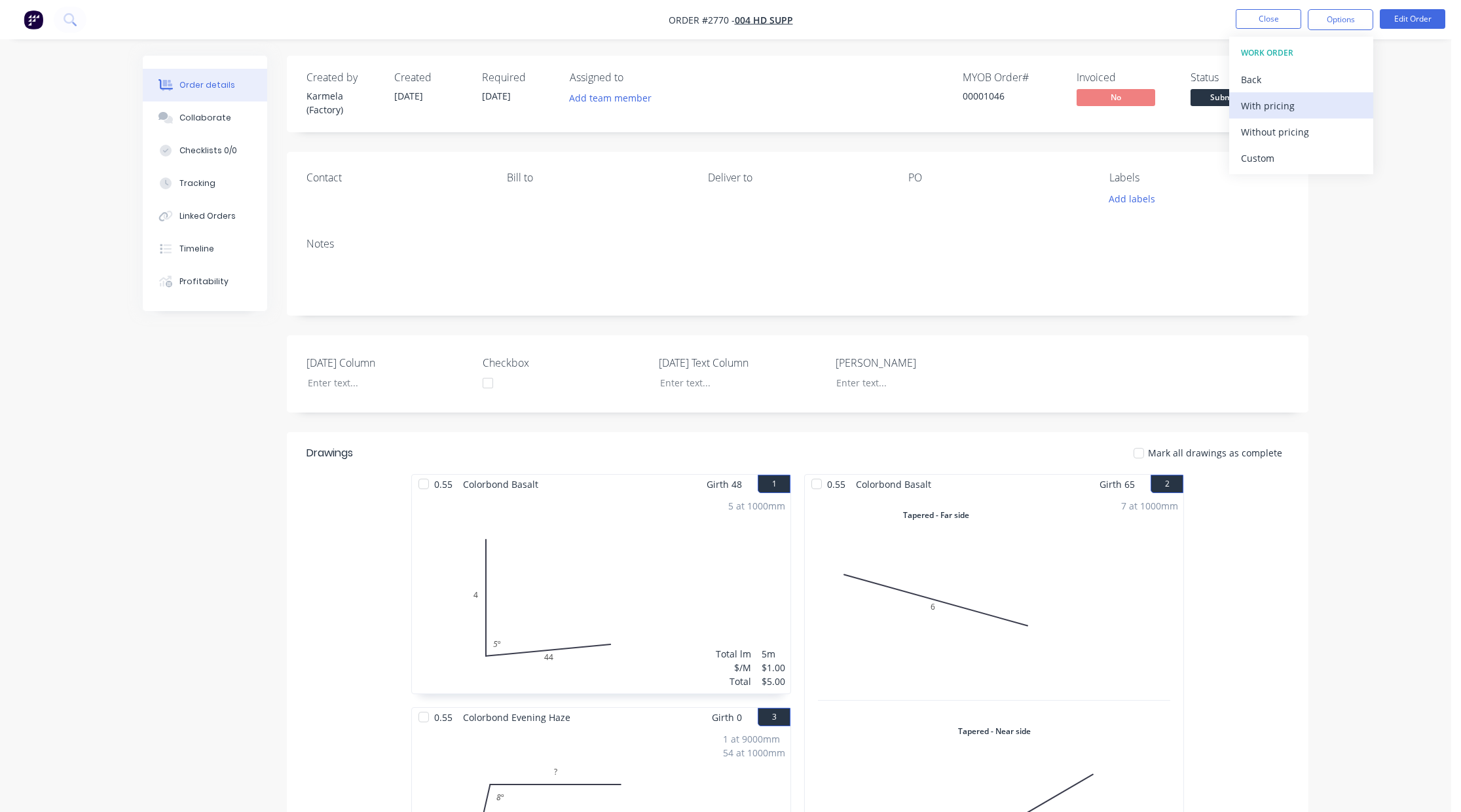
click at [1304, 114] on div "With pricing" at bounding box center [1301, 106] width 121 height 19
drag, startPoint x: 1284, startPoint y: 159, endPoint x: 1303, endPoint y: 181, distance: 29.1
click at [1303, 181] on div "EMAIL / PRINT Invoice Partial Invoice Order Confirmation Work Order Delivery Do…" at bounding box center [1301, 200] width 144 height 327
click at [1304, 182] on div "Delivery Docket" at bounding box center [1301, 184] width 121 height 19
click at [1290, 157] on div "Custom" at bounding box center [1301, 158] width 121 height 19
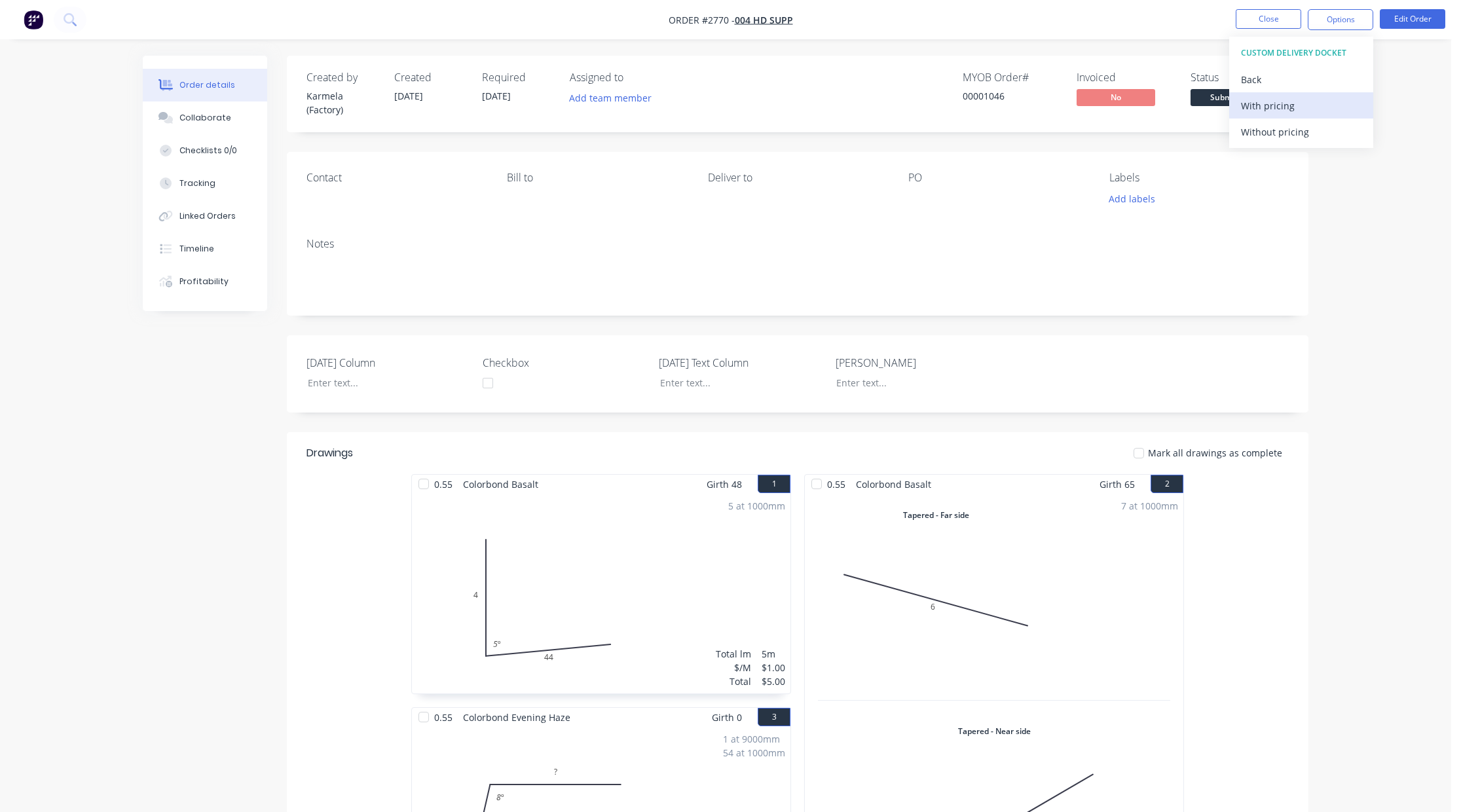
click at [1287, 112] on div "With pricing" at bounding box center [1301, 106] width 121 height 19
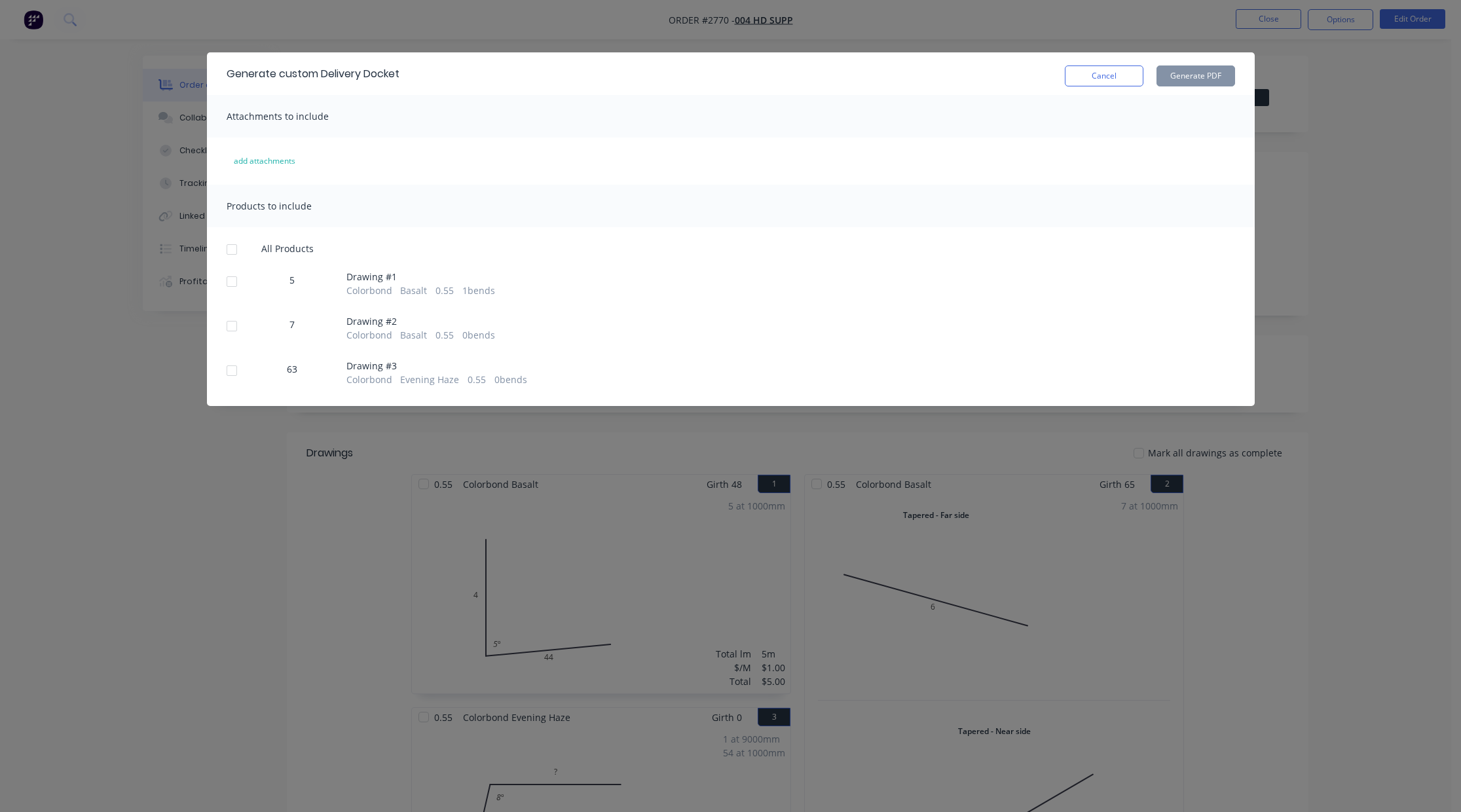
click at [239, 247] on div at bounding box center [232, 249] width 26 height 26
click at [1167, 74] on button "Generate PDF" at bounding box center [1195, 76] width 79 height 21
click at [1107, 80] on button "Cancel" at bounding box center [1104, 76] width 79 height 21
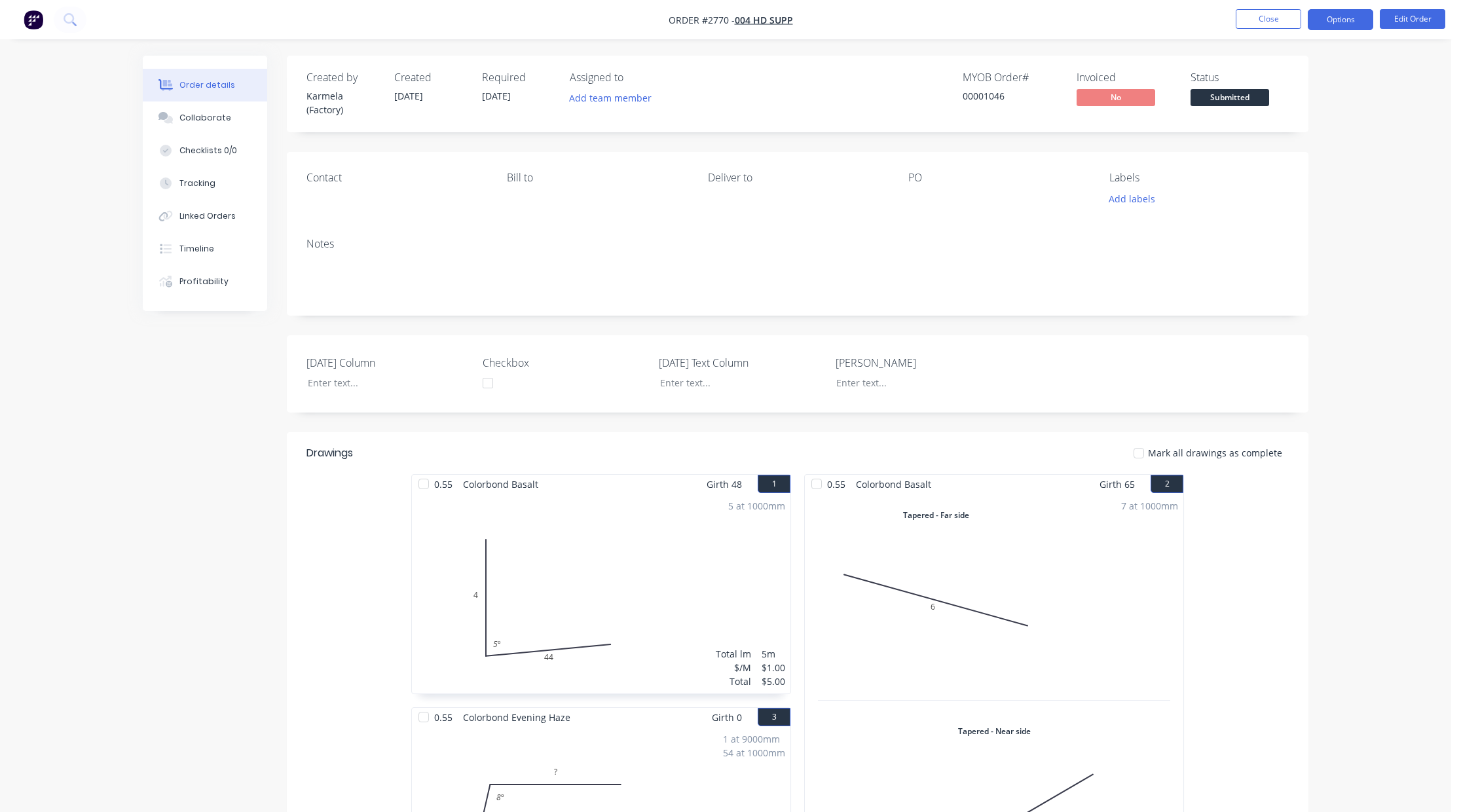
click at [1346, 19] on button "Options" at bounding box center [1339, 19] width 66 height 21
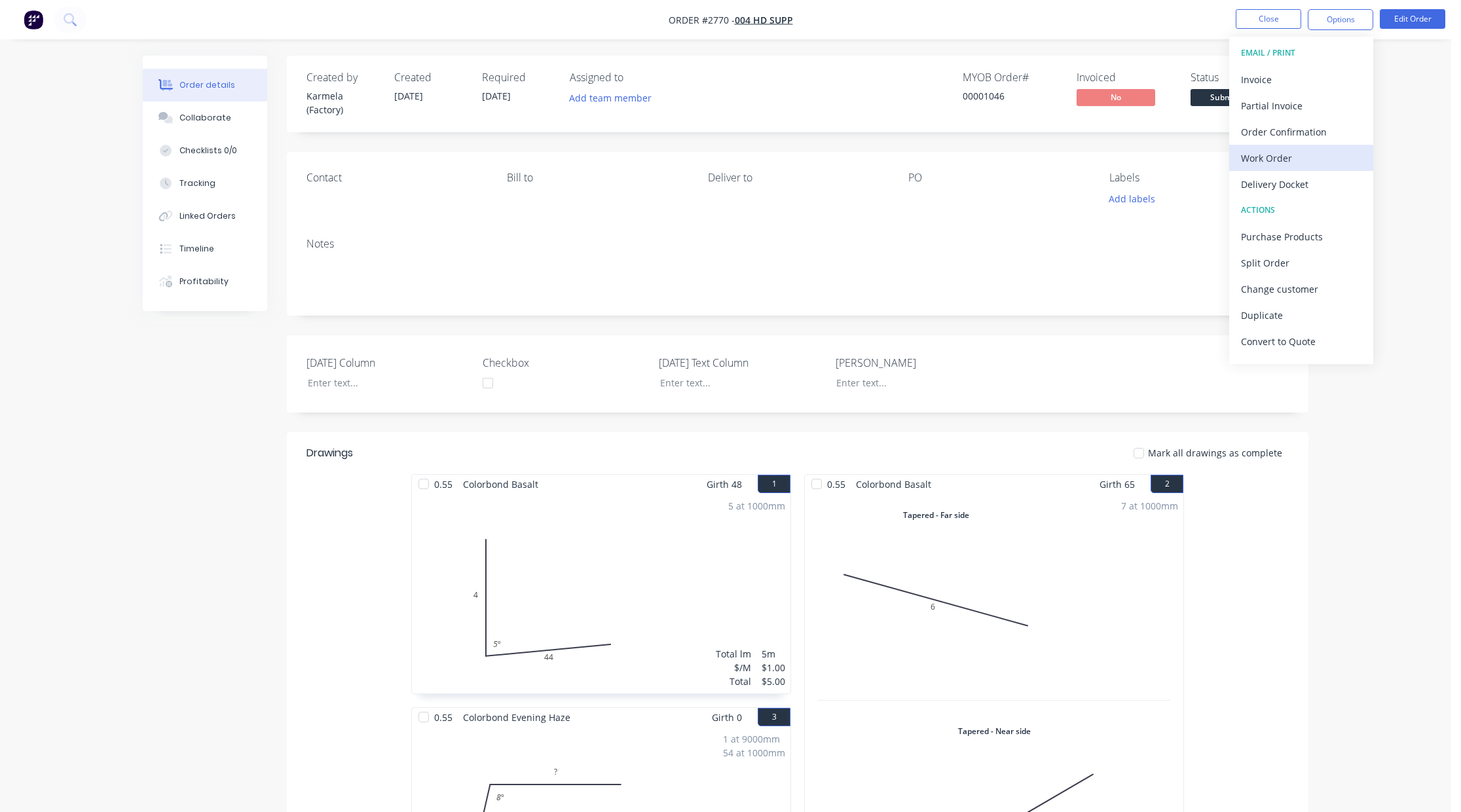
click at [1292, 159] on div "Work Order" at bounding box center [1301, 158] width 121 height 19
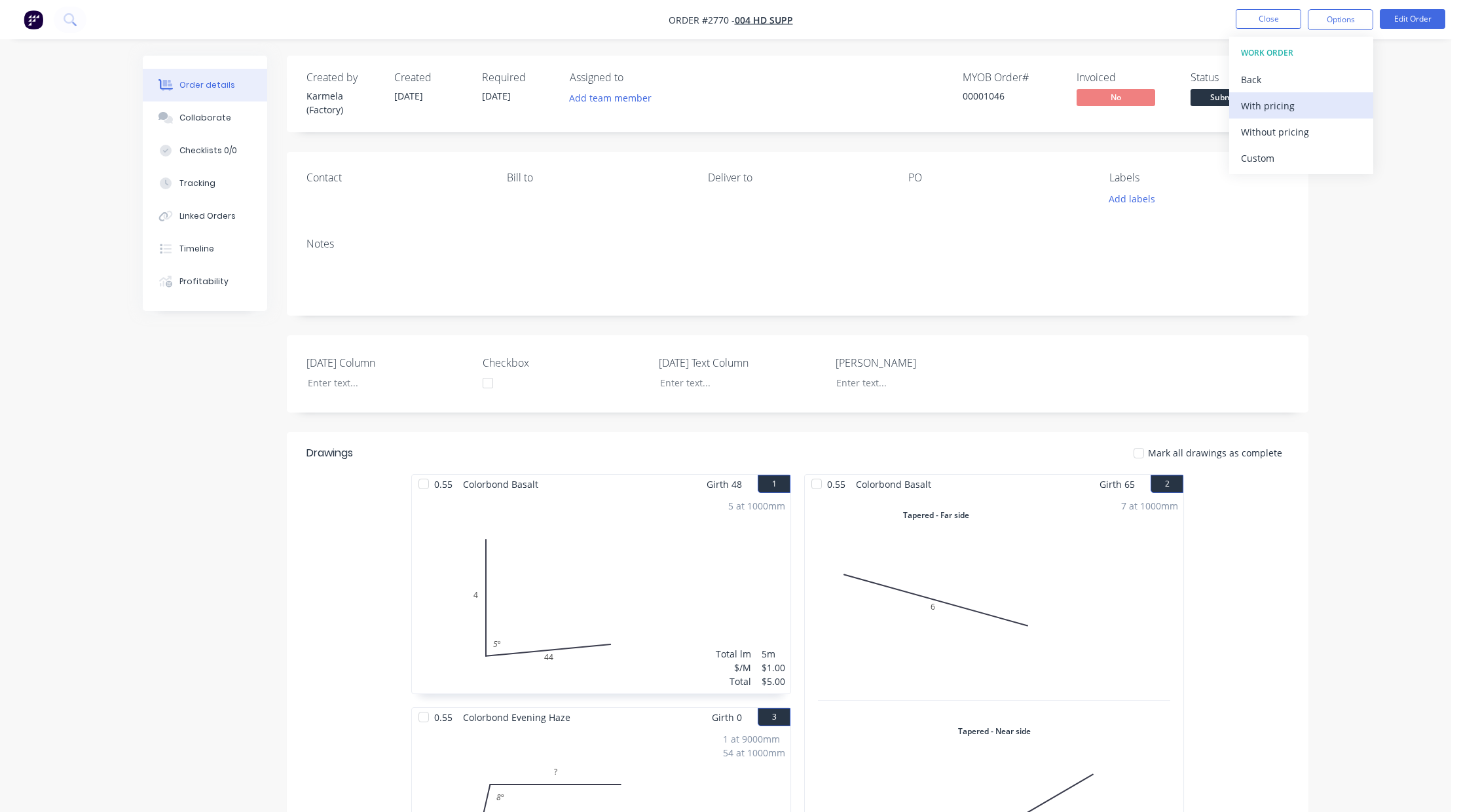
click at [1281, 96] on div "With pricing" at bounding box center [1301, 106] width 121 height 19
click at [1393, 153] on div "Order details Collaborate Checklists 0/0 Tracking Linked Orders Timeline Profit…" at bounding box center [725, 586] width 1451 height 1173
click at [1339, 14] on button "Options" at bounding box center [1339, 19] width 66 height 21
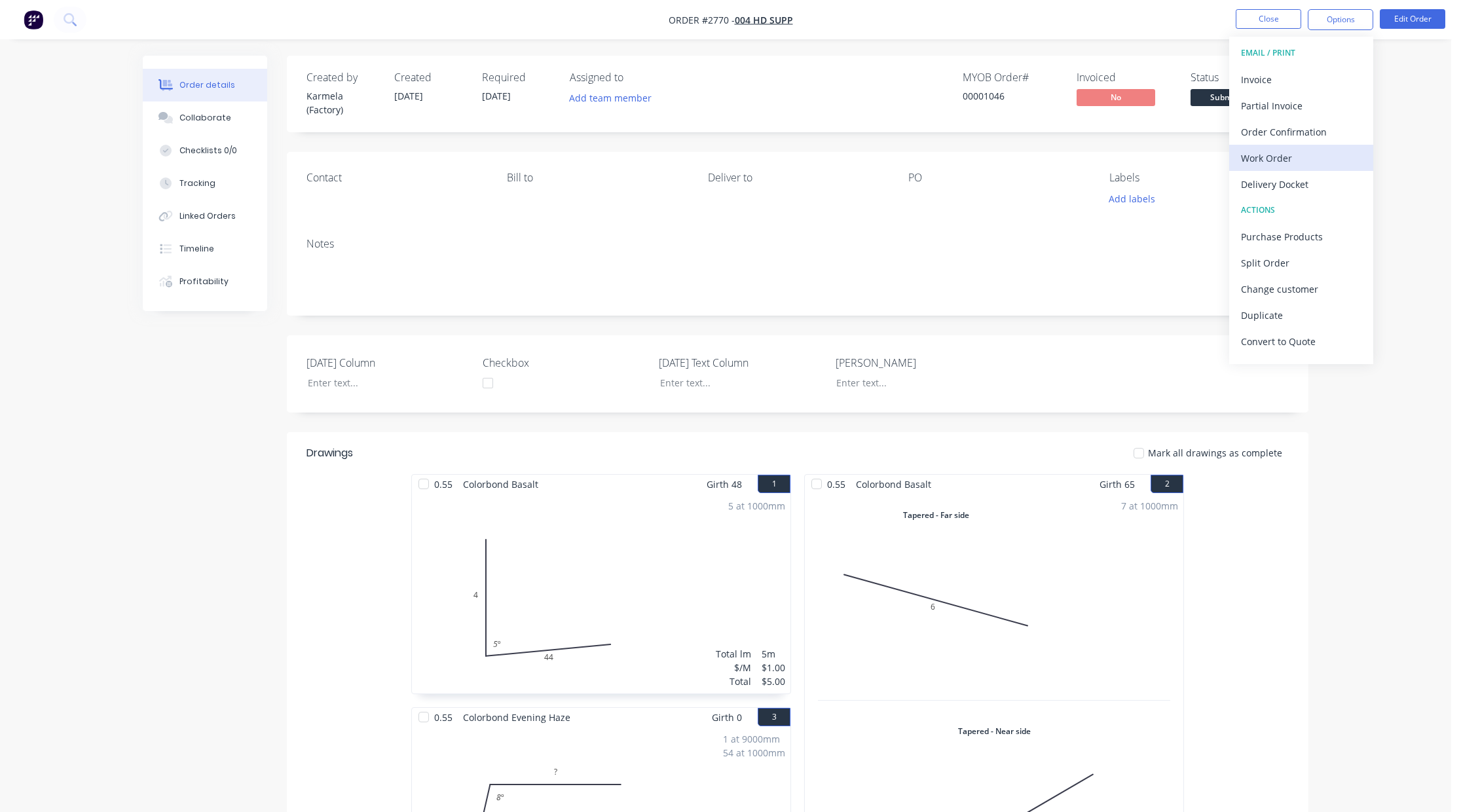
click at [1310, 160] on div "Work Order" at bounding box center [1301, 158] width 121 height 19
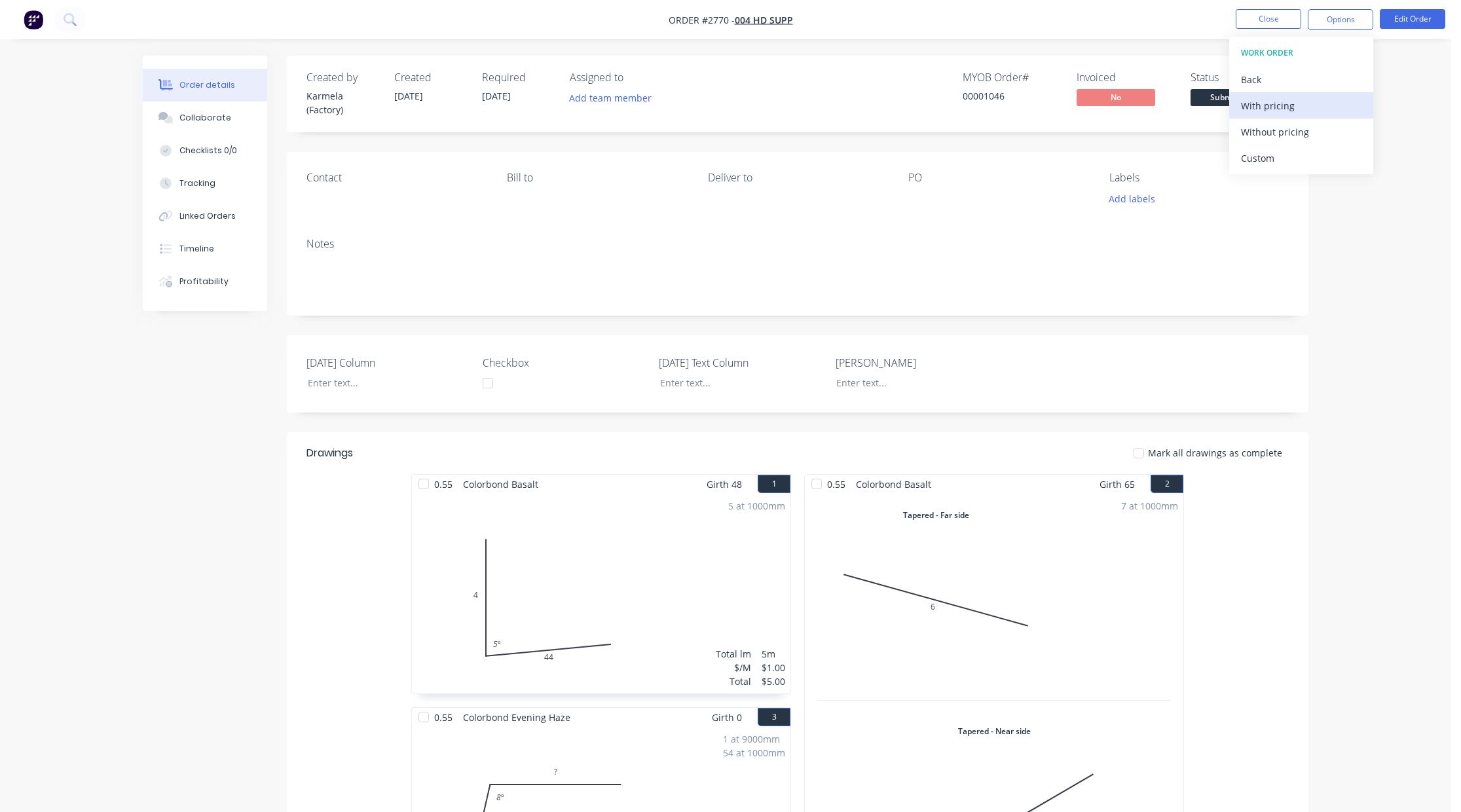
click at [1294, 108] on div "With pricing" at bounding box center [1301, 106] width 121 height 19
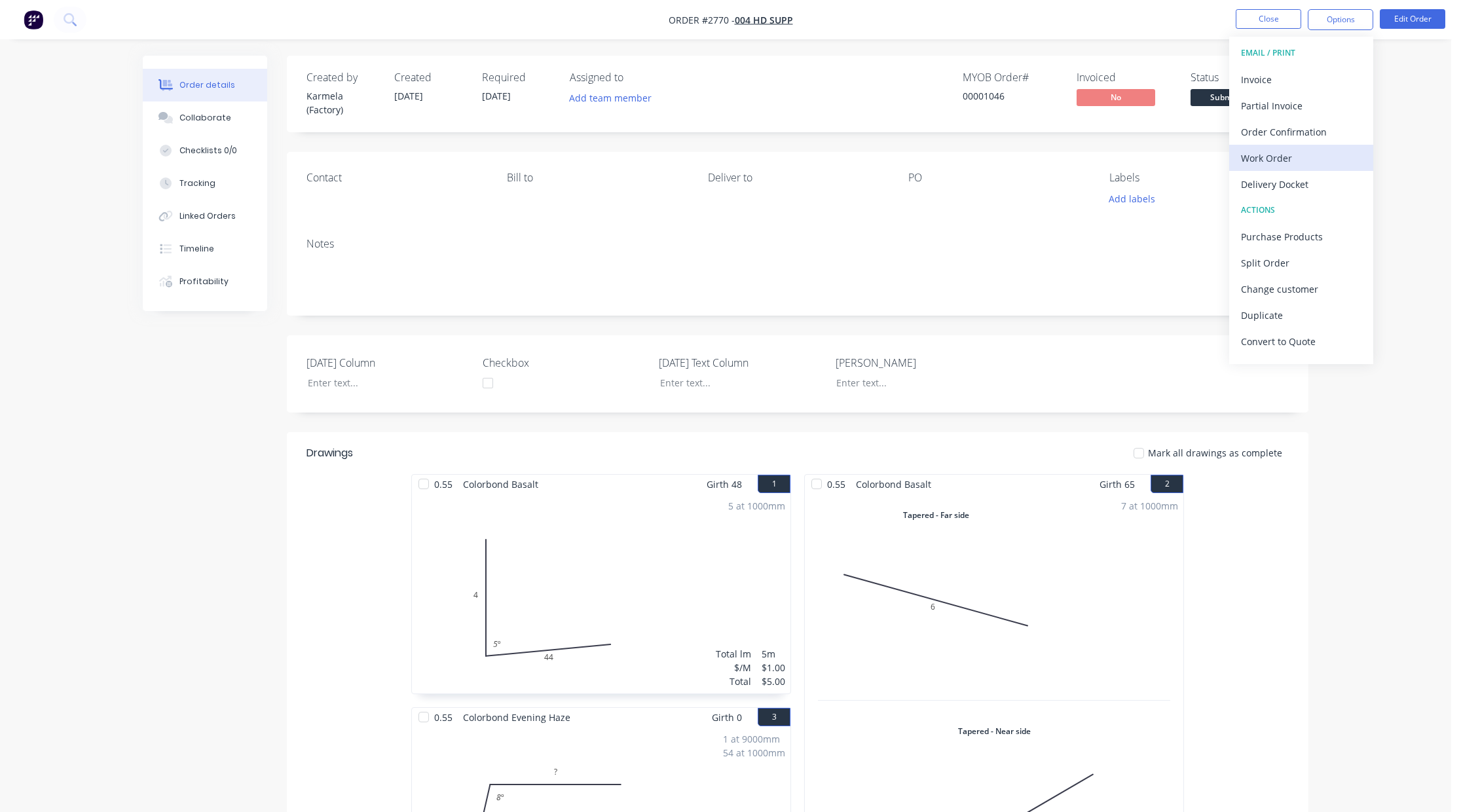
click at [1311, 163] on div "Work Order" at bounding box center [1301, 158] width 121 height 19
click at [1385, 161] on div "Order details Collaborate Checklists 0/0 Tracking Linked Orders Timeline Profit…" at bounding box center [725, 586] width 1451 height 1173
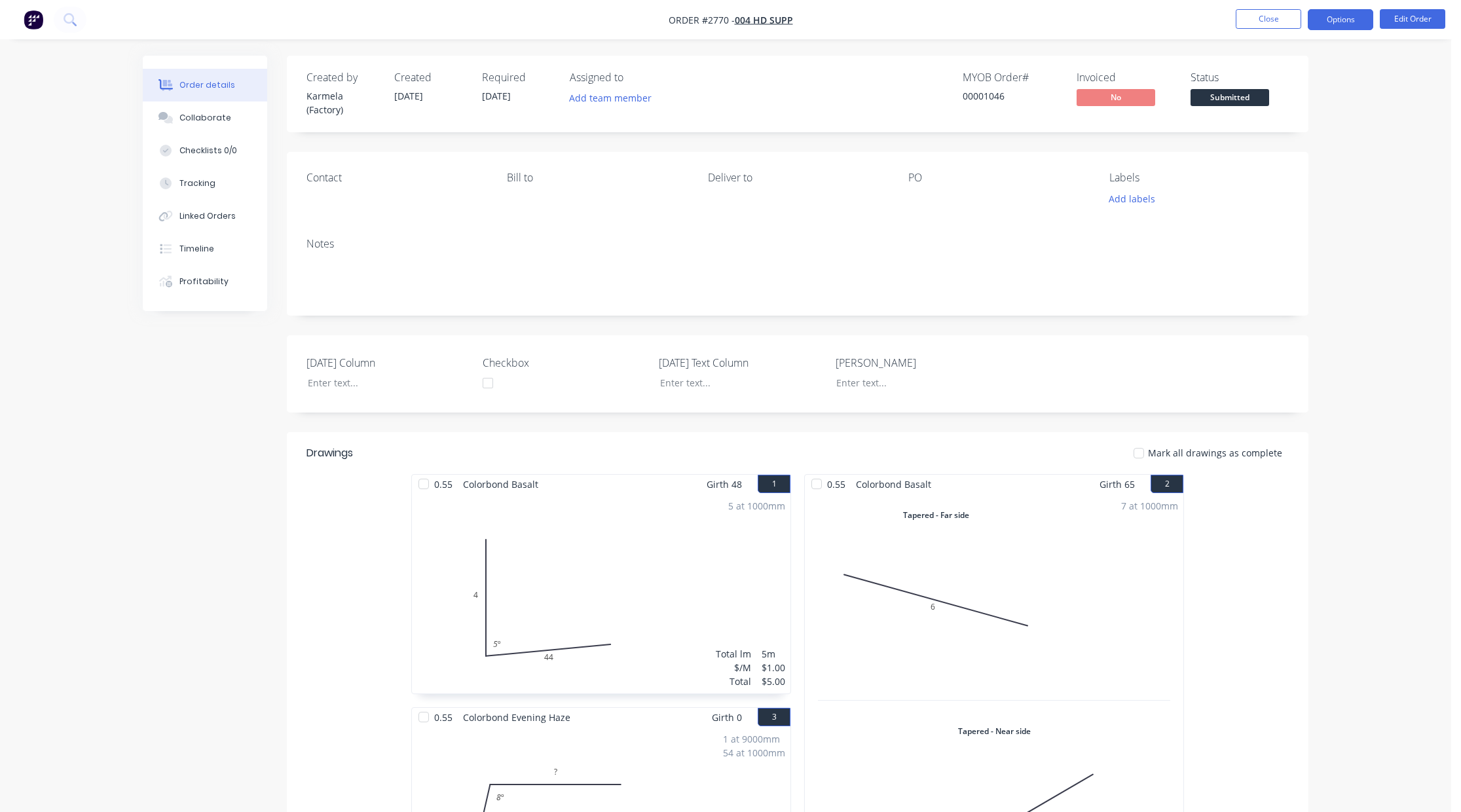
click at [1349, 22] on button "Options" at bounding box center [1339, 19] width 66 height 21
click at [1304, 153] on div "Custom" at bounding box center [1301, 158] width 121 height 19
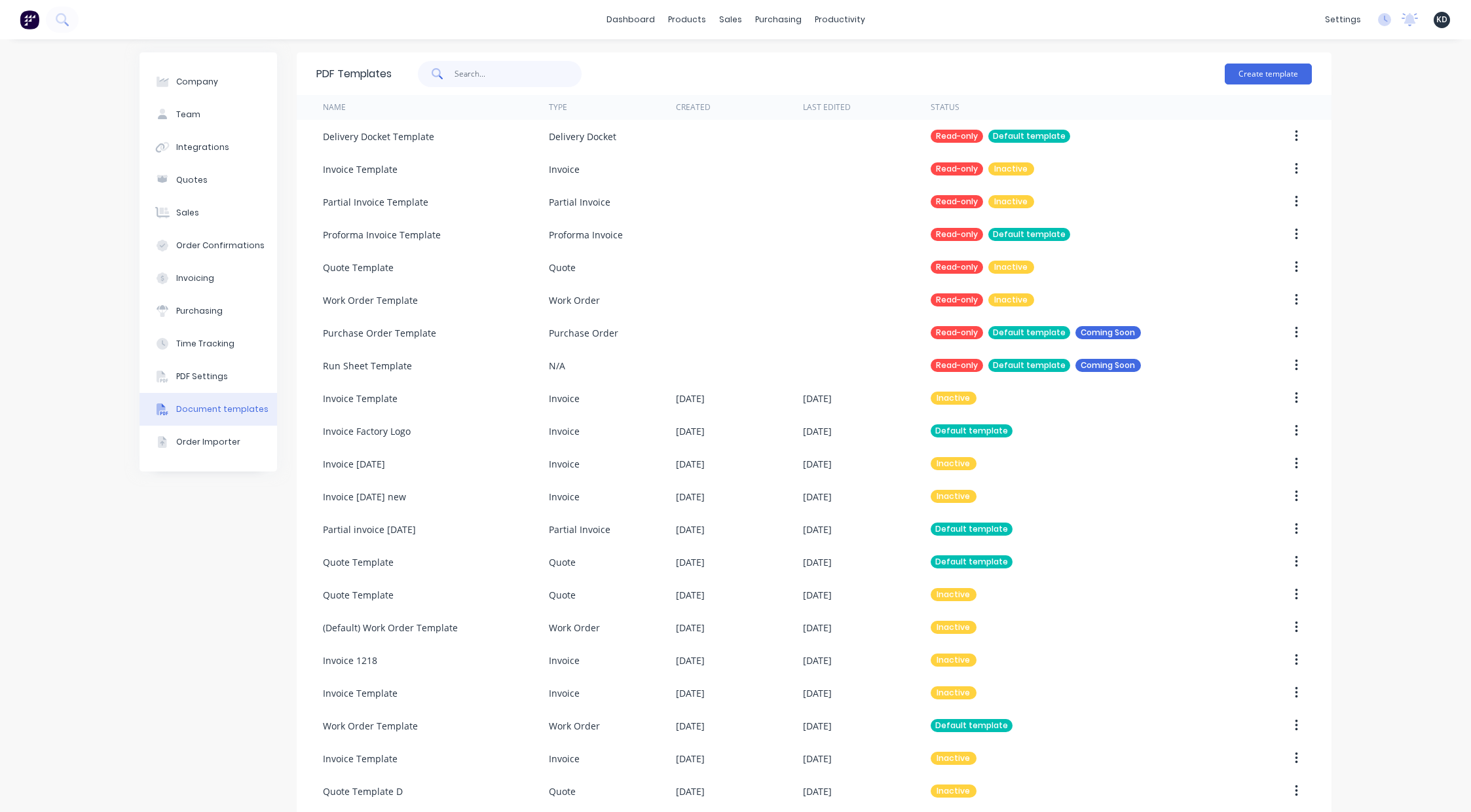
click at [497, 74] on input "text" at bounding box center [519, 74] width 128 height 26
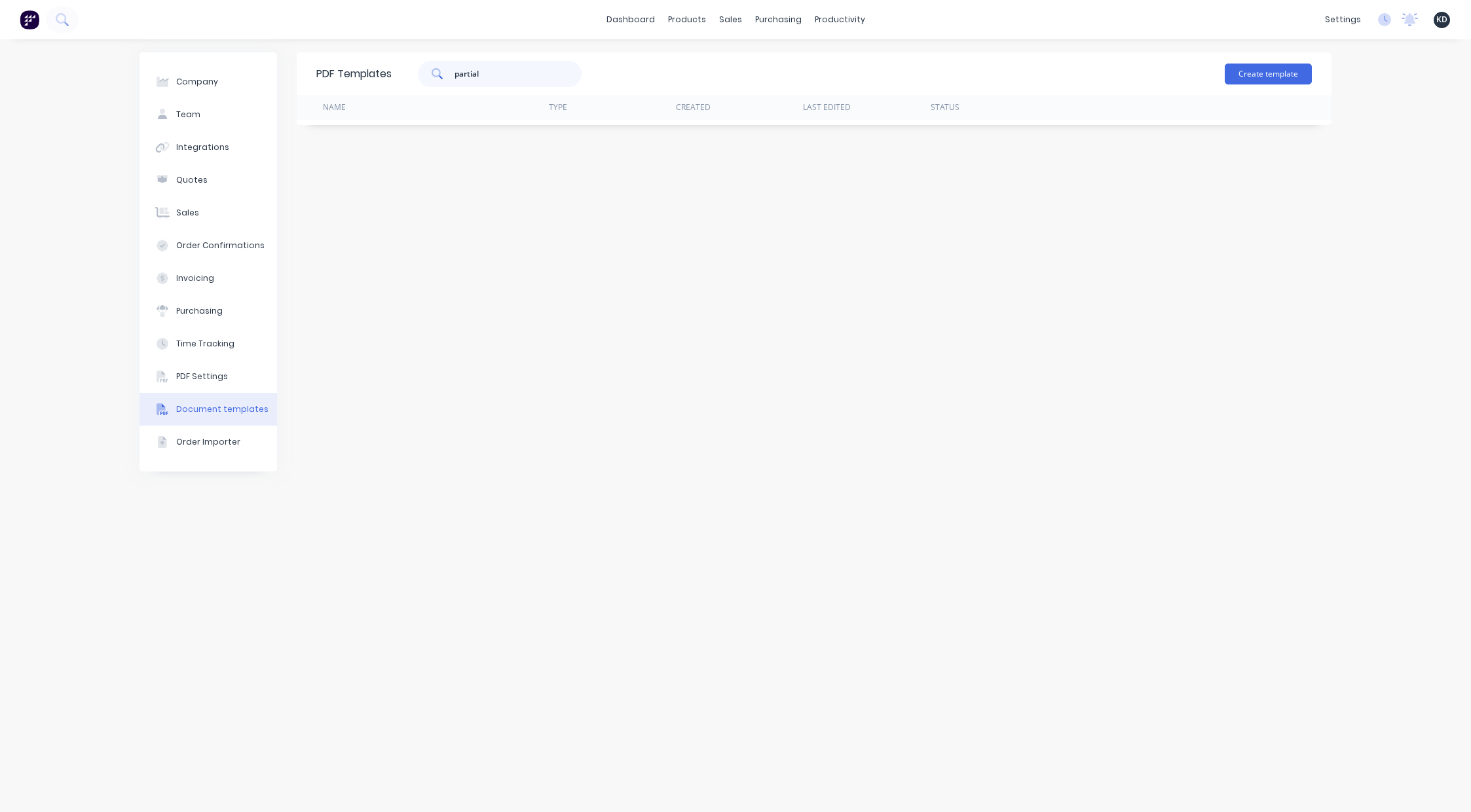
type input "partial"
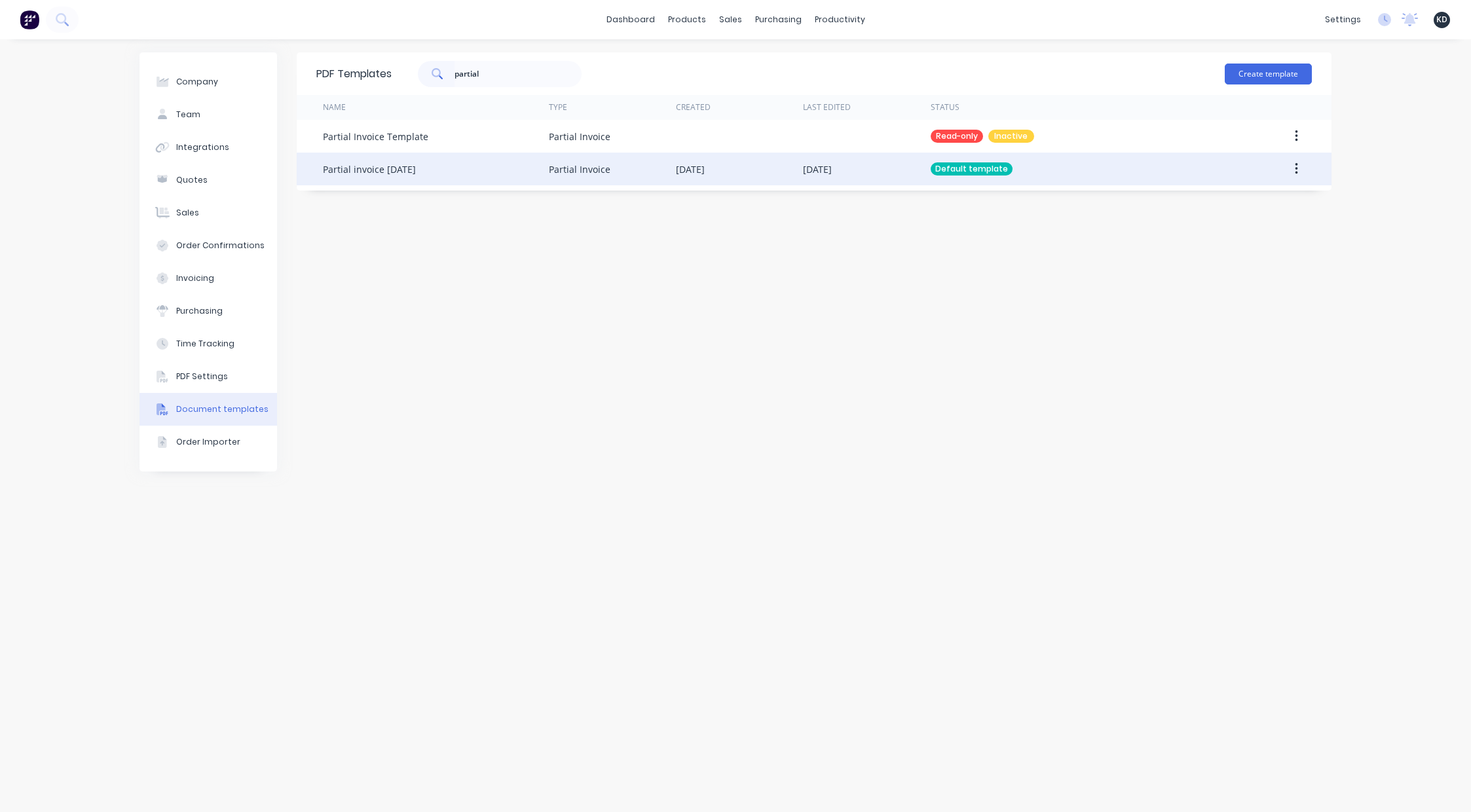
click at [1297, 170] on icon "button" at bounding box center [1296, 169] width 3 height 14
click at [1280, 197] on div "Edit" at bounding box center [1249, 204] width 101 height 19
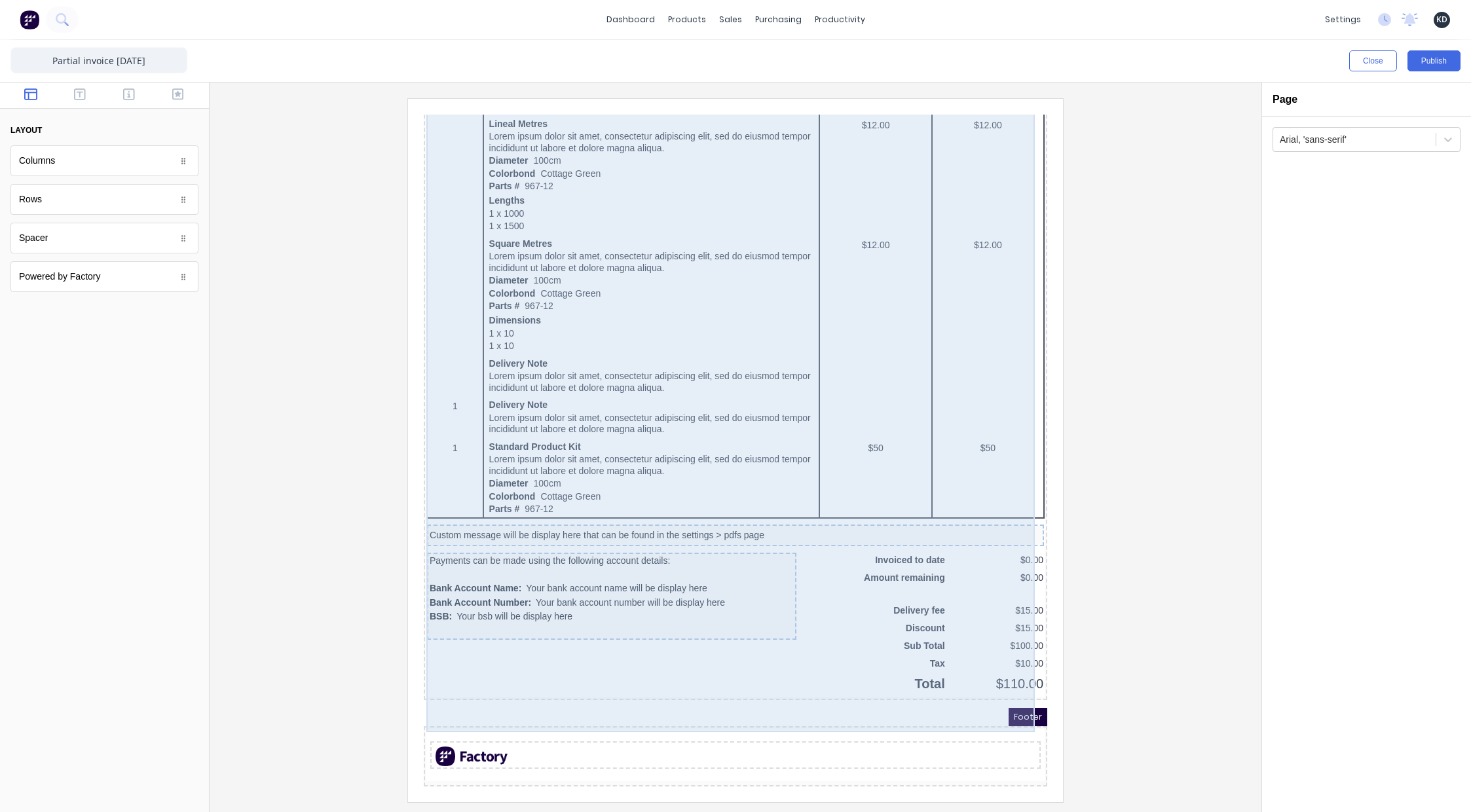
scroll to position [606, 0]
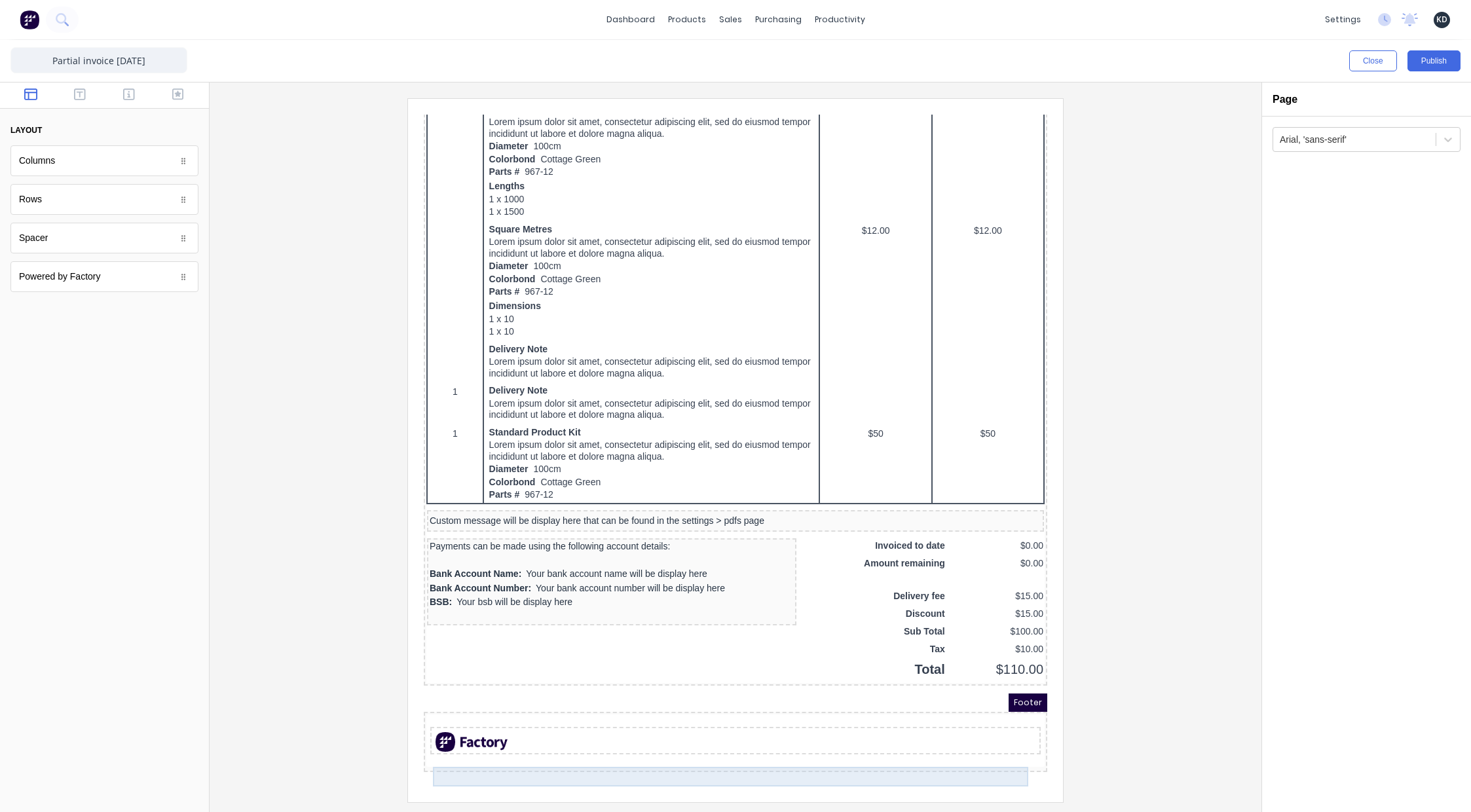
click at [743, 725] on div at bounding box center [720, 725] width 605 height 19
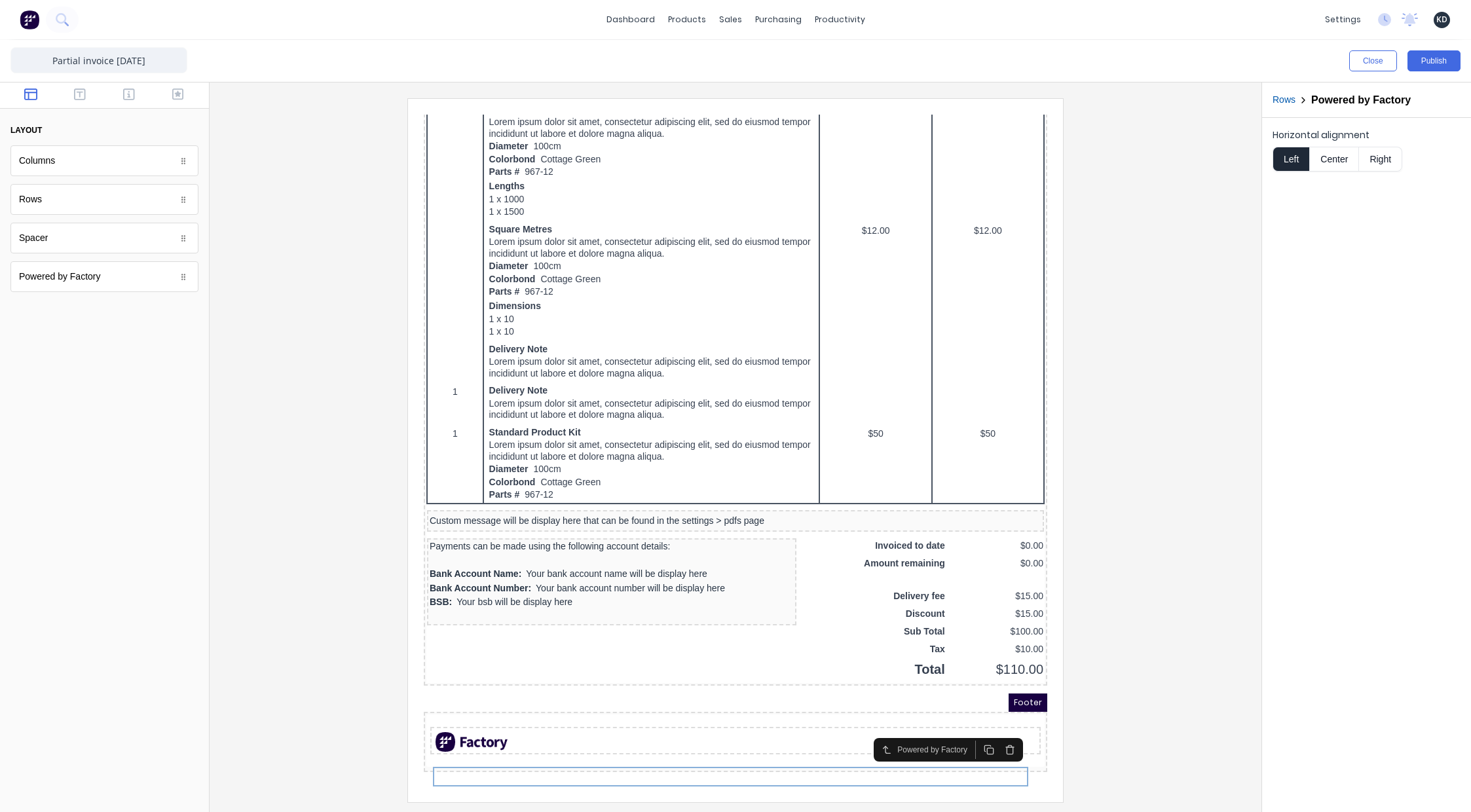
click at [989, 728] on icon "button" at bounding box center [994, 733] width 10 height 10
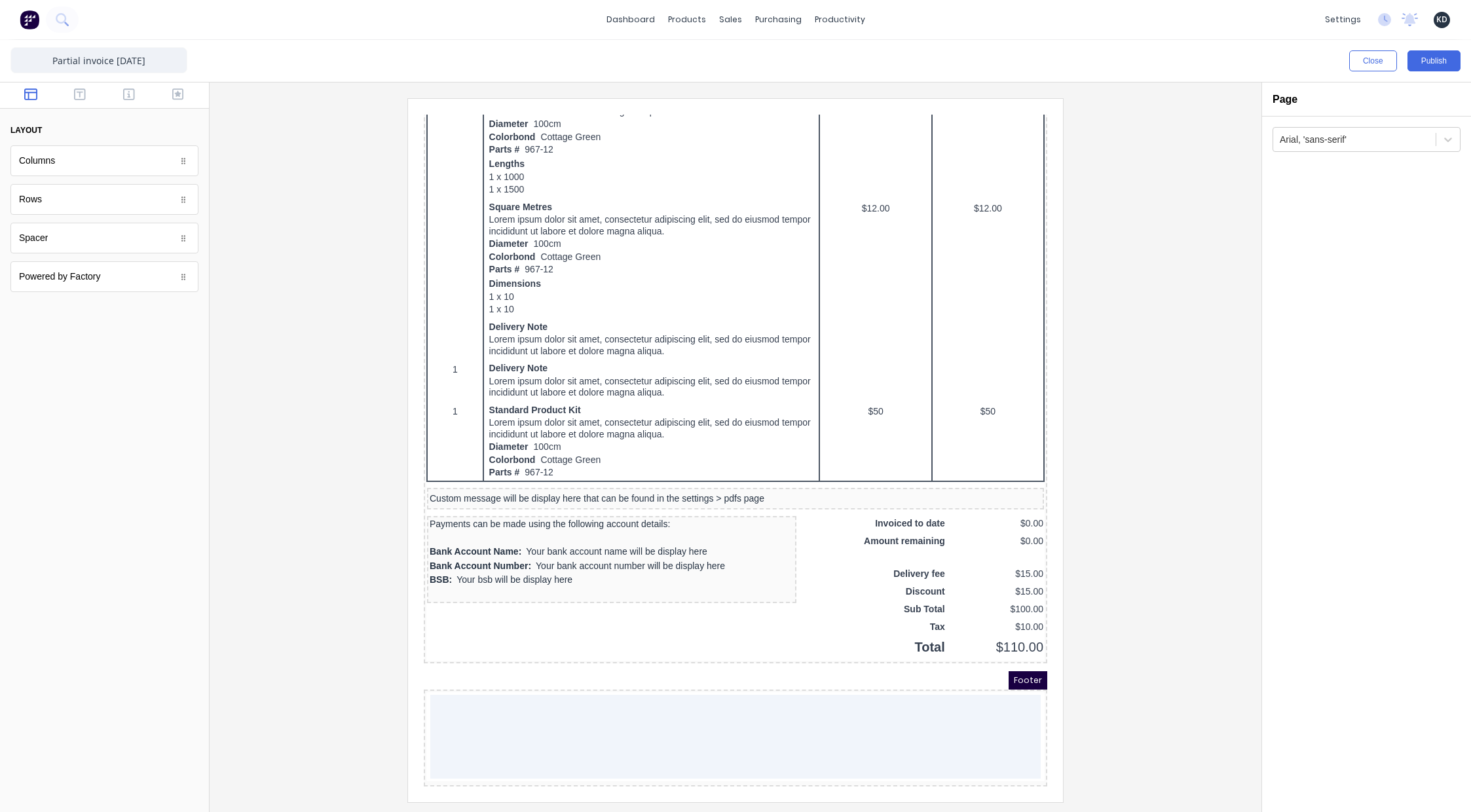
click at [1148, 505] on div at bounding box center [736, 449] width 1031 height 703
click at [1433, 52] on button "Publish" at bounding box center [1433, 61] width 53 height 21
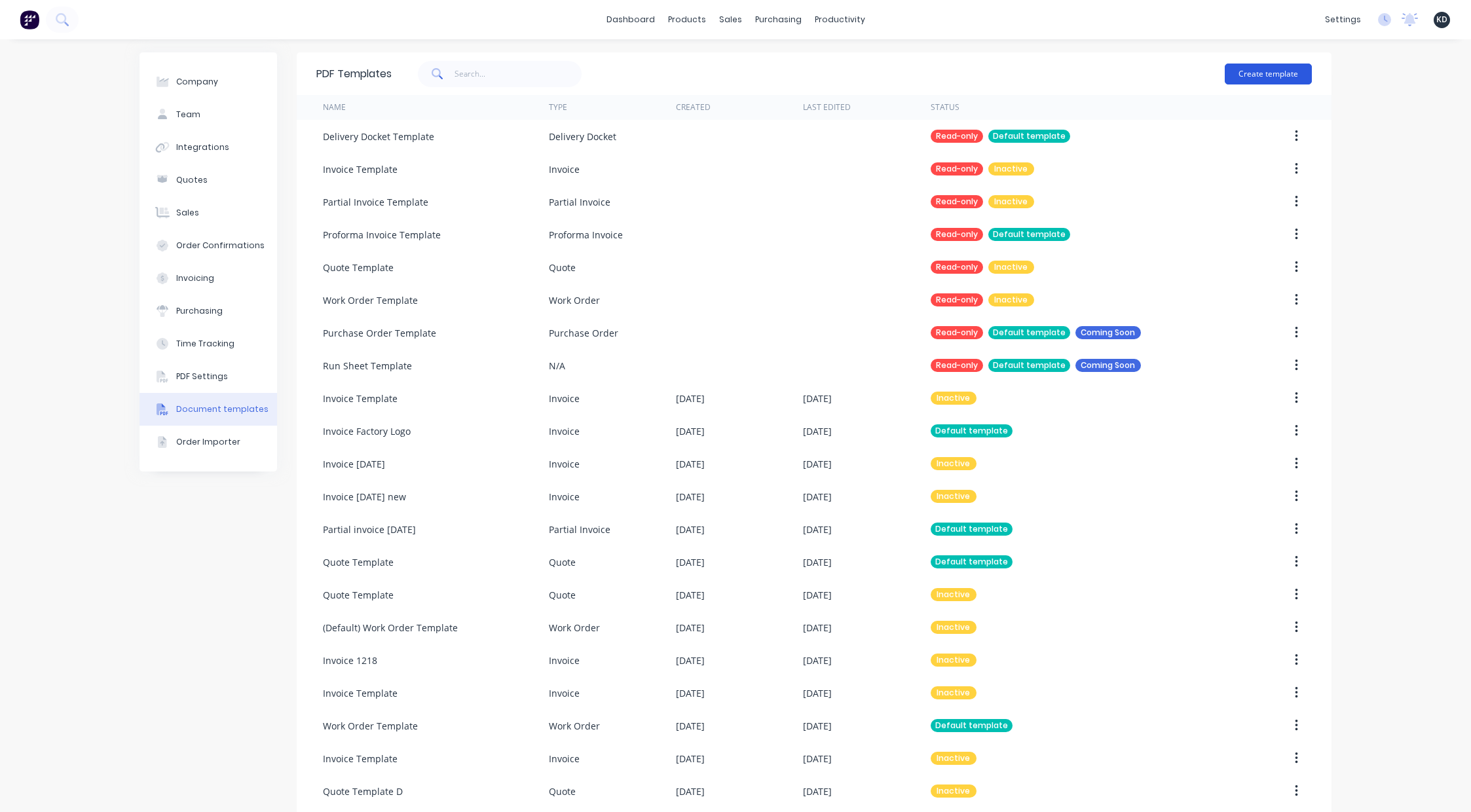
click at [1278, 72] on button "Create template" at bounding box center [1268, 74] width 87 height 21
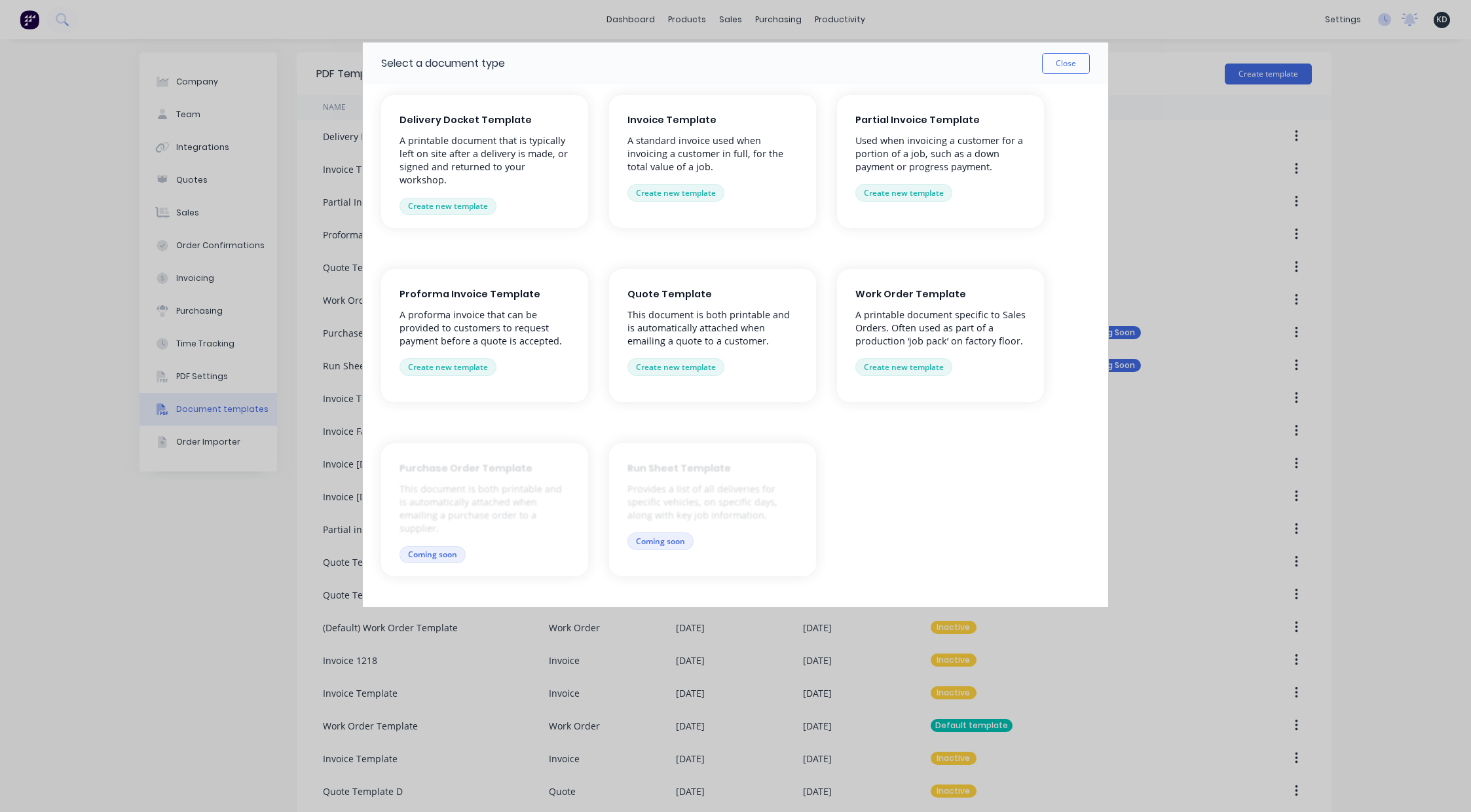
click at [897, 183] on div "Partial Invoice Template Used when invoicing a customer for a portion of a job,…" at bounding box center [940, 162] width 207 height 133
click at [901, 191] on button "Create new template" at bounding box center [903, 191] width 97 height 17
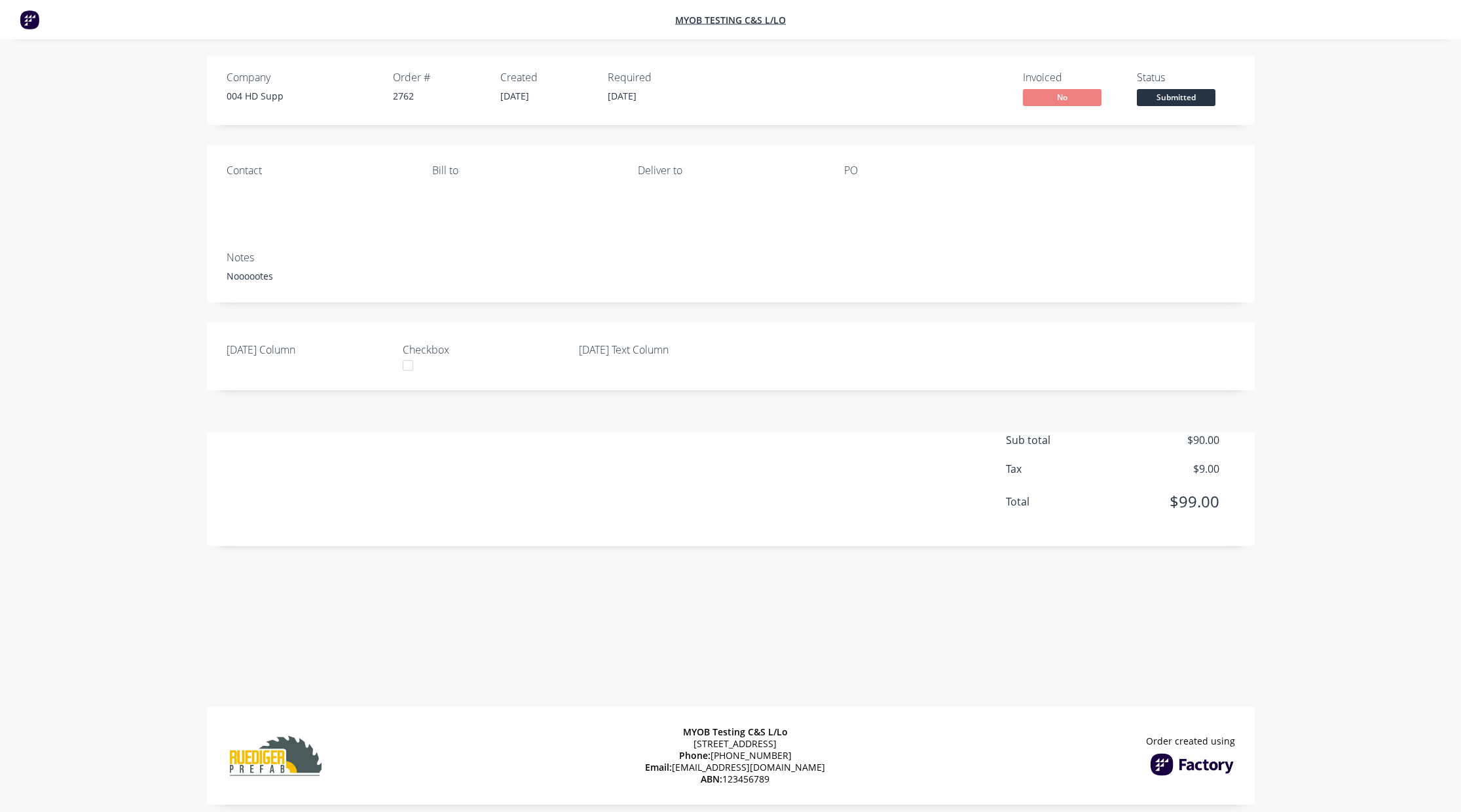
click at [1420, 138] on div "Company 004 HD Supp Order # 2762 Created [DATE] Required [DATE] Invoiced No Sta…" at bounding box center [730, 413] width 1461 height 828
click at [1232, 321] on div "Company 004 HD Supp Order # 2762 Created [DATE] Required [DATE] Invoiced No Sta…" at bounding box center [730, 301] width 1145 height 490
click at [1329, 267] on div "Company 004 HD Supp Order # 2762 Created [DATE] Required [DATE] Invoiced No Sta…" at bounding box center [730, 413] width 1461 height 828
click at [1348, 222] on div "Company 004 HD Supp Order # 2762 Created [DATE] Required [DATE] Invoiced No Sta…" at bounding box center [730, 413] width 1461 height 828
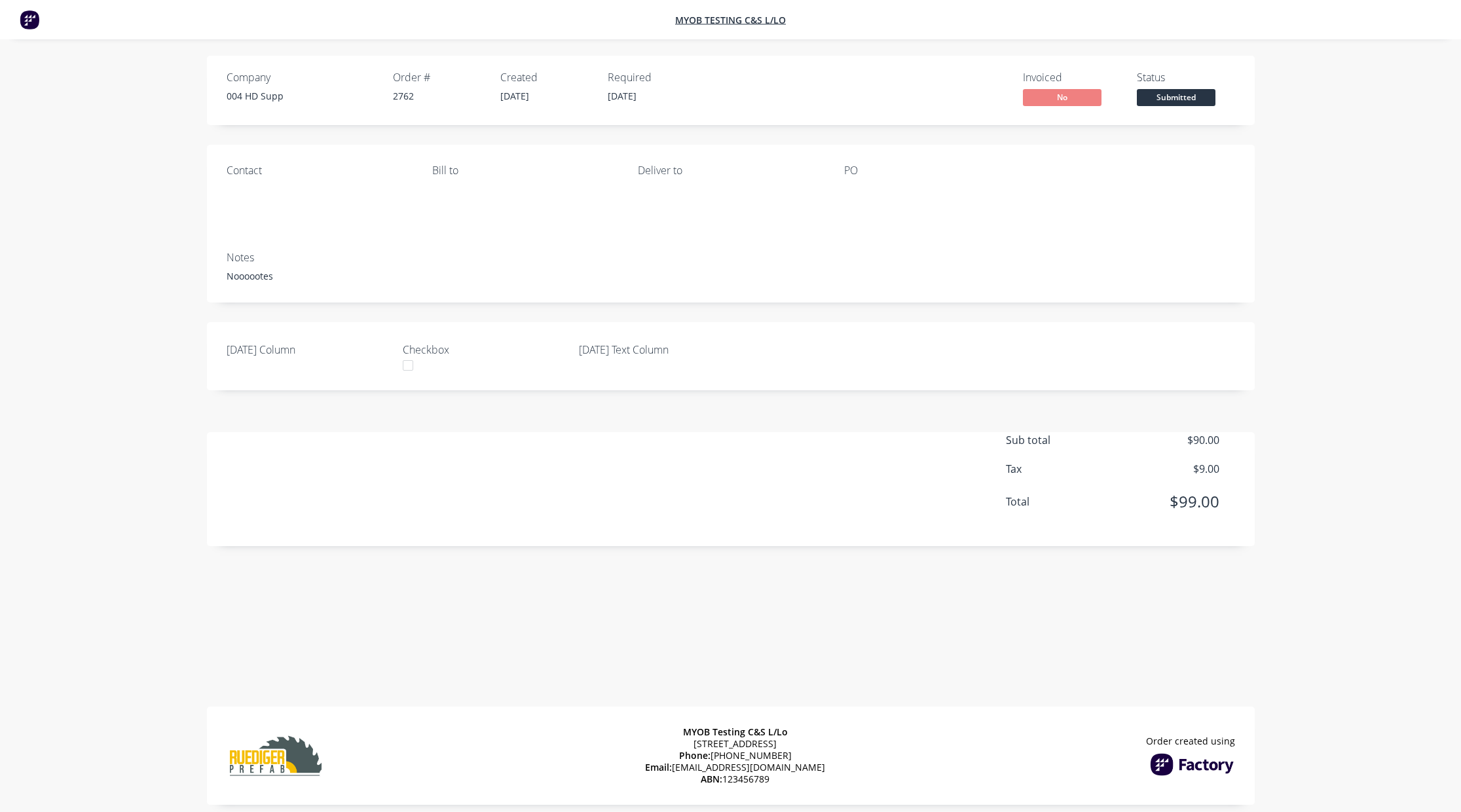
click at [1264, 157] on div "Company 004 HD Supp Order # 2762 Created [DATE] Required [DATE] Invoiced No Sta…" at bounding box center [730, 301] width 1145 height 490
click at [1340, 210] on div "Company 004 HD Supp Order # 2762 Created [DATE] Required [DATE] Invoiced No Sta…" at bounding box center [730, 413] width 1461 height 828
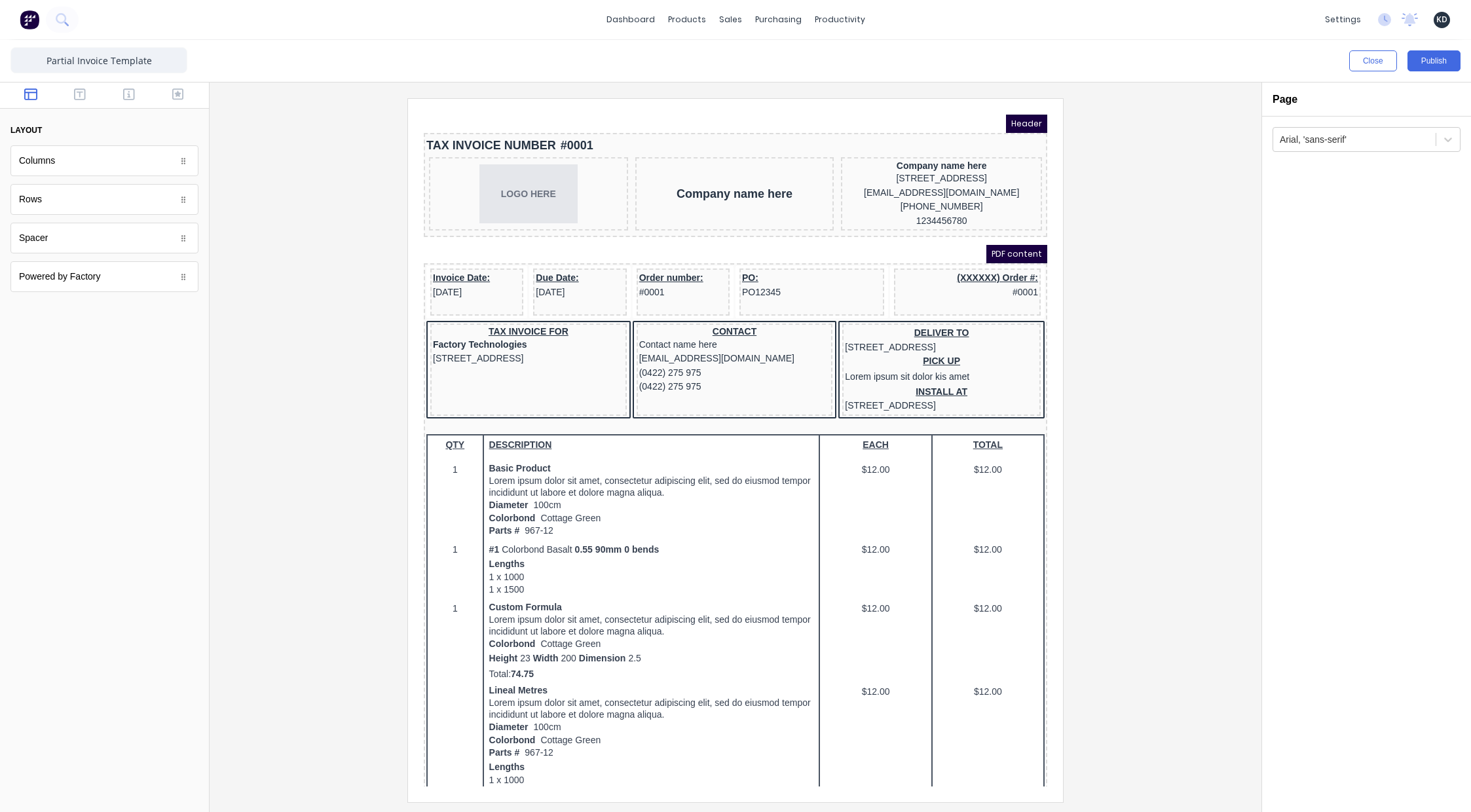
drag, startPoint x: 1114, startPoint y: 388, endPoint x: 610, endPoint y: 278, distance: 515.9
click at [1114, 388] on div at bounding box center [736, 449] width 1031 height 703
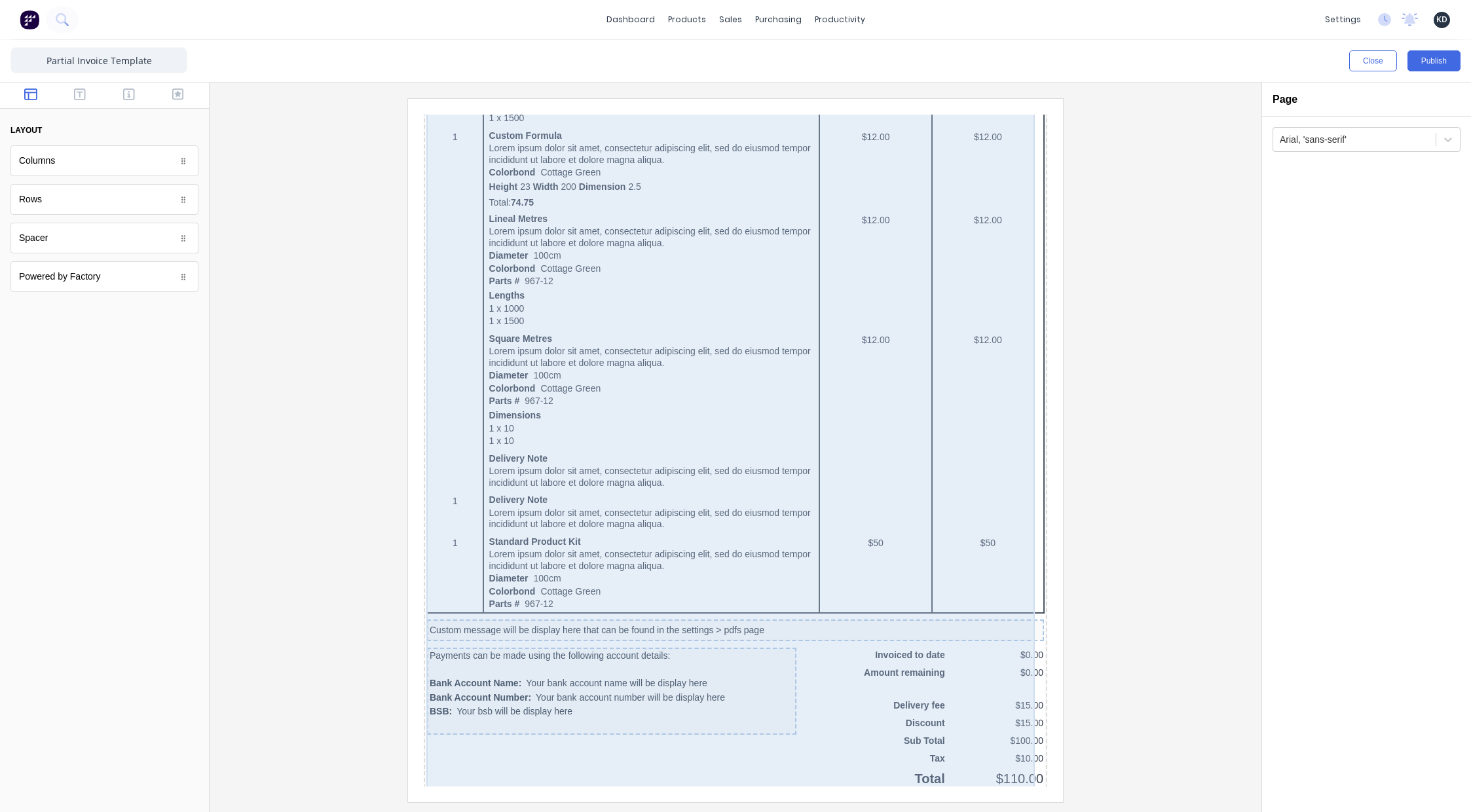
scroll to position [642, 0]
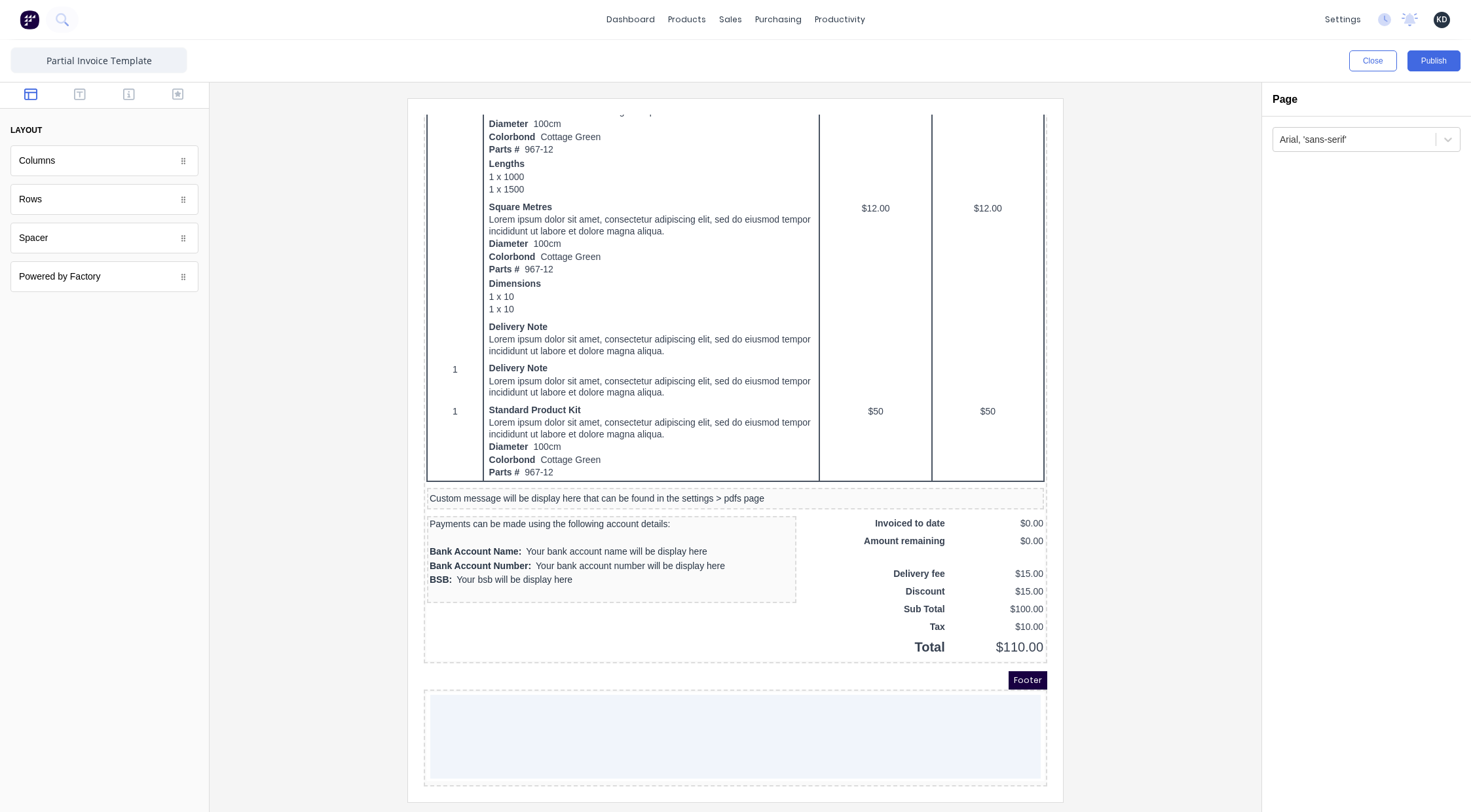
click at [1156, 391] on div at bounding box center [736, 449] width 1031 height 703
click at [1418, 69] on button "Publish" at bounding box center [1433, 61] width 53 height 21
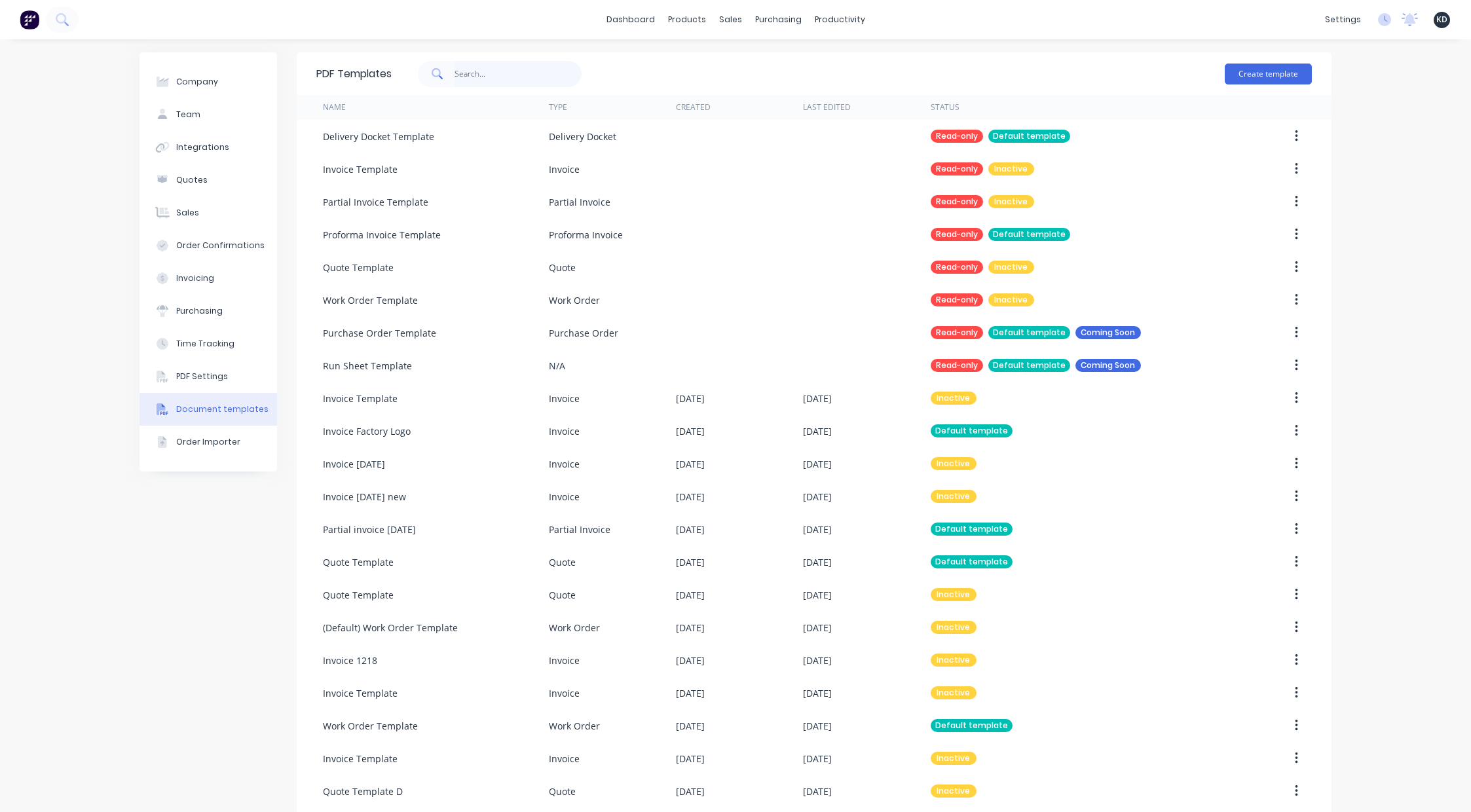
click at [543, 85] on input "text" at bounding box center [519, 74] width 128 height 26
type input "partial"
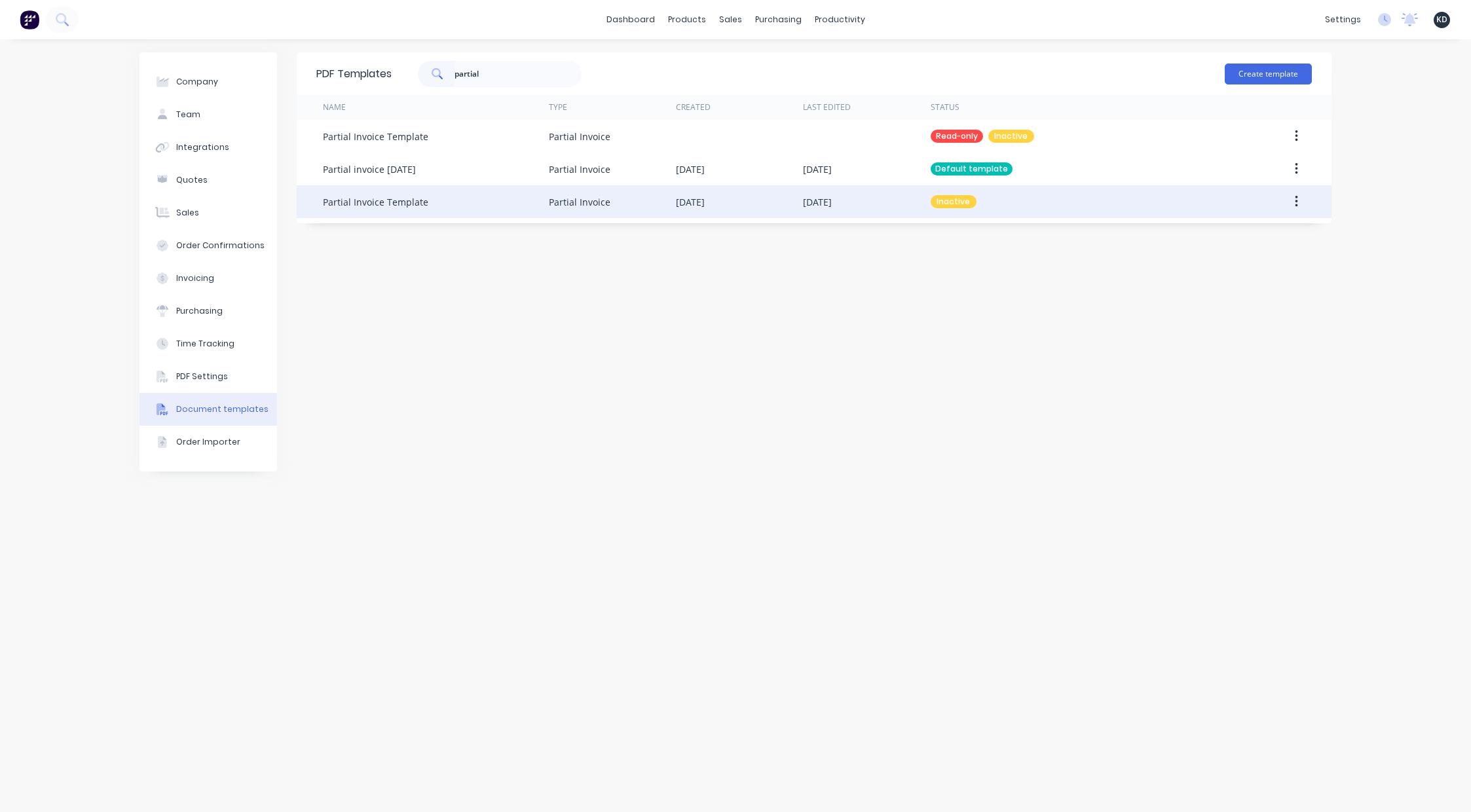
click at [1303, 206] on button "button" at bounding box center [1296, 201] width 31 height 24
click at [1279, 242] on div "Edit" at bounding box center [1249, 236] width 101 height 19
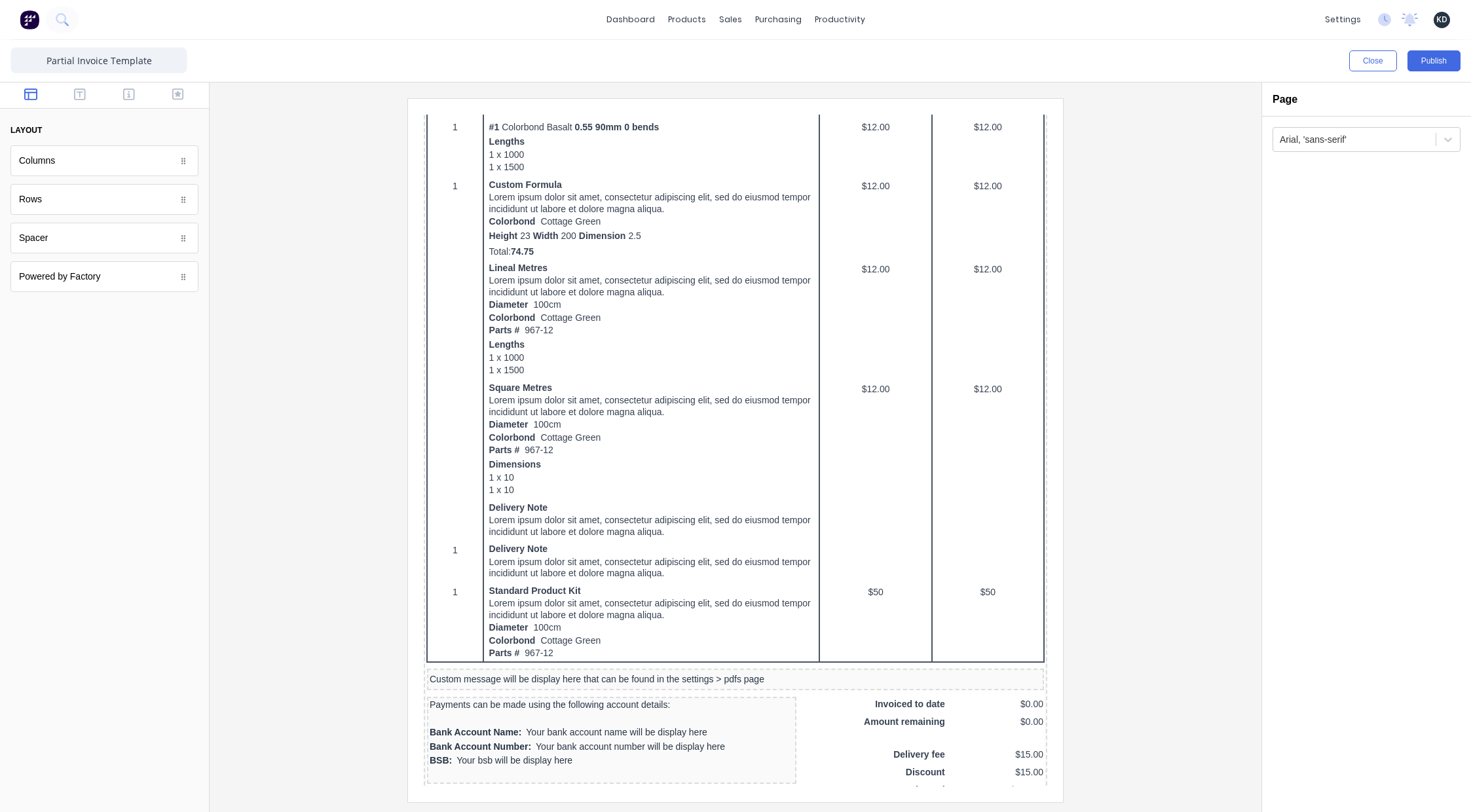
scroll to position [642, 0]
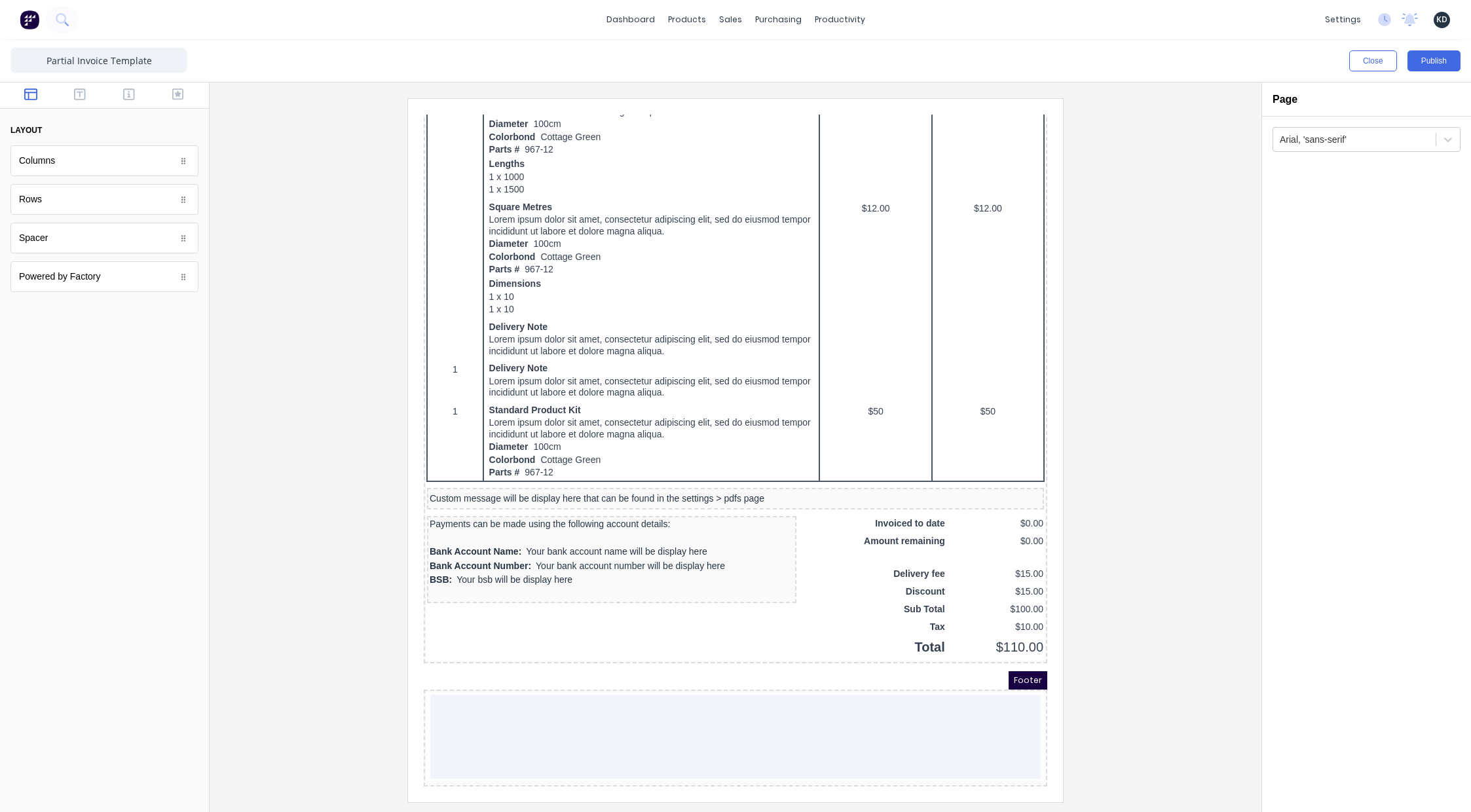
click at [1108, 360] on div at bounding box center [736, 449] width 1031 height 703
click at [1198, 233] on div at bounding box center [736, 449] width 1031 height 703
click at [137, 64] on input "Partial Invoice Template" at bounding box center [99, 60] width 177 height 26
click at [171, 59] on input "Partial Invoice Template" at bounding box center [99, 60] width 177 height 26
click at [136, 62] on input "Partial Invoice Template" at bounding box center [99, 60] width 177 height 26
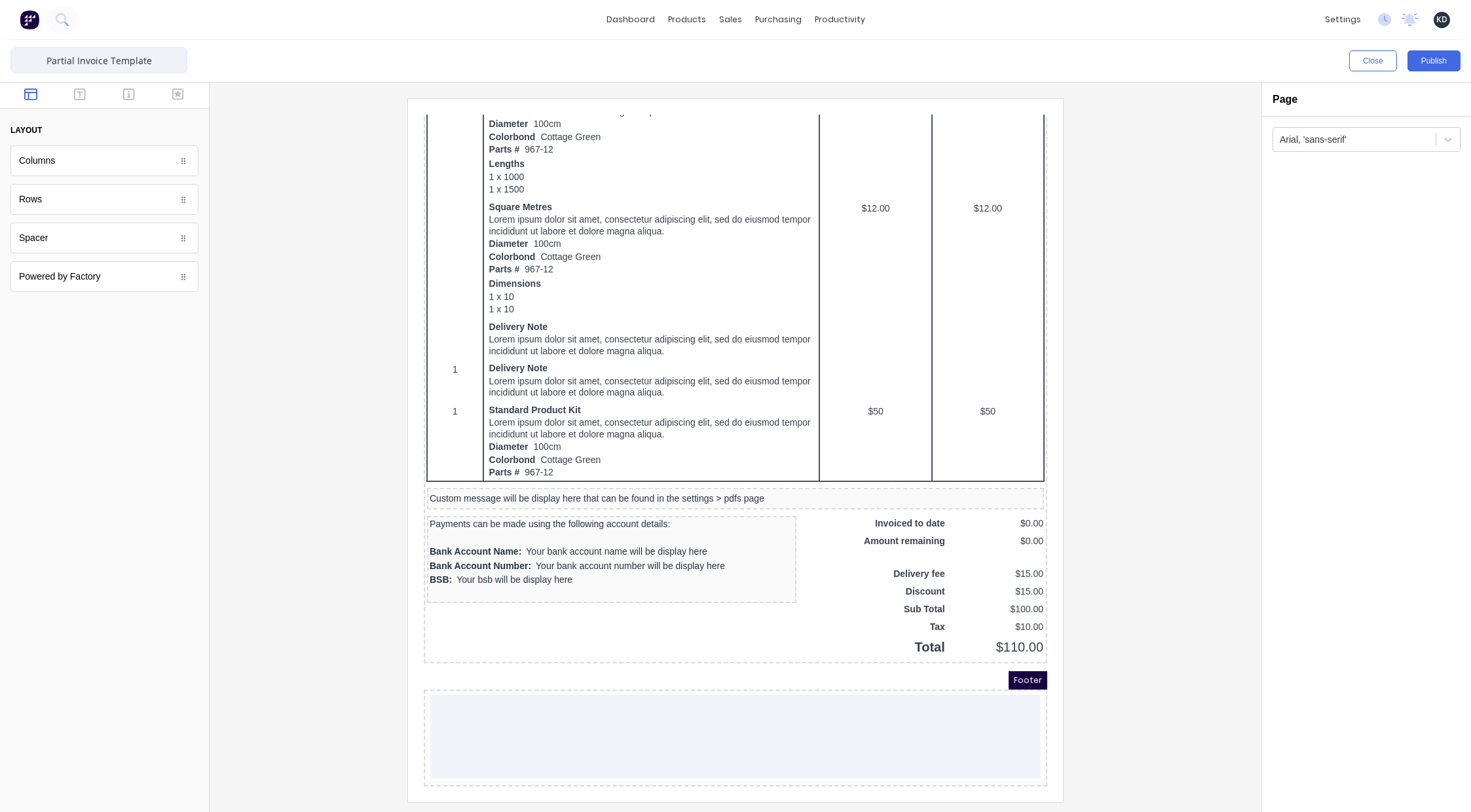
click at [136, 62] on input "Partial Invoice Template" at bounding box center [99, 60] width 177 height 26
type input "Partial Invoice Factory Logo"
click at [1419, 66] on button "Publish" at bounding box center [1433, 61] width 53 height 21
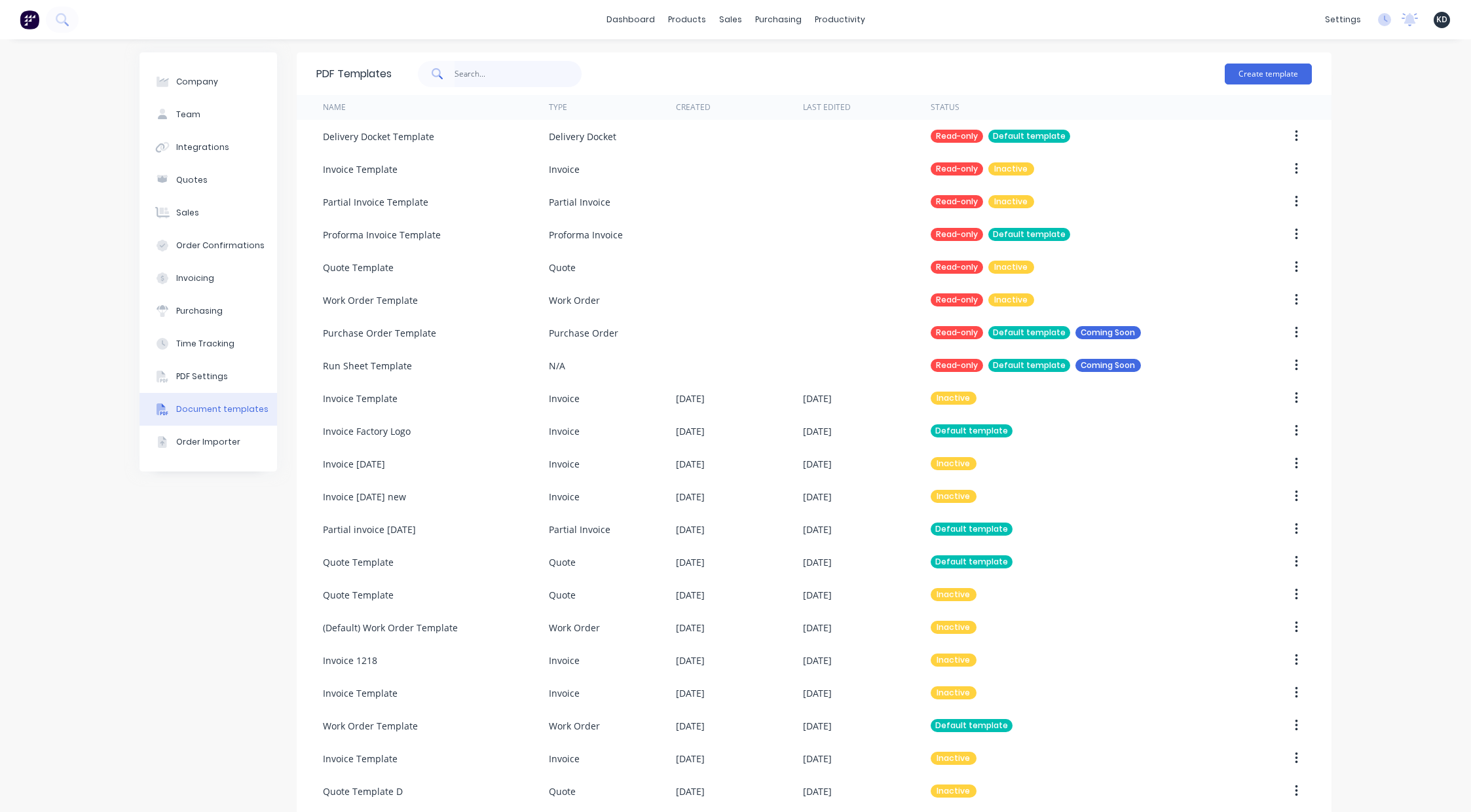
click at [478, 69] on input "text" at bounding box center [519, 74] width 128 height 26
type input "quote"
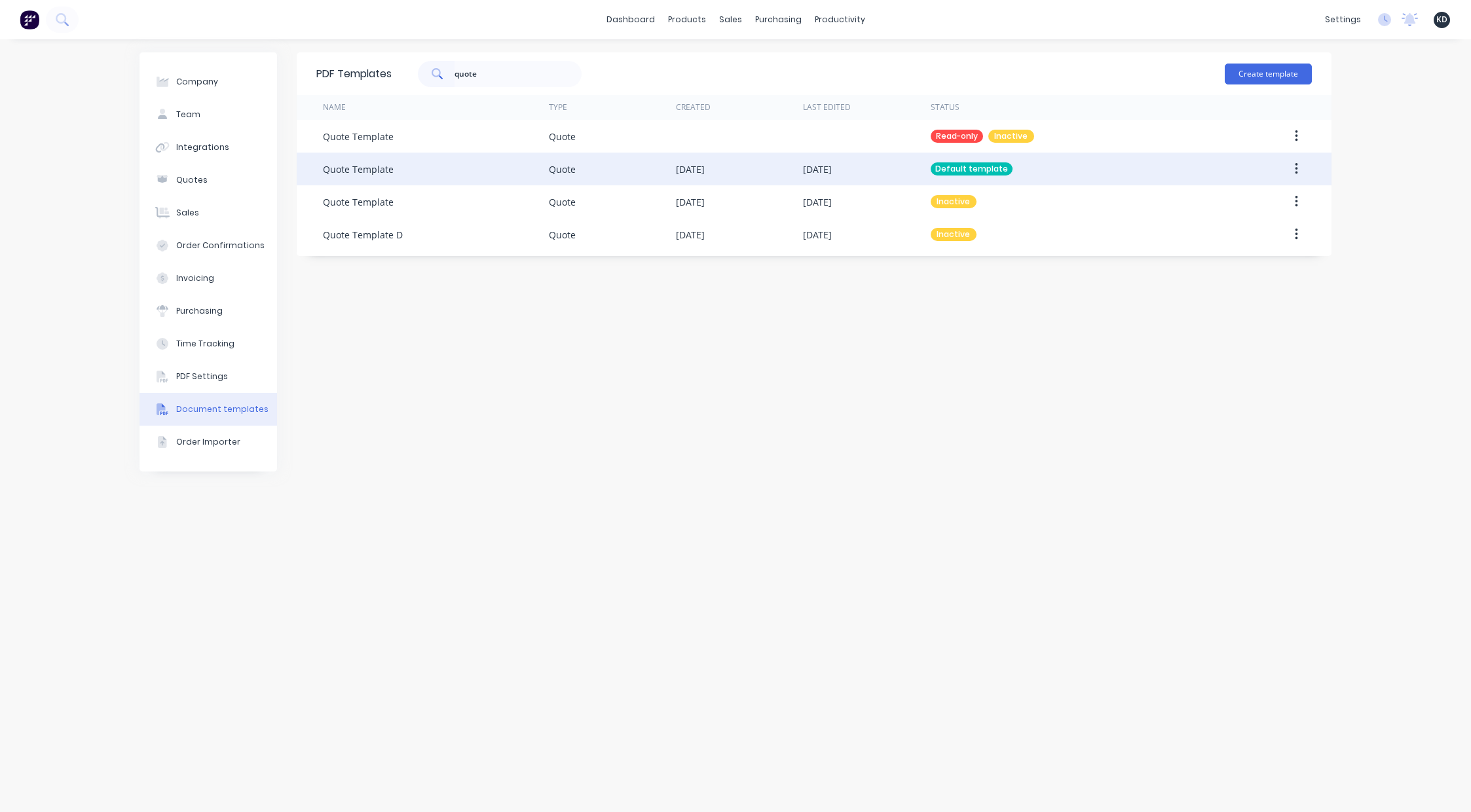
click at [1305, 163] on button "button" at bounding box center [1296, 169] width 31 height 24
click at [1279, 191] on button "Edit" at bounding box center [1250, 204] width 124 height 26
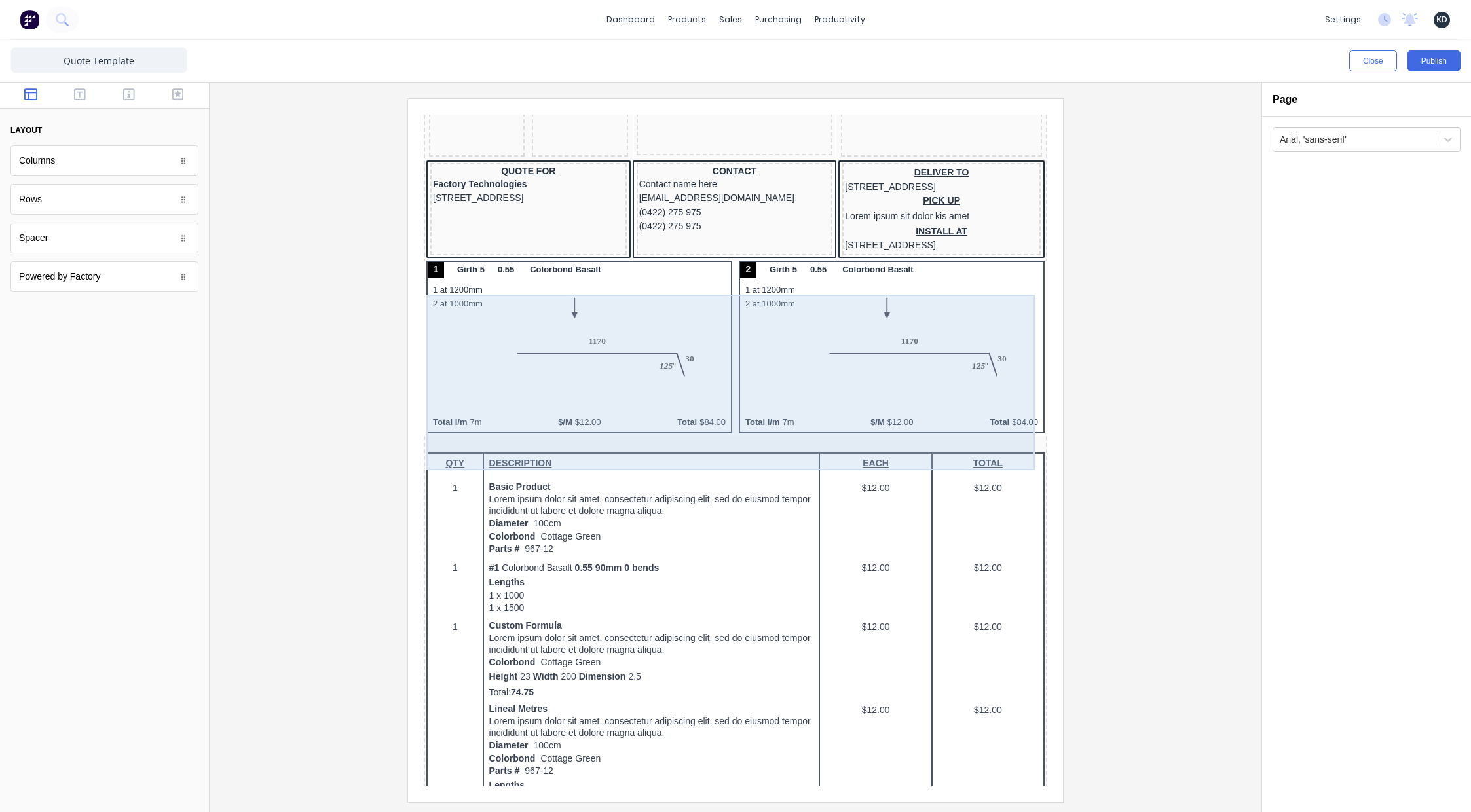
scroll to position [772, 0]
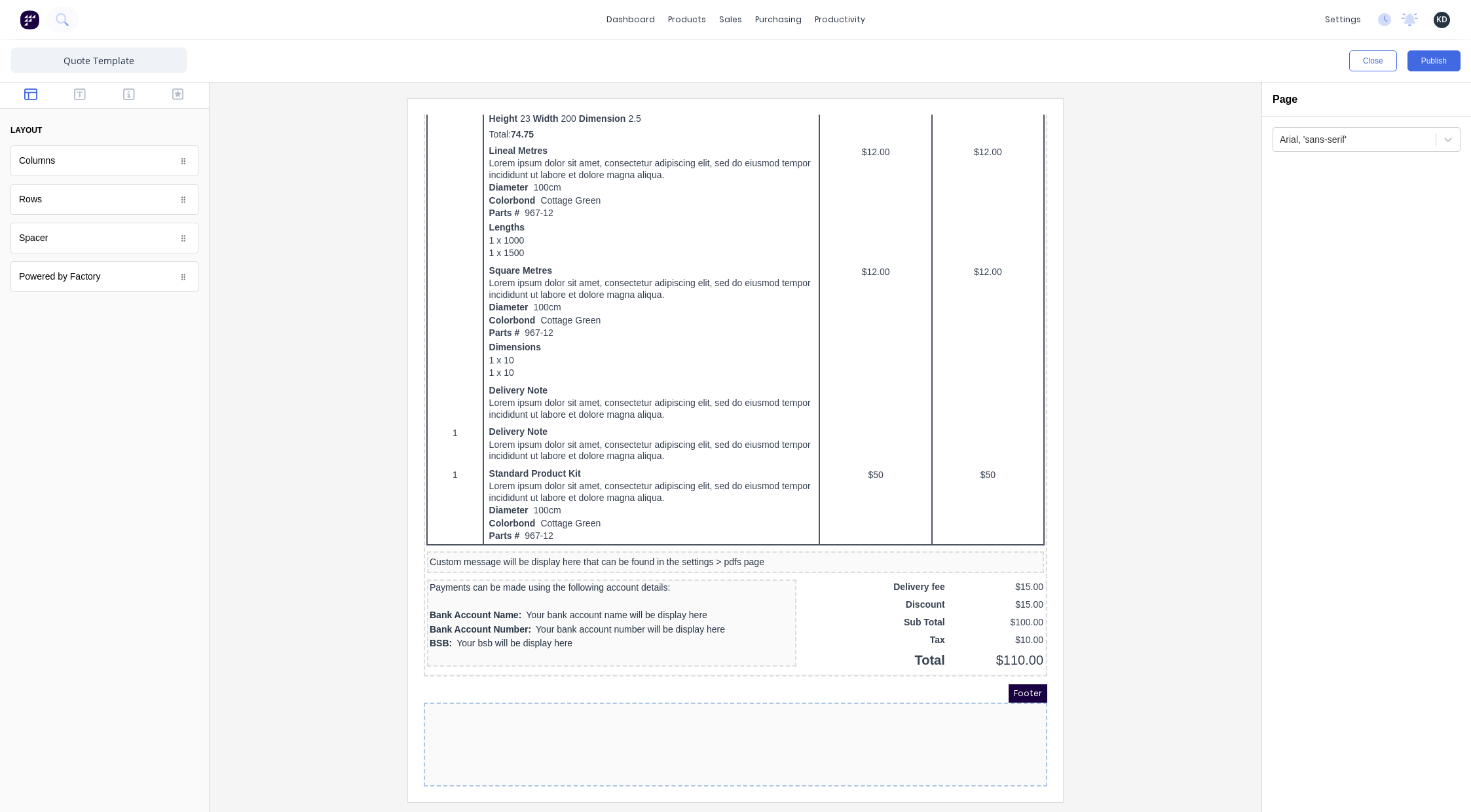
click at [1168, 561] on div at bounding box center [736, 449] width 1031 height 703
click at [1332, 306] on div "Arial, 'sans-serif'" at bounding box center [1366, 463] width 209 height 695
click at [1440, 60] on button "Publish" at bounding box center [1433, 61] width 53 height 21
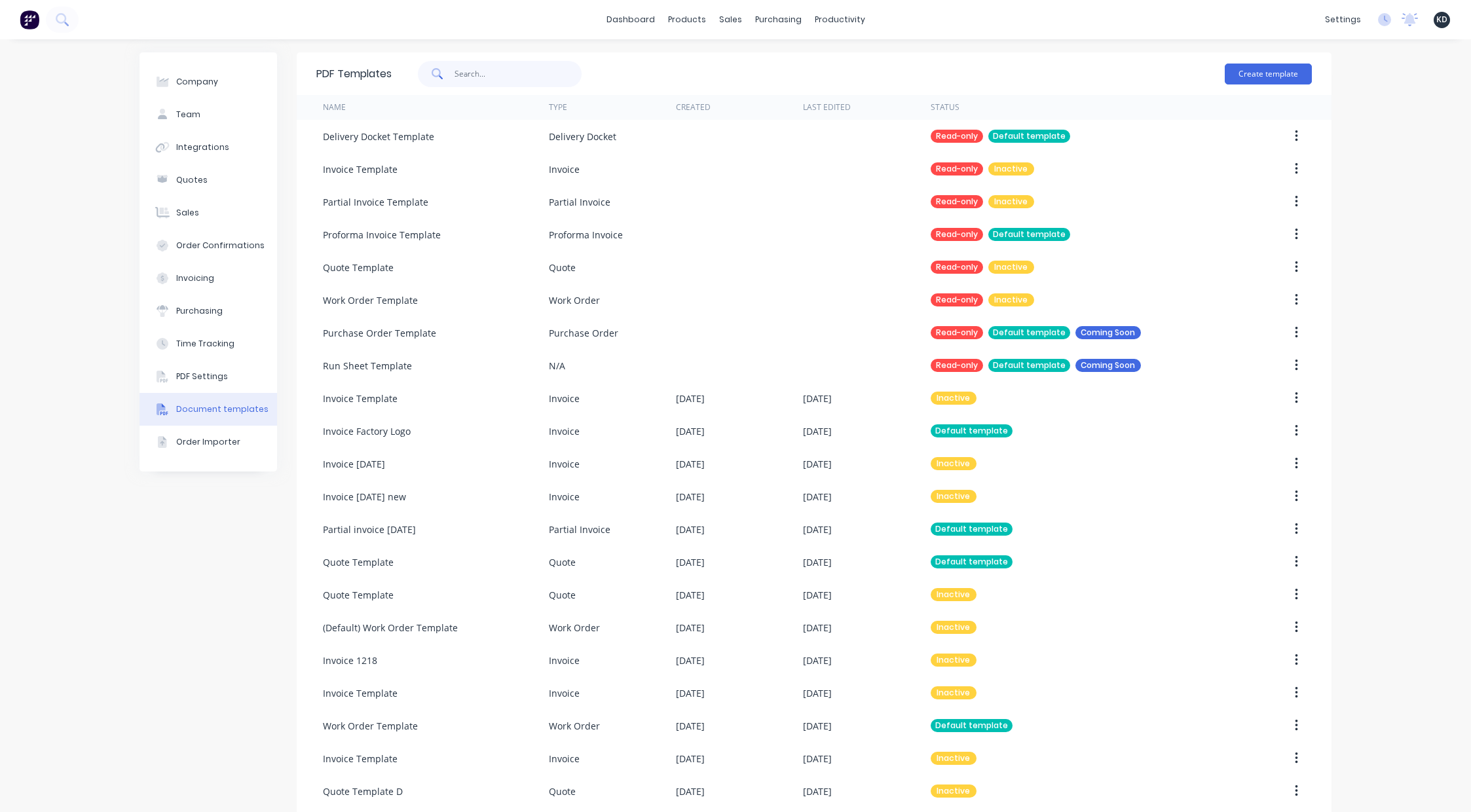
click at [508, 66] on input "text" at bounding box center [519, 74] width 128 height 26
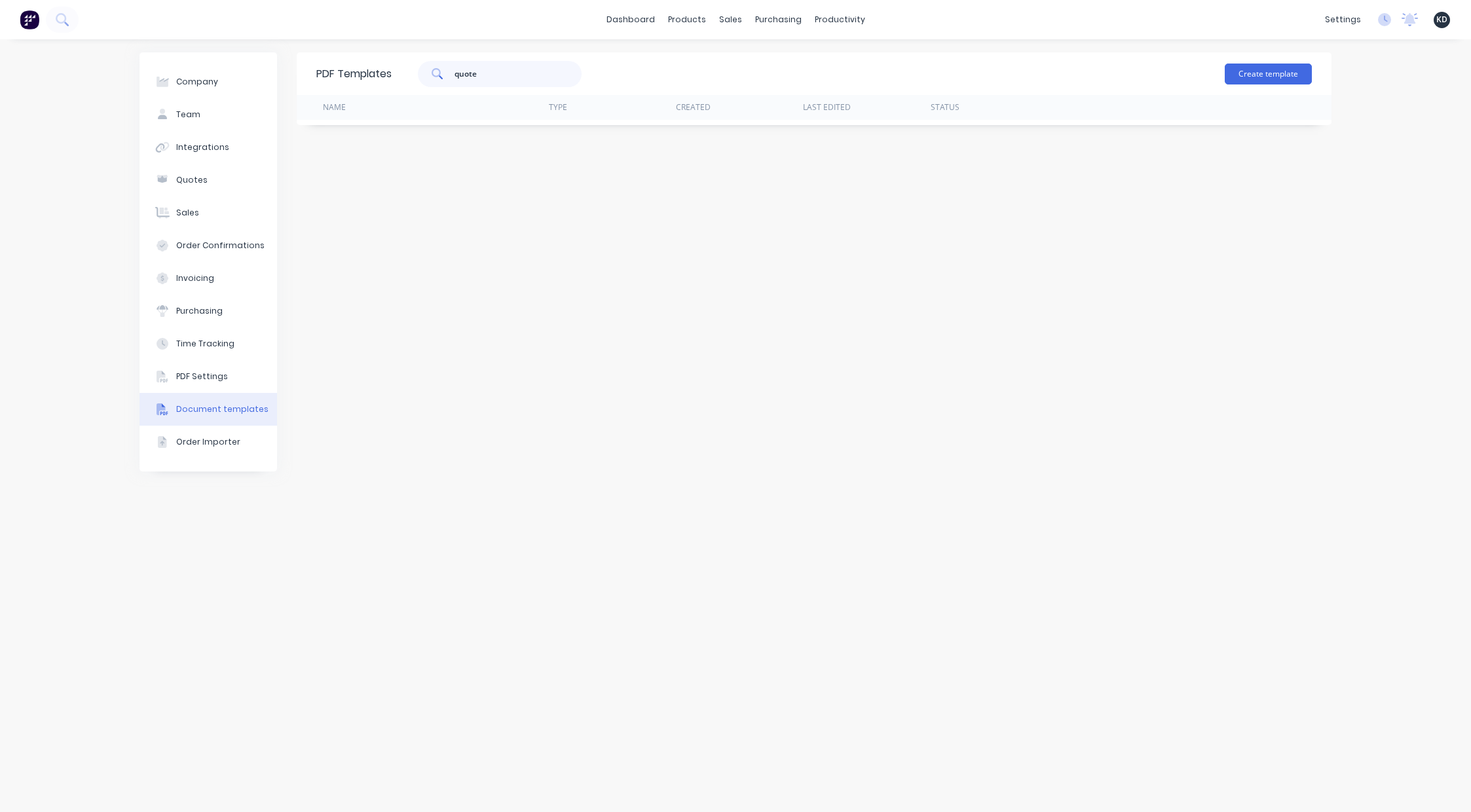
type input "quote"
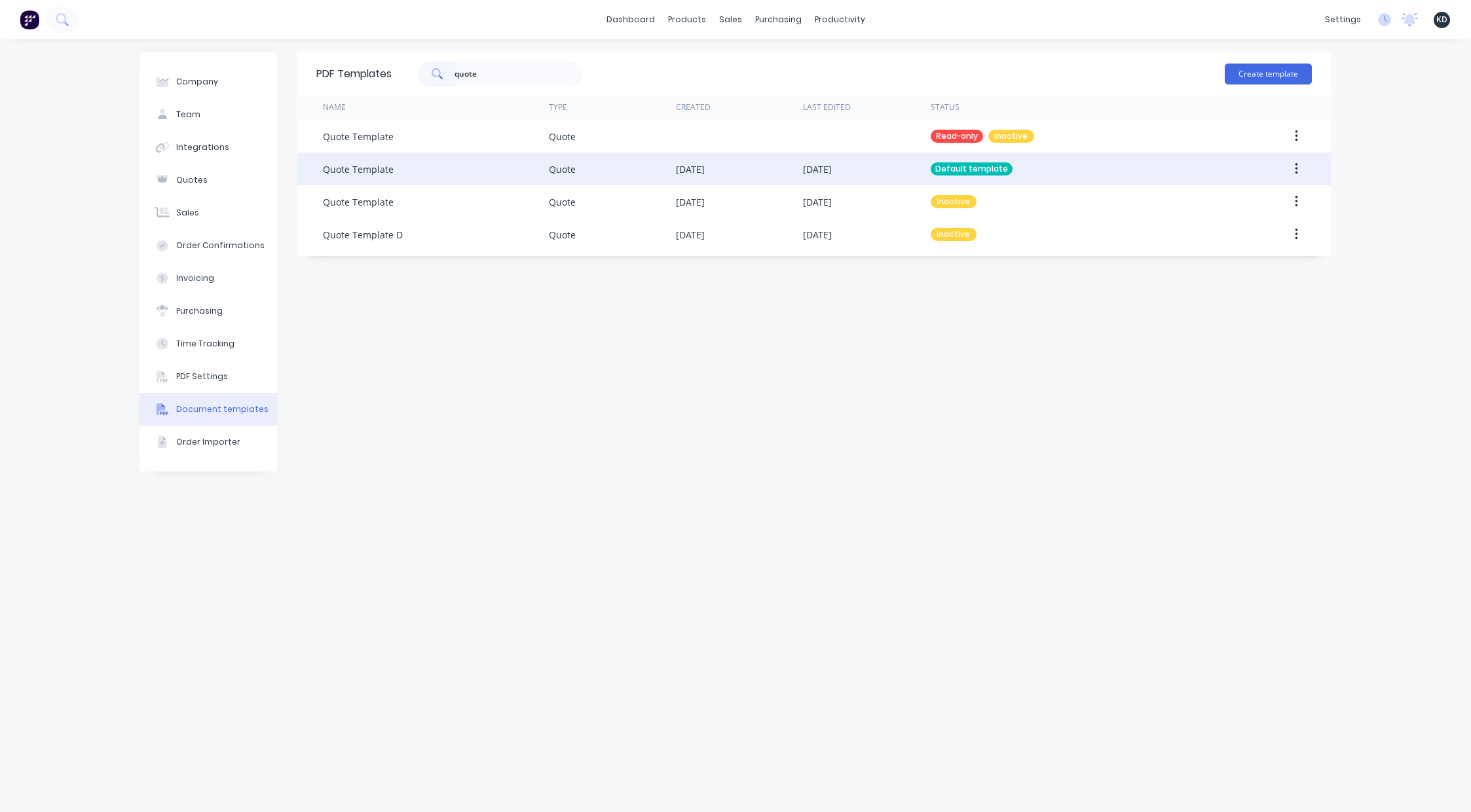
click at [1296, 168] on icon "button" at bounding box center [1295, 168] width 3 height 11
click at [1274, 197] on div "Edit" at bounding box center [1249, 204] width 101 height 19
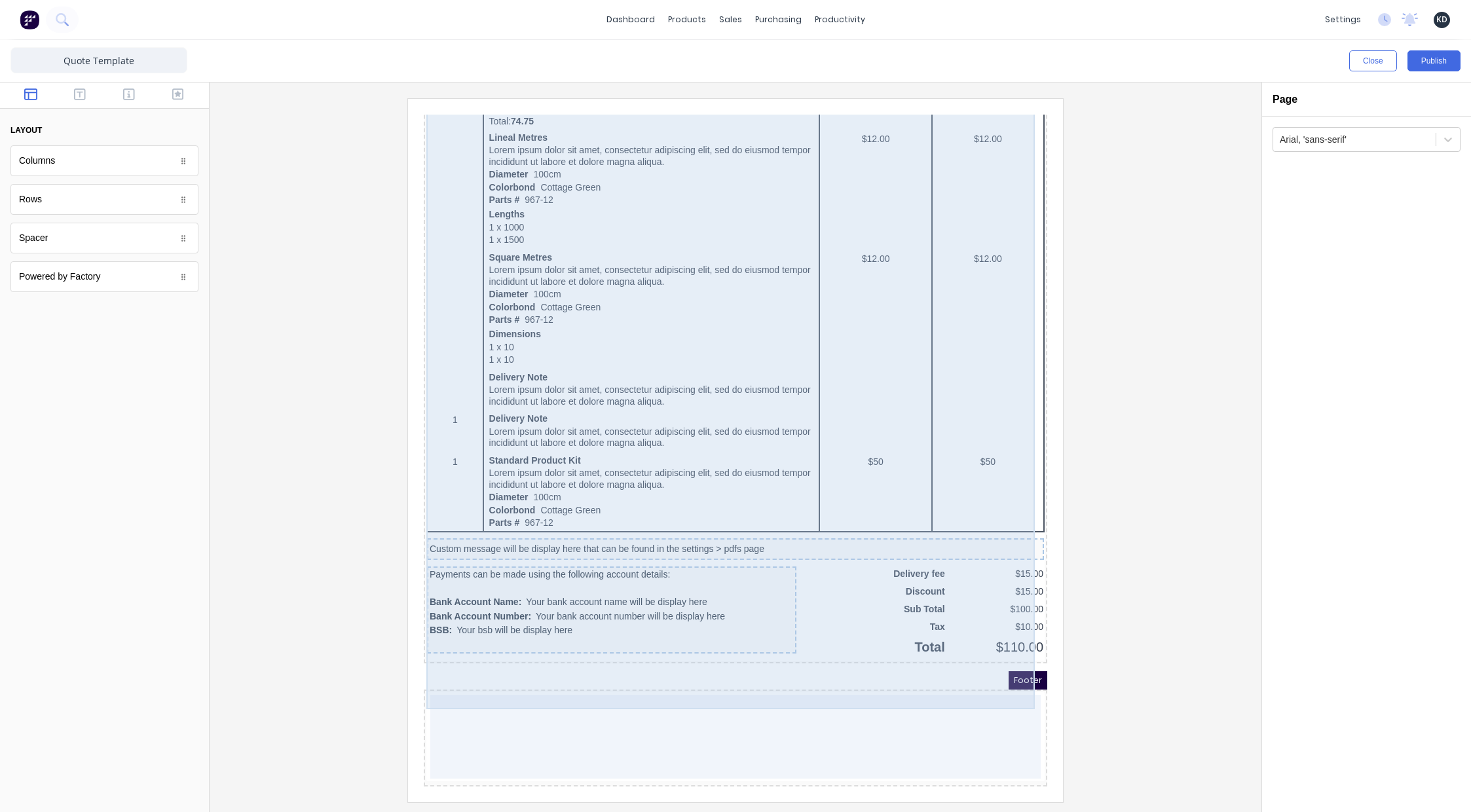
scroll to position [900, 0]
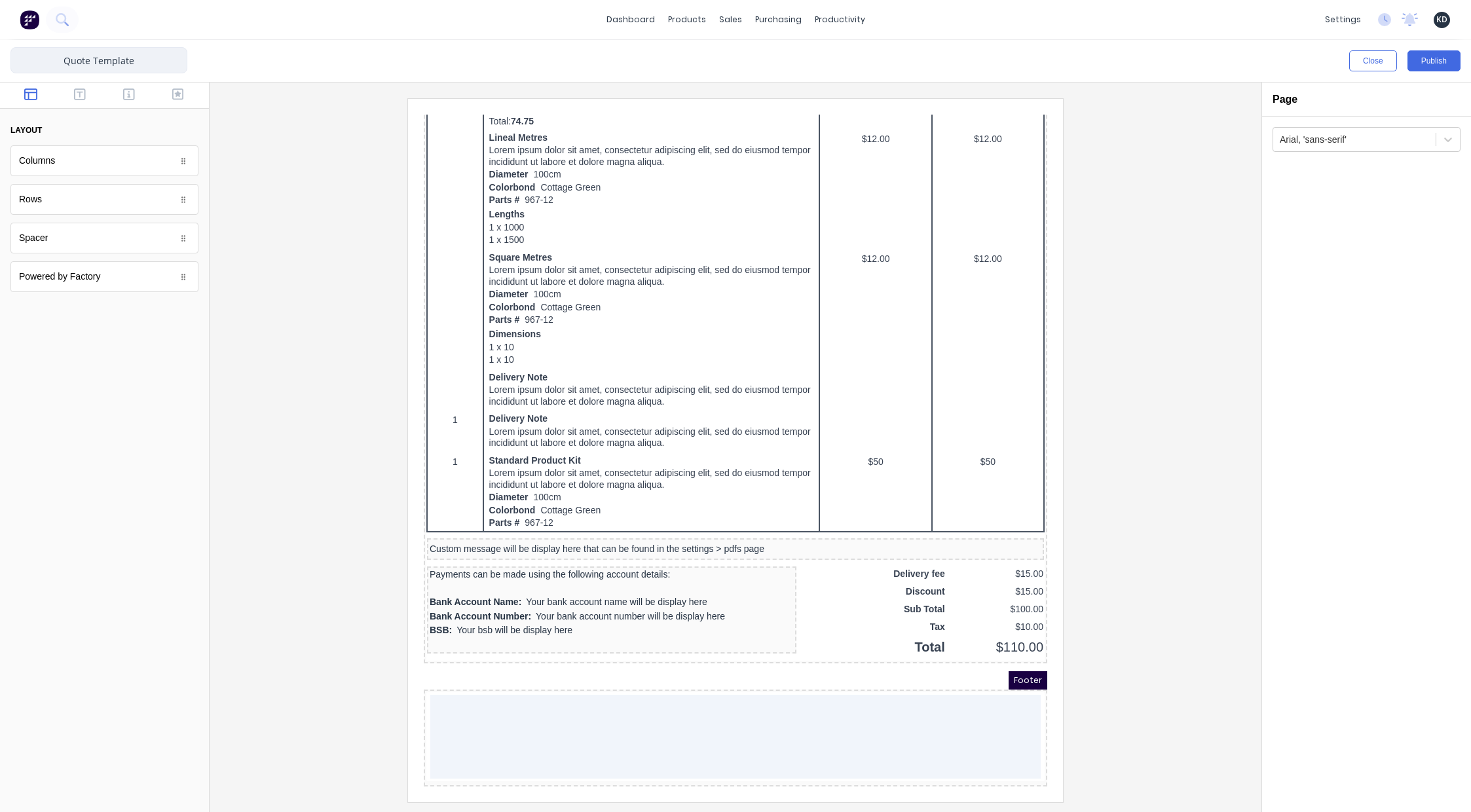
click at [163, 65] on input "Quote Template" at bounding box center [99, 60] width 177 height 26
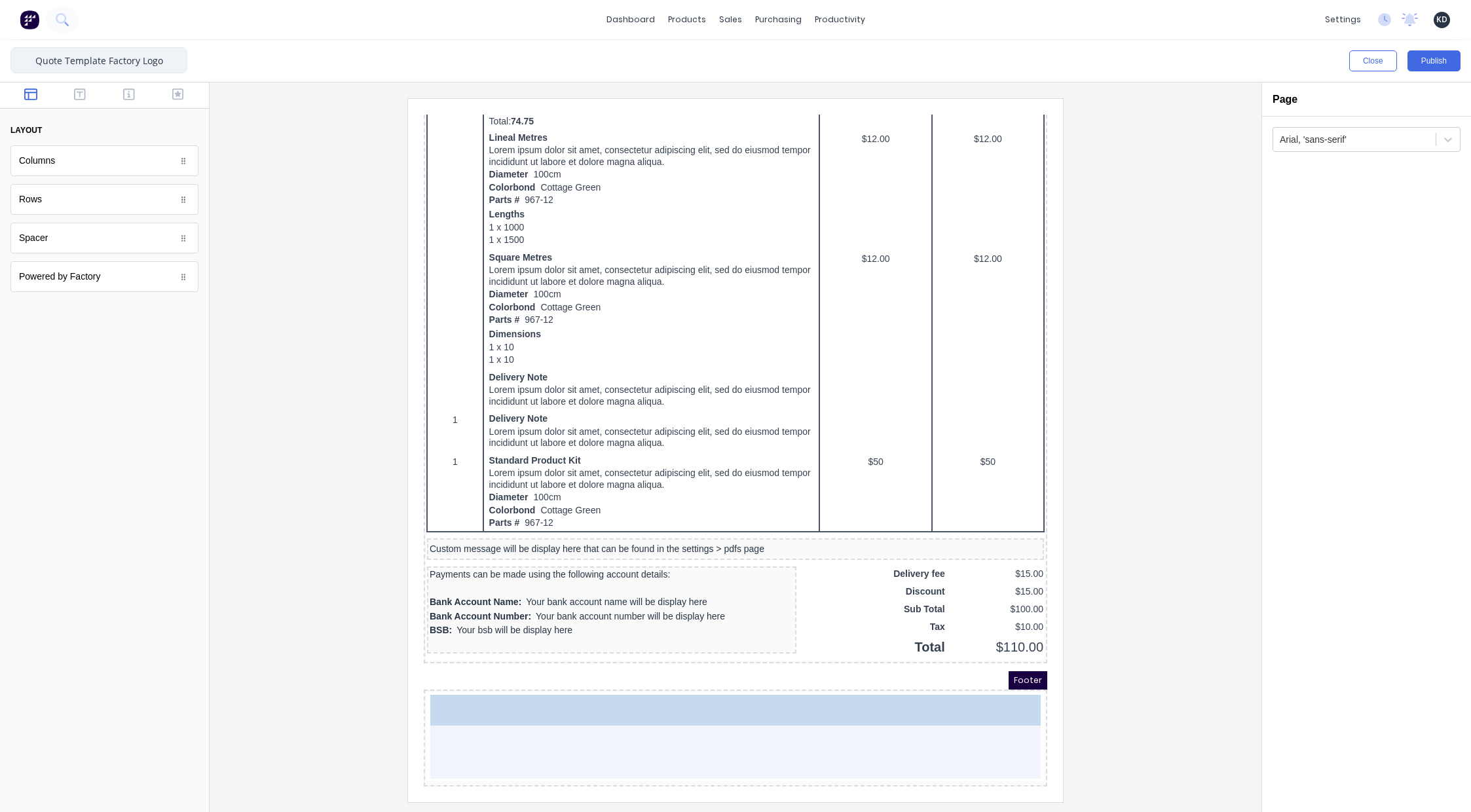
drag, startPoint x: 66, startPoint y: 275, endPoint x: 817, endPoint y: 745, distance: 885.9
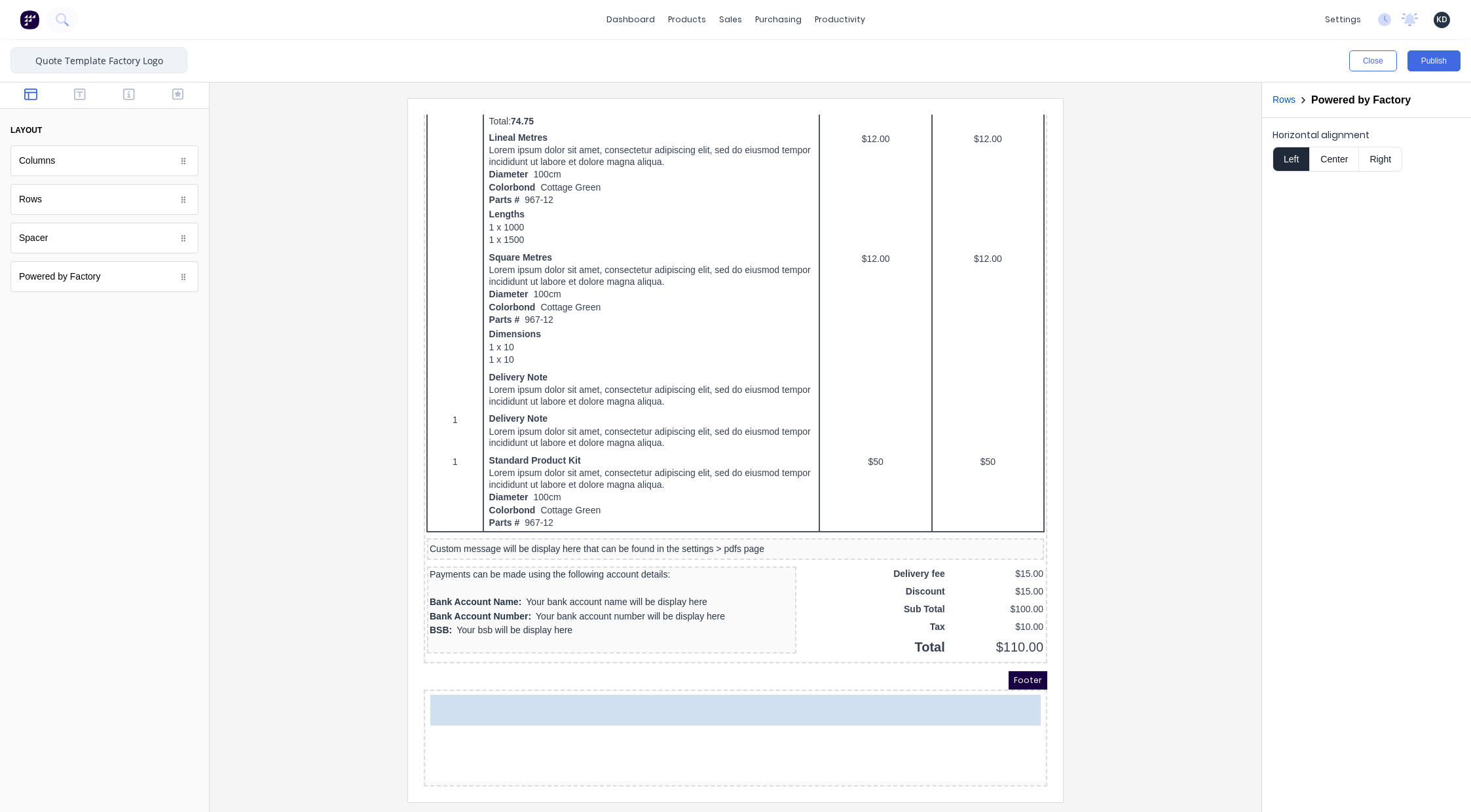
scroll to position [864, 0]
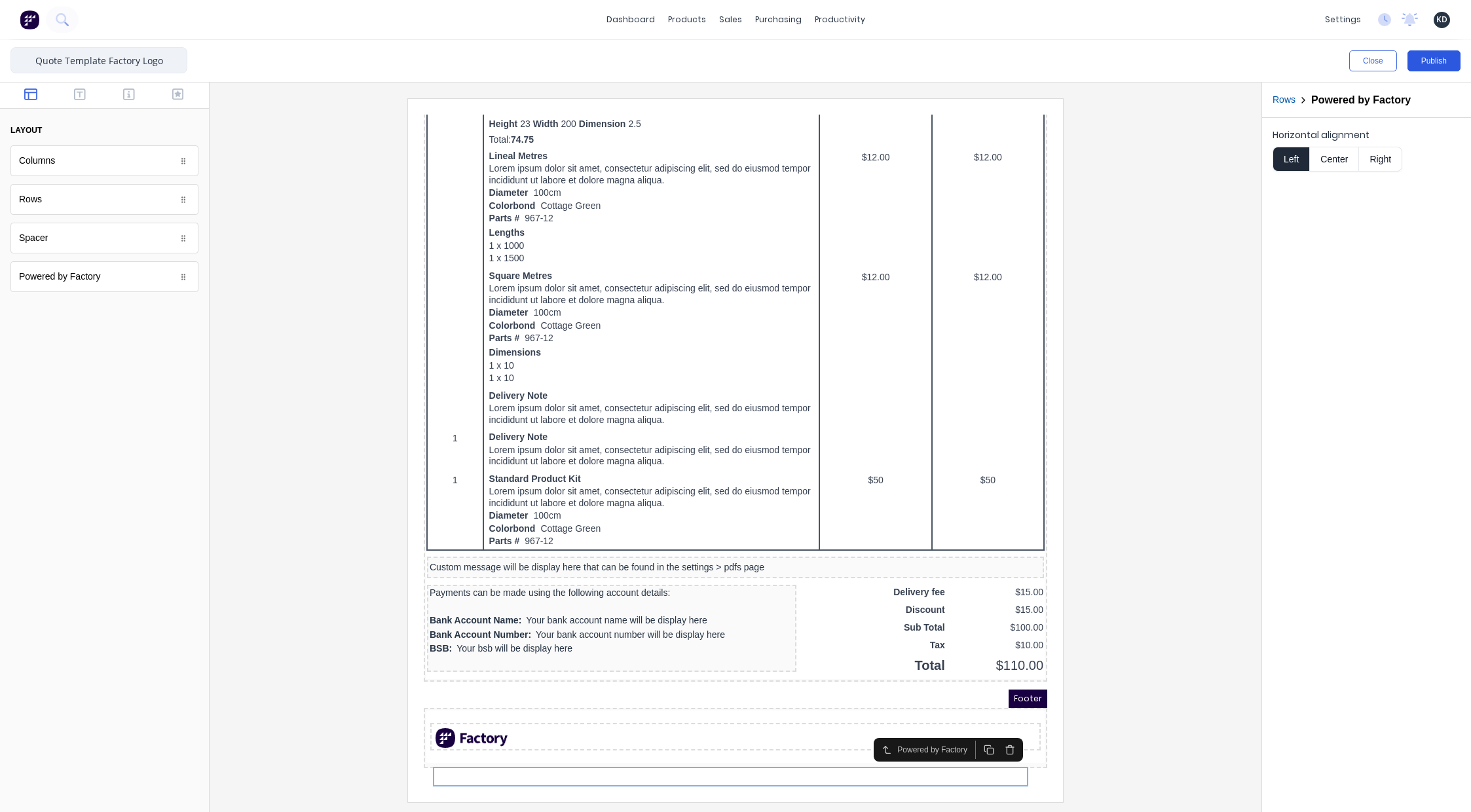
type input "Quote Template Factory Logo"
click at [1433, 60] on button "Publish" at bounding box center [1433, 61] width 53 height 21
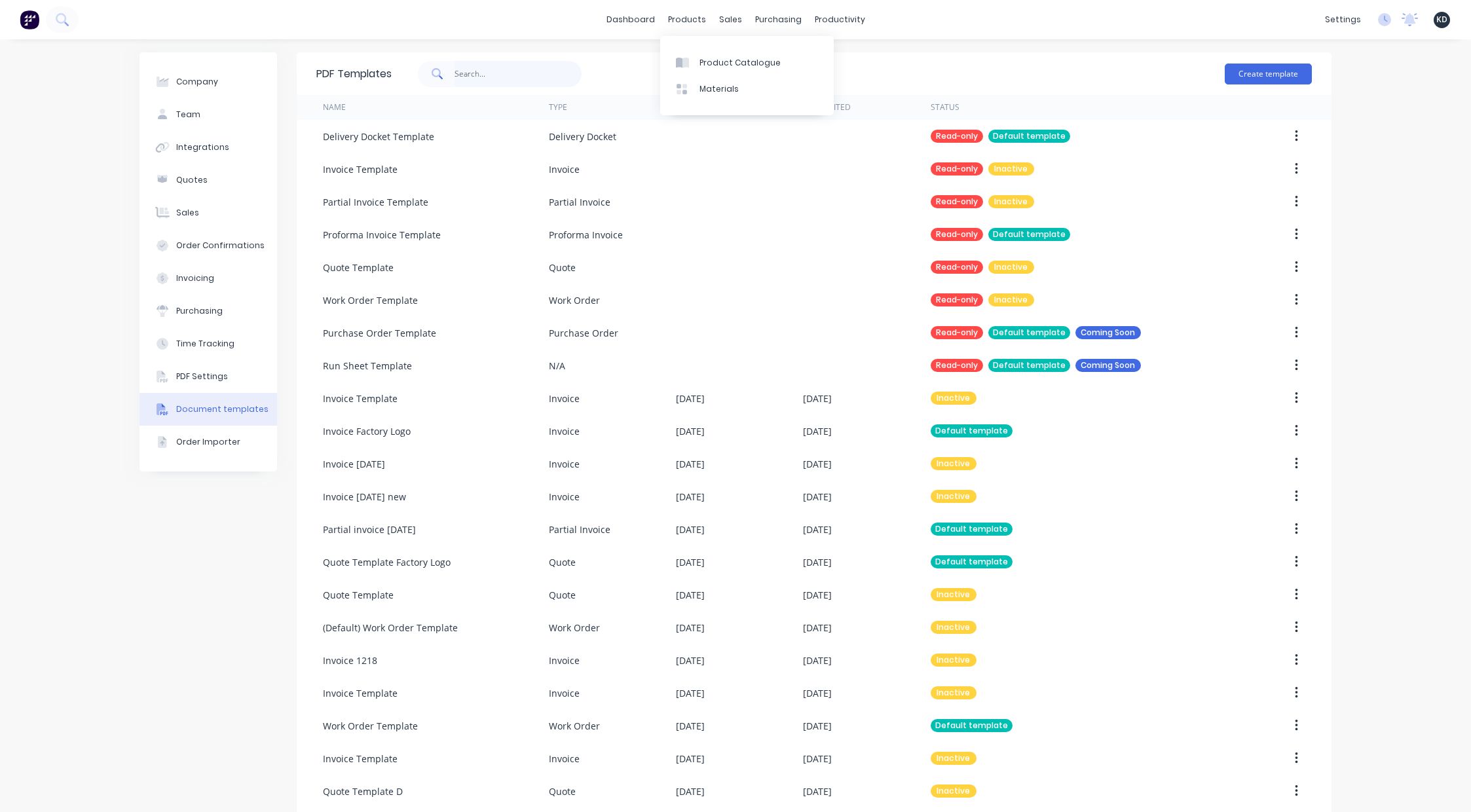
click at [469, 77] on input "text" at bounding box center [519, 74] width 128 height 26
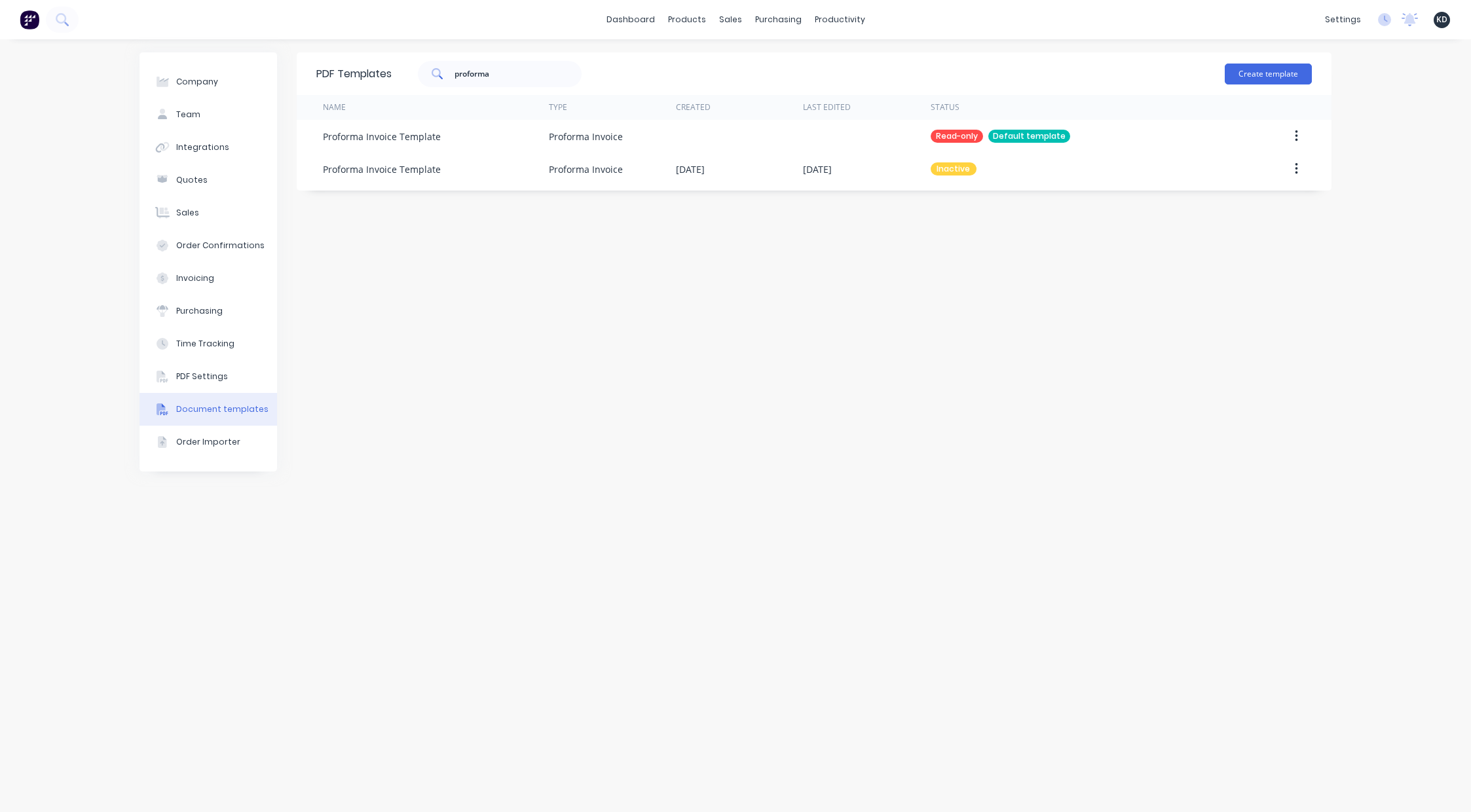
click at [791, 273] on div "PDF Templates proforma Create template Name Type Created Last Edited Status Pro…" at bounding box center [813, 426] width 1035 height 746
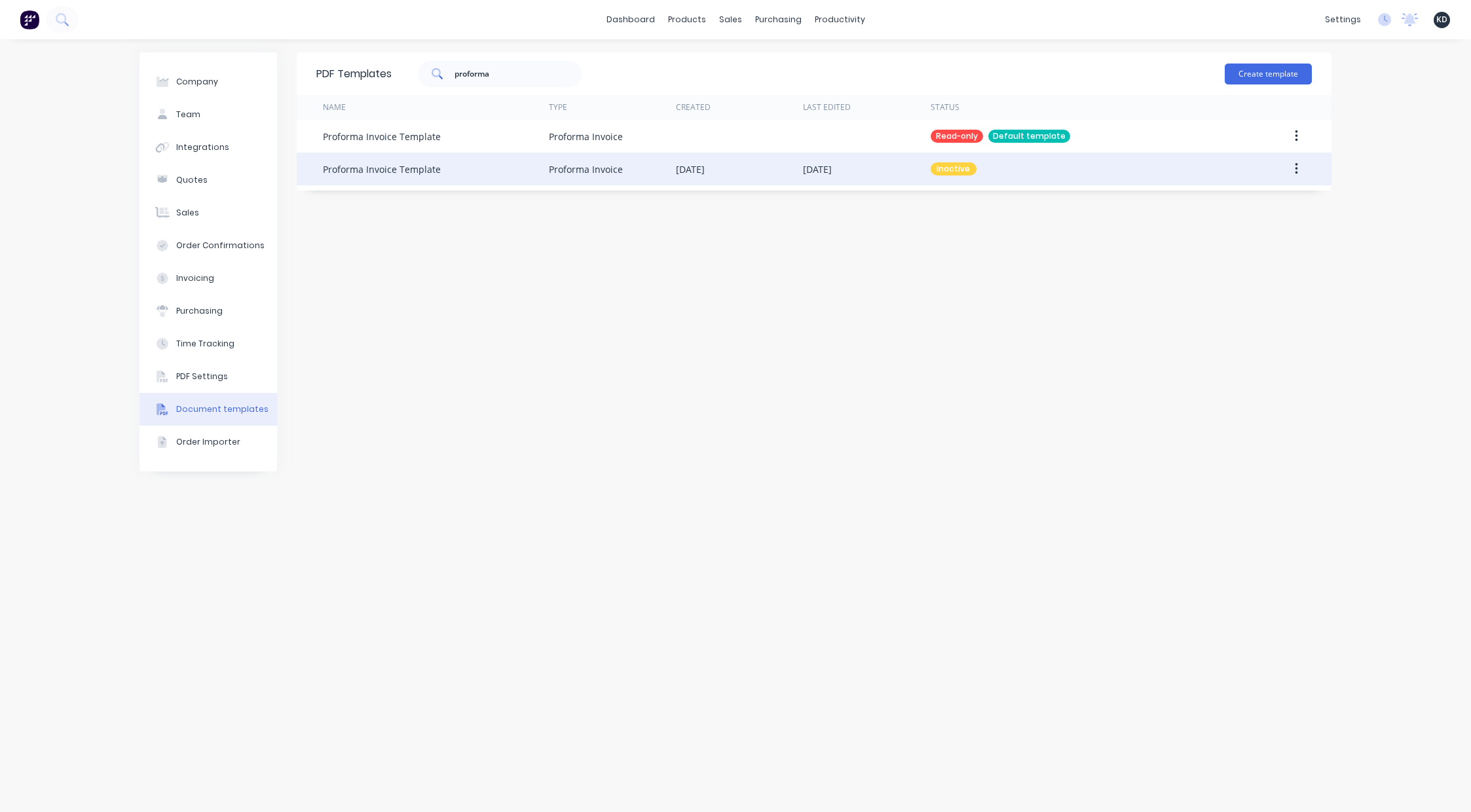
click at [1294, 176] on button "button" at bounding box center [1296, 169] width 31 height 24
click at [1261, 226] on div "Make default" at bounding box center [1249, 230] width 101 height 19
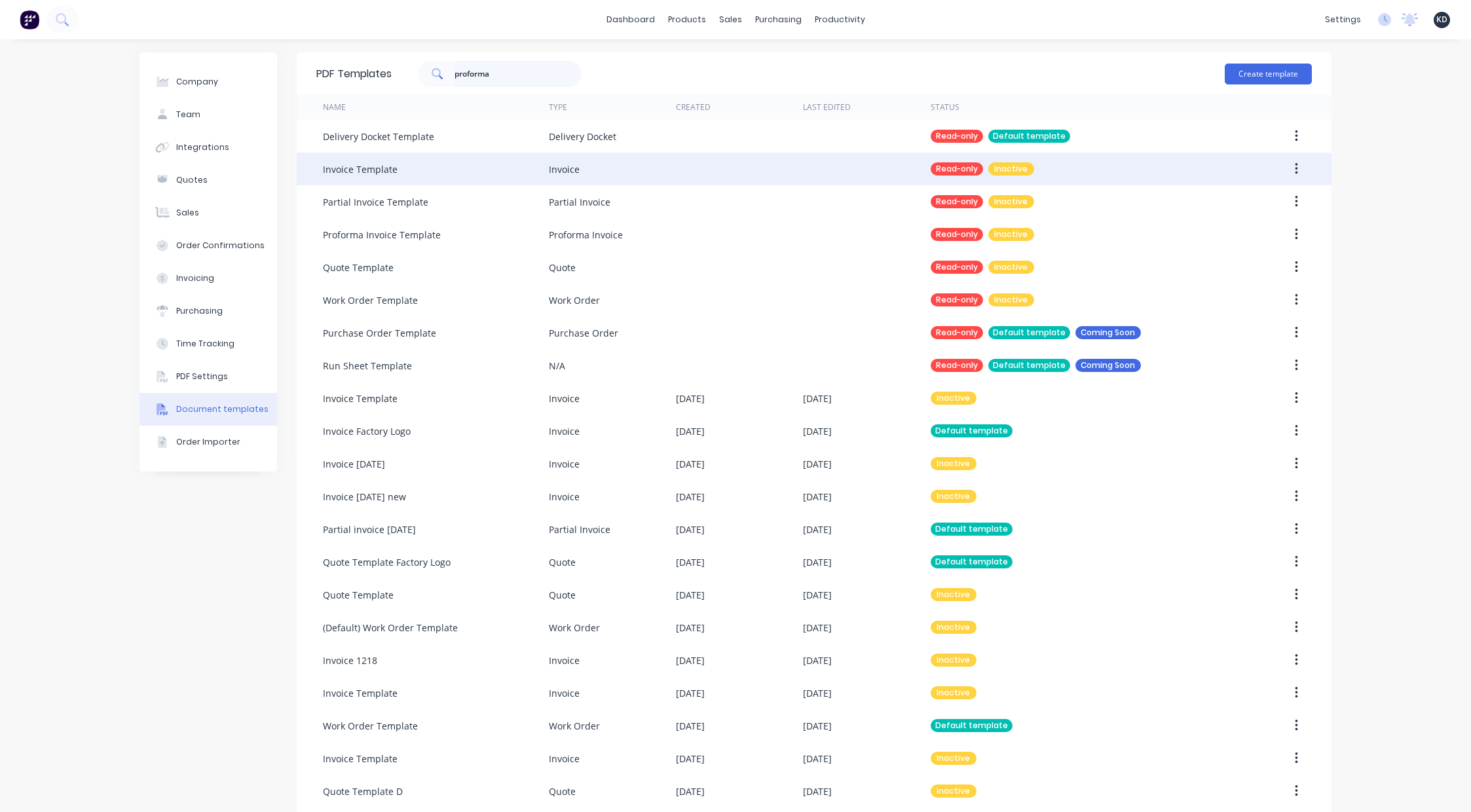
click at [515, 73] on input "proforma" at bounding box center [519, 74] width 128 height 26
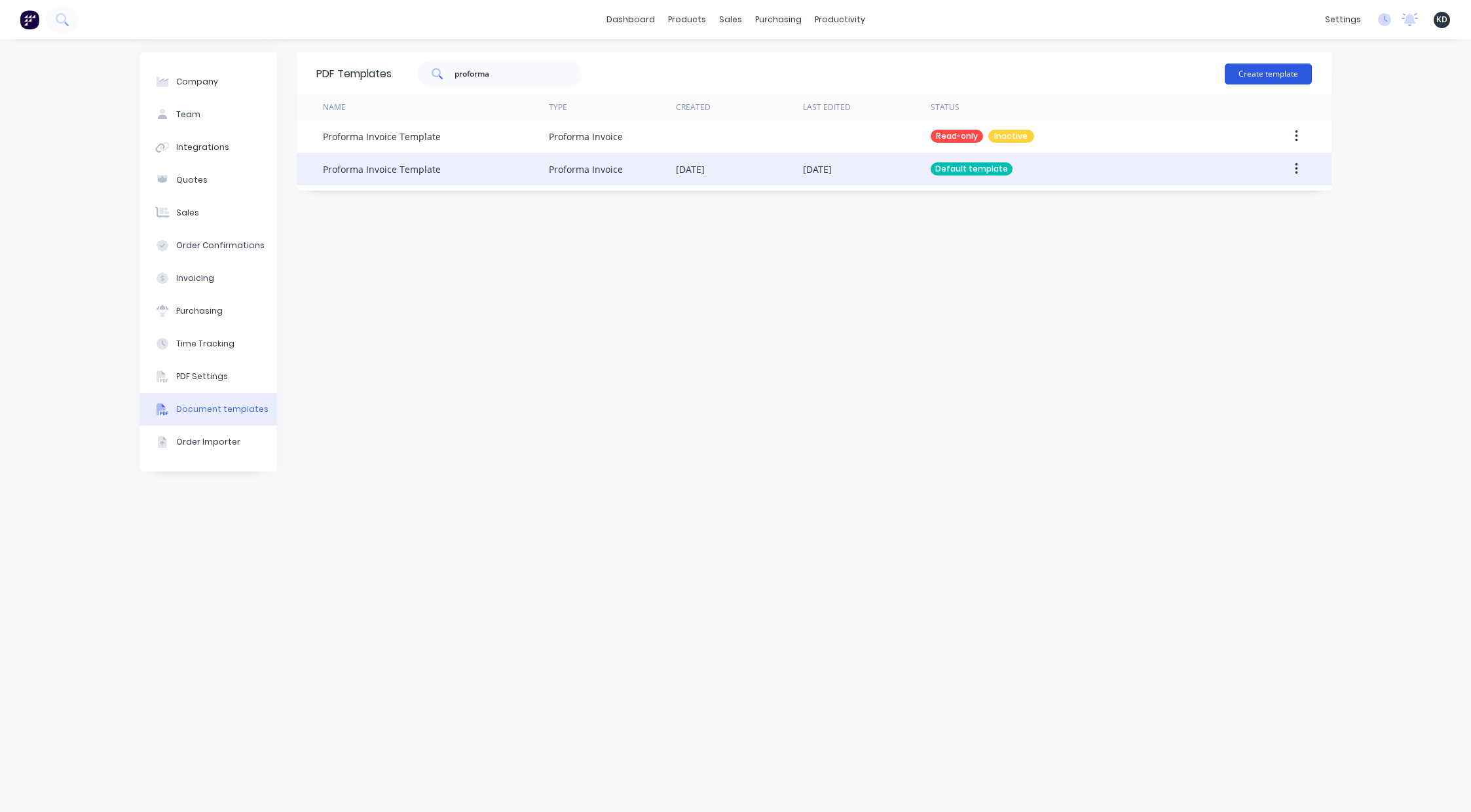
click at [1294, 71] on button "Create template" at bounding box center [1268, 74] width 87 height 21
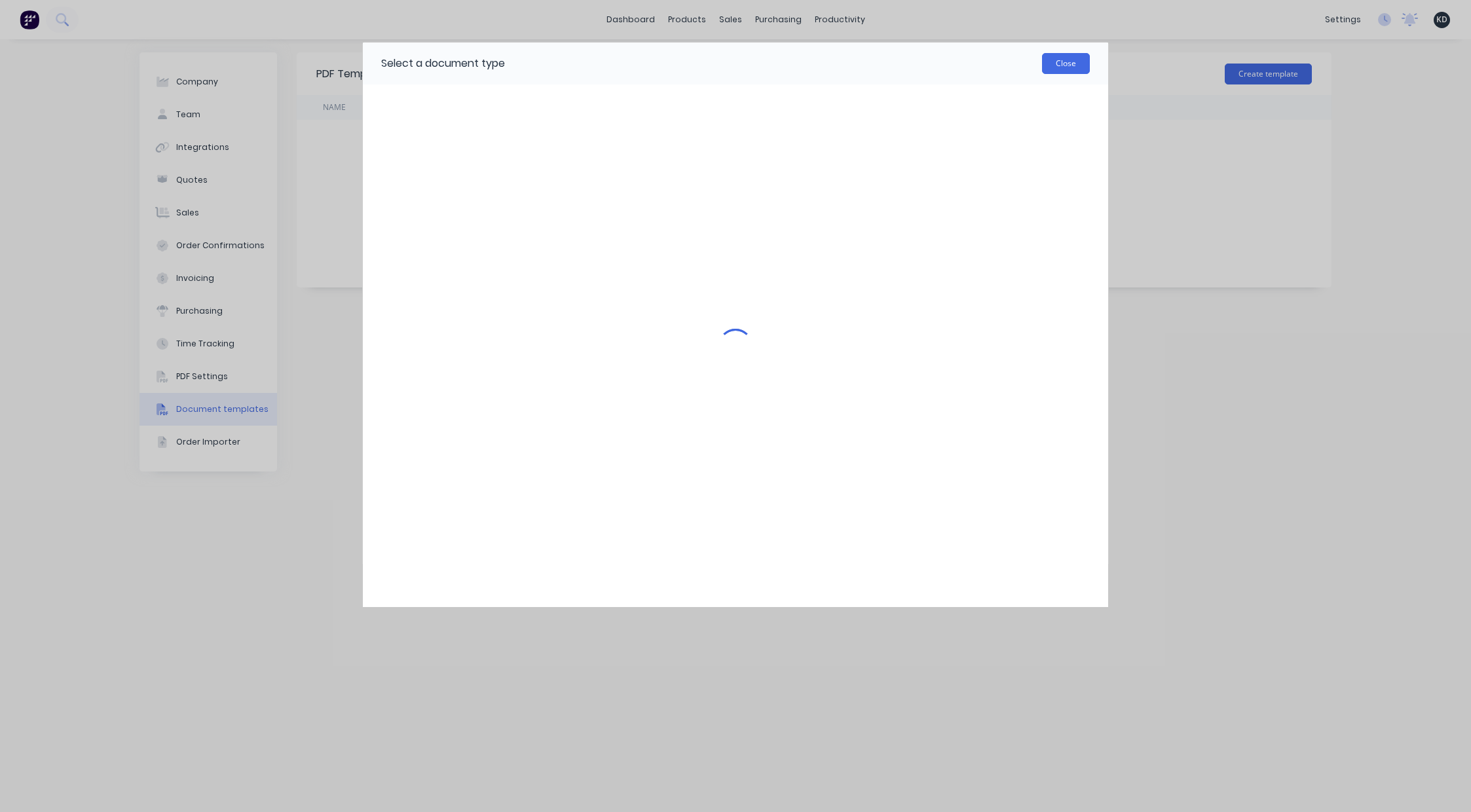
click at [1055, 59] on button "Close" at bounding box center [1065, 64] width 48 height 21
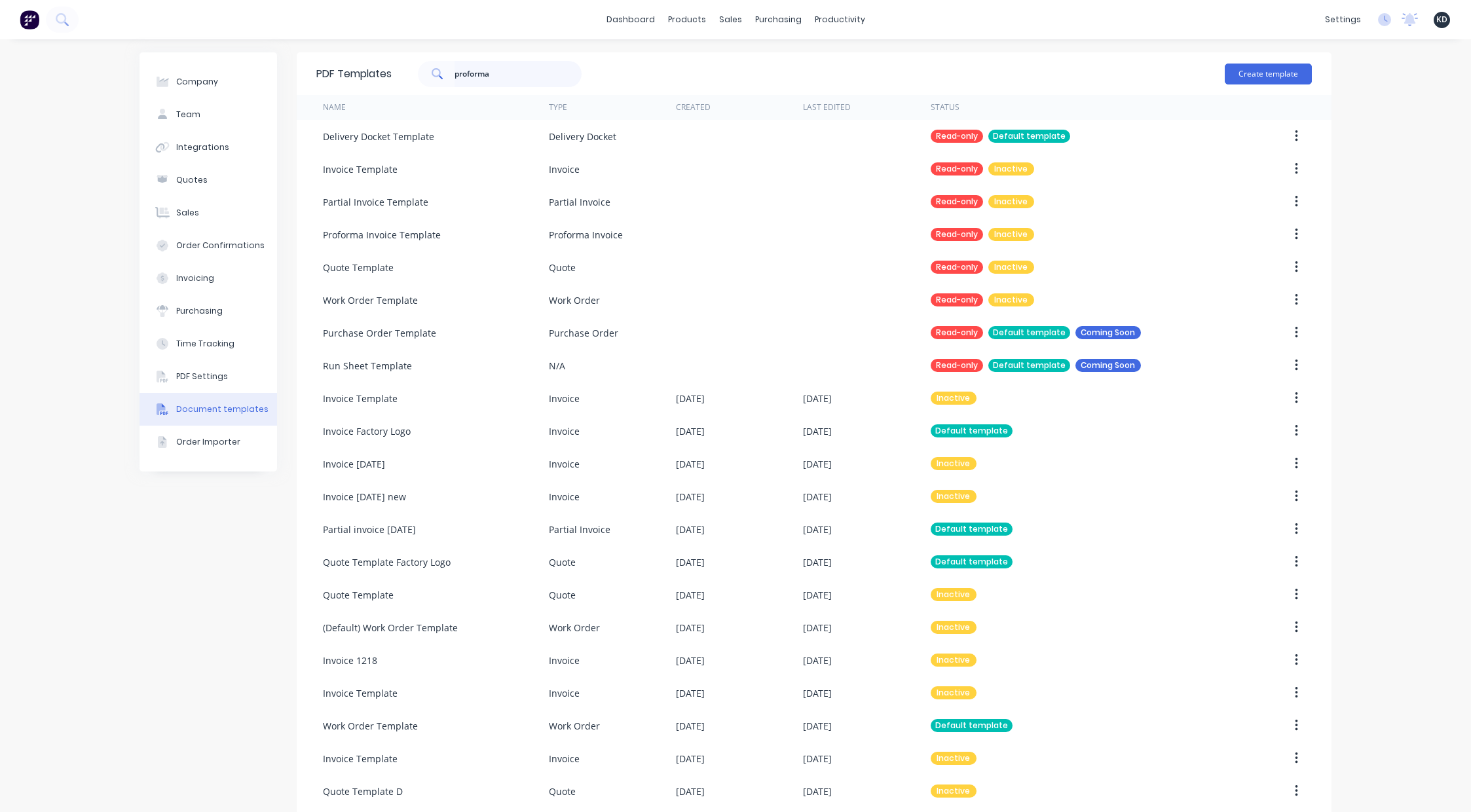
click at [499, 74] on input "proforma" at bounding box center [519, 74] width 128 height 26
type input "proforma"
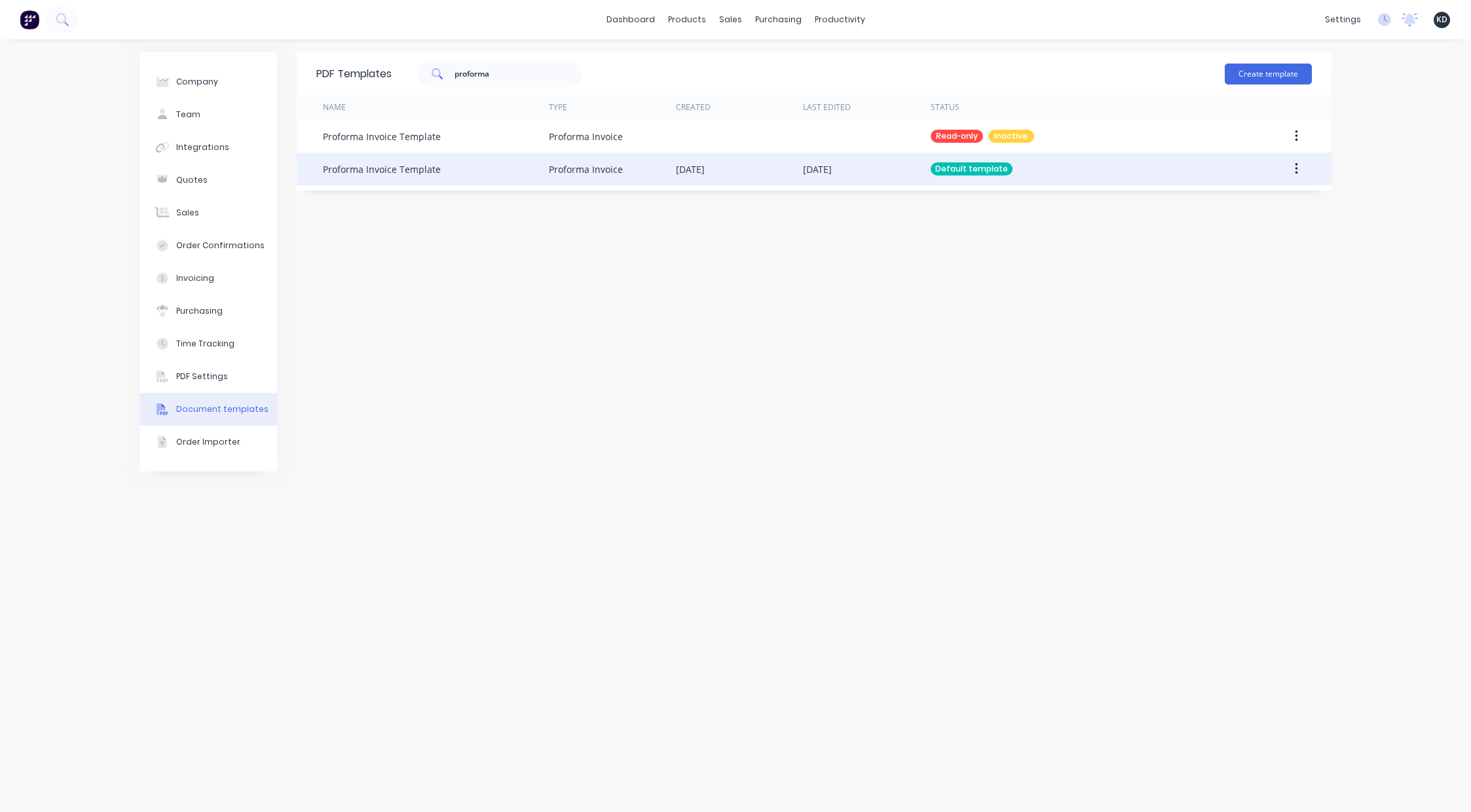
click at [1292, 165] on button "button" at bounding box center [1296, 169] width 31 height 24
click at [1272, 202] on div "Edit" at bounding box center [1249, 204] width 101 height 19
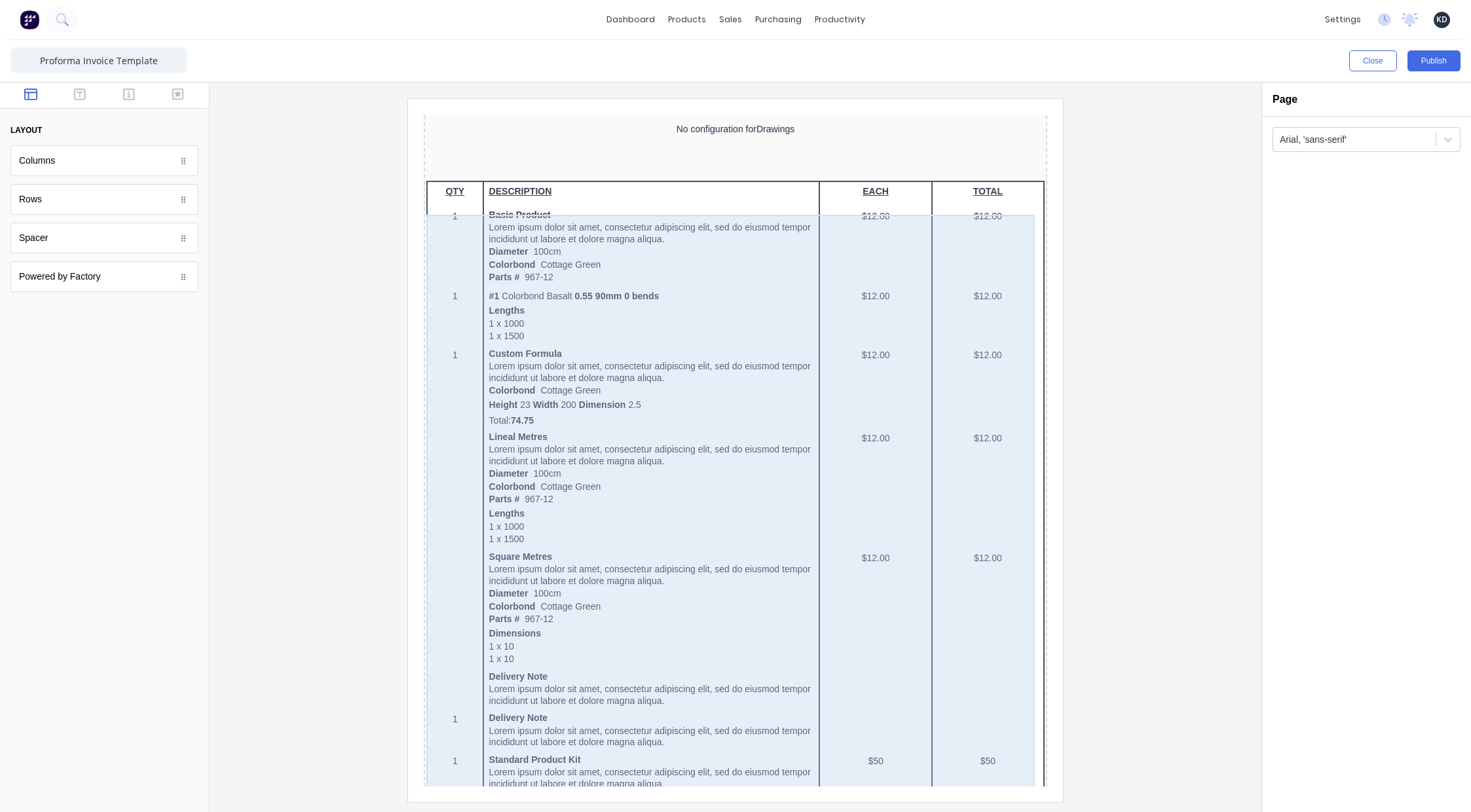
scroll to position [707, 0]
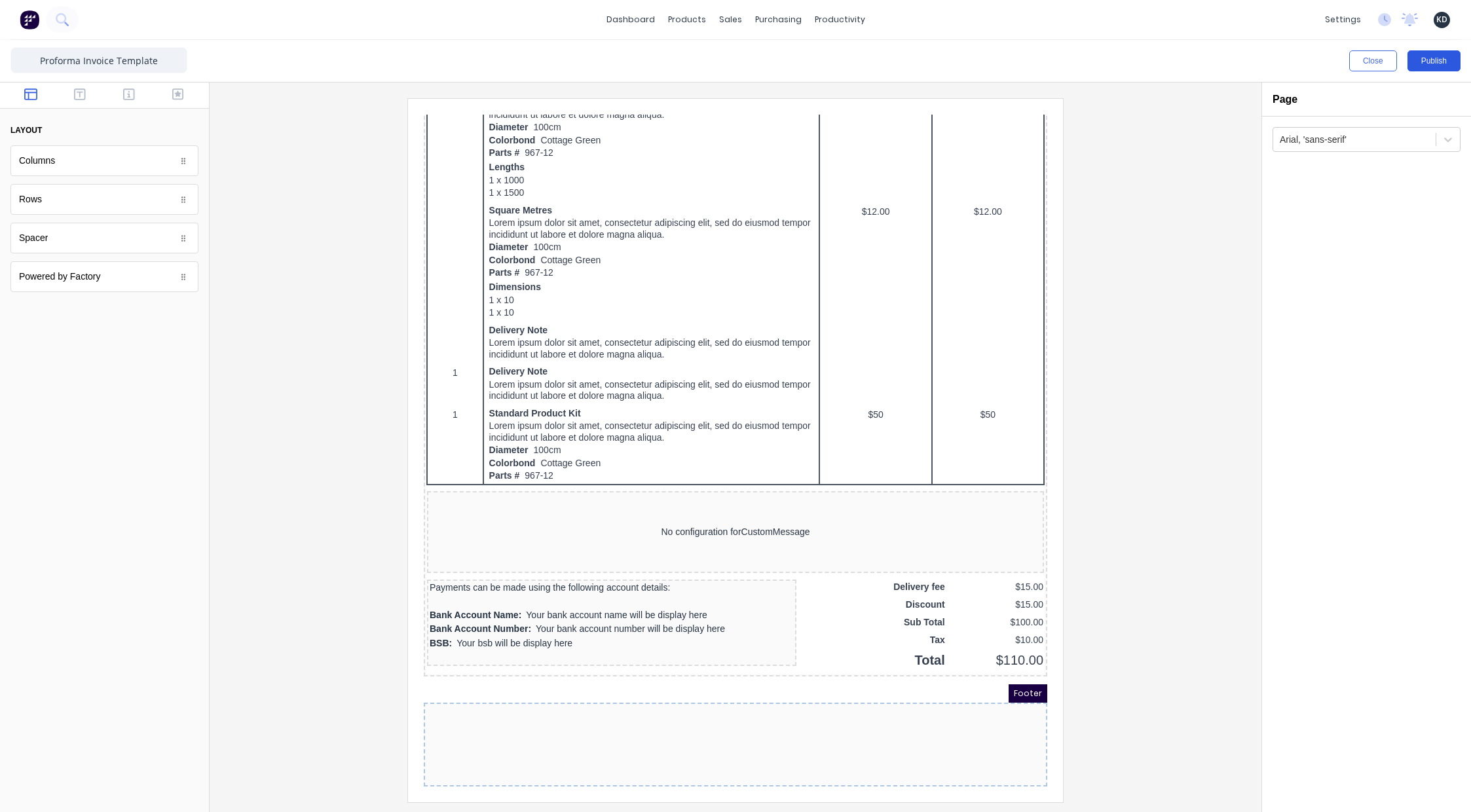
click at [1434, 60] on button "Publish" at bounding box center [1433, 61] width 53 height 21
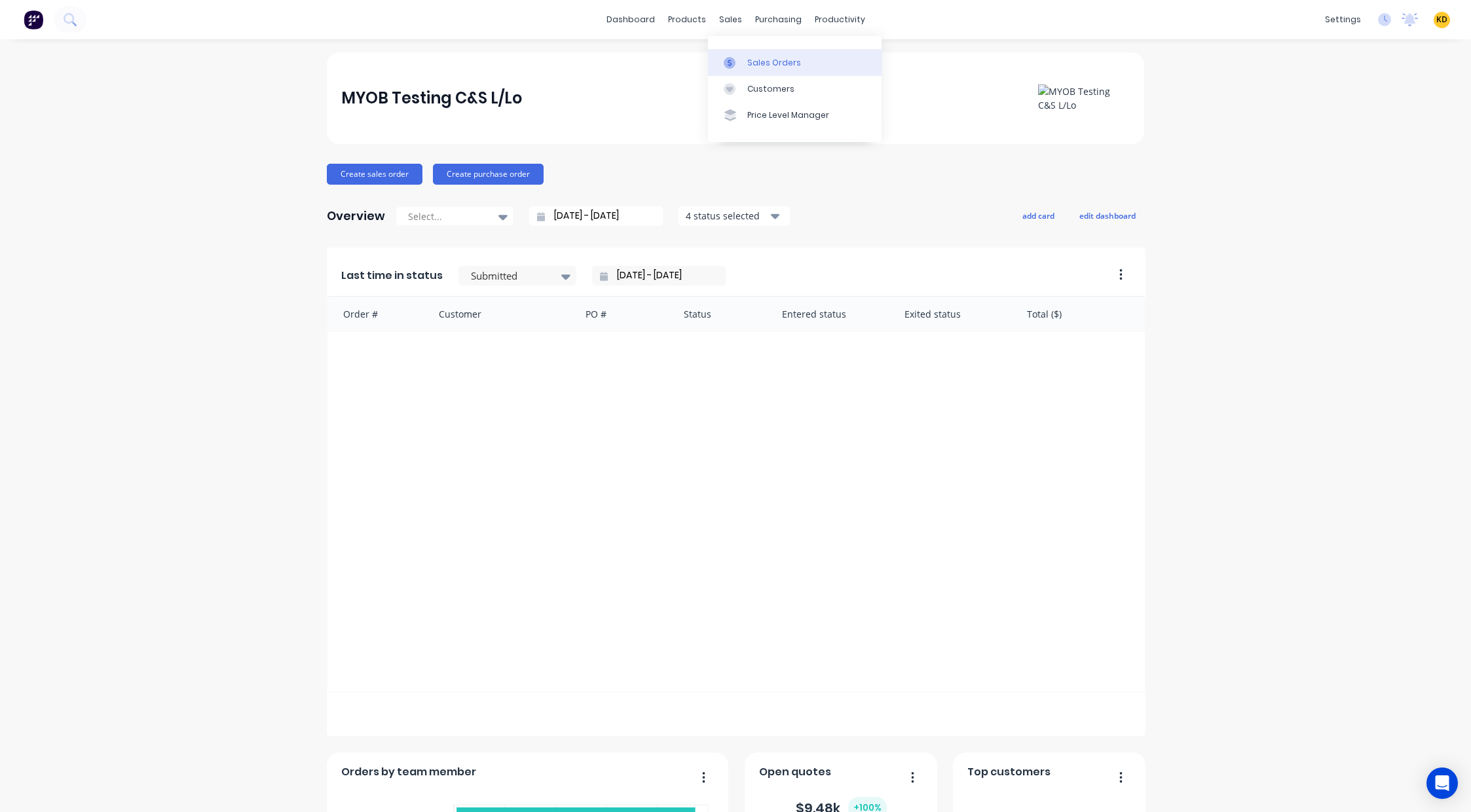
click at [766, 64] on div "Sales Orders" at bounding box center [773, 62] width 53 height 11
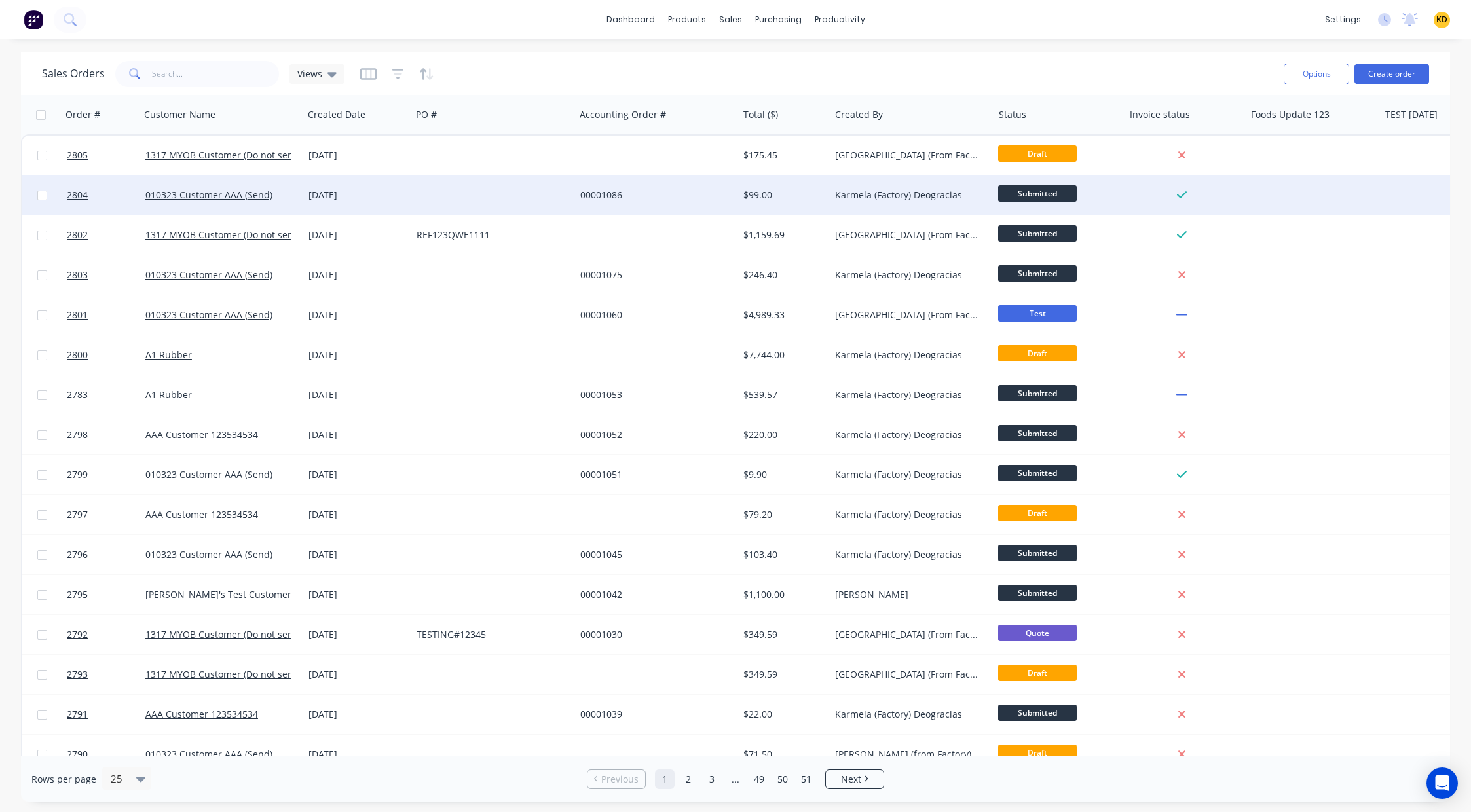
click at [908, 193] on div "Karmela (Factory) Deogracias" at bounding box center [908, 195] width 145 height 13
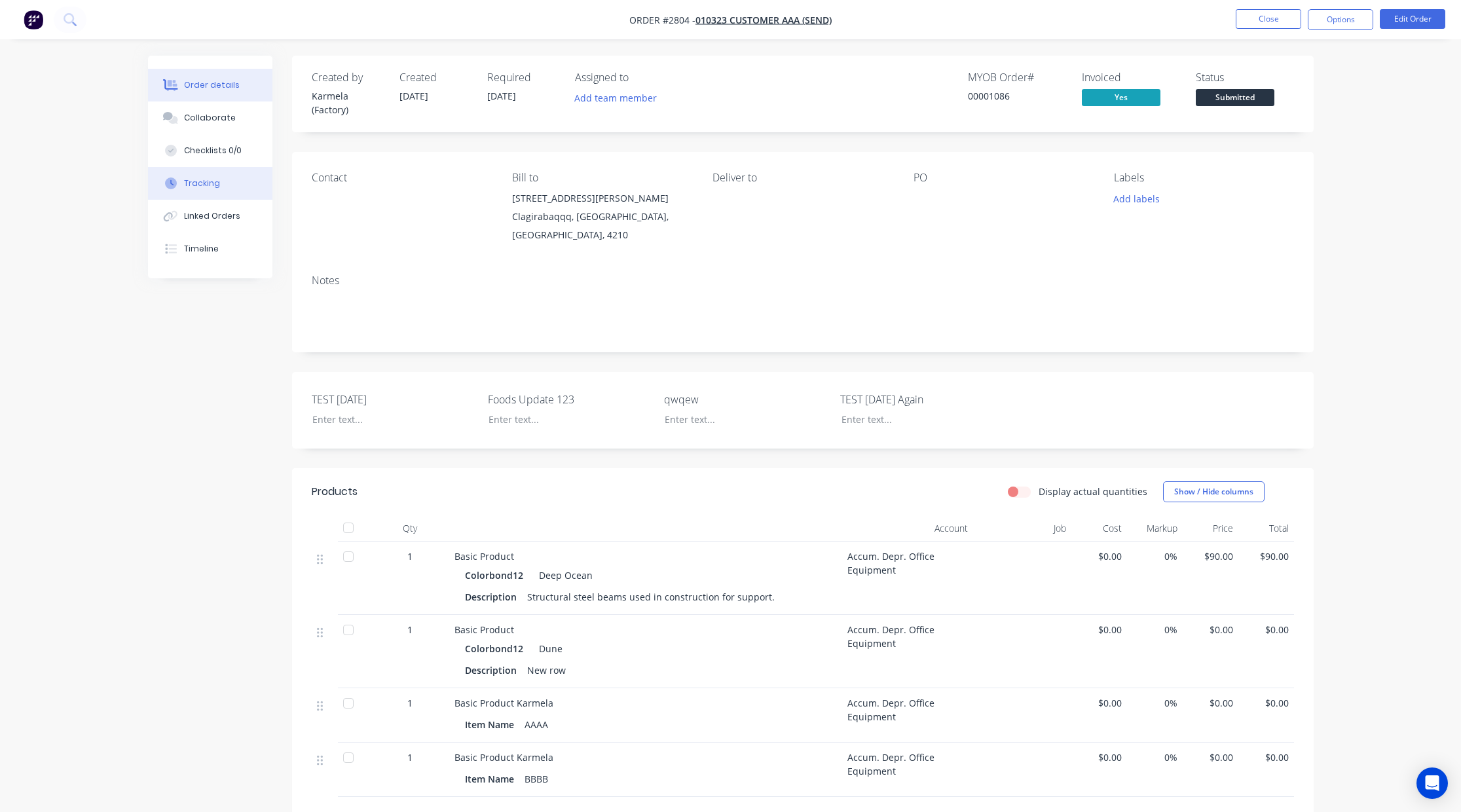
click at [214, 174] on button "Tracking" at bounding box center [210, 183] width 124 height 32
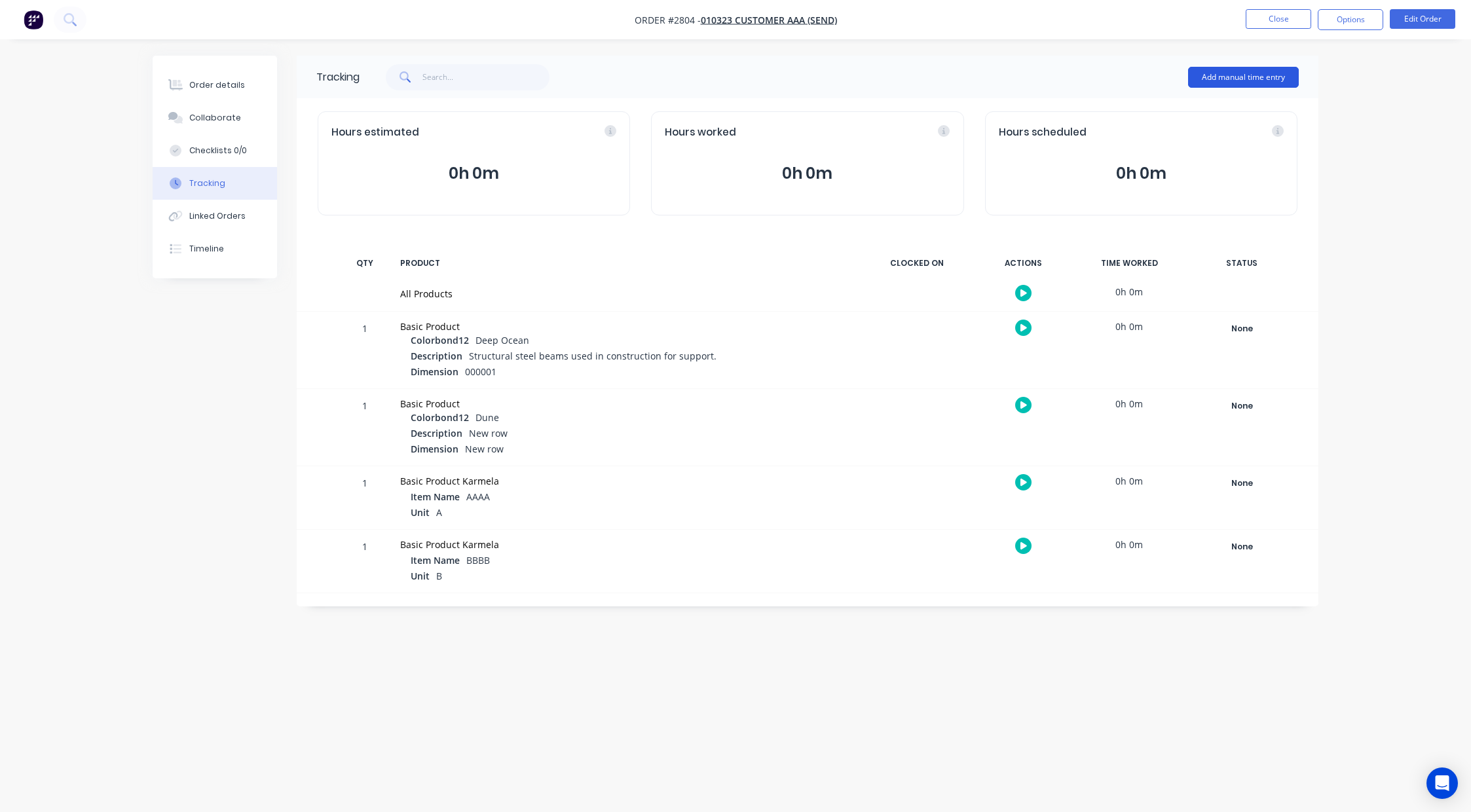
click at [1251, 69] on button "Add manual time entry" at bounding box center [1243, 77] width 111 height 21
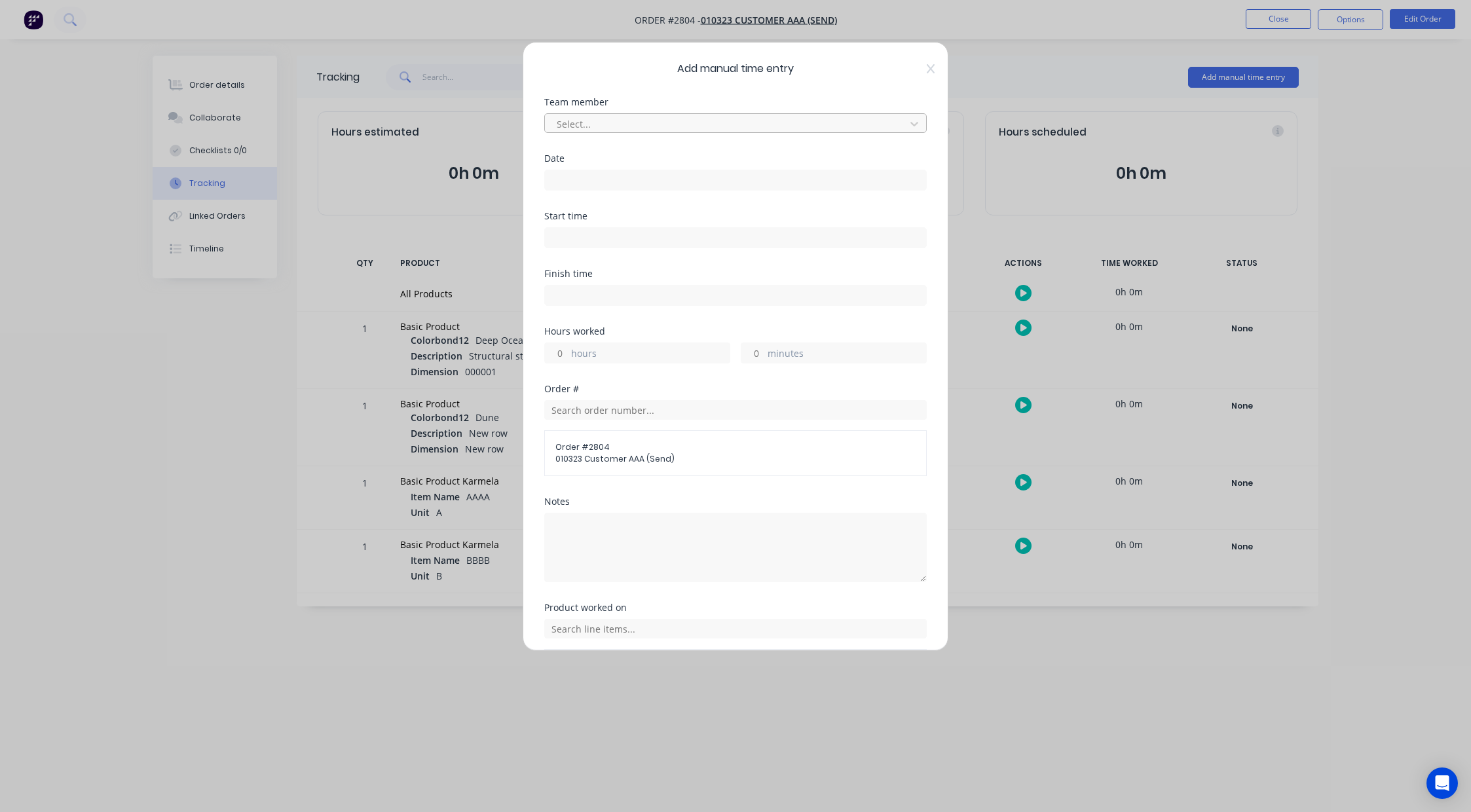
click at [594, 121] on div at bounding box center [727, 124] width 343 height 17
click at [595, 144] on div "Aimon Bio" at bounding box center [730, 153] width 373 height 24
click at [566, 177] on input at bounding box center [736, 180] width 381 height 19
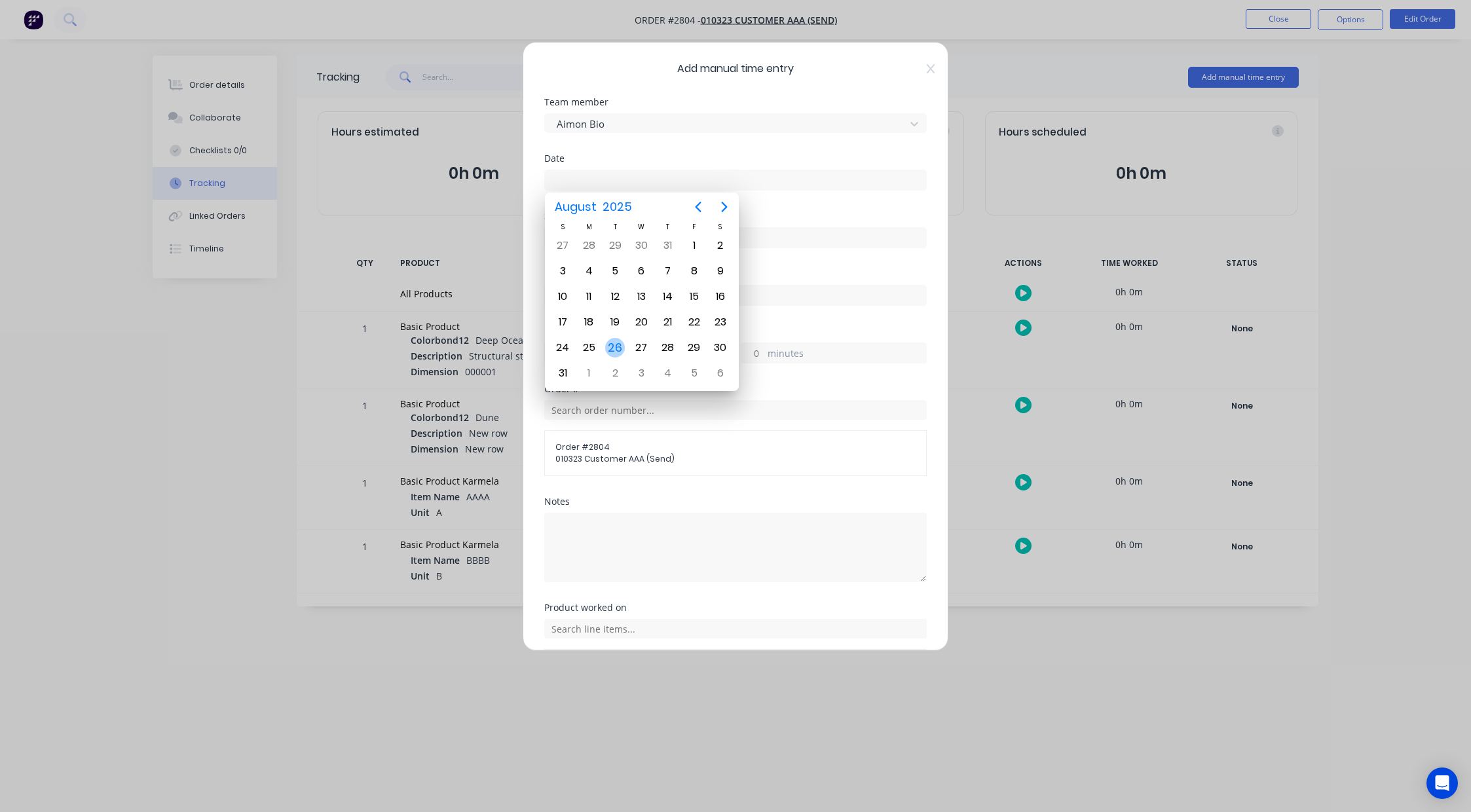
click at [617, 347] on div "26" at bounding box center [615, 347] width 19 height 19
type input "26/08/2025"
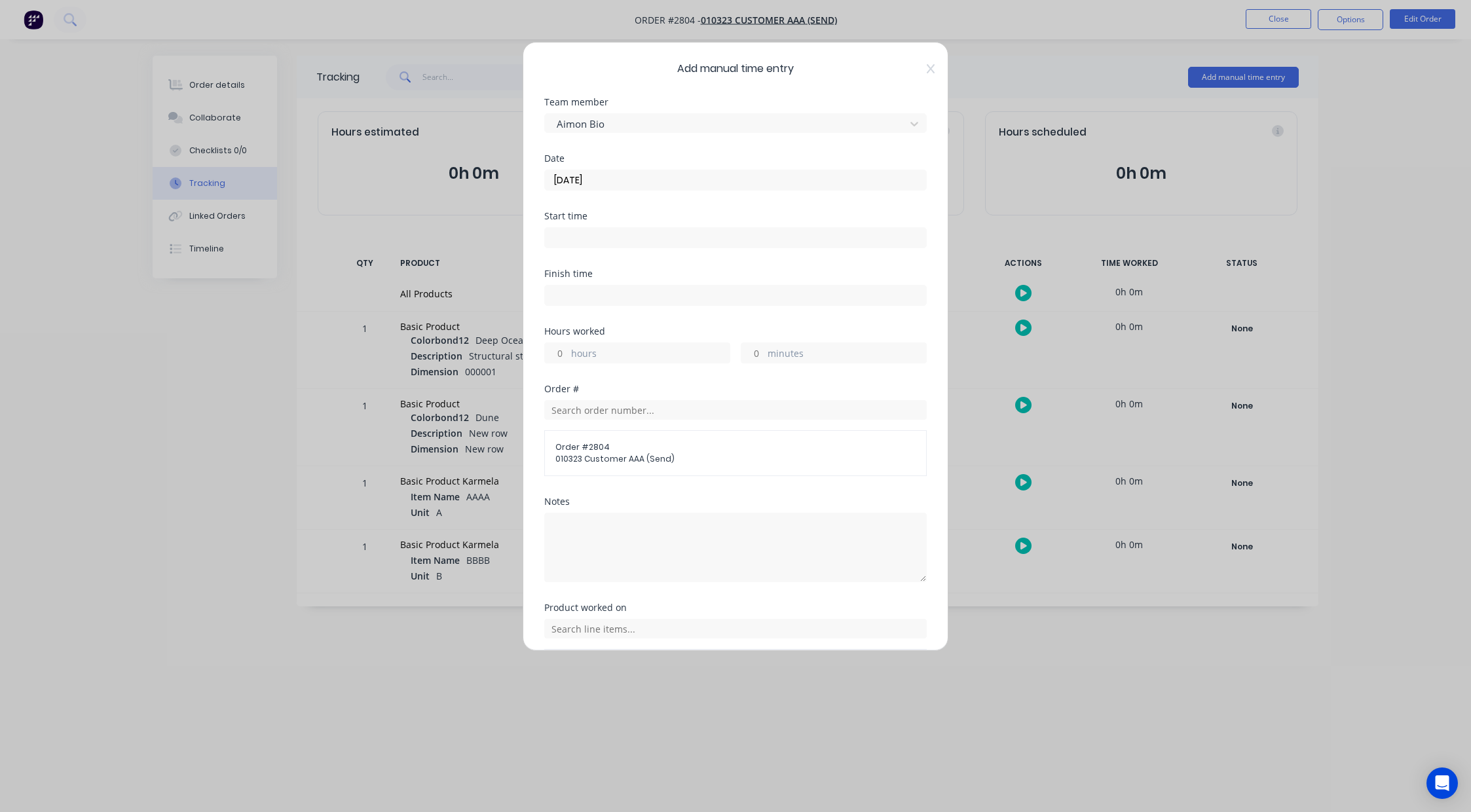
click at [557, 354] on input "hours" at bounding box center [556, 352] width 23 height 19
type input "1"
click at [633, 330] on div "Hours worked" at bounding box center [735, 331] width 382 height 9
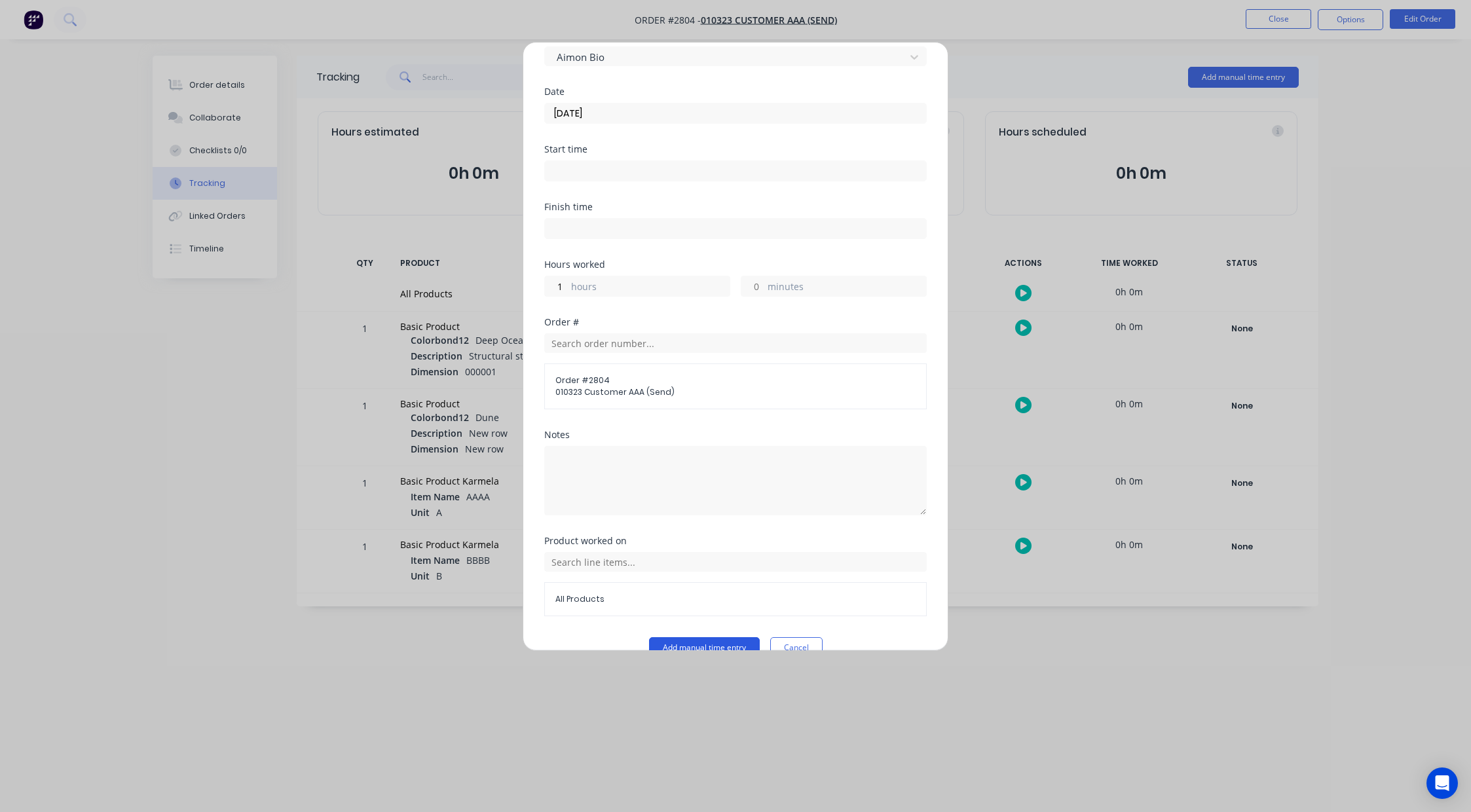
scroll to position [93, 0]
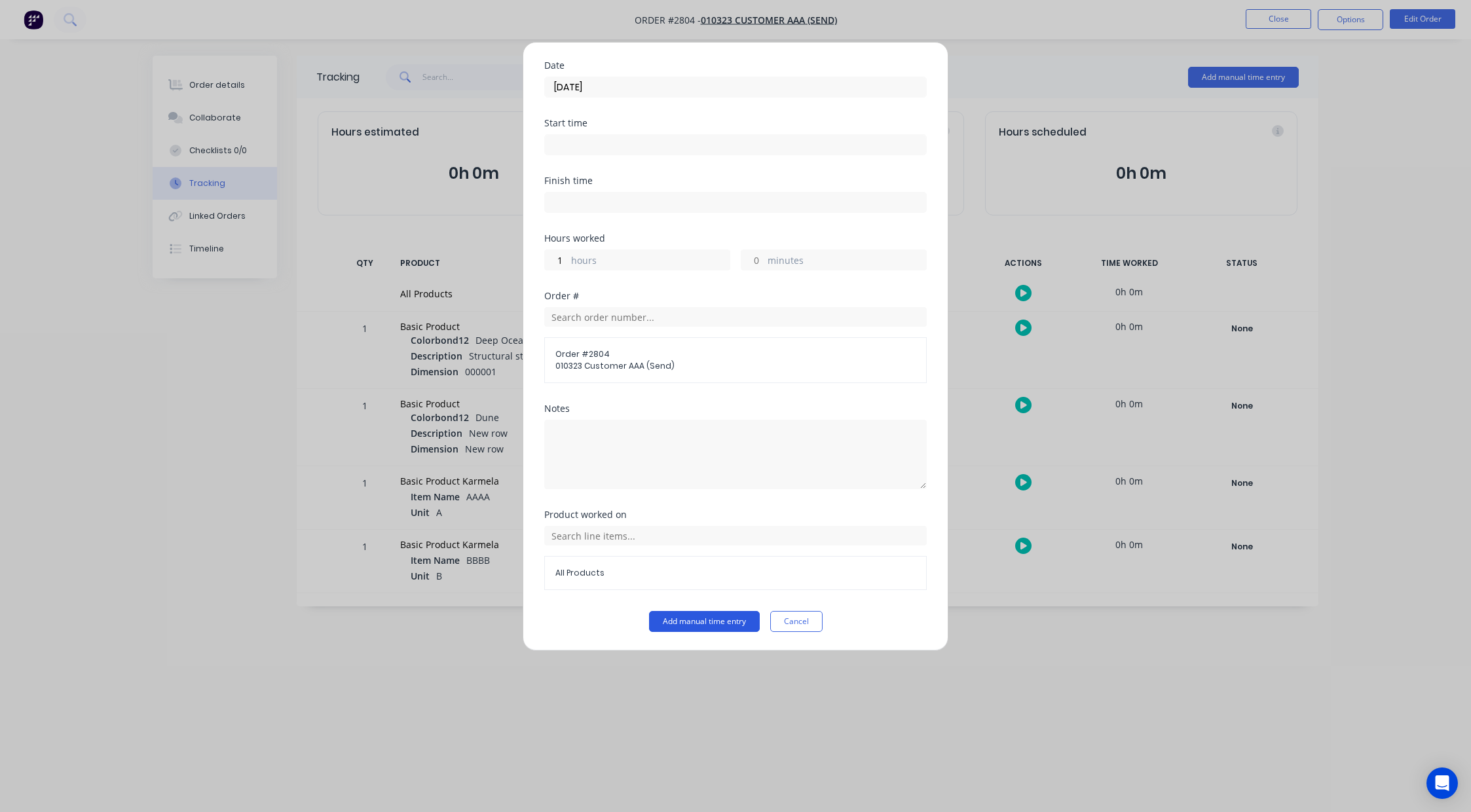
click at [698, 622] on button "Add manual time entry" at bounding box center [704, 621] width 111 height 21
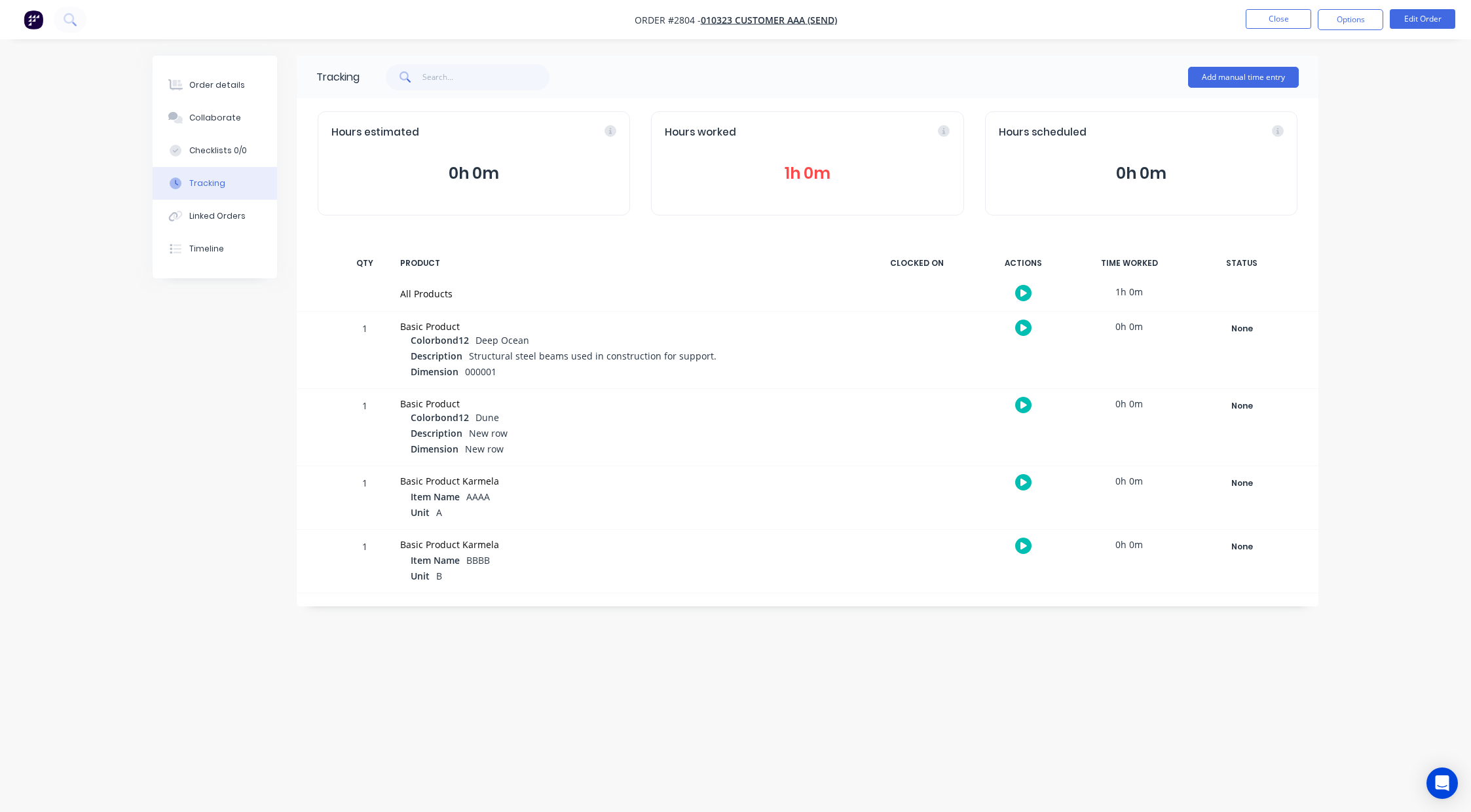
click at [823, 184] on button "1h 0m" at bounding box center [807, 173] width 285 height 24
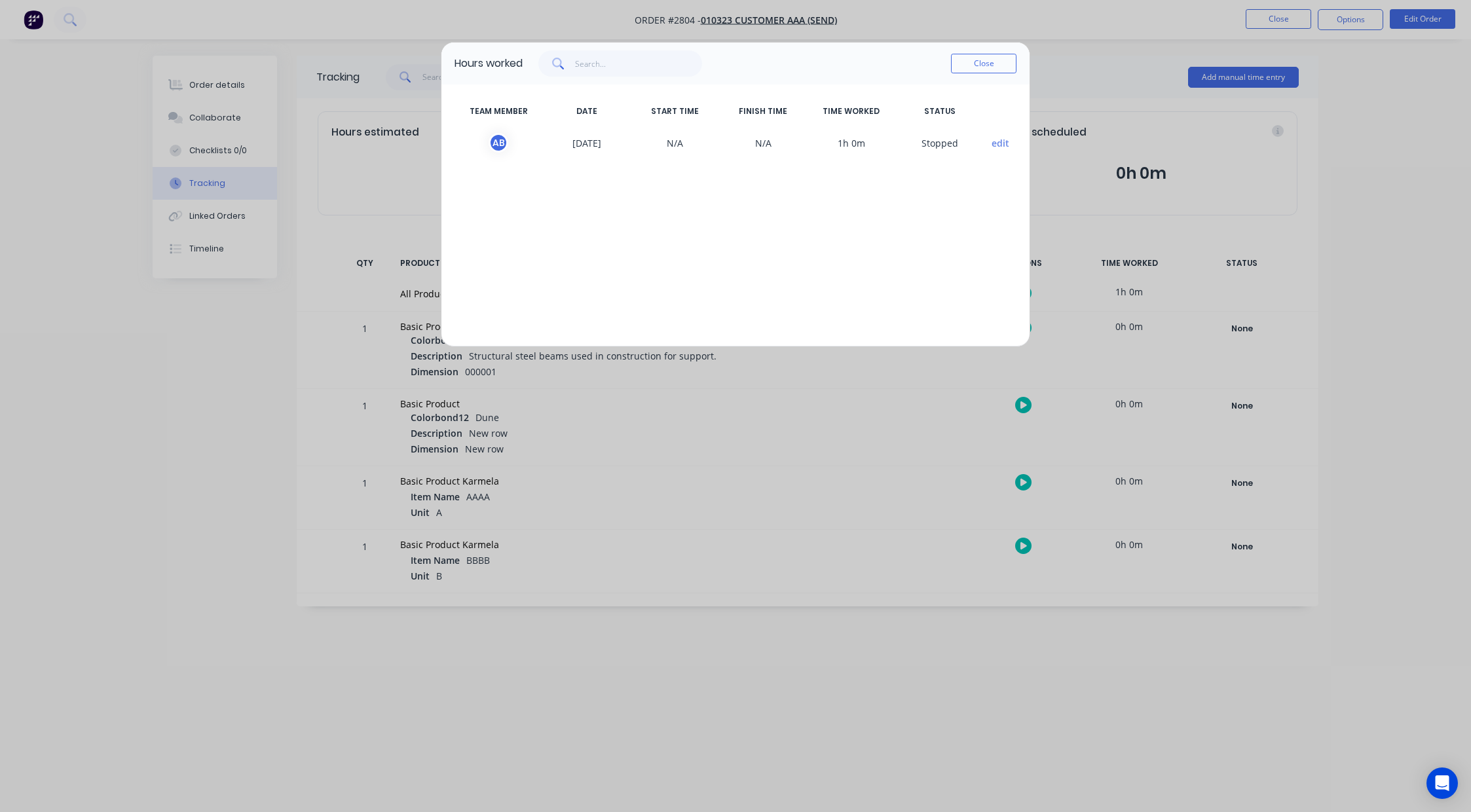
click at [998, 147] on button "edit" at bounding box center [1000, 143] width 17 height 14
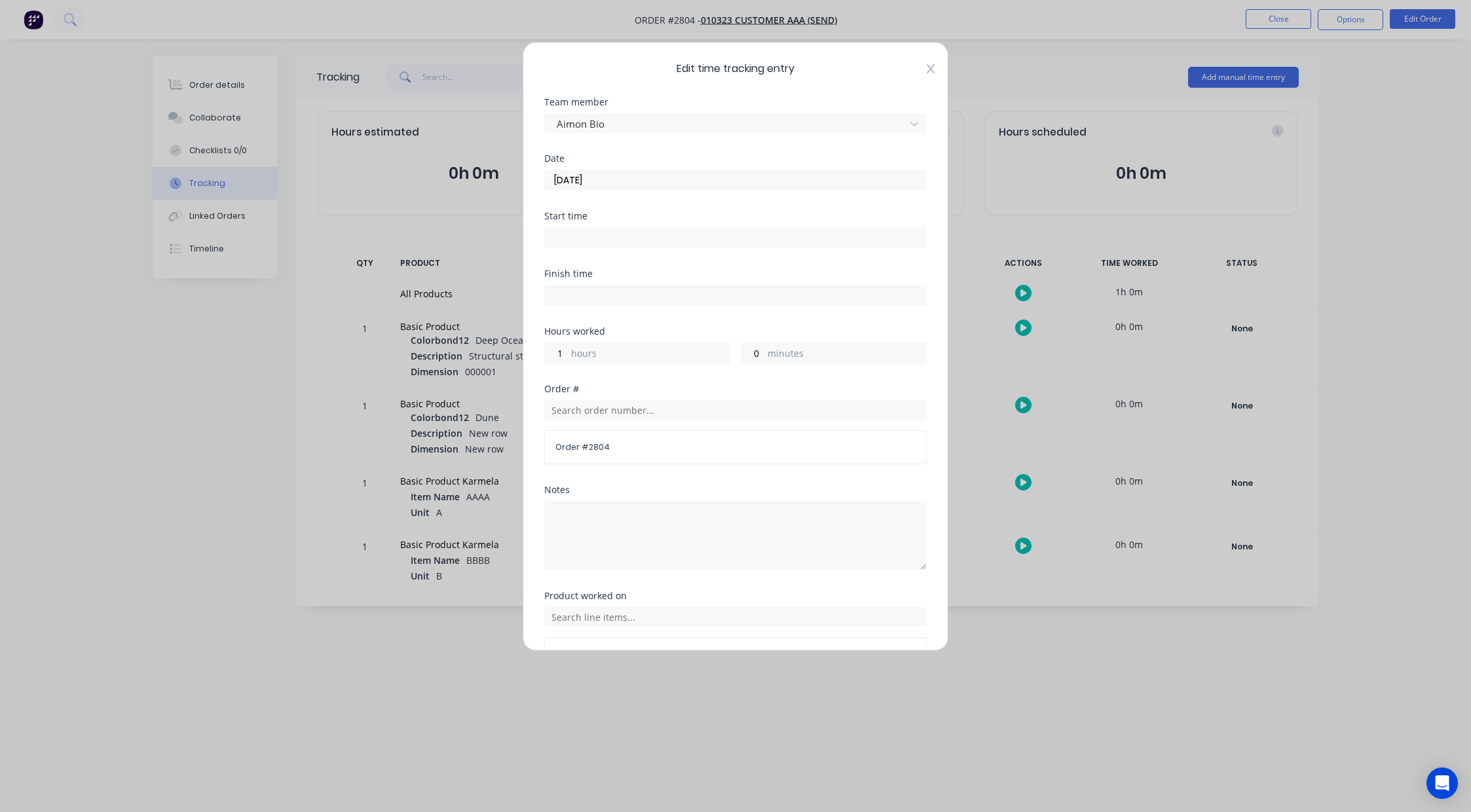
click at [927, 66] on icon at bounding box center [931, 68] width 8 height 9
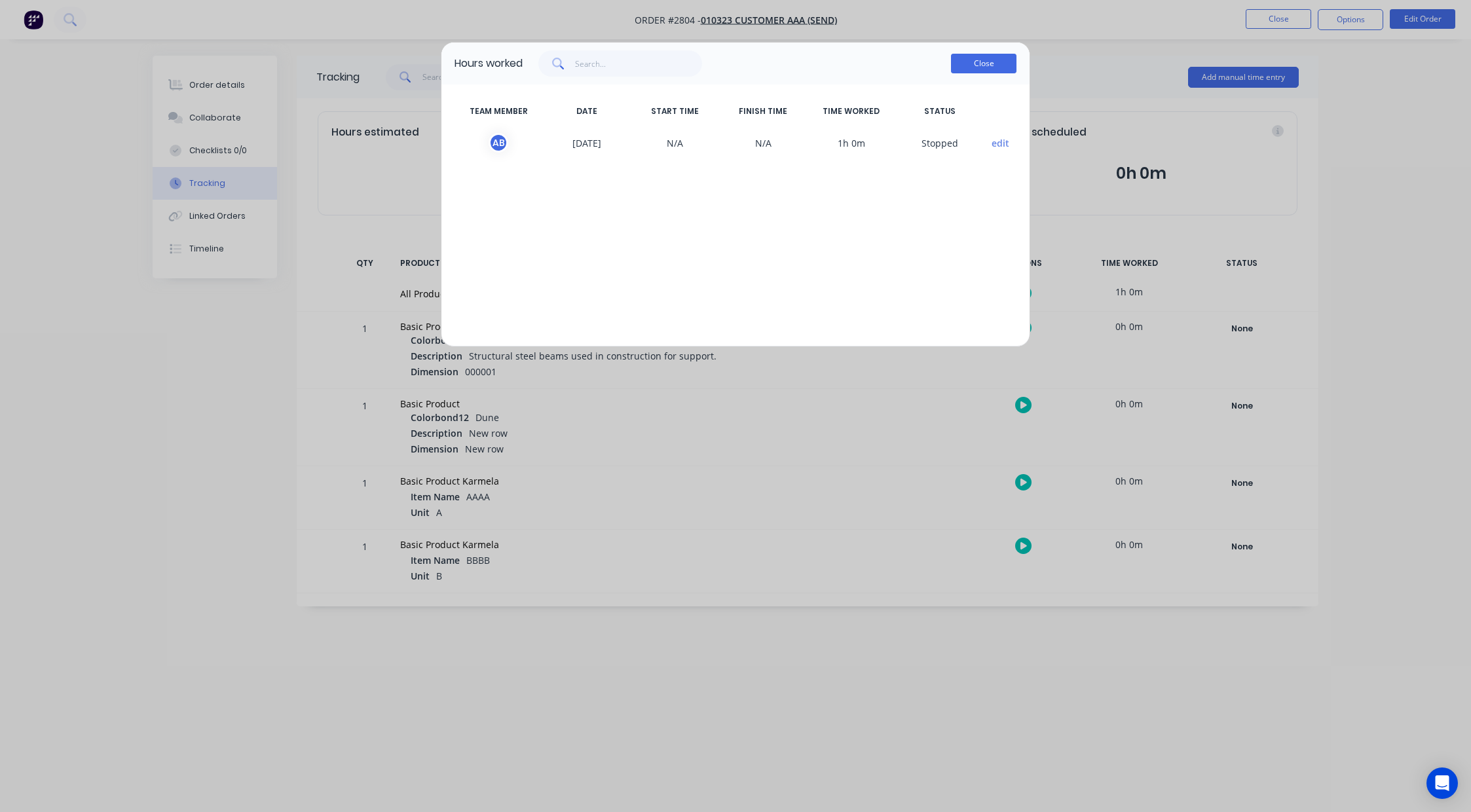
click at [983, 66] on button "Close" at bounding box center [983, 63] width 66 height 19
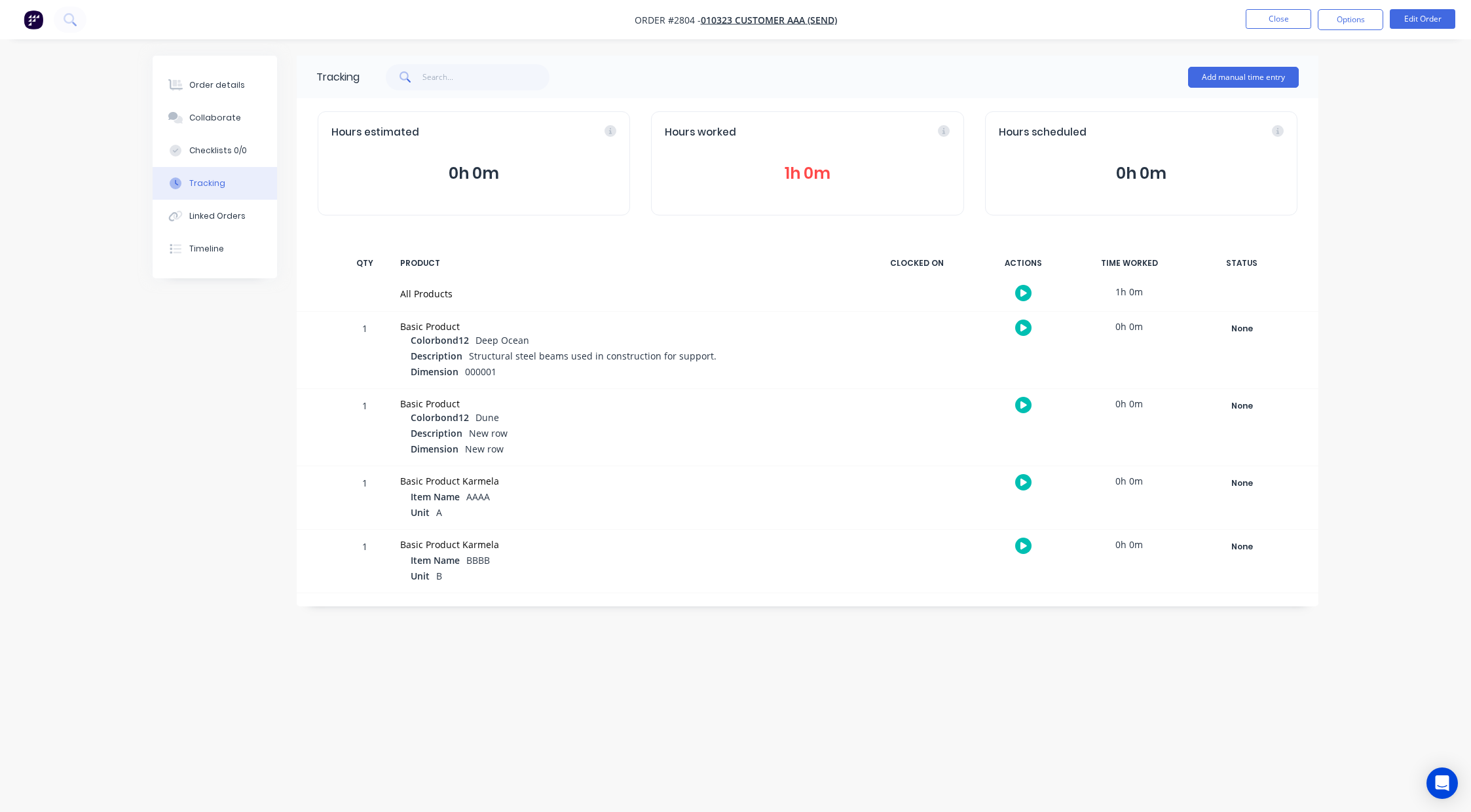
click at [1363, 196] on div "Order details Collaborate Checklists 0/0 Tracking Linked Orders Timeline Order …" at bounding box center [736, 406] width 1471 height 812
click at [805, 162] on button "1h 0m" at bounding box center [807, 173] width 285 height 24
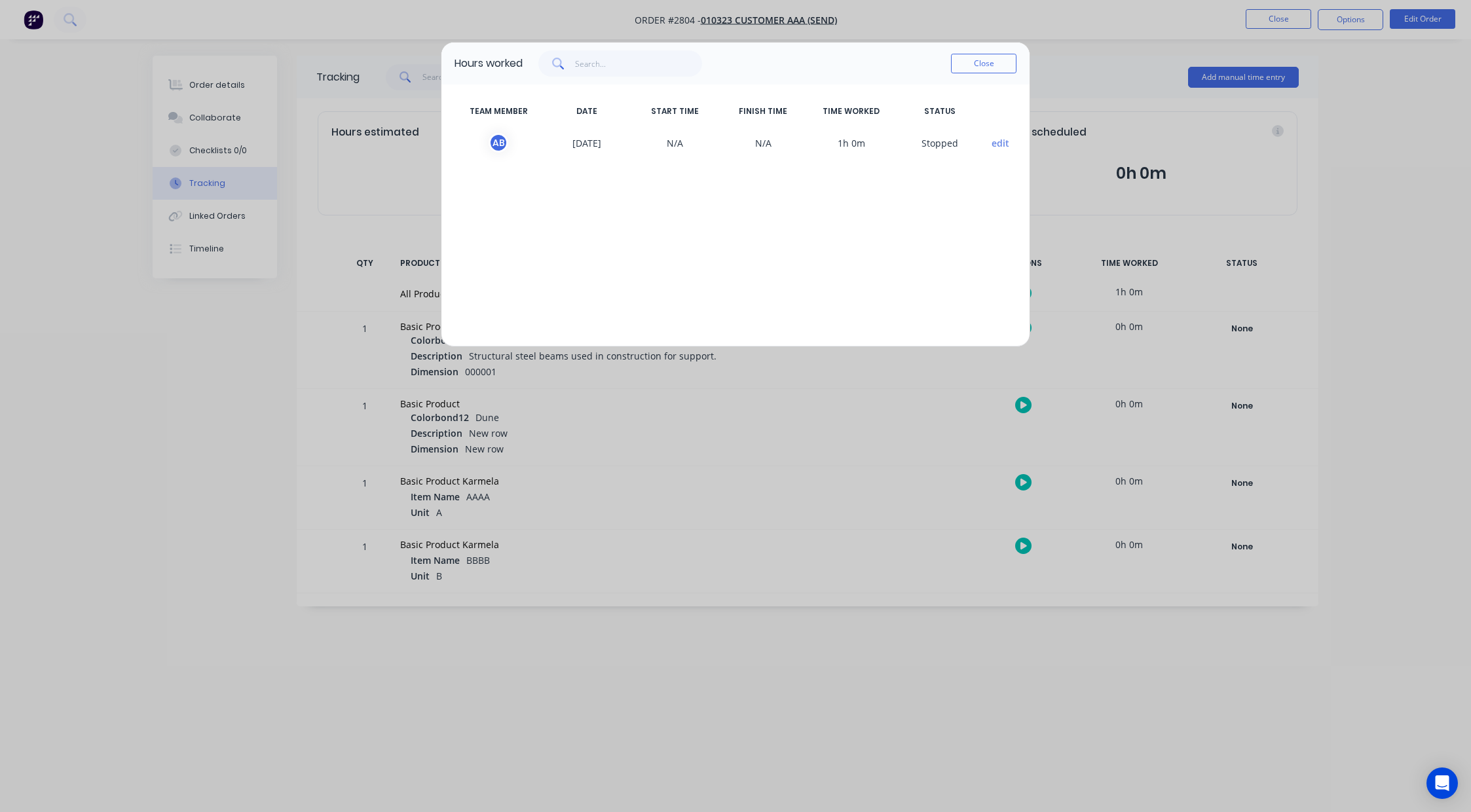
click at [994, 140] on button "edit" at bounding box center [1000, 143] width 17 height 14
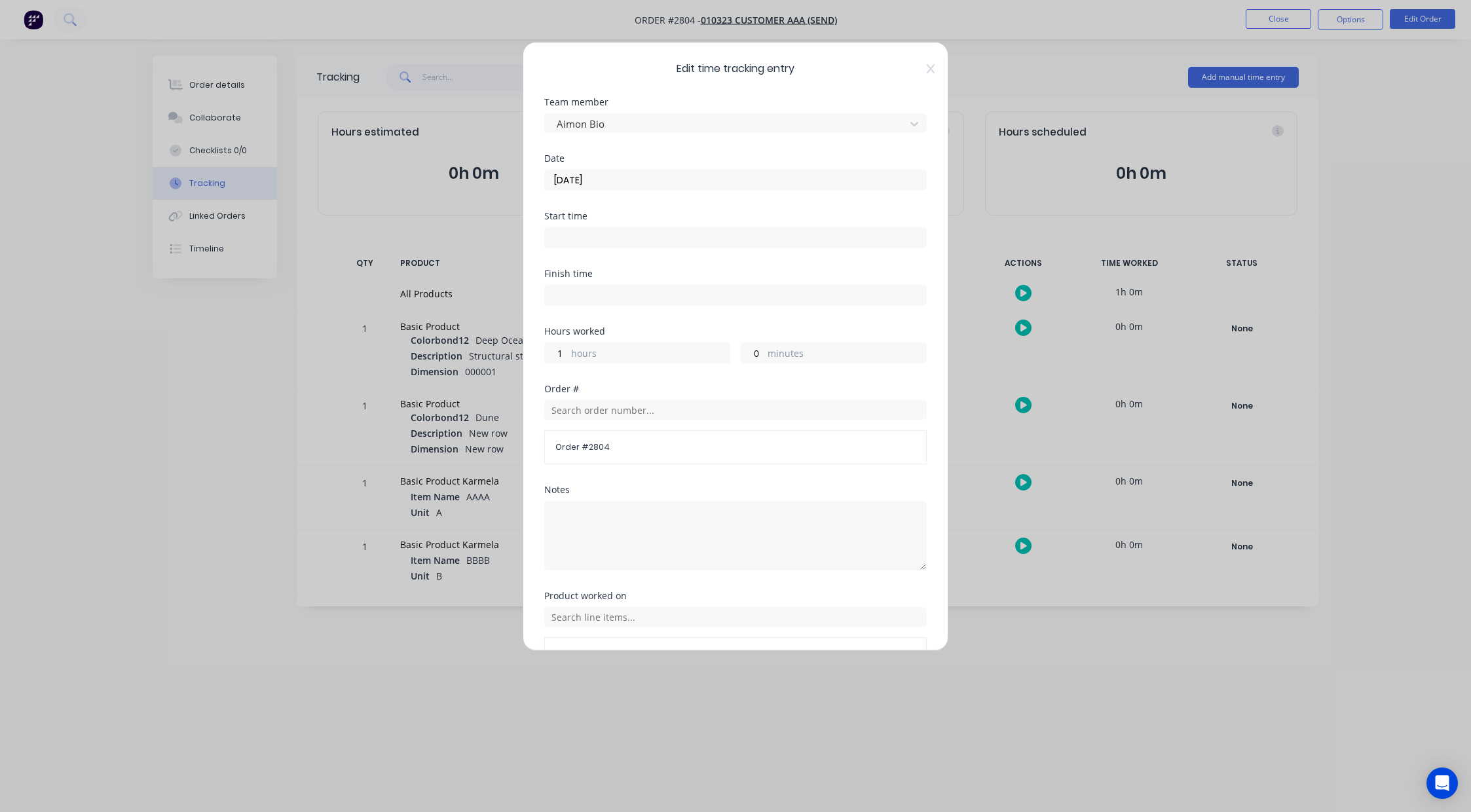
click at [927, 70] on div "Edit time tracking entry Team member Aimon Bio Date 26/08/2025 Start time Finis…" at bounding box center [736, 346] width 426 height 608
click at [927, 66] on icon at bounding box center [931, 69] width 8 height 10
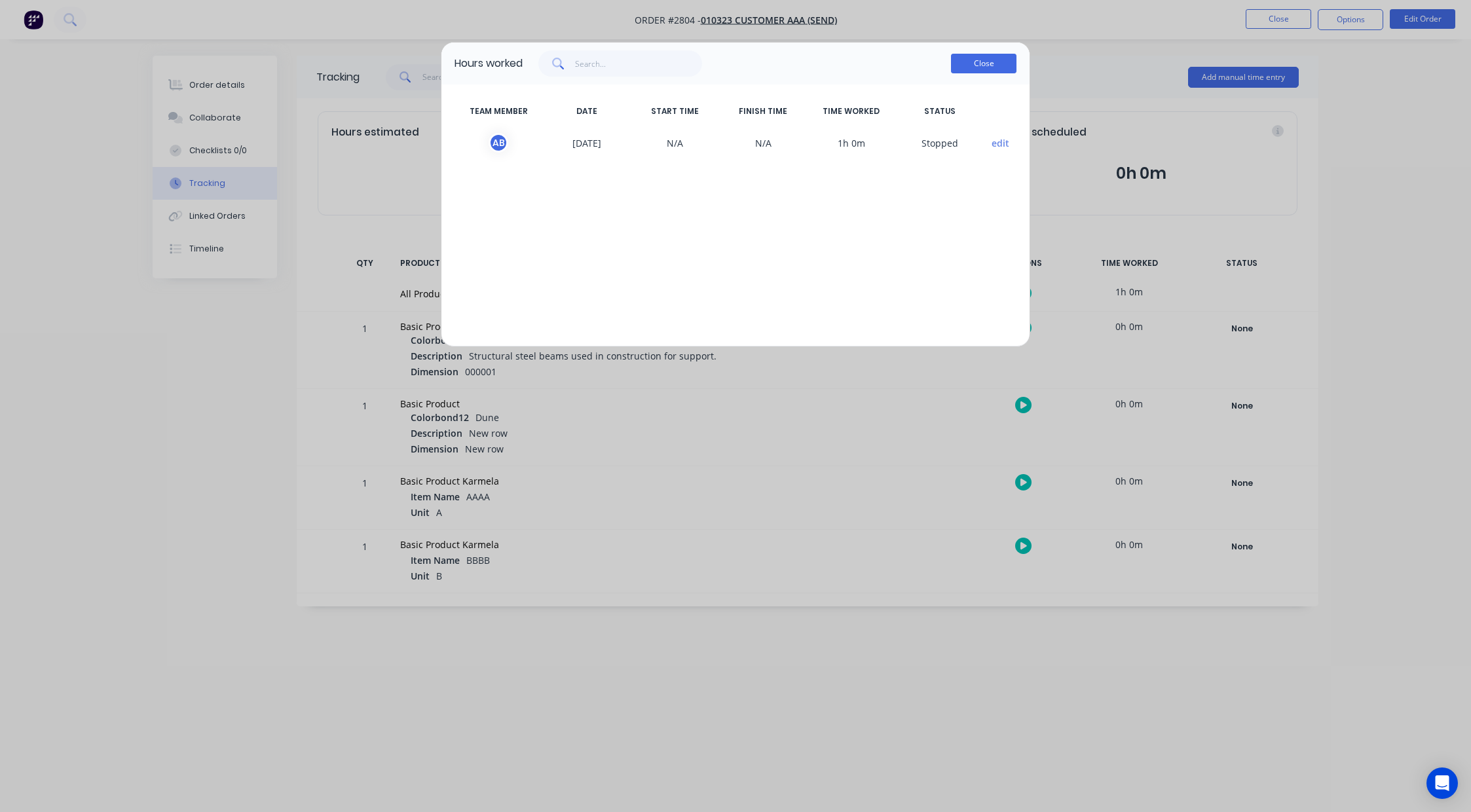
click at [988, 64] on button "Close" at bounding box center [983, 63] width 66 height 19
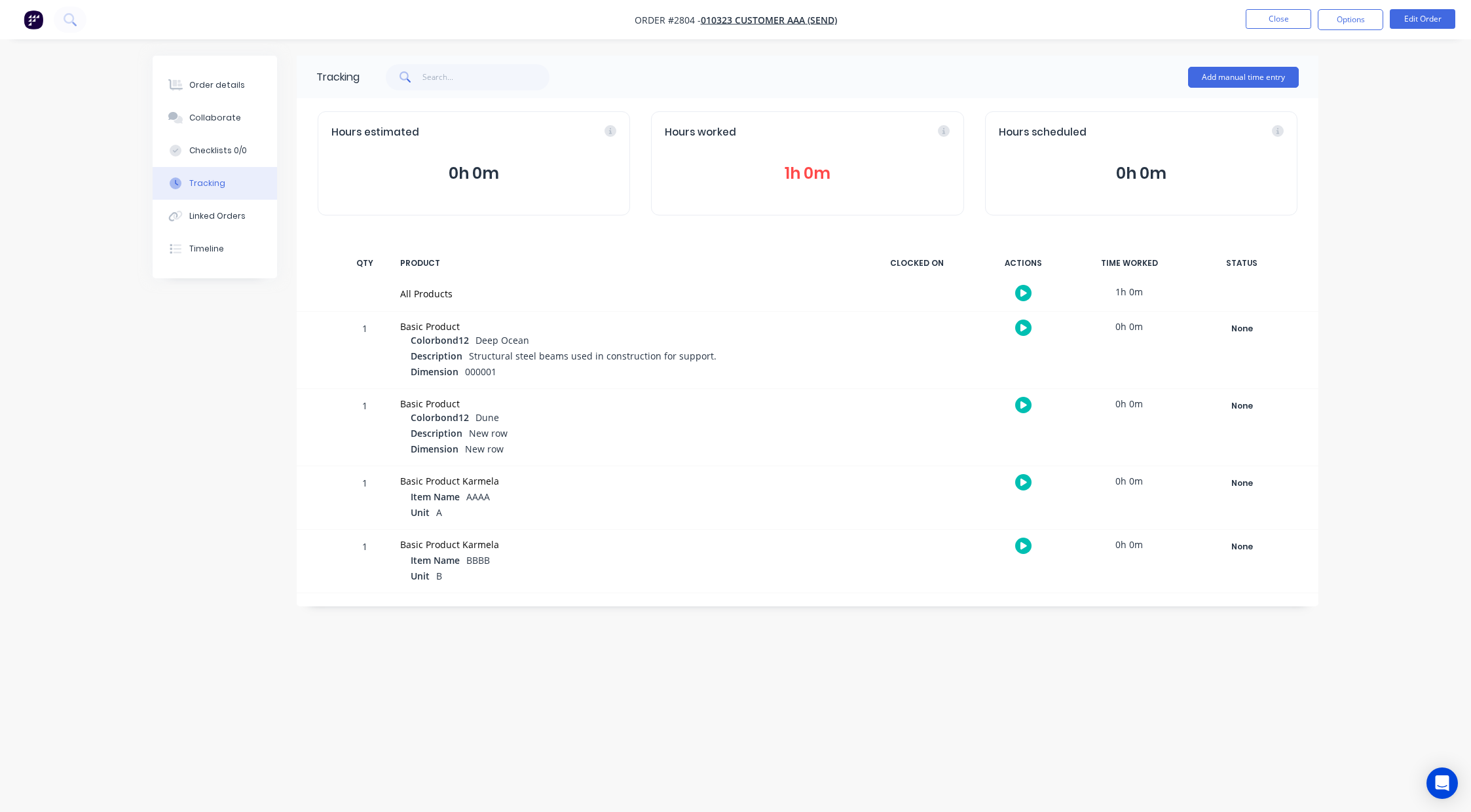
click at [835, 168] on button "1h 0m" at bounding box center [807, 173] width 285 height 24
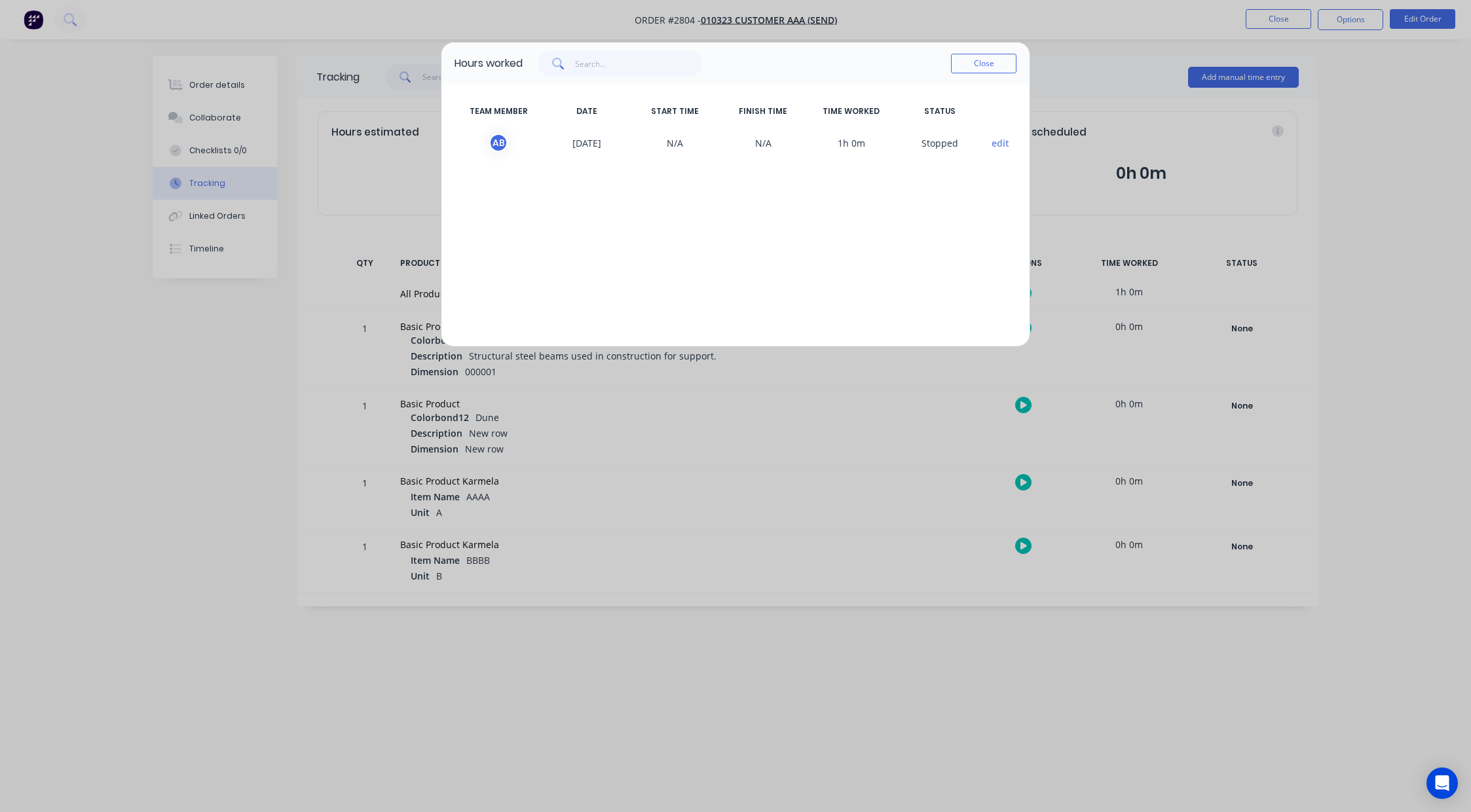
click at [998, 143] on button "edit" at bounding box center [1000, 143] width 17 height 14
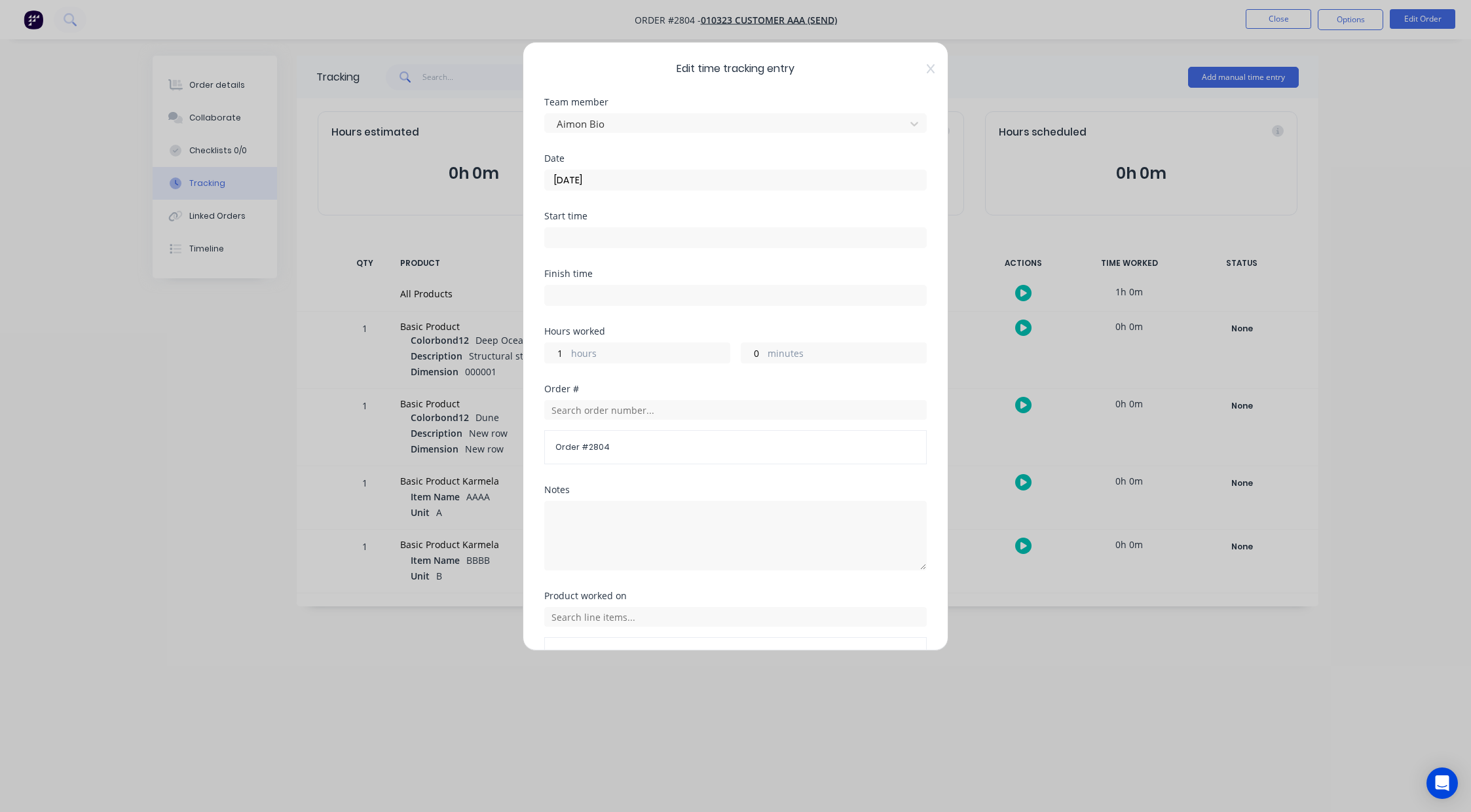
scroll to position [81, 0]
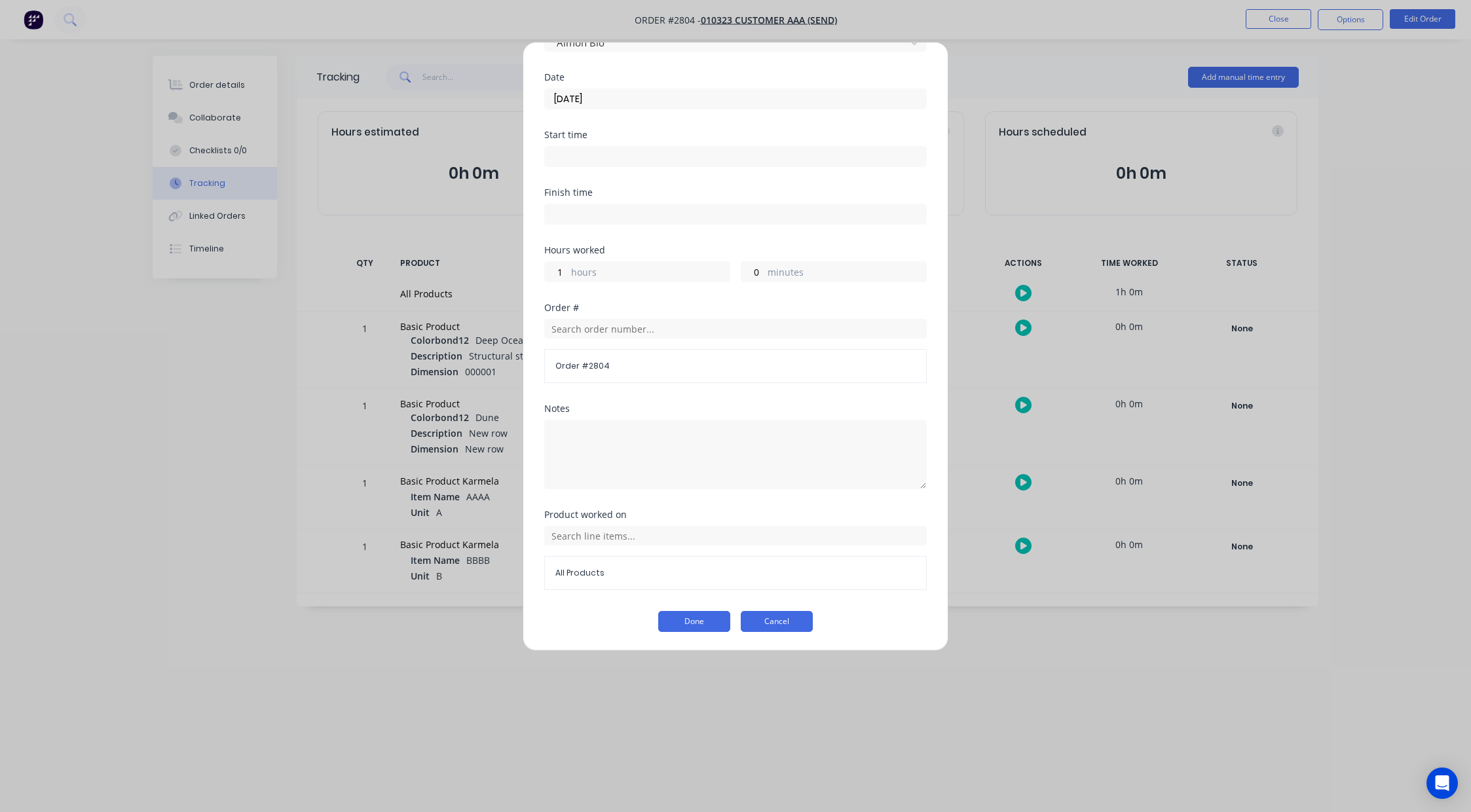
click at [798, 616] on button "Cancel" at bounding box center [777, 621] width 72 height 21
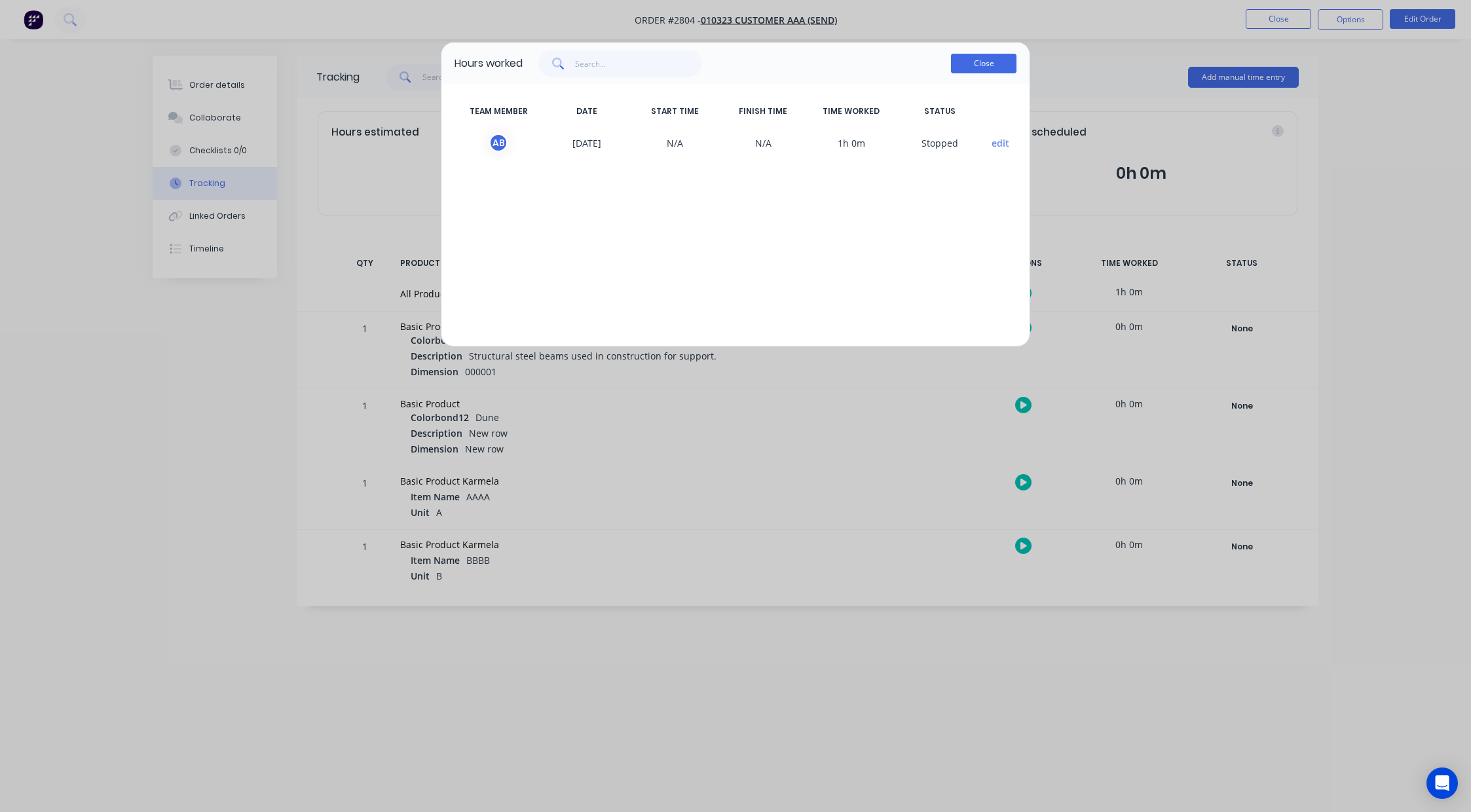
click at [988, 53] on button "Close" at bounding box center [983, 63] width 66 height 19
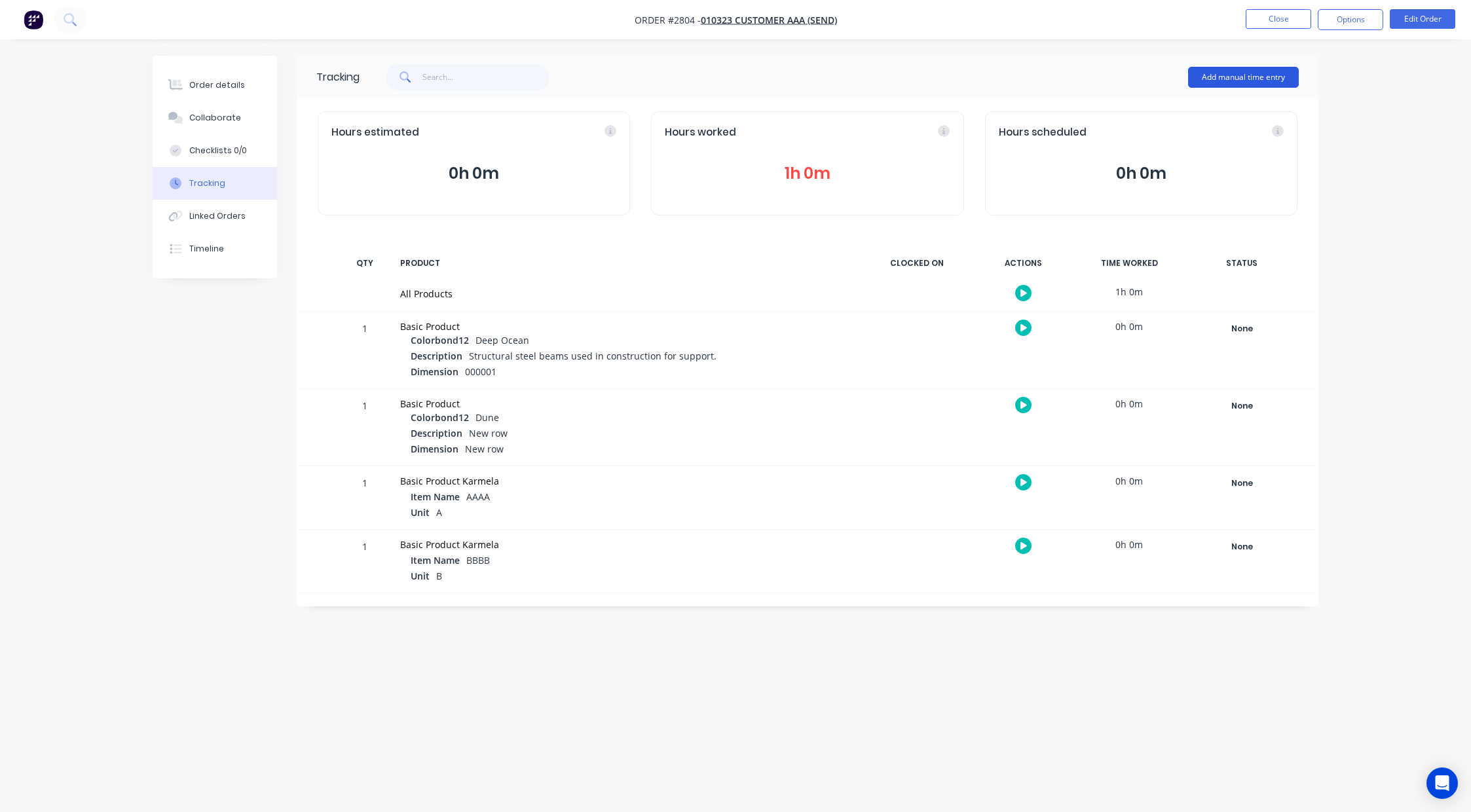
click at [1233, 69] on button "Add manual time entry" at bounding box center [1243, 77] width 111 height 21
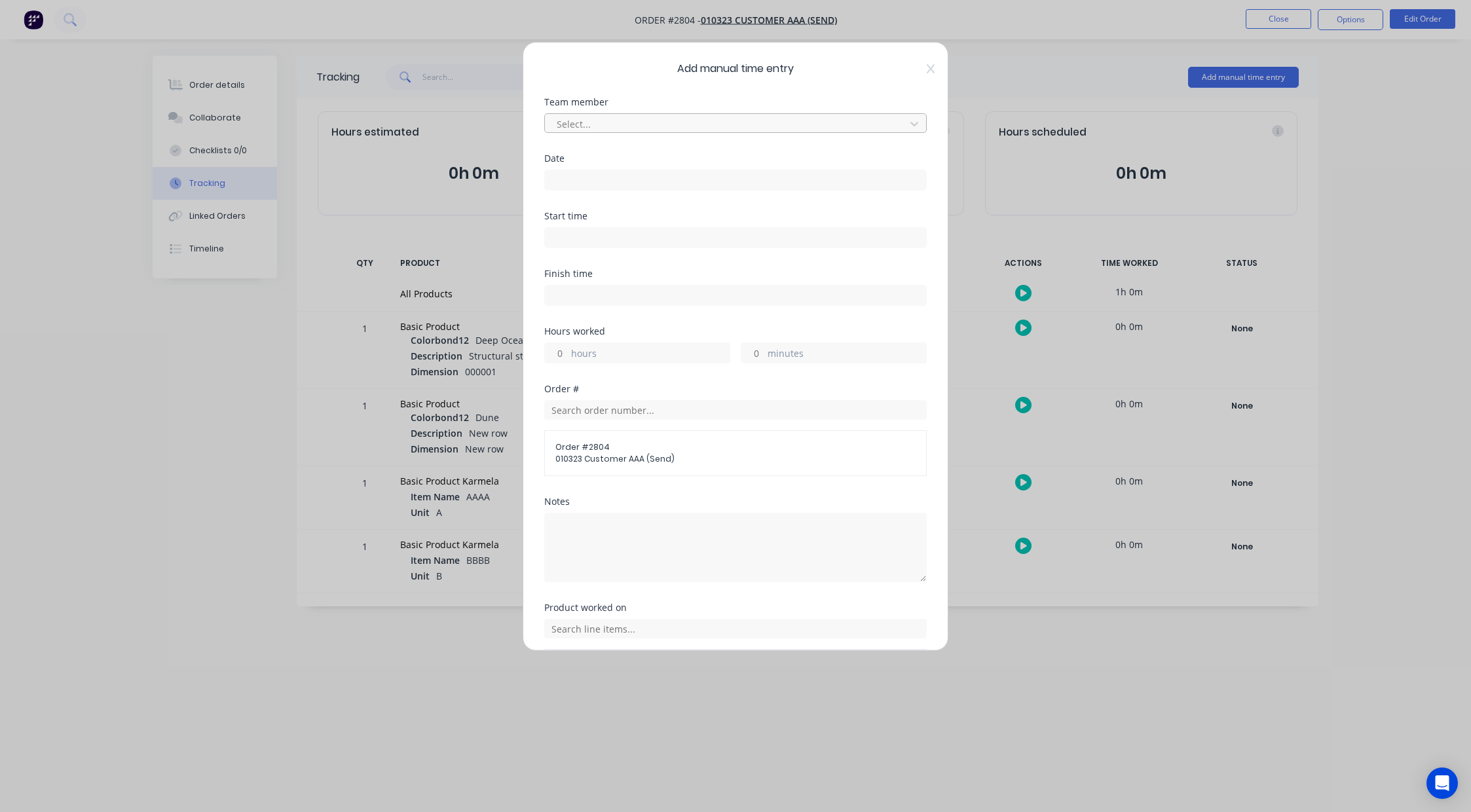
click at [586, 116] on div at bounding box center [727, 124] width 343 height 17
click at [590, 186] on div "Assignee 1" at bounding box center [730, 177] width 373 height 24
click at [575, 179] on input at bounding box center [736, 180] width 381 height 19
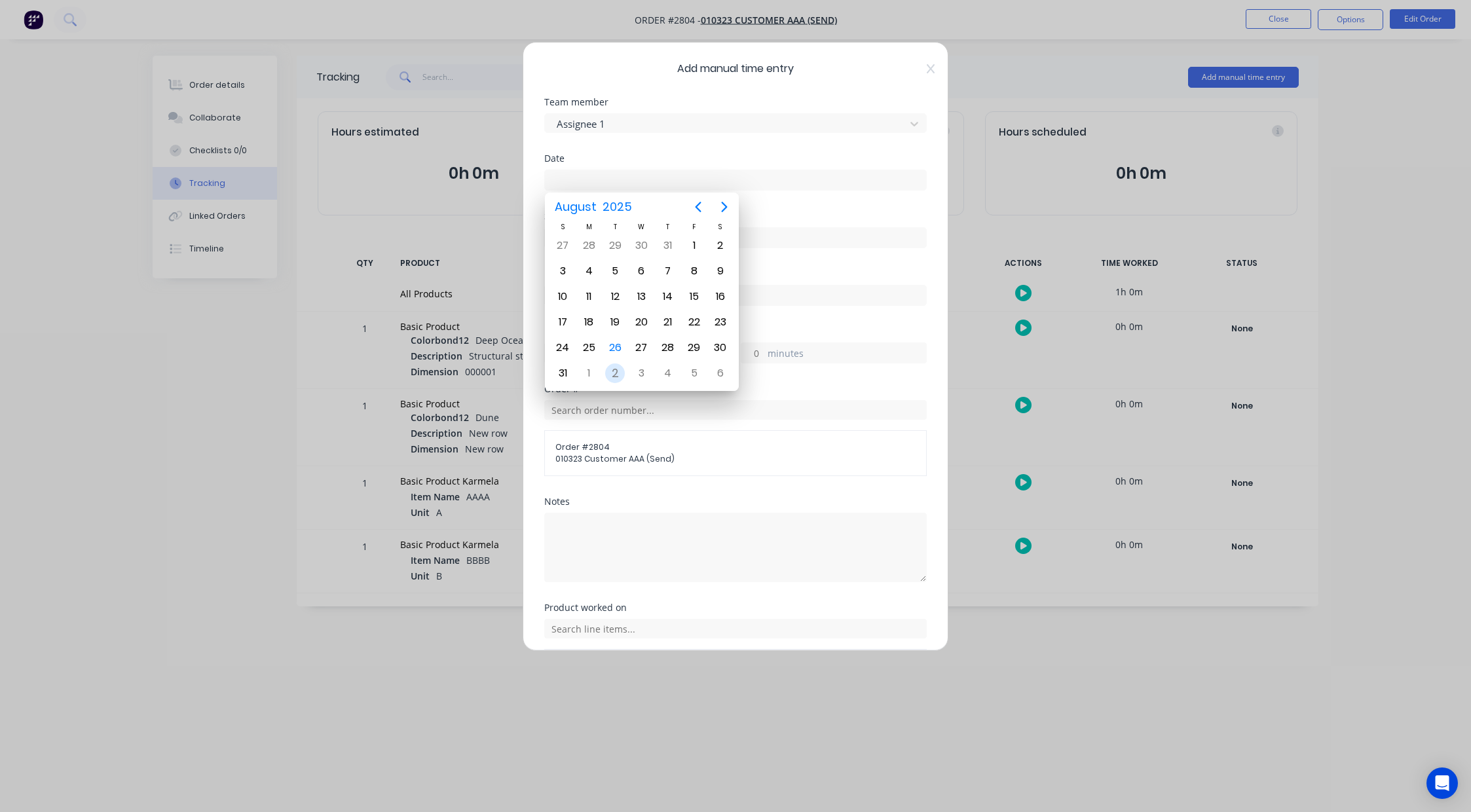
click at [614, 348] on div "26" at bounding box center [615, 347] width 19 height 19
type input "26/08/2025"
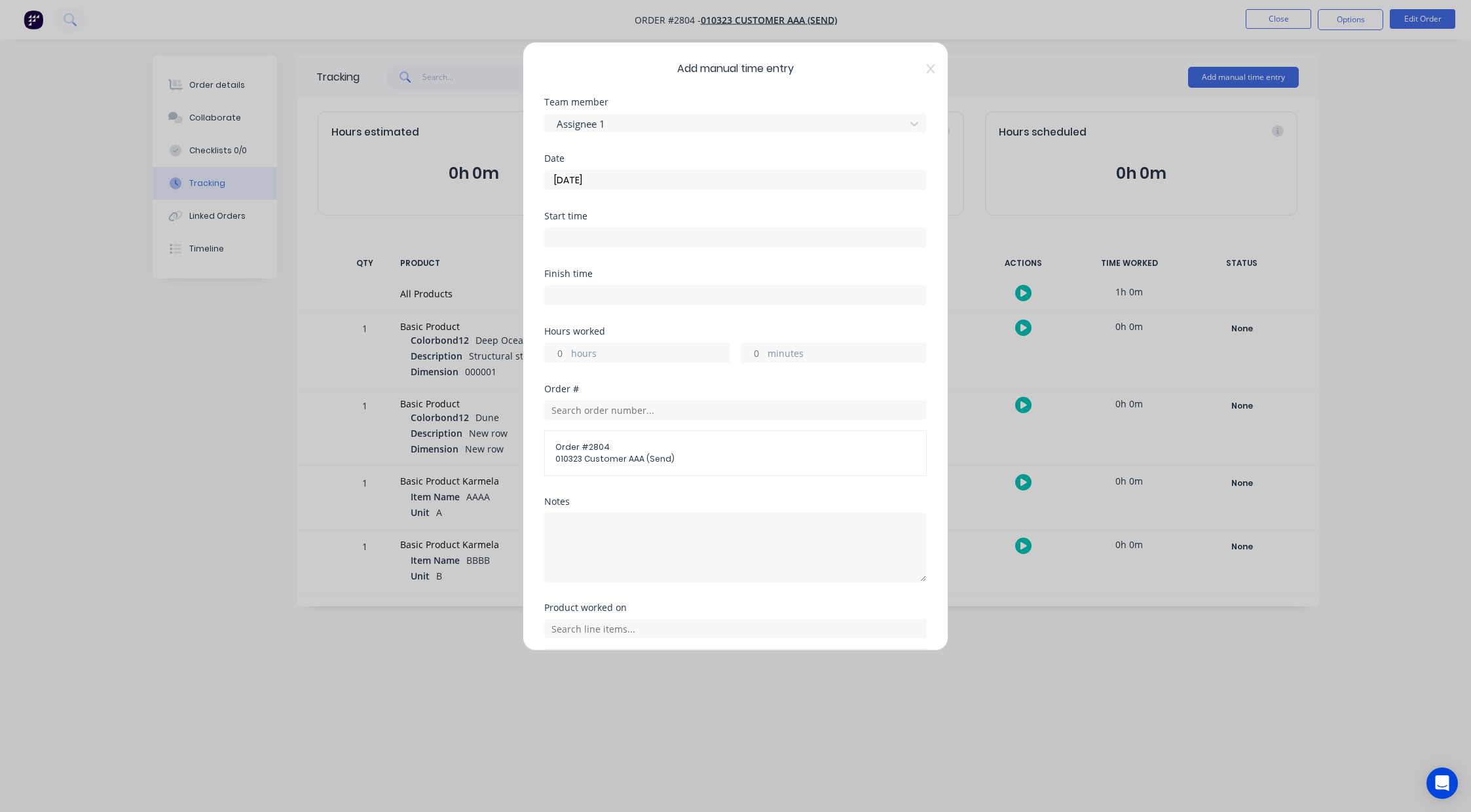
click at [564, 233] on input at bounding box center [736, 238] width 381 height 19
type input "09:02 AM"
click at [648, 326] on div "AM" at bounding box center [644, 330] width 32 height 22
click at [718, 265] on div "Start time 09:02 AM" at bounding box center [735, 240] width 382 height 58
click at [554, 343] on div "hours" at bounding box center [637, 353] width 186 height 21
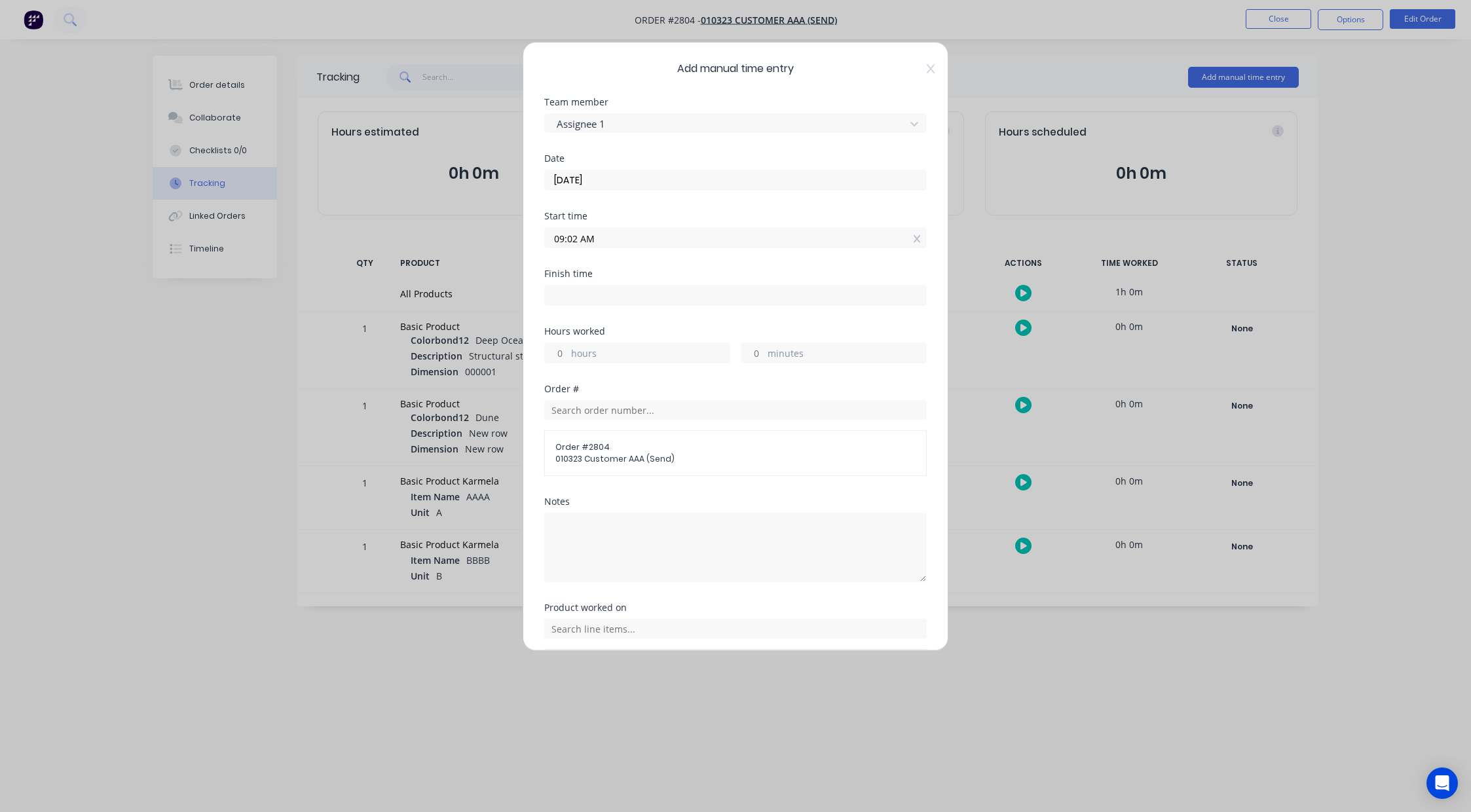
click at [558, 350] on input "hours" at bounding box center [556, 352] width 23 height 19
type input "1"
type input "10:02 AM"
click at [642, 313] on div "Finish time 10:02 AM" at bounding box center [735, 298] width 382 height 58
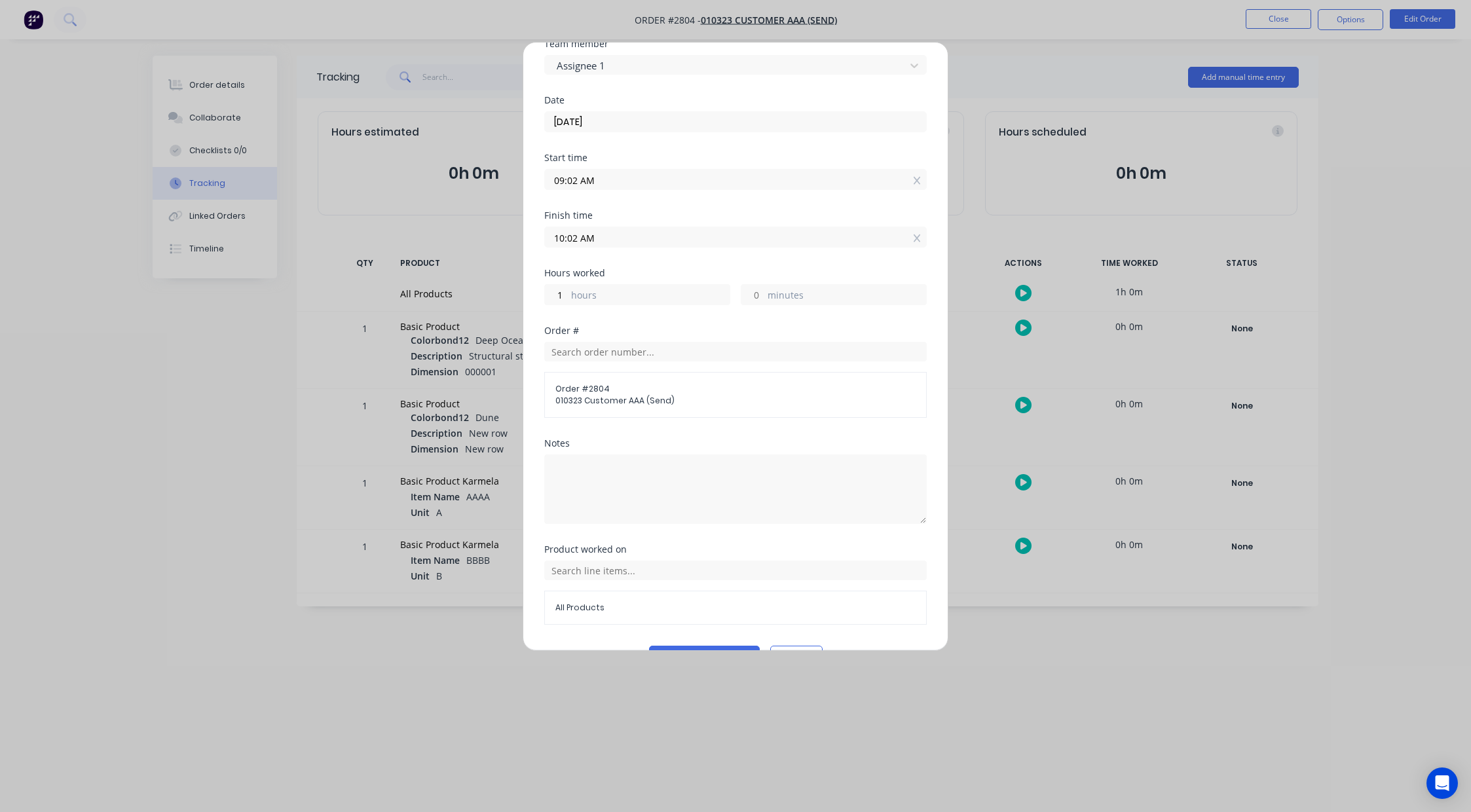
scroll to position [93, 0]
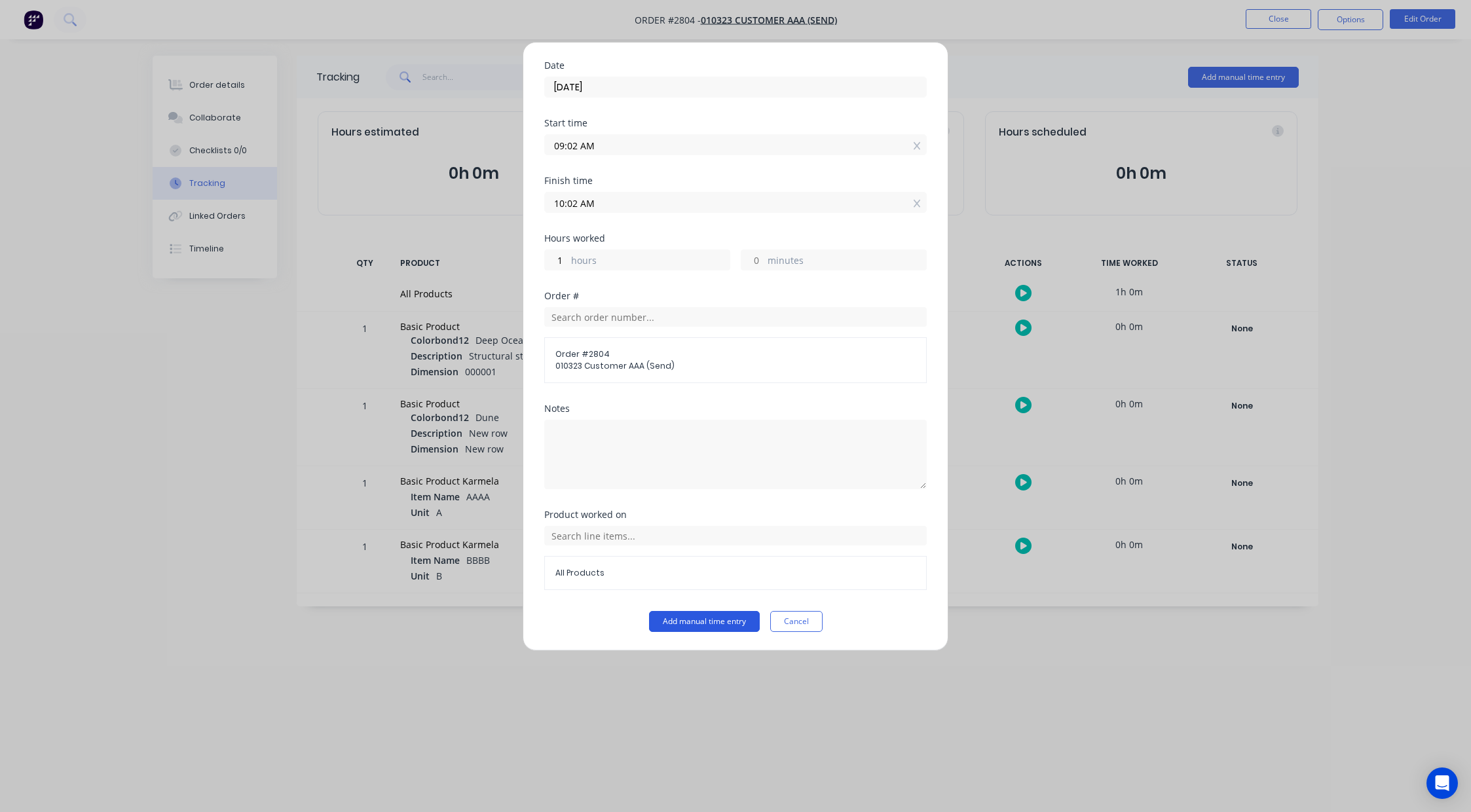
click at [686, 616] on button "Add manual time entry" at bounding box center [704, 621] width 111 height 21
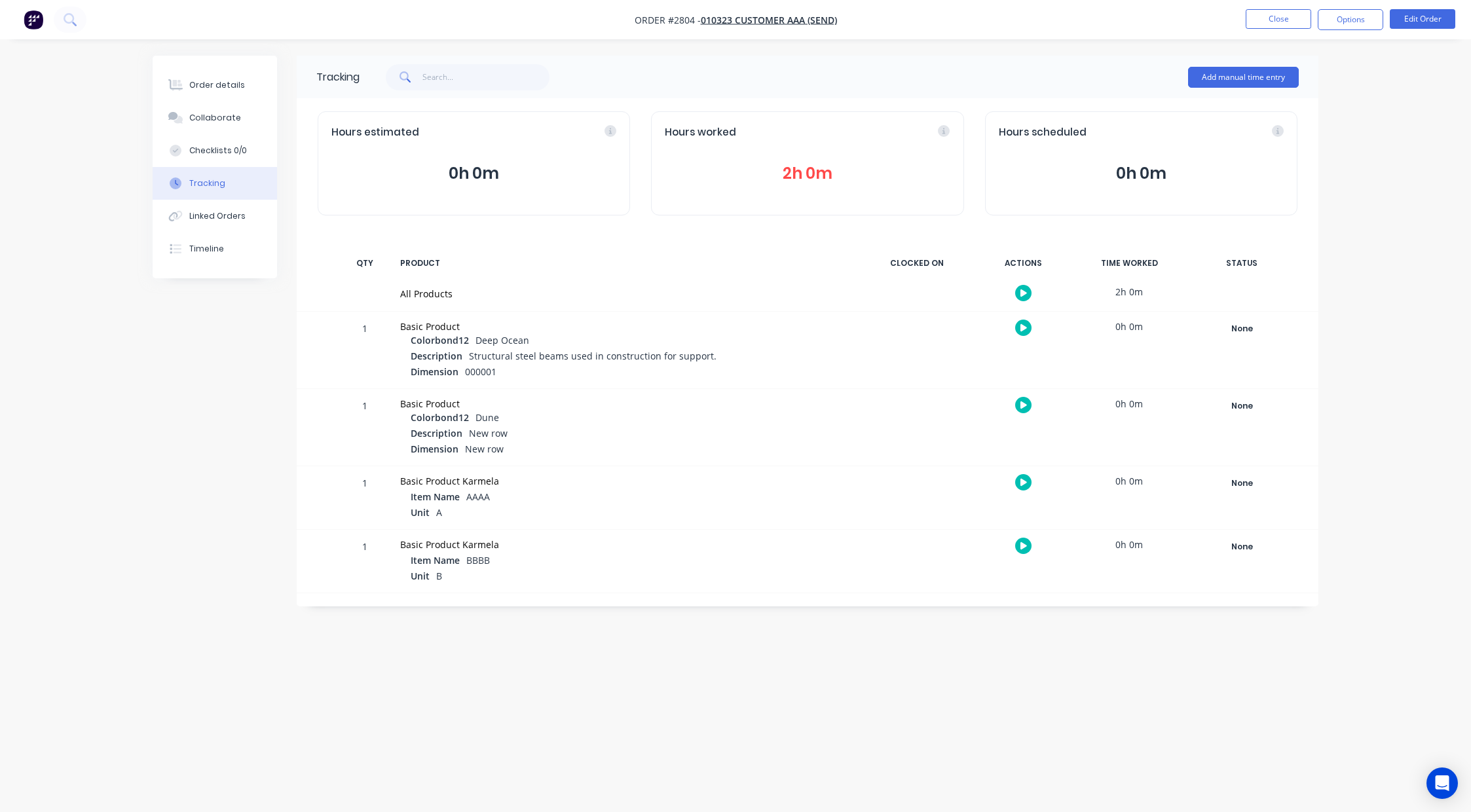
click at [803, 186] on div "Hours worked 2h 0m" at bounding box center [806, 163] width 312 height 104
click at [803, 177] on button "2h 0m" at bounding box center [807, 173] width 285 height 24
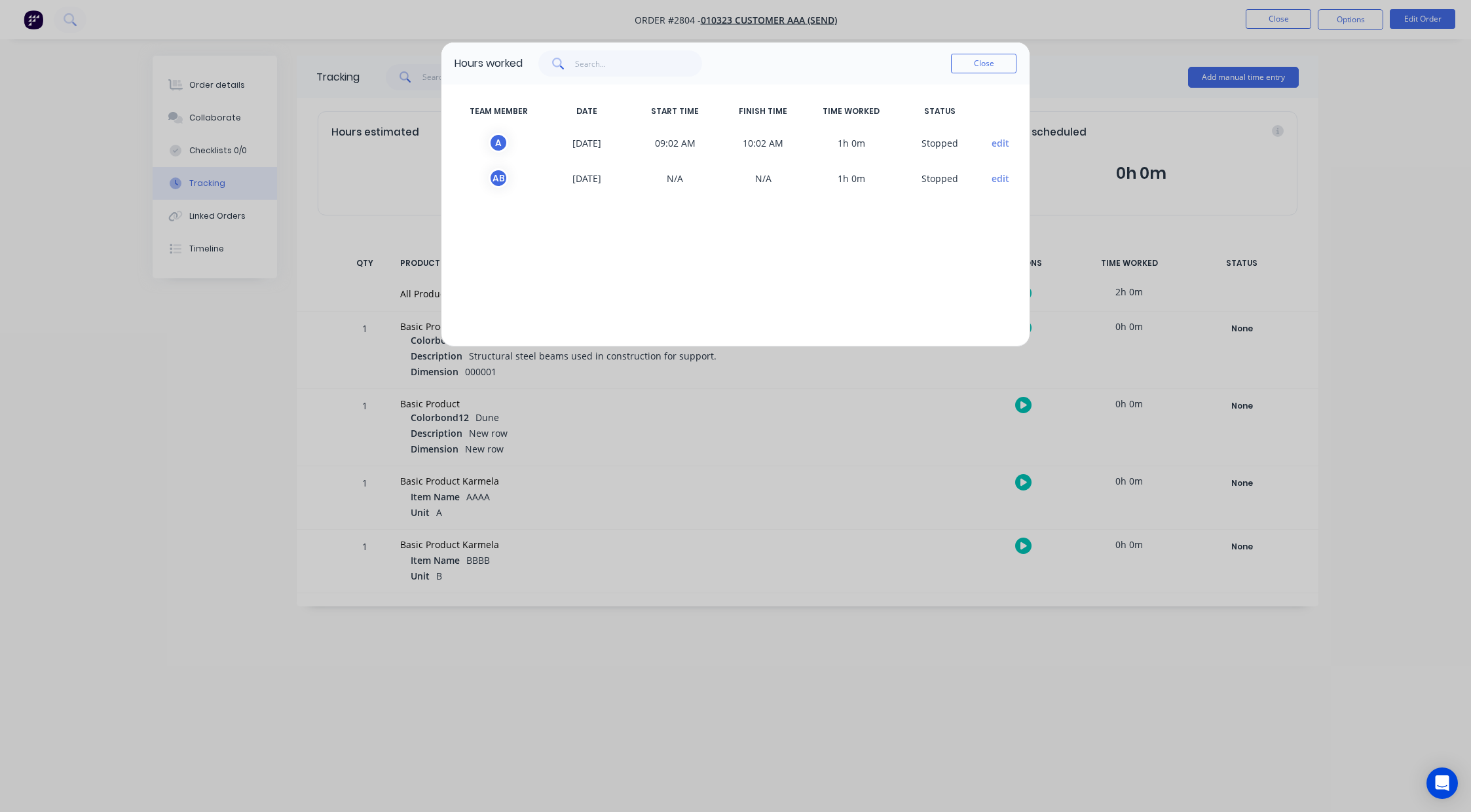
click at [1004, 178] on button "edit" at bounding box center [1000, 178] width 17 height 14
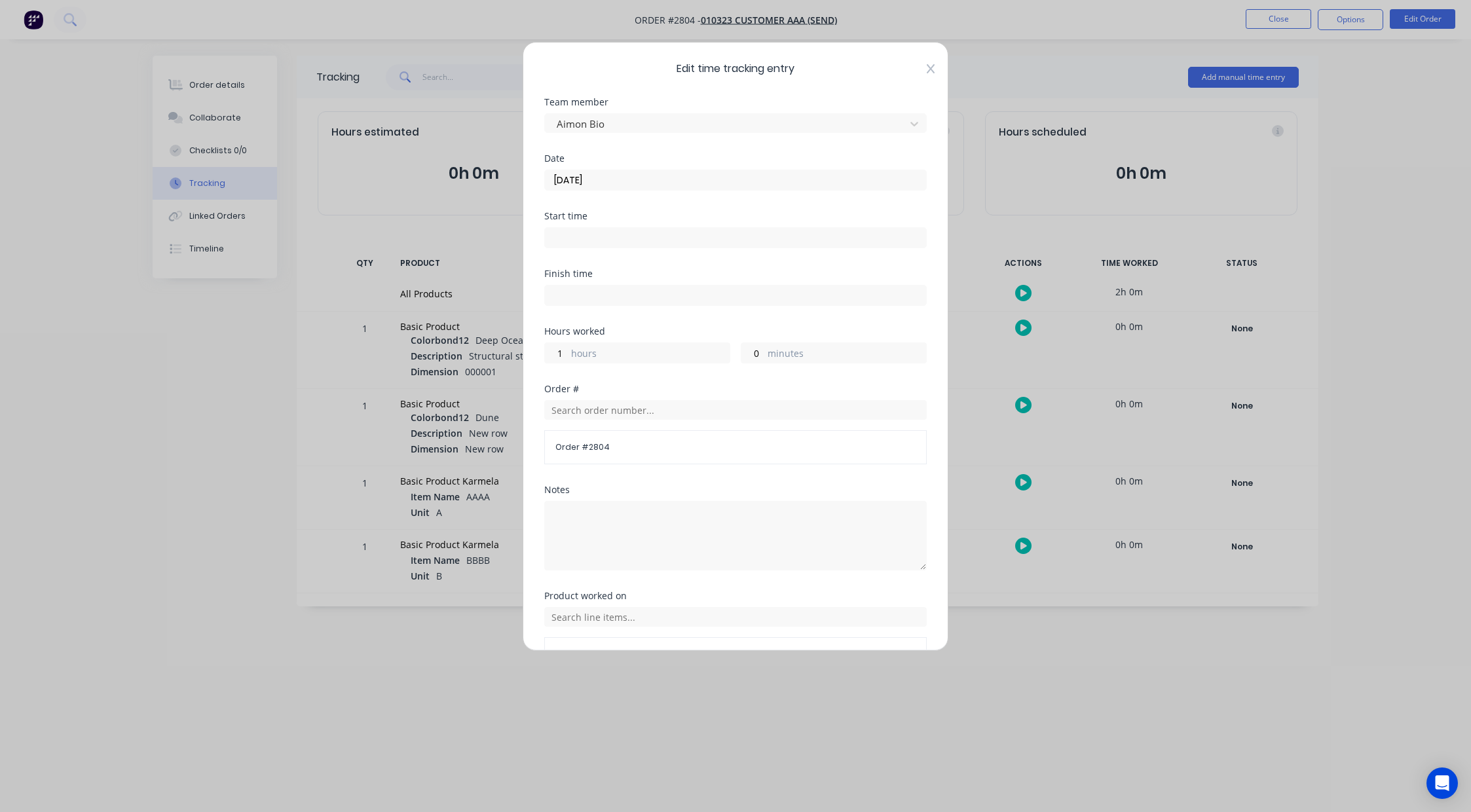
click at [927, 69] on icon at bounding box center [931, 69] width 8 height 10
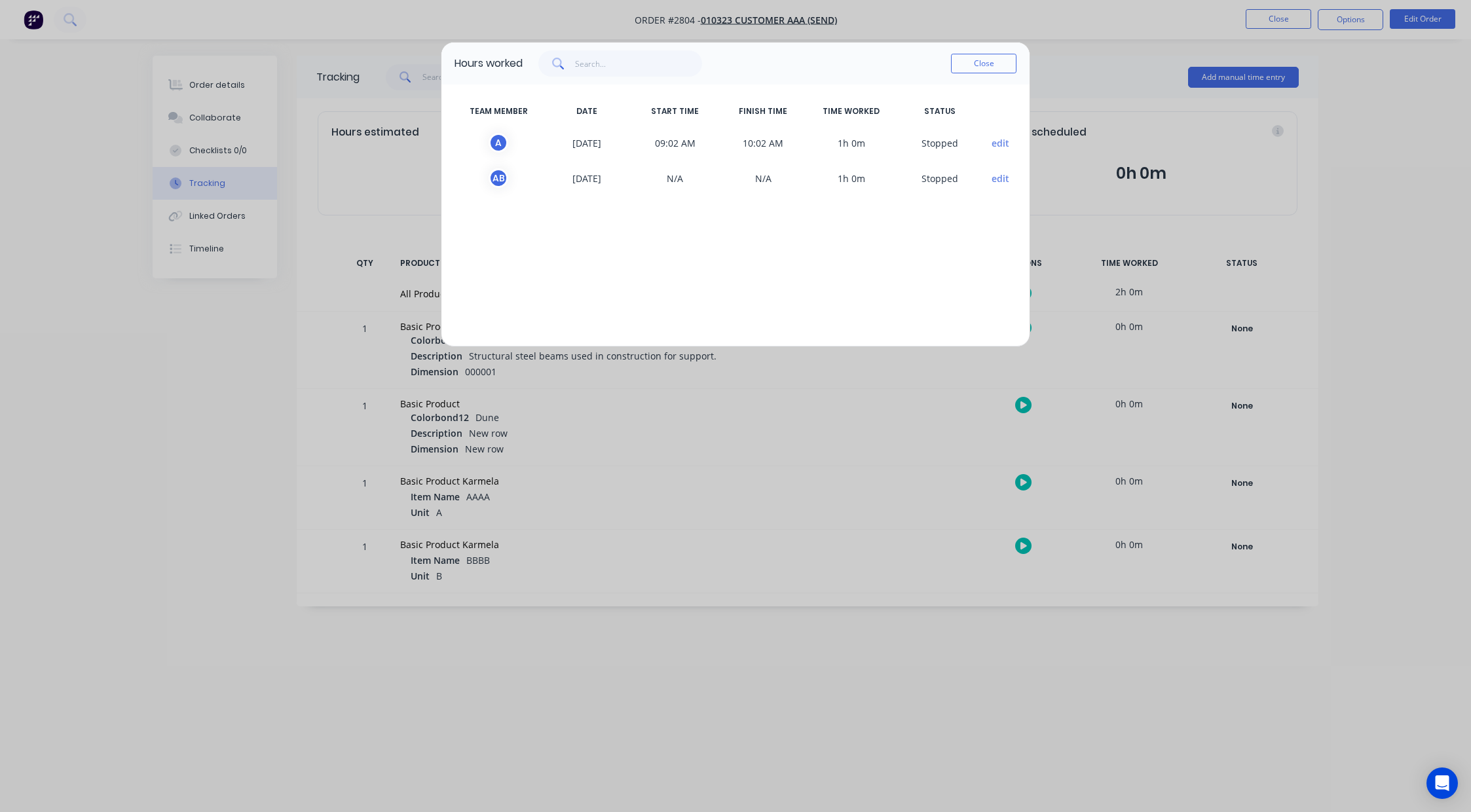
click at [990, 139] on span "edit" at bounding box center [1000, 142] width 32 height 19
click at [995, 144] on button "edit" at bounding box center [1000, 143] width 17 height 14
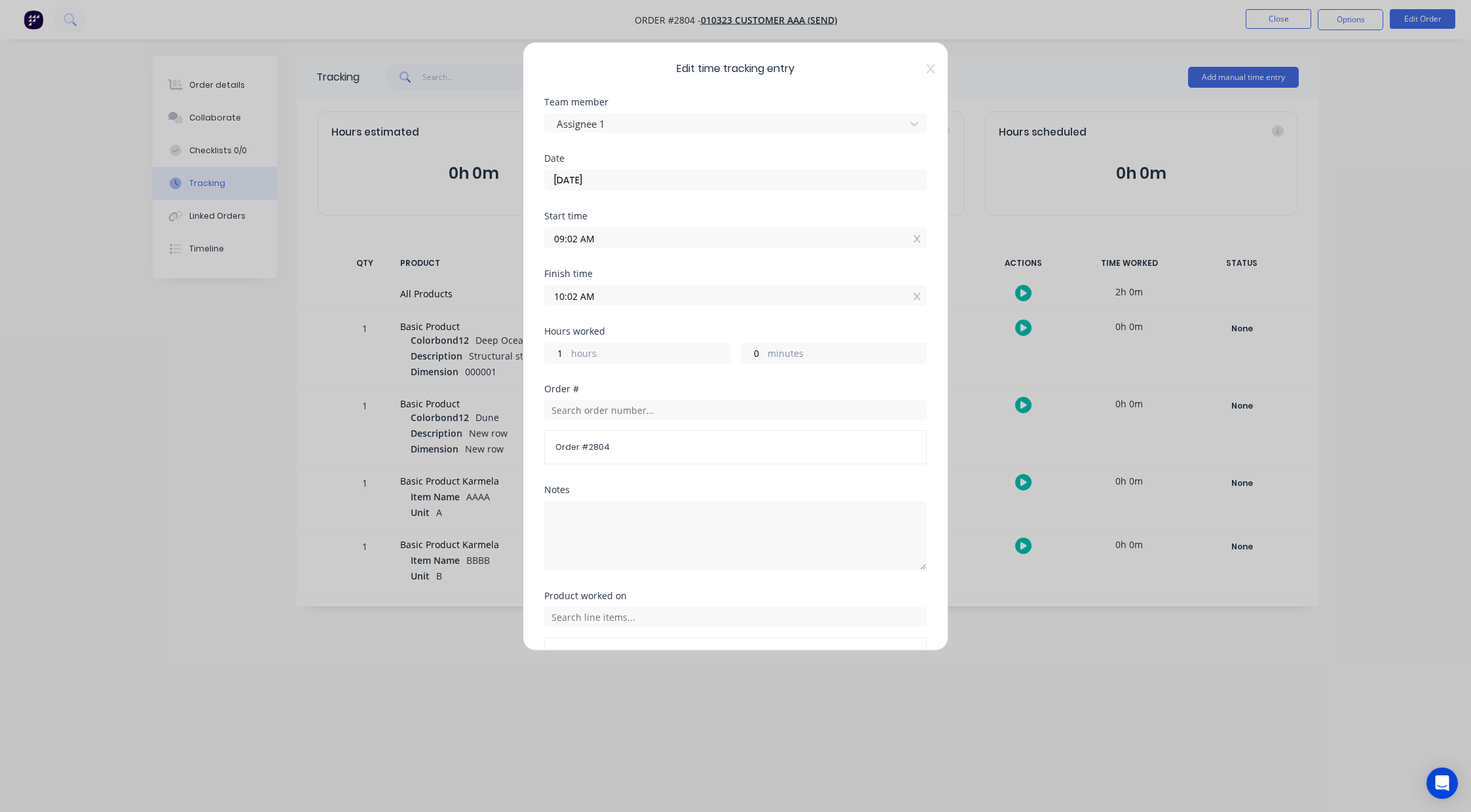
click at [666, 319] on div "Finish time 10:02 AM" at bounding box center [735, 298] width 382 height 58
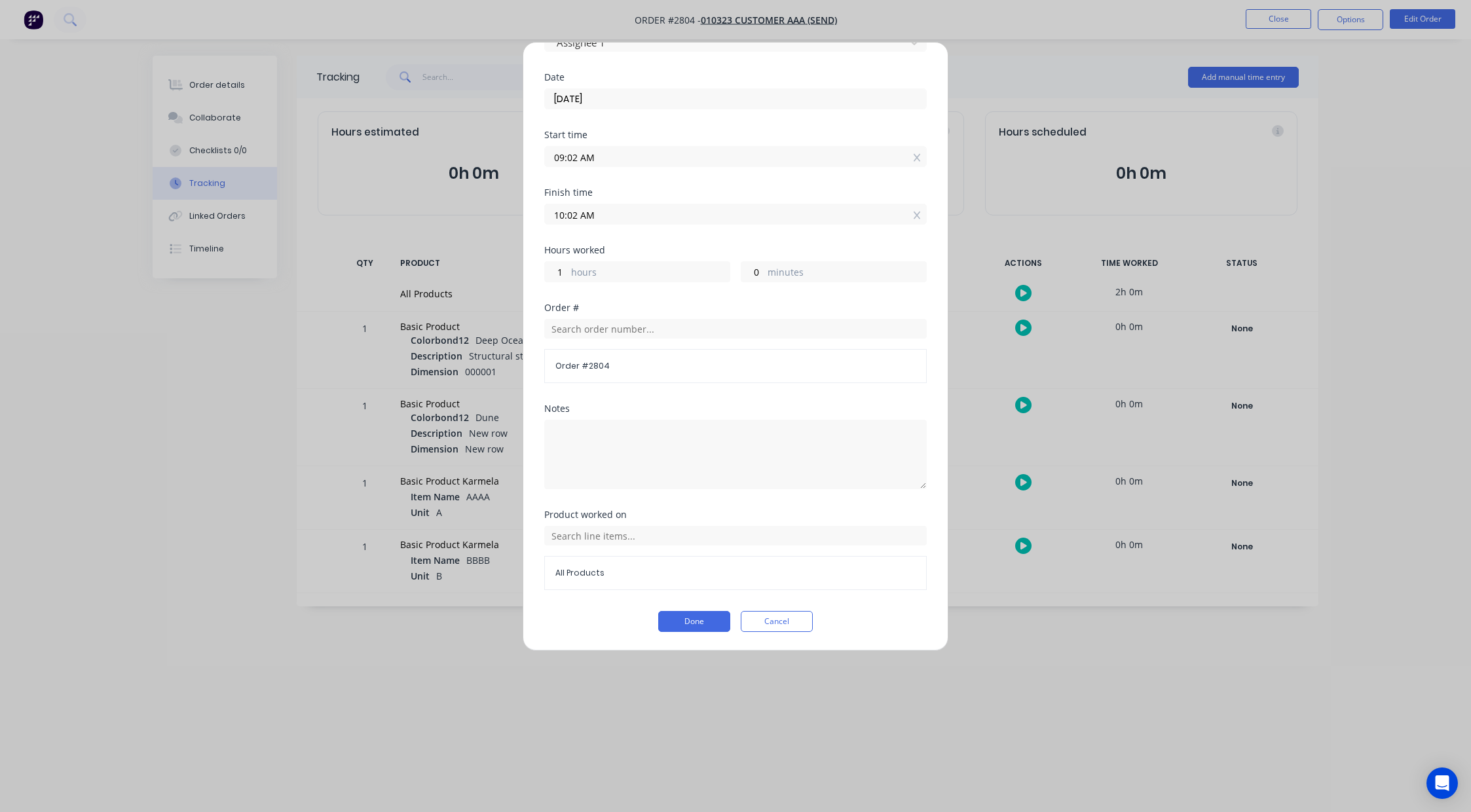
scroll to position [0, 0]
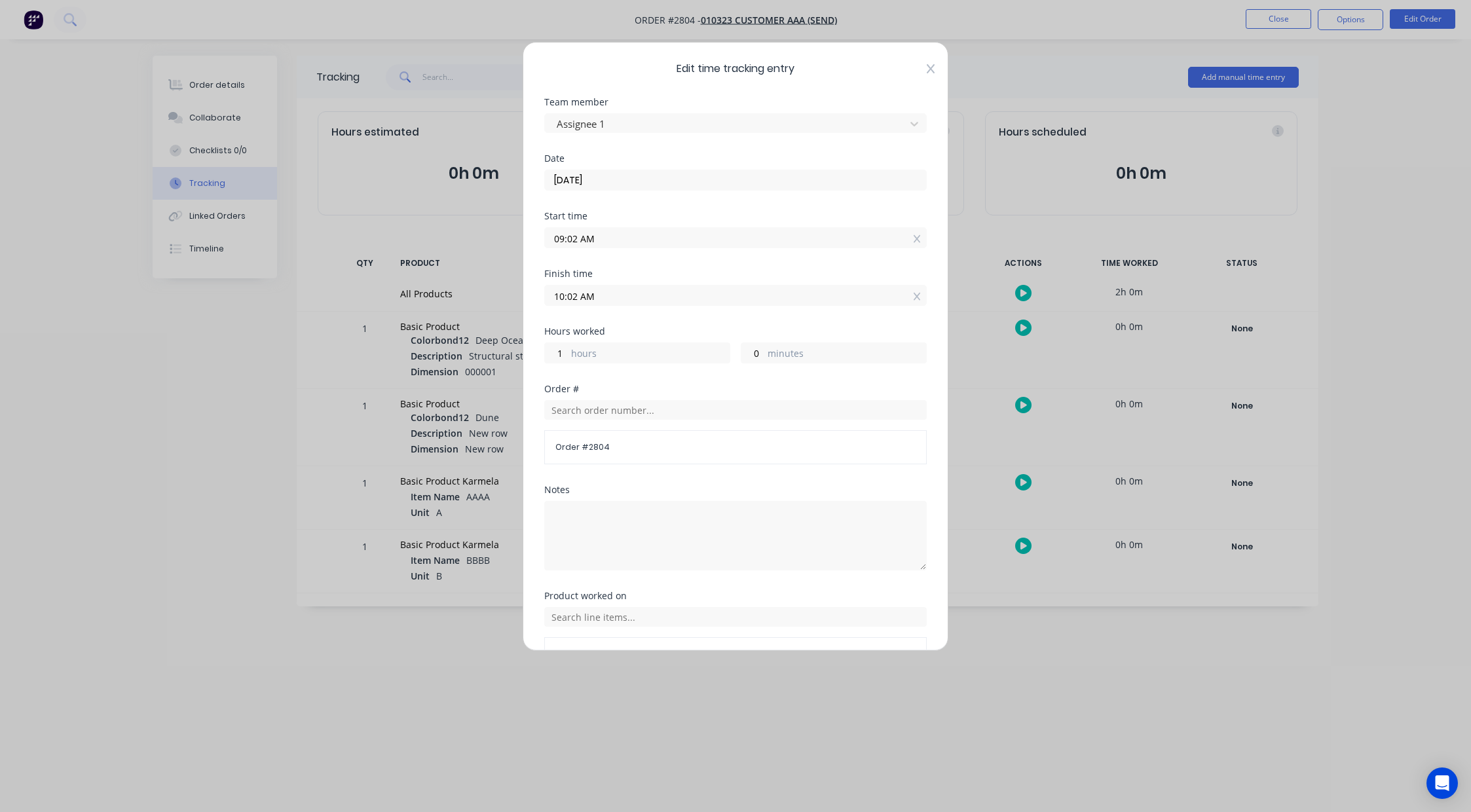
click at [927, 69] on icon at bounding box center [931, 68] width 8 height 9
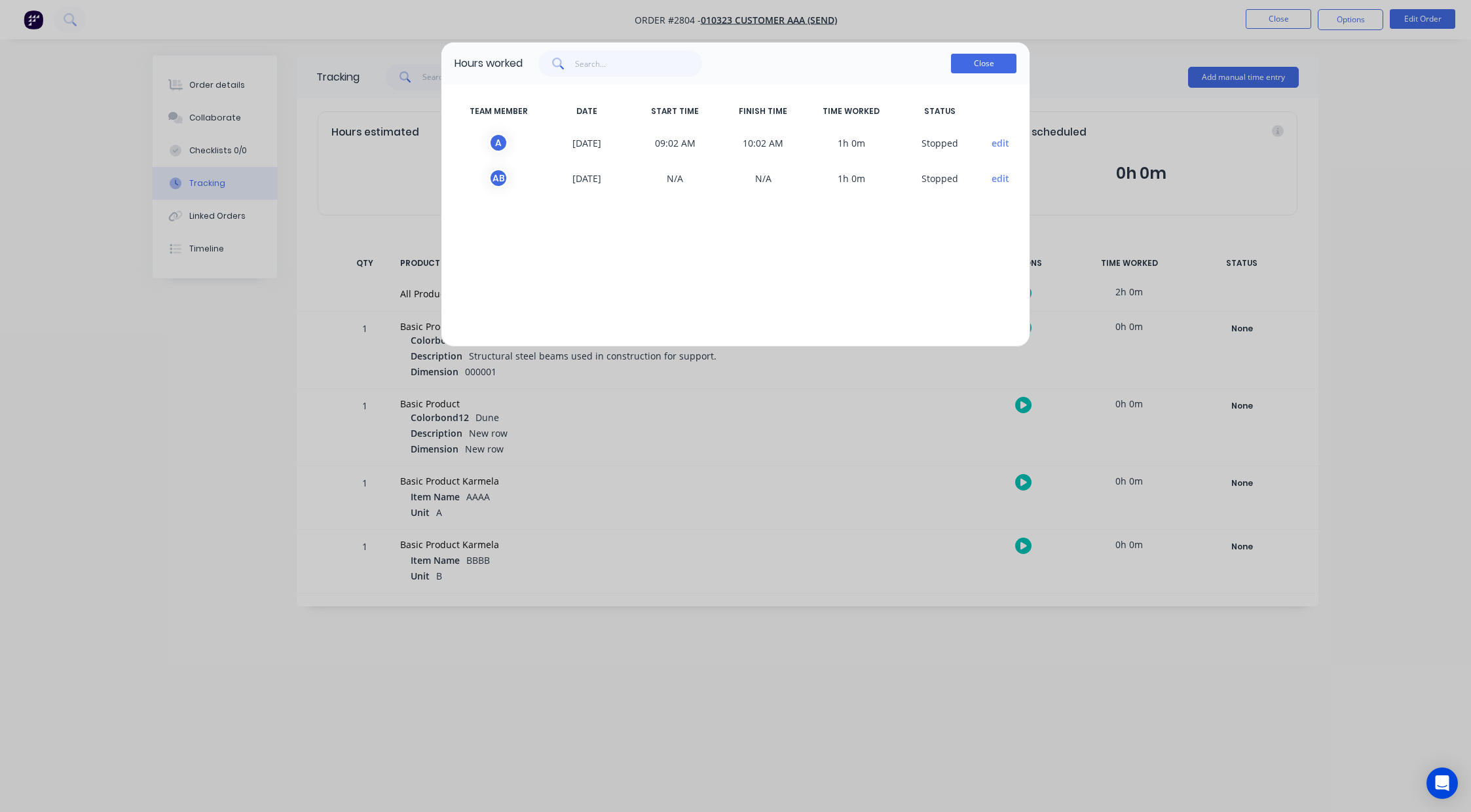
click at [964, 73] on button "Close" at bounding box center [983, 63] width 66 height 19
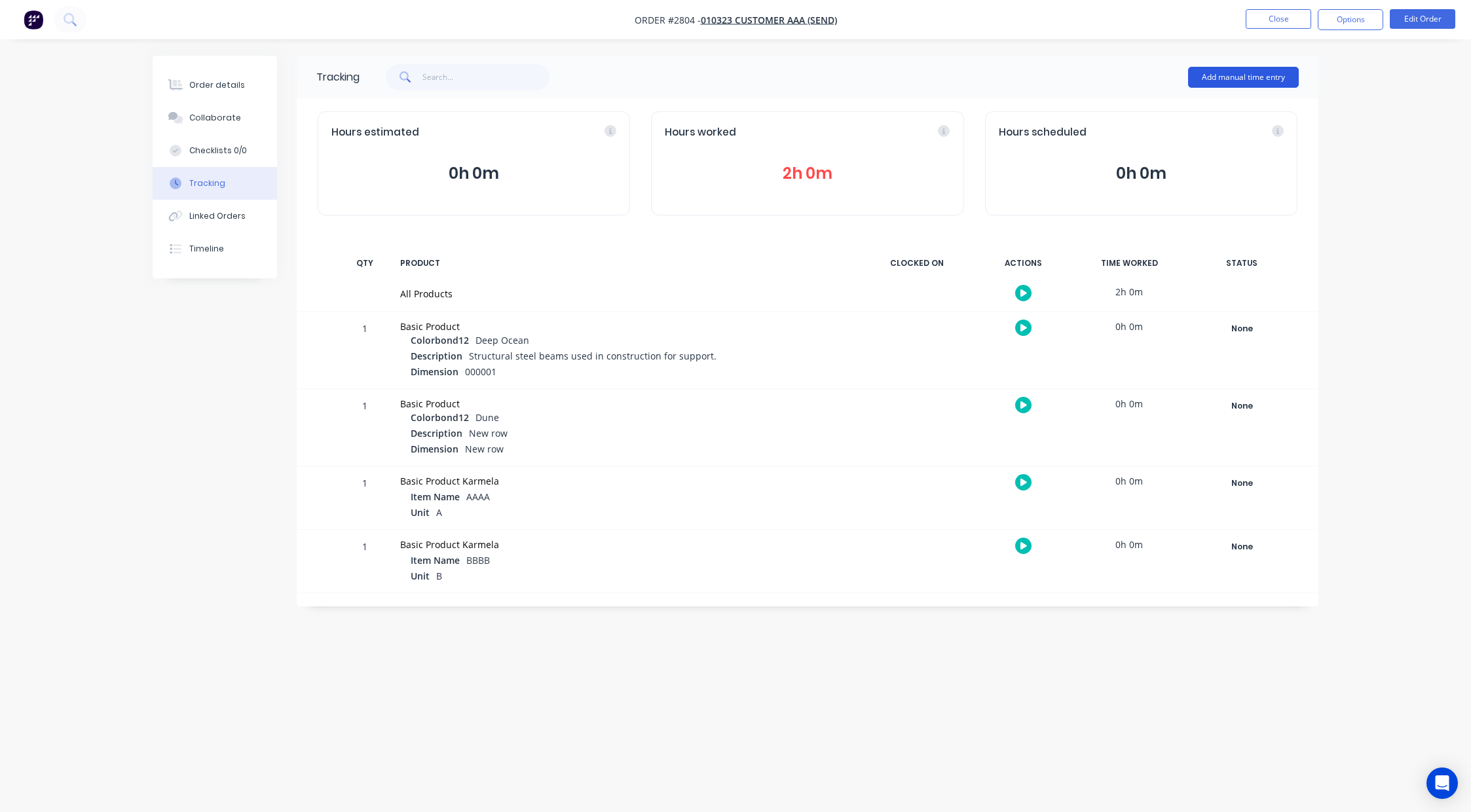
click at [1222, 72] on button "Add manual time entry" at bounding box center [1243, 77] width 111 height 21
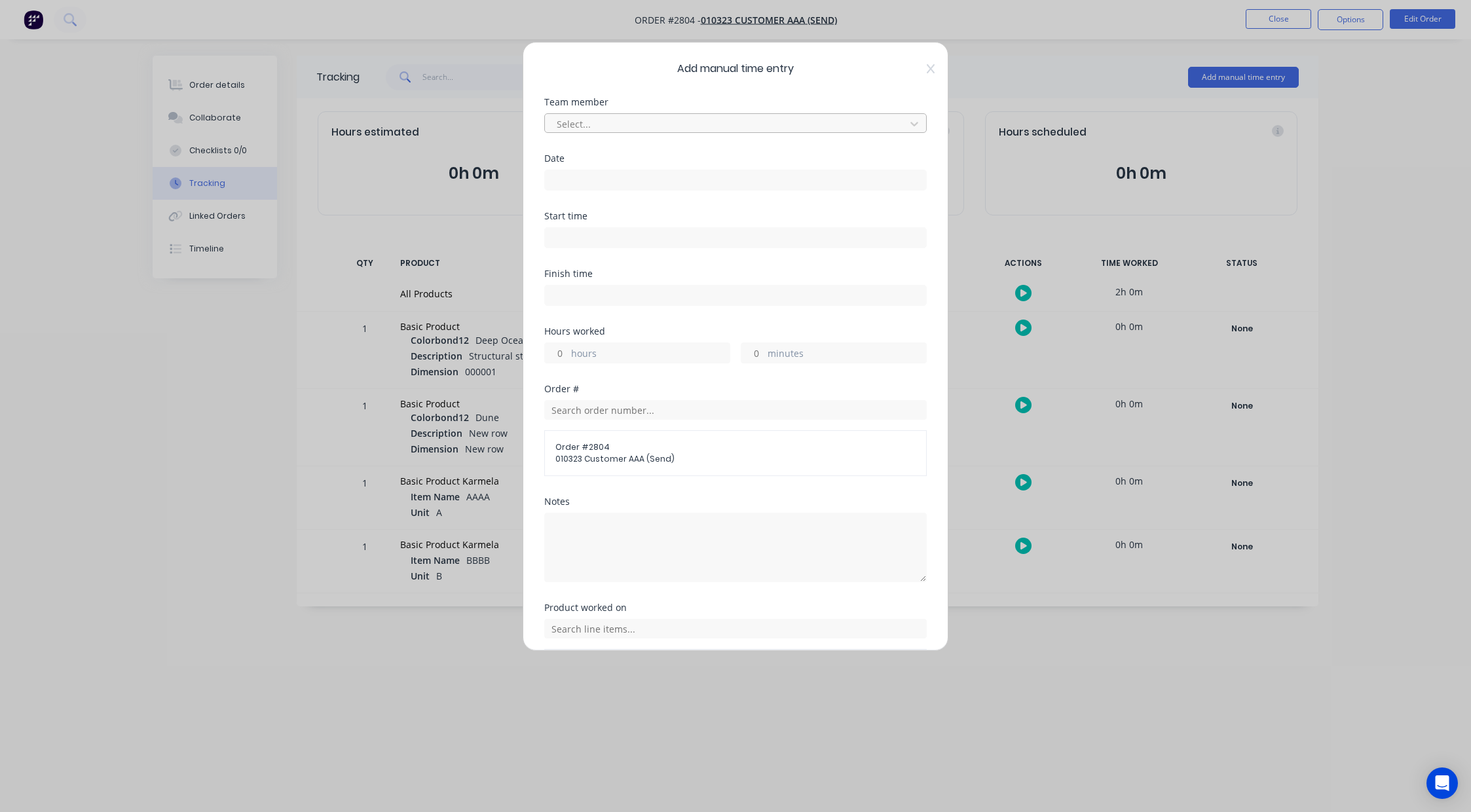
click at [587, 121] on div at bounding box center [727, 124] width 343 height 17
click at [599, 189] on div "Billy Parrish" at bounding box center [730, 201] width 373 height 24
click at [571, 182] on input at bounding box center [736, 180] width 381 height 19
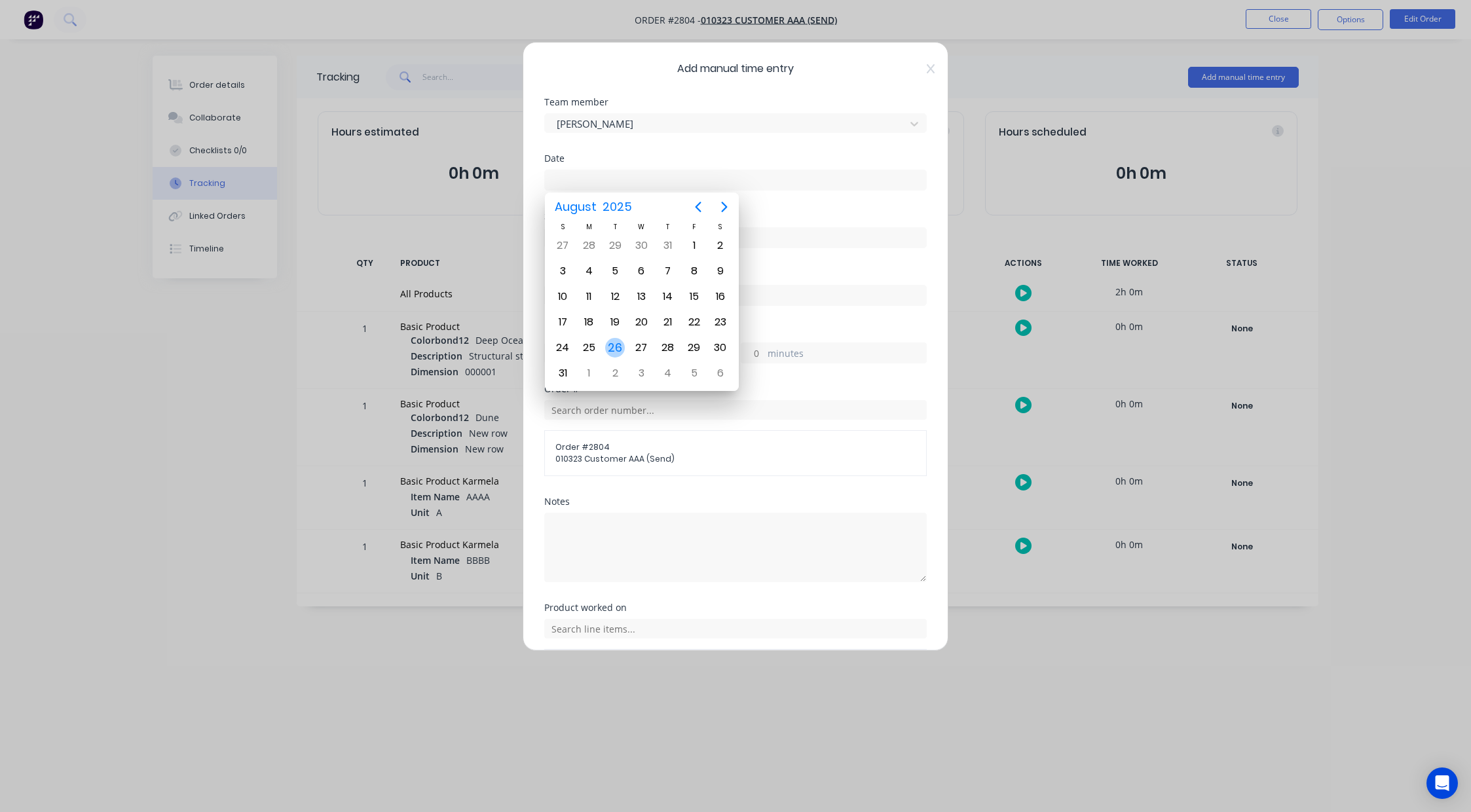
click at [610, 343] on div "26" at bounding box center [615, 347] width 19 height 19
type input "26/08/2025"
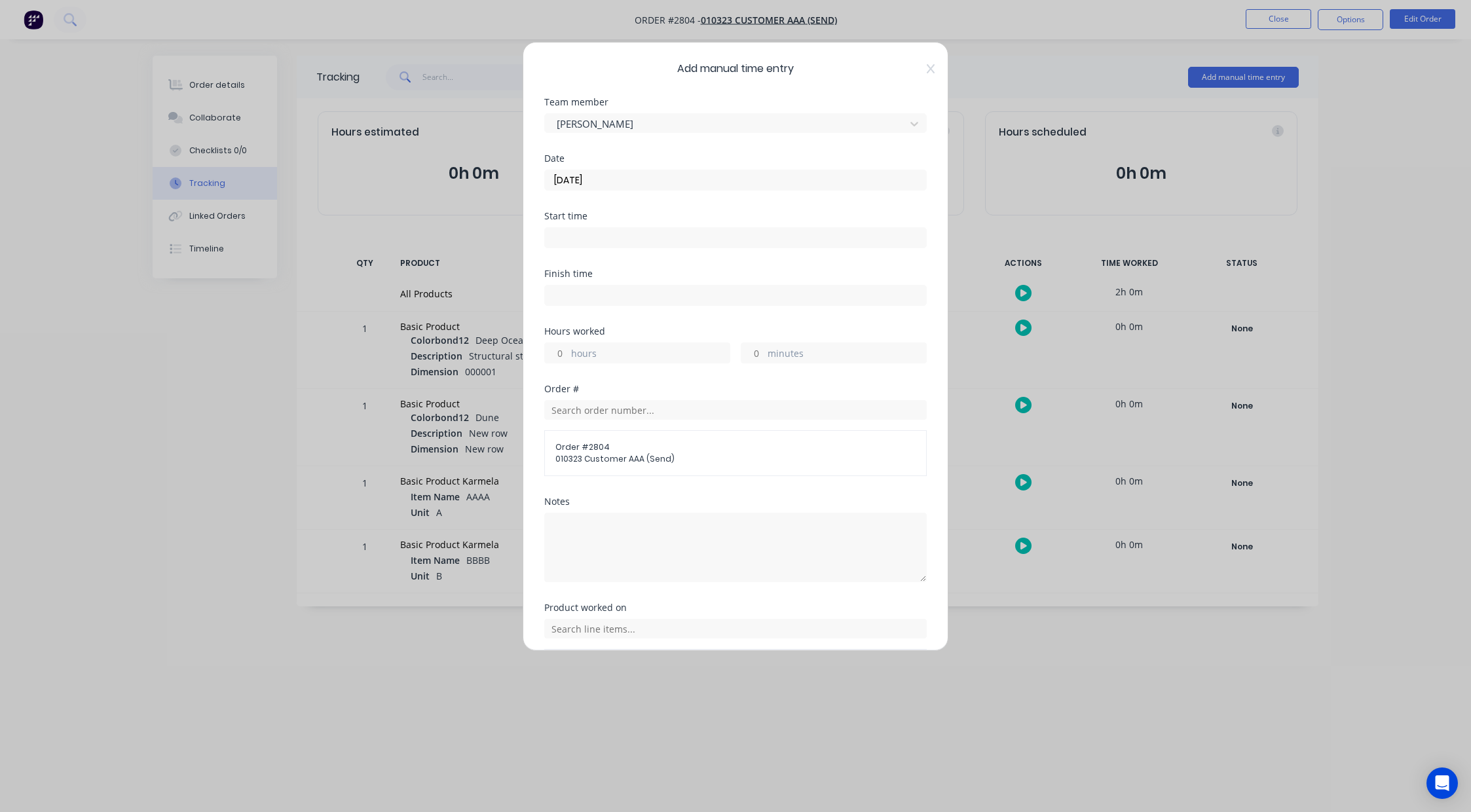
click at [562, 241] on input at bounding box center [736, 238] width 381 height 19
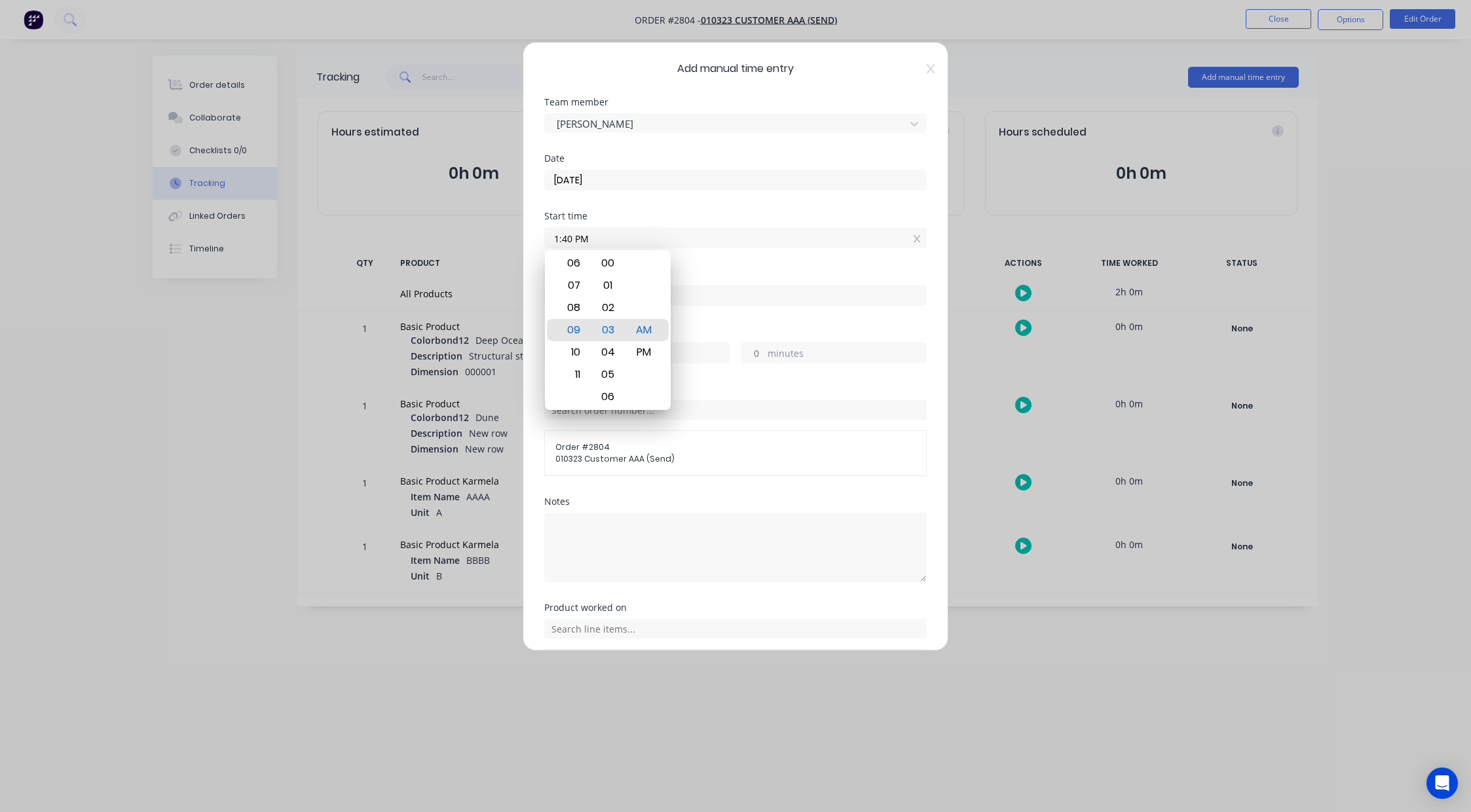
type input "01:40 PM"
click at [596, 216] on div "Start time" at bounding box center [735, 216] width 382 height 9
click at [561, 352] on input "hours" at bounding box center [556, 352] width 23 height 19
type input "1"
type input "02:40 PM"
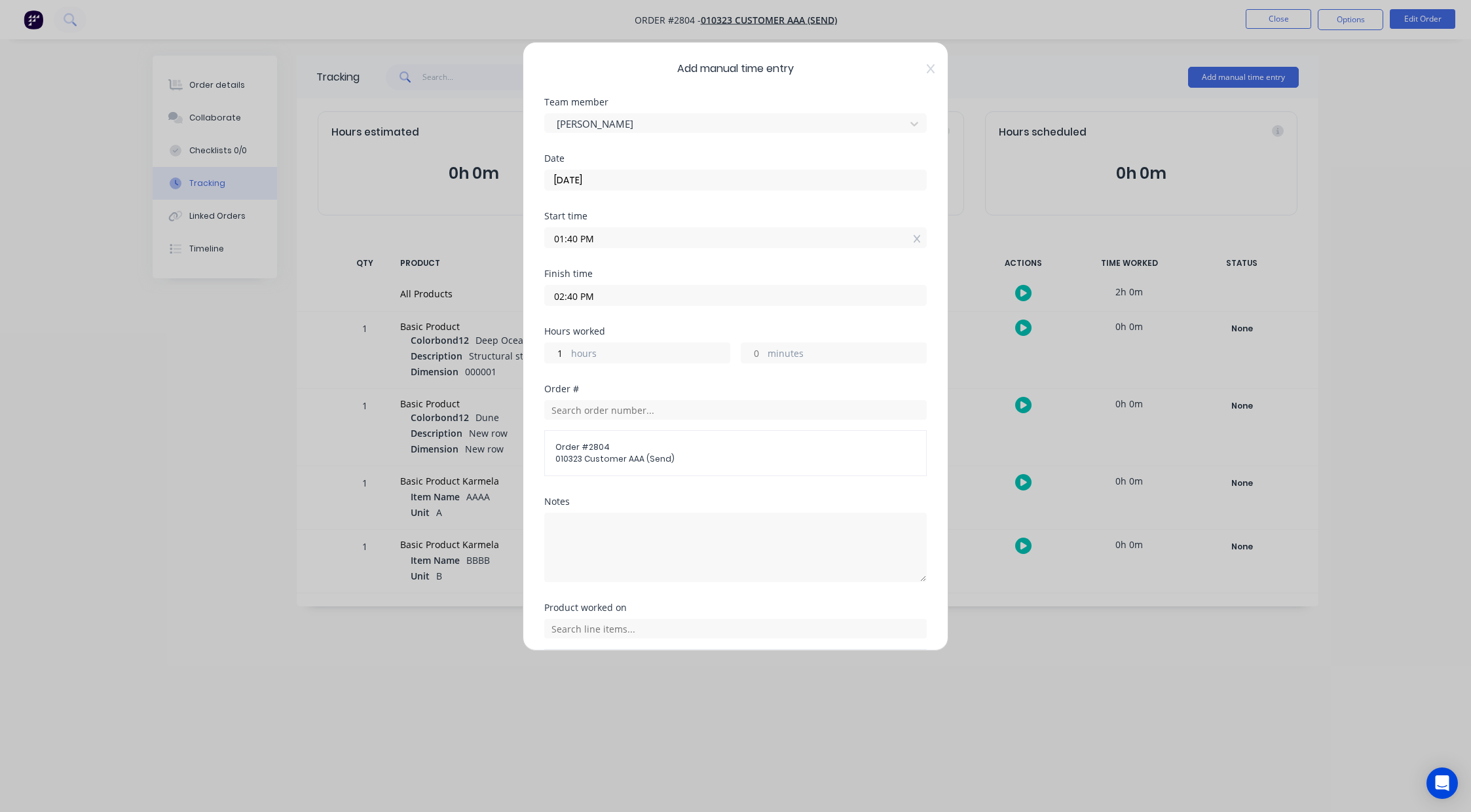
click at [703, 296] on input "02:40 PM" at bounding box center [736, 295] width 381 height 19
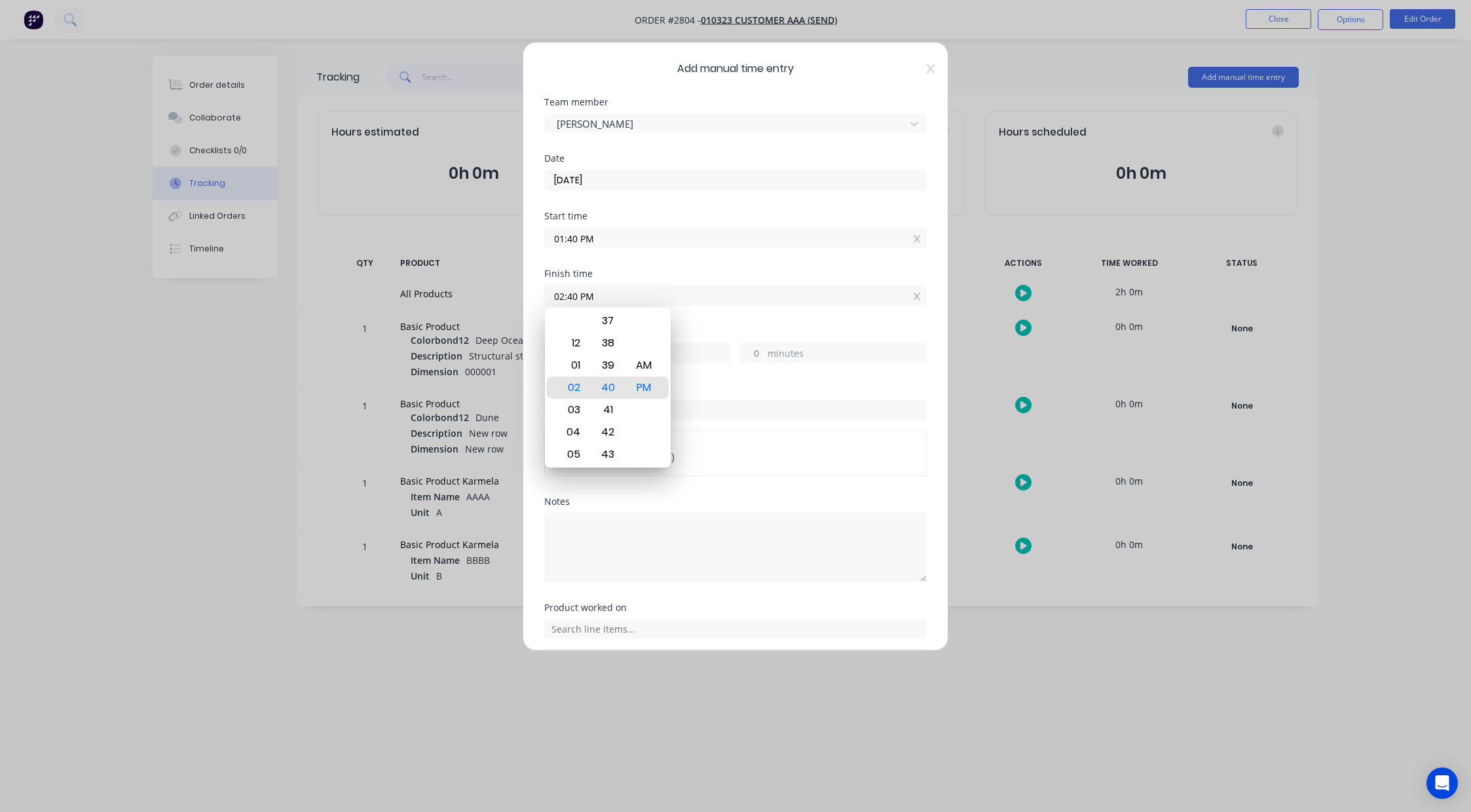
click at [720, 319] on div "Finish time 02:40 PM" at bounding box center [735, 298] width 382 height 58
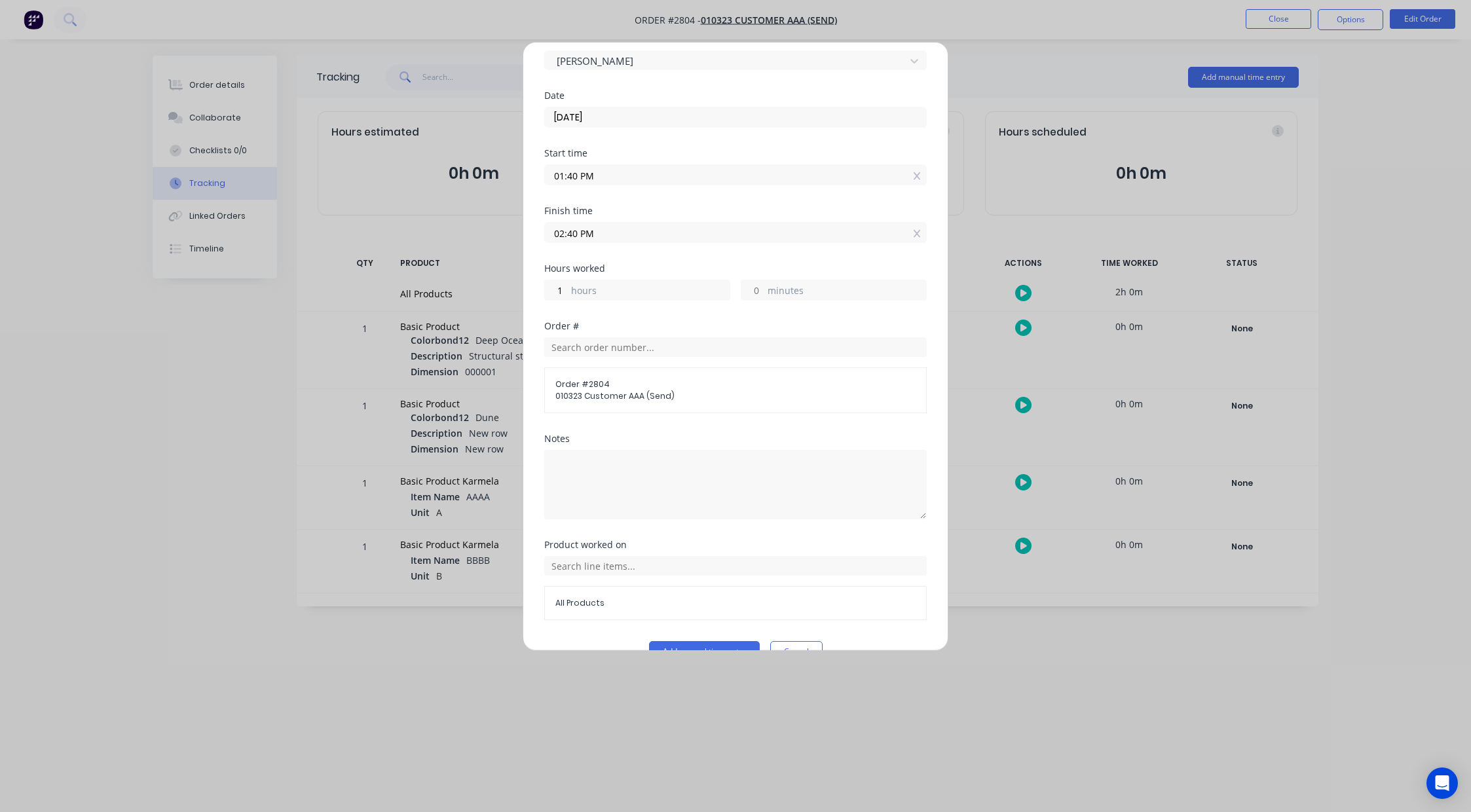
scroll to position [93, 0]
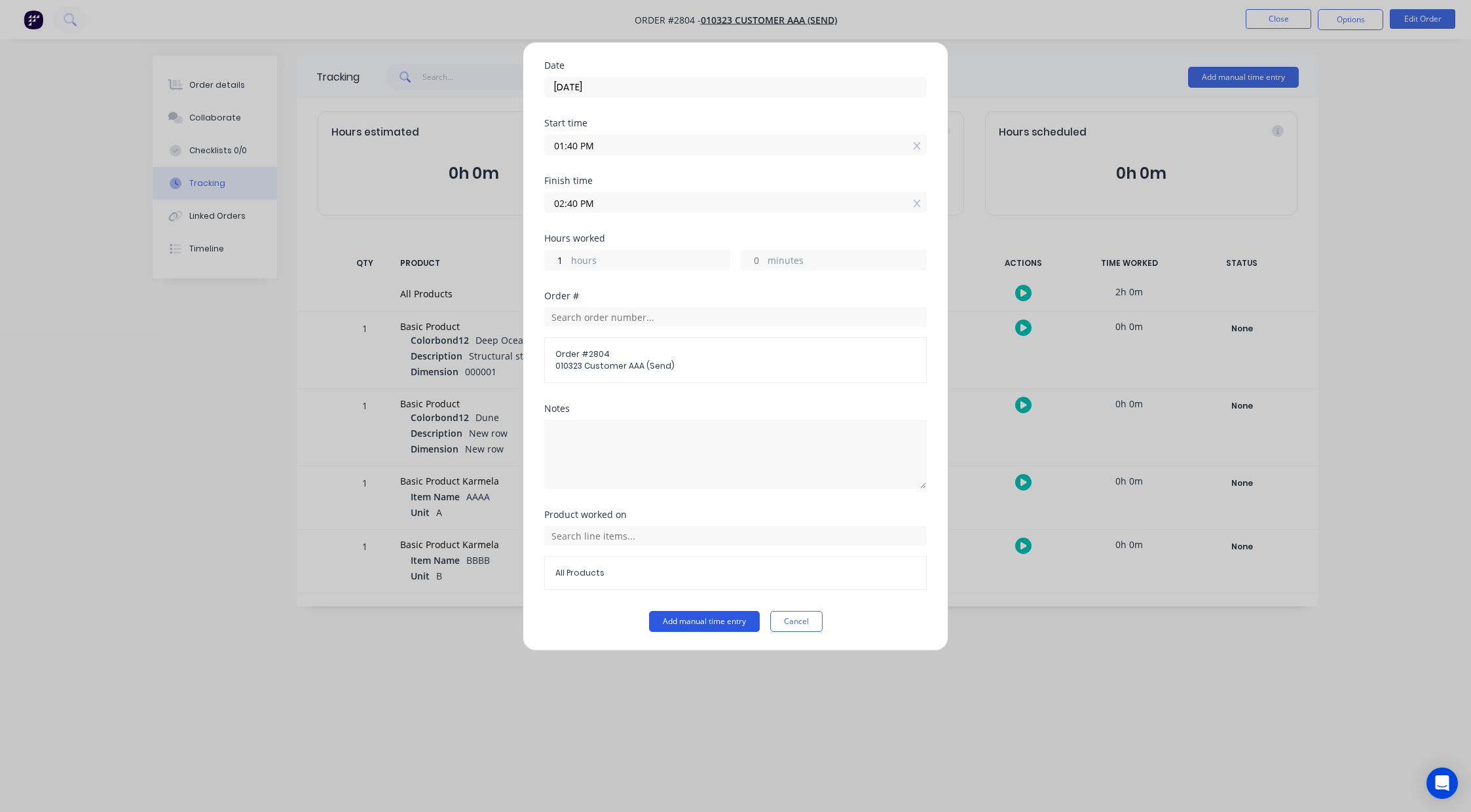
click at [663, 621] on button "Add manual time entry" at bounding box center [704, 621] width 111 height 21
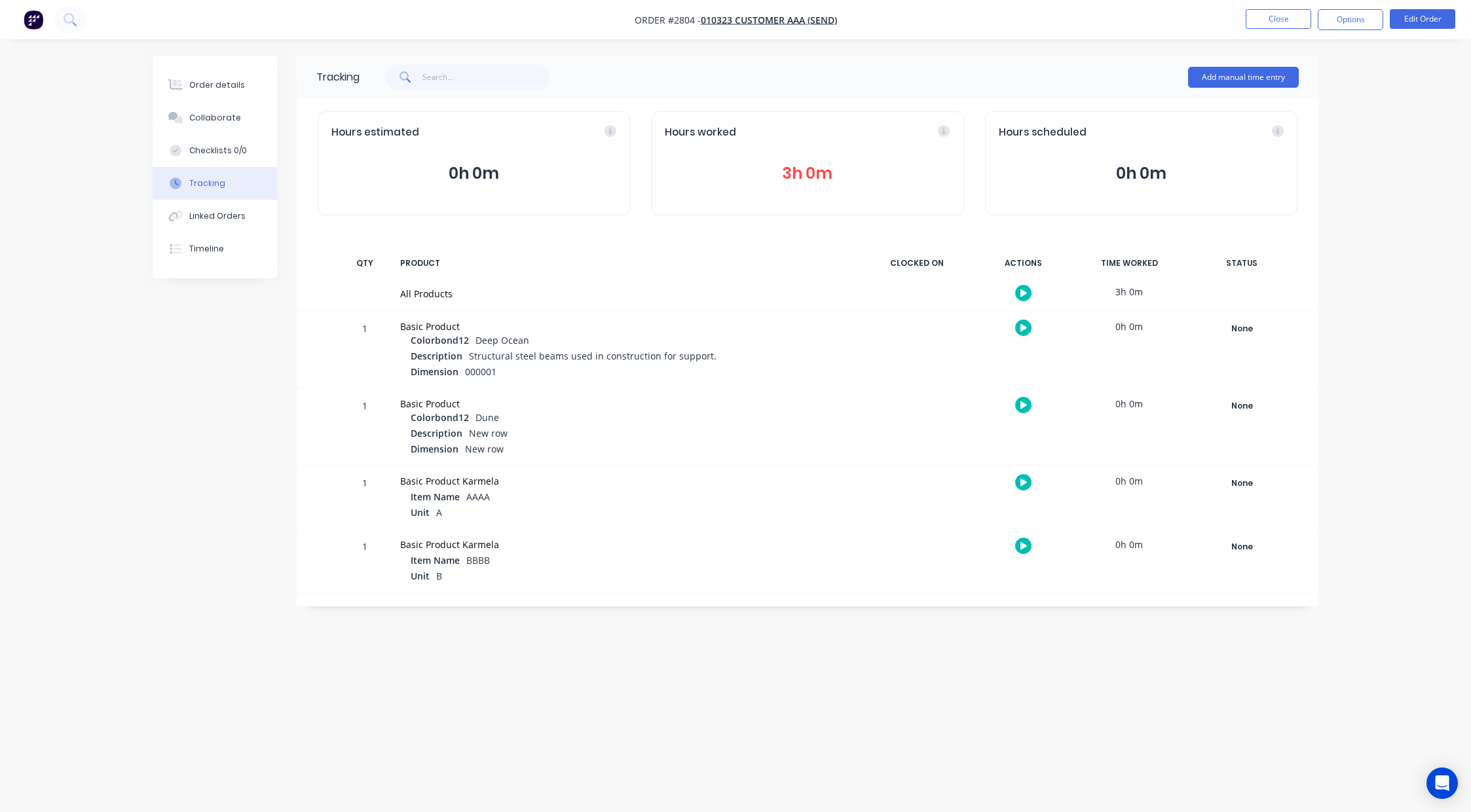
click at [833, 176] on button "3h 0m" at bounding box center [807, 173] width 285 height 24
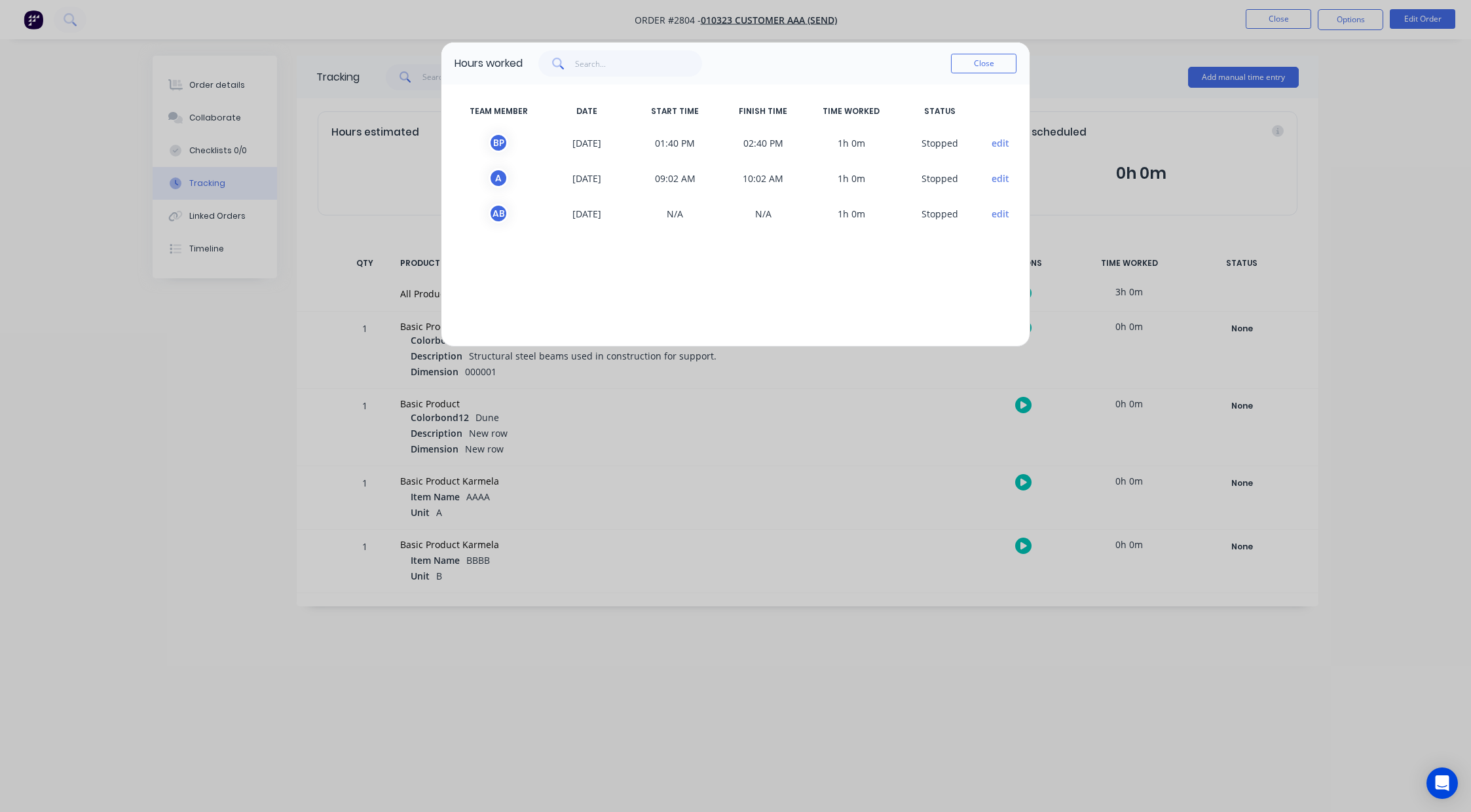
click at [992, 145] on button "edit" at bounding box center [1000, 143] width 17 height 14
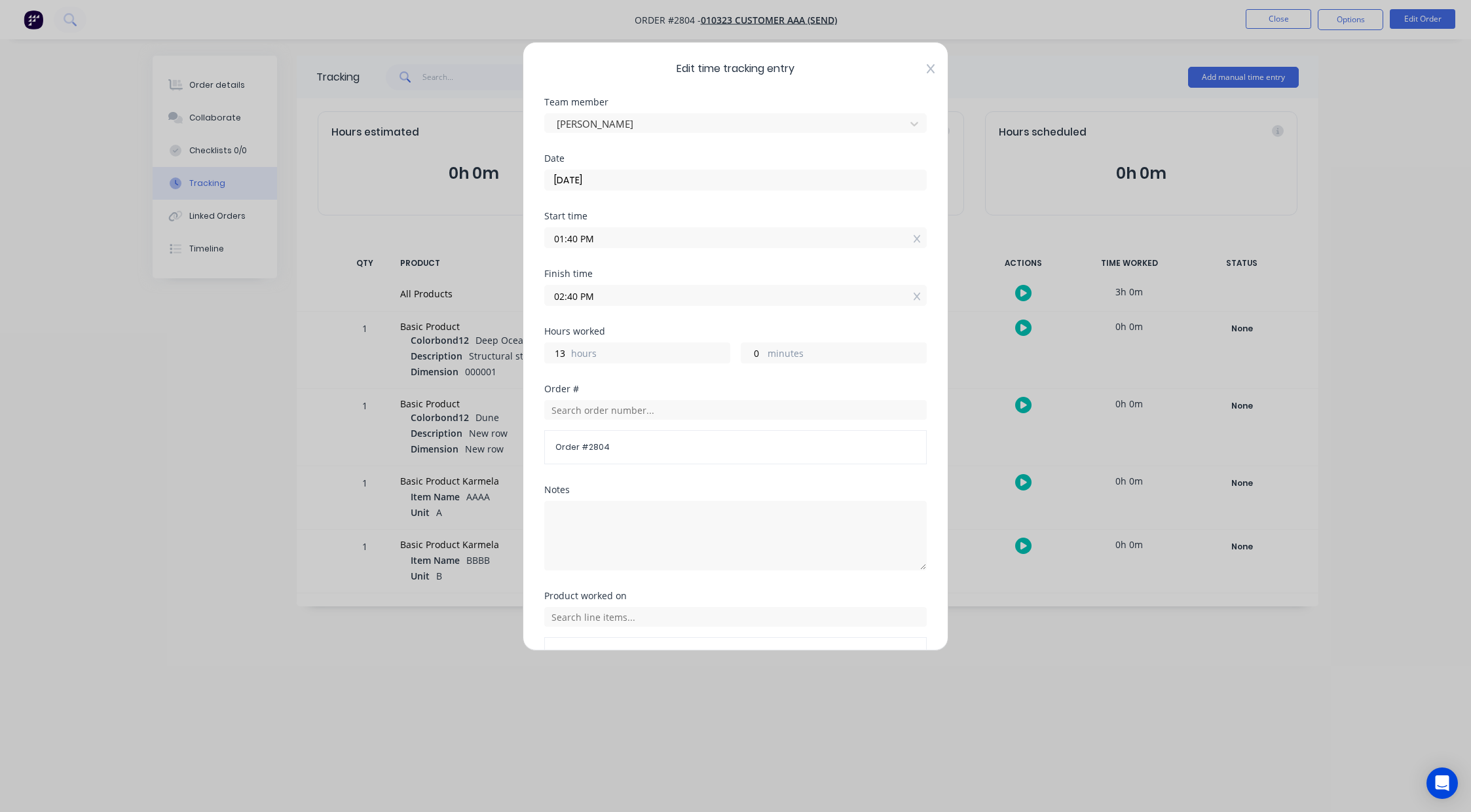
click at [927, 67] on icon at bounding box center [931, 69] width 8 height 10
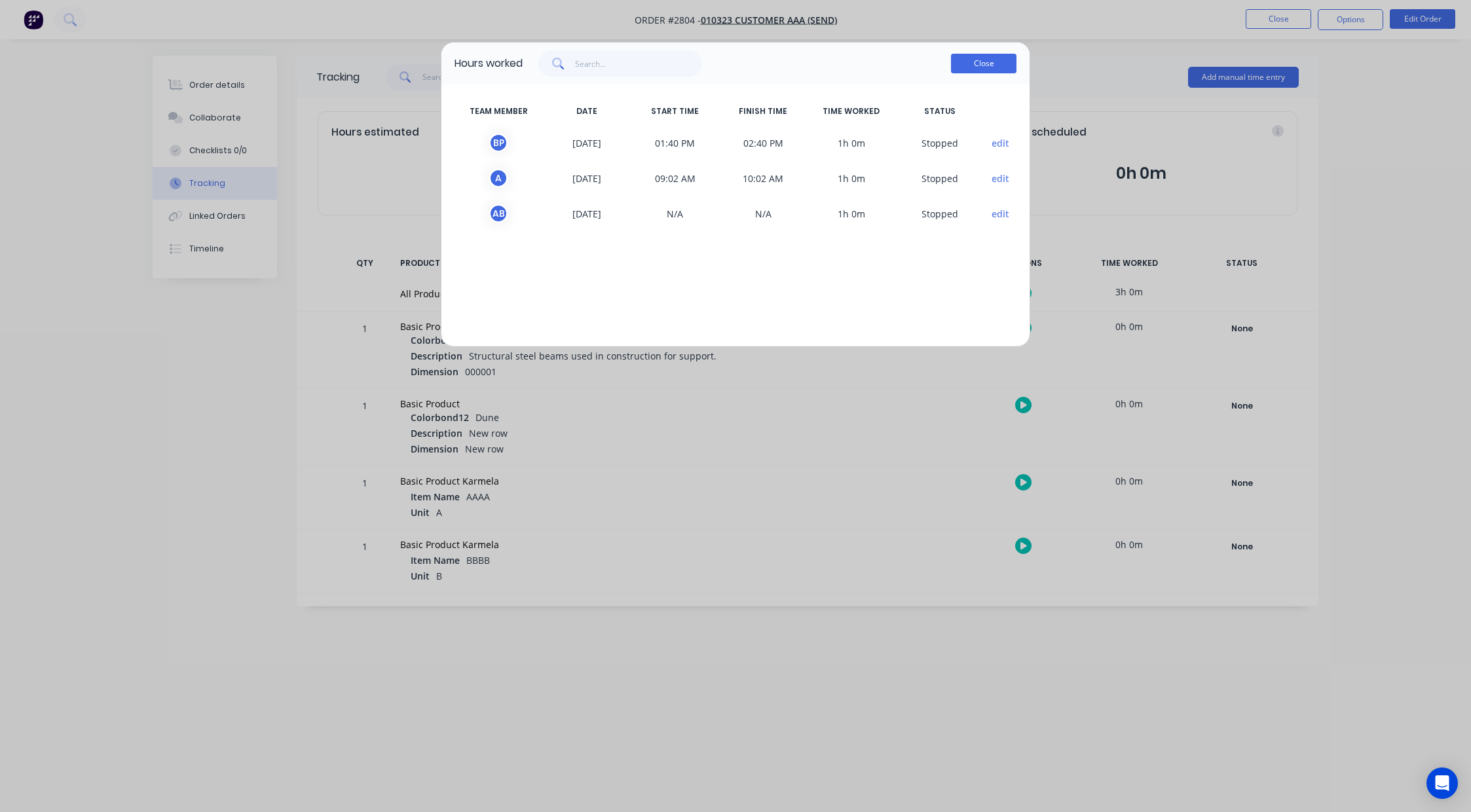
click at [985, 59] on button "Close" at bounding box center [983, 63] width 66 height 19
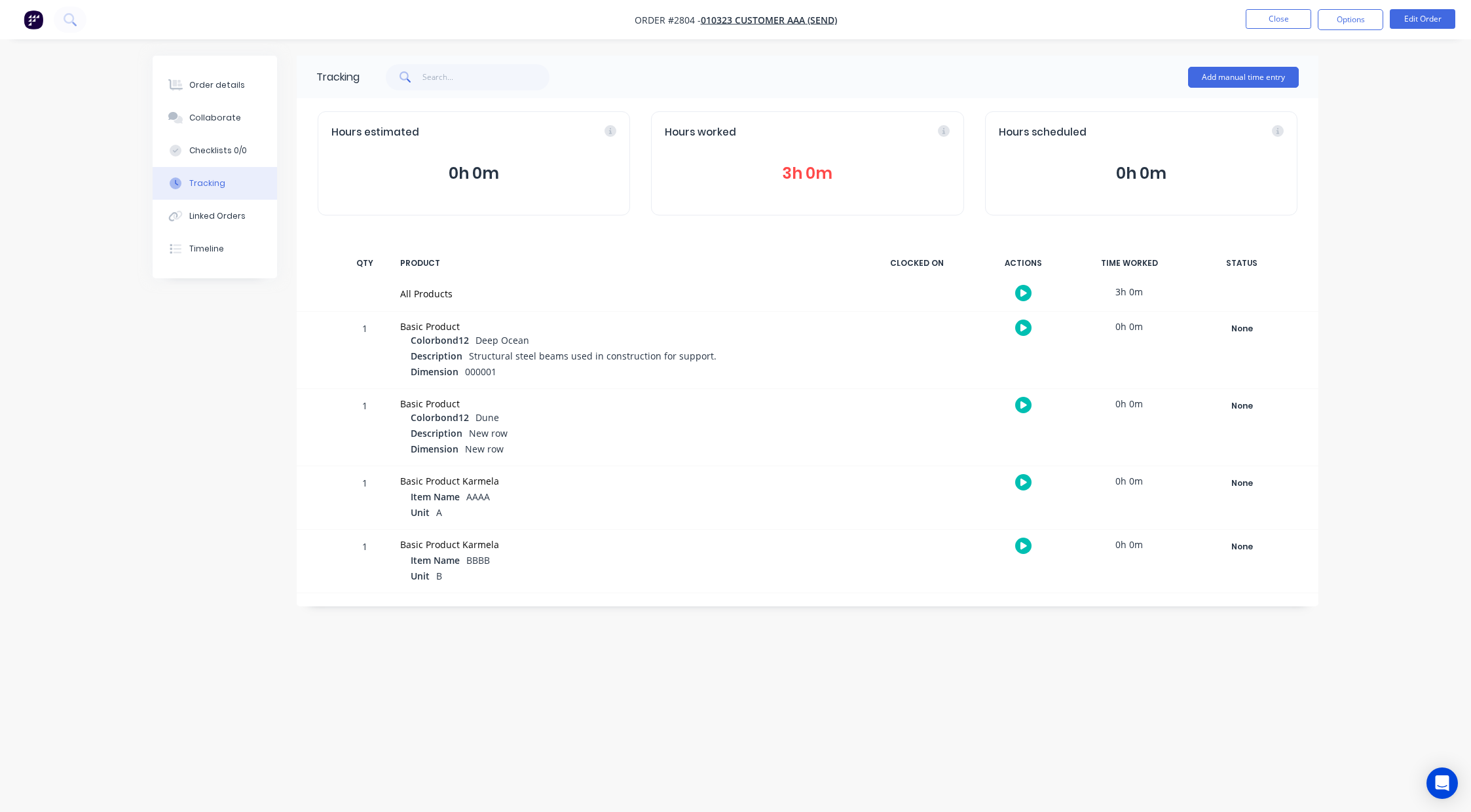
click at [1017, 742] on div "Order details Collaborate Checklists 0/0 Tracking Linked Orders Timeline Order …" at bounding box center [736, 406] width 1471 height 812
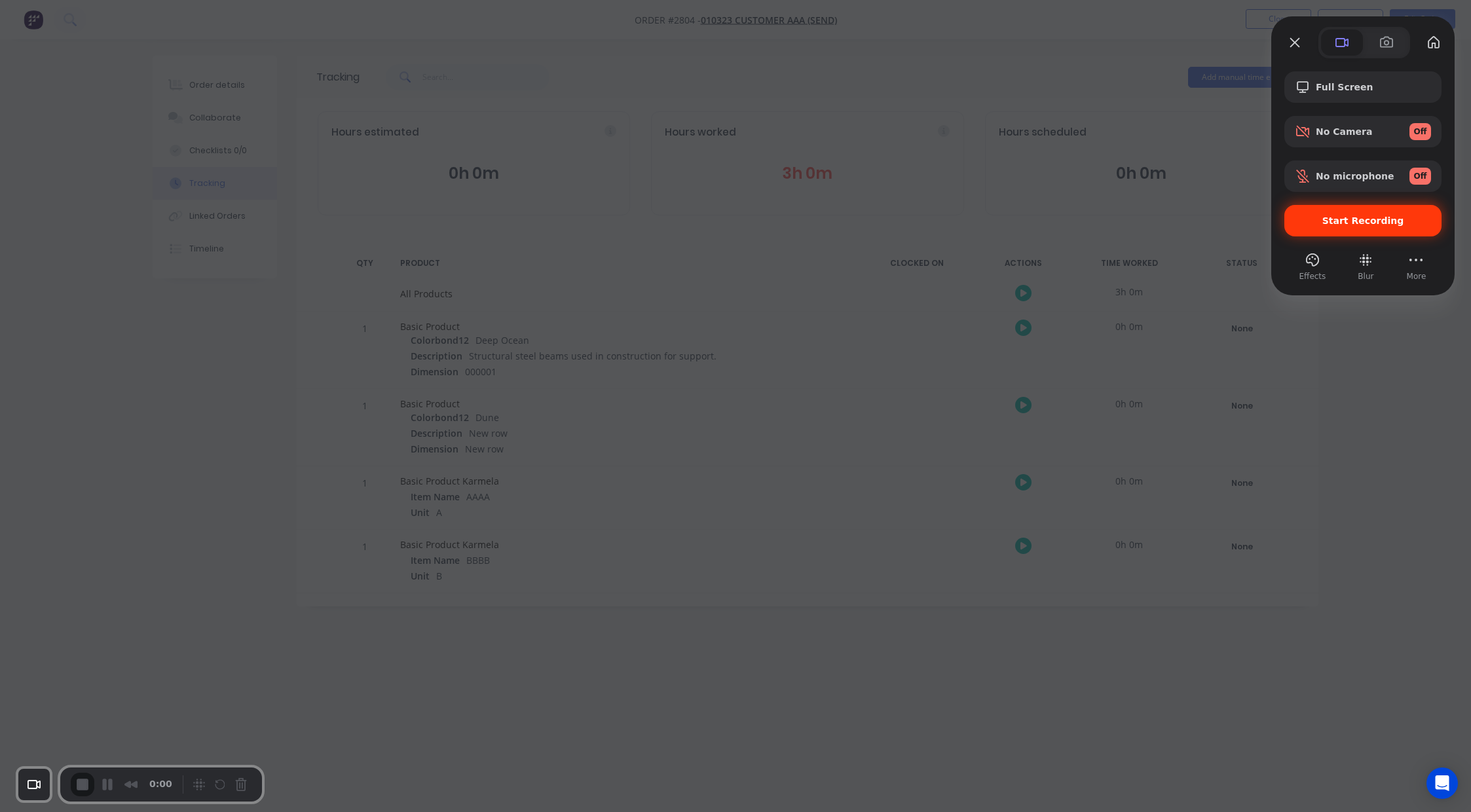
click at [1368, 223] on span "Start Recording" at bounding box center [1363, 220] width 82 height 10
click at [1348, 83] on span "Full Screen" at bounding box center [1373, 87] width 115 height 10
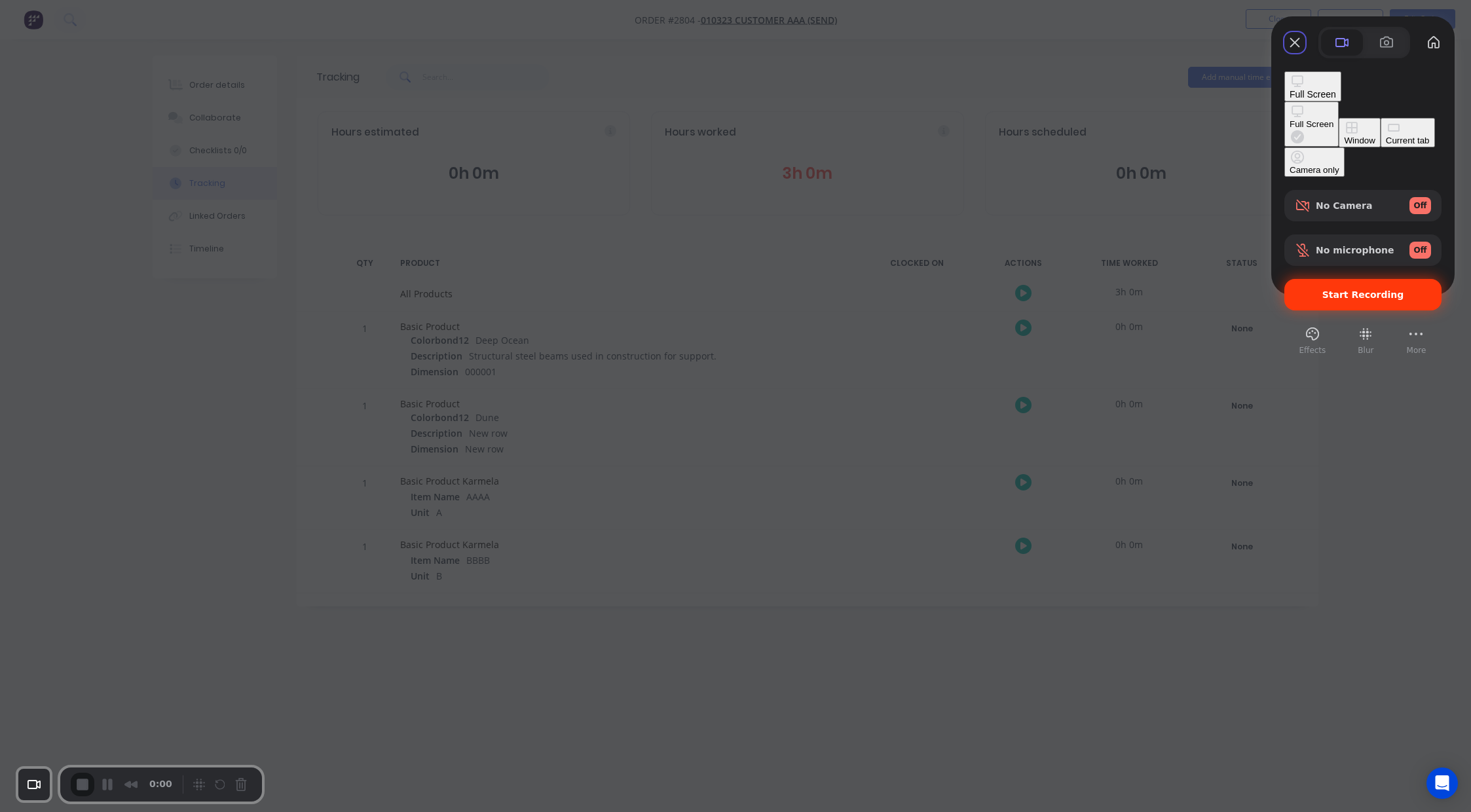
click at [1386, 144] on div "Current tab" at bounding box center [1408, 140] width 44 height 10
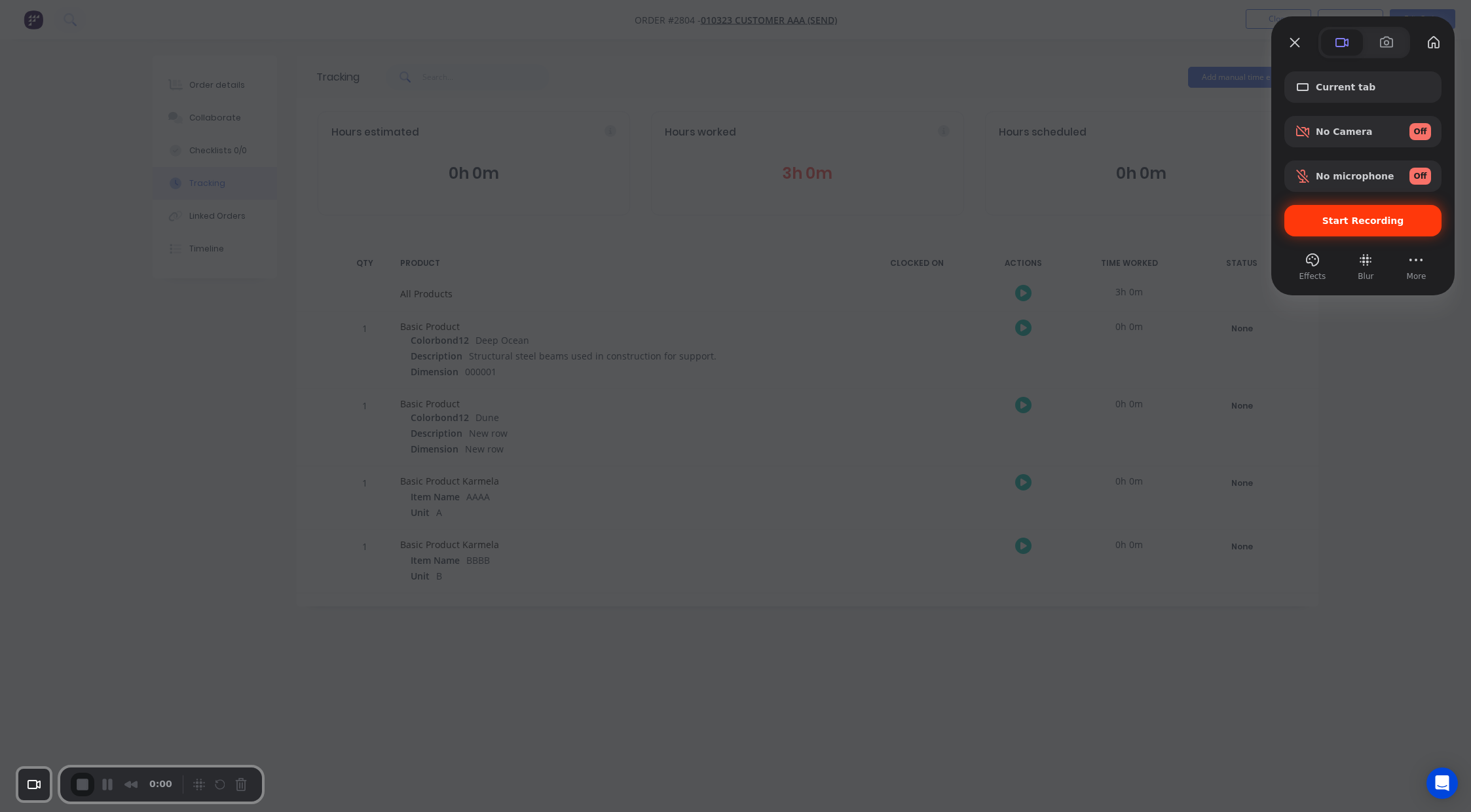
click at [1346, 234] on div "Start Recording" at bounding box center [1363, 220] width 157 height 31
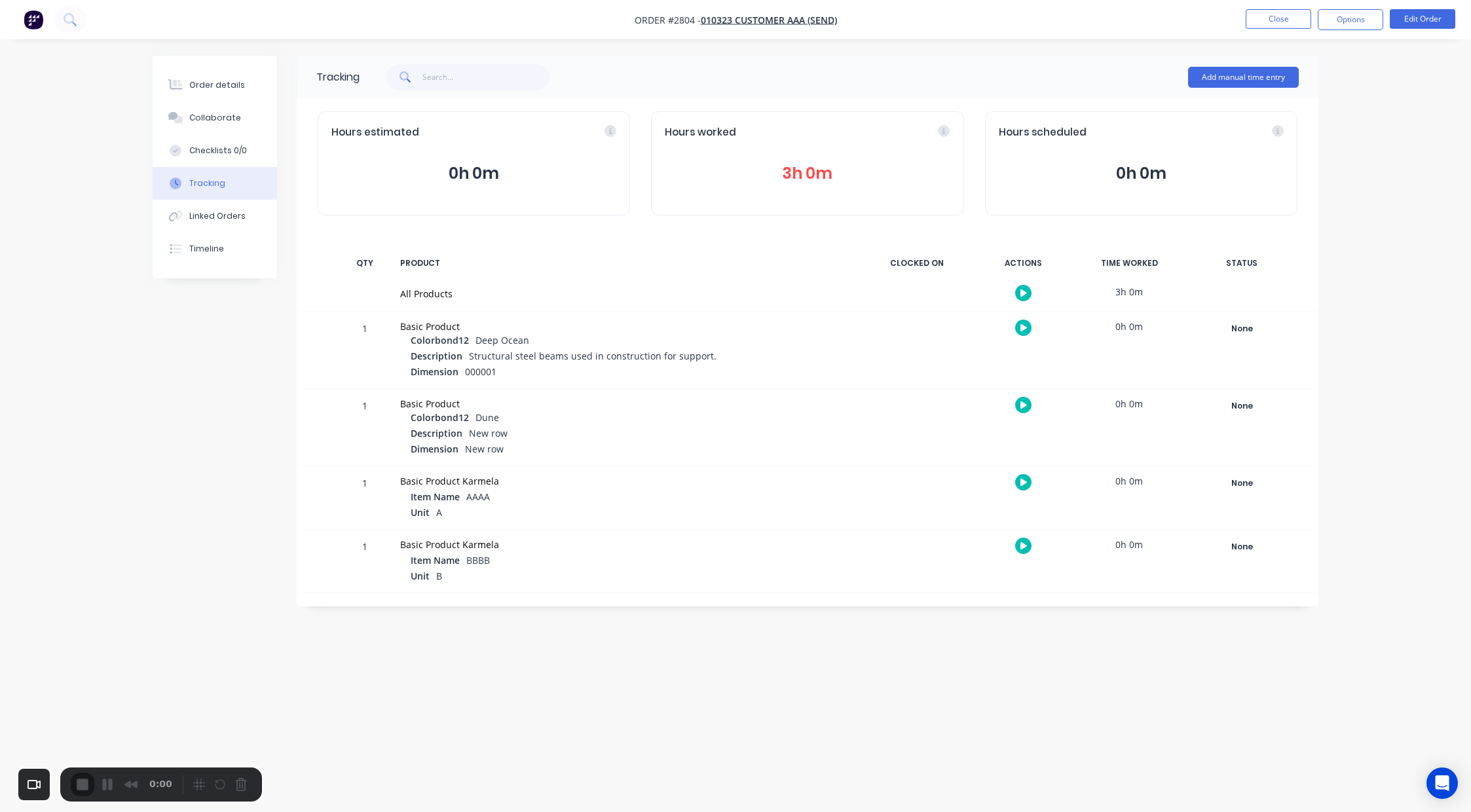
click at [1216, 83] on button "Add manual time entry" at bounding box center [1243, 77] width 111 height 21
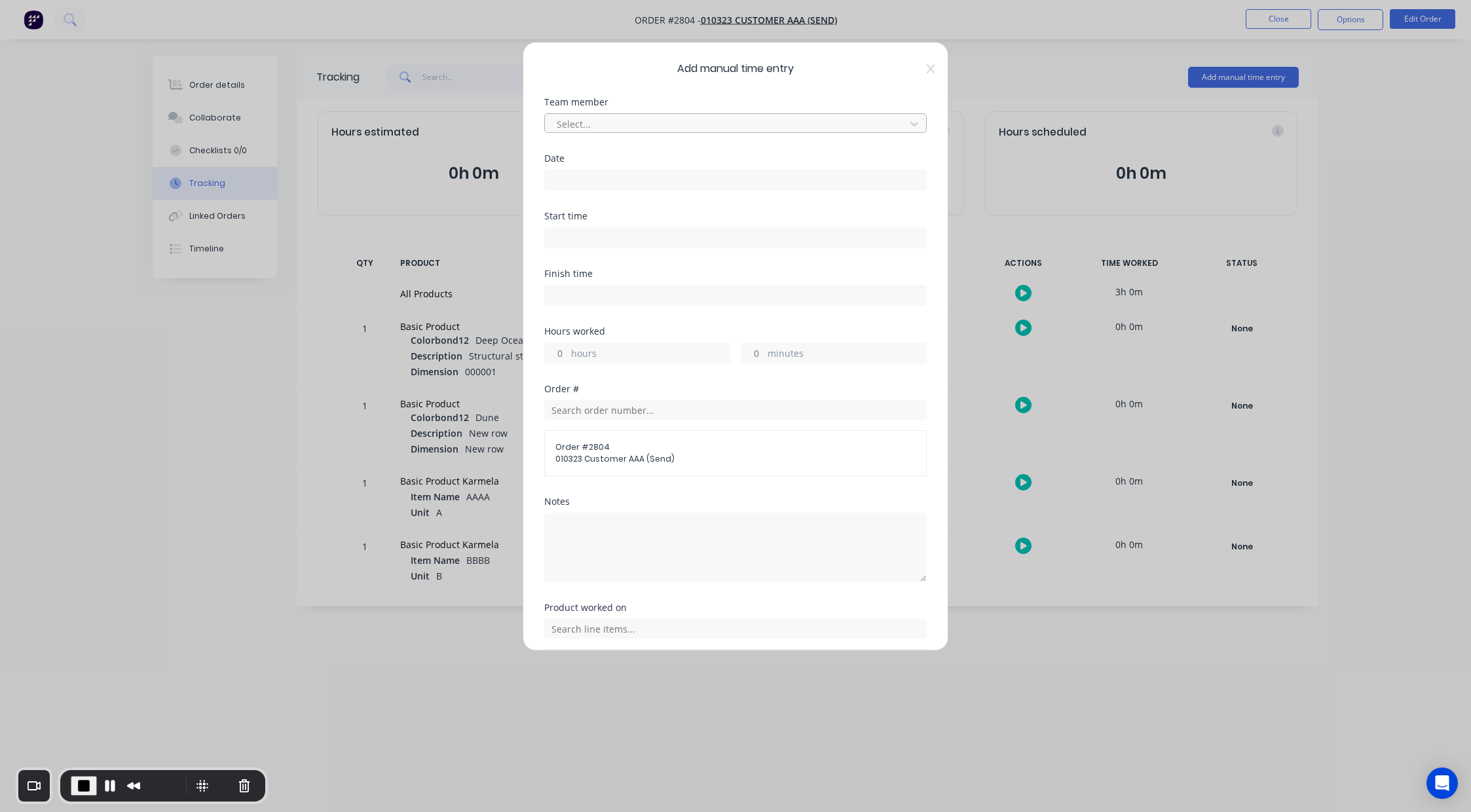
click at [645, 123] on div at bounding box center [727, 124] width 343 height 17
click at [628, 191] on div "Billy Parrish" at bounding box center [730, 201] width 373 height 24
click at [580, 176] on input at bounding box center [736, 180] width 381 height 19
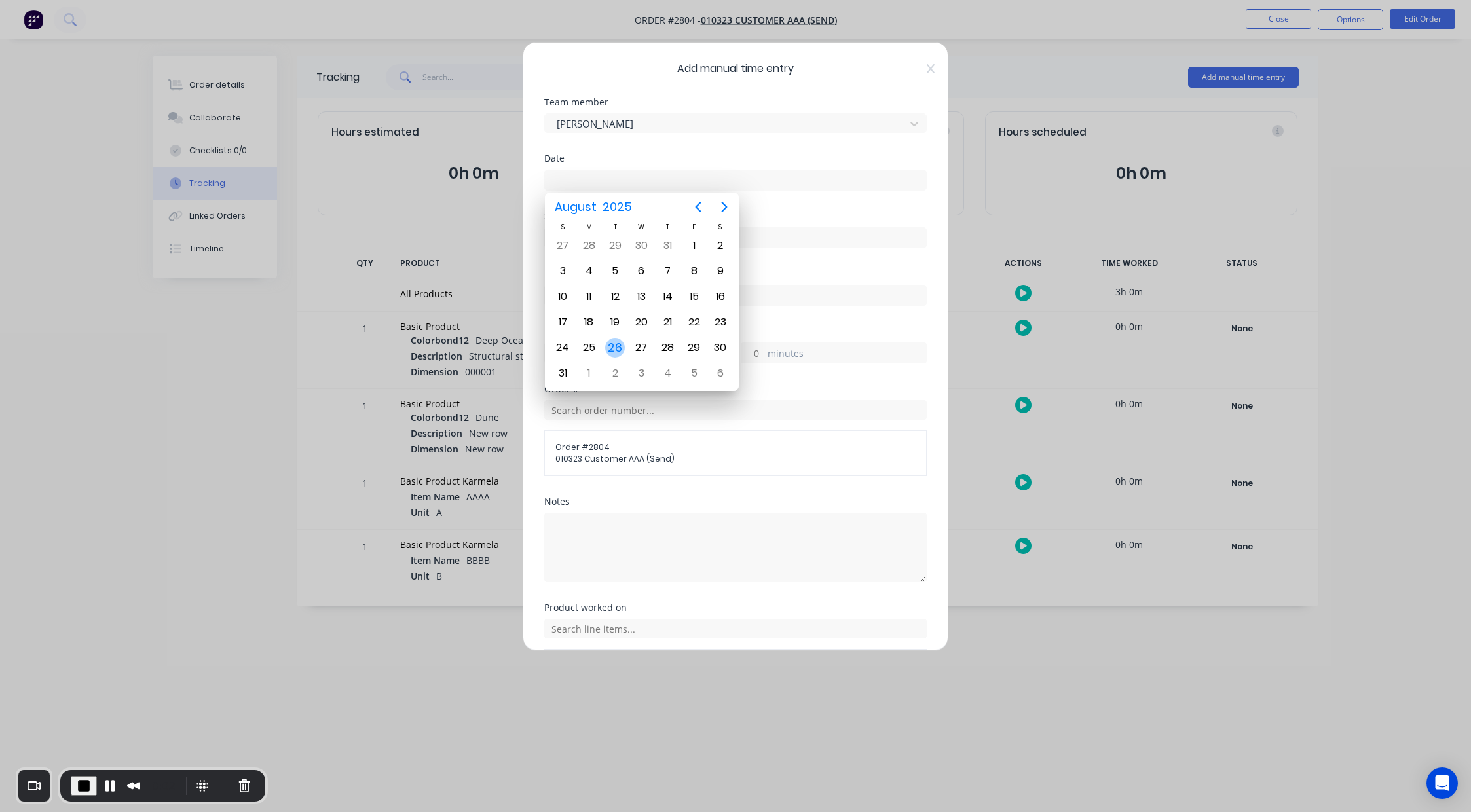
click at [613, 347] on div "26" at bounding box center [615, 347] width 19 height 19
type input "26/08/2025"
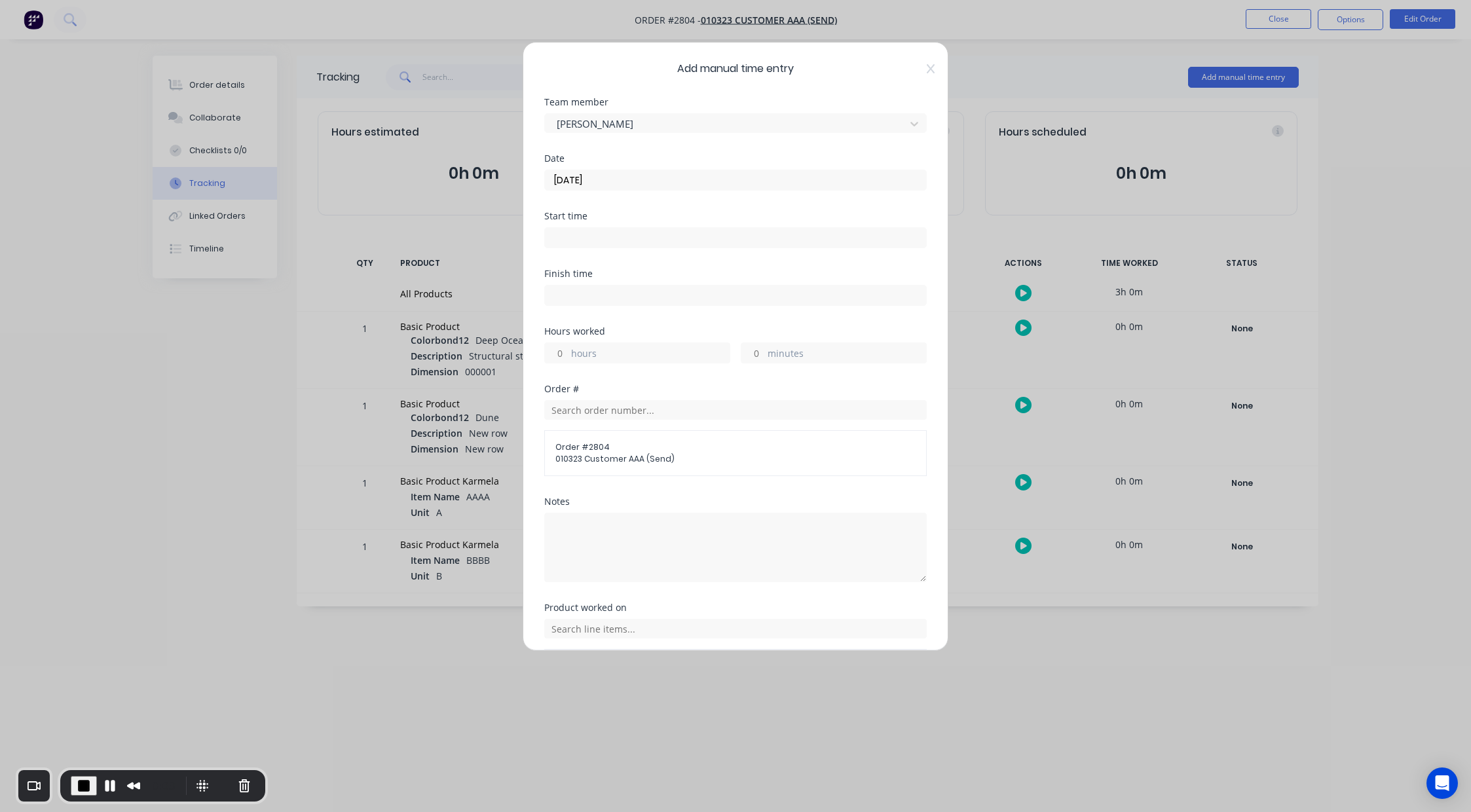
click at [672, 237] on input at bounding box center [736, 238] width 381 height 19
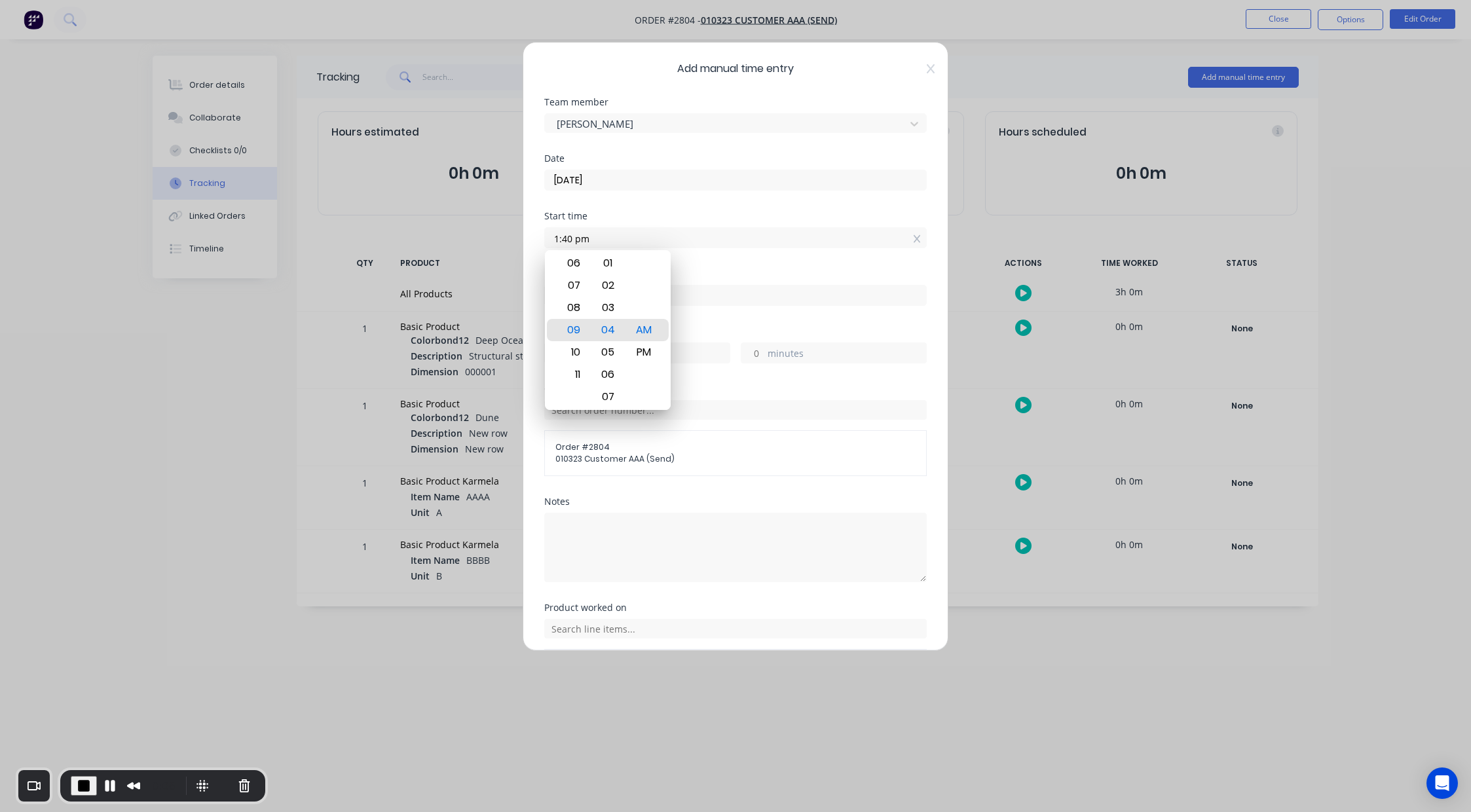
type input "01:40 PM"
click at [682, 201] on div "Date 26/08/2025" at bounding box center [735, 183] width 382 height 58
click at [550, 351] on input "hours" at bounding box center [556, 352] width 23 height 19
type input "1"
type input "02:40 PM"
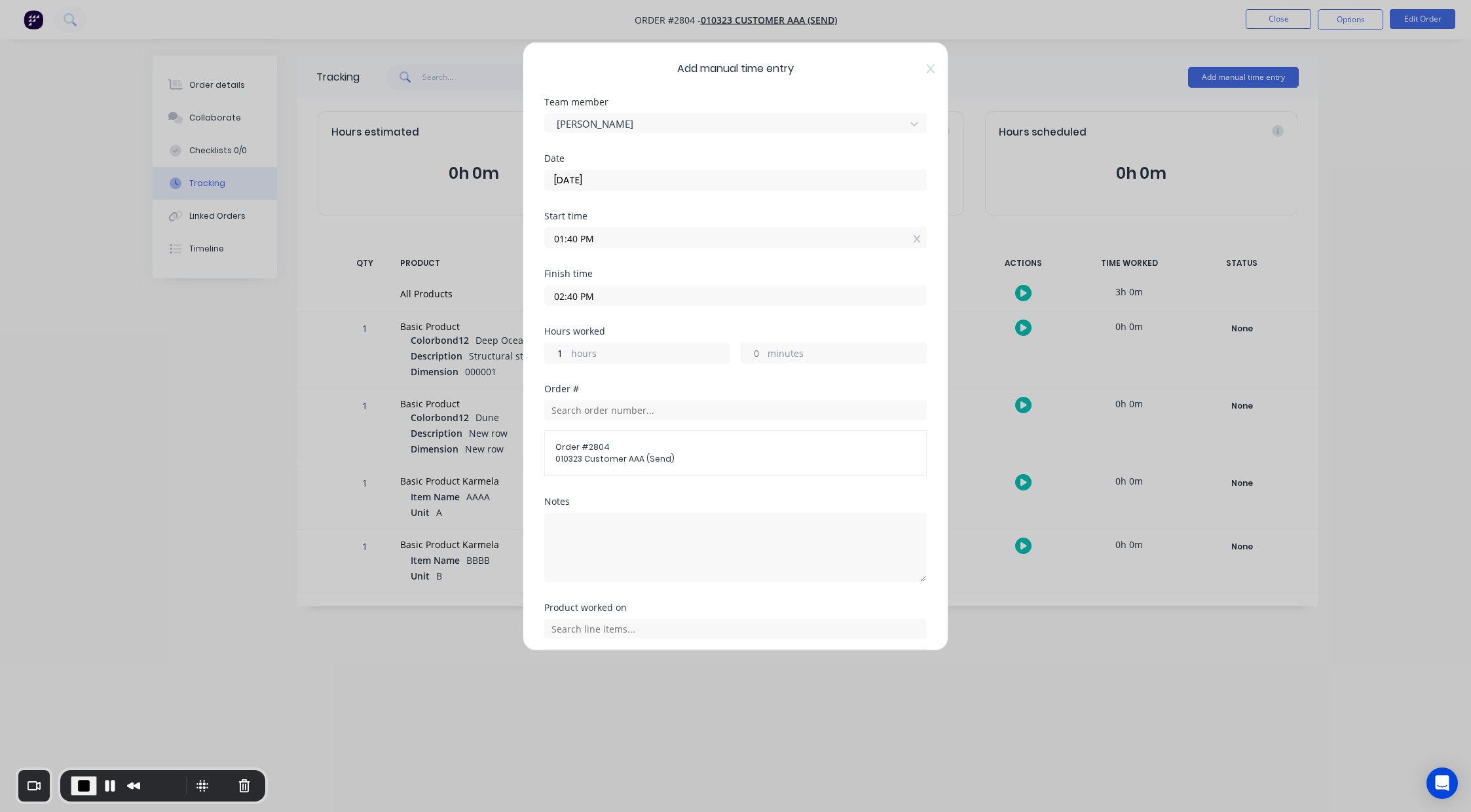
click at [677, 327] on div "Hours worked" at bounding box center [735, 331] width 382 height 9
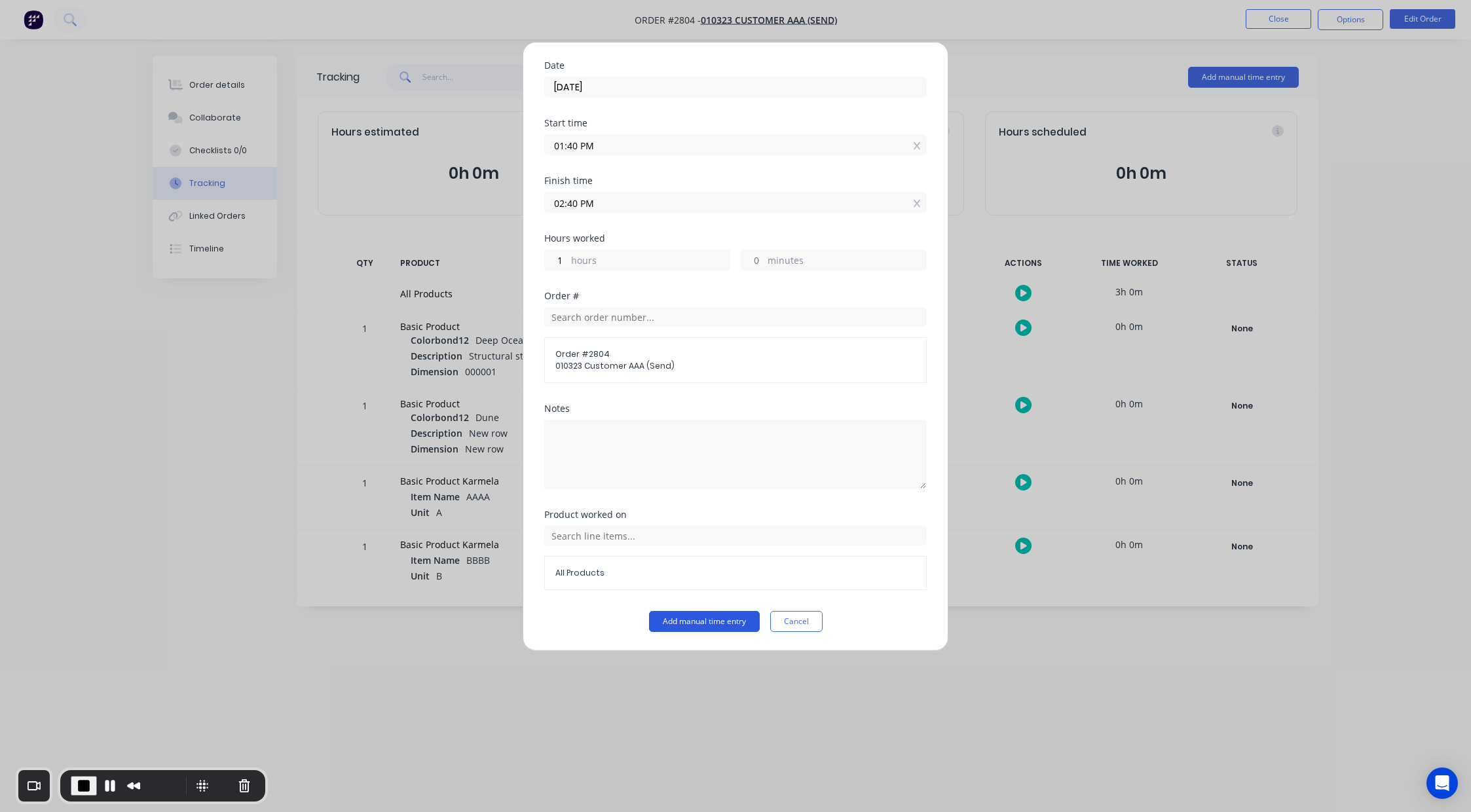
click at [665, 617] on button "Add manual time entry" at bounding box center [704, 621] width 111 height 21
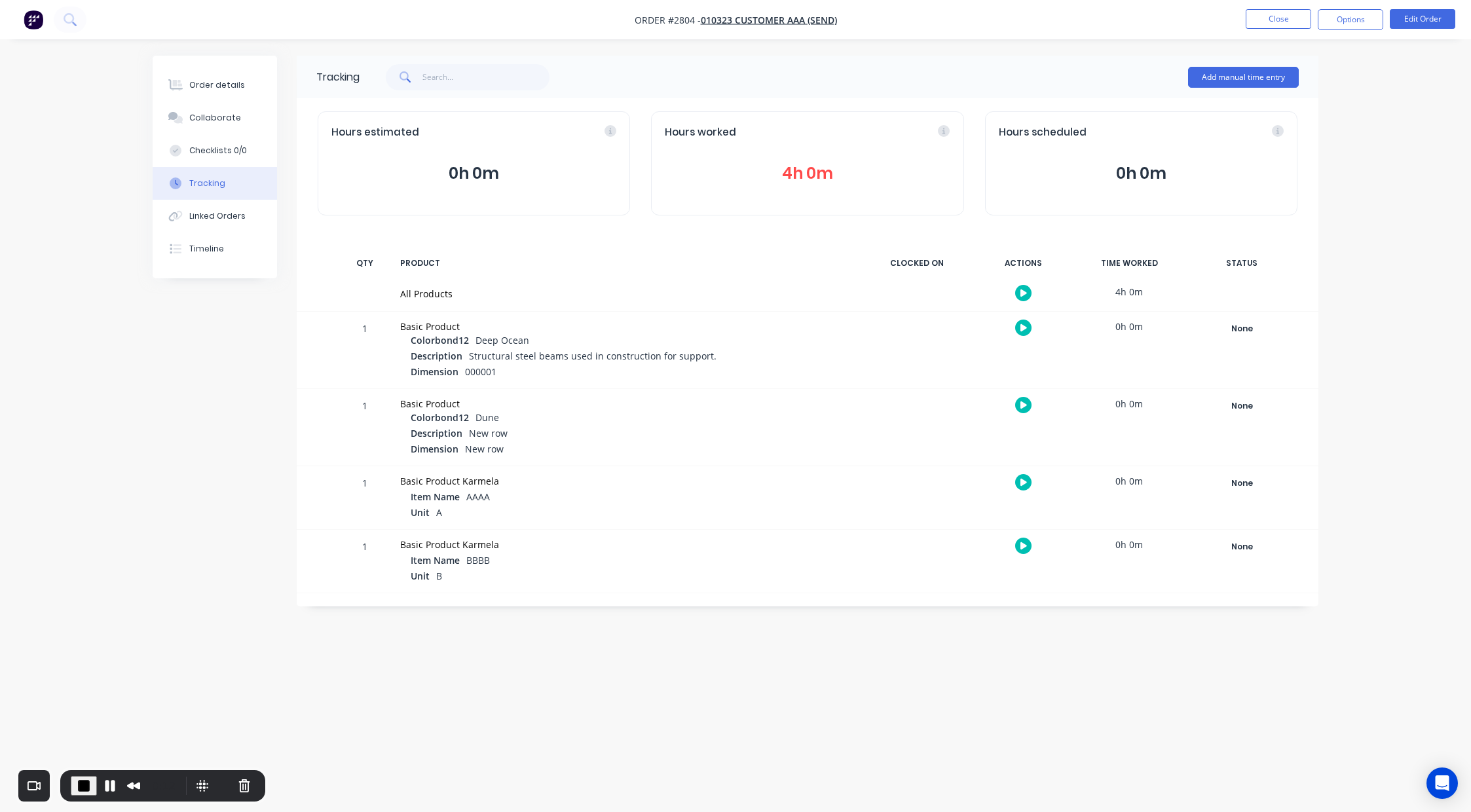
click at [791, 181] on button "4h 0m" at bounding box center [807, 173] width 285 height 24
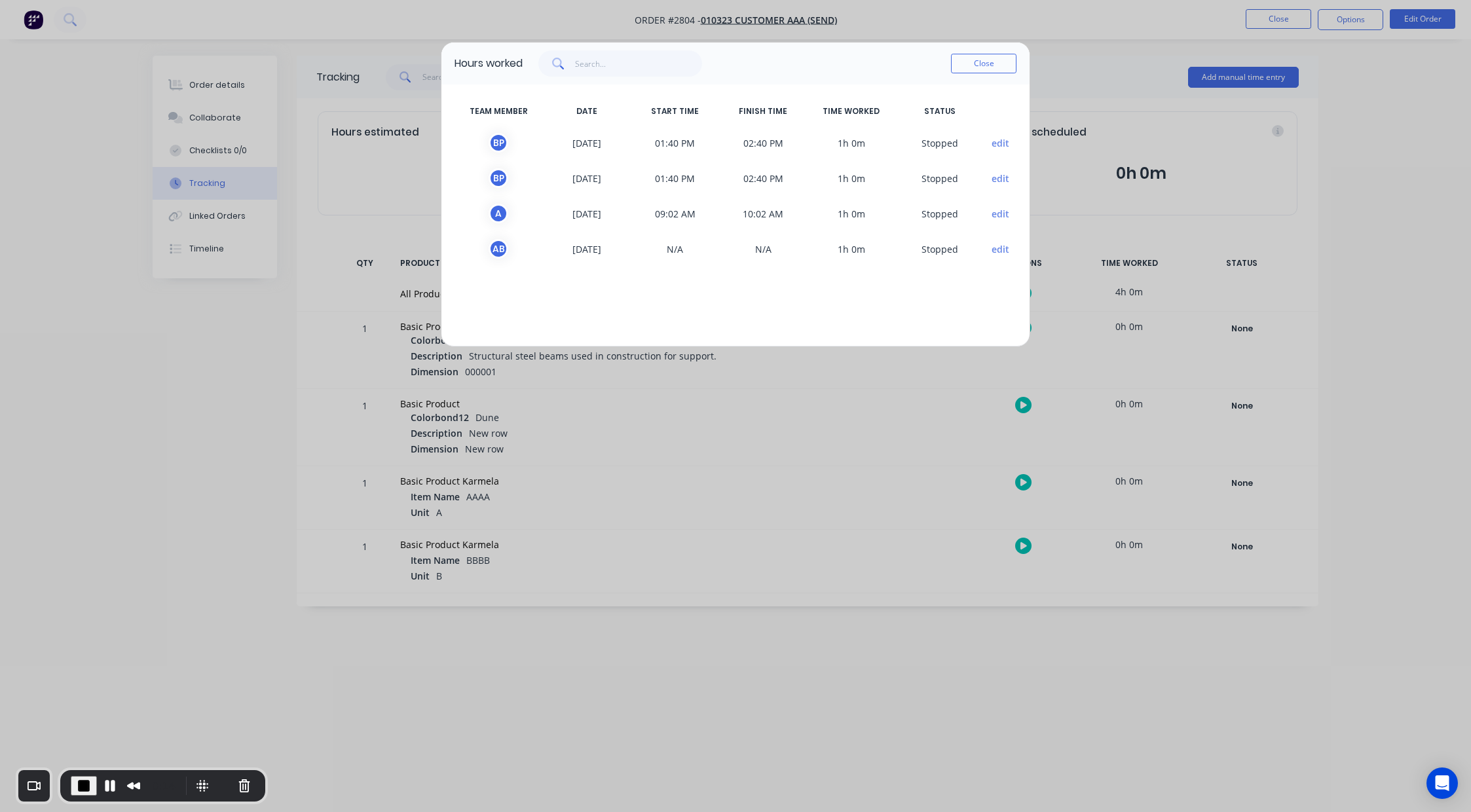
click at [1002, 144] on button "edit" at bounding box center [1000, 143] width 17 height 14
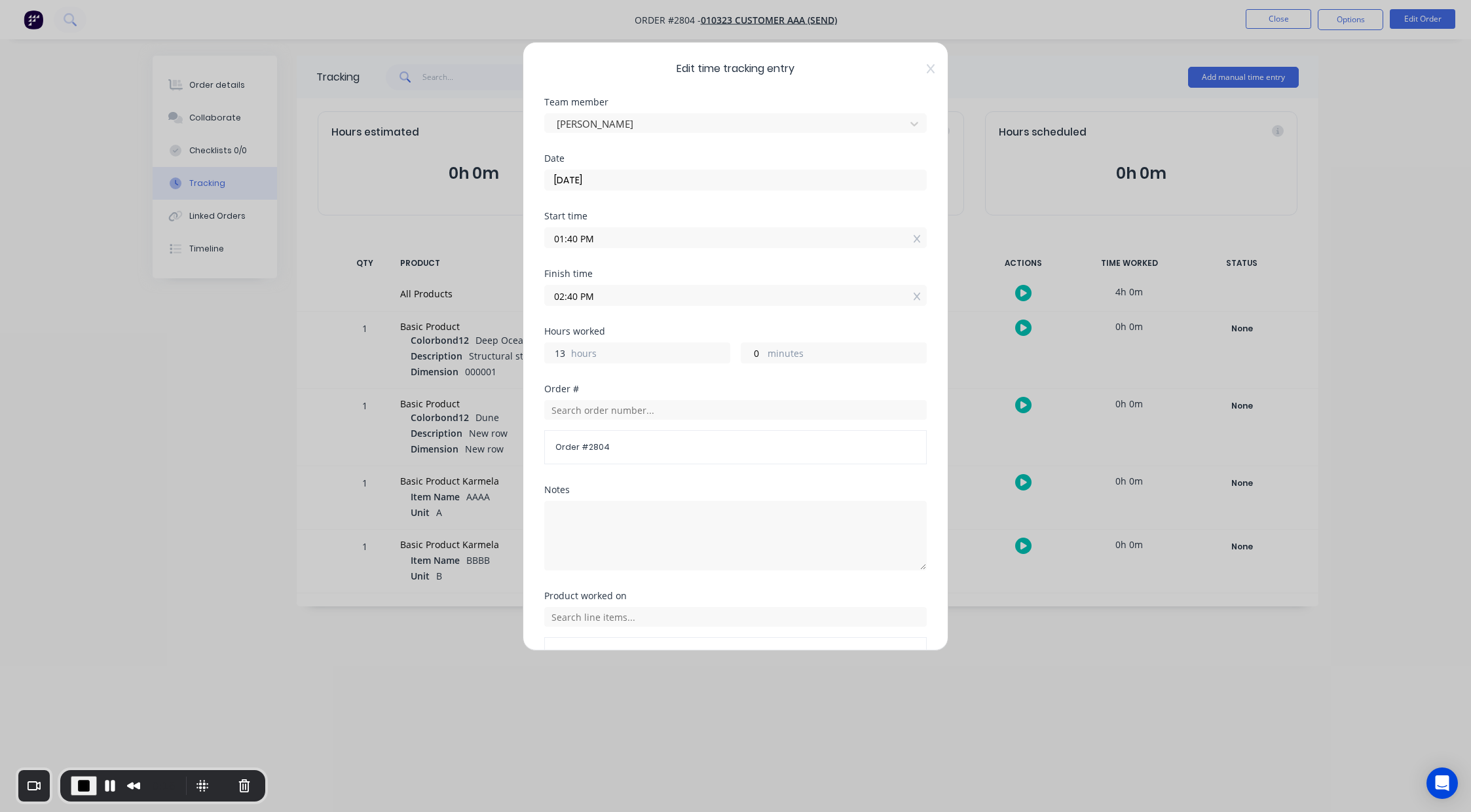
drag, startPoint x: 554, startPoint y: 353, endPoint x: 567, endPoint y: 353, distance: 13.0
click at [567, 353] on input "13" at bounding box center [556, 352] width 23 height 19
type input "02:40 AM"
click at [71, 781] on button "End Recording" at bounding box center [84, 785] width 26 height 19
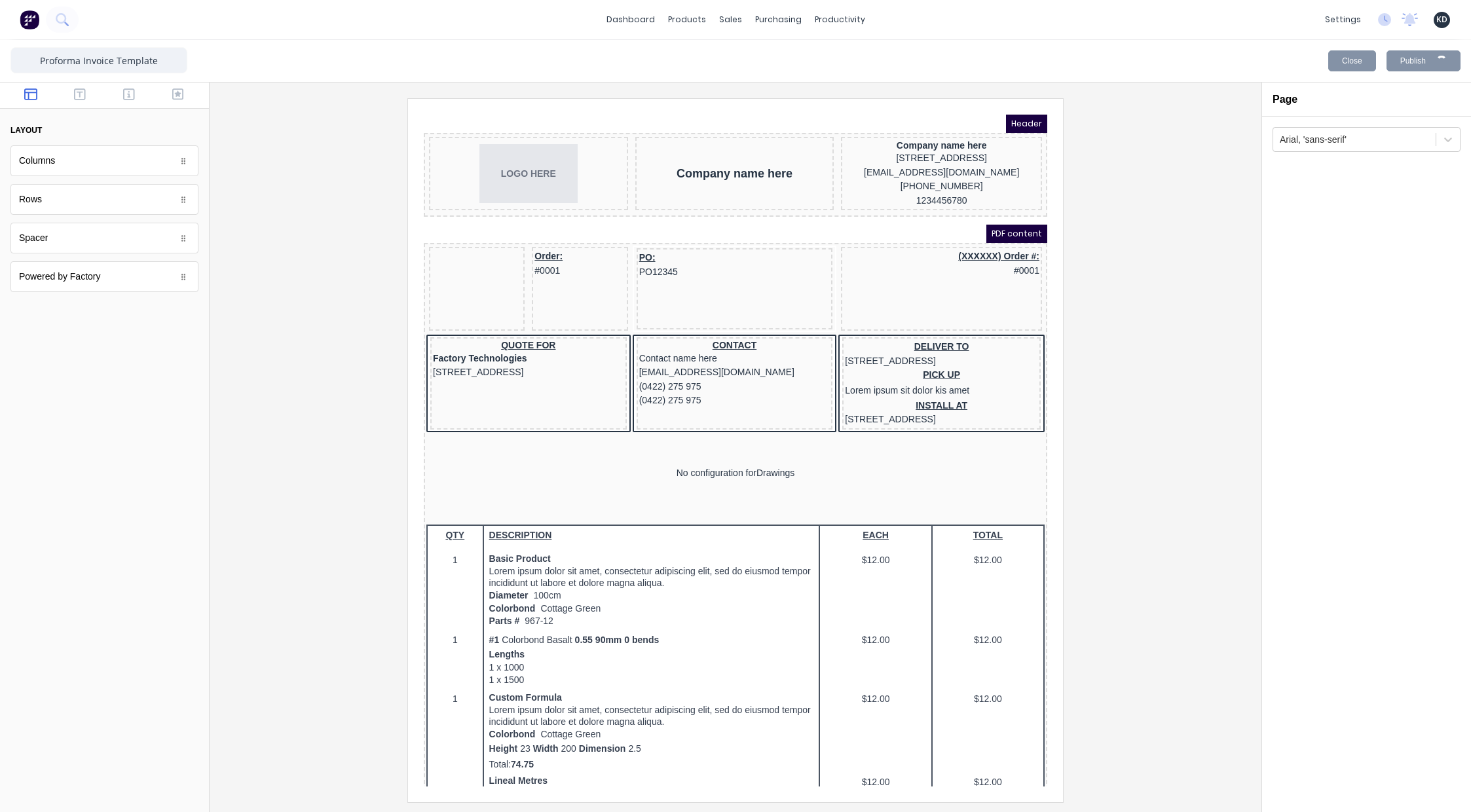
scroll to position [707, 0]
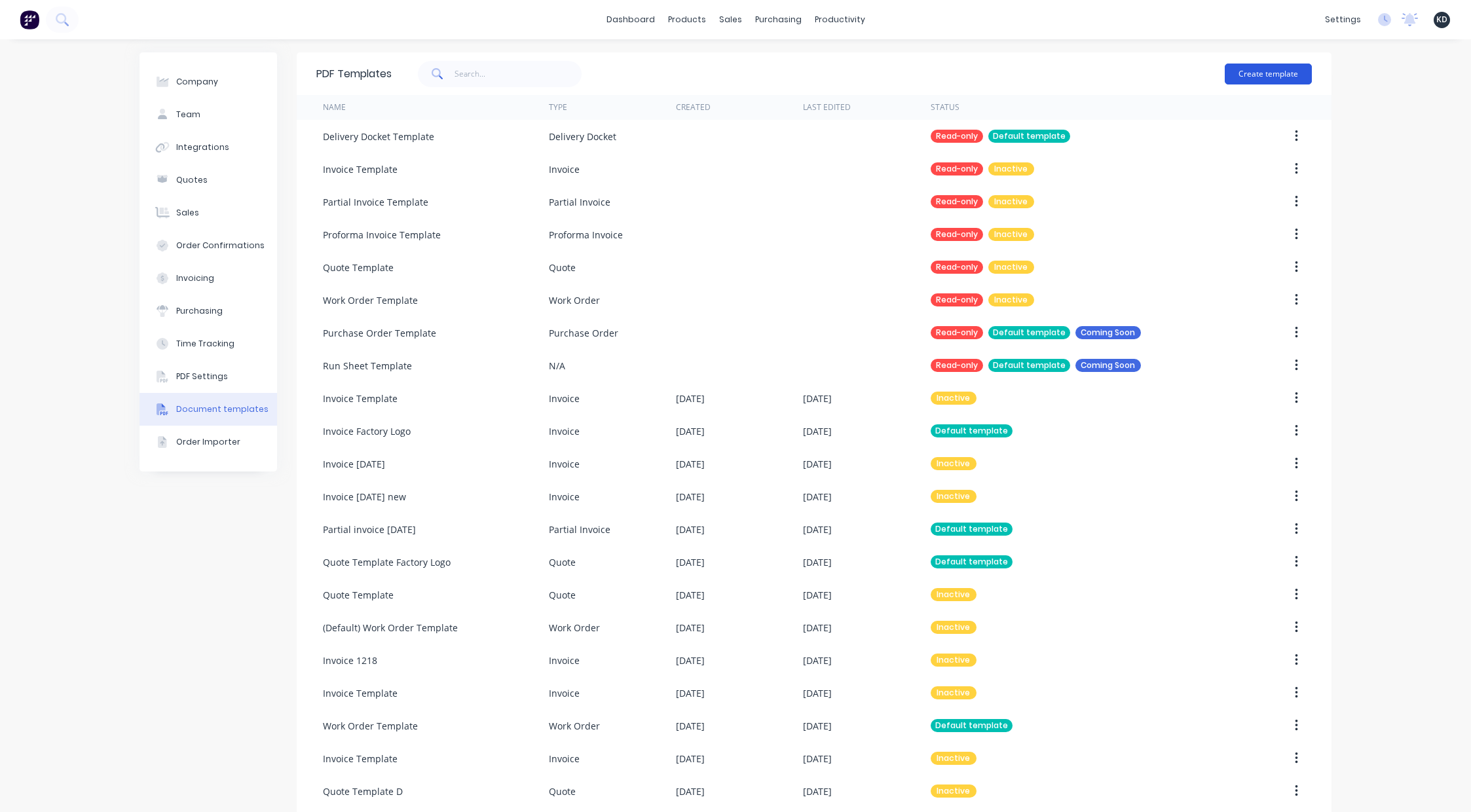
click at [1274, 73] on button "Create template" at bounding box center [1268, 74] width 87 height 21
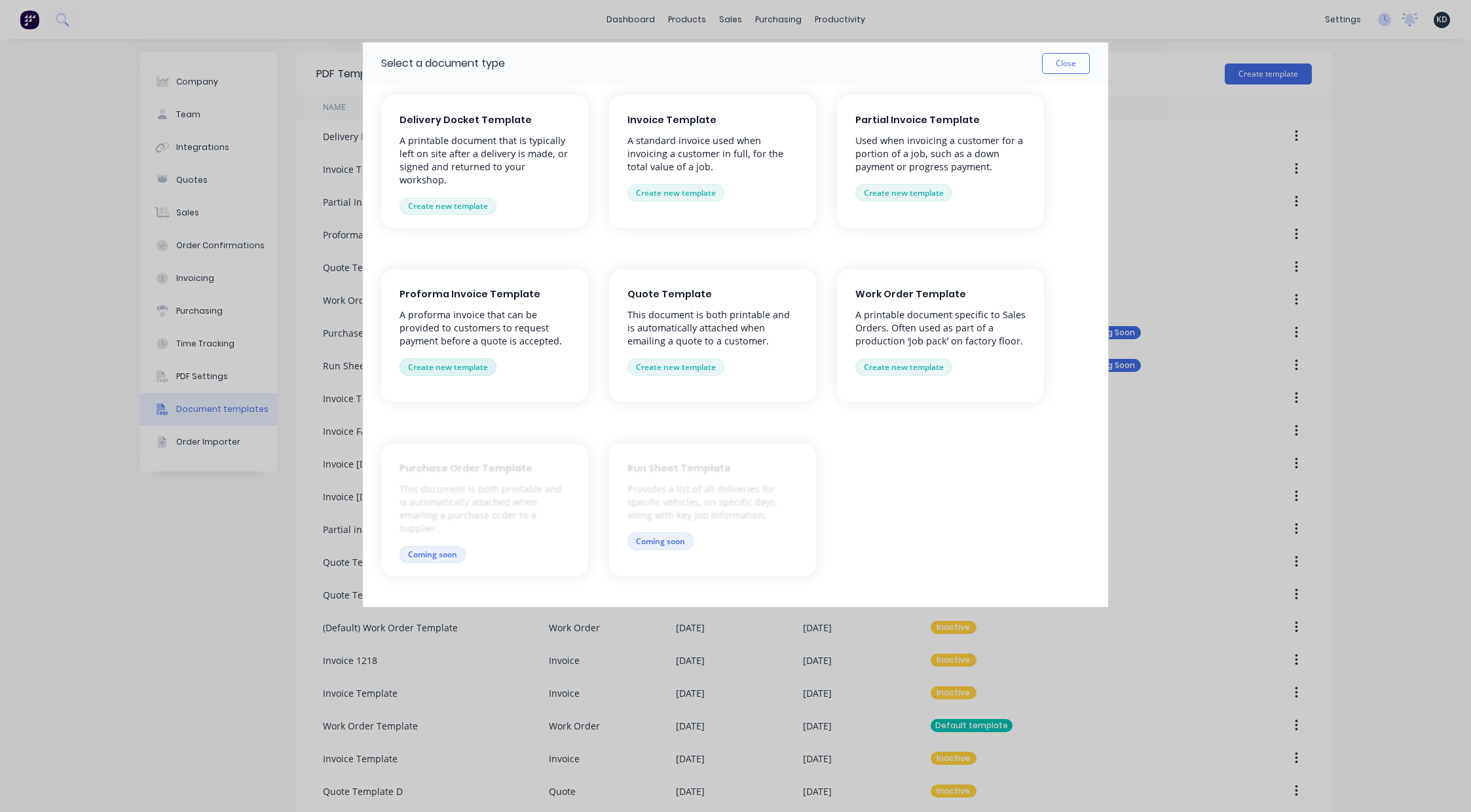
click at [478, 369] on button "Create new template" at bounding box center [448, 366] width 97 height 17
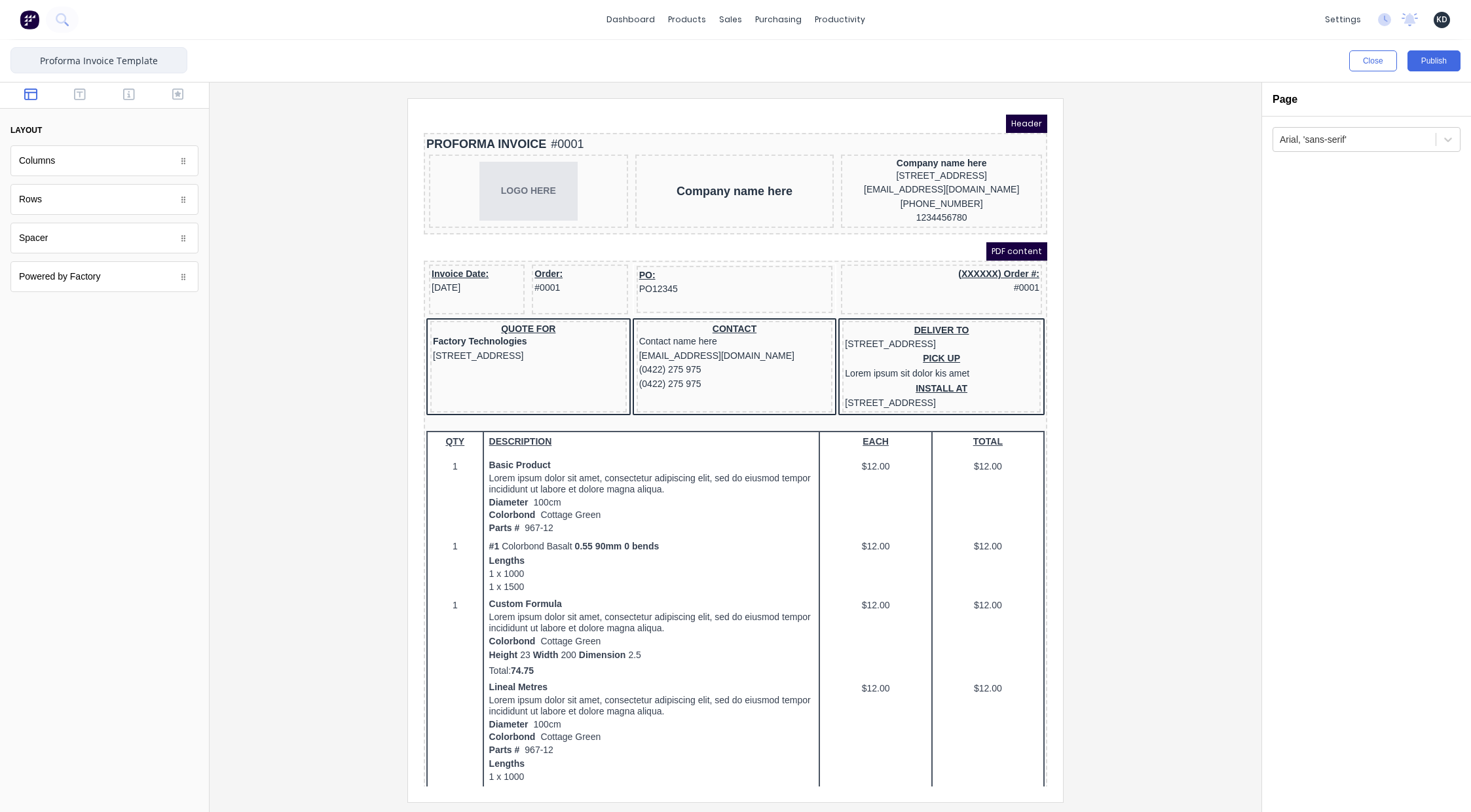
click at [172, 59] on input "Proforma Invoice Template" at bounding box center [99, 60] width 177 height 26
click at [140, 61] on input "Proforma Invoice Template" at bounding box center [99, 60] width 177 height 26
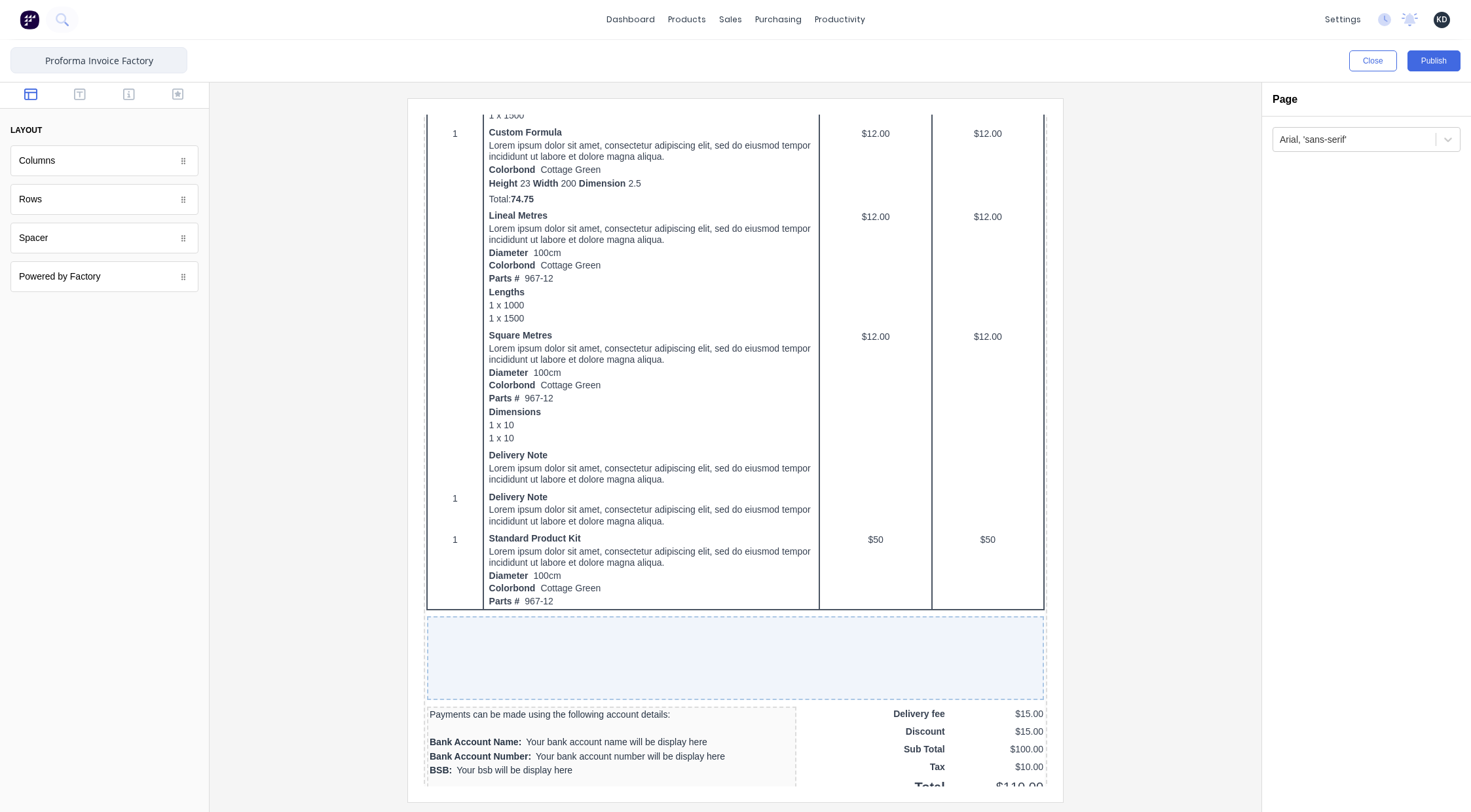
type input "Proforma Invoice Factory"
click at [1201, 434] on div at bounding box center [736, 449] width 1031 height 703
click at [1431, 58] on button "Publish" at bounding box center [1433, 61] width 53 height 21
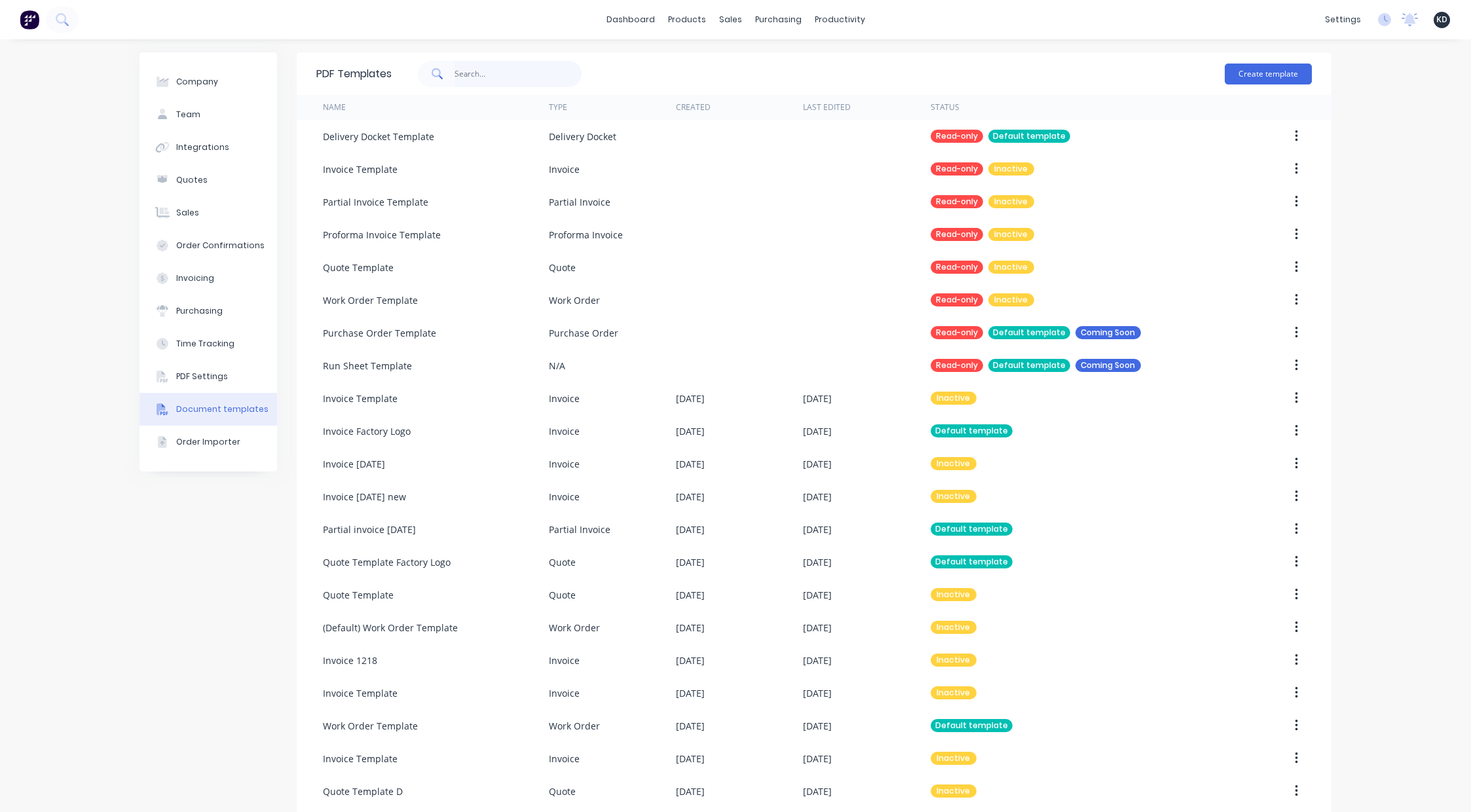
click at [463, 79] on input "text" at bounding box center [519, 74] width 128 height 26
type input "delivery"
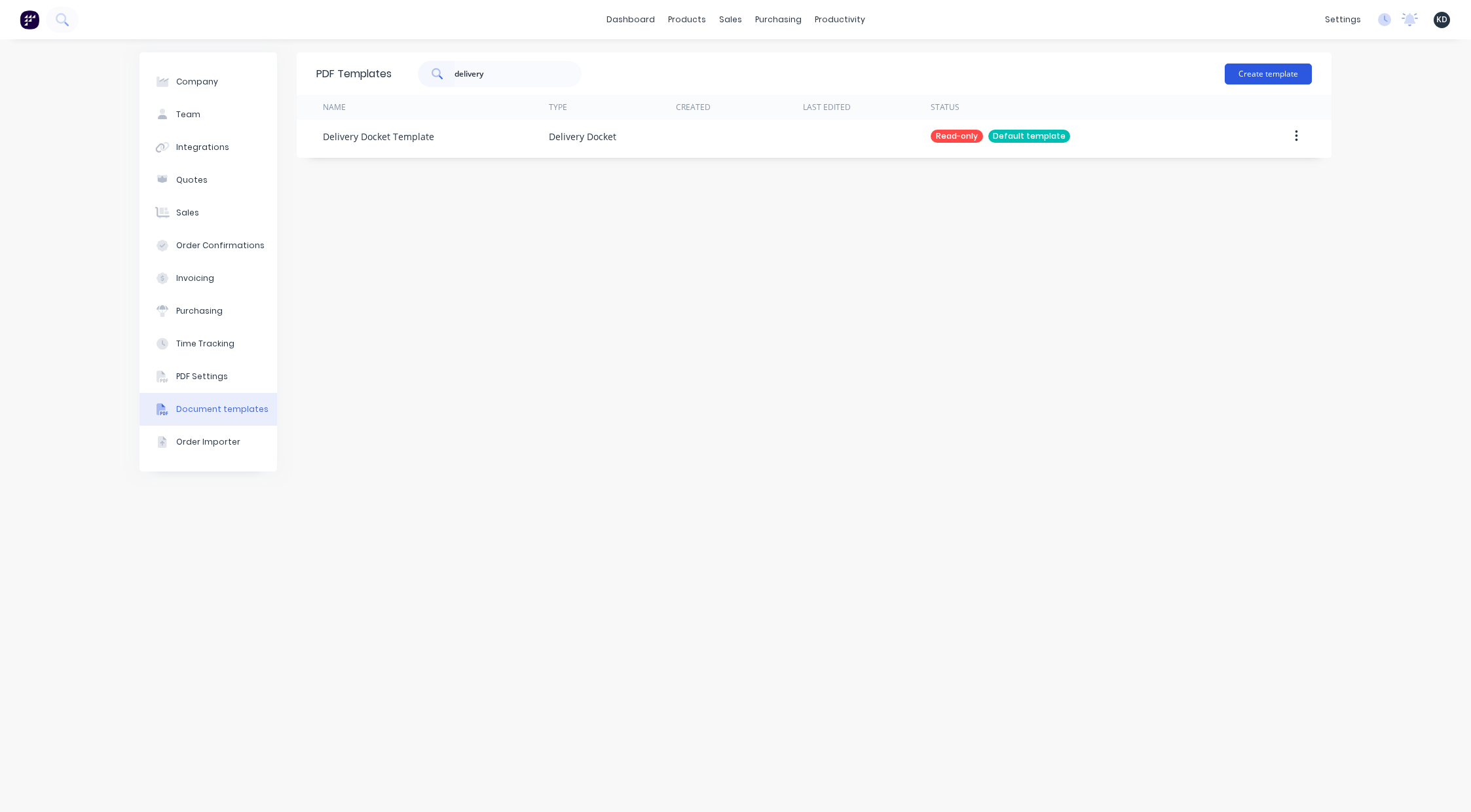
click at [1239, 76] on button "Create template" at bounding box center [1268, 74] width 87 height 21
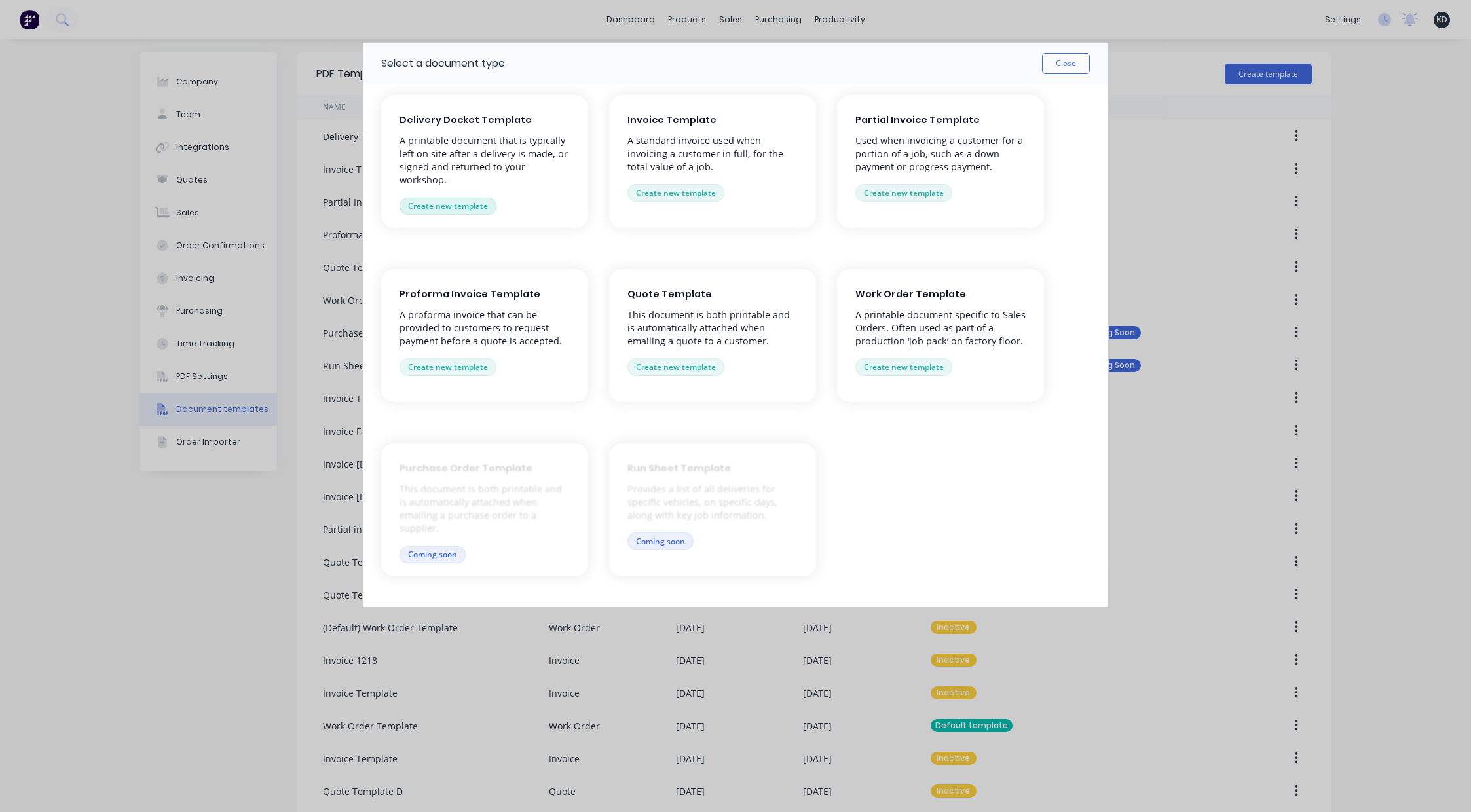
click at [450, 204] on button "Create new template" at bounding box center [448, 205] width 97 height 17
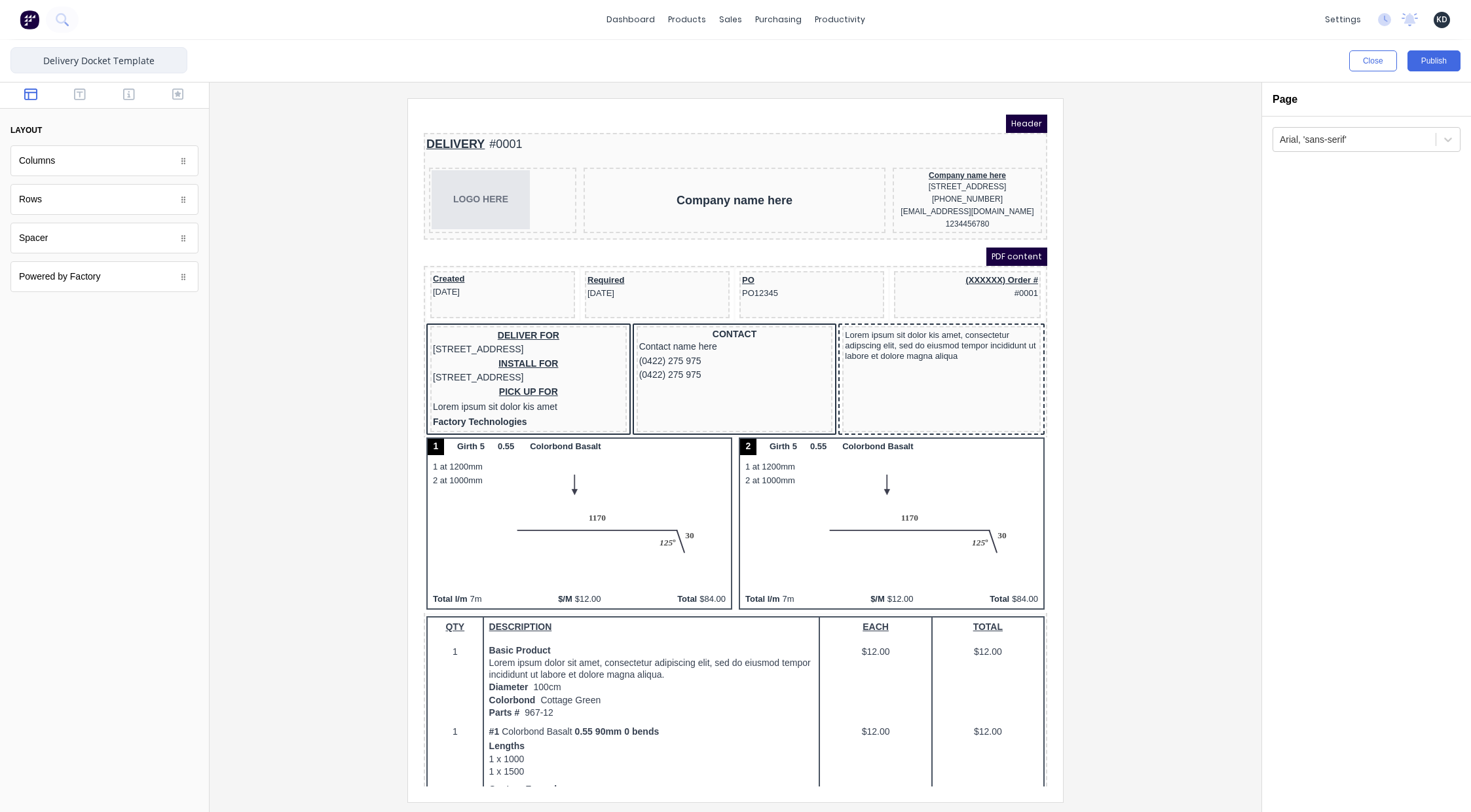
click at [166, 63] on input "Delivery Docket Template" at bounding box center [99, 60] width 177 height 26
type input "Delivery Docket Factory"
click at [1433, 61] on button "Publish" at bounding box center [1433, 61] width 53 height 21
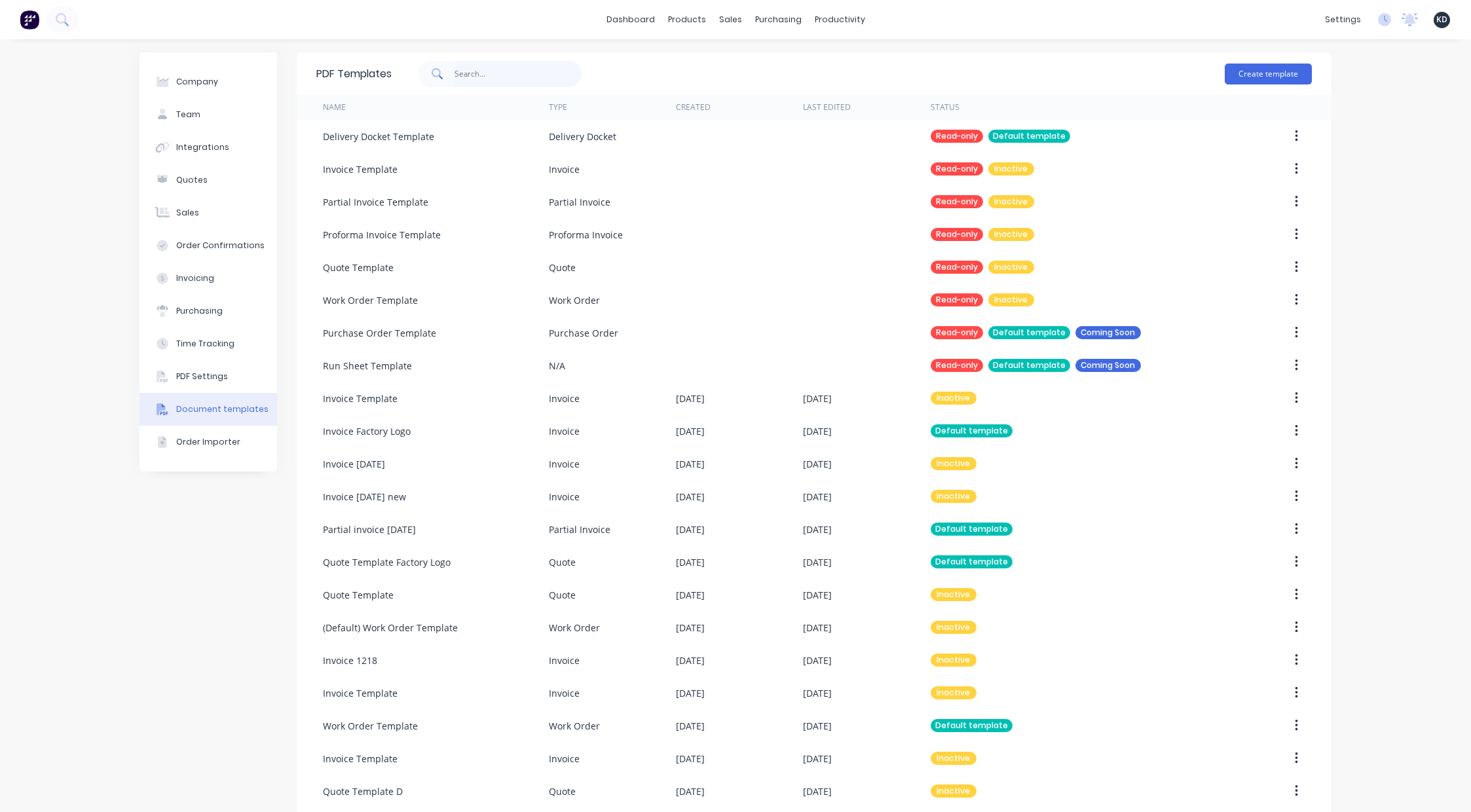
click at [471, 64] on input "text" at bounding box center [519, 74] width 128 height 26
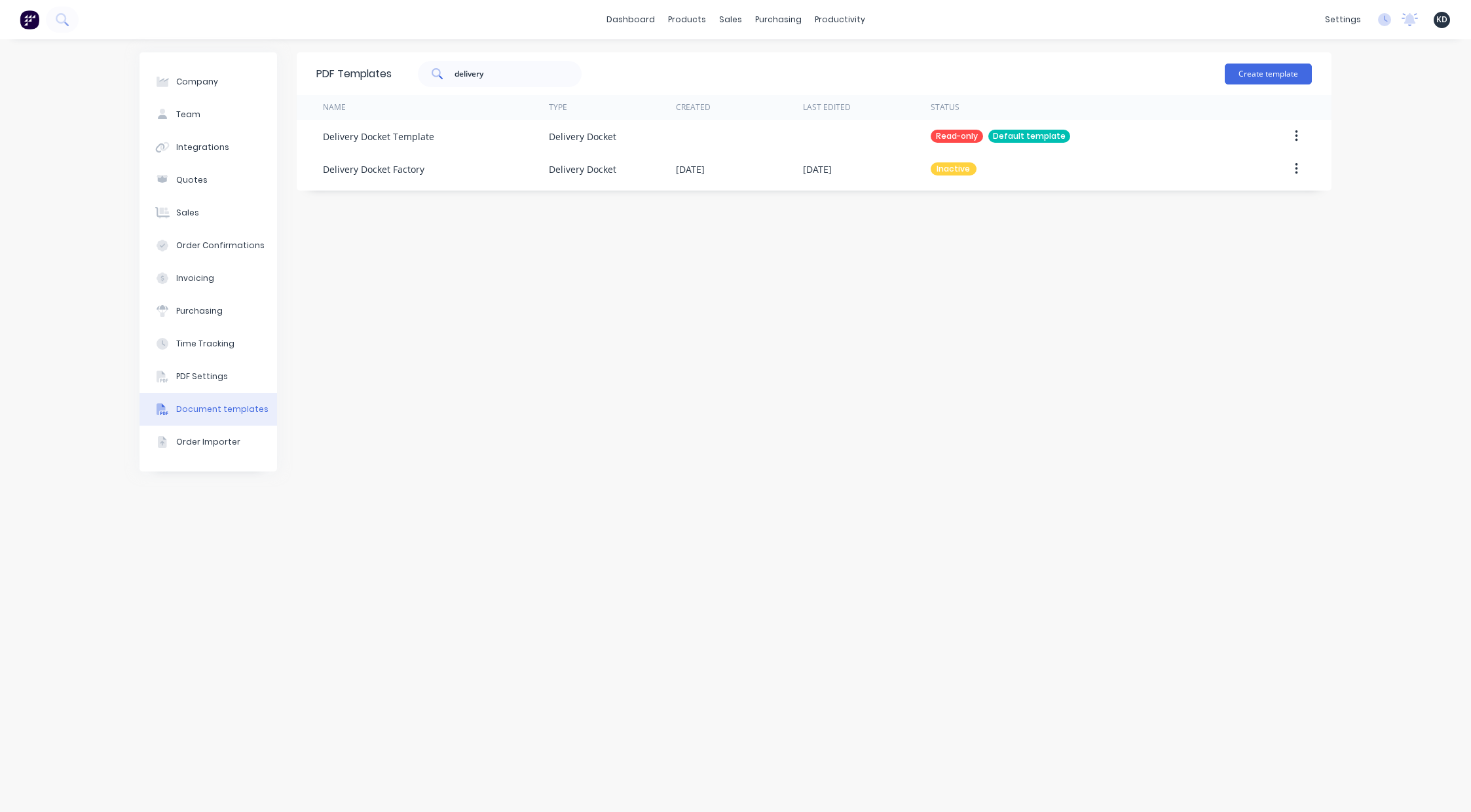
click at [955, 340] on div "PDF Templates delivery Create template Name Type Created Last Edited Status Del…" at bounding box center [813, 426] width 1035 height 746
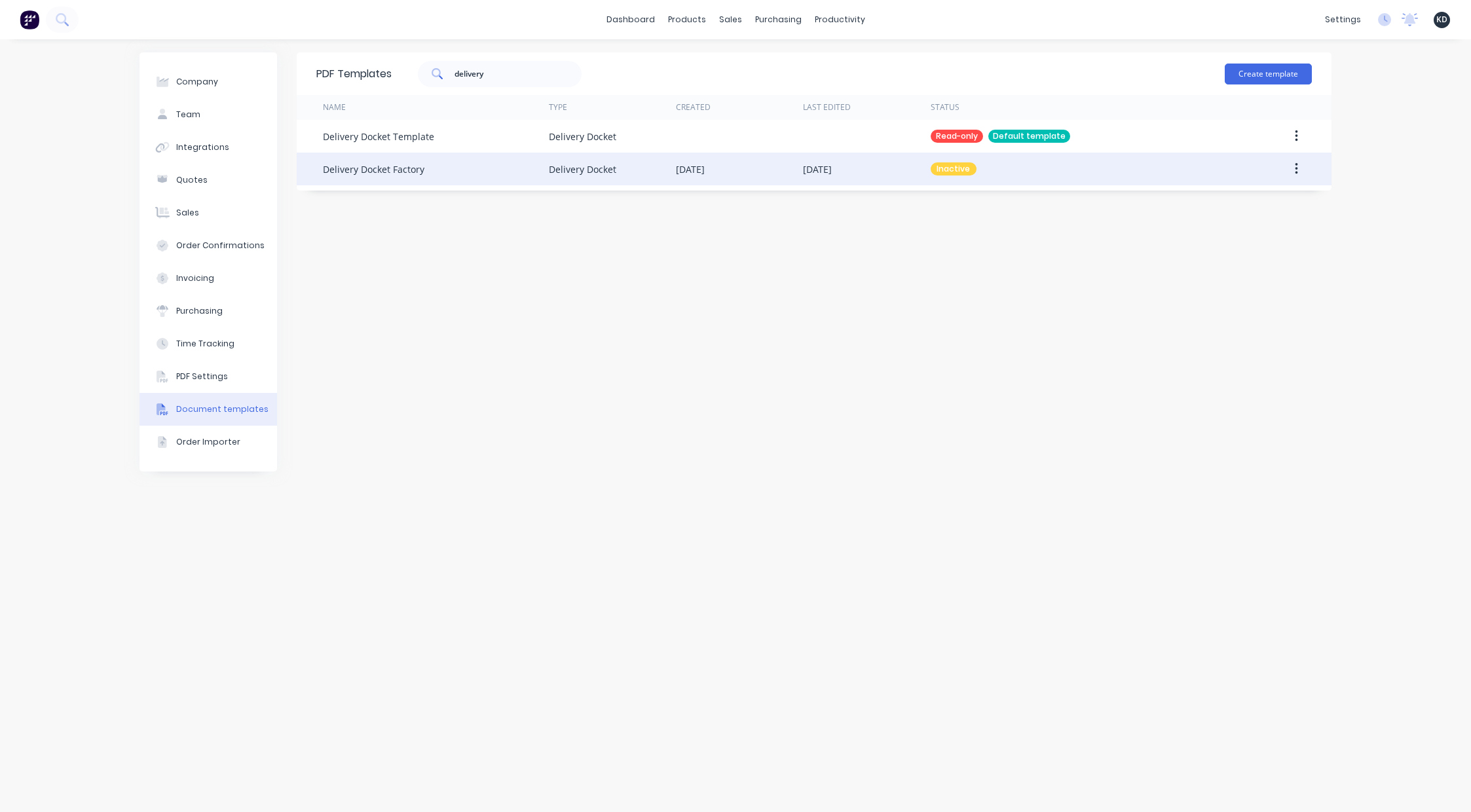
click at [1294, 167] on icon "button" at bounding box center [1296, 169] width 3 height 14
click at [1252, 231] on div "Make default" at bounding box center [1249, 230] width 101 height 19
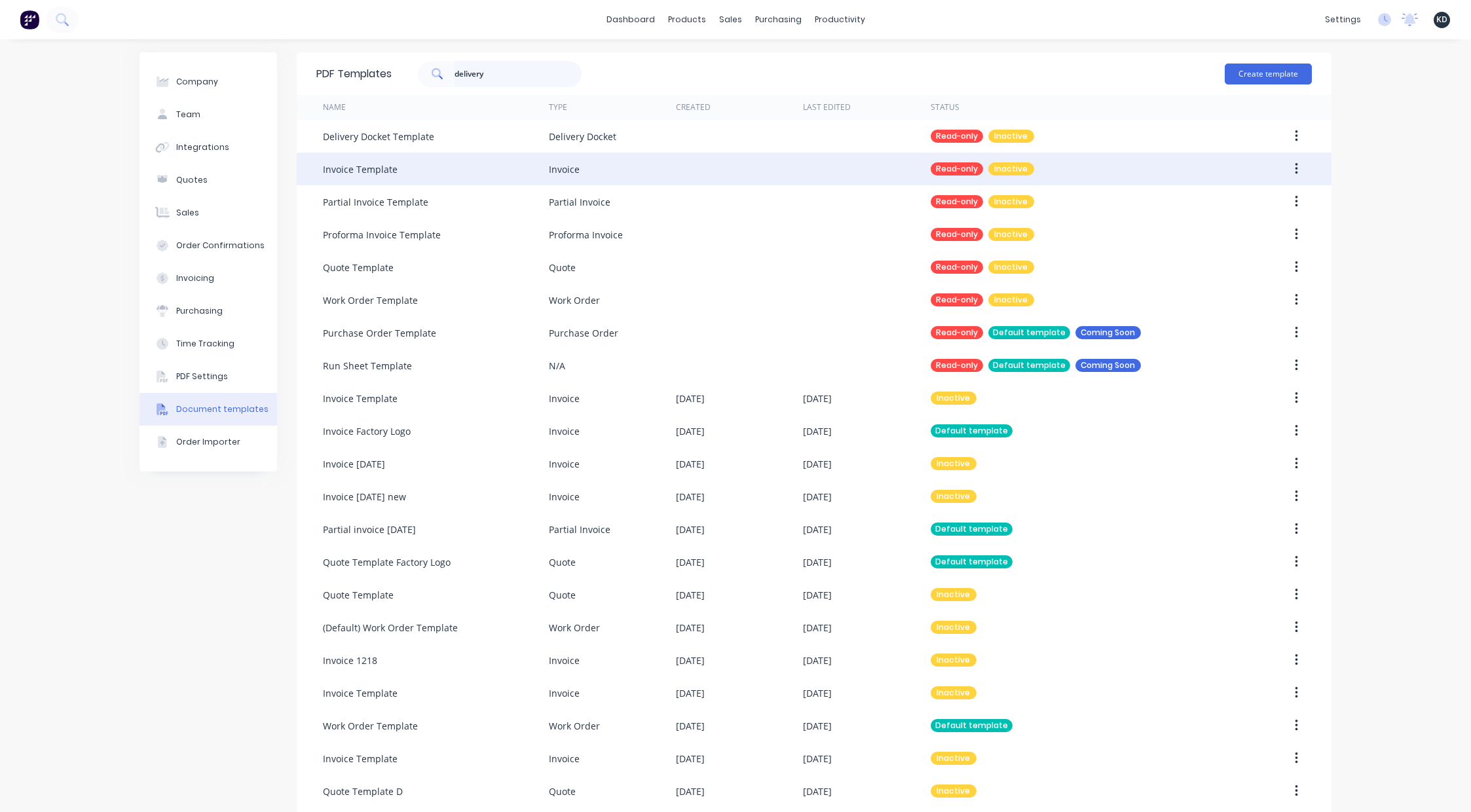
click at [533, 66] on input "delivery" at bounding box center [519, 74] width 128 height 26
type input "delivery"
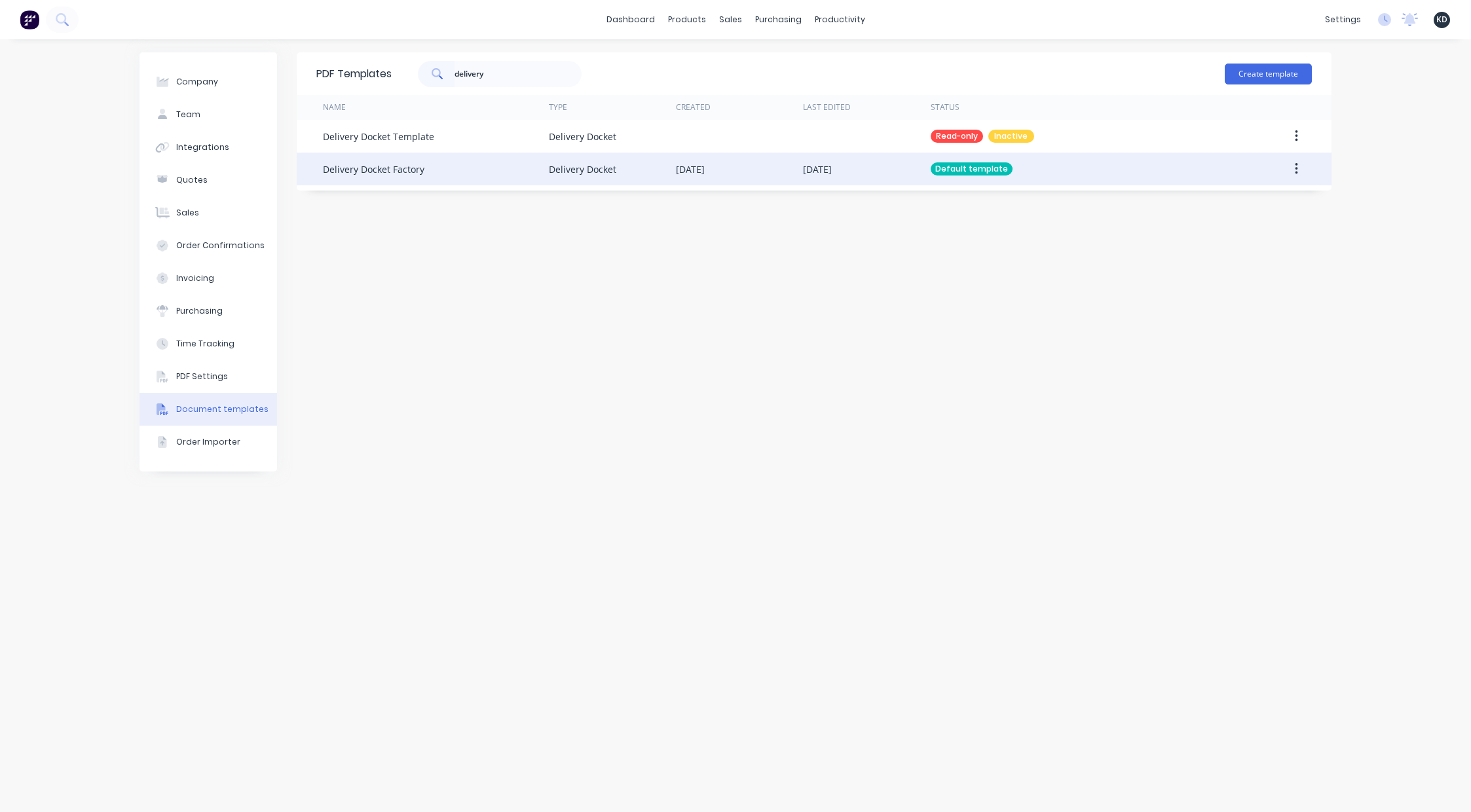
click at [1302, 170] on button "button" at bounding box center [1296, 169] width 31 height 24
click at [1231, 203] on div "Edit" at bounding box center [1249, 204] width 101 height 19
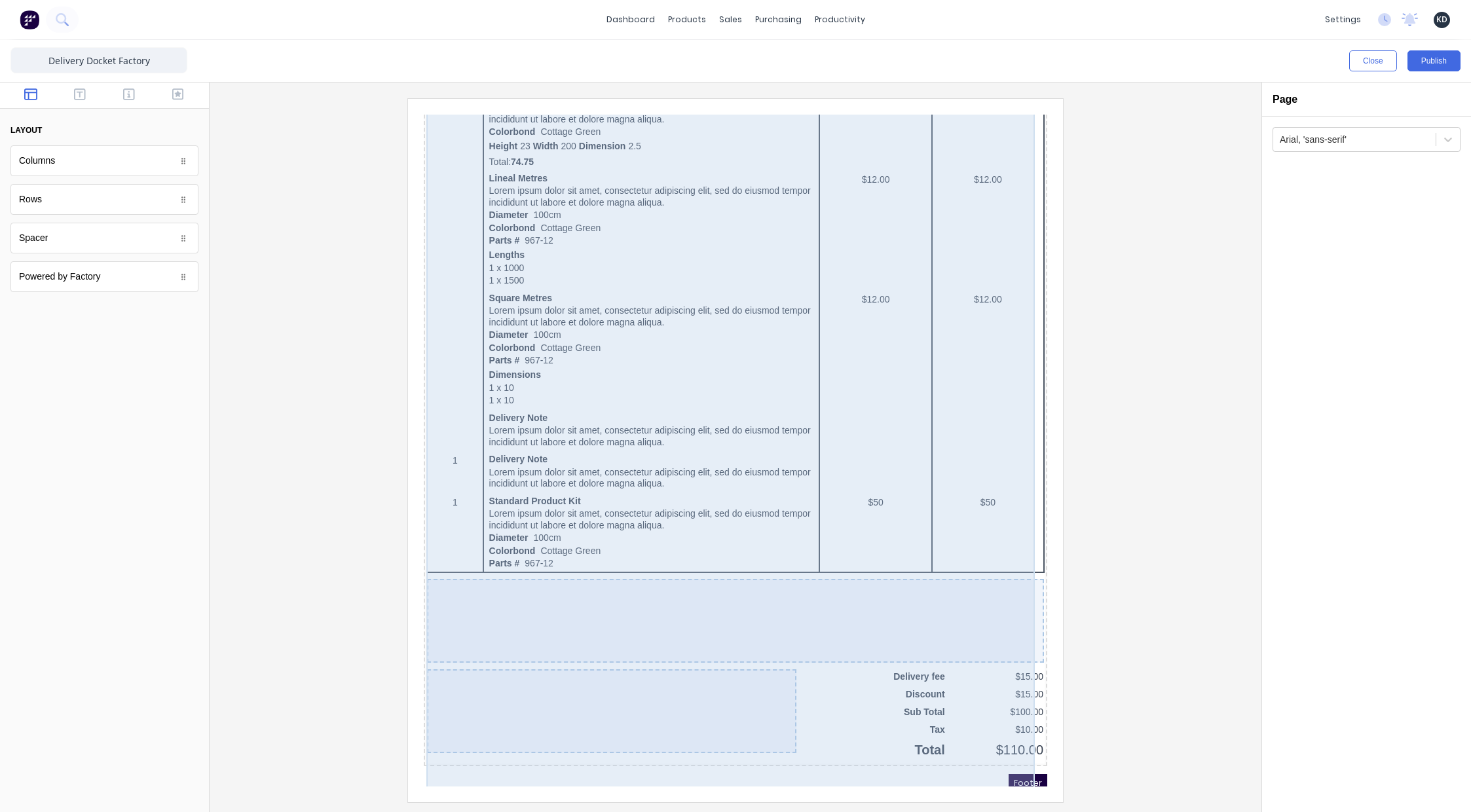
scroll to position [822, 0]
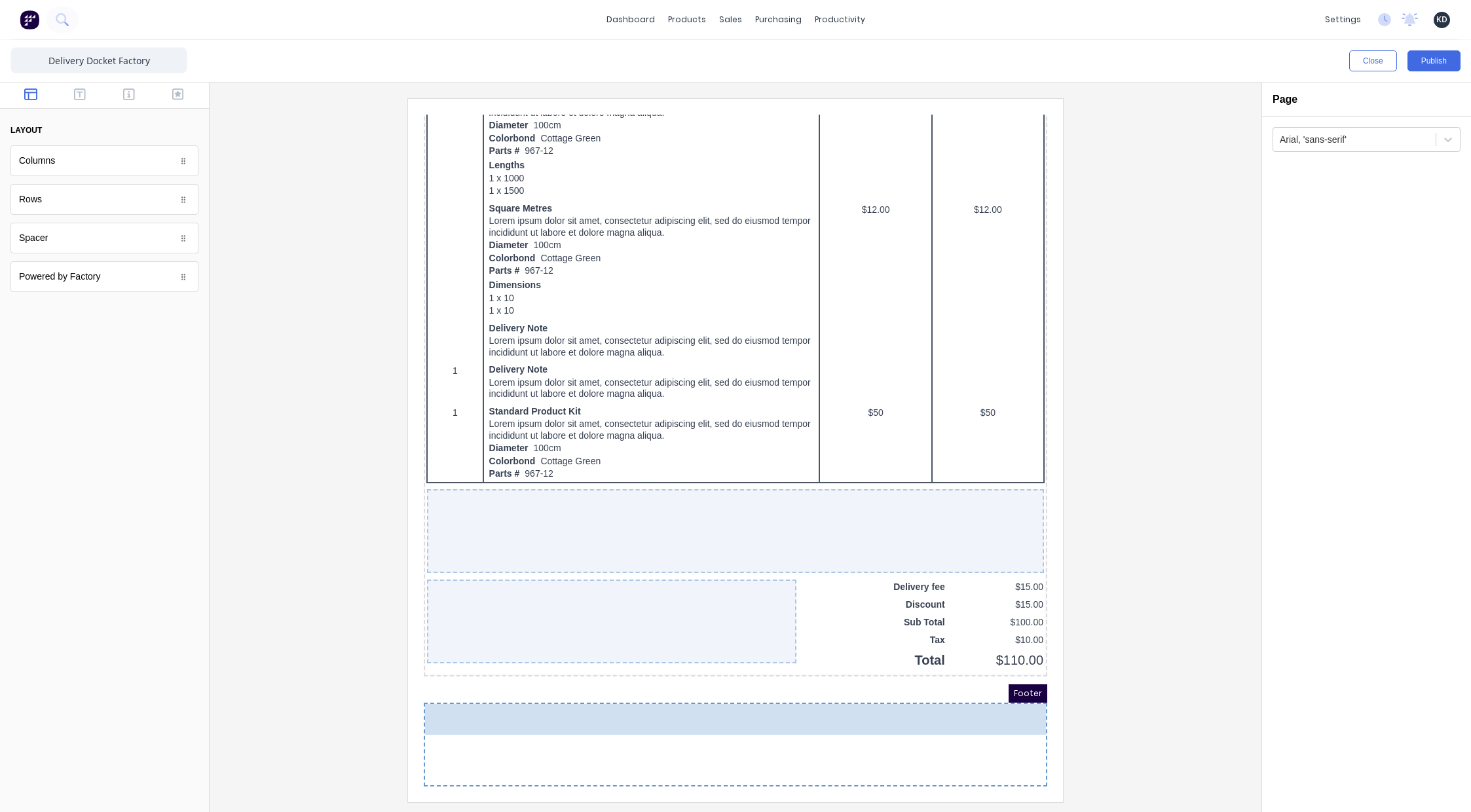
drag, startPoint x: 103, startPoint y: 278, endPoint x: 721, endPoint y: 718, distance: 758.6
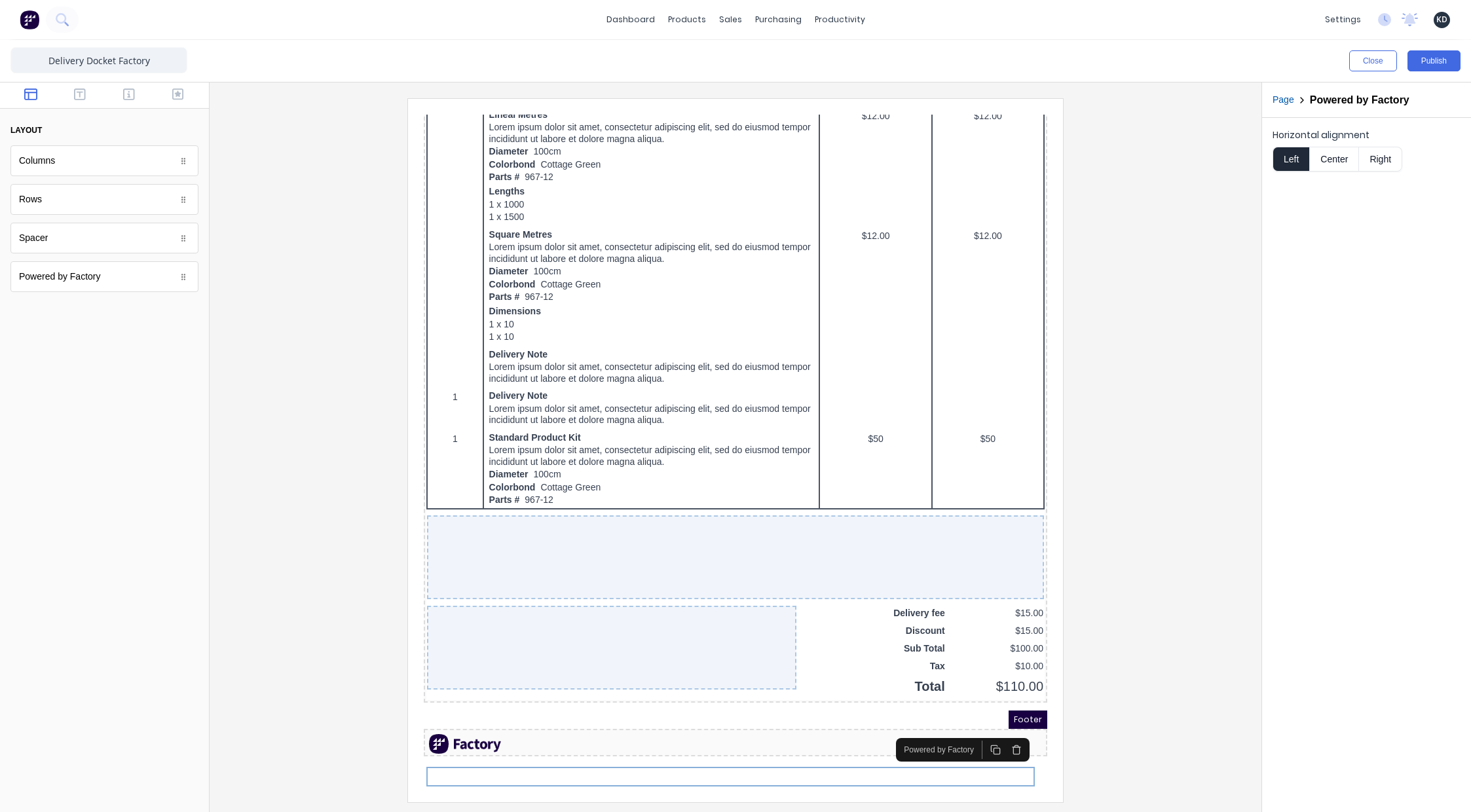
click at [1124, 569] on div at bounding box center [736, 449] width 1031 height 703
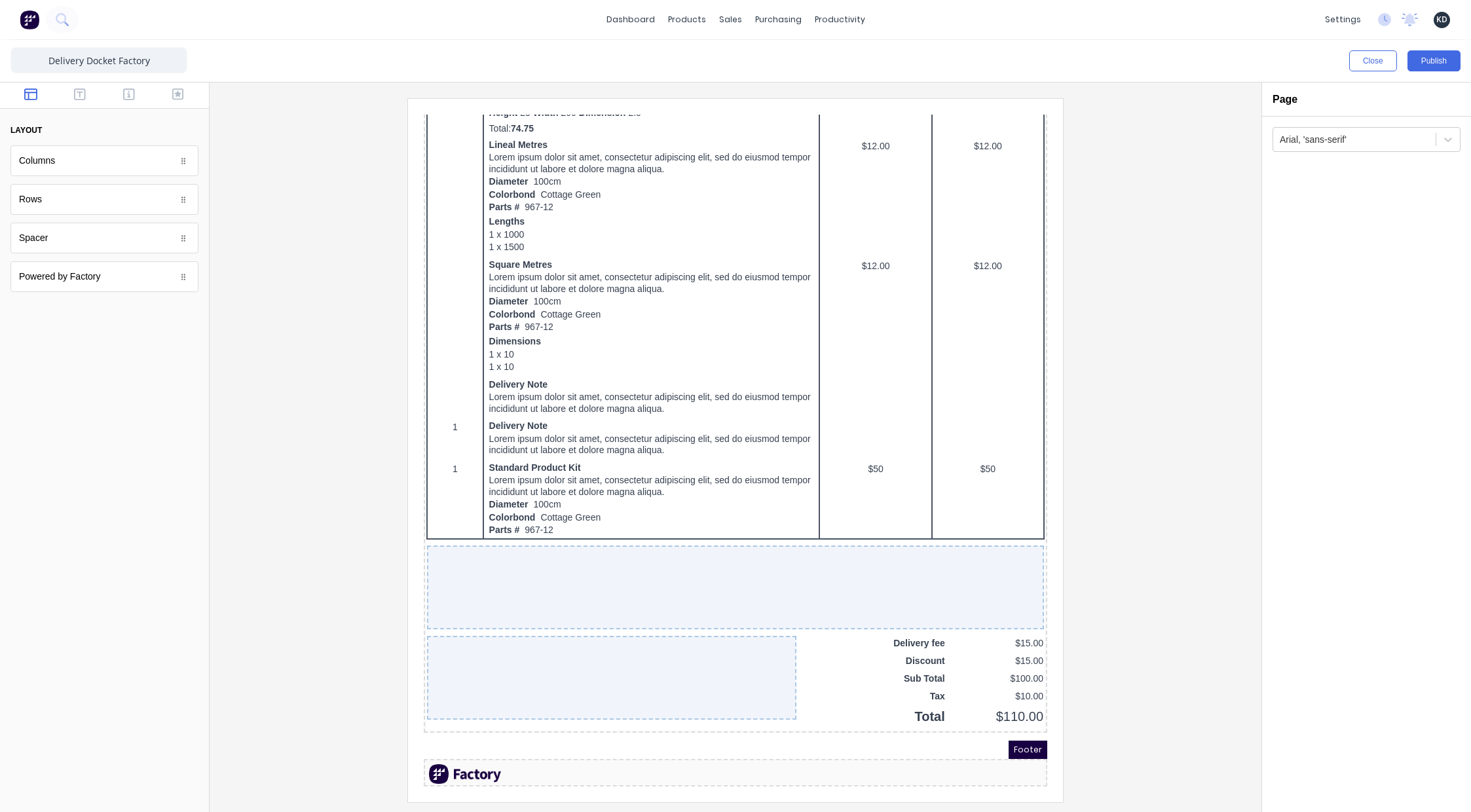
click at [1133, 332] on div at bounding box center [736, 449] width 1031 height 703
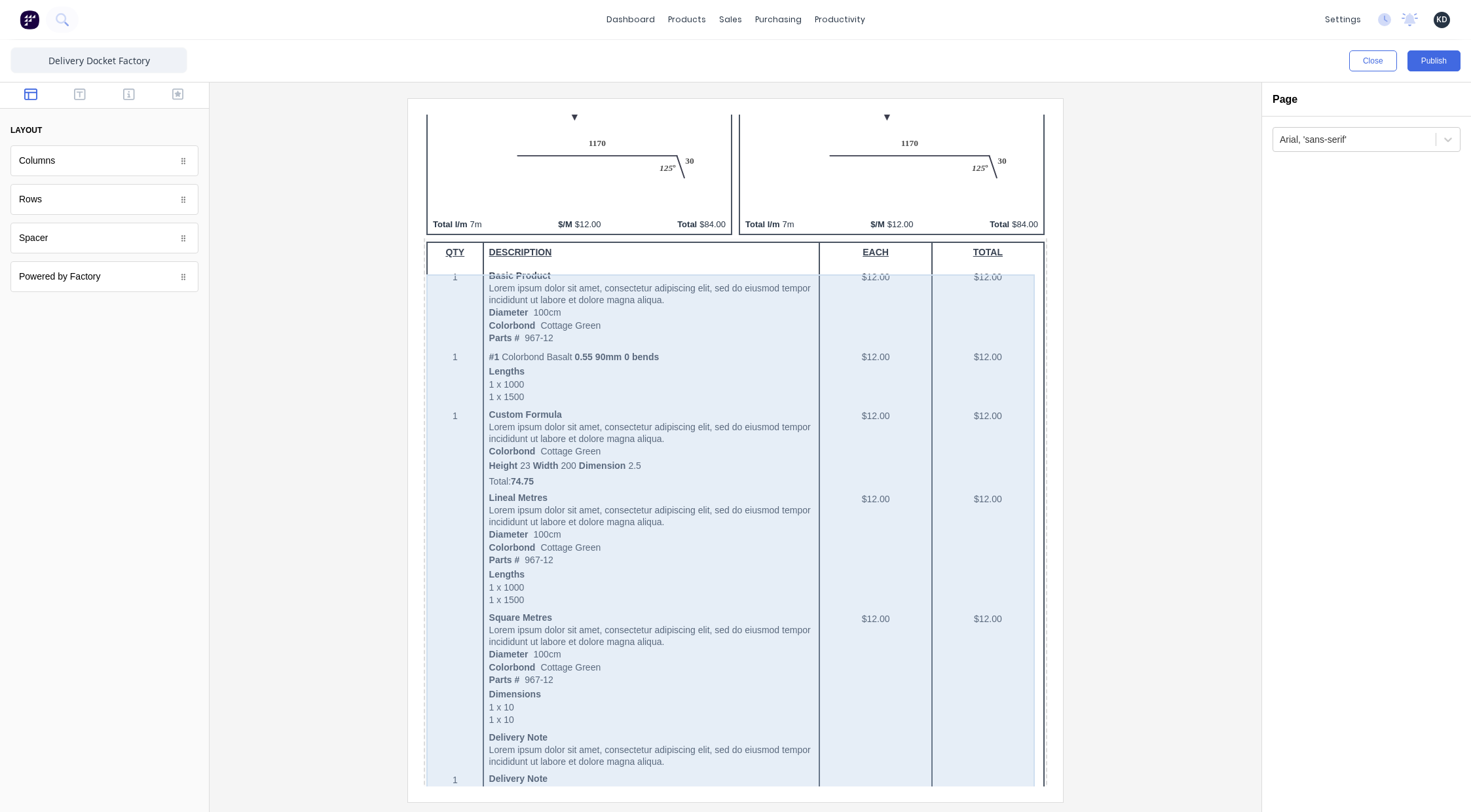
scroll to position [0, 0]
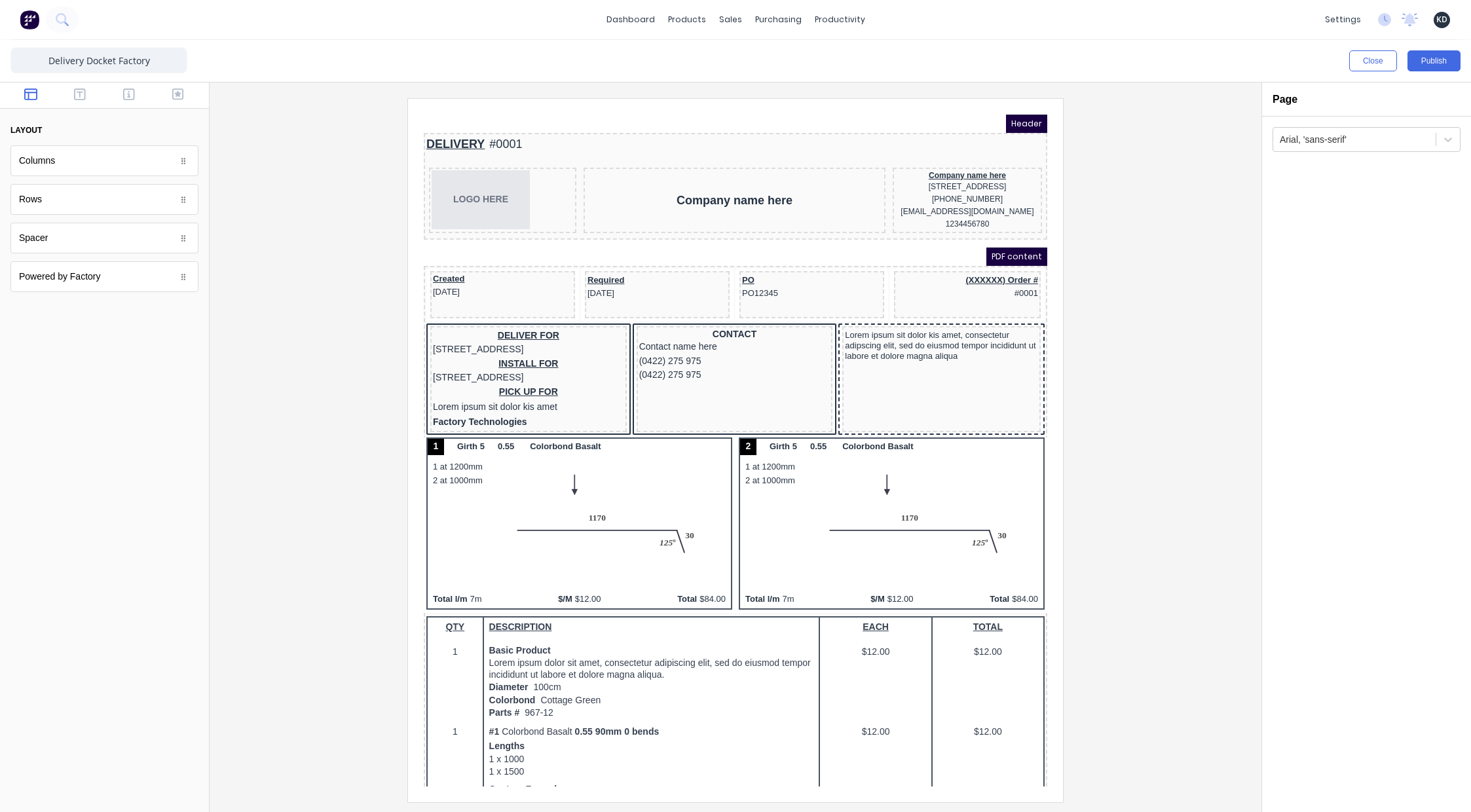
click at [1107, 320] on div at bounding box center [736, 449] width 1031 height 703
click at [1424, 67] on button "Publish" at bounding box center [1433, 61] width 53 height 21
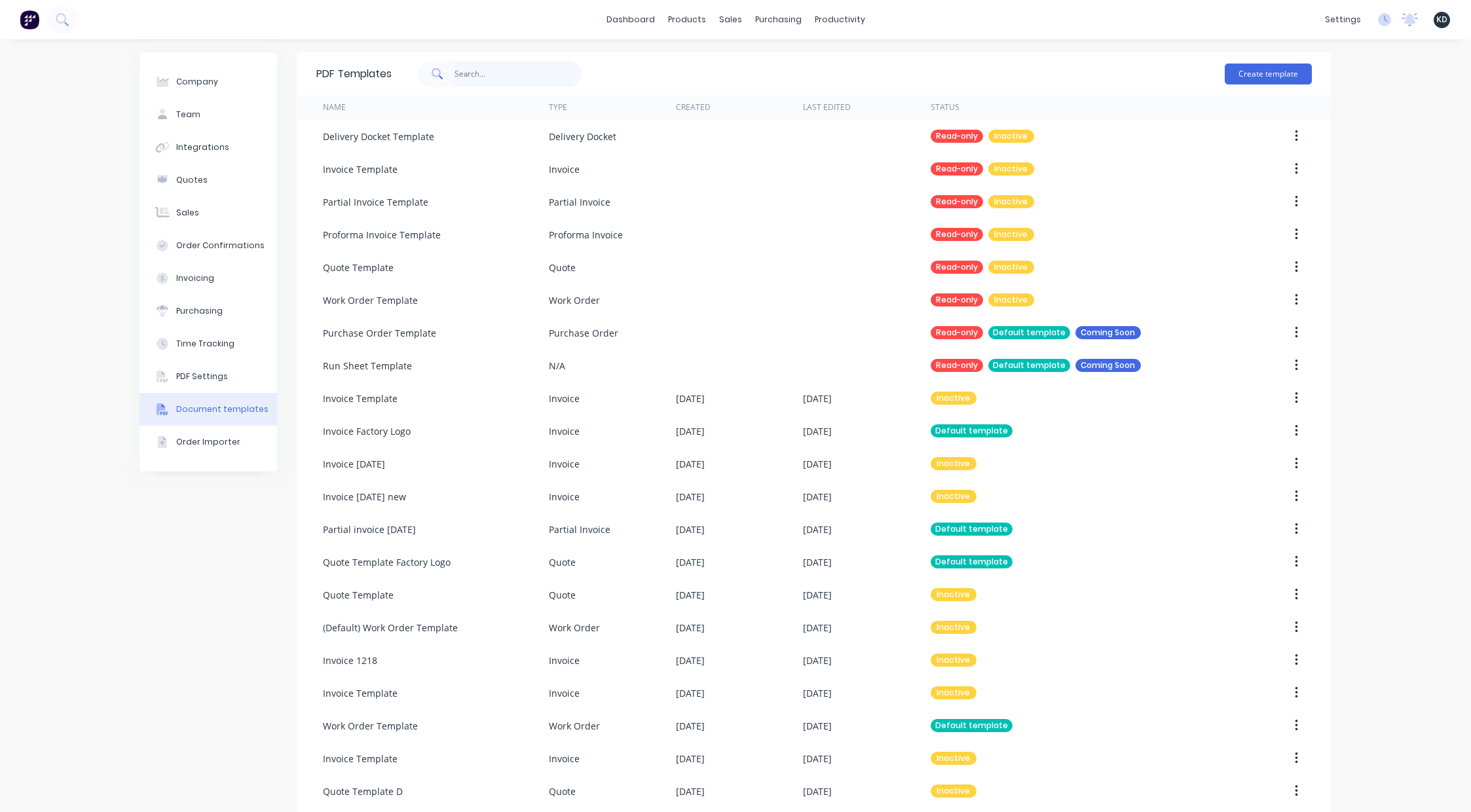
click at [493, 75] on input "text" at bounding box center [519, 74] width 128 height 26
type input "delivery"
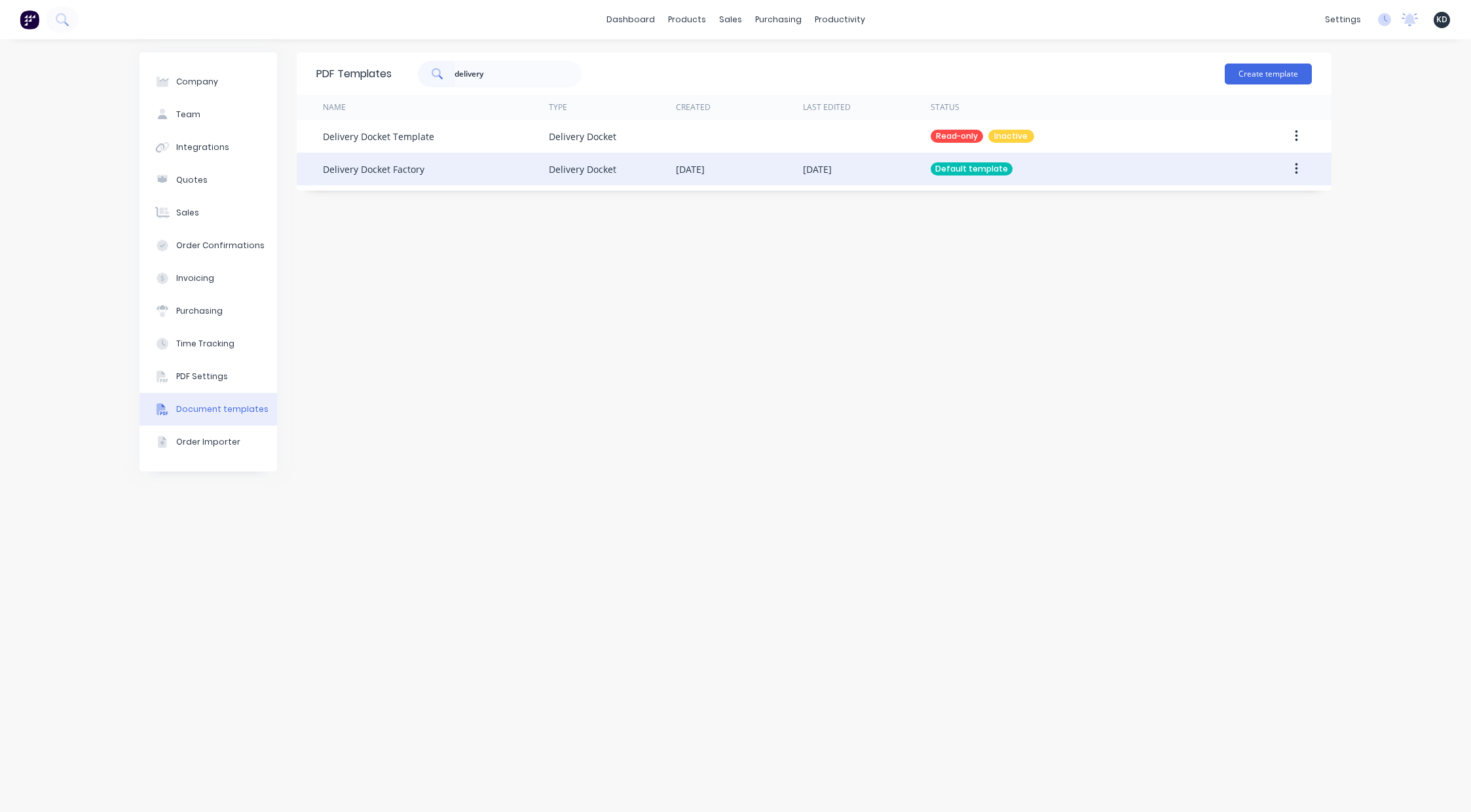
click at [1297, 165] on icon "button" at bounding box center [1296, 169] width 3 height 14
click at [1288, 194] on div "Edit" at bounding box center [1249, 204] width 101 height 19
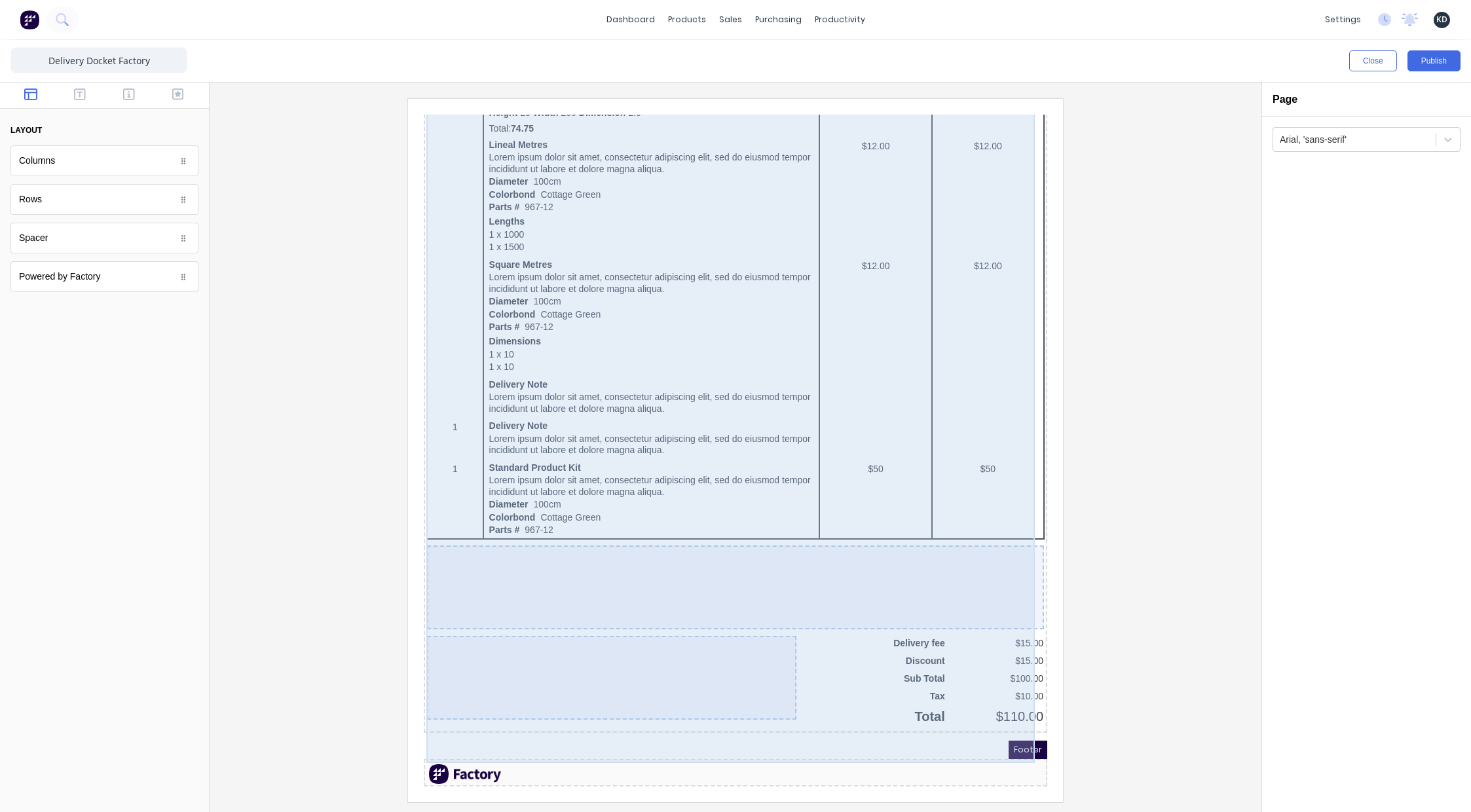
scroll to position [765, 0]
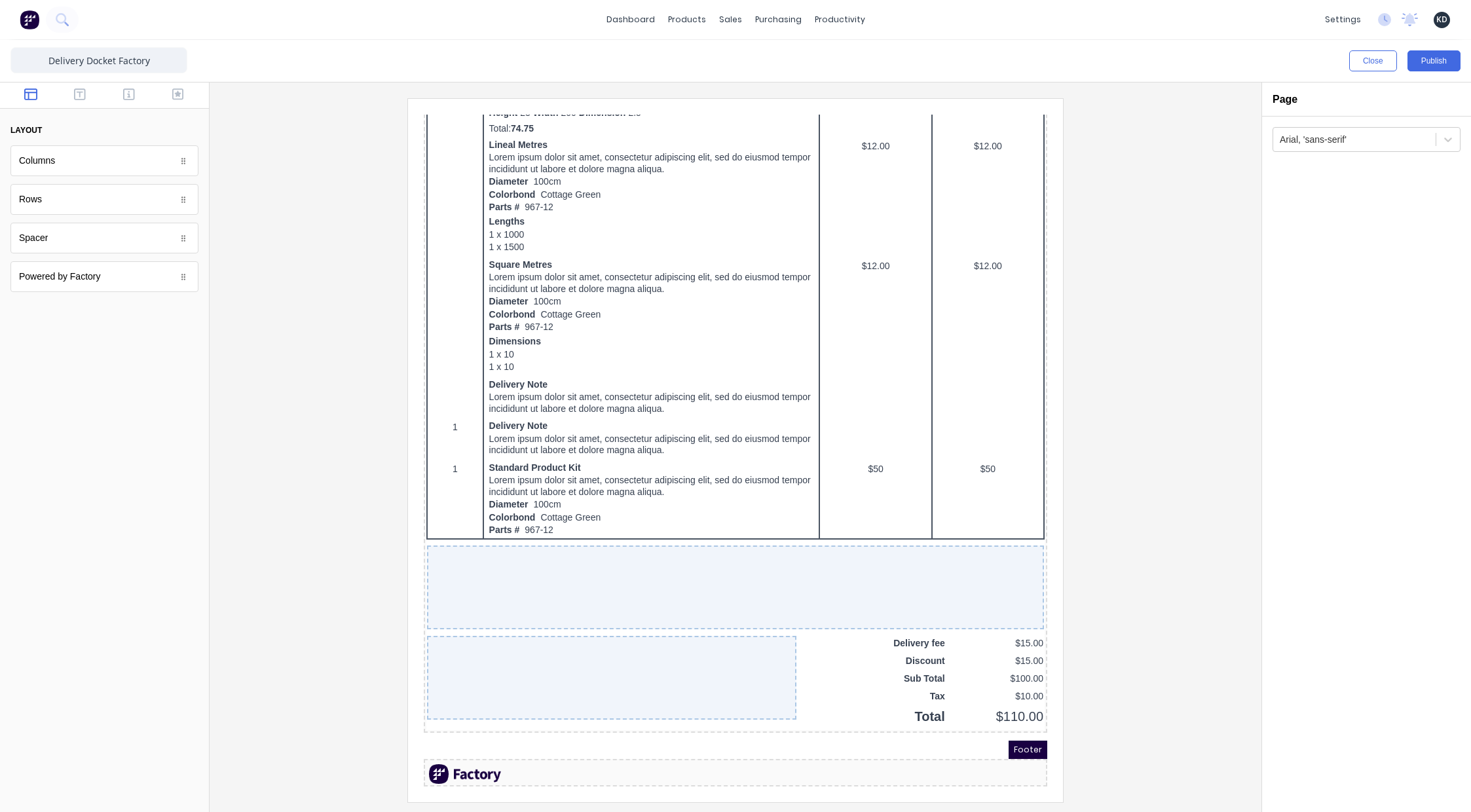
click at [852, 748] on div at bounding box center [720, 758] width 618 height 19
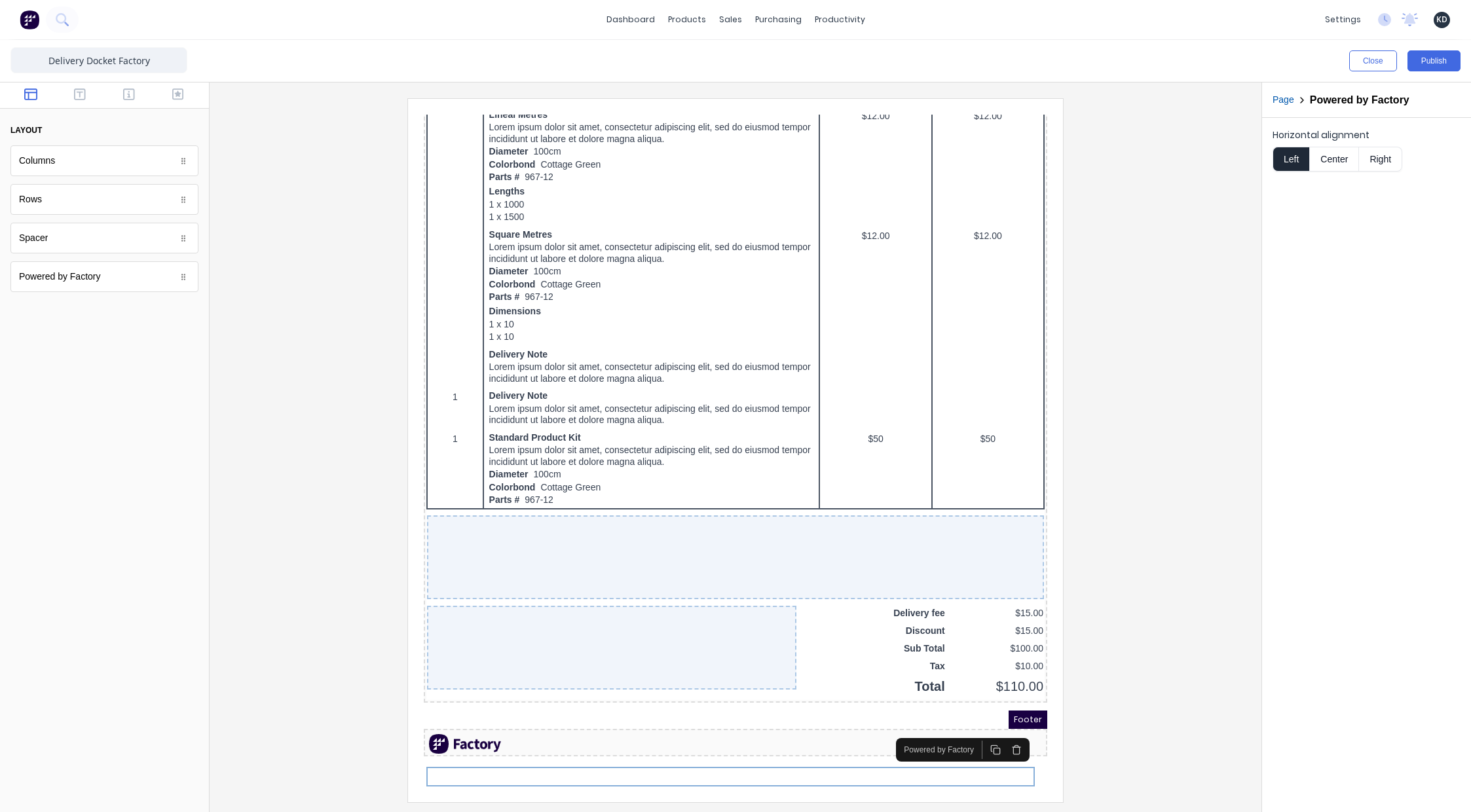
click at [998, 728] on icon "button" at bounding box center [1000, 733] width 10 height 10
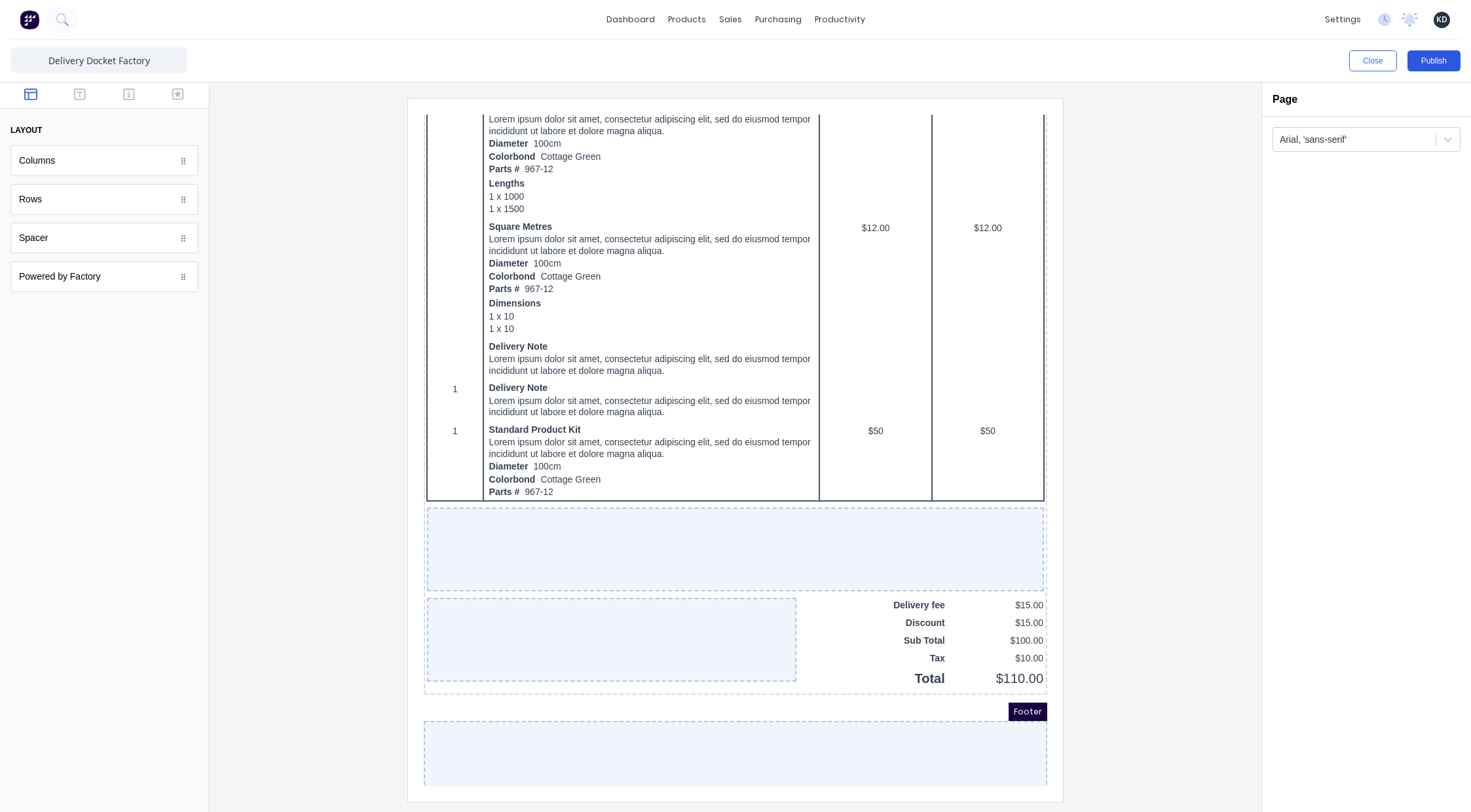
click at [1414, 62] on button "Publish" at bounding box center [1433, 61] width 53 height 21
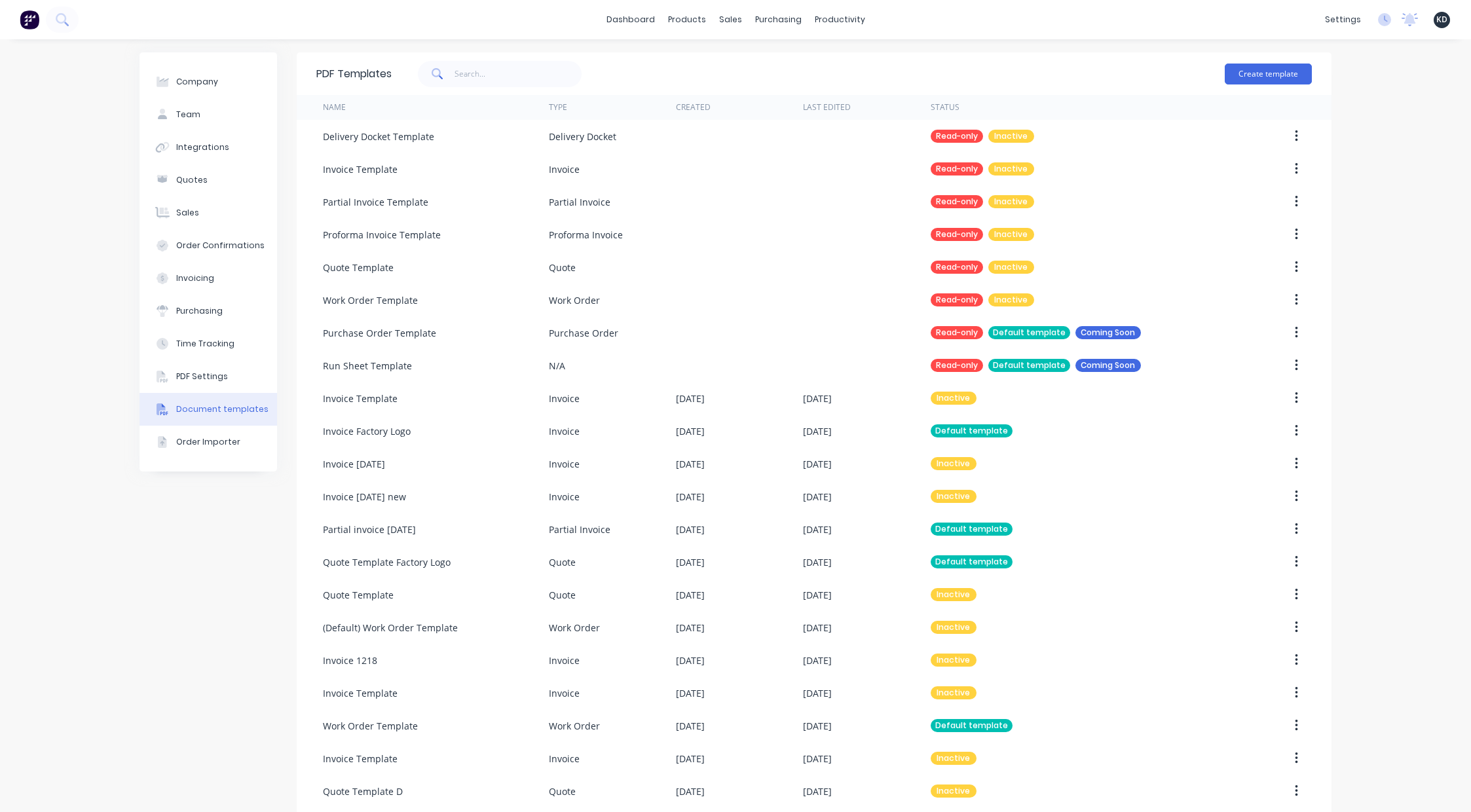
click at [1363, 242] on div "Company Team Integrations Quotes Sales Order Confirmations Invoicing Purchasing…" at bounding box center [736, 546] width 1471 height 1015
click at [505, 66] on input "text" at bounding box center [519, 74] width 128 height 26
type input "work order"
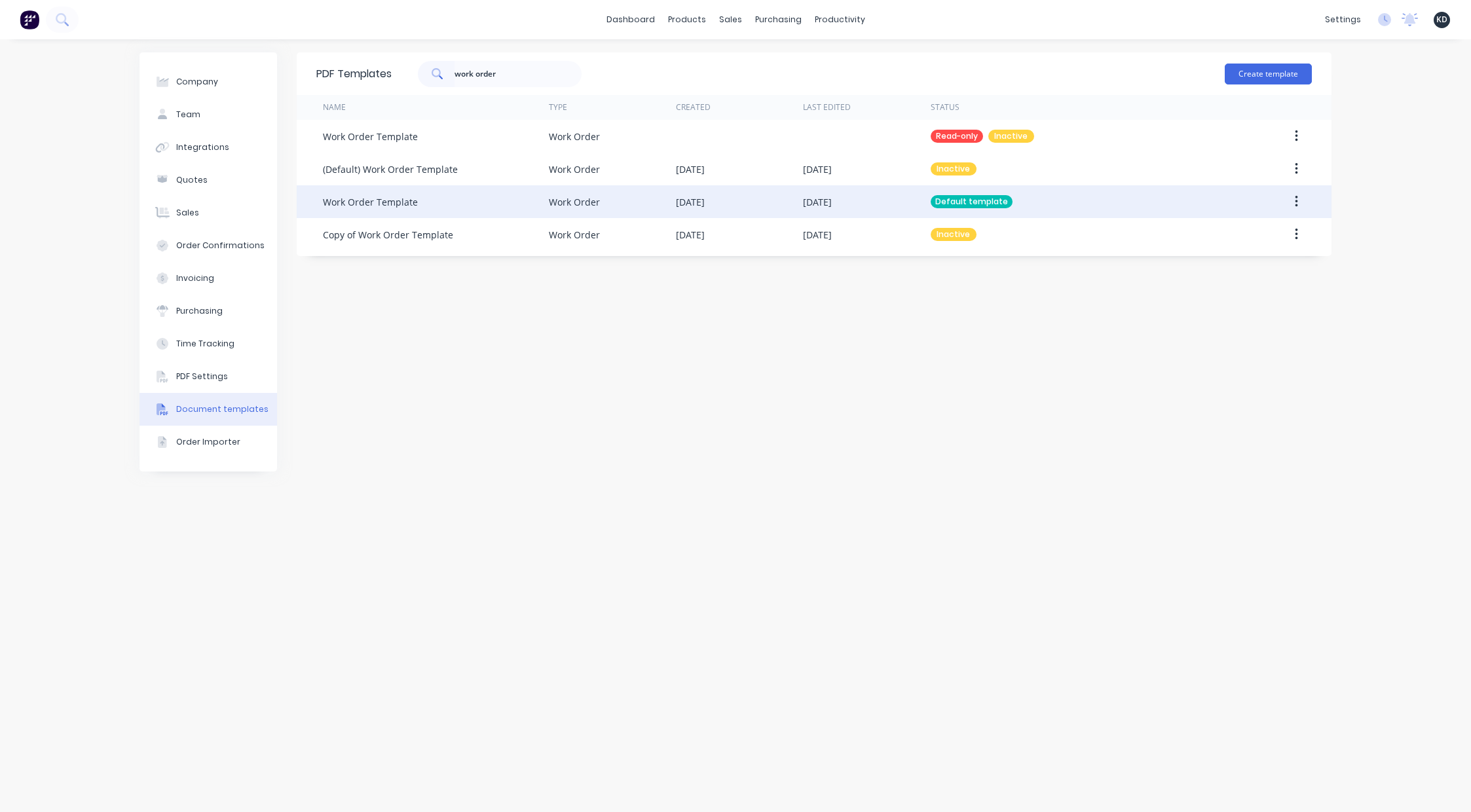
click at [1295, 205] on icon "button" at bounding box center [1296, 201] width 3 height 14
click at [1280, 234] on div "Edit" at bounding box center [1249, 236] width 101 height 19
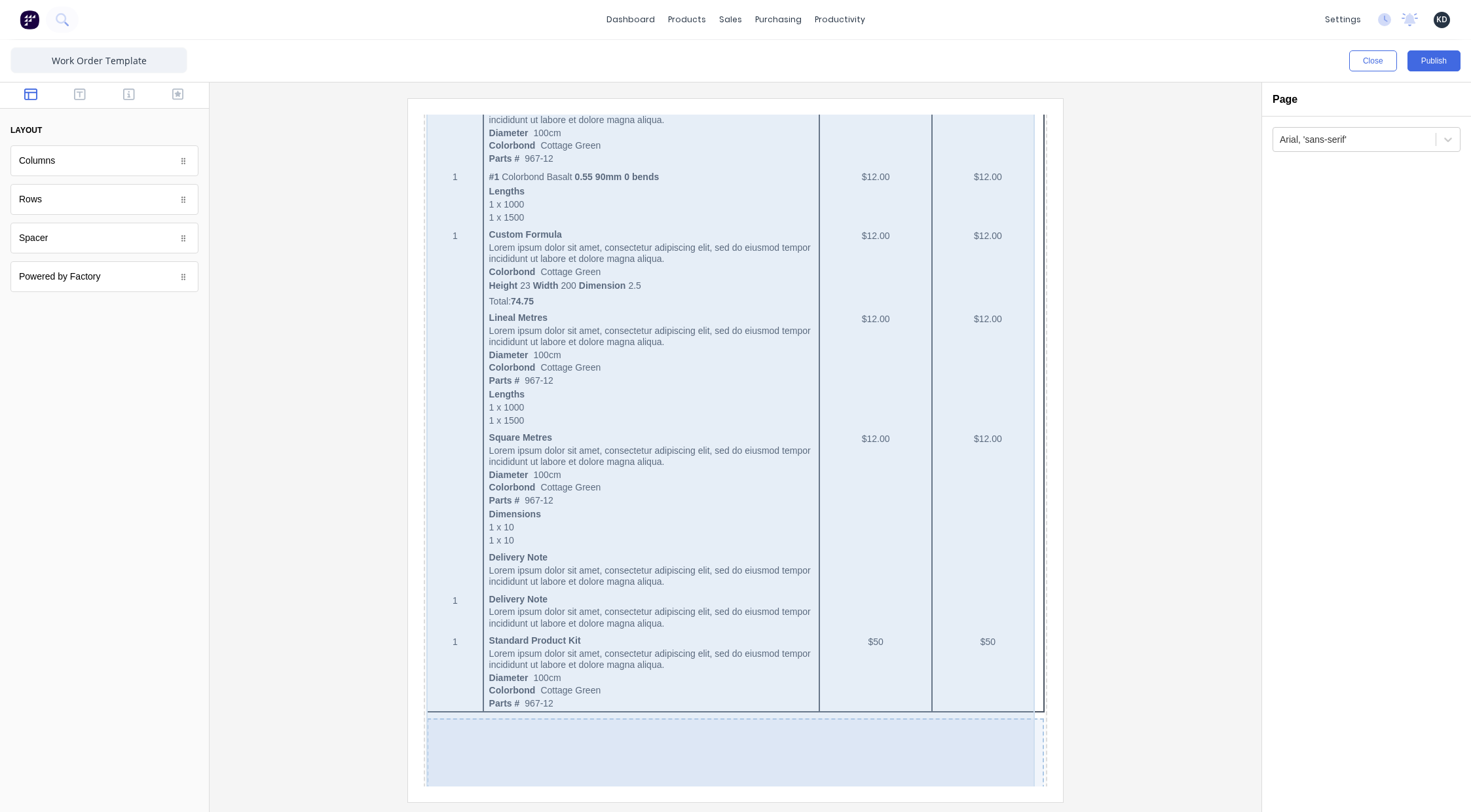
scroll to position [754, 0]
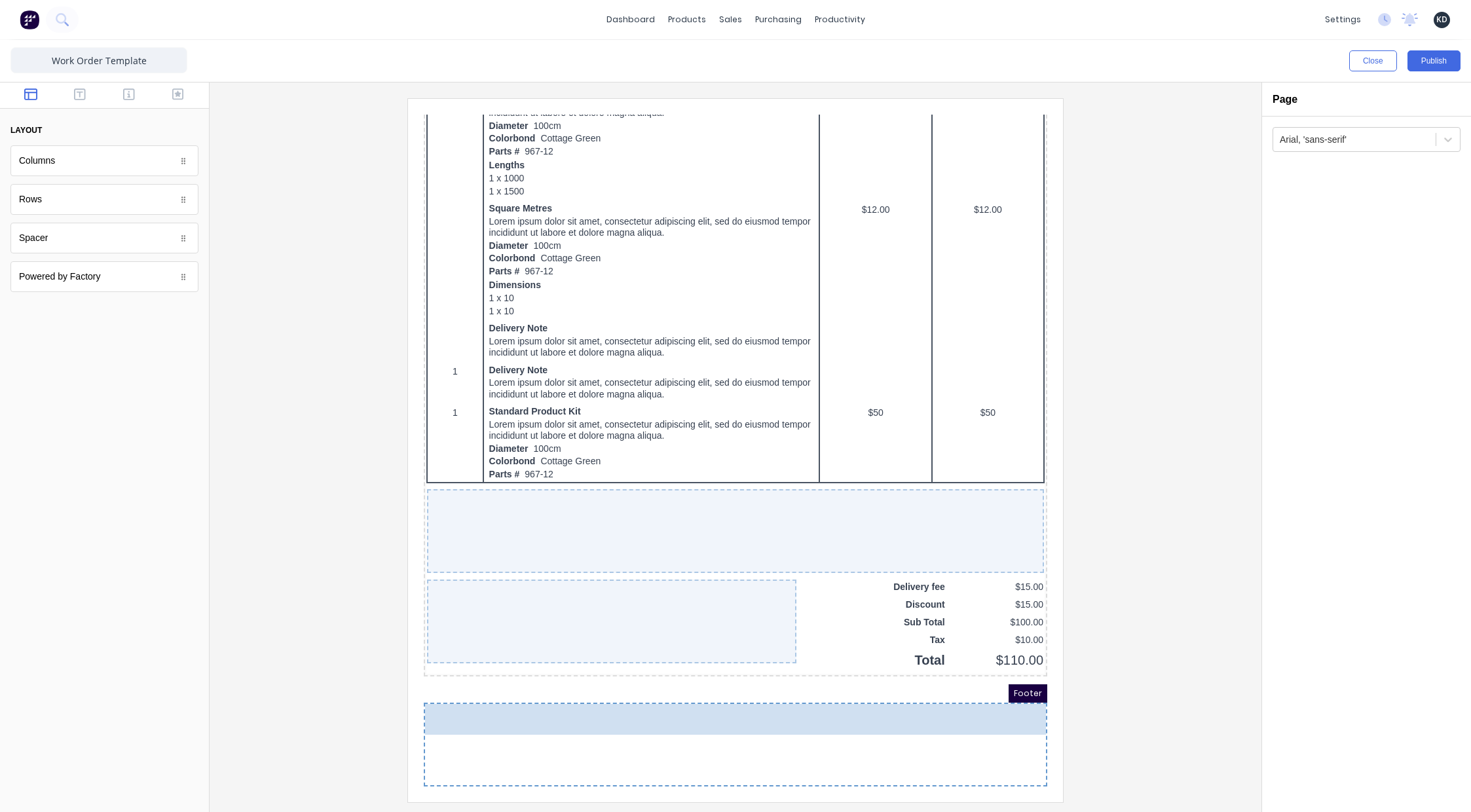
drag, startPoint x: 80, startPoint y: 284, endPoint x: 652, endPoint y: 767, distance: 748.6
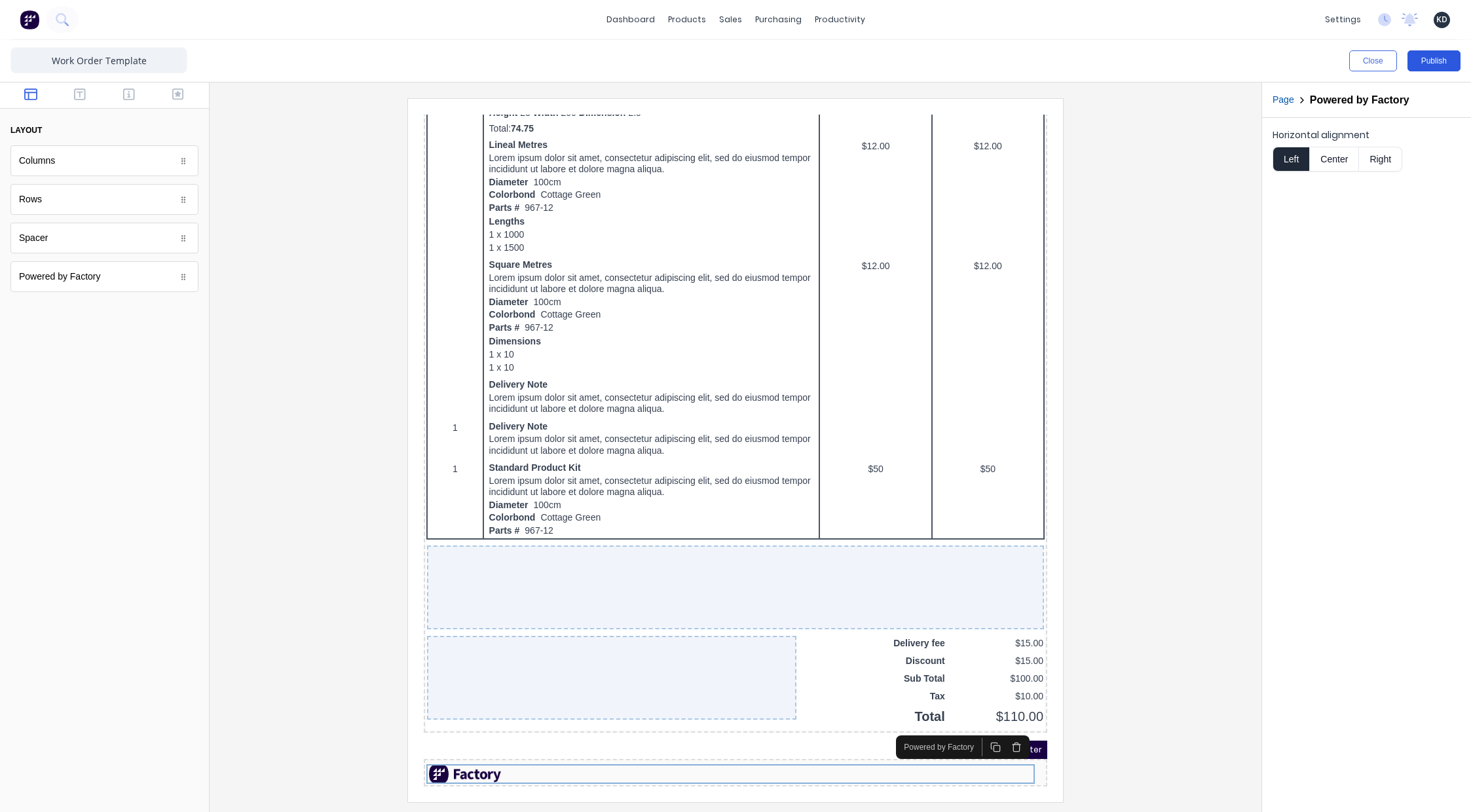
click at [1413, 64] on button "Publish" at bounding box center [1433, 61] width 53 height 21
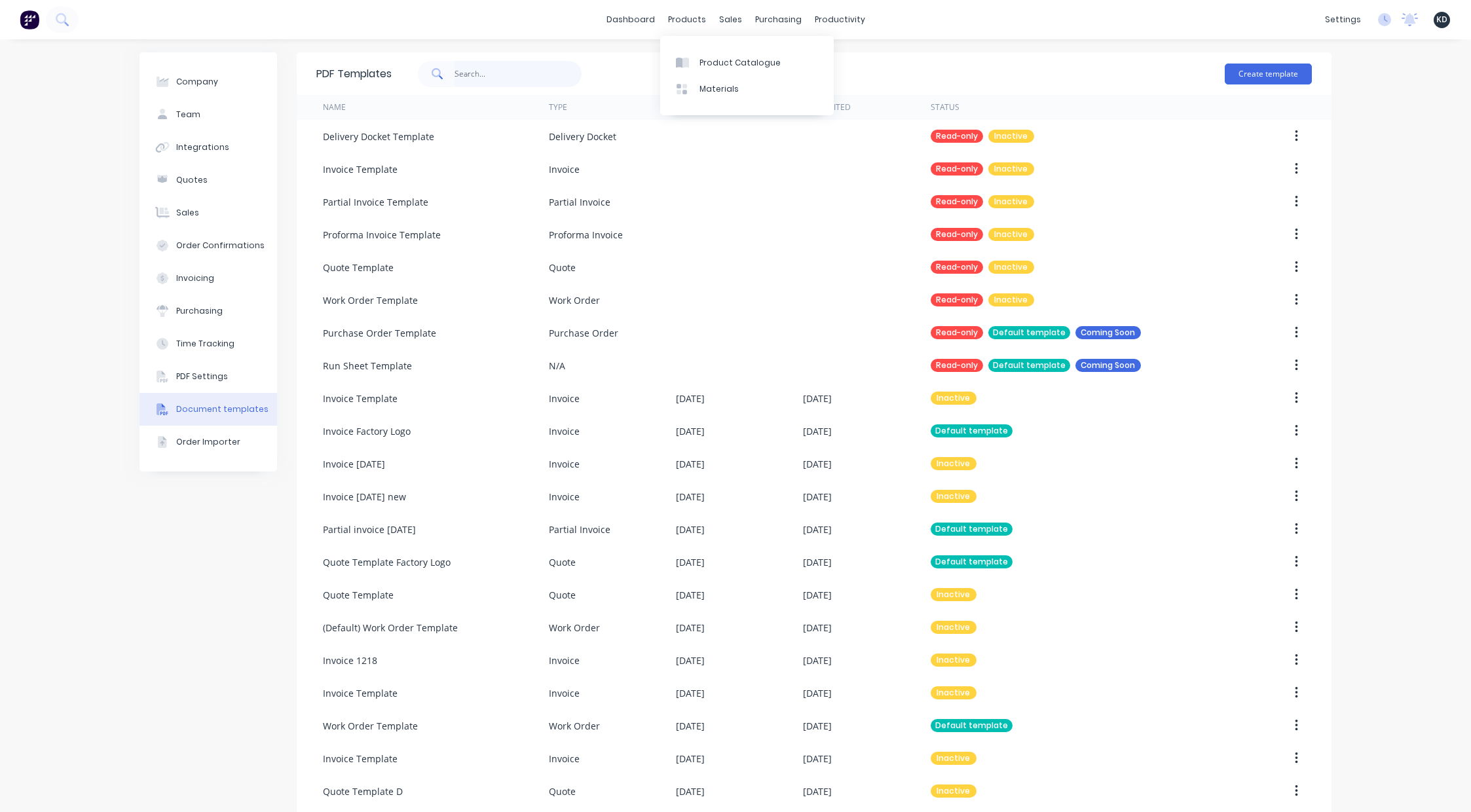
click at [486, 80] on input "text" at bounding box center [519, 74] width 128 height 26
type input "work order"
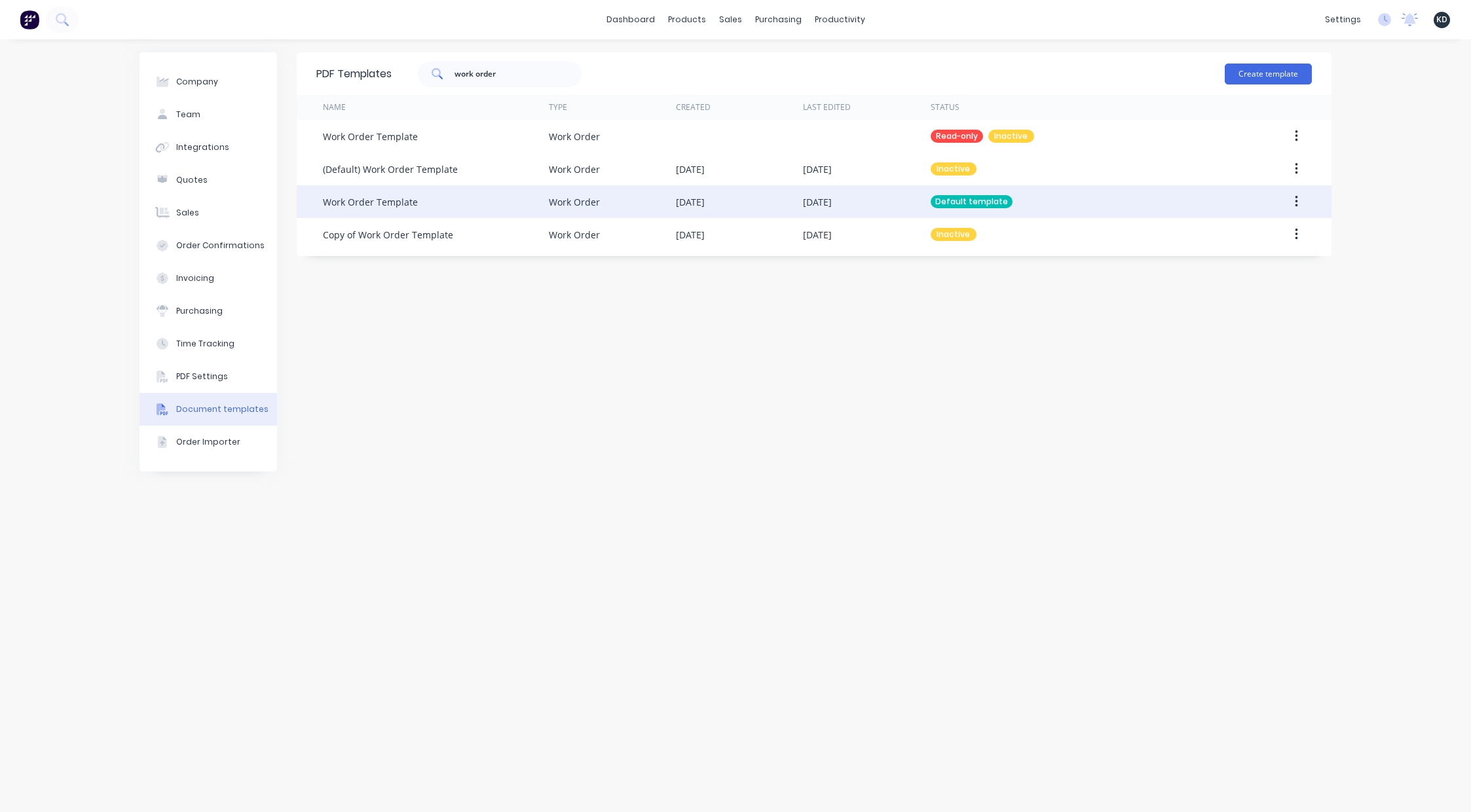
click at [1303, 194] on button "button" at bounding box center [1296, 201] width 31 height 24
click at [1281, 231] on div "Edit" at bounding box center [1249, 236] width 101 height 19
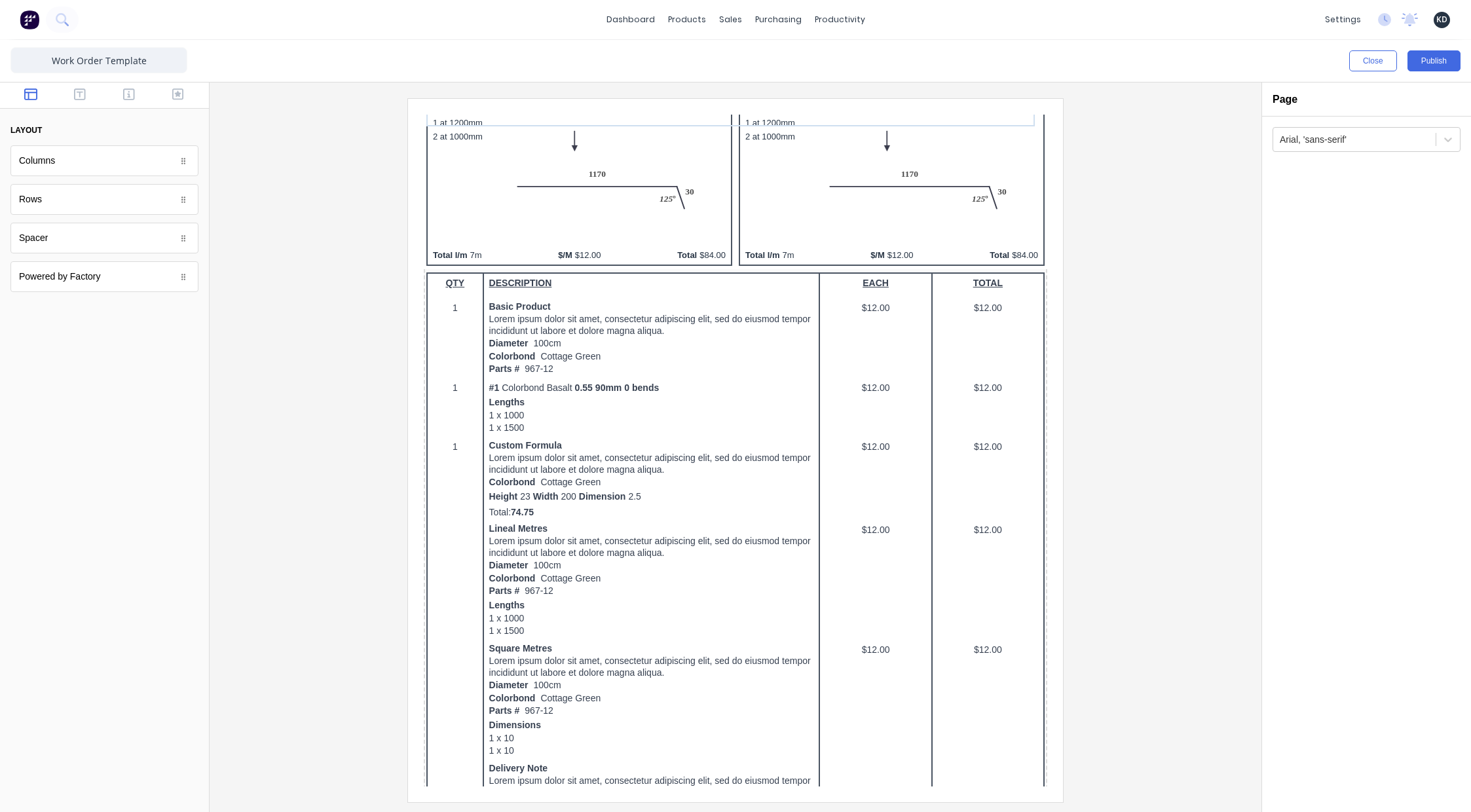
scroll to position [765, 0]
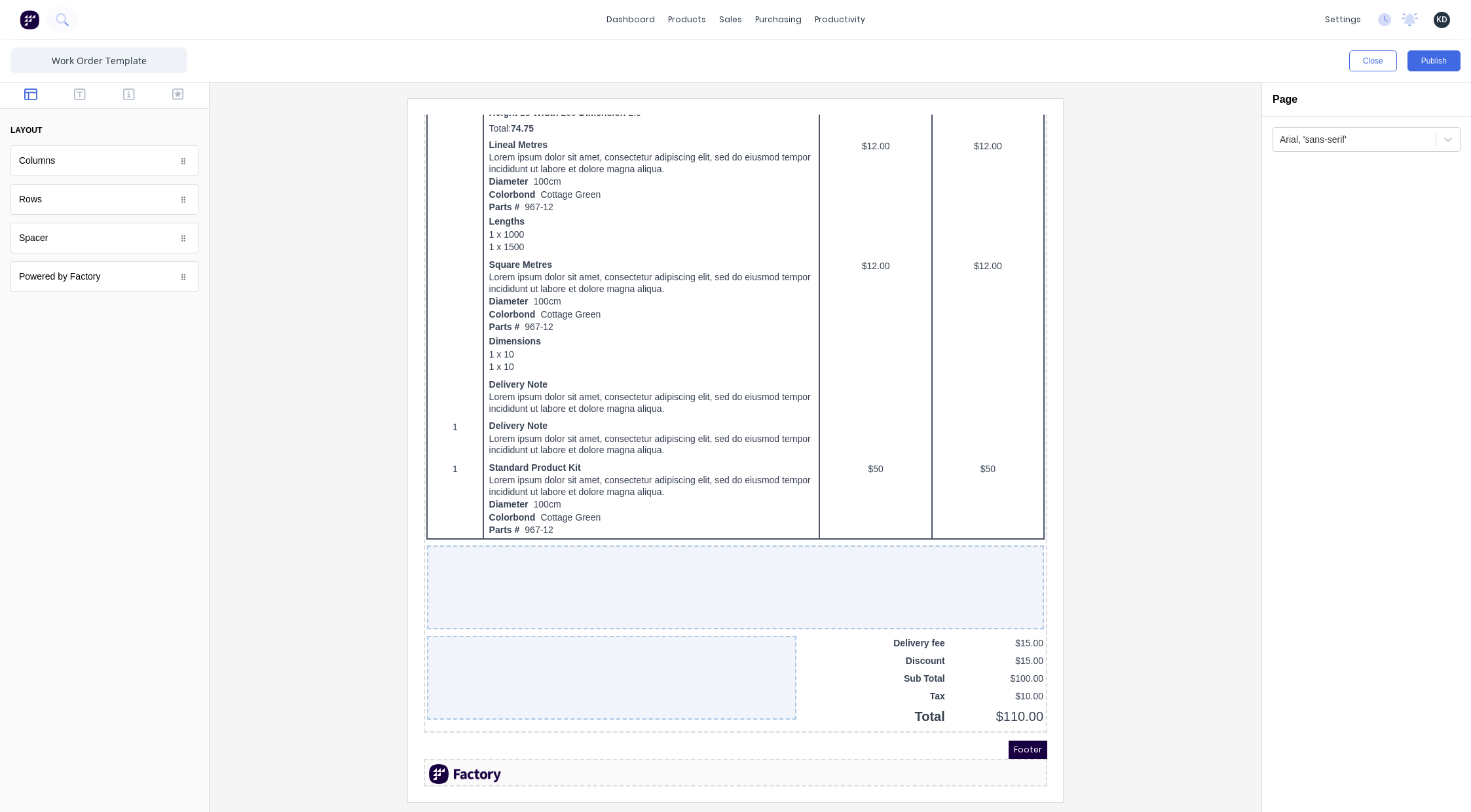
click at [1135, 486] on div at bounding box center [736, 449] width 1031 height 703
click at [1433, 56] on button "Publish" at bounding box center [1433, 61] width 53 height 21
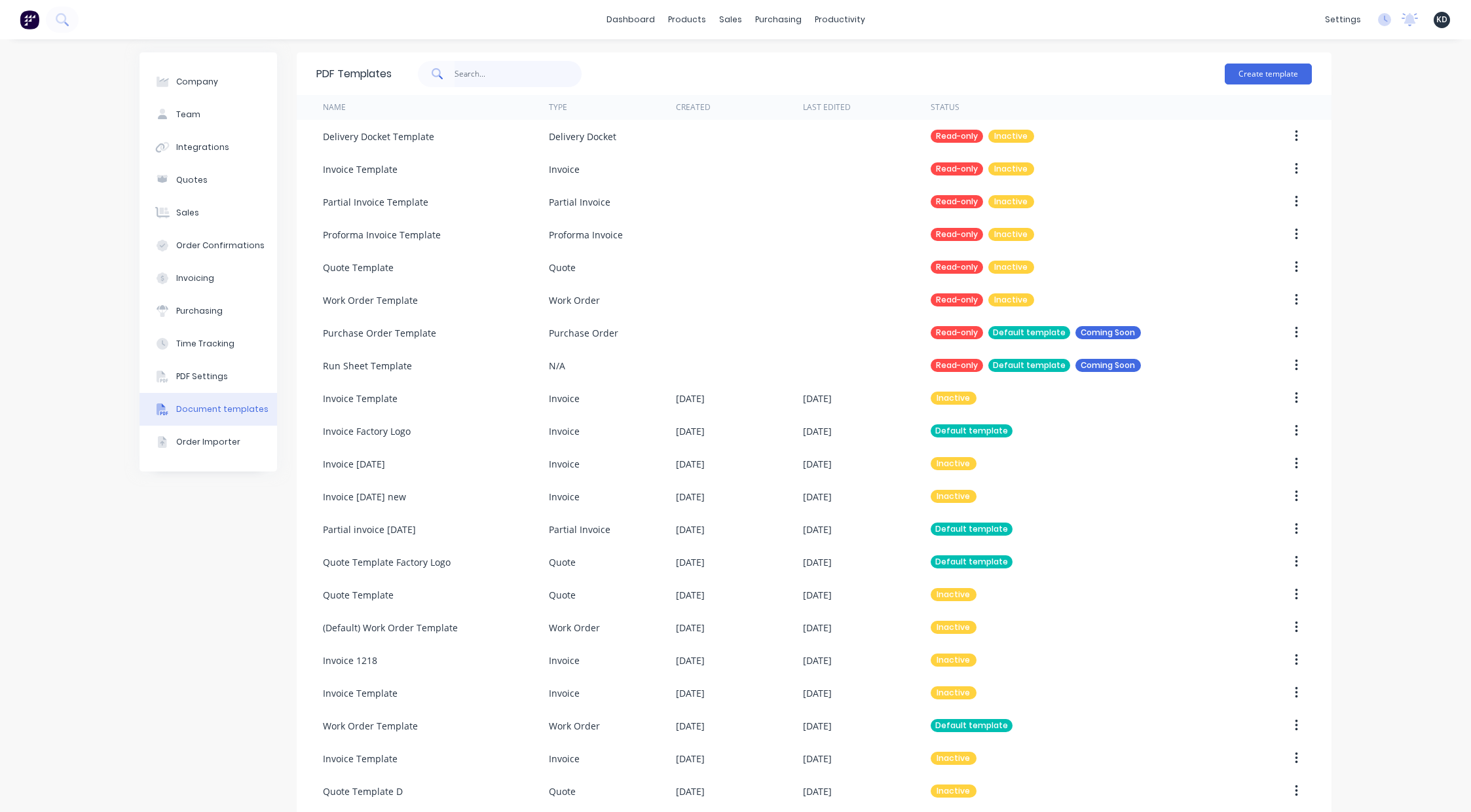
click at [505, 76] on input "text" at bounding box center [519, 74] width 128 height 26
type input "proforma invoice"
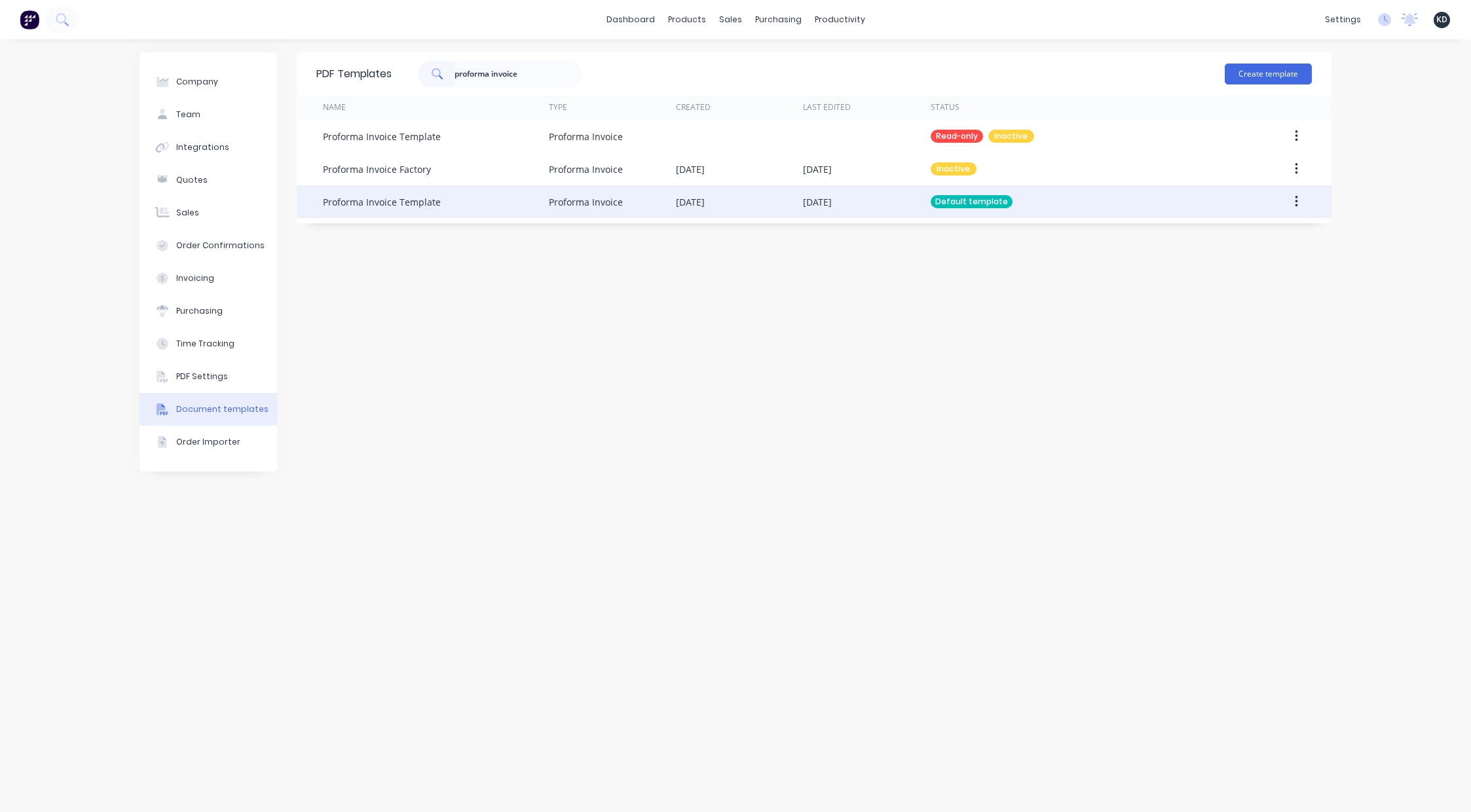
click at [1295, 205] on icon "button" at bounding box center [1295, 201] width 3 height 11
click at [1289, 226] on div "Edit" at bounding box center [1249, 236] width 101 height 19
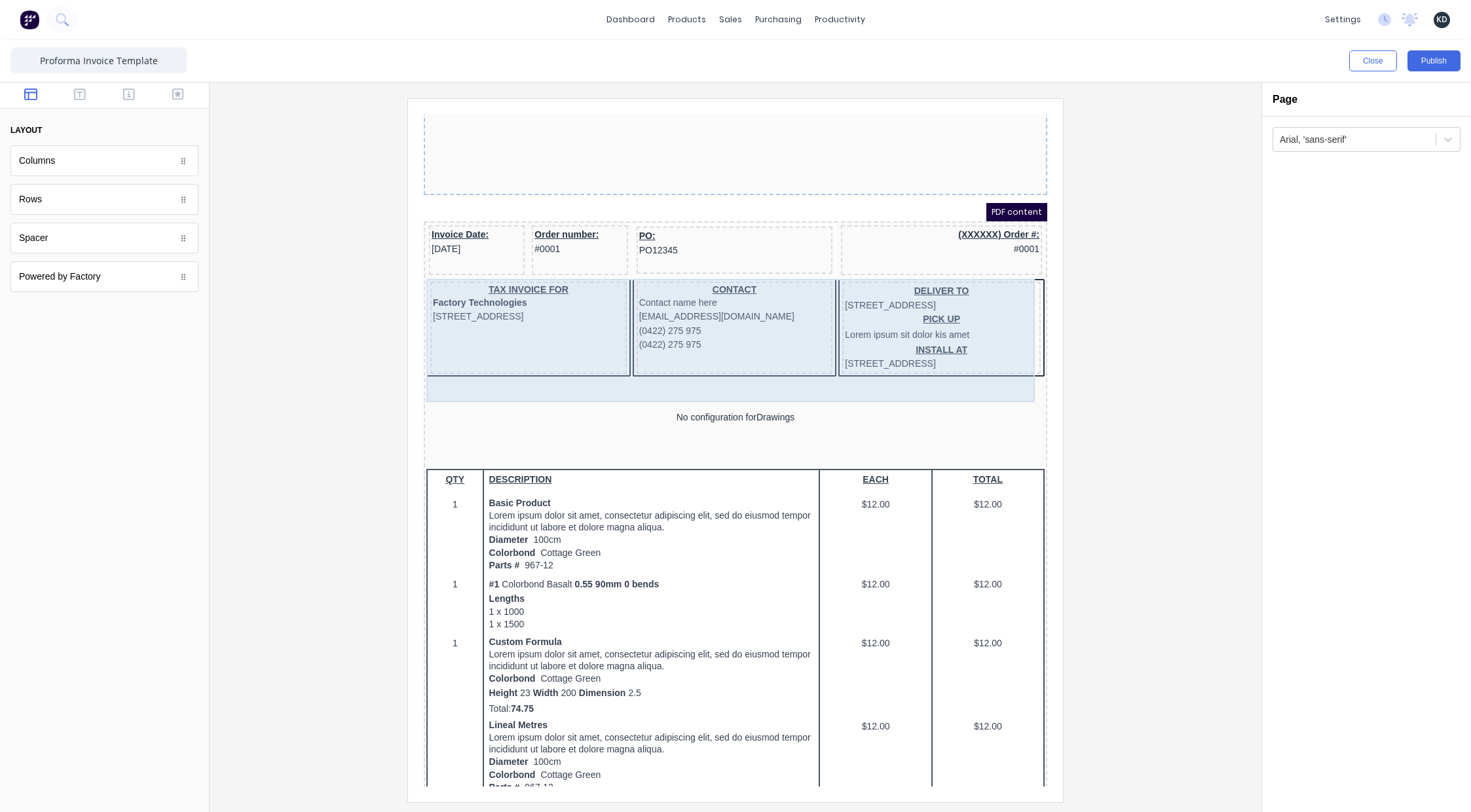
scroll to position [684, 0]
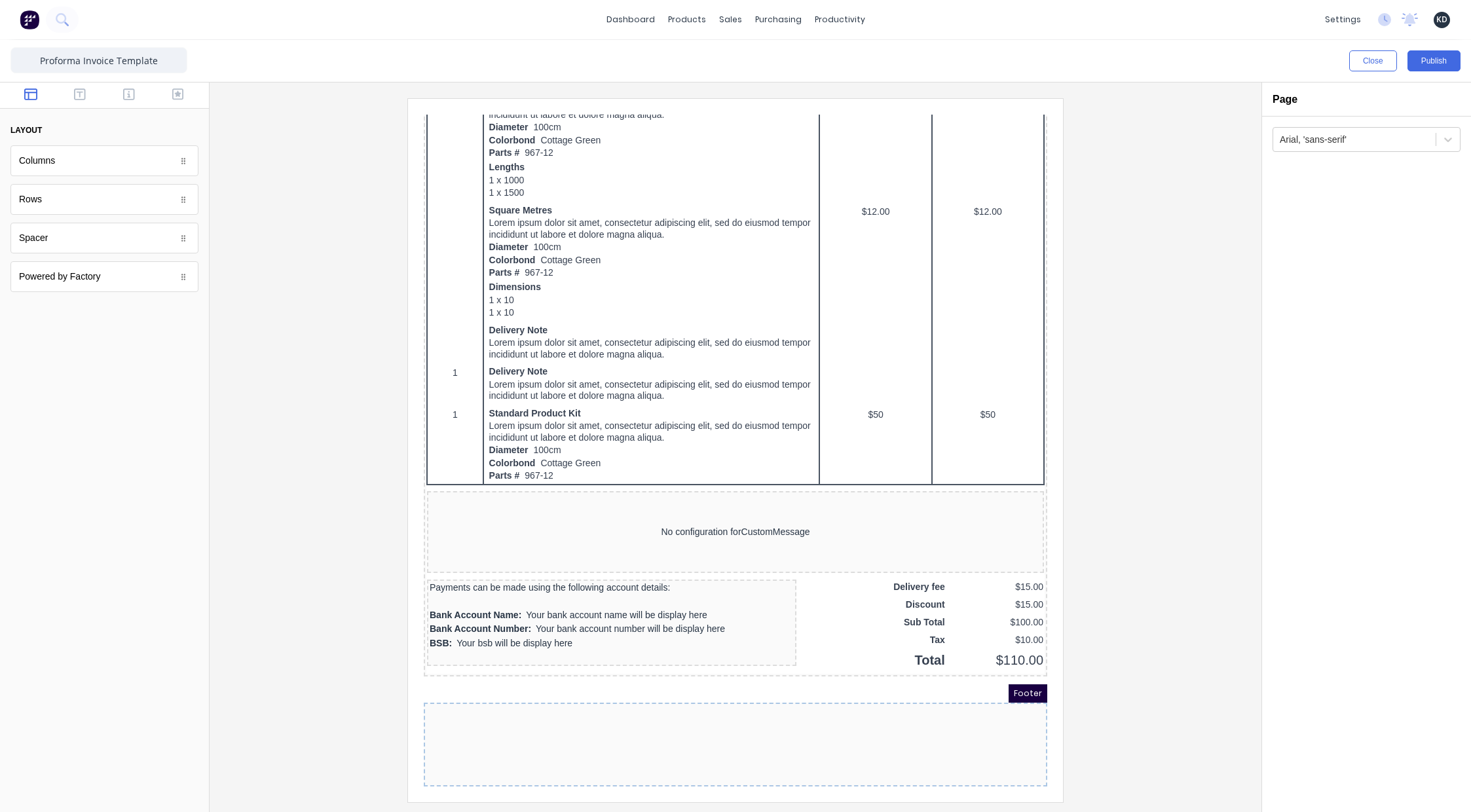
click at [1137, 427] on div at bounding box center [736, 449] width 1031 height 703
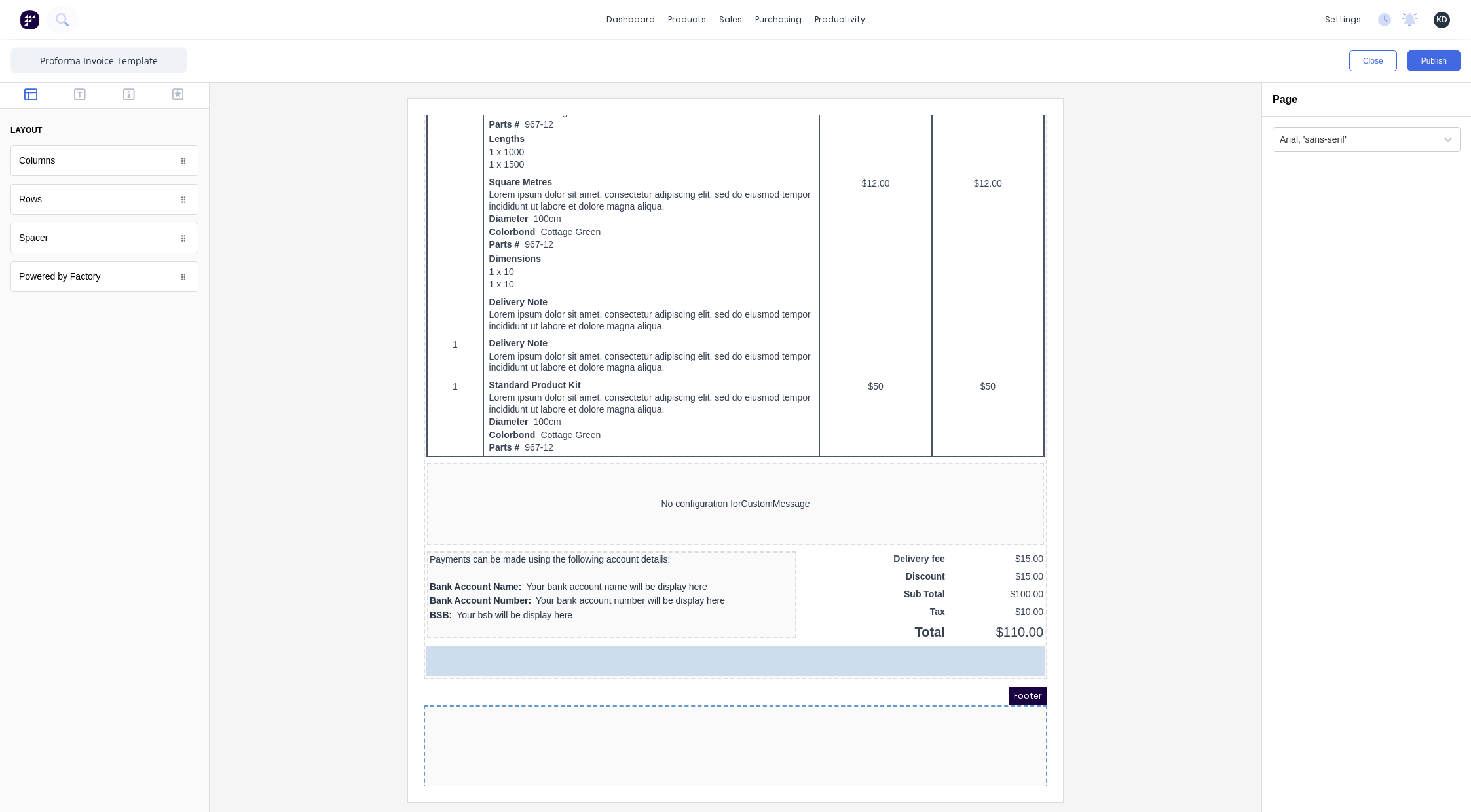
drag, startPoint x: 64, startPoint y: 275, endPoint x: 617, endPoint y: 739, distance: 721.9
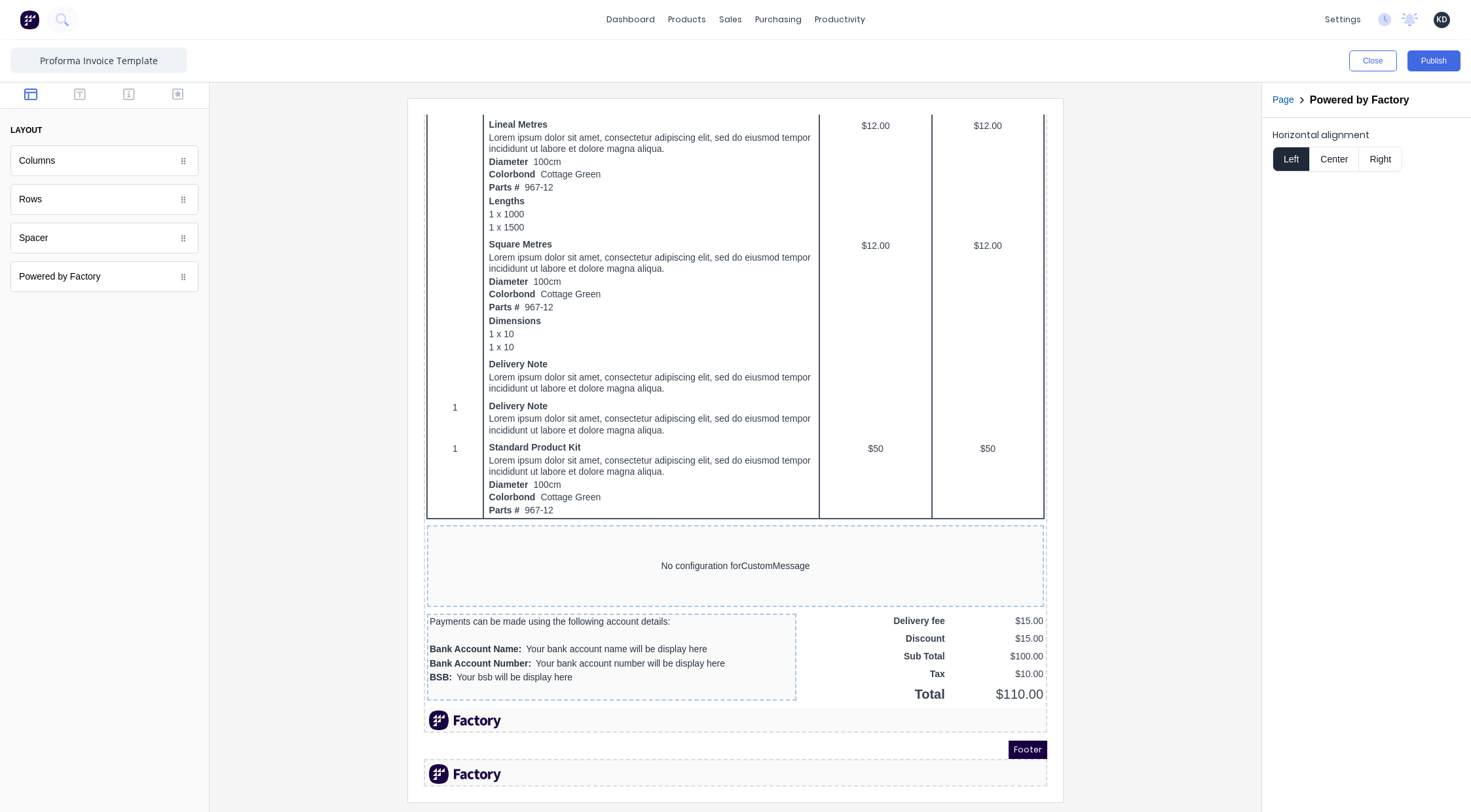
scroll to position [691, 0]
click at [1198, 510] on div at bounding box center [736, 449] width 1031 height 703
click at [911, 696] on div at bounding box center [720, 704] width 618 height 19
click at [1005, 695] on icon "button" at bounding box center [1000, 700] width 10 height 10
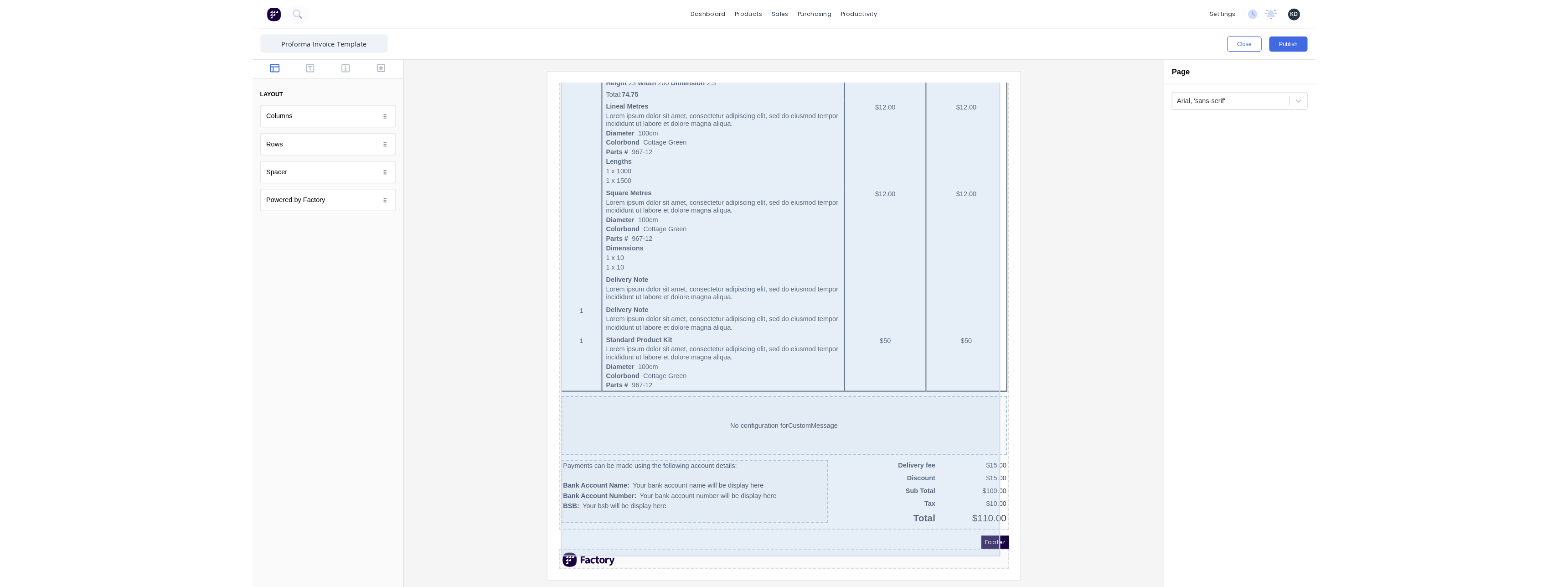
scroll to position [460, 0]
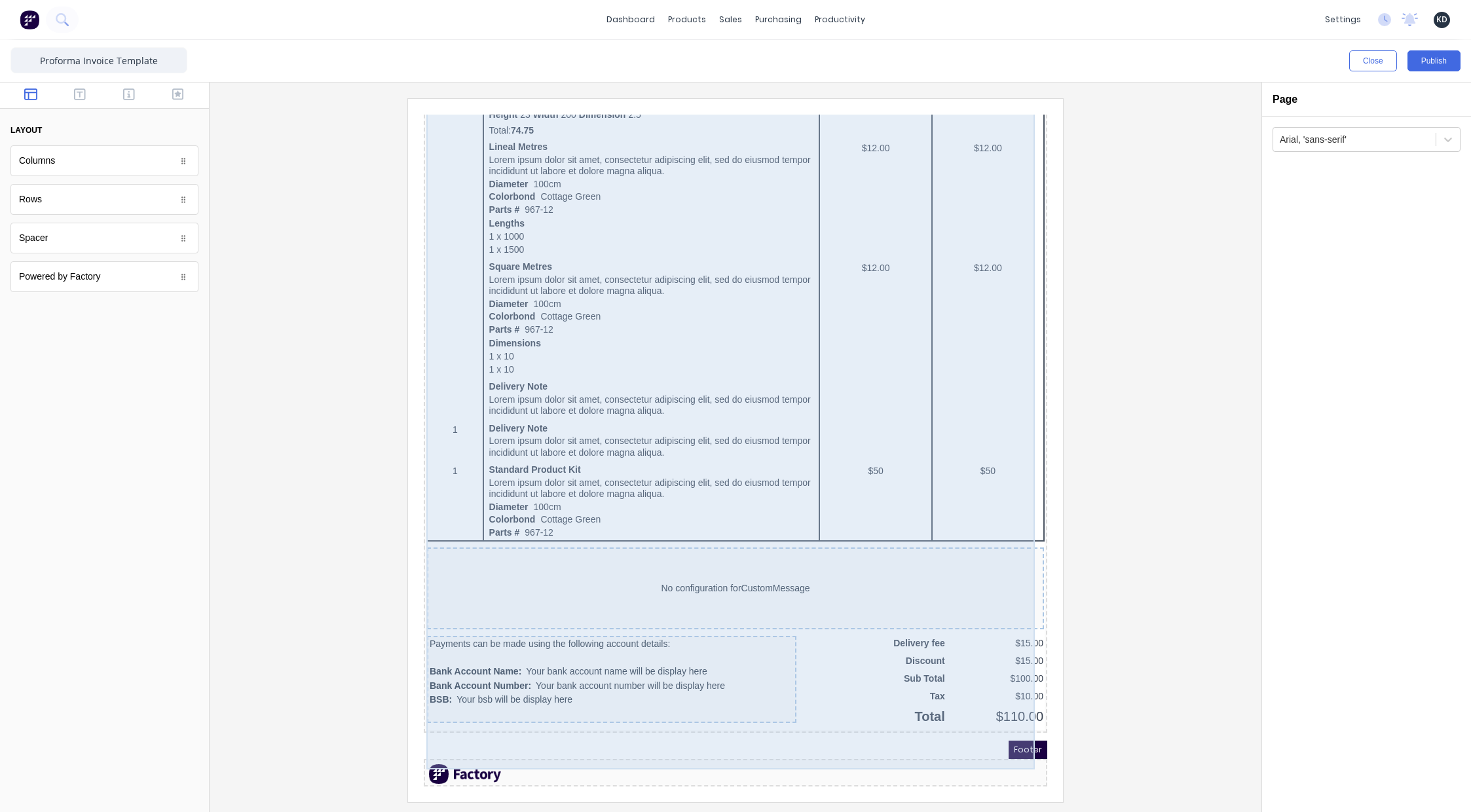
click at [1143, 560] on div at bounding box center [736, 449] width 1031 height 703
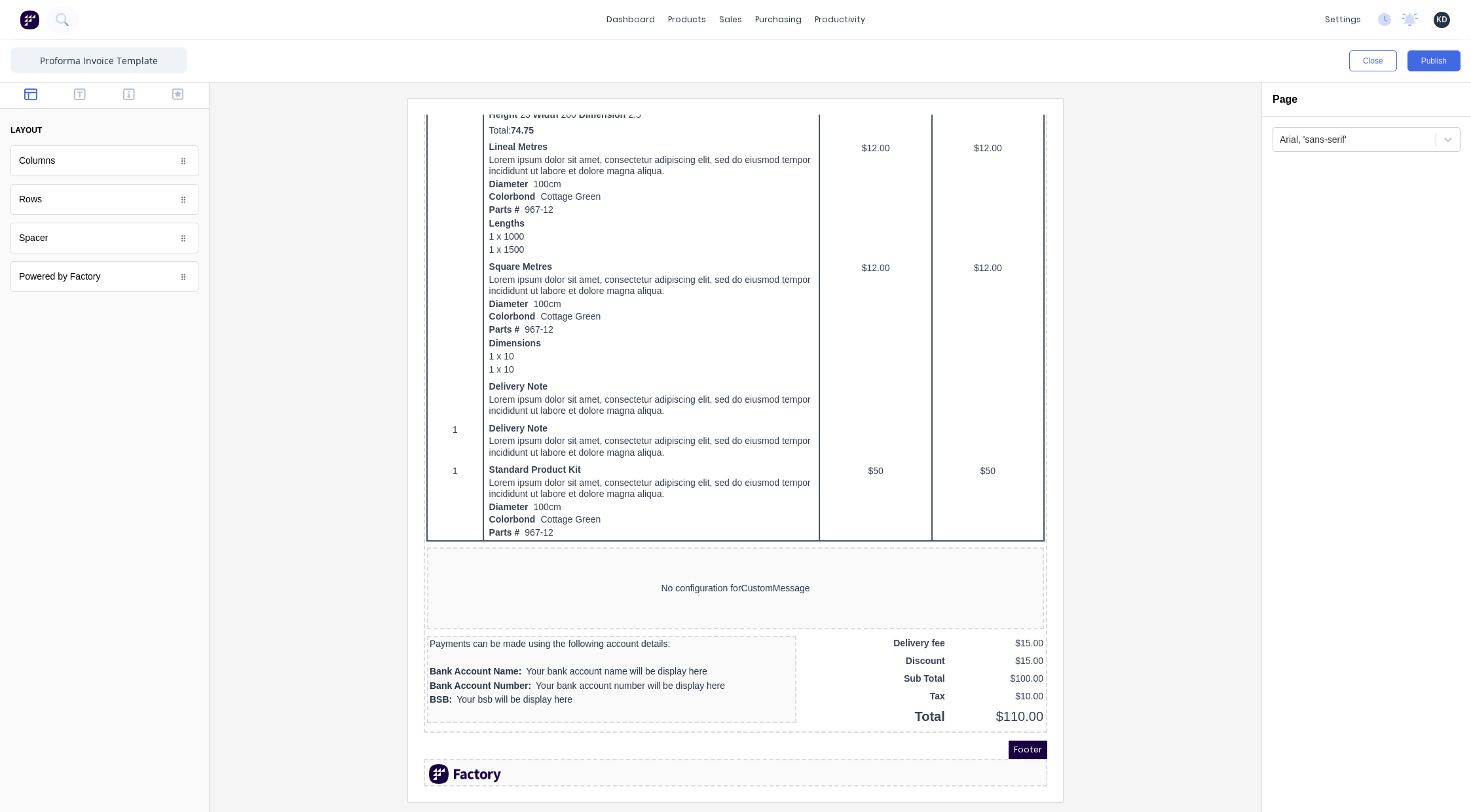
click at [1425, 47] on div "Close Publish" at bounding box center [736, 61] width 1471 height 42
click at [1427, 60] on button "Publish" at bounding box center [1433, 61] width 53 height 21
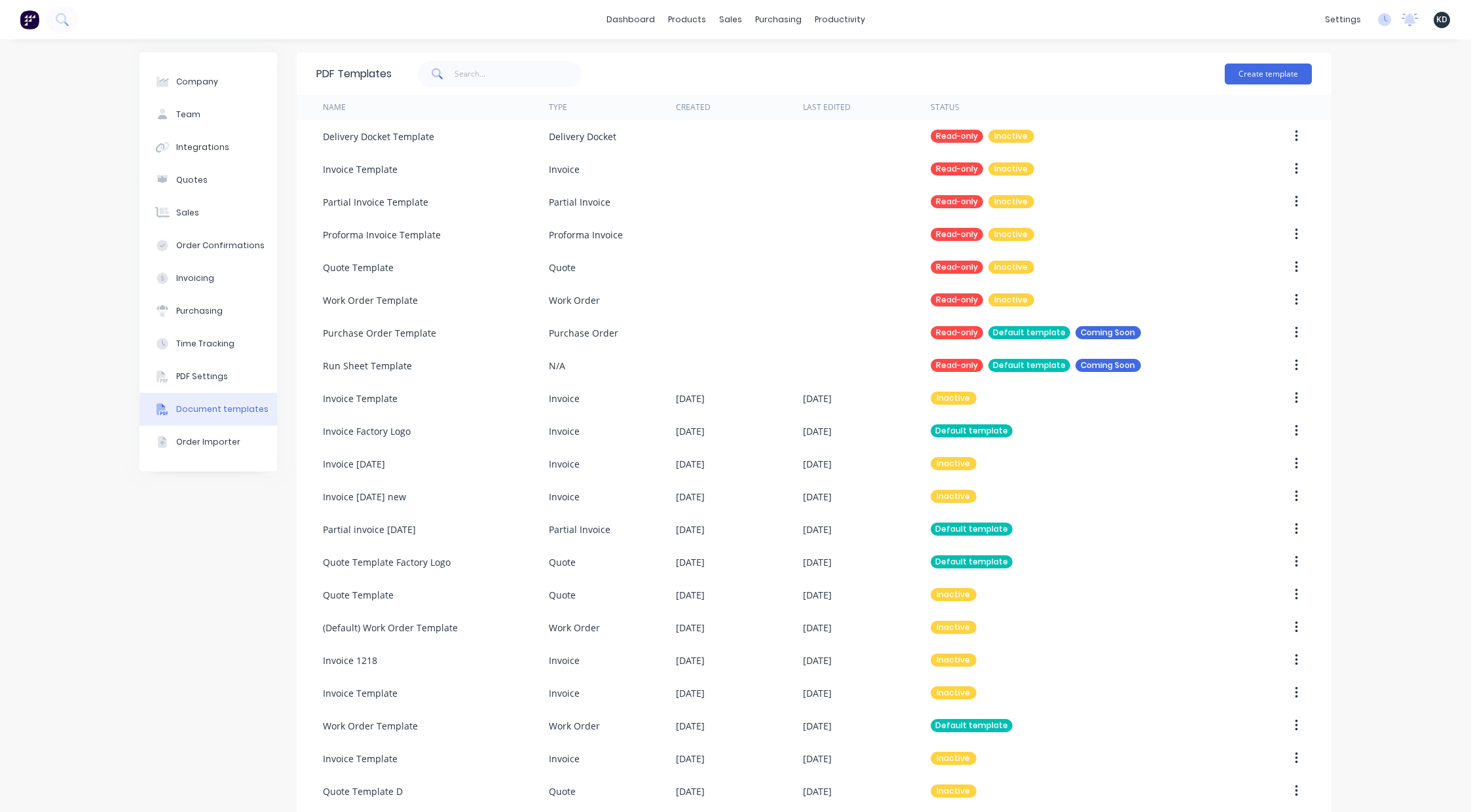
click at [213, 557] on div "Company Team Integrations Quotes Sales Order Confirmations Invoicing Purchasing…" at bounding box center [208, 546] width 137 height 989
click at [554, 69] on input "text" at bounding box center [519, 74] width 128 height 26
type input "proforma"
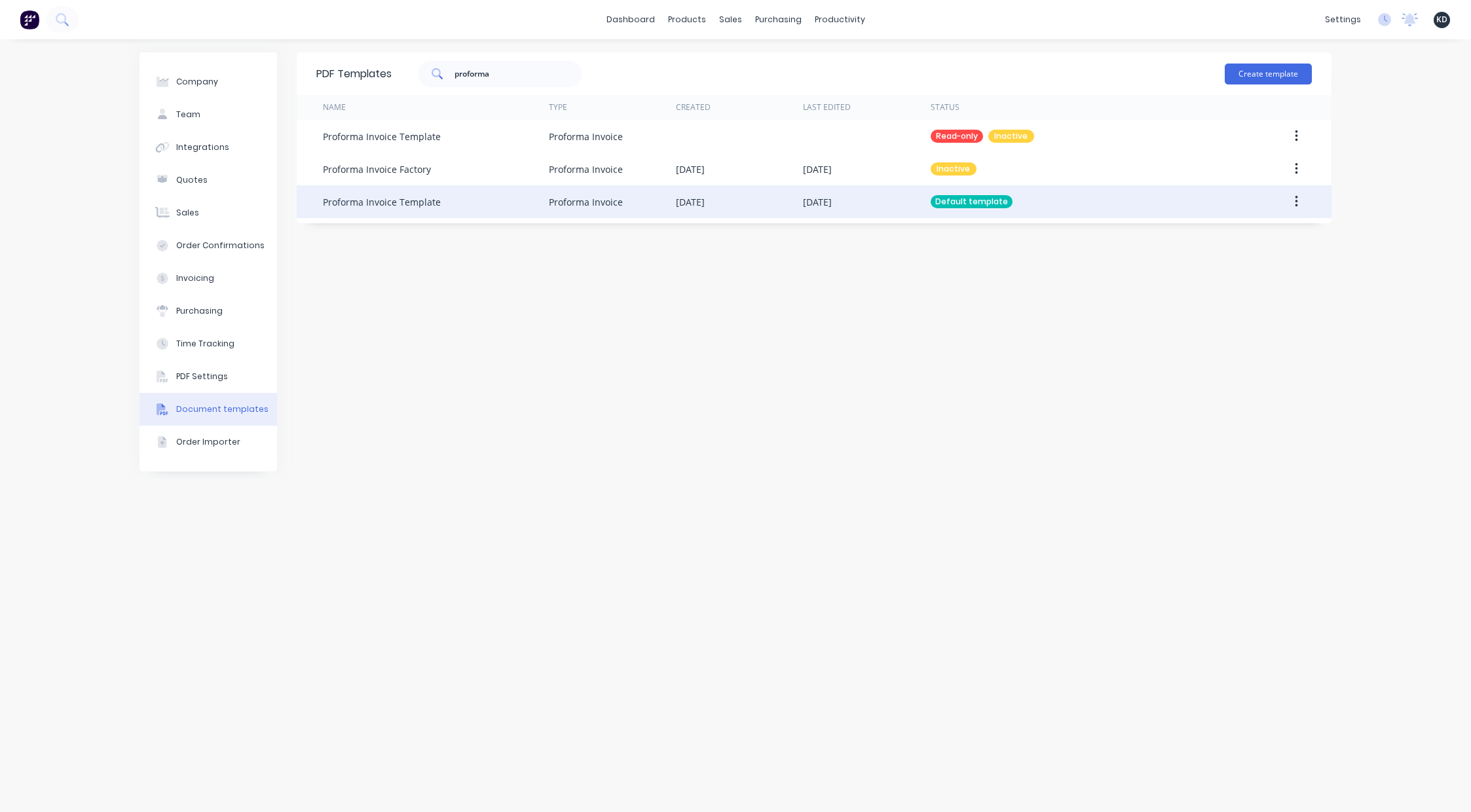
click at [1300, 200] on button "button" at bounding box center [1296, 201] width 31 height 24
click at [1277, 228] on div "Edit" at bounding box center [1249, 236] width 101 height 19
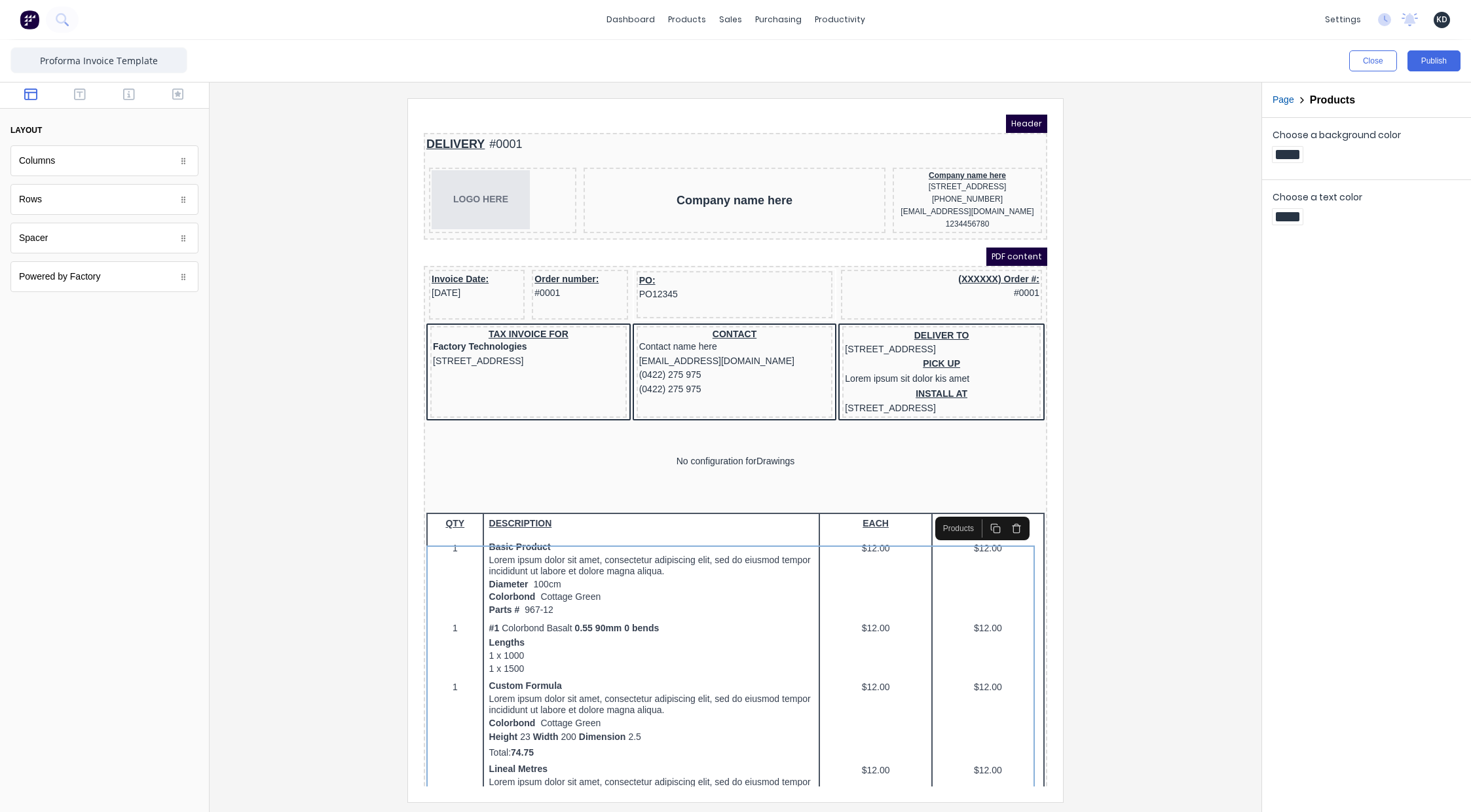
click at [997, 515] on icon "button" at bounding box center [1000, 512] width 10 height 10
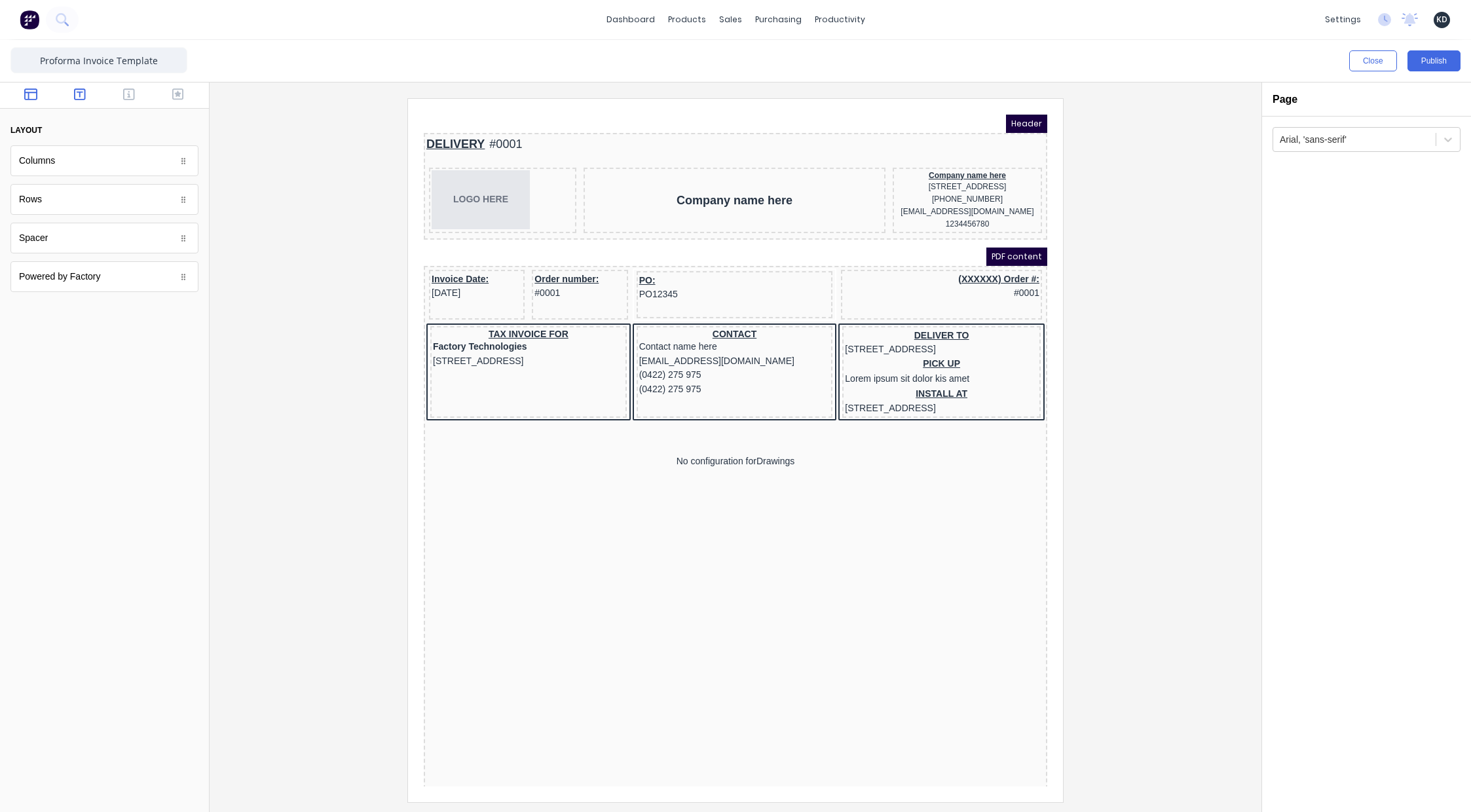
click at [66, 94] on button "button" at bounding box center [80, 95] width 41 height 16
click at [119, 94] on button "button" at bounding box center [129, 95] width 41 height 16
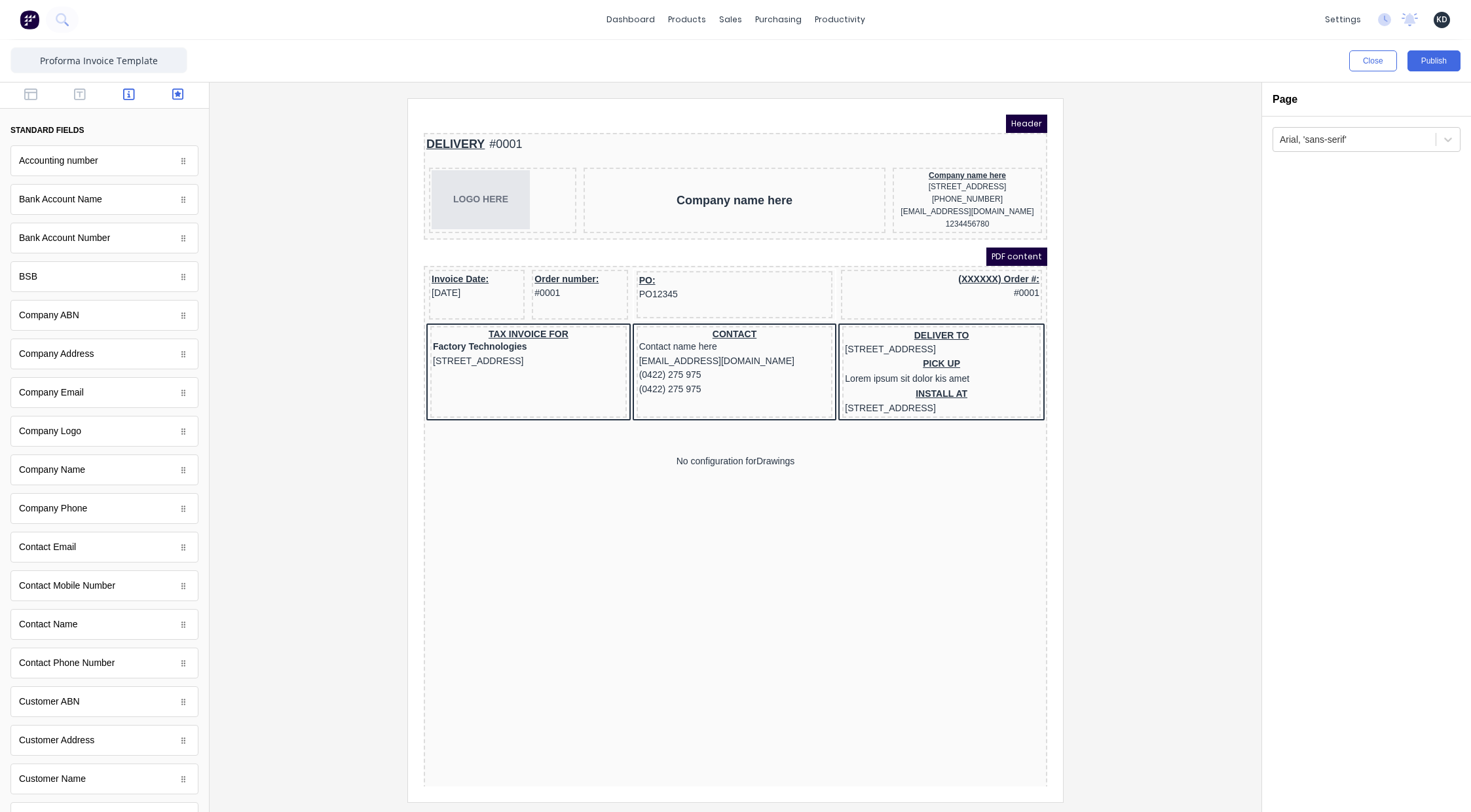
click at [177, 97] on button "button" at bounding box center [178, 95] width 41 height 16
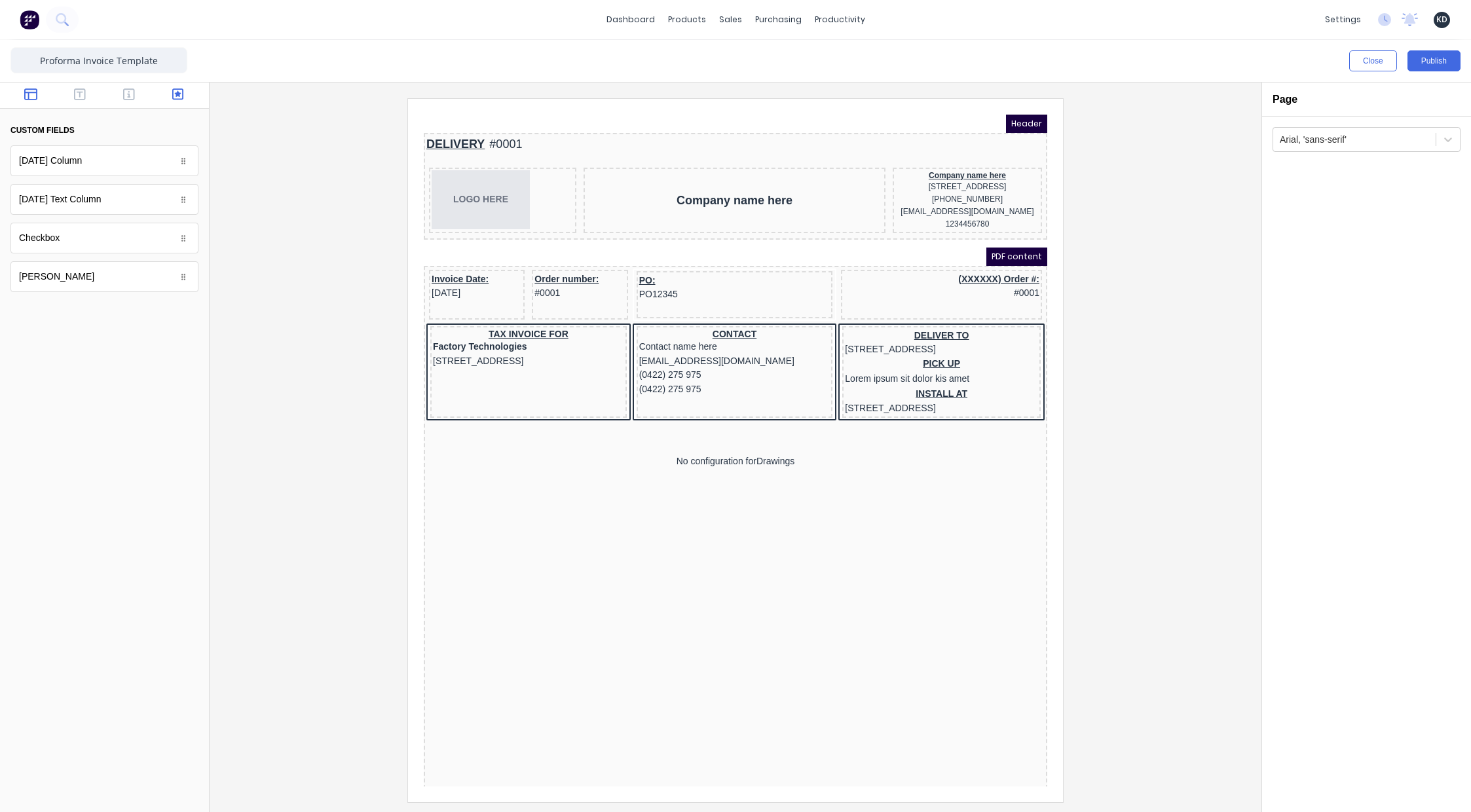
click at [21, 97] on button "button" at bounding box center [31, 95] width 41 height 16
click at [174, 90] on icon "button" at bounding box center [178, 94] width 11 height 13
click at [136, 94] on button "button" at bounding box center [129, 95] width 41 height 16
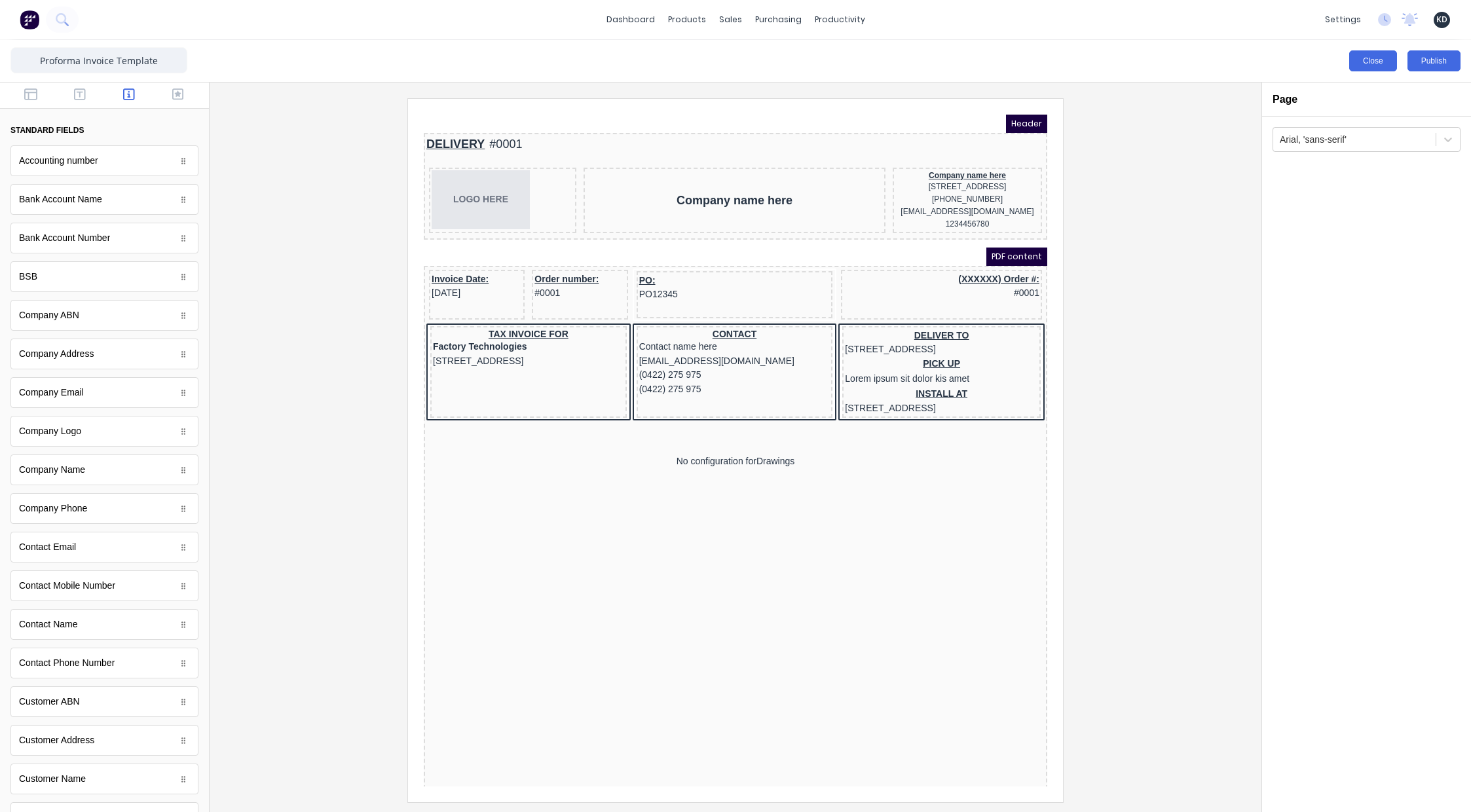
click at [1363, 69] on button "Close" at bounding box center [1373, 61] width 48 height 21
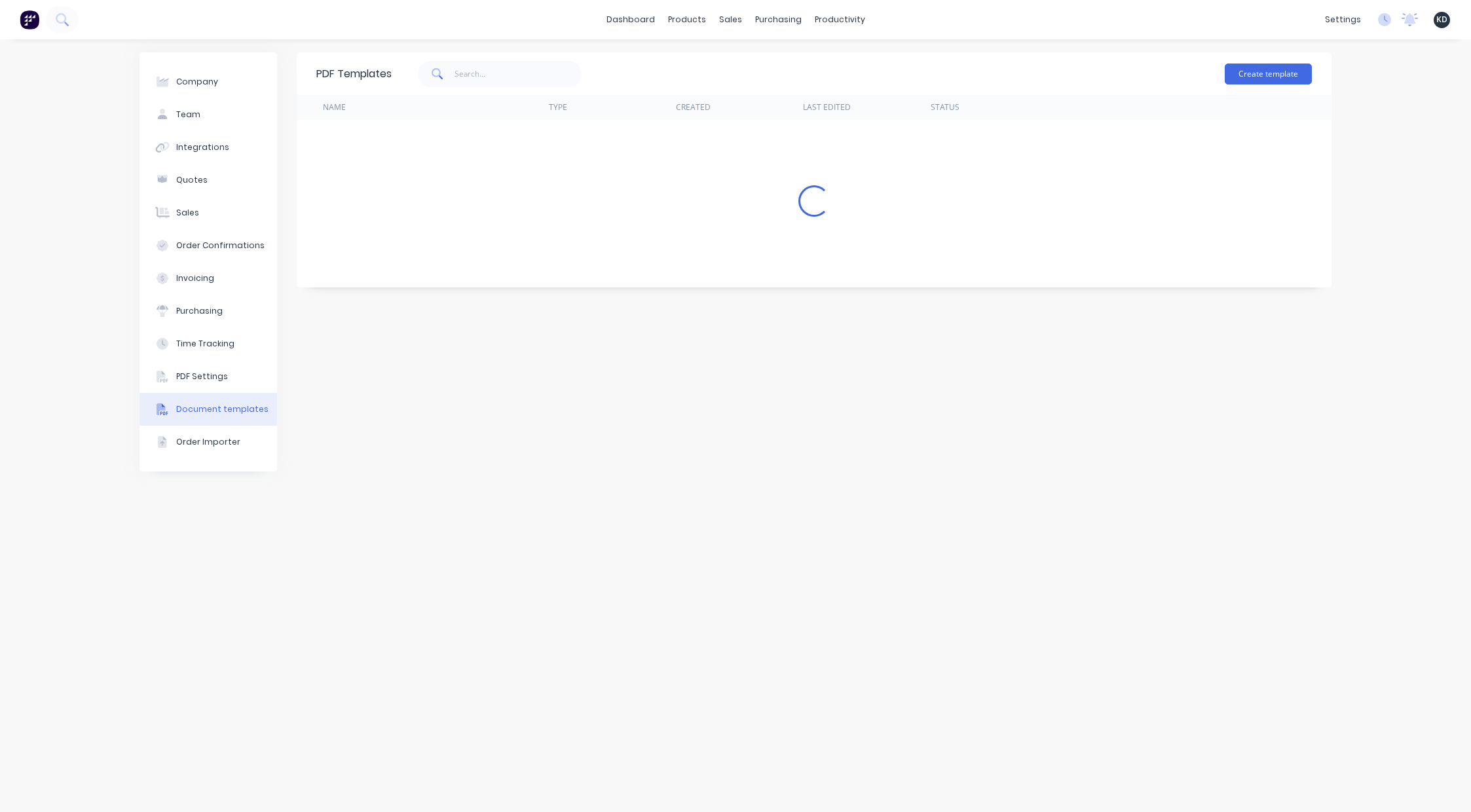
click at [1362, 173] on div "Company Team Integrations Quotes Sales Order Confirmations Invoicing Purchasing…" at bounding box center [736, 426] width 1471 height 773
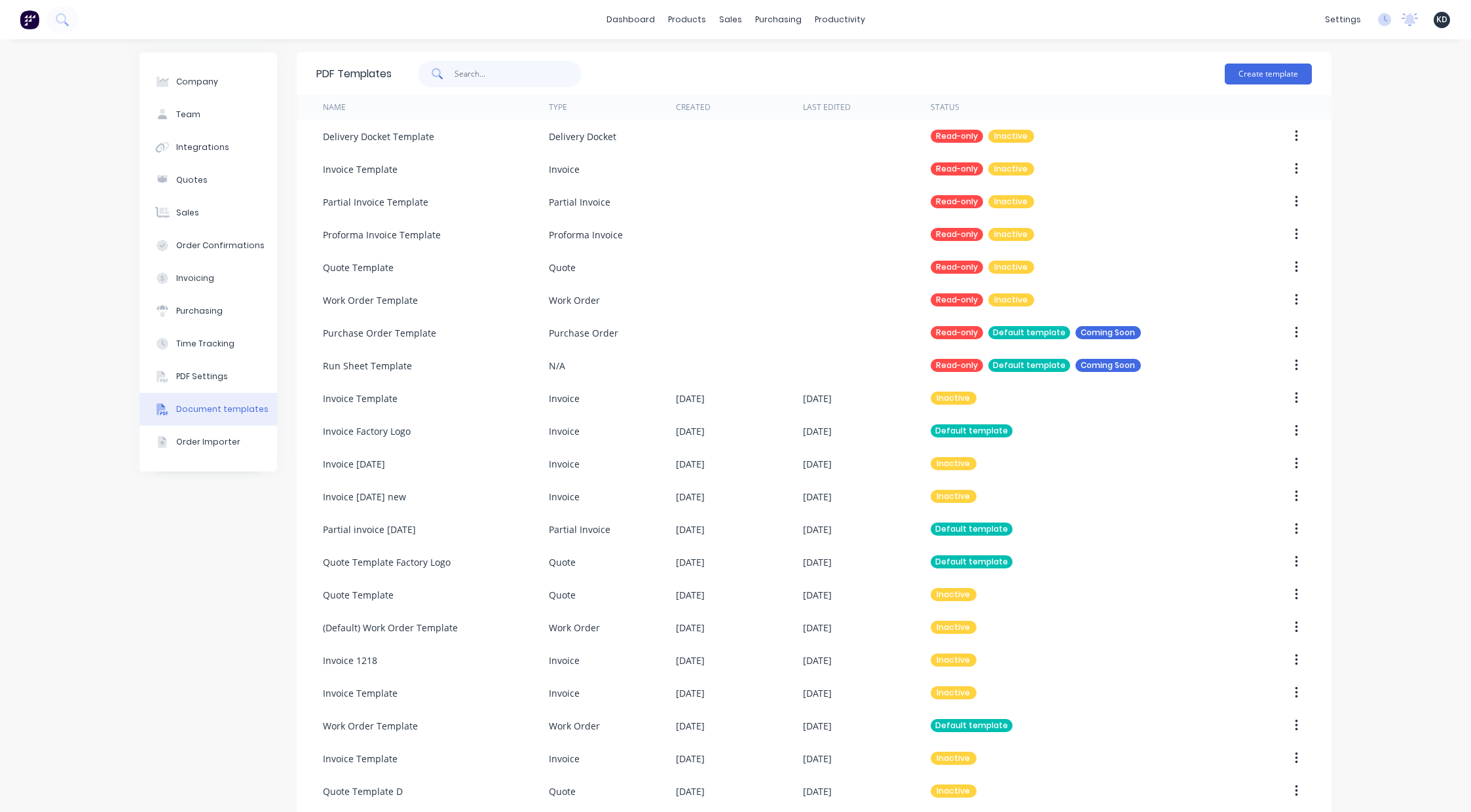
click at [542, 75] on input "text" at bounding box center [519, 74] width 128 height 26
click at [510, 69] on input "text" at bounding box center [519, 74] width 128 height 26
click at [512, 71] on input "text" at bounding box center [519, 74] width 128 height 26
type input "quote"
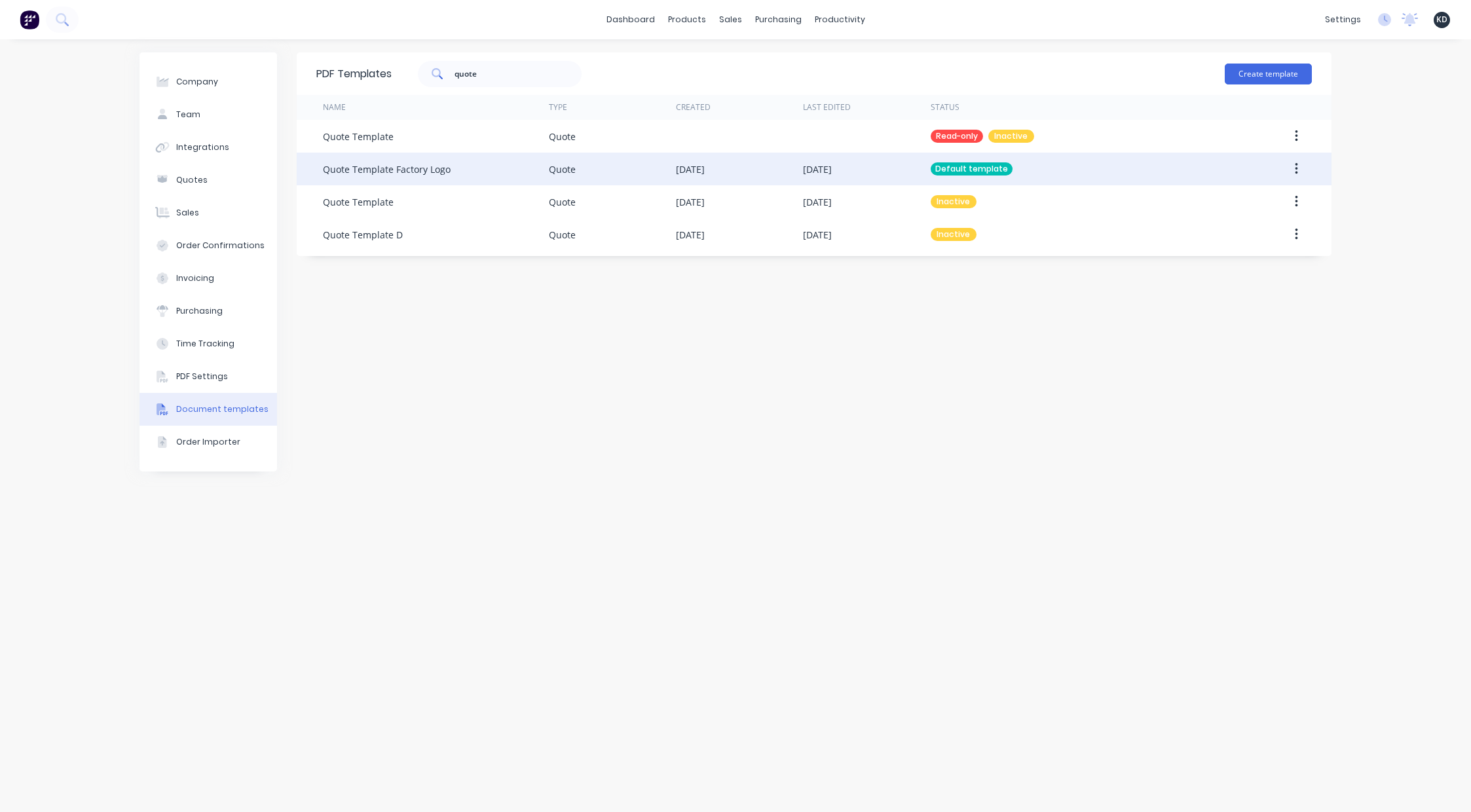
click at [1295, 173] on icon "button" at bounding box center [1295, 168] width 3 height 11
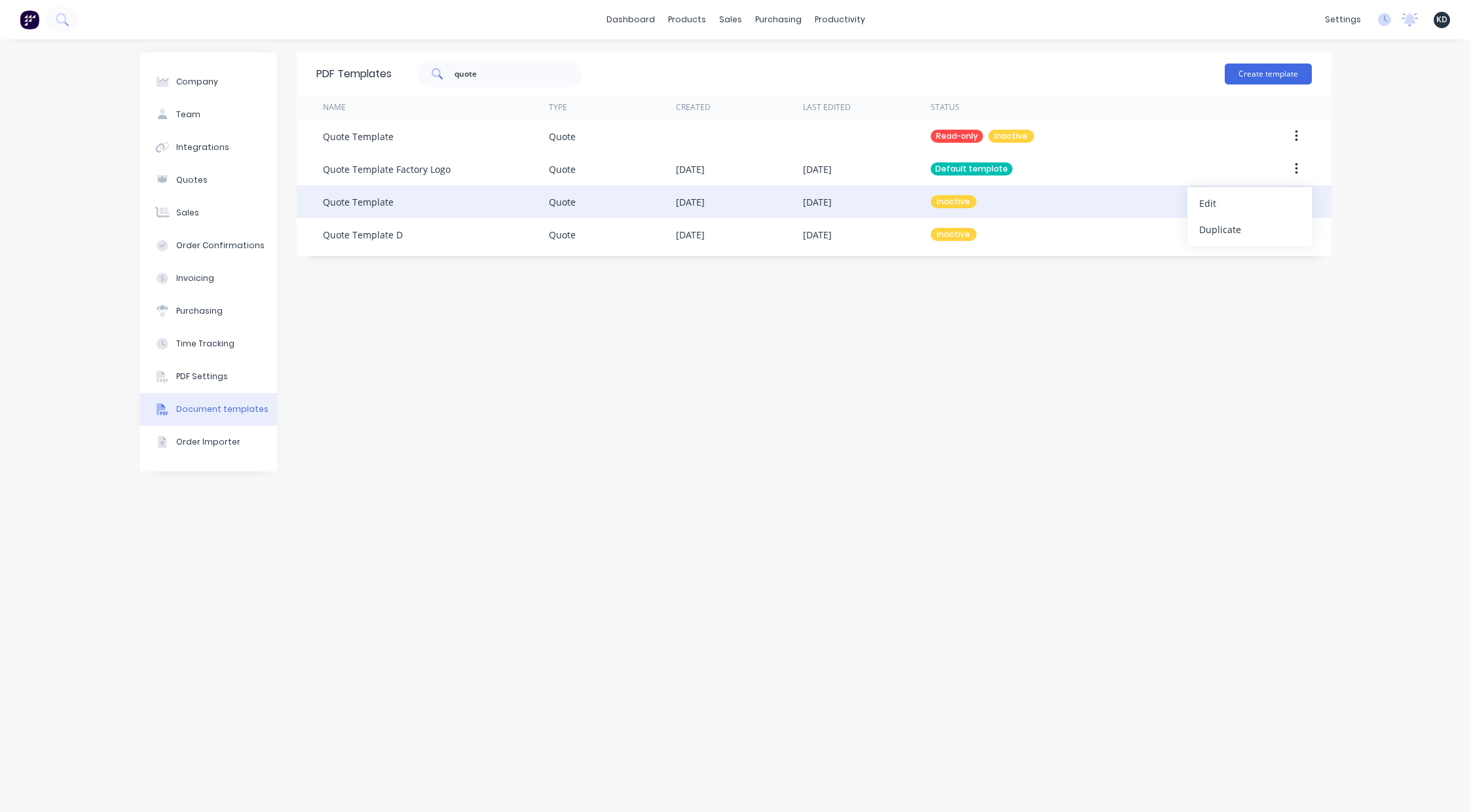
click at [1281, 197] on div "Edit" at bounding box center [1249, 204] width 101 height 19
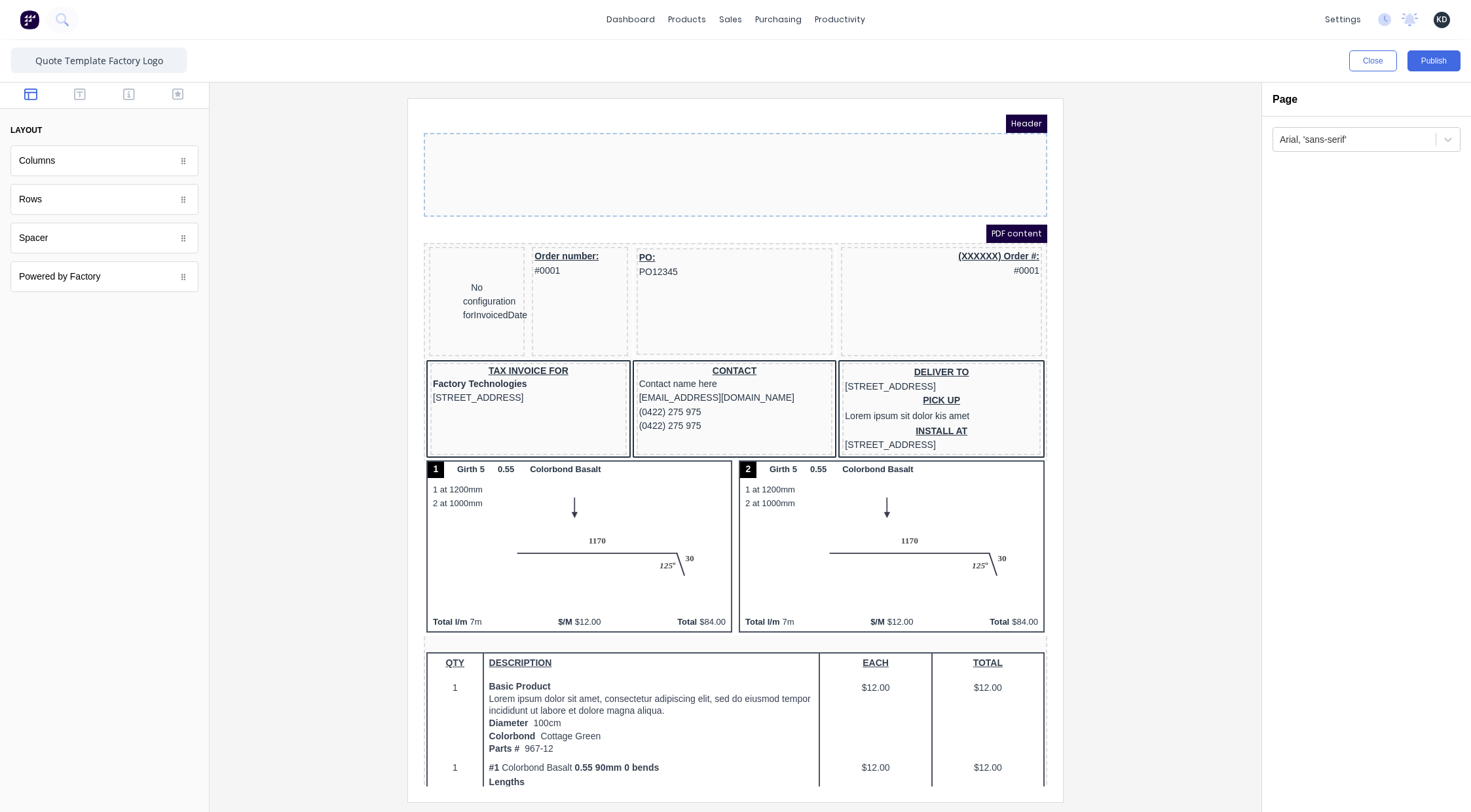
click at [1197, 355] on div at bounding box center [736, 449] width 1031 height 703
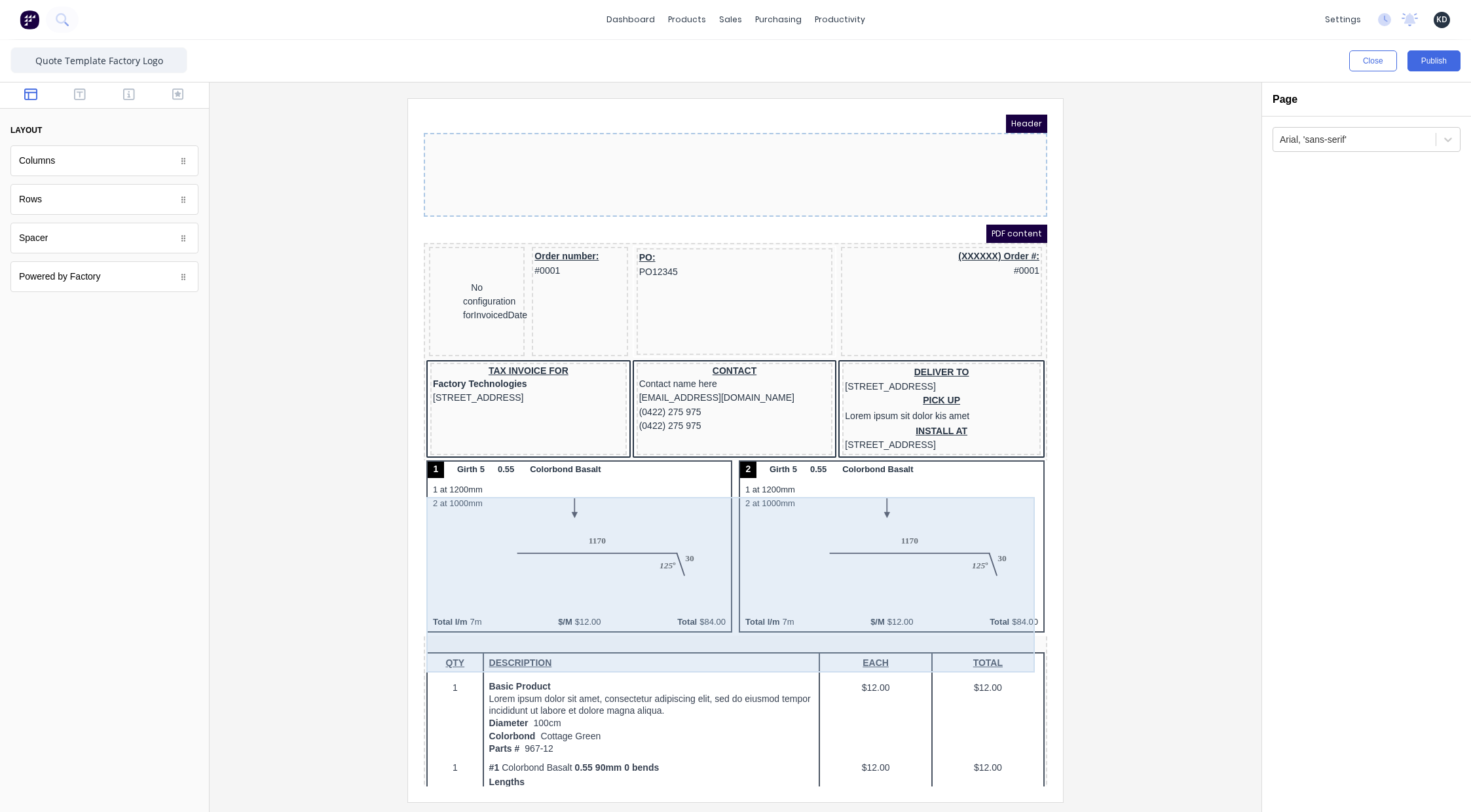
click at [624, 517] on div "1 Girth 5 0.55 Colorbond Basalt 1 at 1200mm 2 at 1000mm Total l/m 7m $/M $12.00…" at bounding box center [720, 531] width 618 height 176
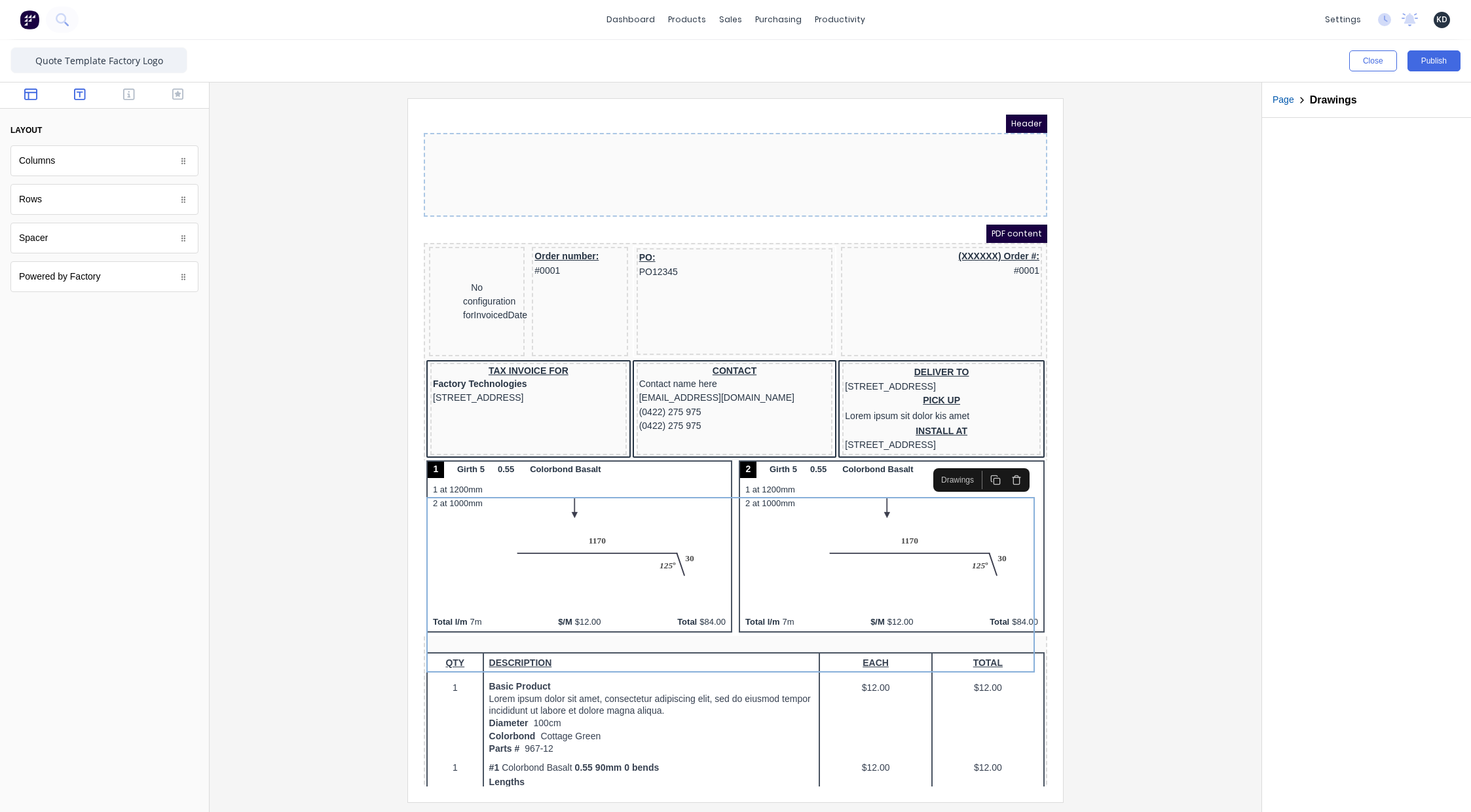
click at [81, 92] on icon "button" at bounding box center [80, 94] width 11 height 11
click at [132, 97] on icon "button" at bounding box center [129, 94] width 11 height 13
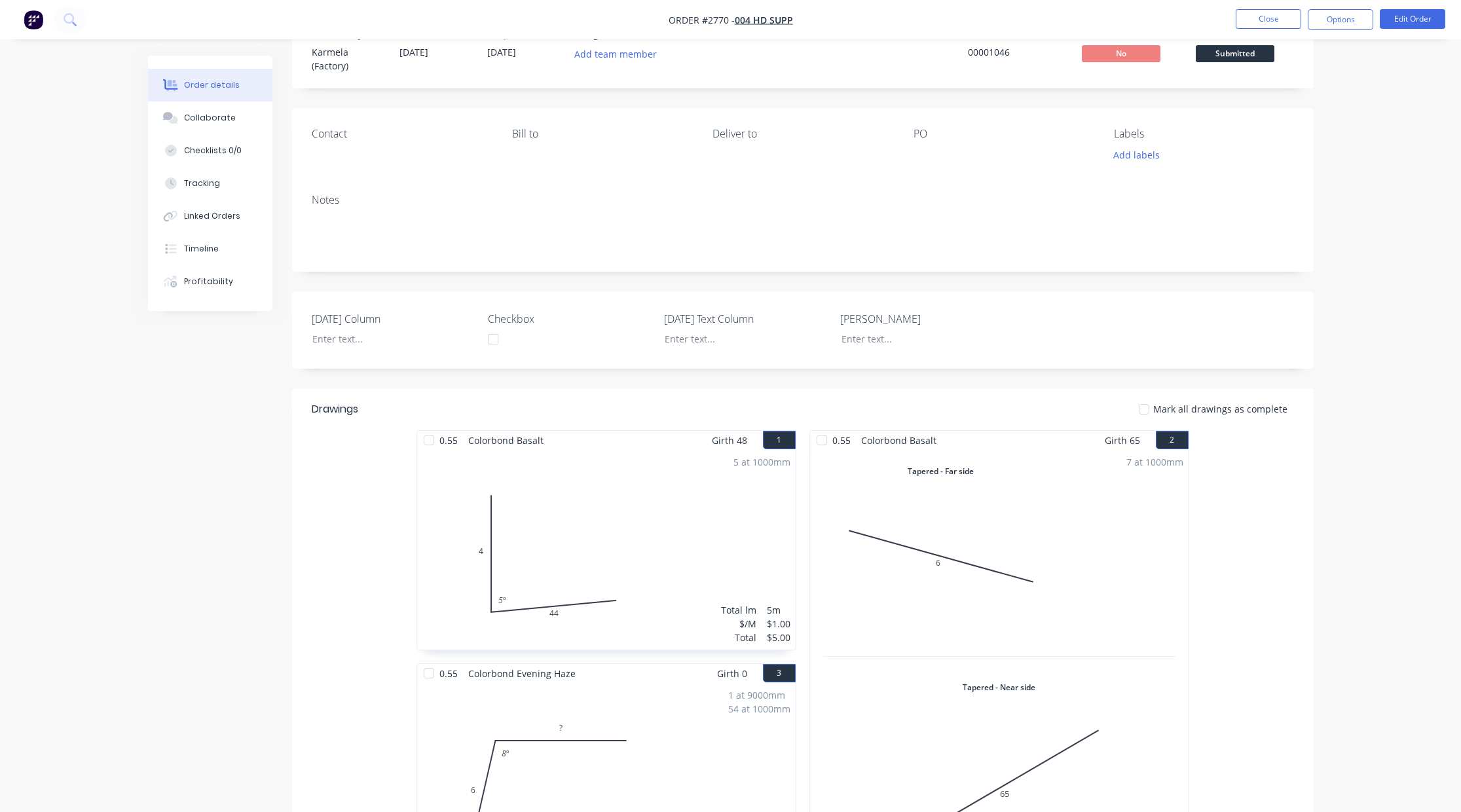
scroll to position [361, 0]
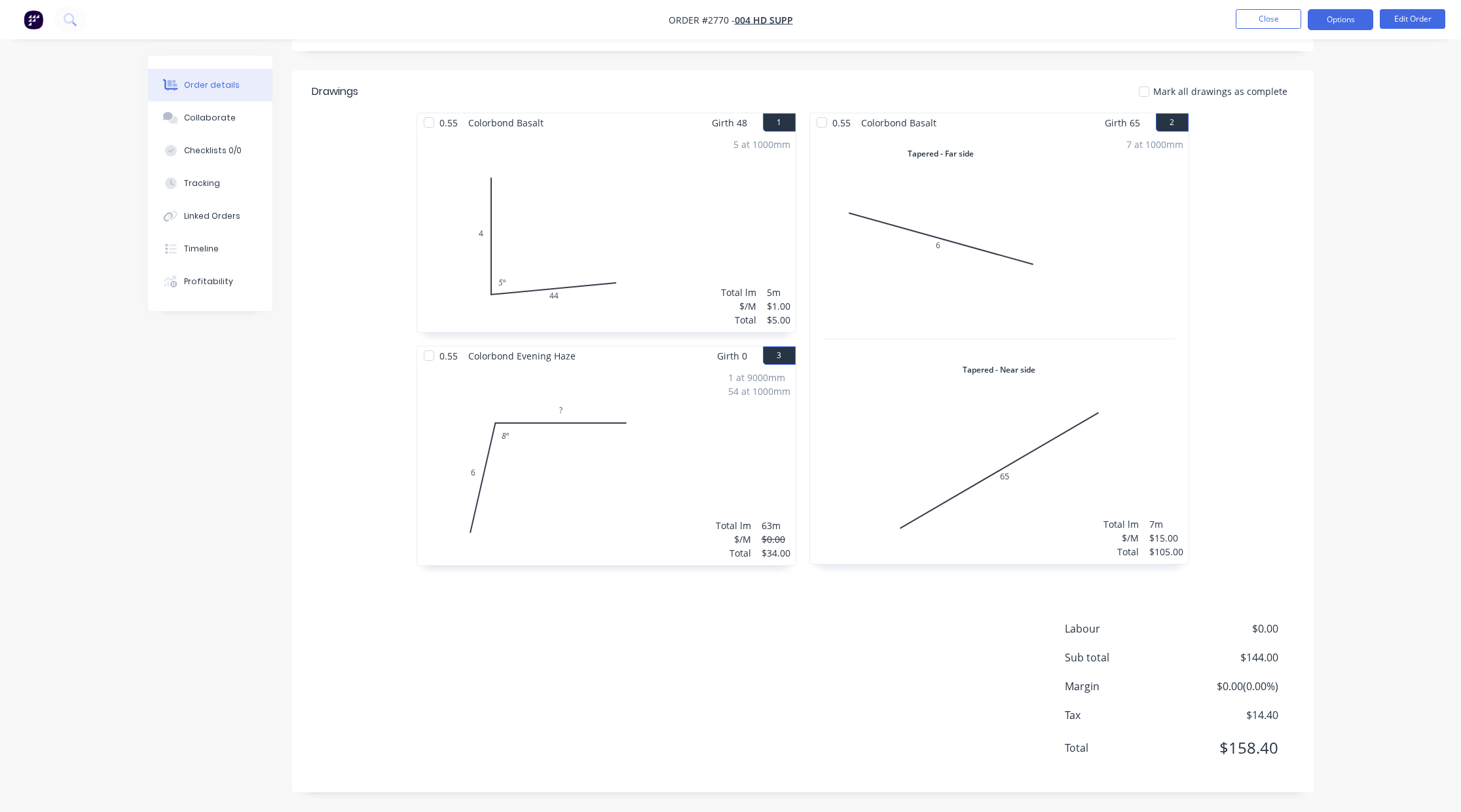
click at [1339, 24] on button "Options" at bounding box center [1339, 19] width 66 height 21
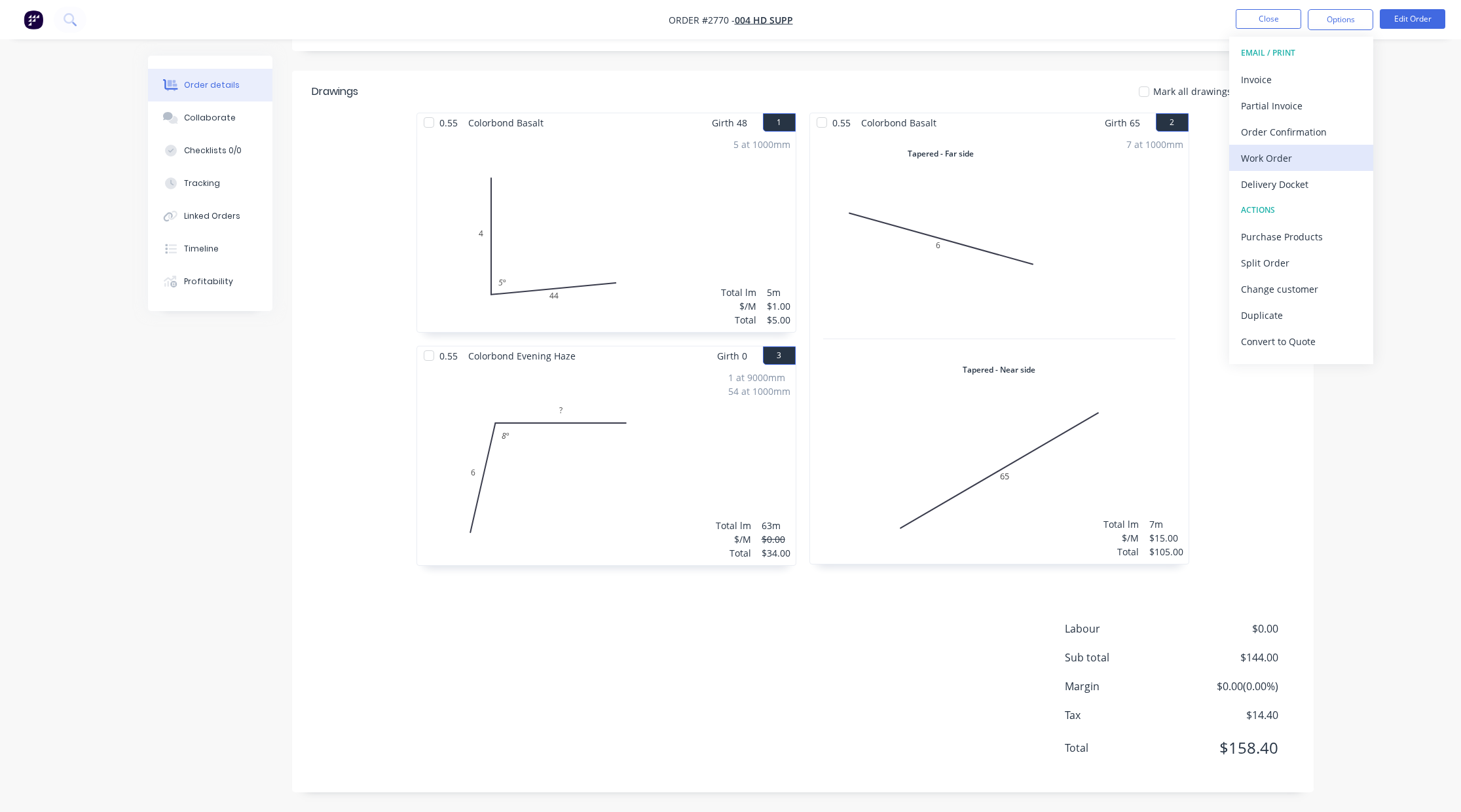
click at [1310, 161] on div "Work Order" at bounding box center [1301, 158] width 121 height 19
click at [1307, 157] on div "Custom" at bounding box center [1301, 158] width 121 height 19
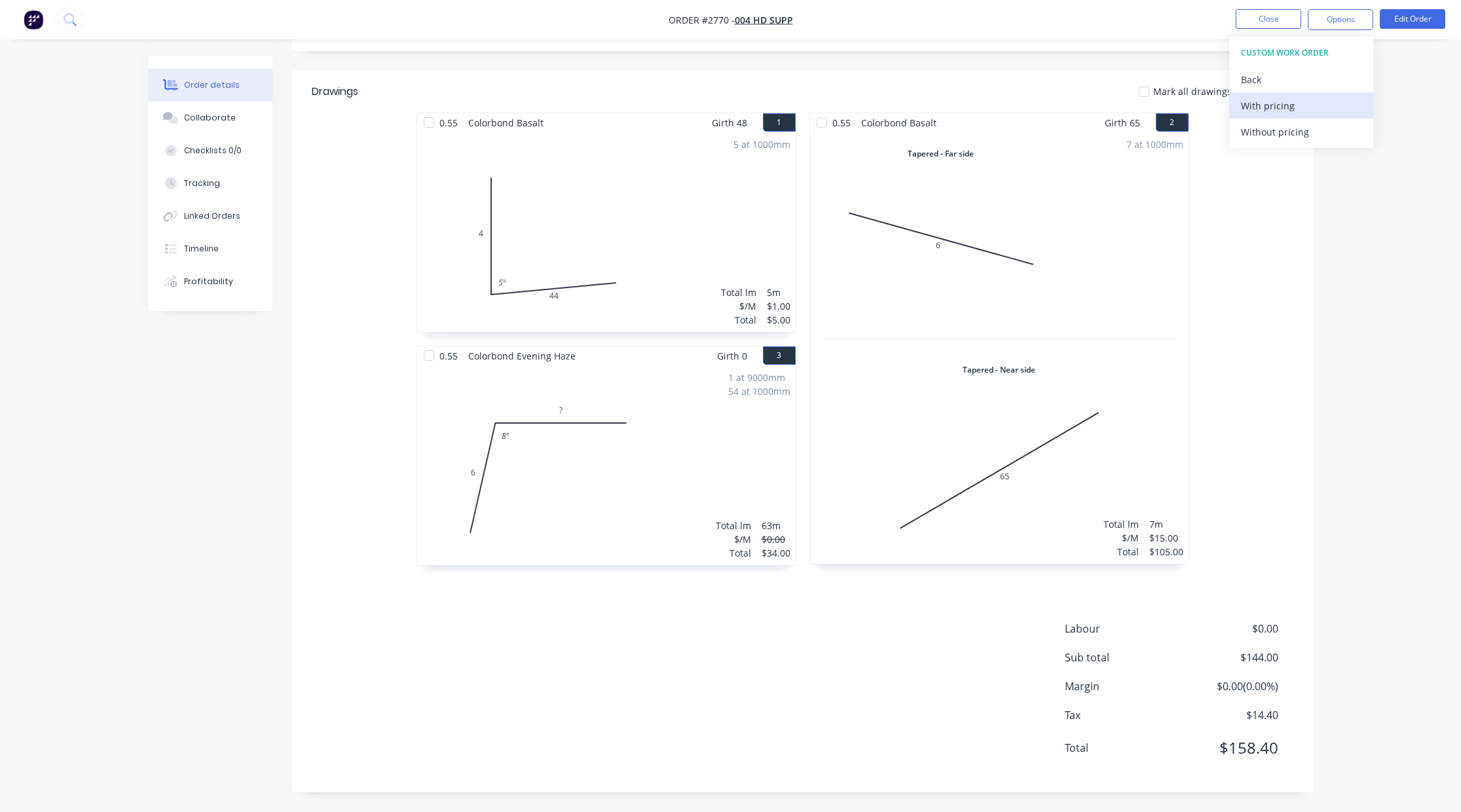
click at [1307, 101] on div "With pricing" at bounding box center [1301, 106] width 121 height 19
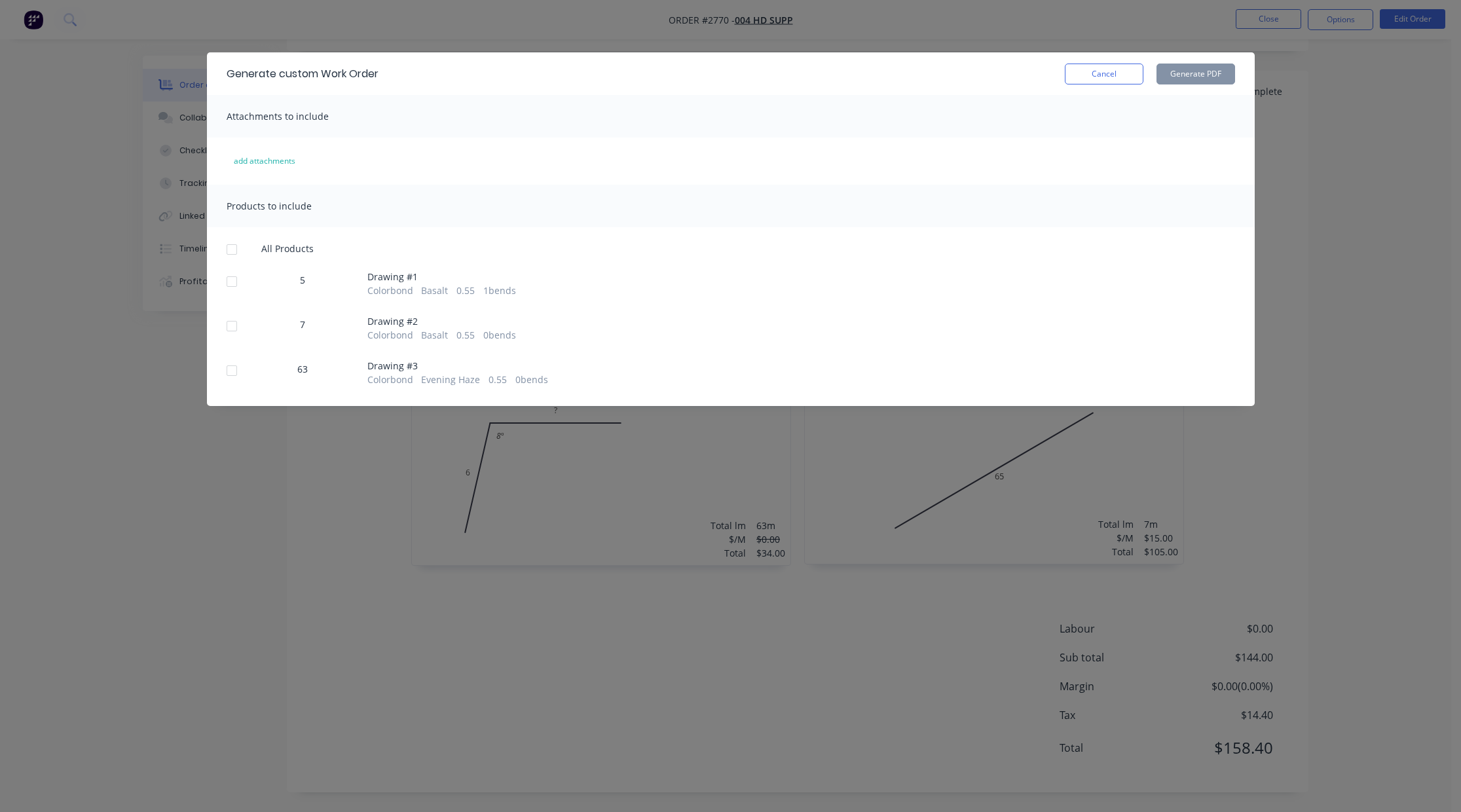
click at [235, 244] on div at bounding box center [232, 249] width 26 height 26
click at [1198, 80] on button "Generate PDF" at bounding box center [1195, 74] width 79 height 21
click at [1119, 77] on button "Cancel" at bounding box center [1104, 74] width 79 height 21
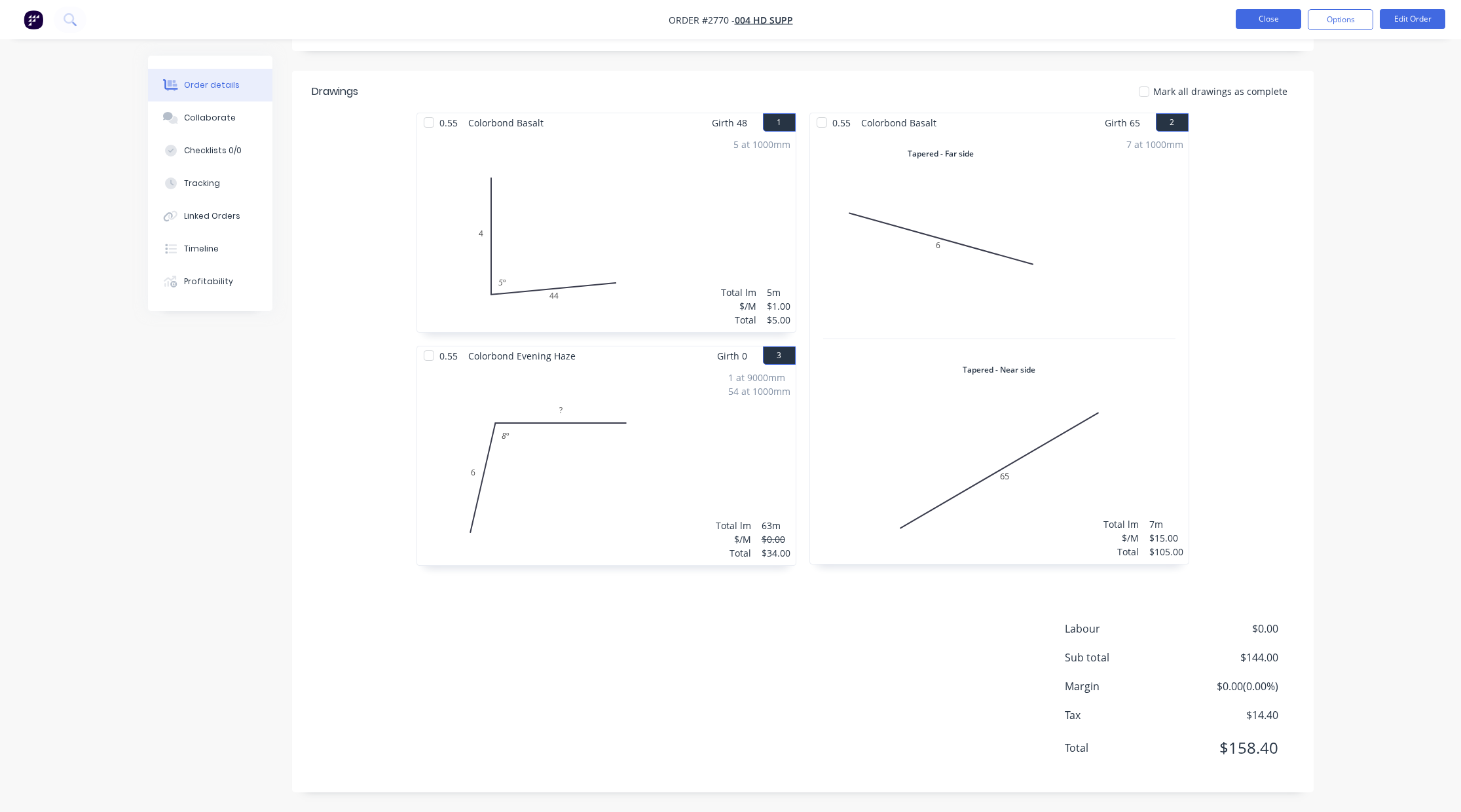
click at [1255, 19] on button "Close" at bounding box center [1268, 18] width 66 height 19
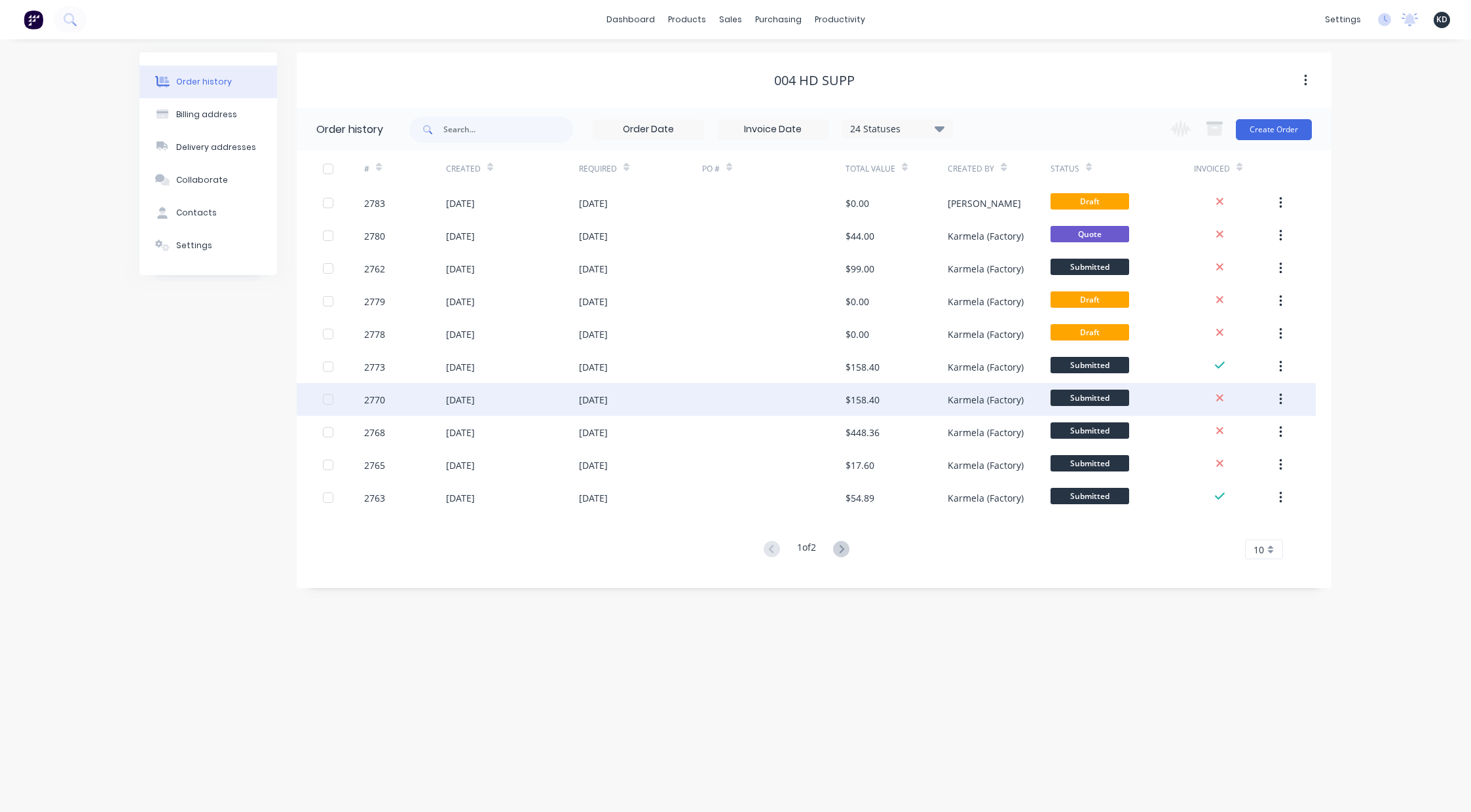
click at [1282, 405] on button "button" at bounding box center [1280, 399] width 31 height 24
click at [1244, 455] on div "Duplicate" at bounding box center [1233, 460] width 101 height 19
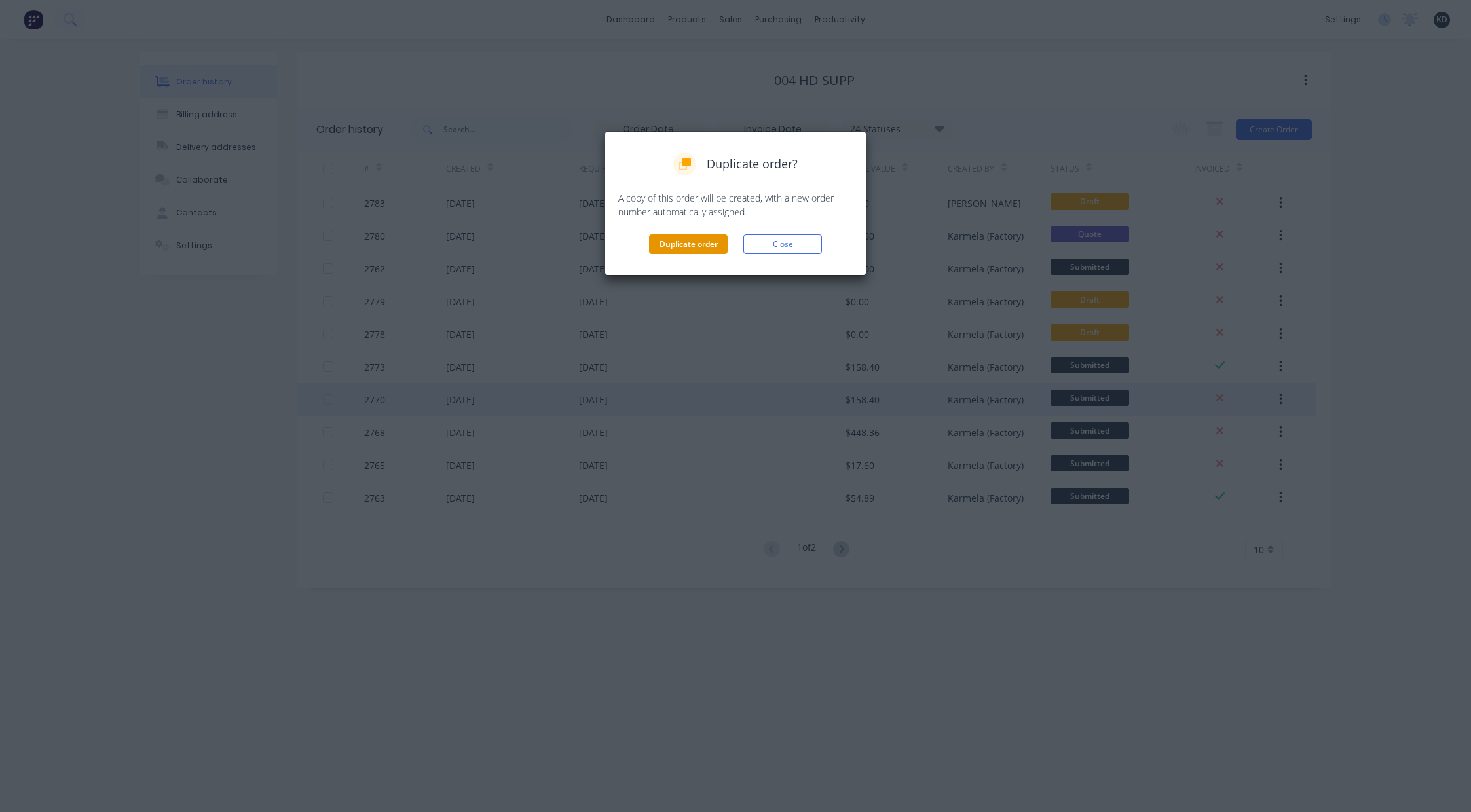
click at [690, 247] on button "Duplicate order" at bounding box center [688, 244] width 79 height 19
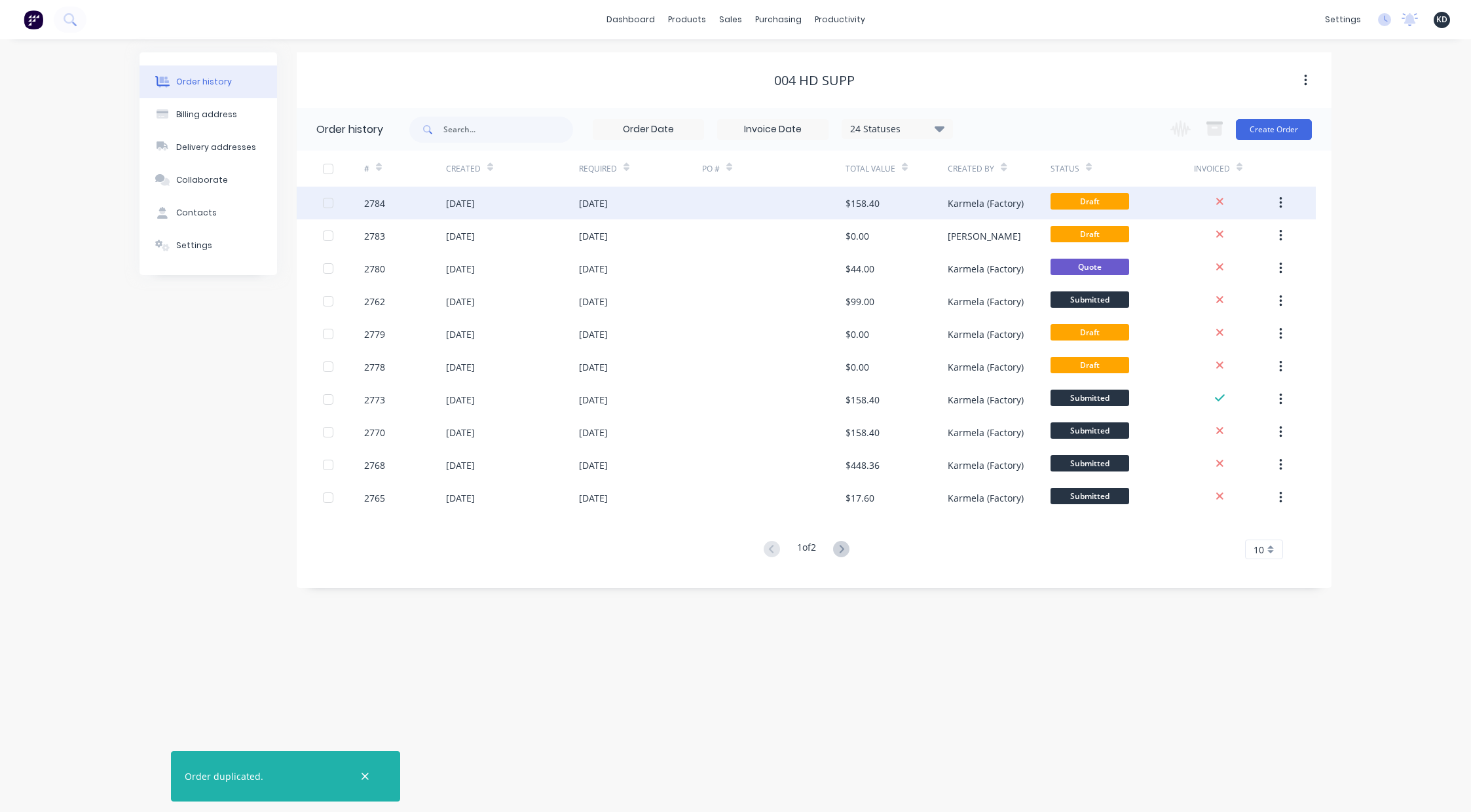
click at [940, 205] on div "$158.40" at bounding box center [896, 202] width 102 height 32
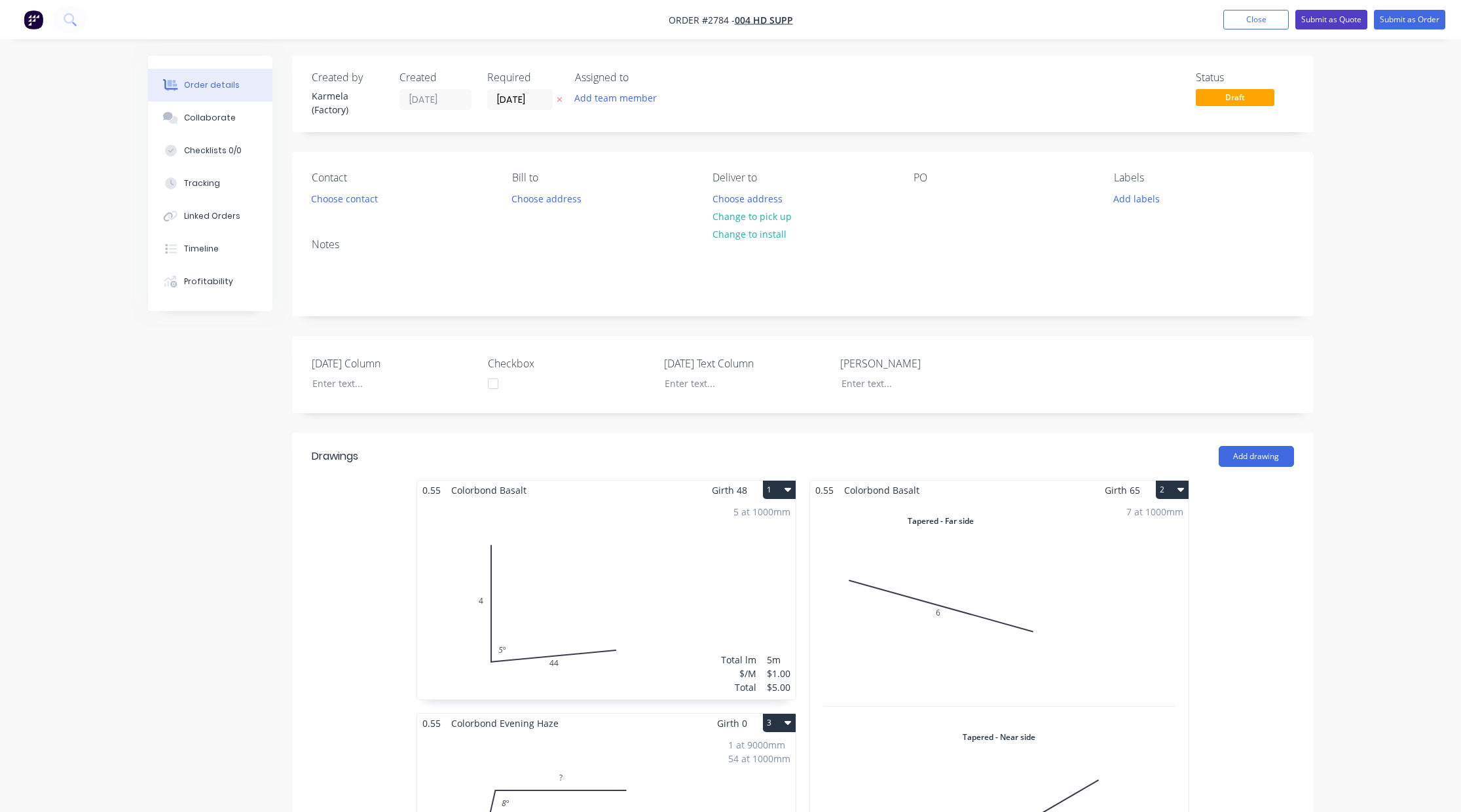
click at [1313, 12] on button "Submit as Quote" at bounding box center [1331, 19] width 72 height 19
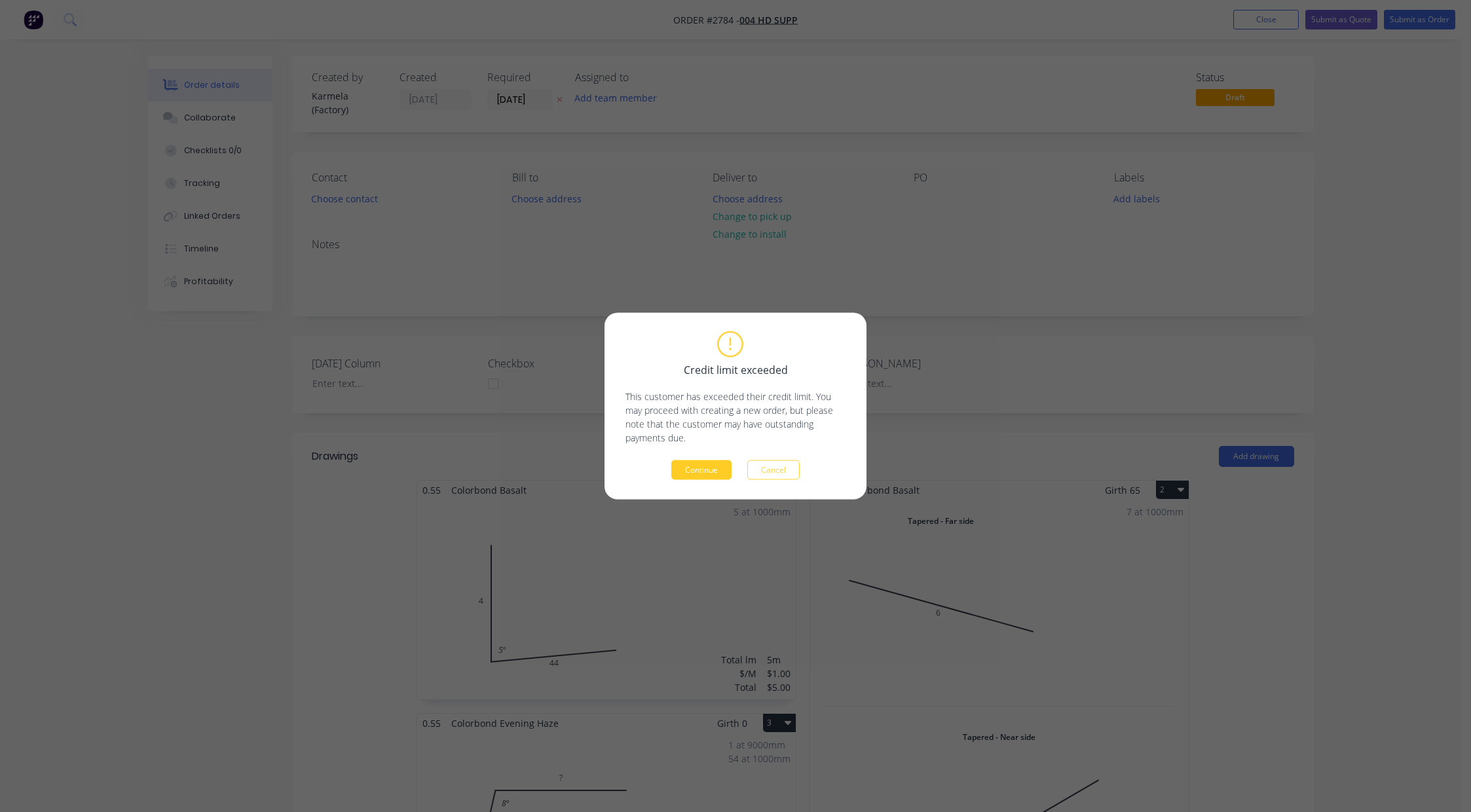
click at [680, 465] on button "Continue" at bounding box center [701, 469] width 60 height 19
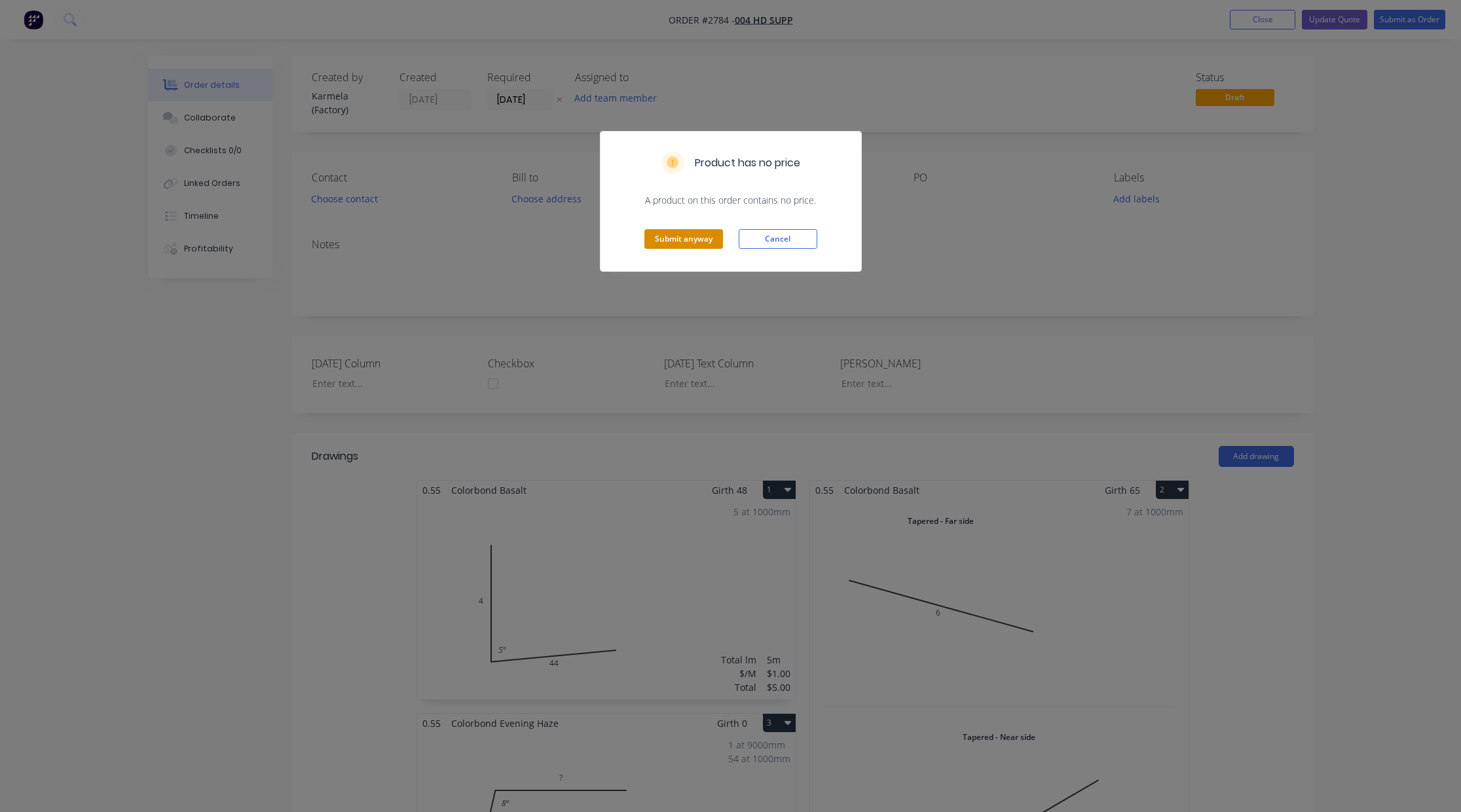
click at [678, 233] on button "Submit anyway" at bounding box center [684, 239] width 79 height 19
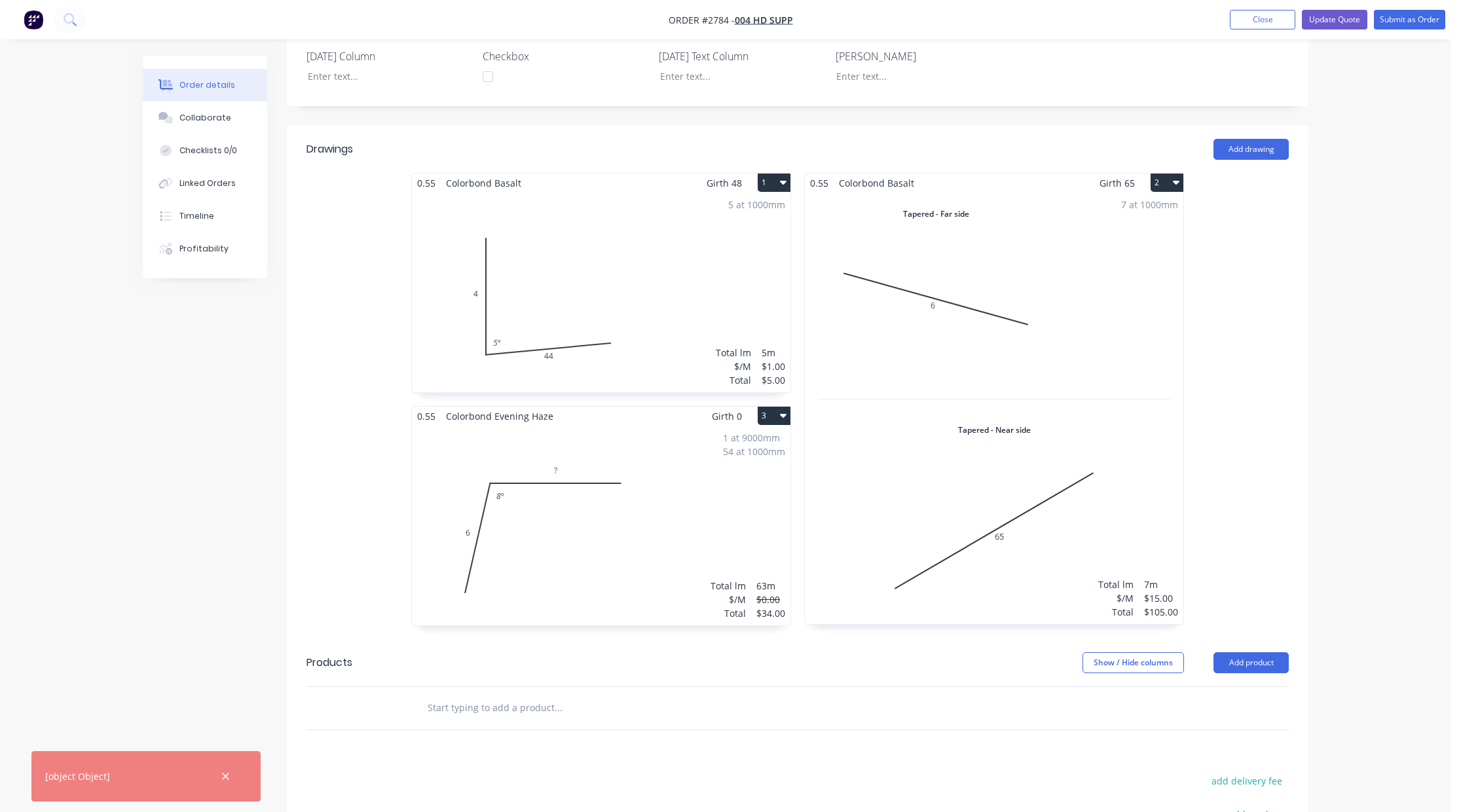
scroll to position [559, 0]
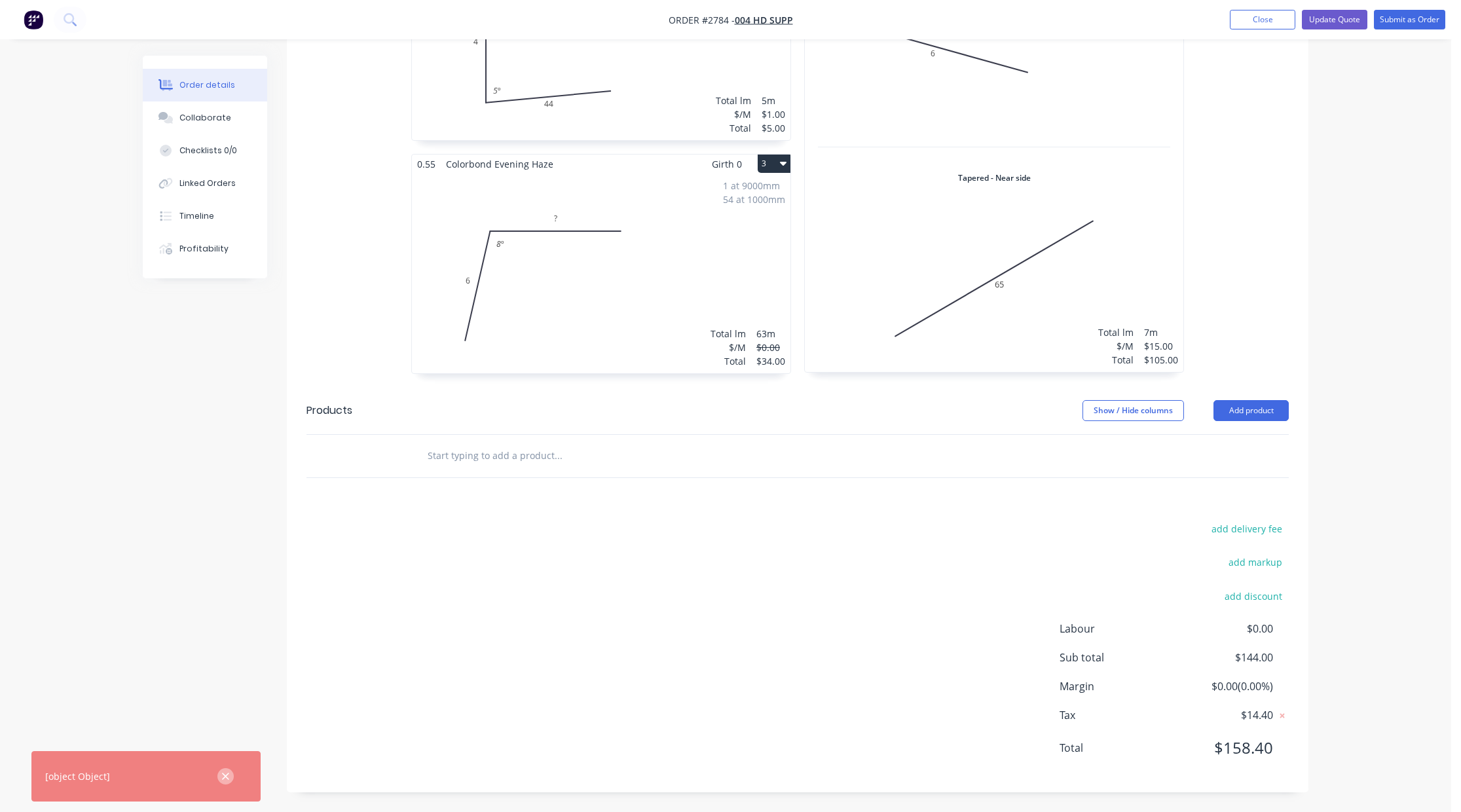
click at [223, 781] on icon "button" at bounding box center [226, 775] width 9 height 11
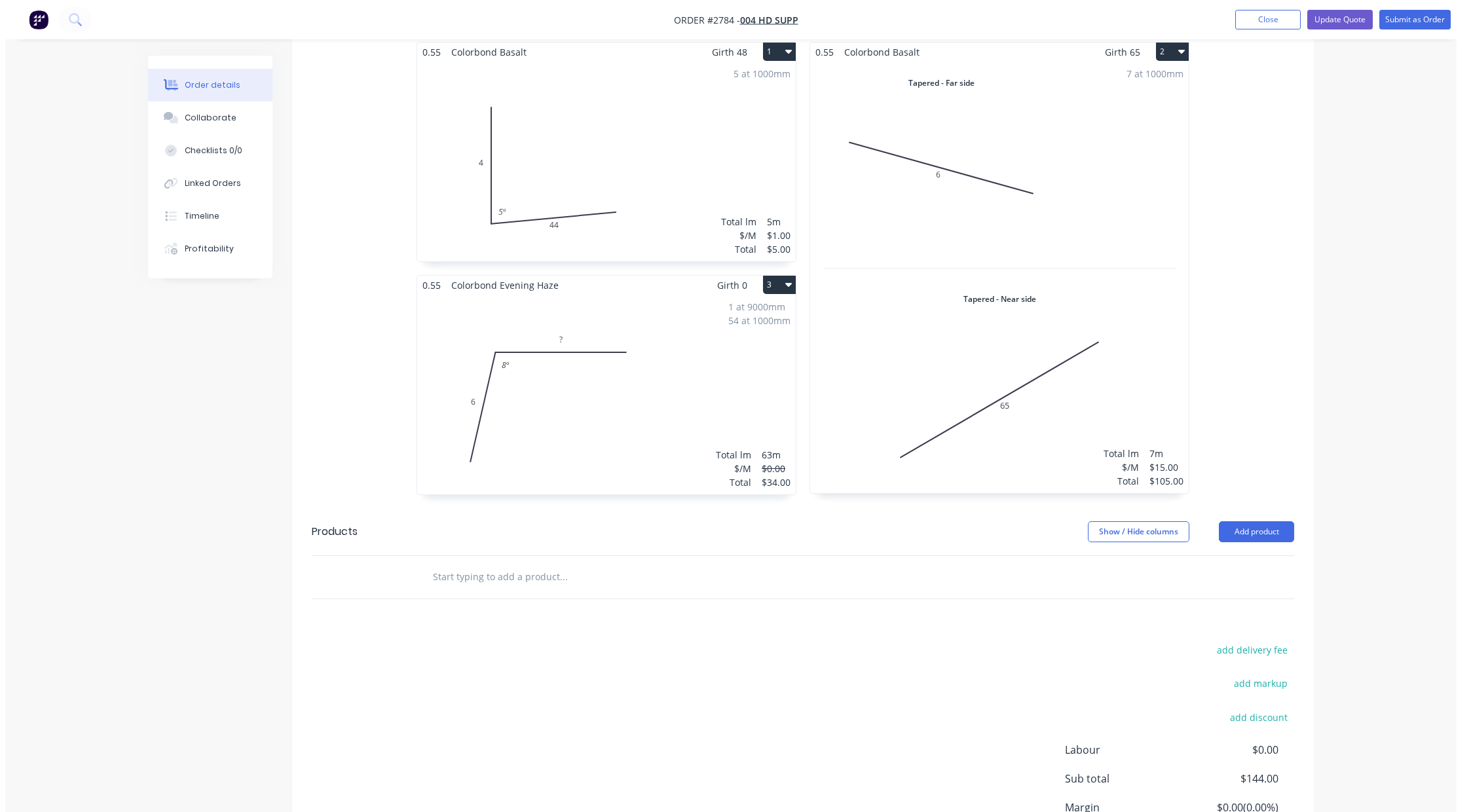
scroll to position [205, 0]
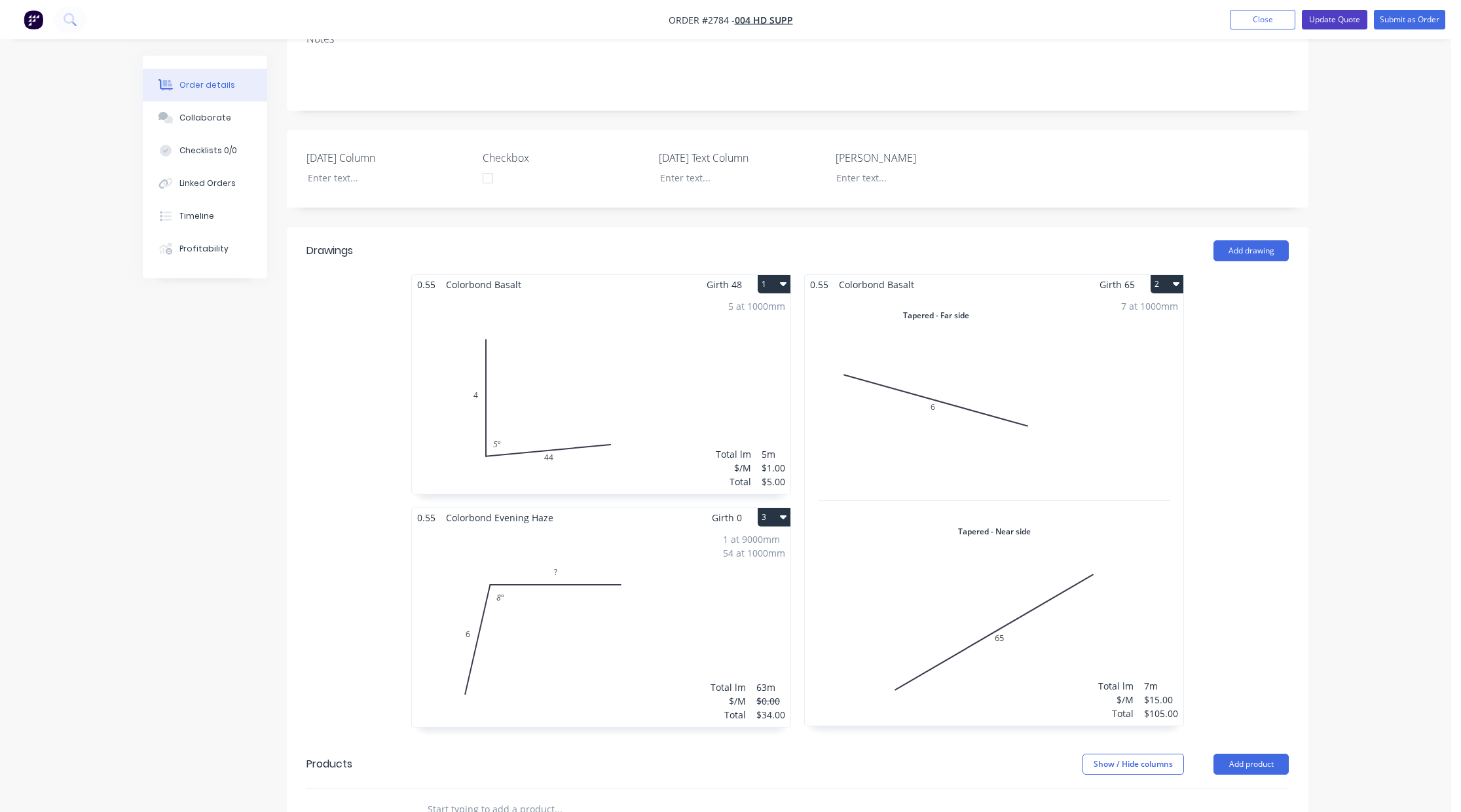
click at [1346, 20] on button "Update Quote" at bounding box center [1334, 19] width 66 height 19
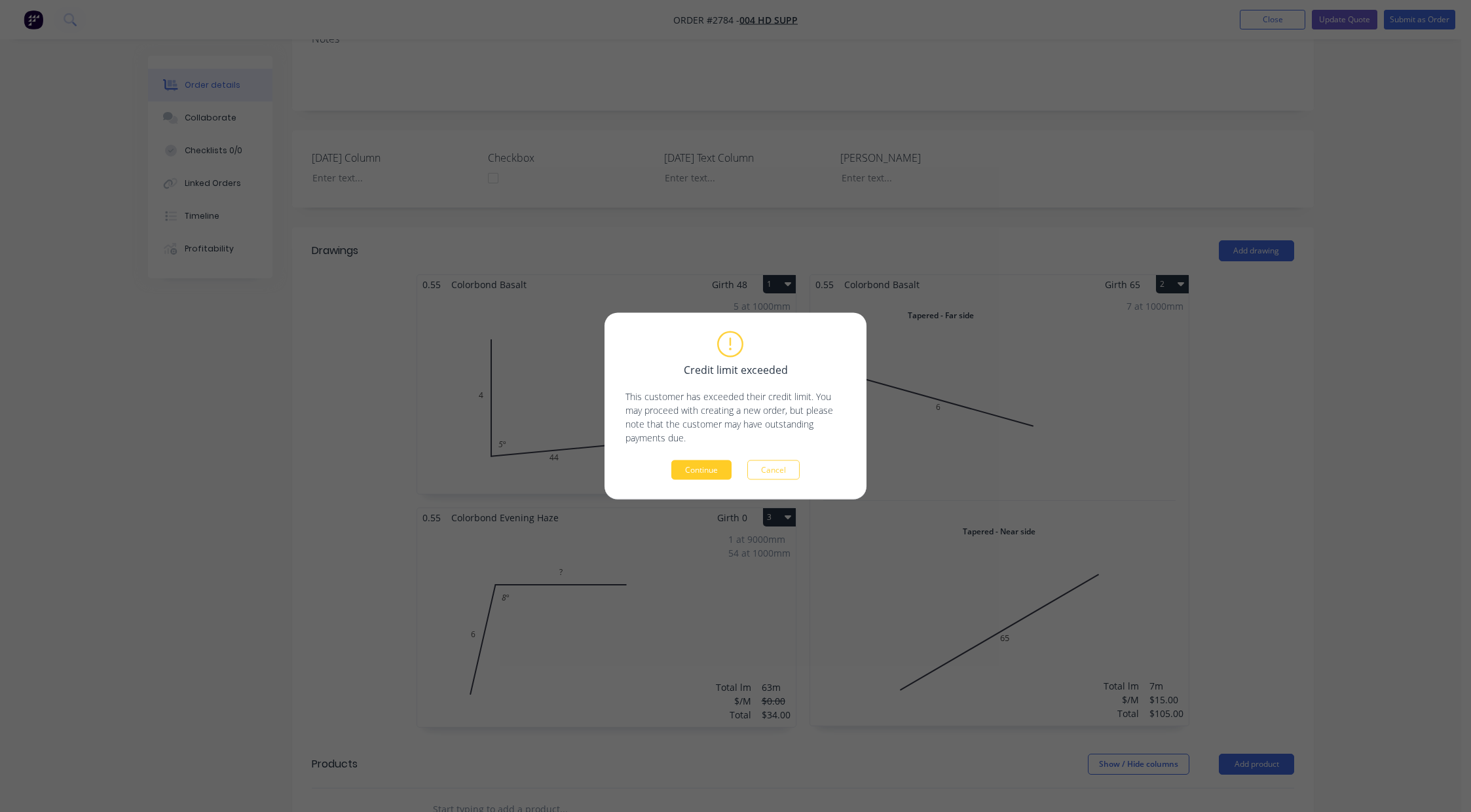
click at [682, 478] on button "Continue" at bounding box center [701, 469] width 60 height 19
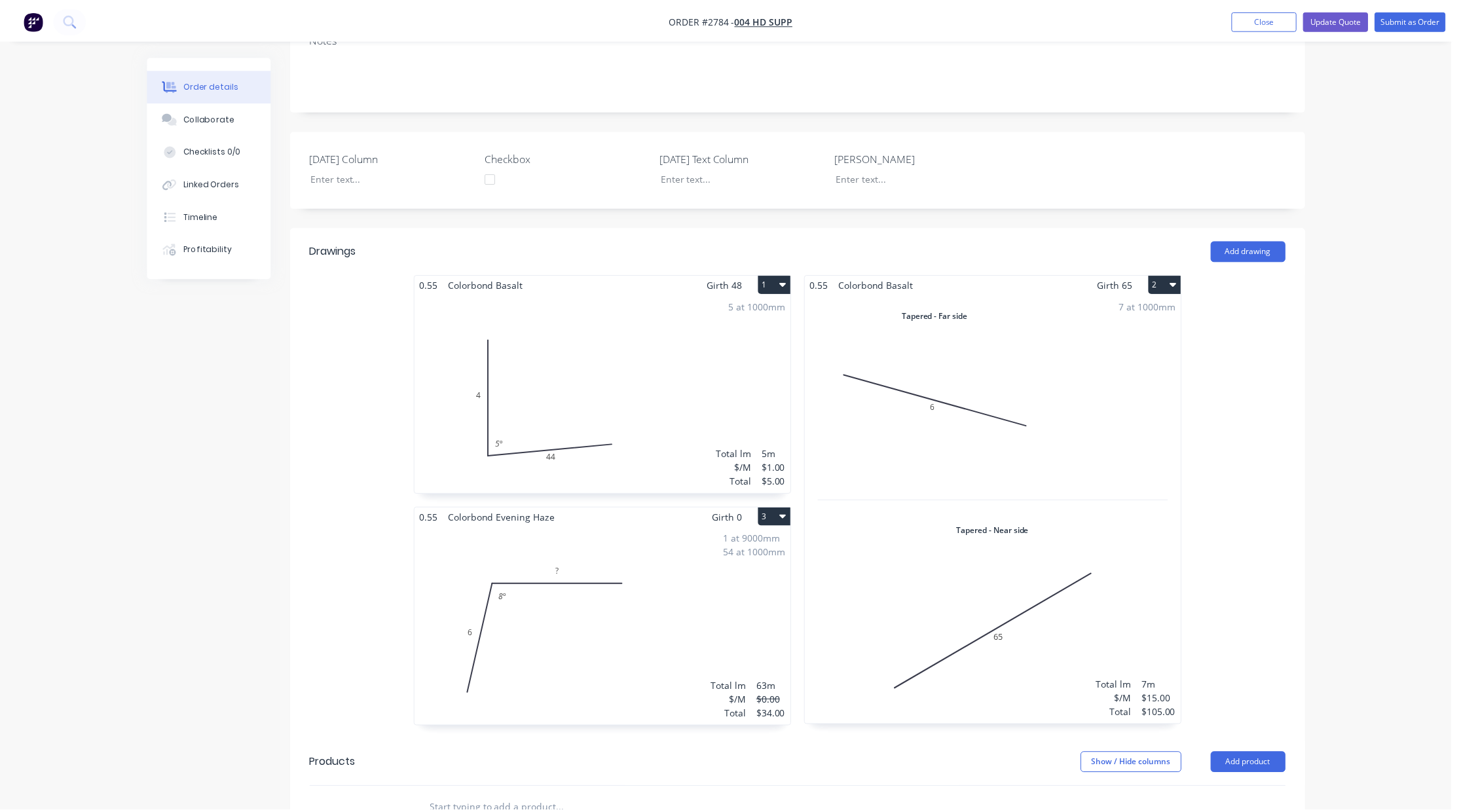
scroll to position [0, 0]
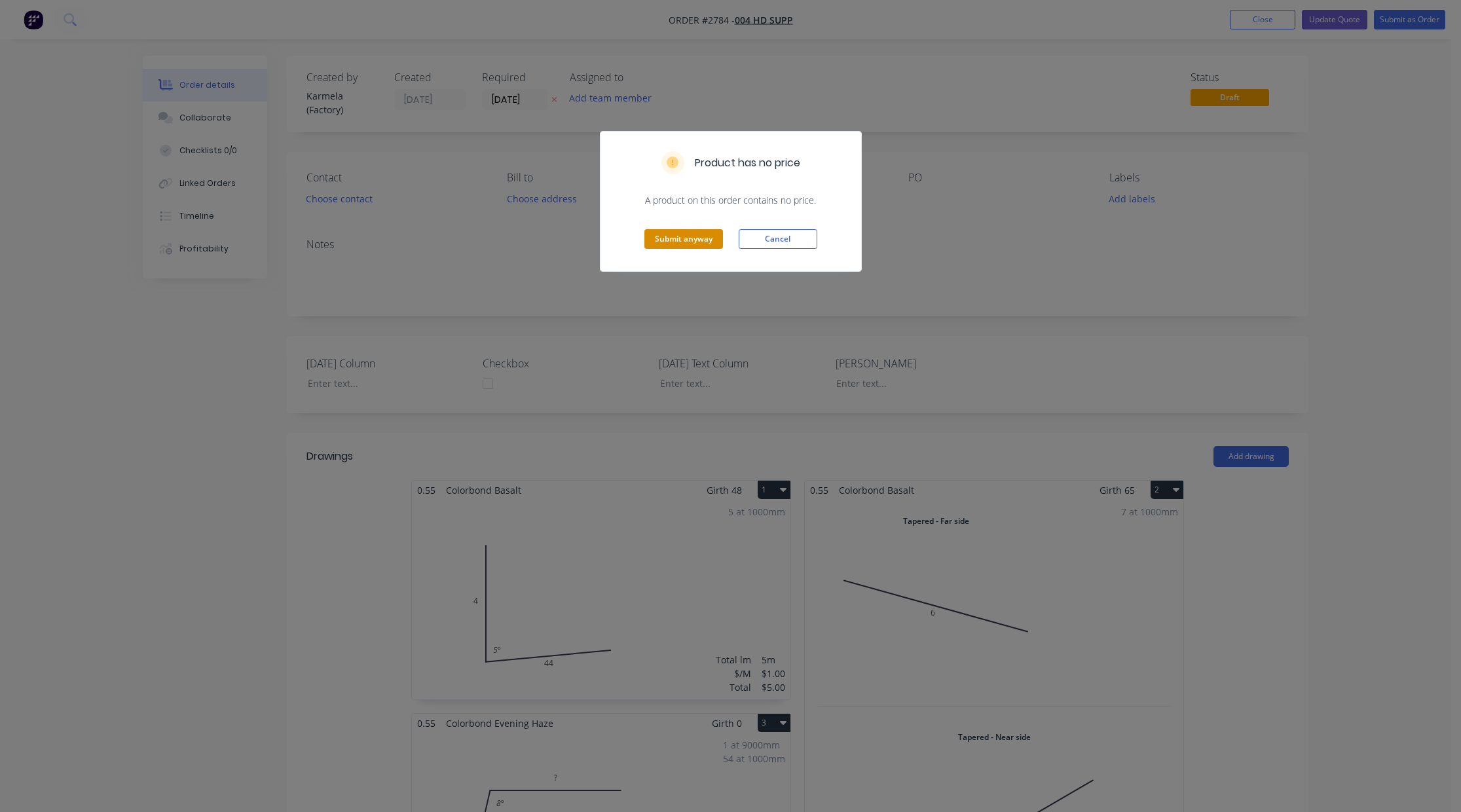
click at [685, 239] on button "Submit anyway" at bounding box center [684, 239] width 79 height 19
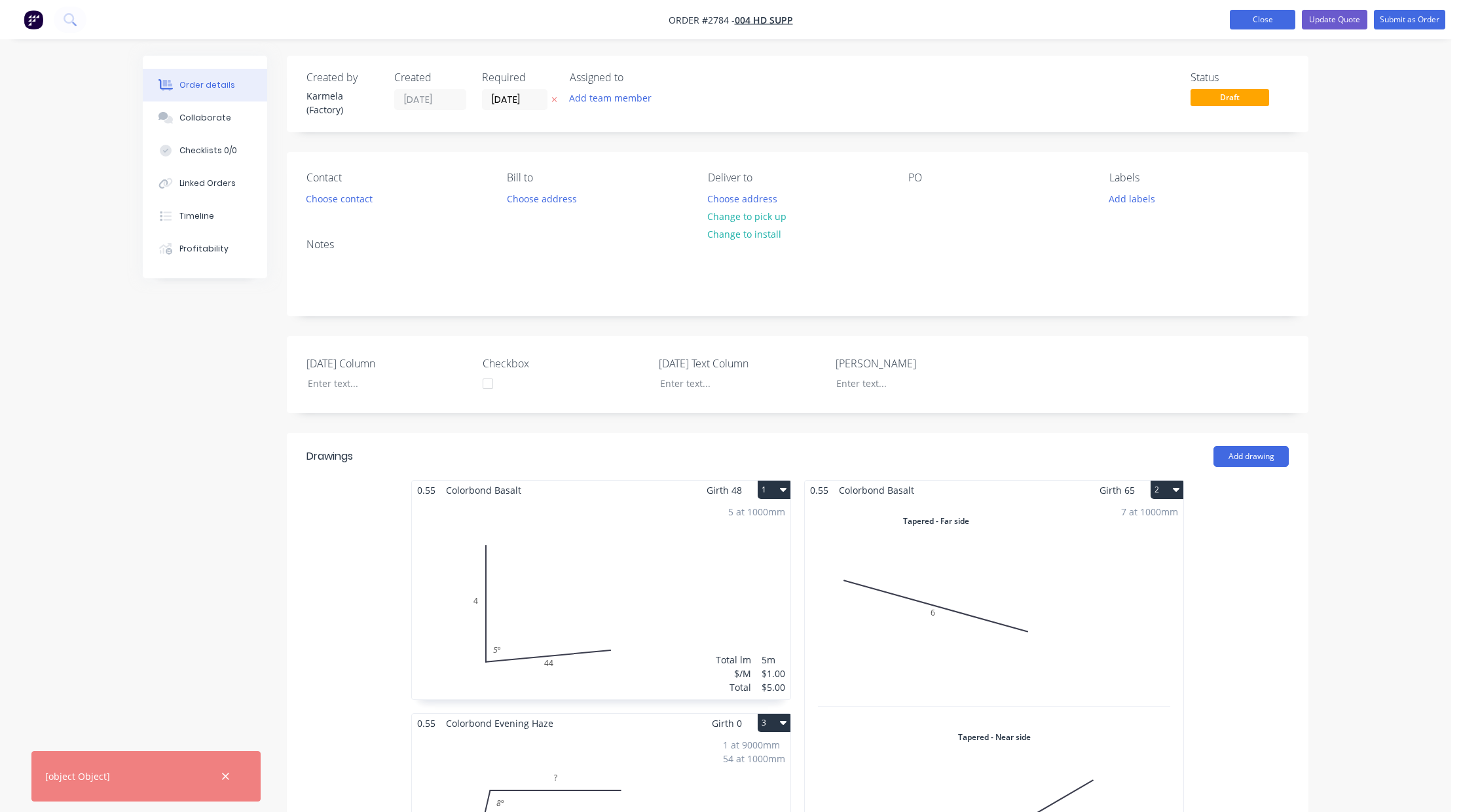
click at [1251, 22] on button "Close" at bounding box center [1262, 19] width 66 height 19
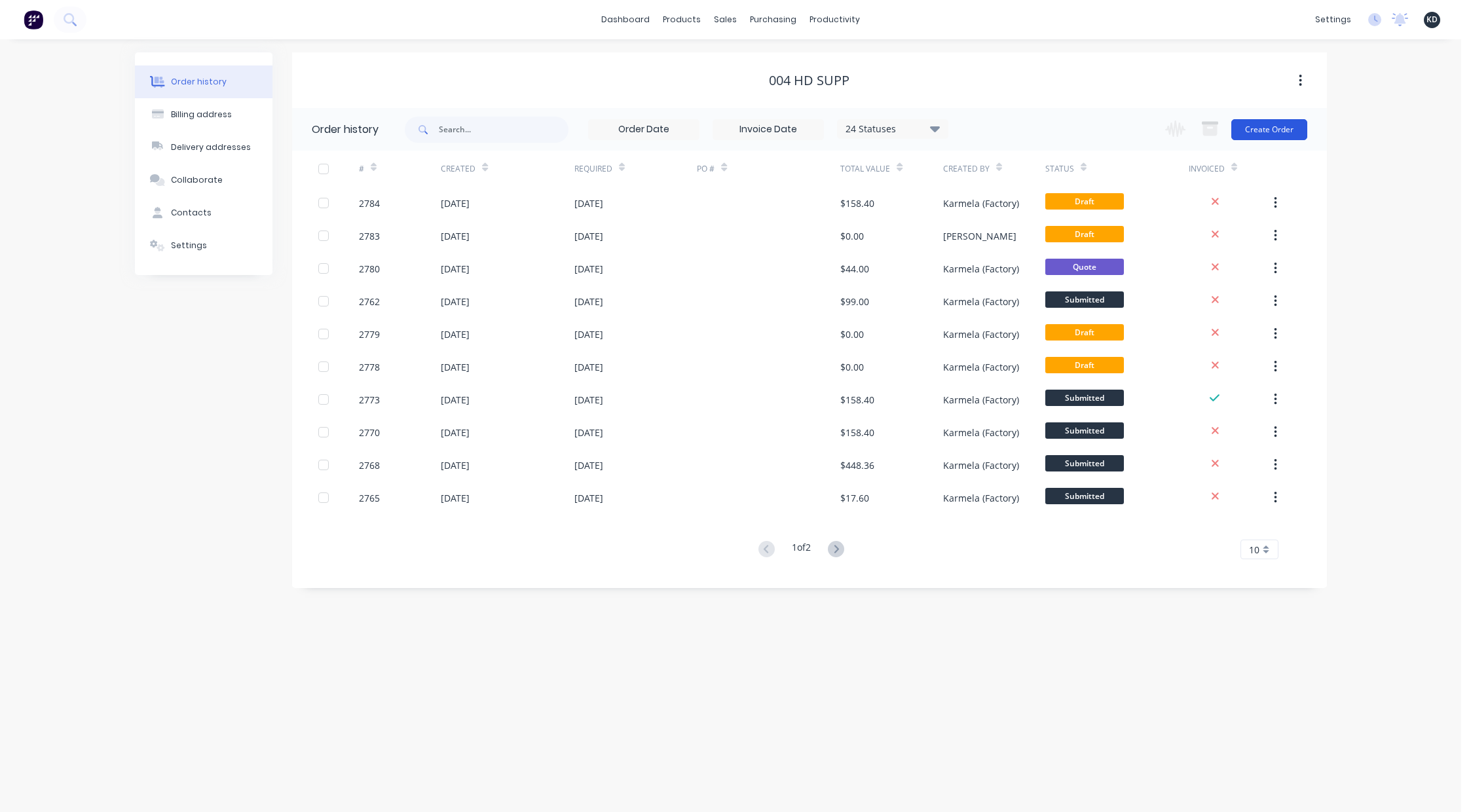
click at [1265, 125] on button "Create Order" at bounding box center [1269, 129] width 76 height 21
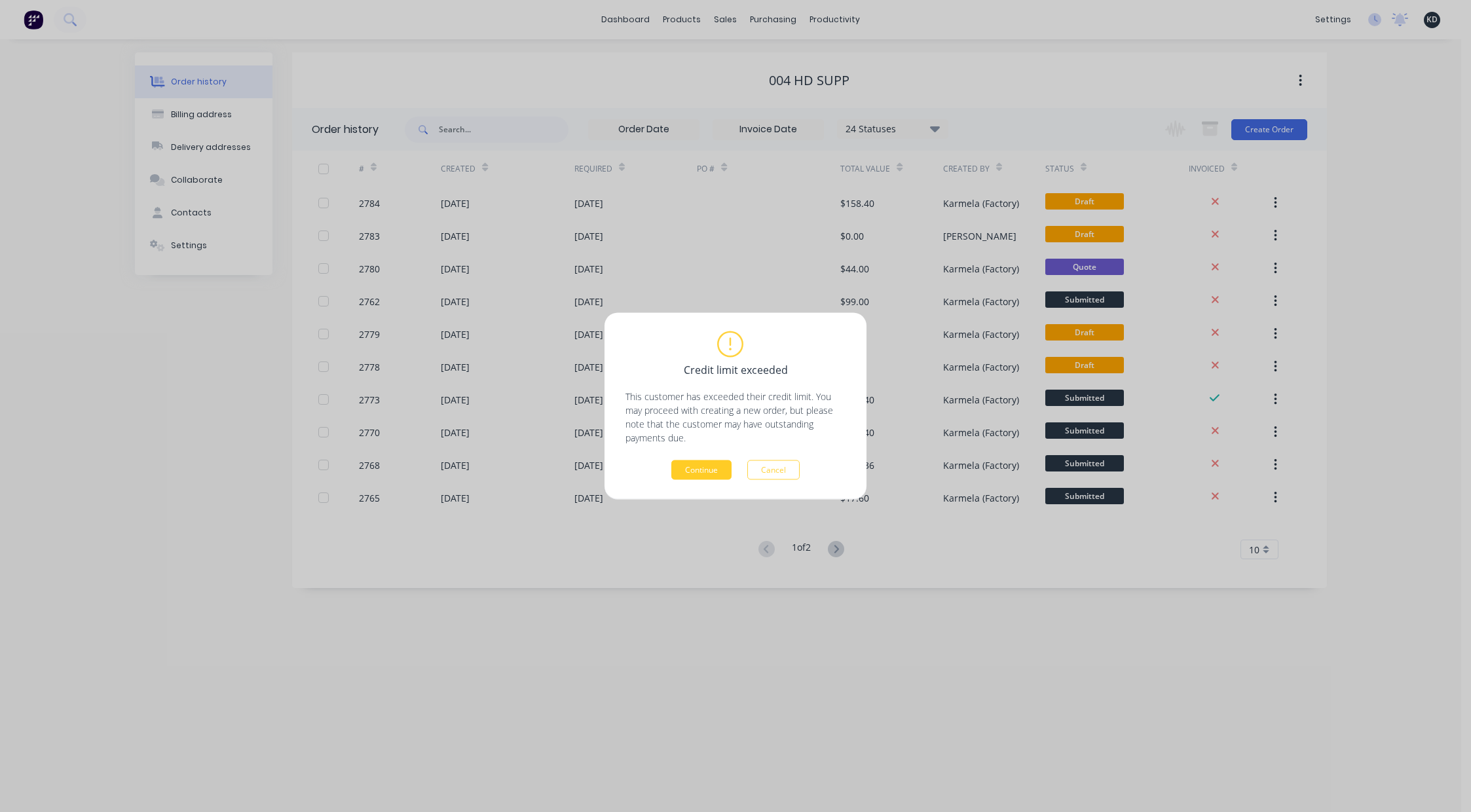
click at [714, 464] on button "Continue" at bounding box center [701, 469] width 60 height 19
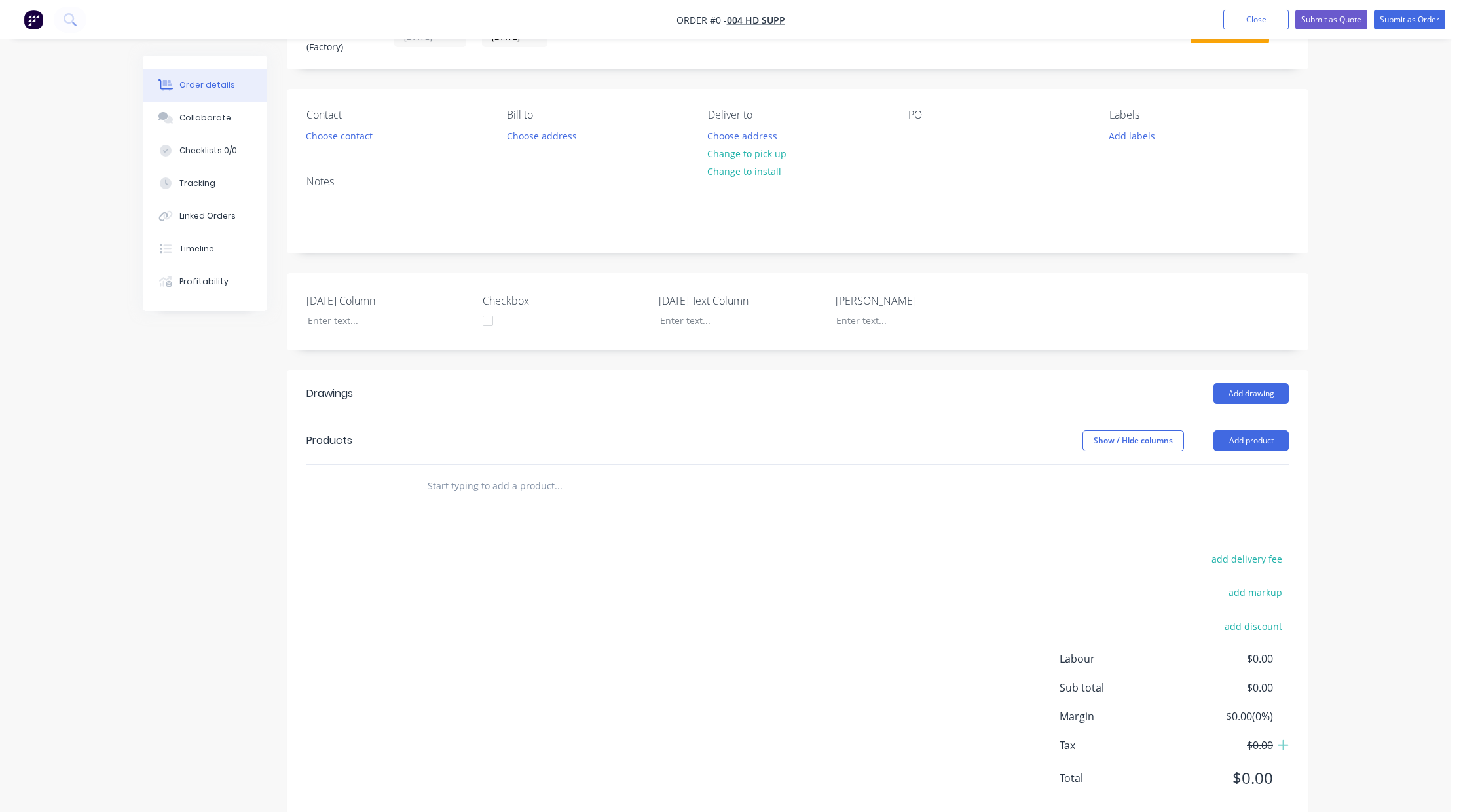
scroll to position [93, 0]
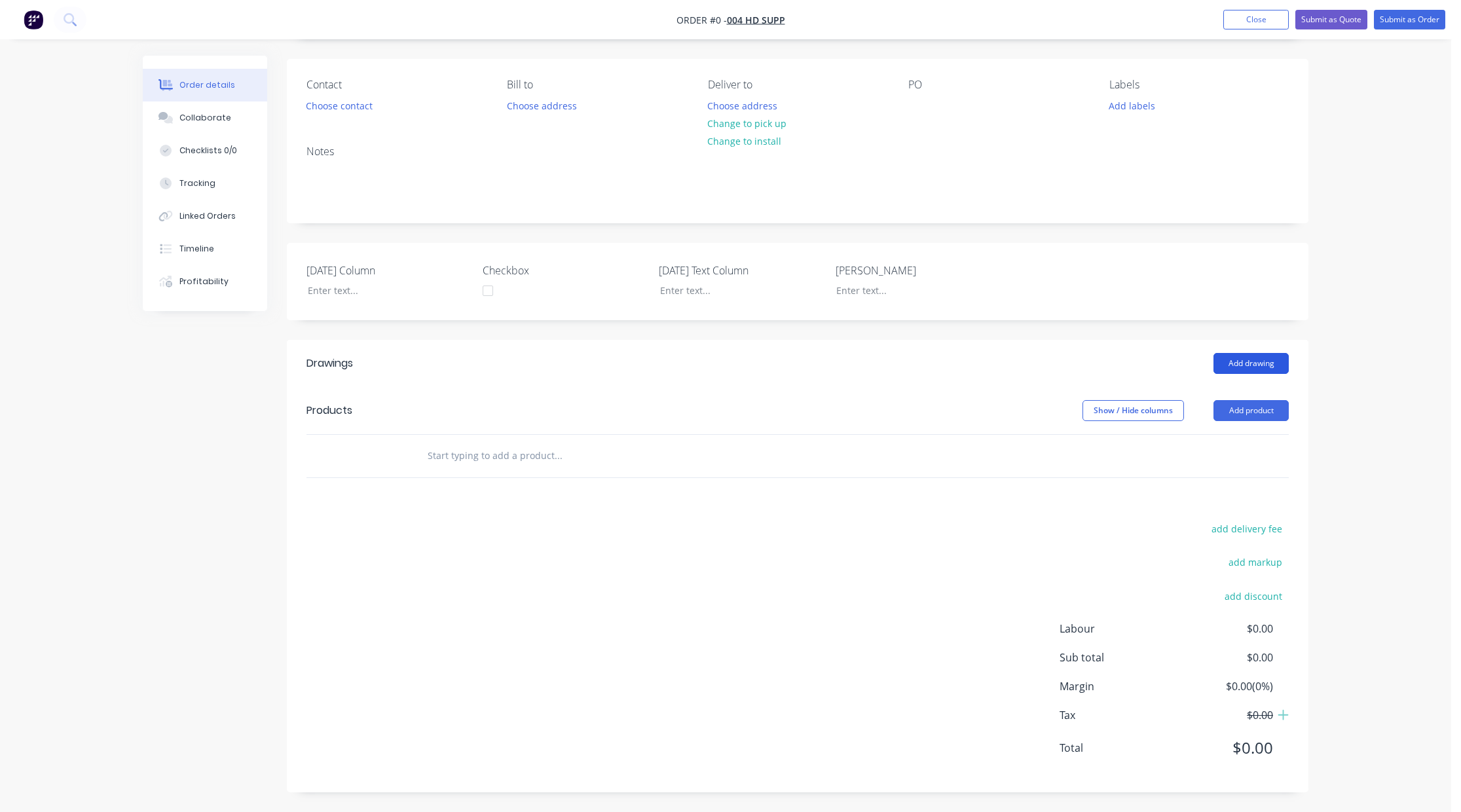
click at [1249, 358] on button "Add drawing" at bounding box center [1251, 364] width 75 height 21
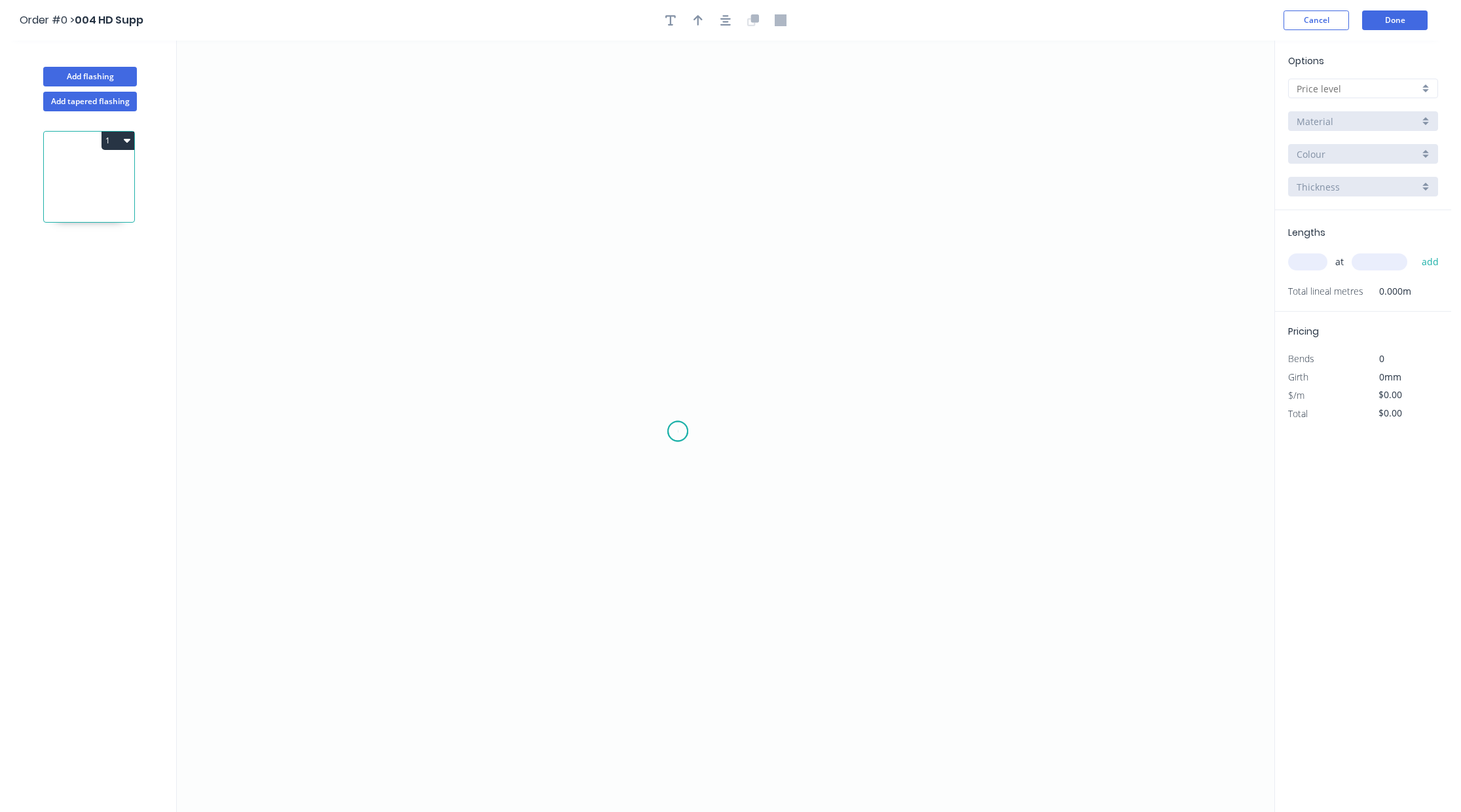
click at [678, 431] on icon "0" at bounding box center [725, 426] width 1097 height 771
click at [678, 431] on icon at bounding box center [678, 431] width 0 height 0
click at [765, 381] on tspan "?" at bounding box center [768, 380] width 6 height 22
click at [949, 348] on icon "0 4" at bounding box center [725, 426] width 1097 height 771
click at [1323, 82] on input "text" at bounding box center [1358, 89] width 122 height 14
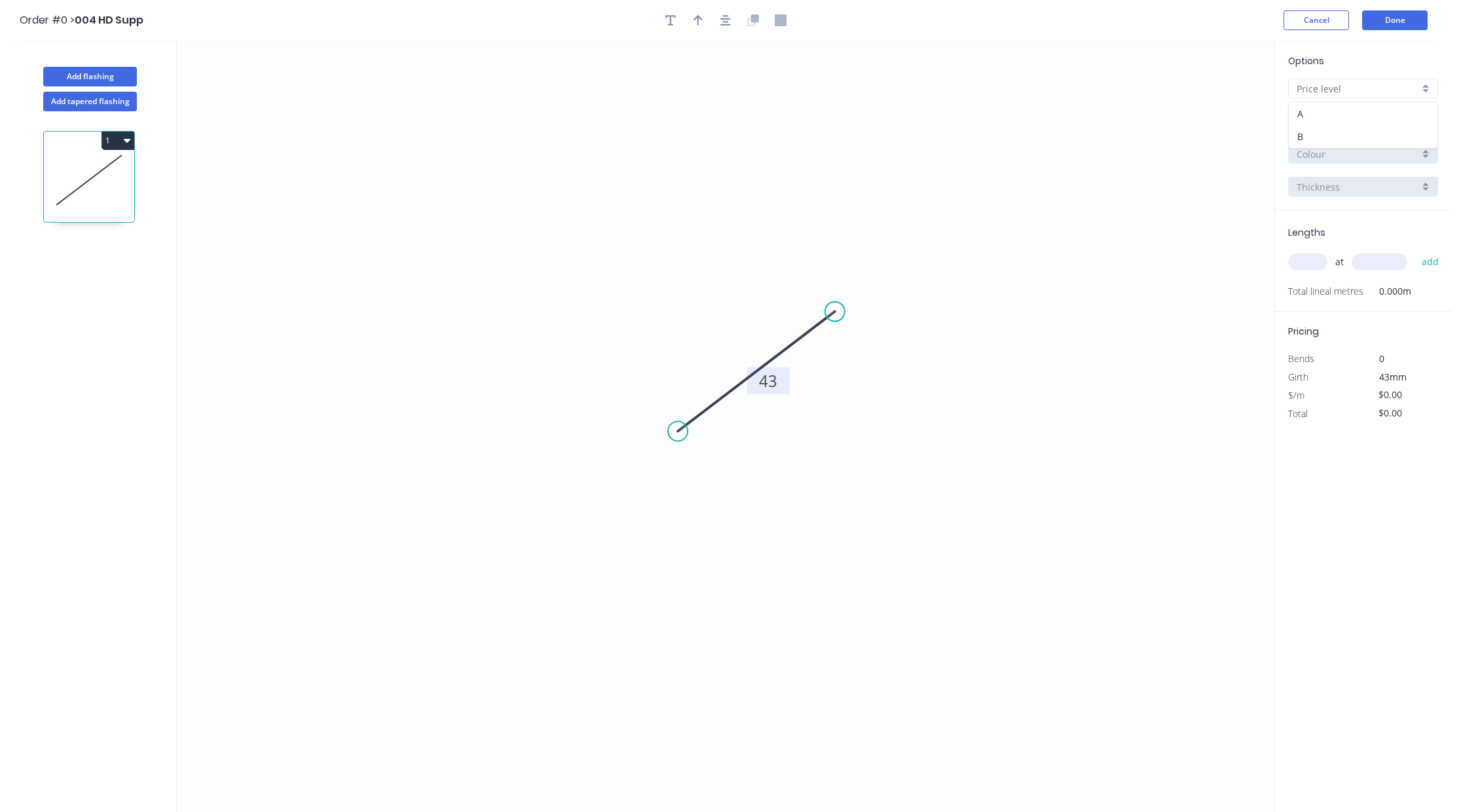
click at [1326, 123] on div "A" at bounding box center [1363, 114] width 149 height 23
type input "A"
type input "$1.00"
click at [1312, 264] on input "text" at bounding box center [1307, 261] width 39 height 17
type input "4"
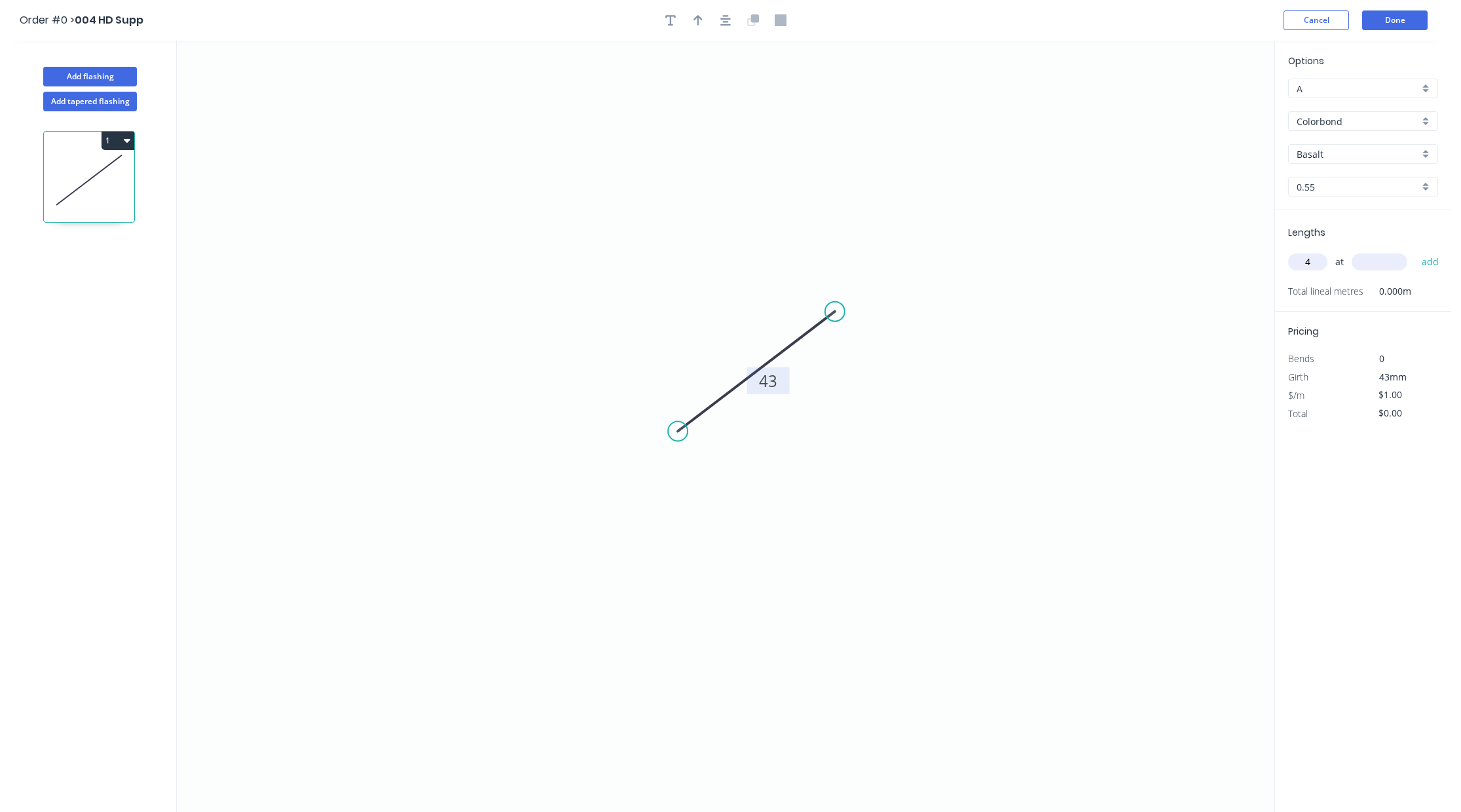
click at [1391, 263] on input "text" at bounding box center [1380, 261] width 56 height 17
type input "1000"
click at [1415, 251] on button "add" at bounding box center [1430, 261] width 31 height 22
type input "$4.00"
drag, startPoint x: 119, startPoint y: 101, endPoint x: 149, endPoint y: 114, distance: 32.7
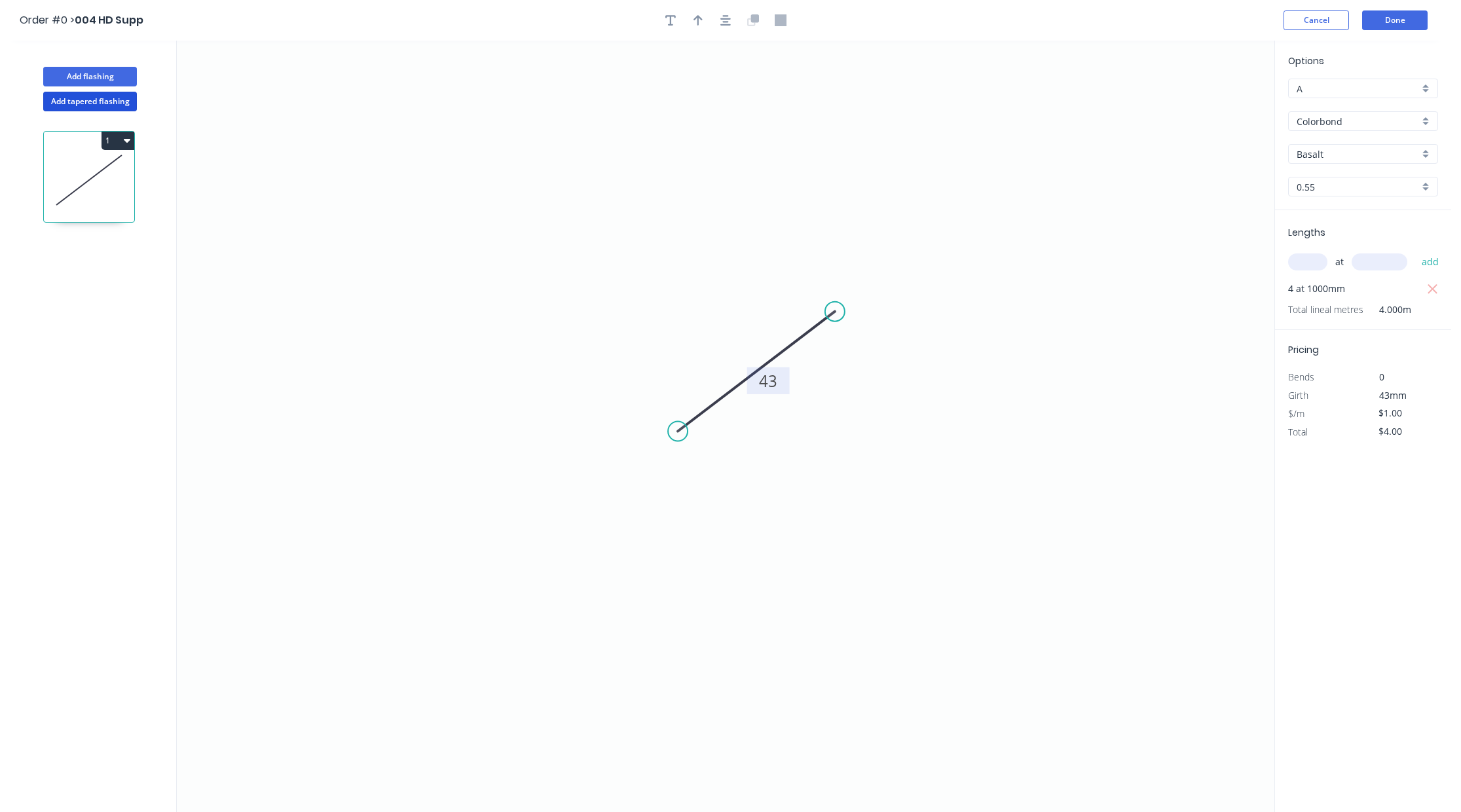
click at [118, 101] on button "Add tapered flashing" at bounding box center [89, 101] width 94 height 19
type input "$0.00"
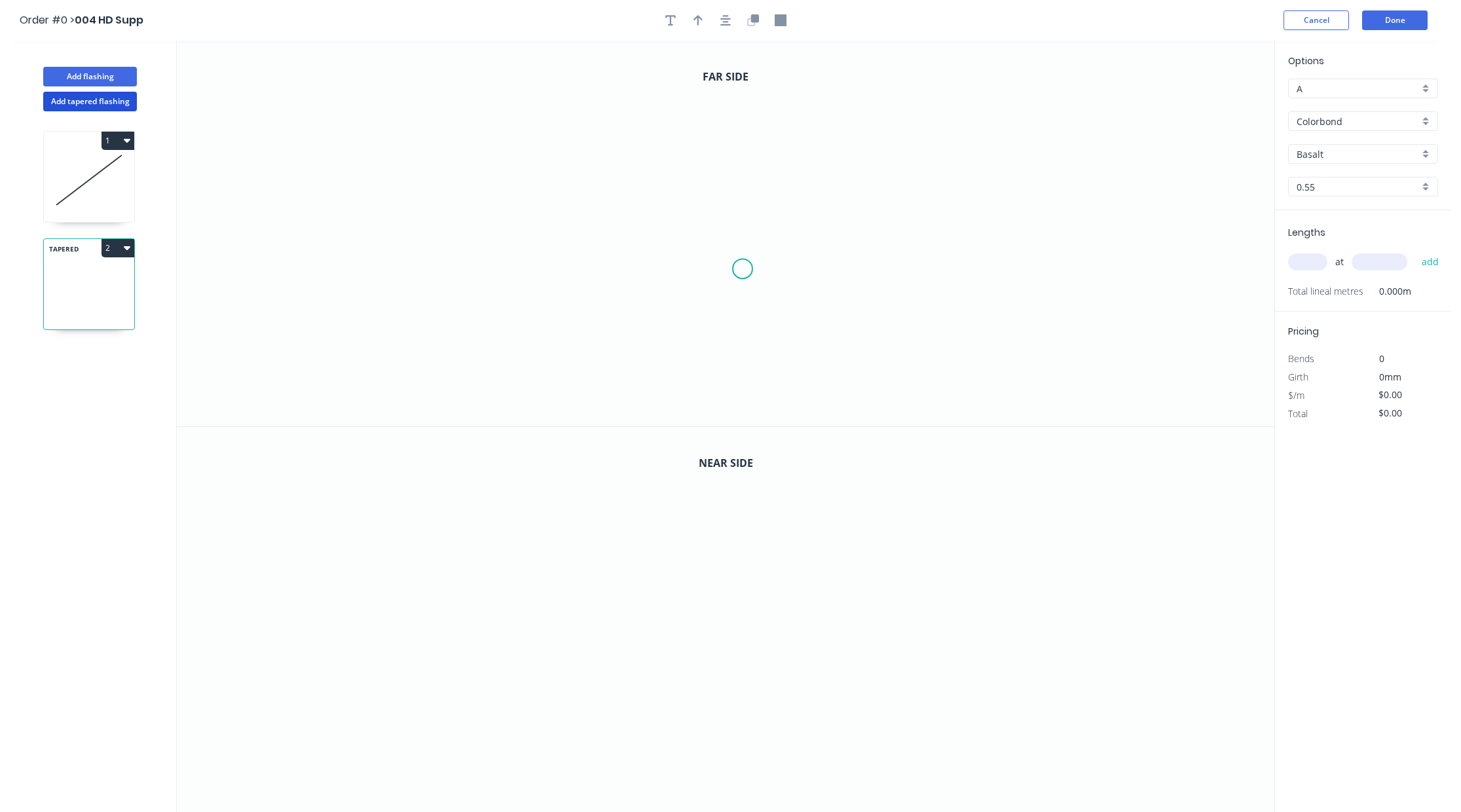
click at [742, 269] on icon "0" at bounding box center [725, 232] width 1097 height 385
click at [906, 241] on icon "0" at bounding box center [725, 232] width 1097 height 385
click at [887, 615] on icon "0" at bounding box center [725, 620] width 1097 height 386
click at [804, 629] on icon at bounding box center [846, 622] width 84 height 14
click at [820, 642] on icon "0 ?" at bounding box center [725, 620] width 1097 height 386
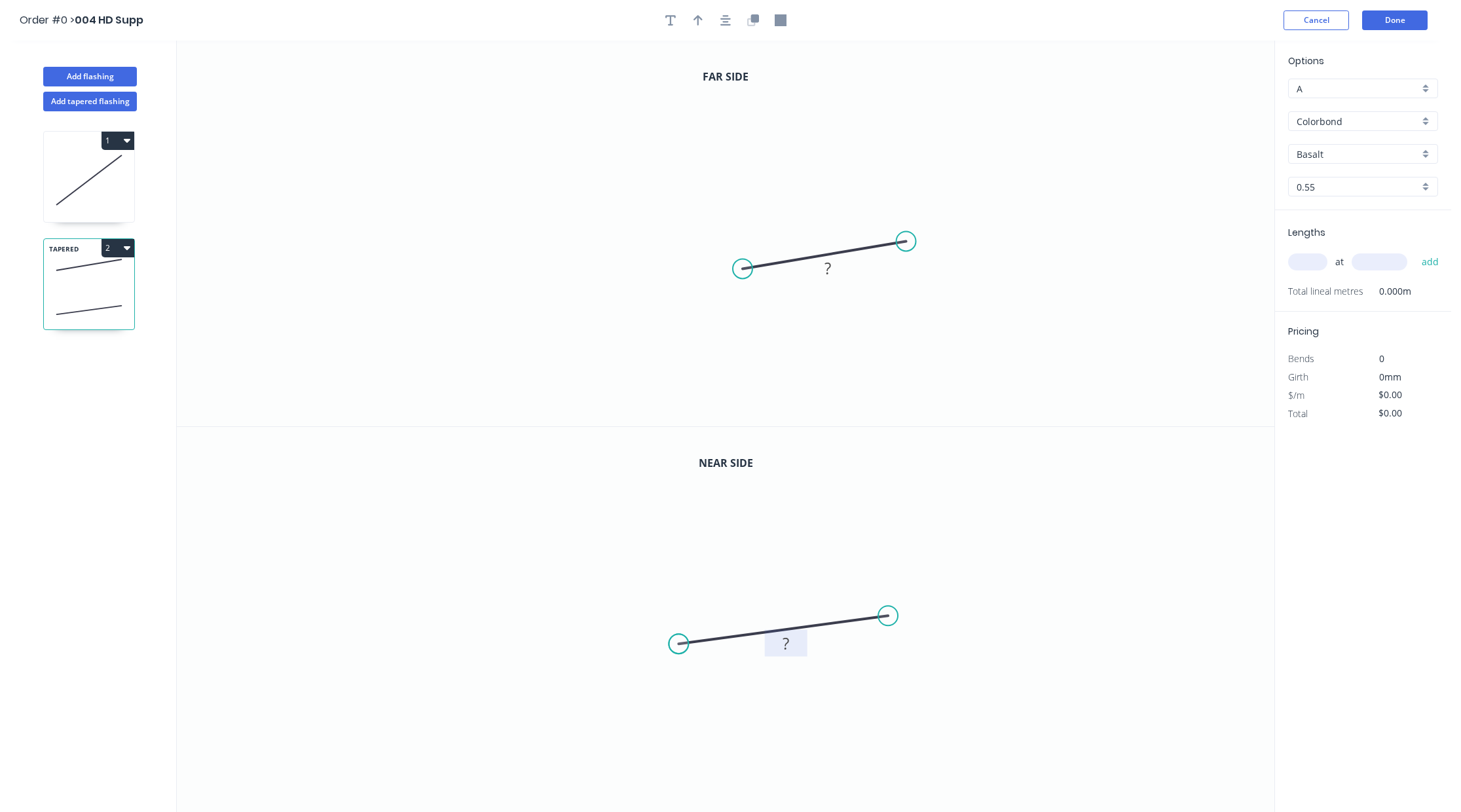
click at [783, 642] on tspan "?" at bounding box center [786, 642] width 6 height 22
click at [818, 272] on rect at bounding box center [828, 268] width 26 height 18
type input "$12.00"
click at [822, 205] on icon "0 45" at bounding box center [725, 232] width 1097 height 385
click at [1305, 267] on input "text" at bounding box center [1307, 261] width 39 height 17
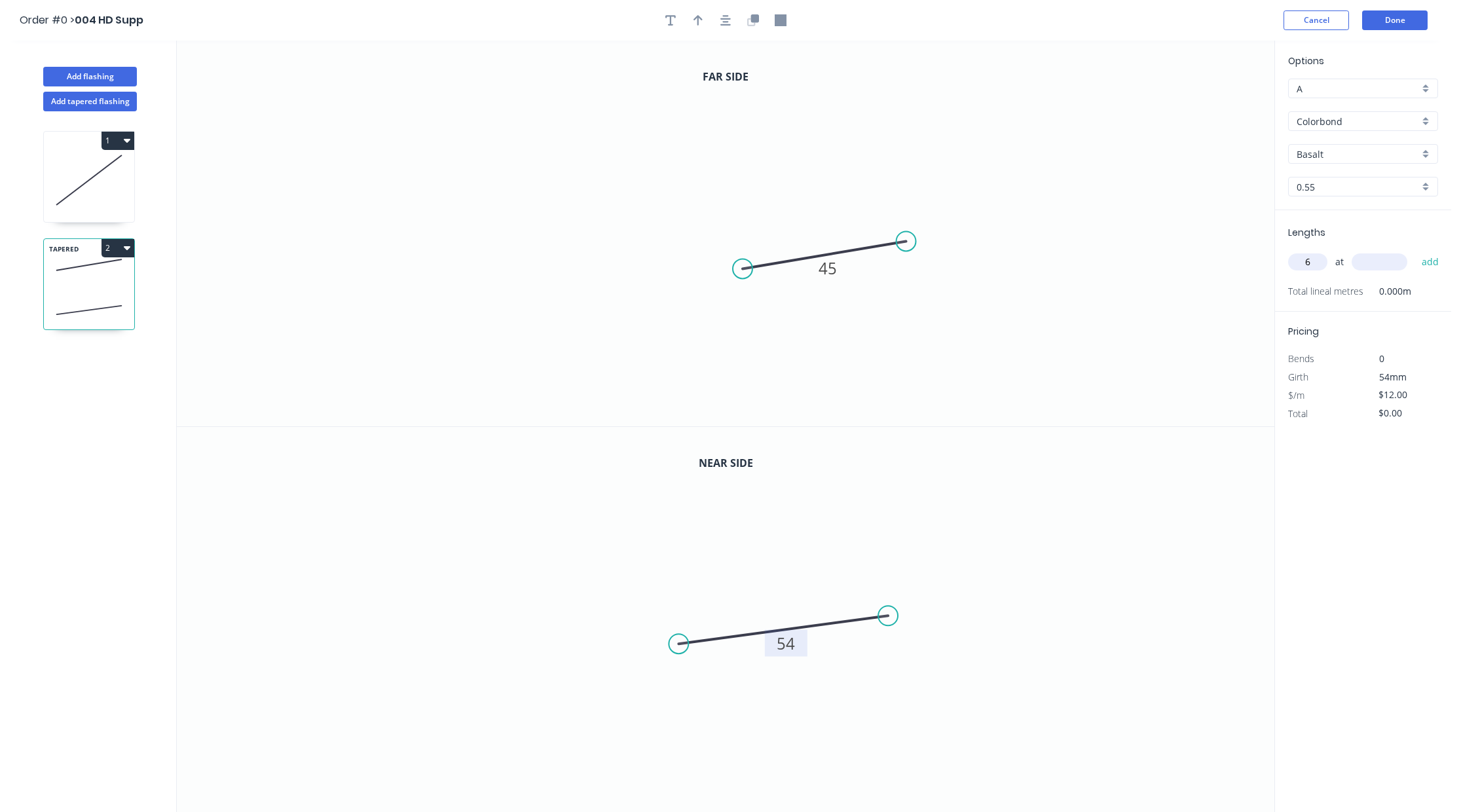
type input "6"
click at [1384, 262] on input "text" at bounding box center [1380, 261] width 56 height 17
type input "1000"
click at [1415, 251] on button "add" at bounding box center [1430, 261] width 31 height 22
type input "$72.00"
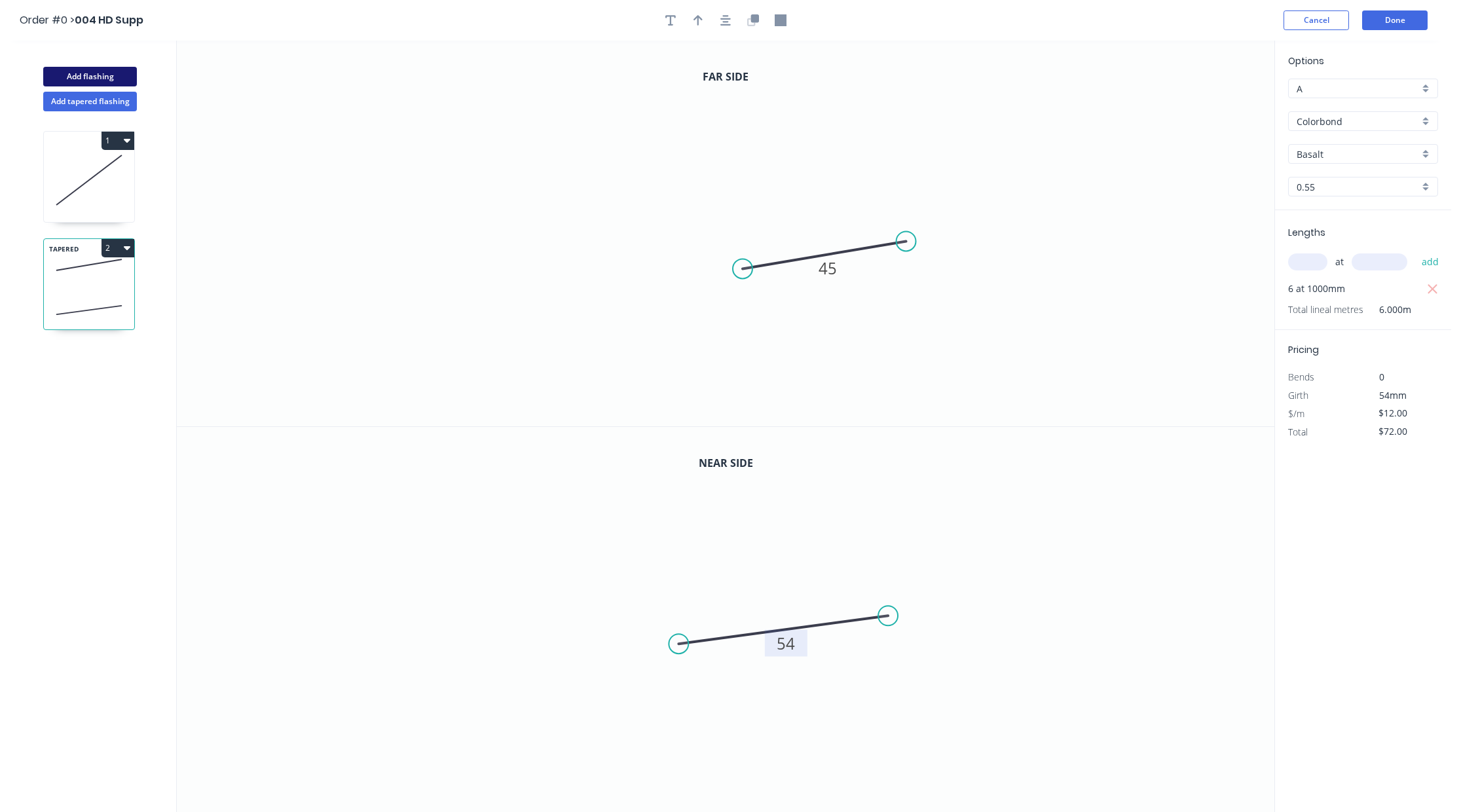
click at [80, 73] on button "Add flashing" at bounding box center [89, 76] width 94 height 19
type input "$0.00"
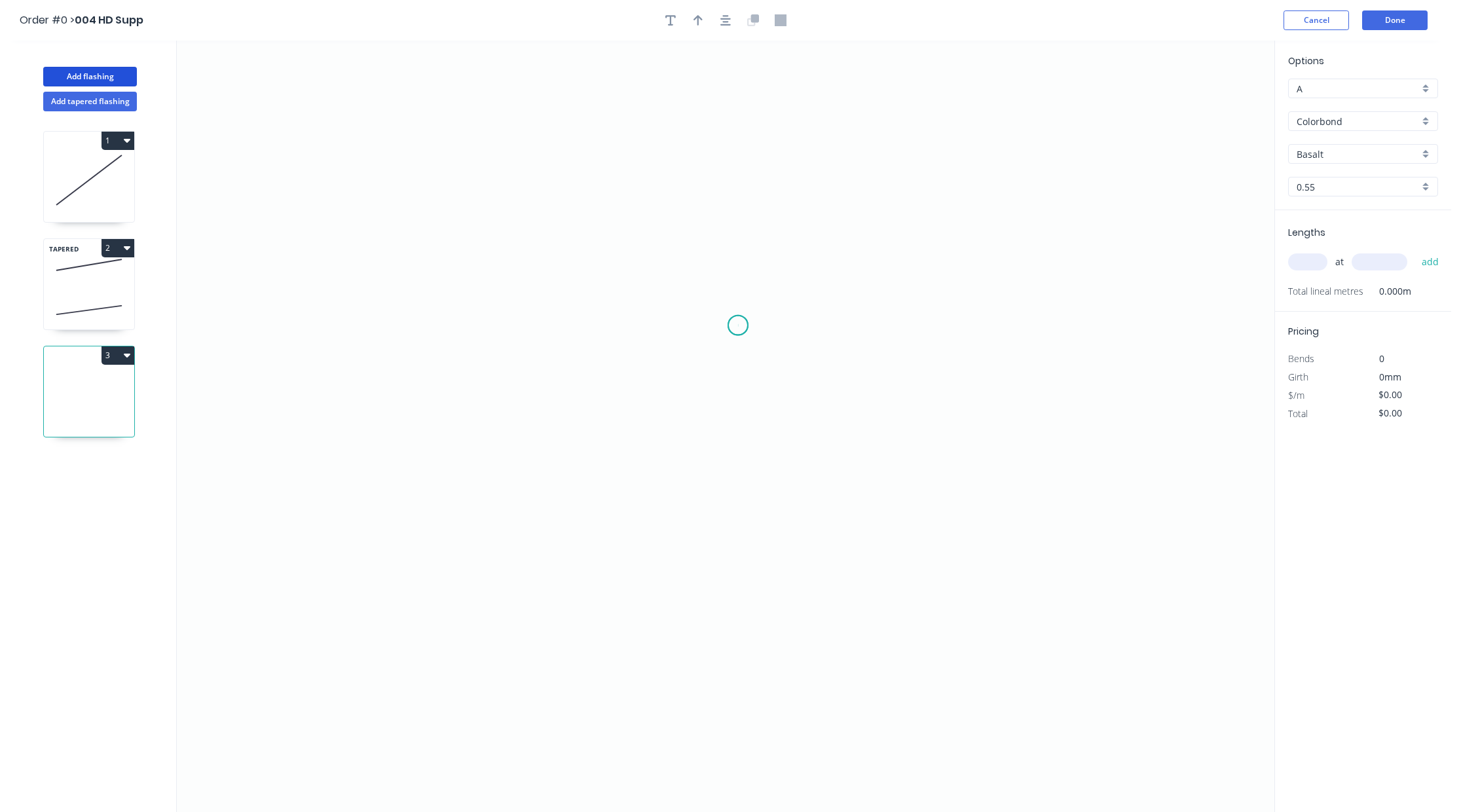
click at [738, 325] on icon "0" at bounding box center [725, 426] width 1097 height 771
click at [842, 205] on icon "0" at bounding box center [725, 426] width 1097 height 771
click at [799, 266] on rect at bounding box center [804, 272] width 26 height 18
click at [1022, 257] on icon "0 74" at bounding box center [725, 426] width 1097 height 771
type input "$1.00"
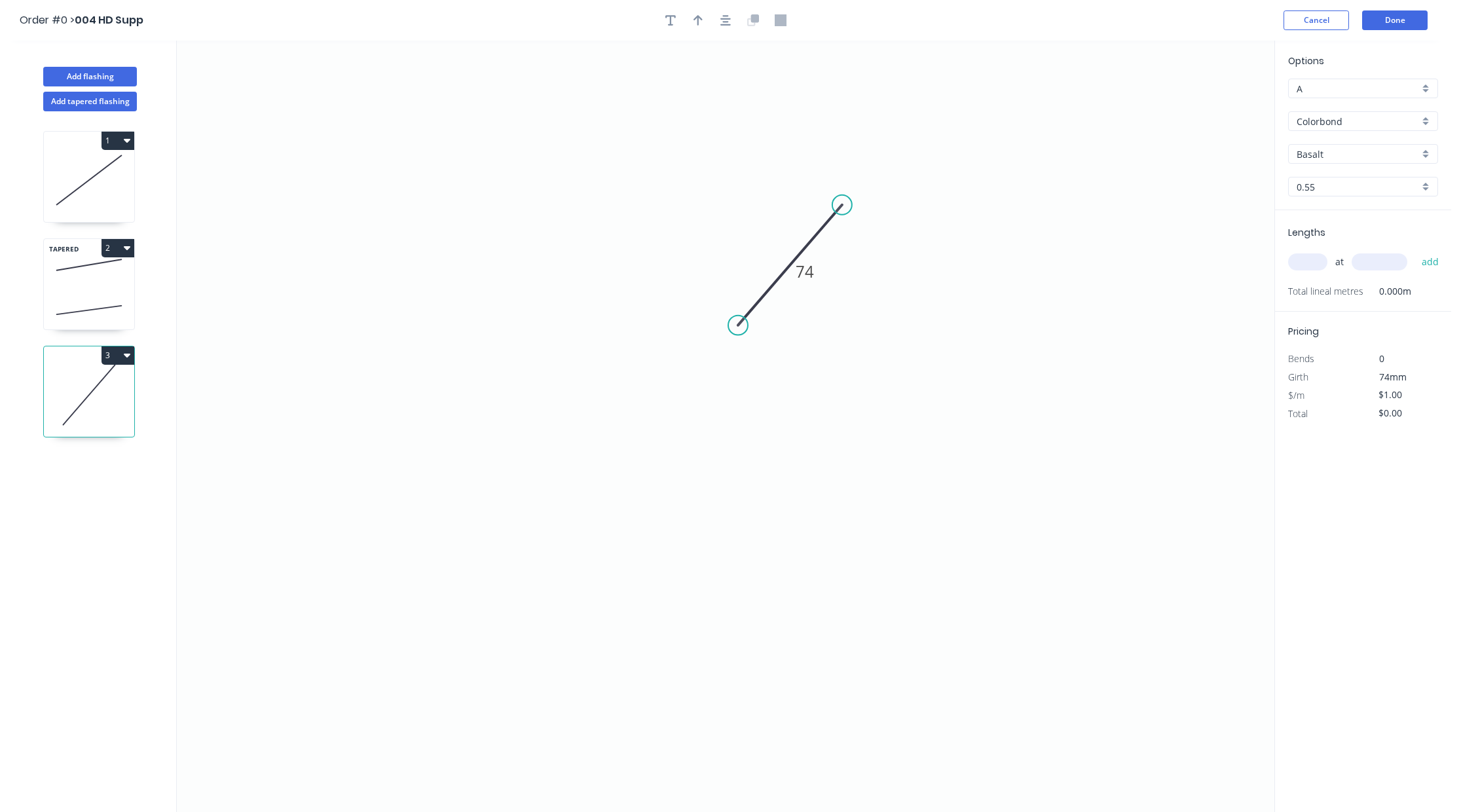
click at [1307, 260] on input "text" at bounding box center [1307, 261] width 39 height 17
type input "5"
click at [1369, 257] on input "text" at bounding box center [1380, 261] width 56 height 17
type input "1000"
click at [1415, 251] on button "add" at bounding box center [1430, 261] width 31 height 22
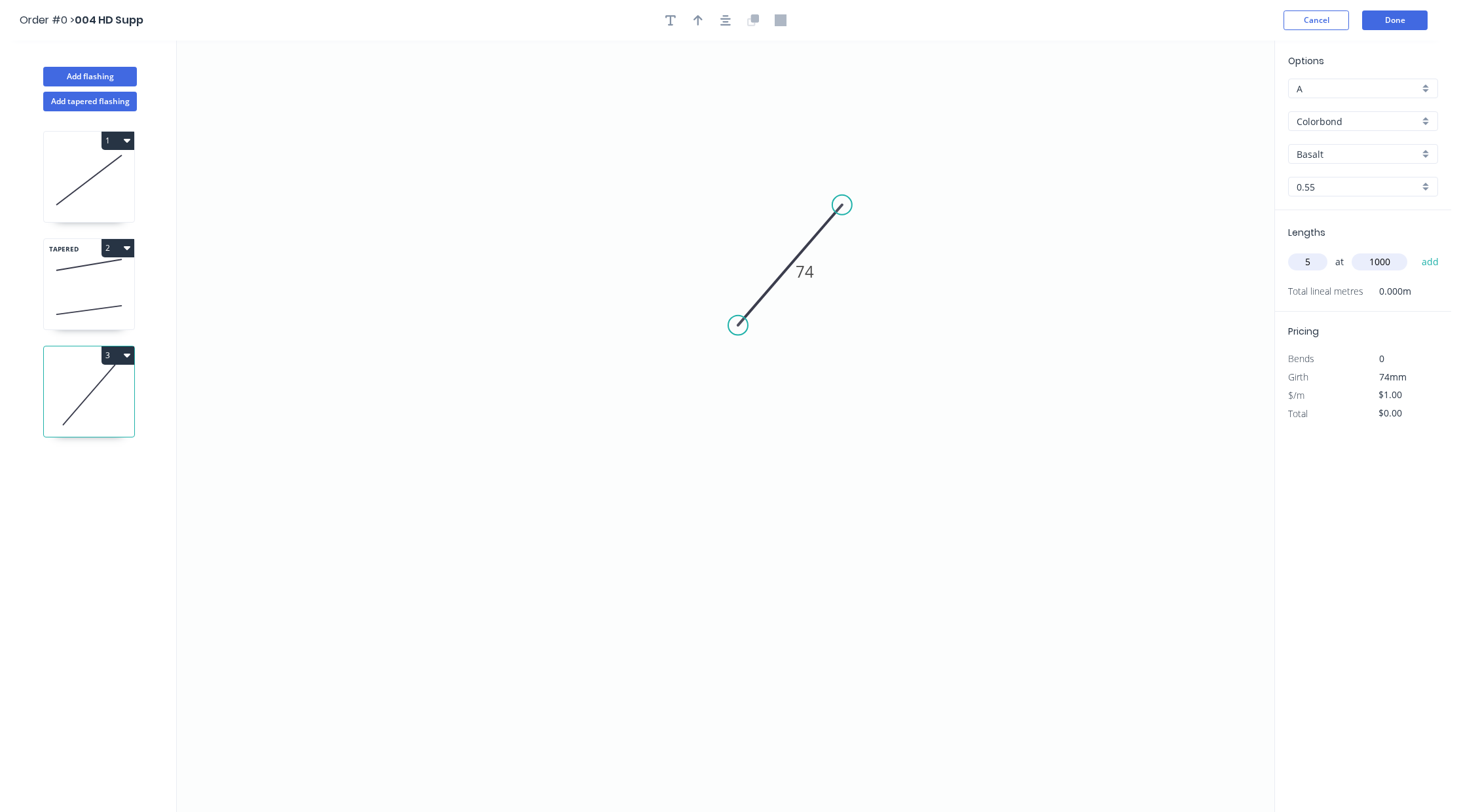
type input "$5.00"
click at [1409, 26] on button "Done" at bounding box center [1395, 20] width 66 height 19
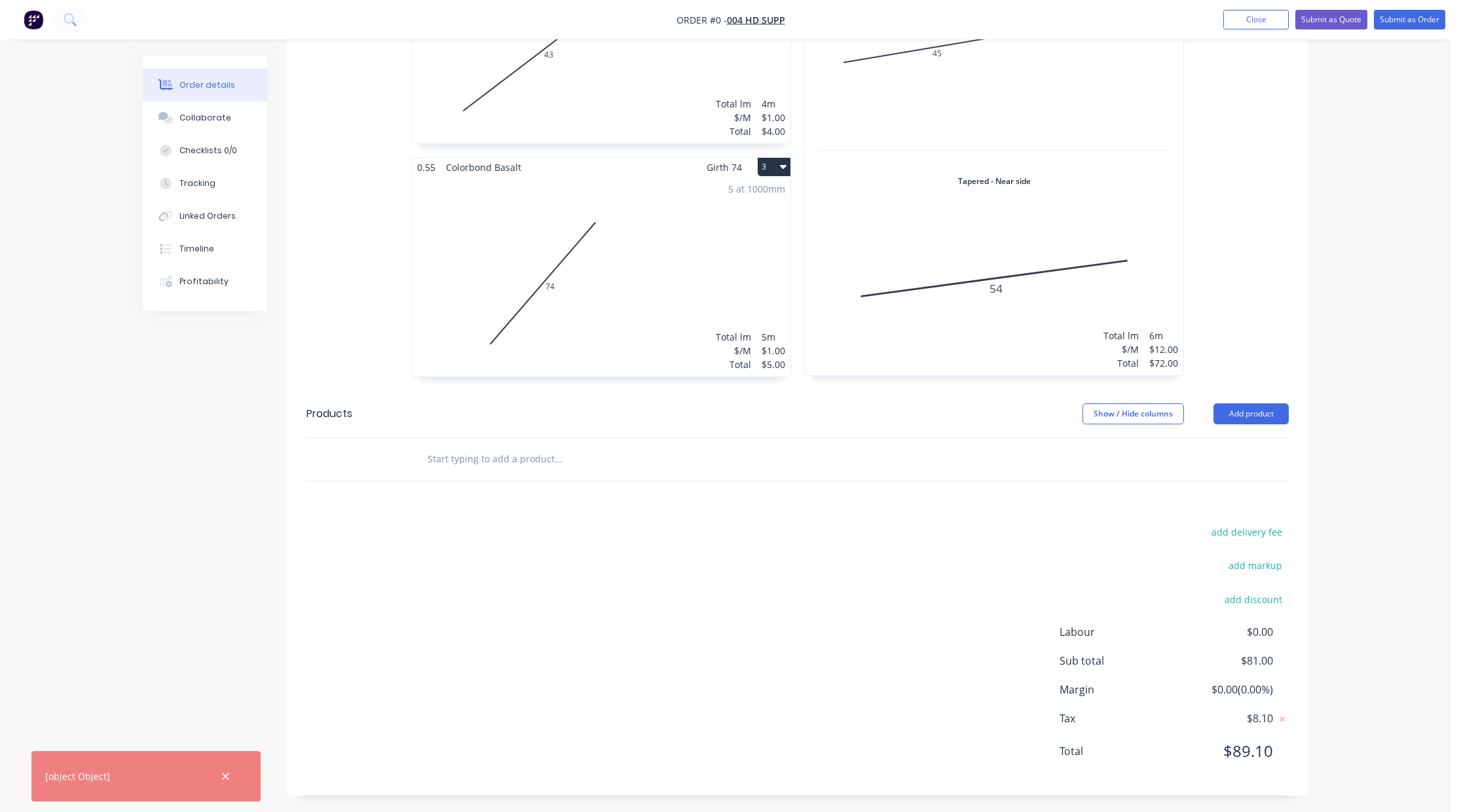
scroll to position [559, 0]
click at [223, 781] on icon "button" at bounding box center [226, 775] width 9 height 11
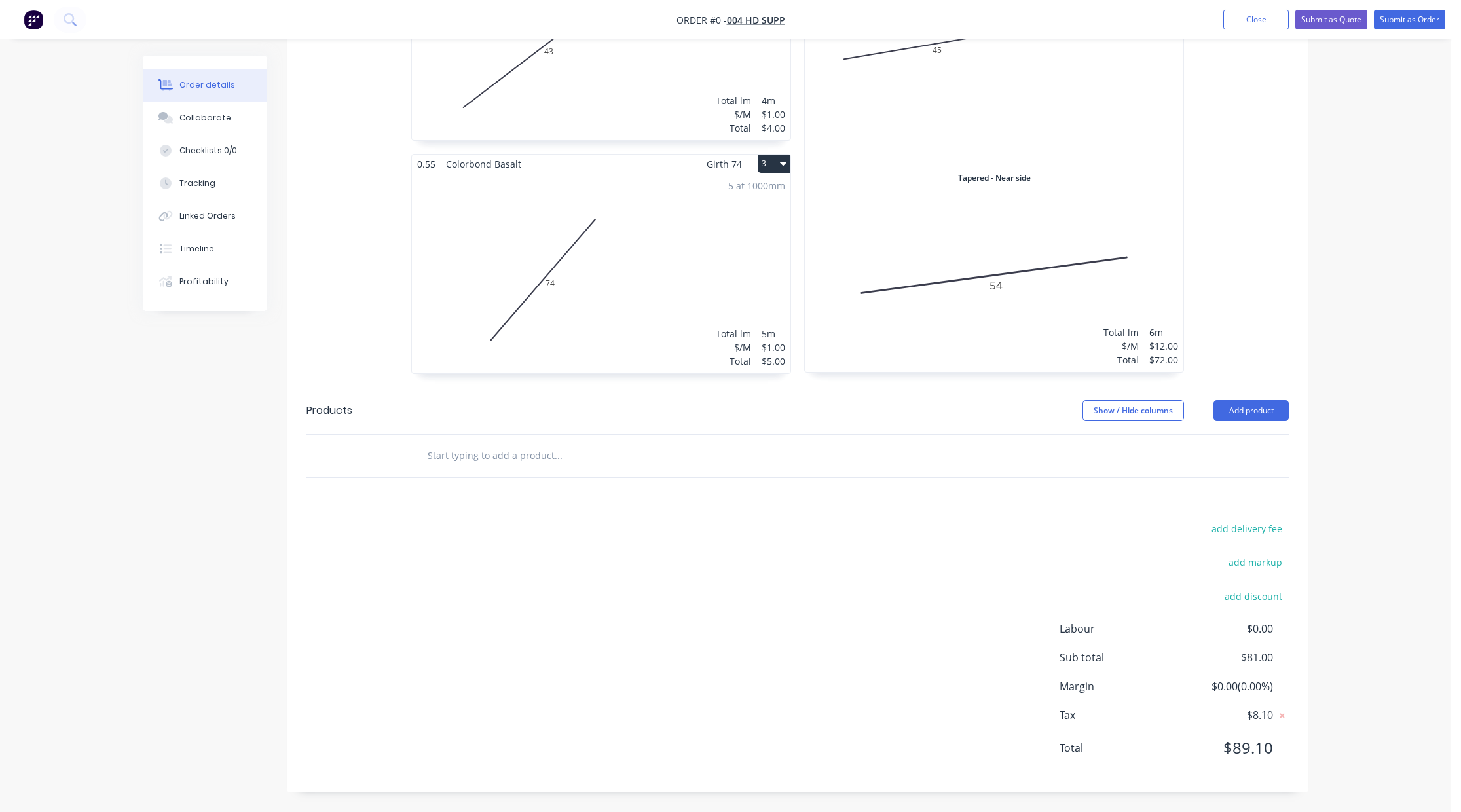
click at [1396, 479] on div "Order details Collaborate Checklists 0/0 Tracking Linked Orders Timeline Profit…" at bounding box center [725, 126] width 1451 height 1371
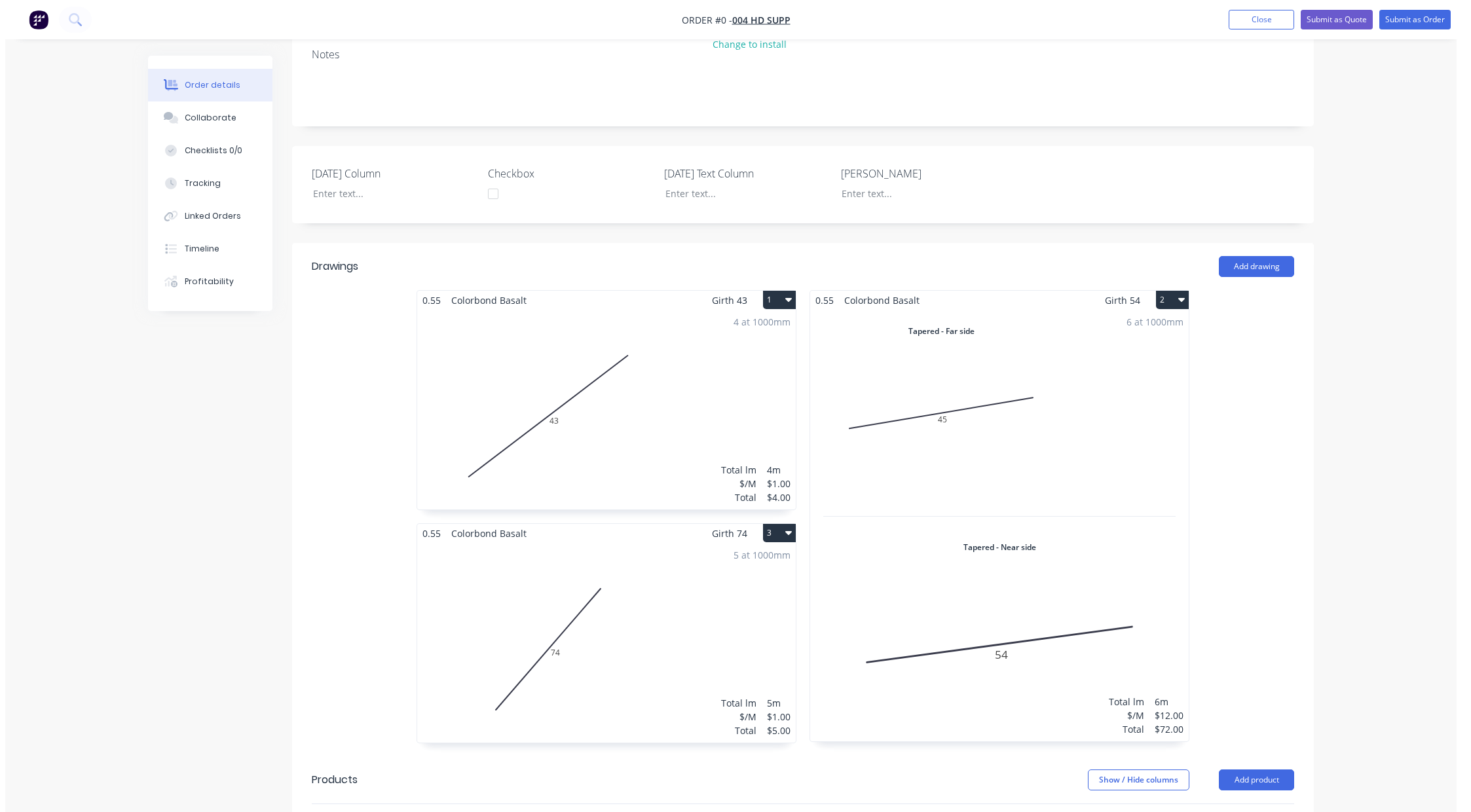
scroll to position [87, 0]
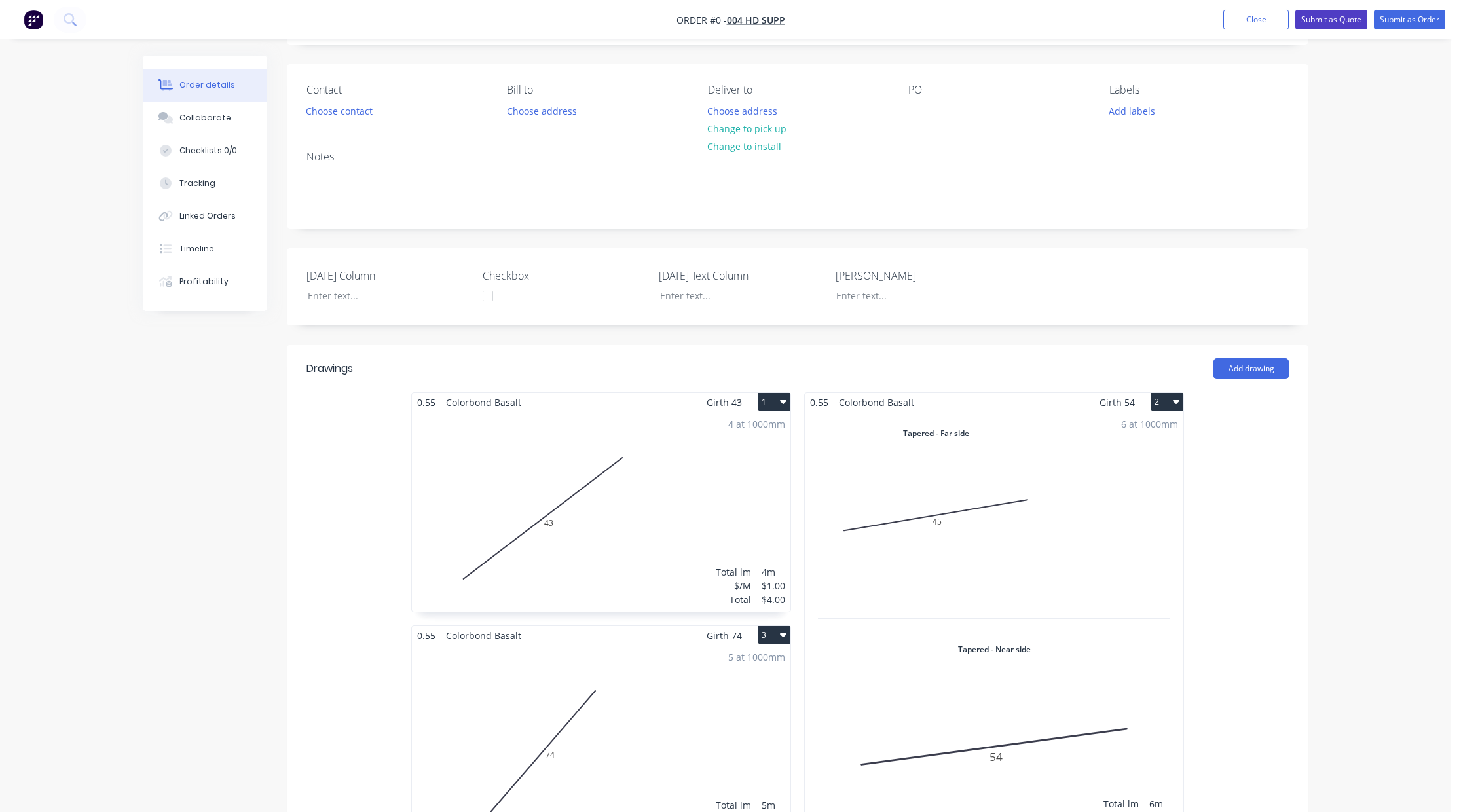
click at [1325, 24] on button "Submit as Quote" at bounding box center [1331, 19] width 72 height 19
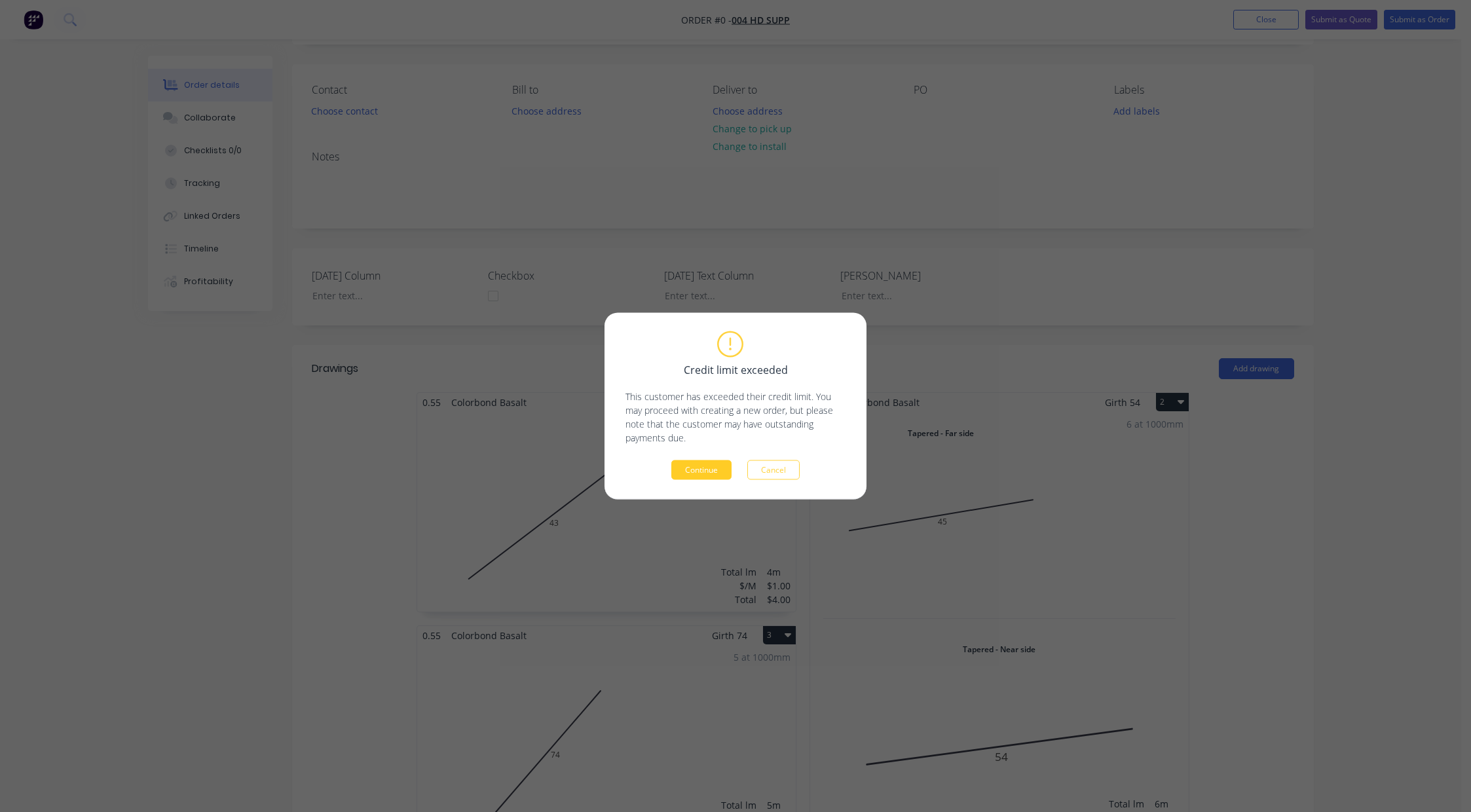
click at [690, 465] on button "Continue" at bounding box center [701, 469] width 60 height 19
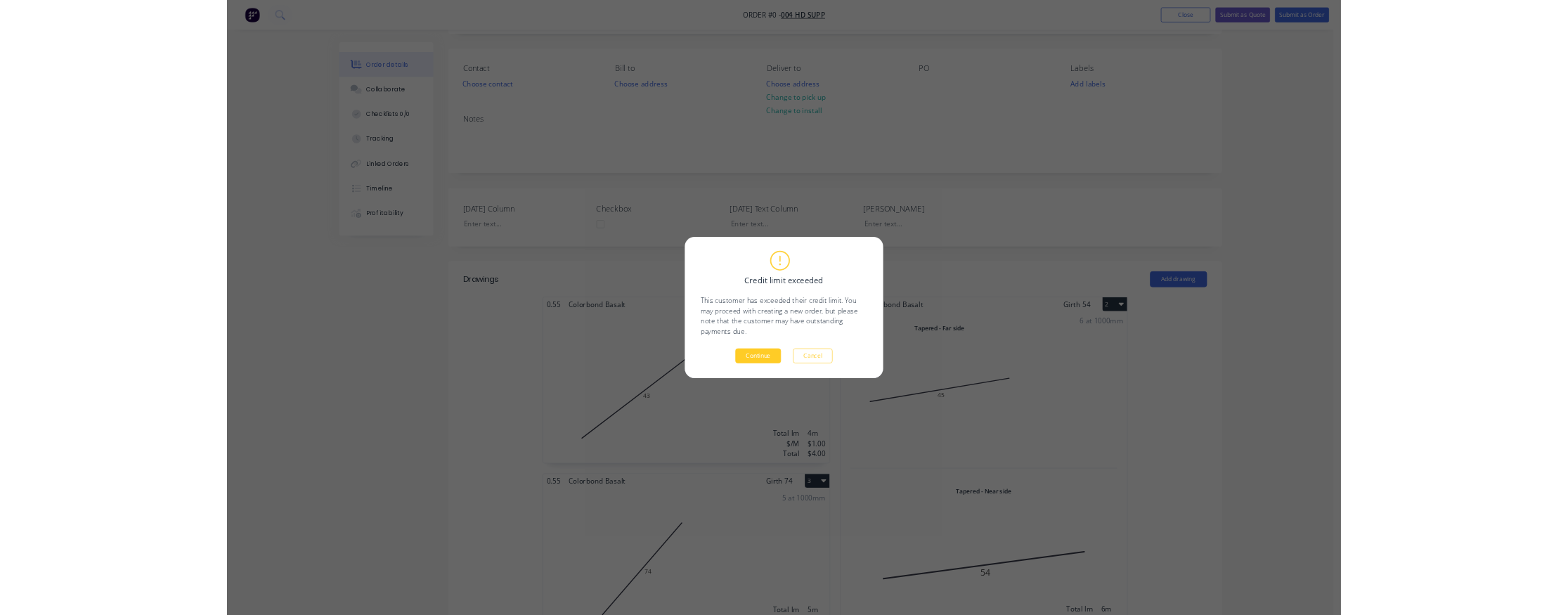
scroll to position [0, 0]
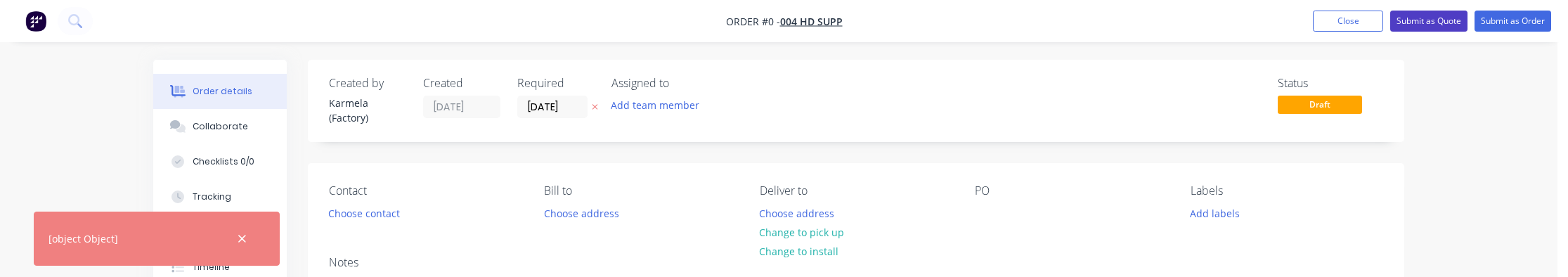
click at [1413, 18] on button "Submit as Quote" at bounding box center [1428, 21] width 77 height 21
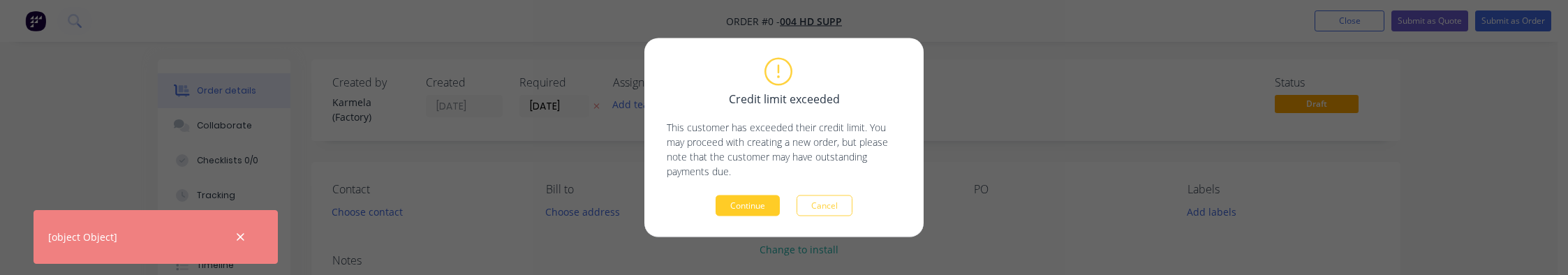
click at [763, 200] on button "Continue" at bounding box center [748, 206] width 64 height 21
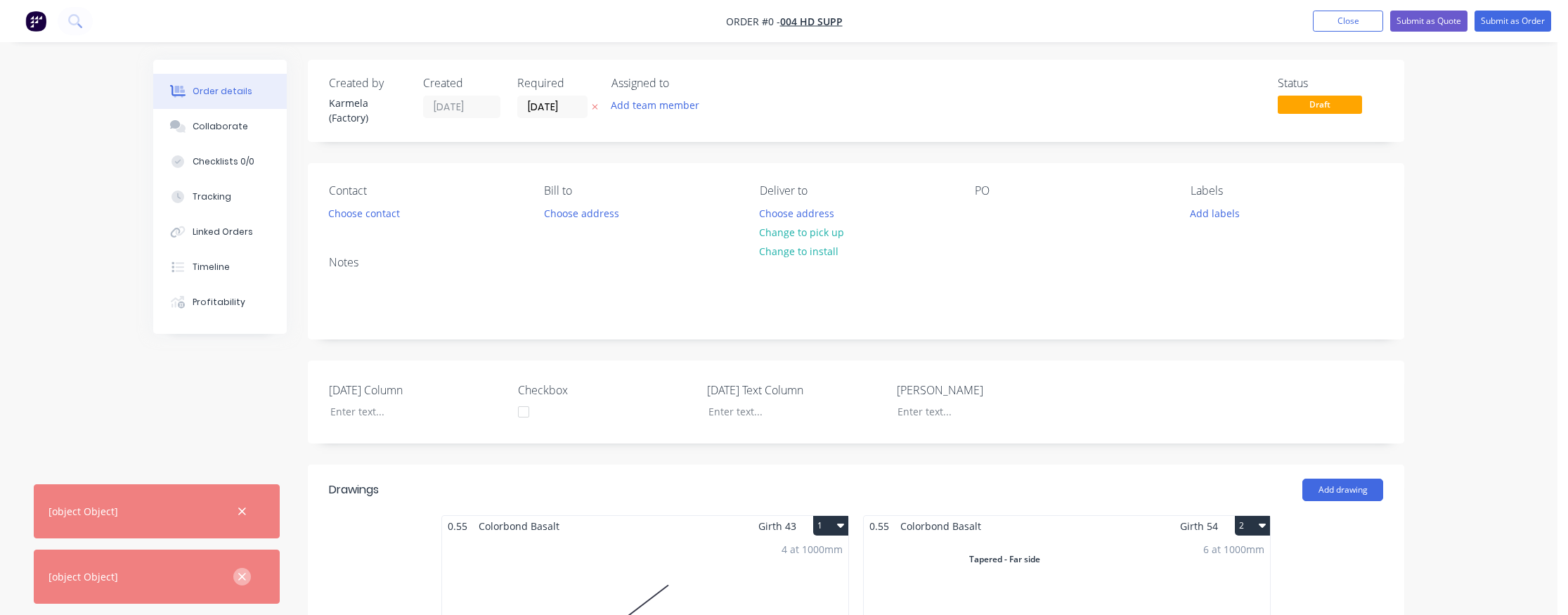
click at [244, 575] on icon "button" at bounding box center [242, 577] width 8 height 8
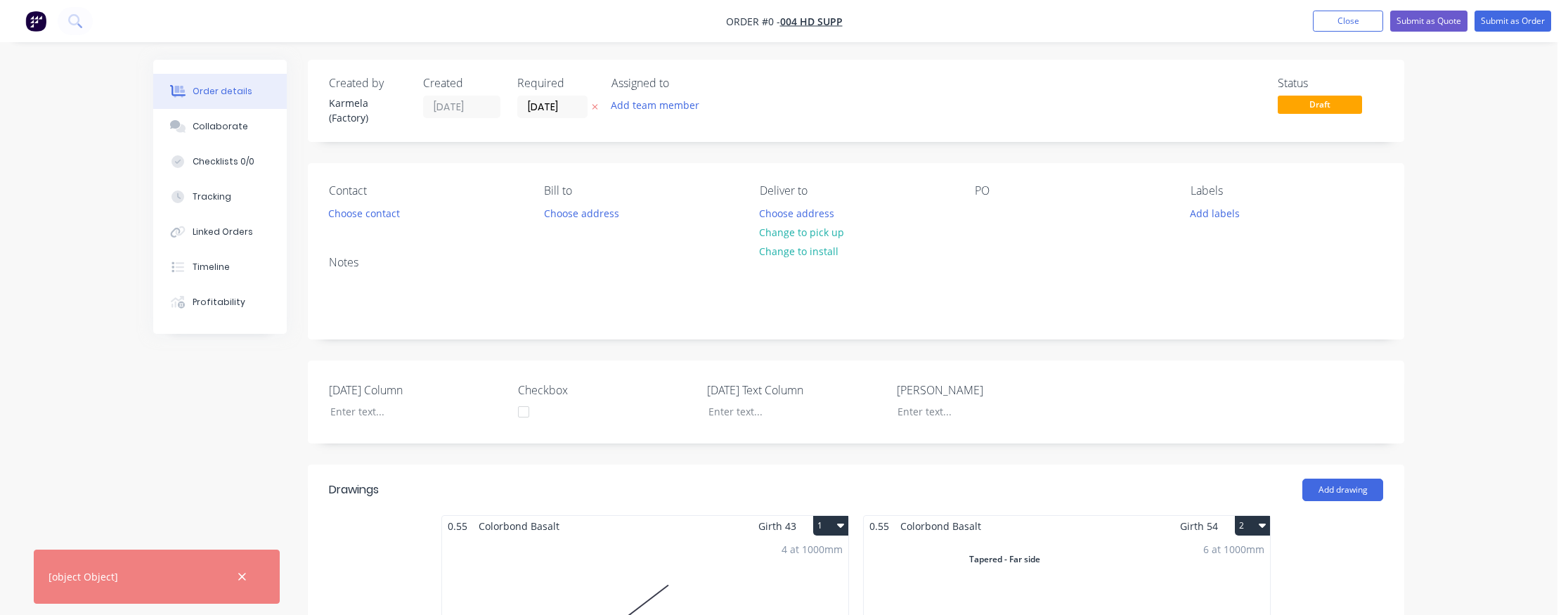
click at [244, 575] on icon "button" at bounding box center [242, 577] width 8 height 8
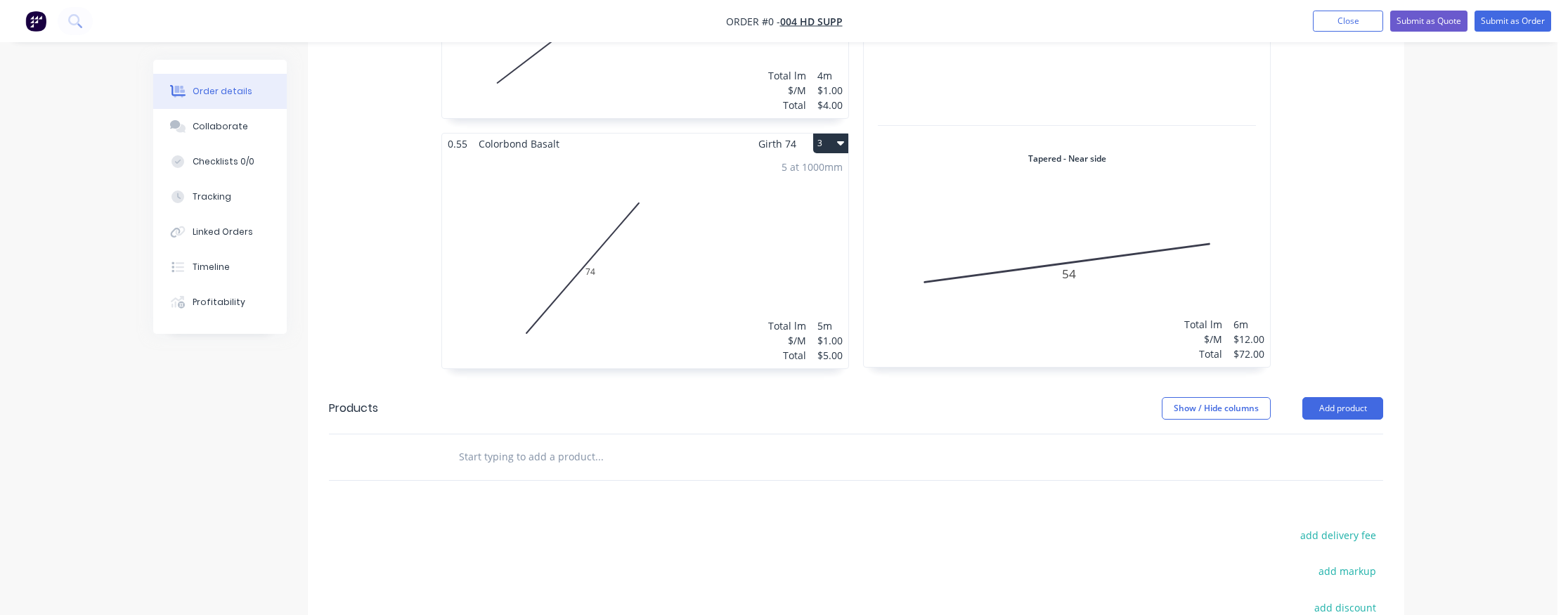
click at [1470, 242] on div "Order details Collaborate Checklists 0/0 Tracking Linked Orders Timeline Profit…" at bounding box center [778, 103] width 1557 height 1472
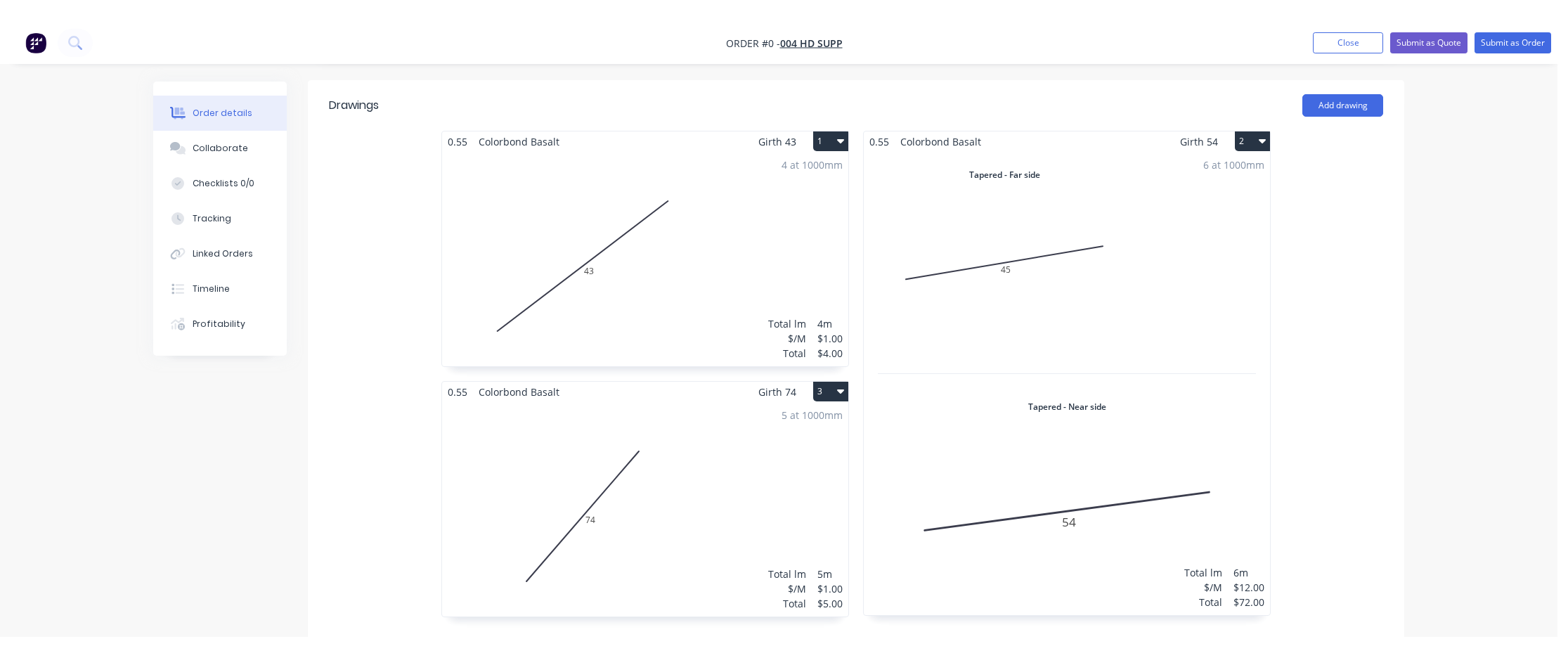
scroll to position [0, 0]
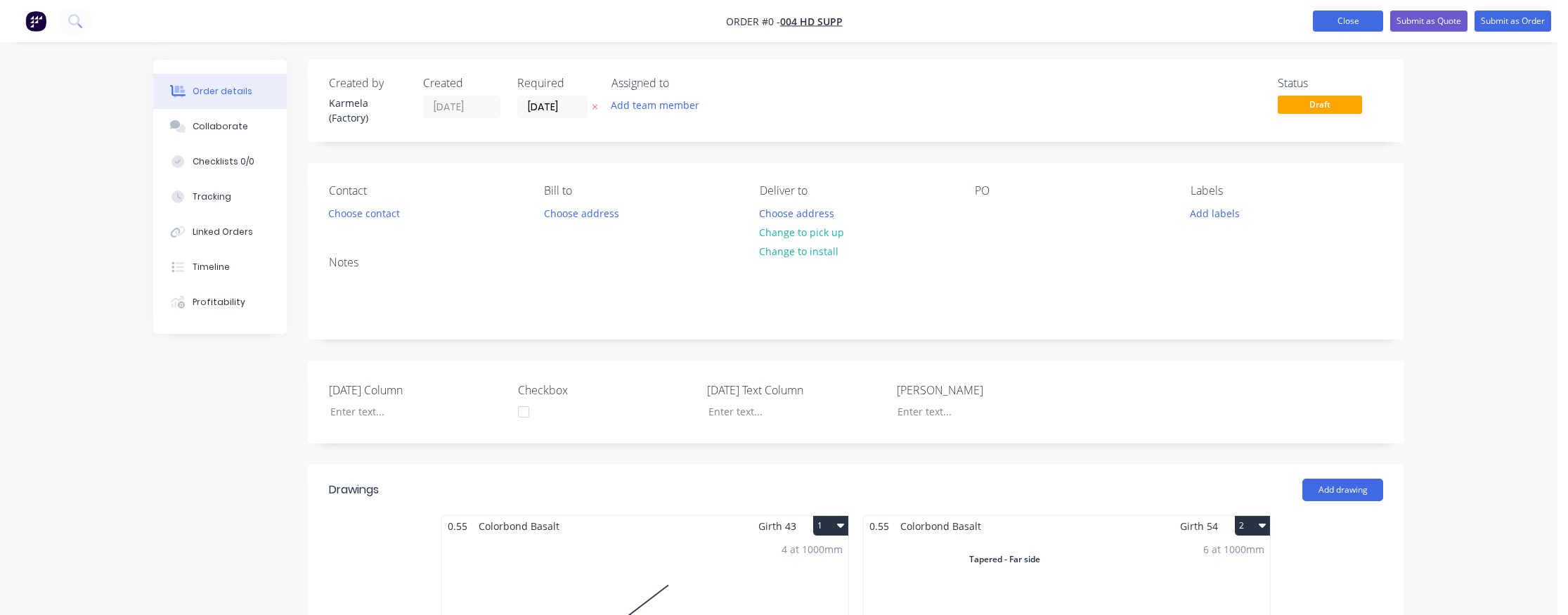
click at [1343, 31] on button "Close" at bounding box center [1347, 21] width 70 height 21
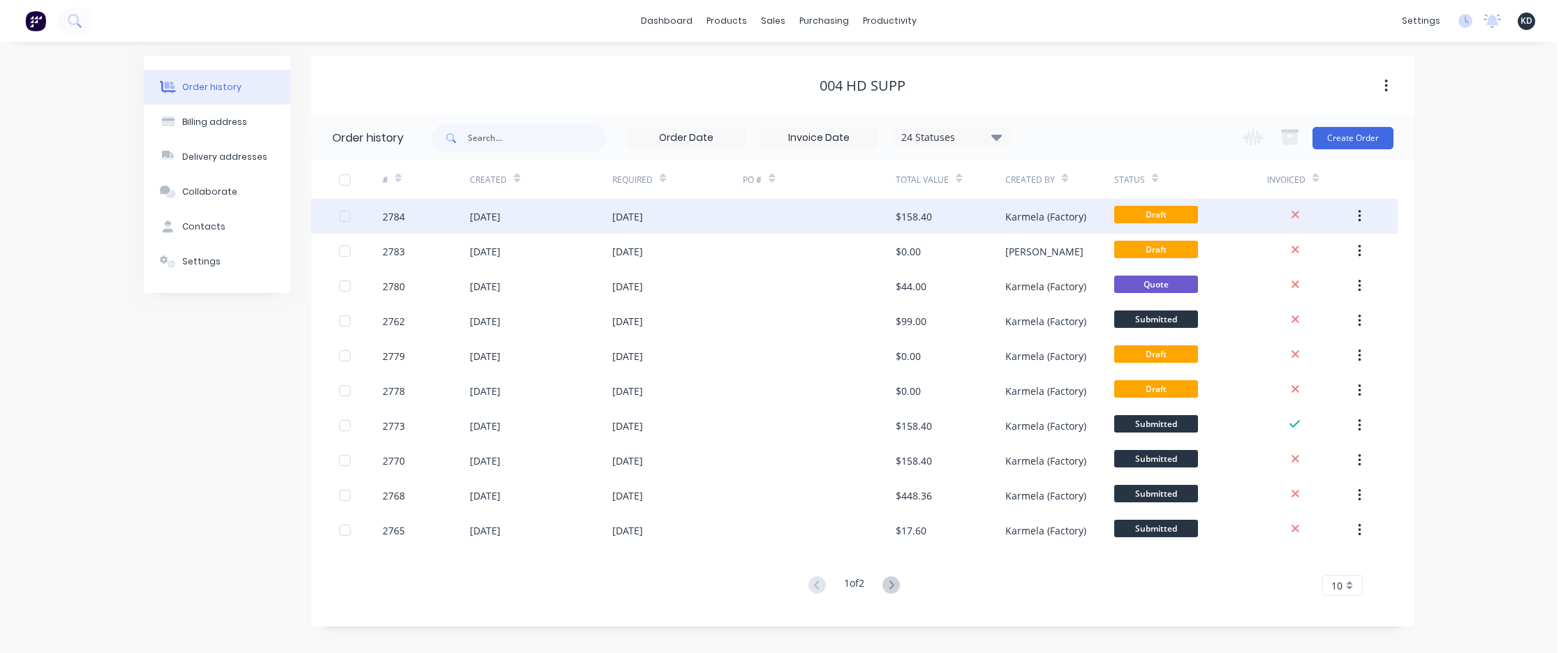
click at [1077, 228] on div "Karmela (Factory)" at bounding box center [1059, 215] width 109 height 34
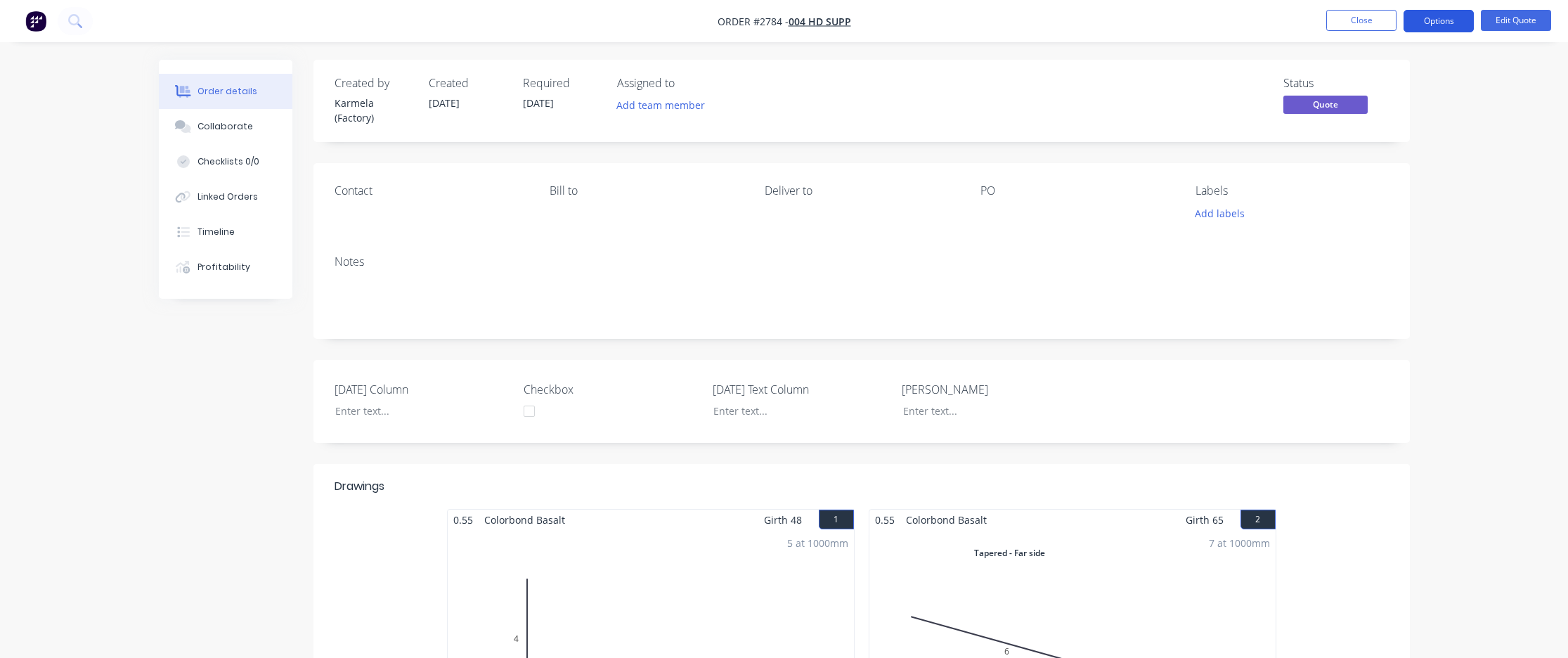
click at [1435, 20] on button "Options" at bounding box center [1438, 21] width 70 height 23
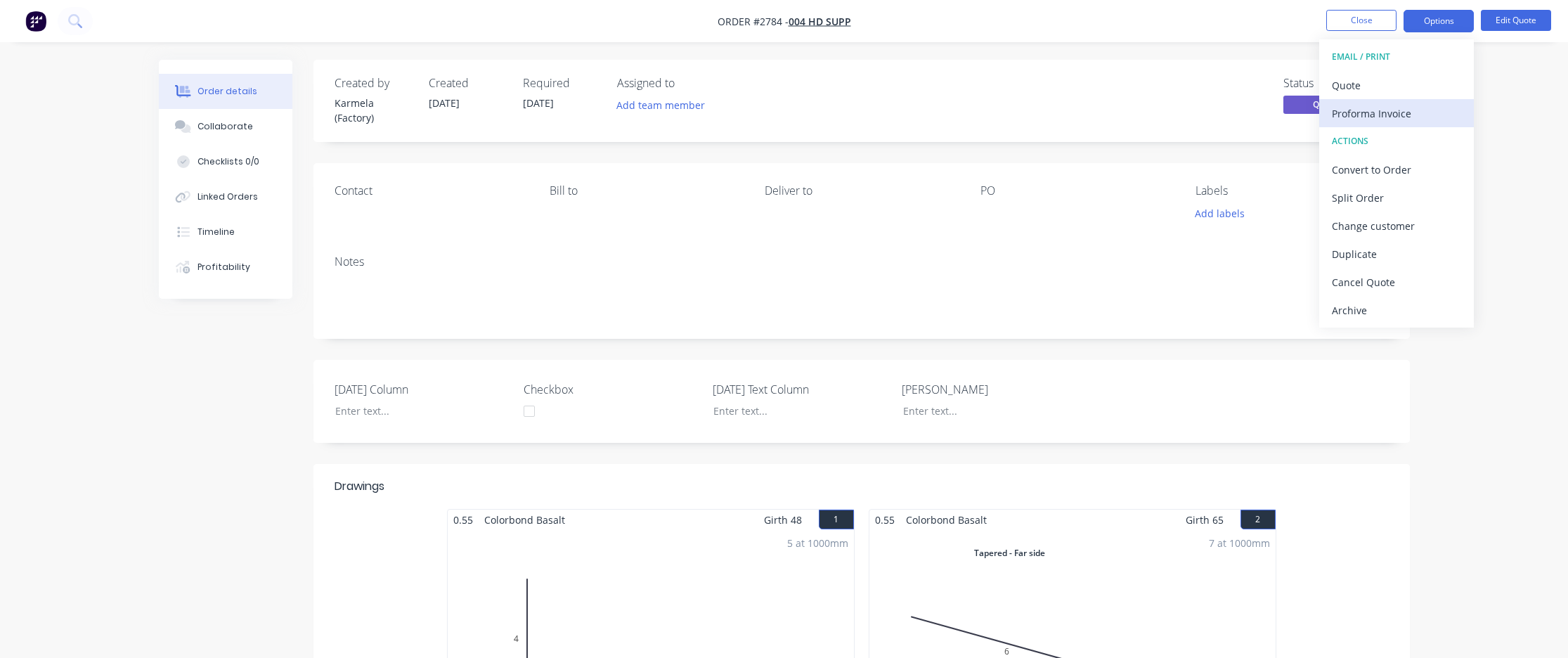
click at [1419, 112] on div "Proforma Invoice" at bounding box center [1396, 114] width 129 height 21
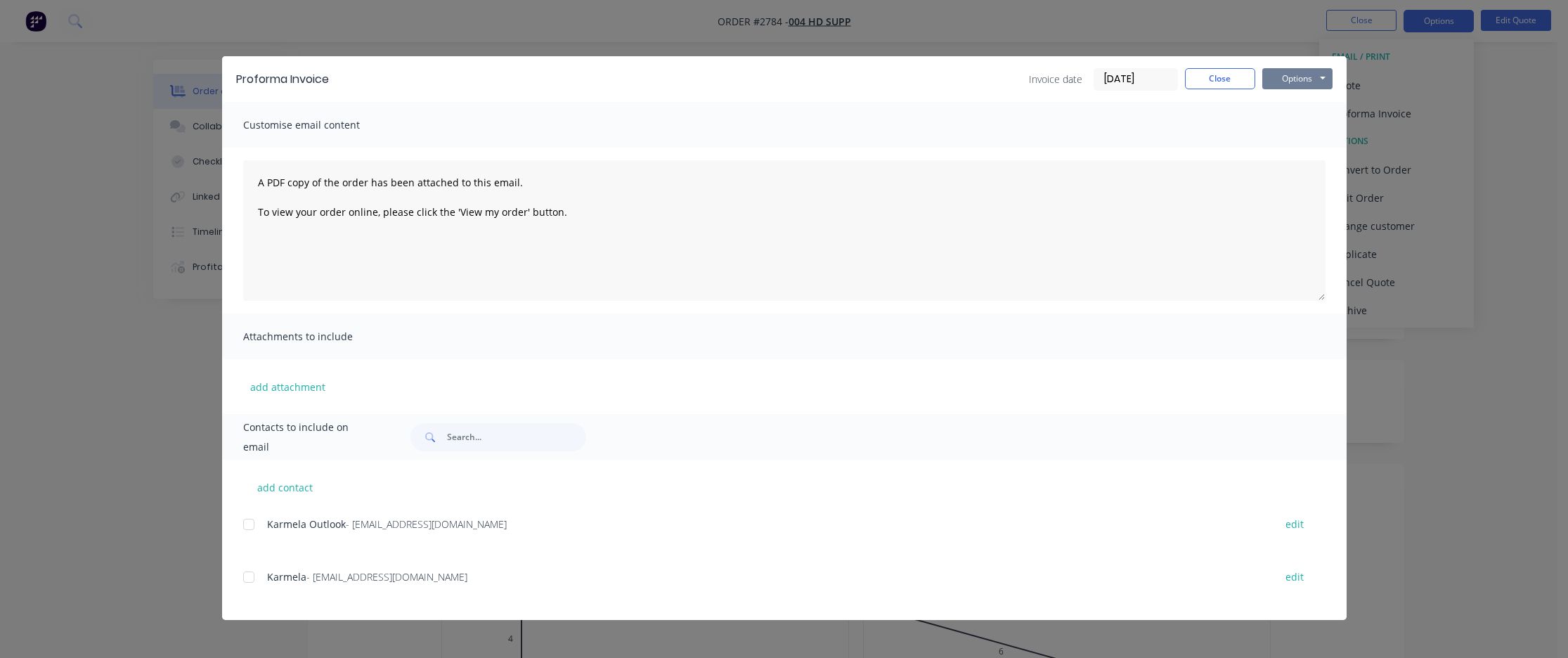
click at [1272, 77] on button "Options" at bounding box center [1297, 79] width 70 height 21
click at [1277, 105] on button "Preview" at bounding box center [1307, 103] width 90 height 23
click at [1205, 78] on button "Close" at bounding box center [1220, 79] width 70 height 21
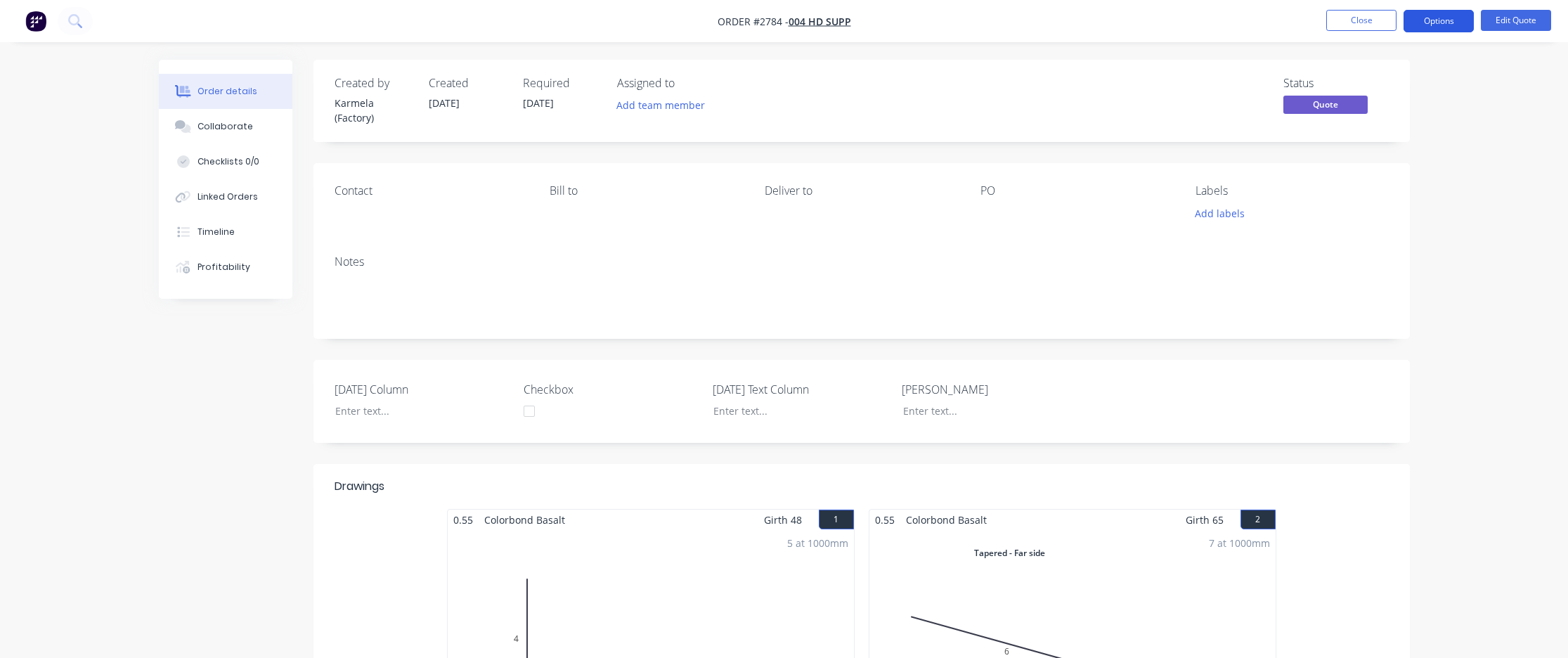
click at [1440, 18] on button "Options" at bounding box center [1438, 21] width 70 height 23
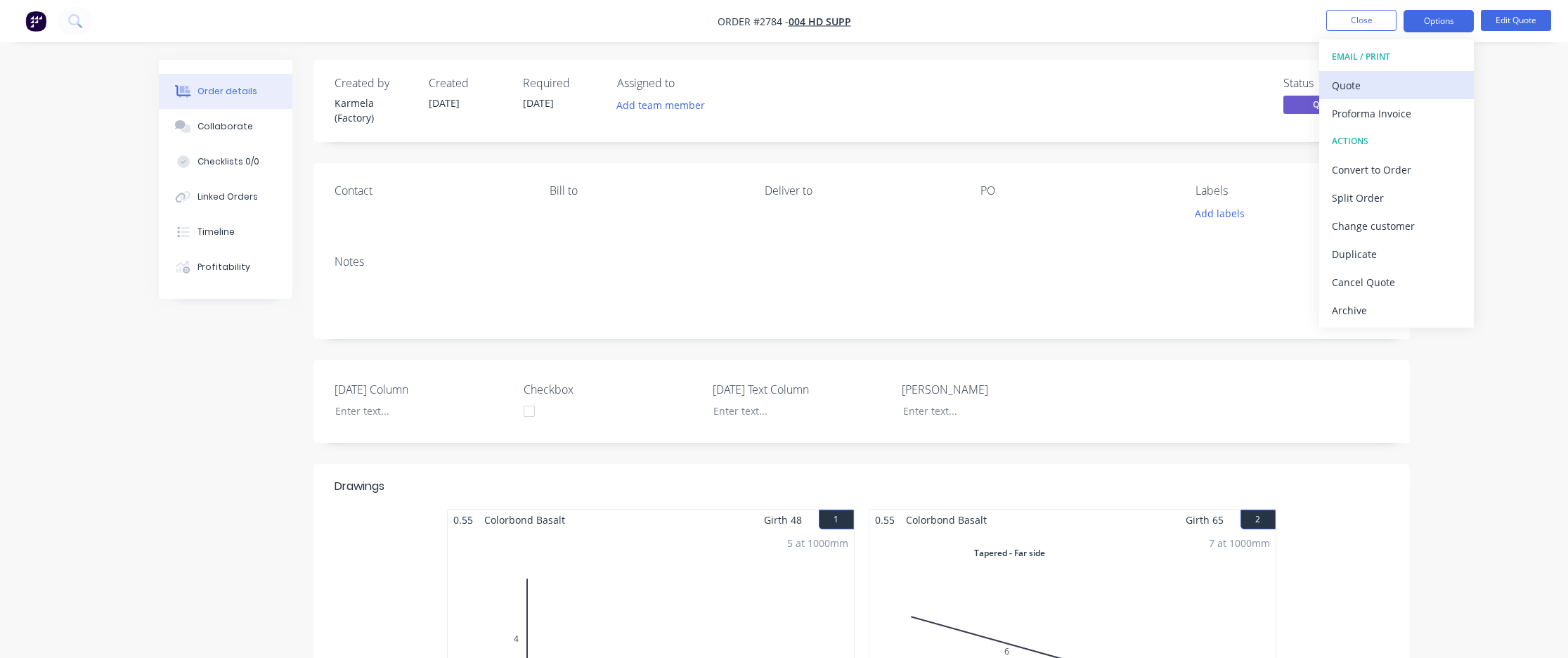
click at [1411, 90] on div "Quote" at bounding box center [1396, 85] width 129 height 21
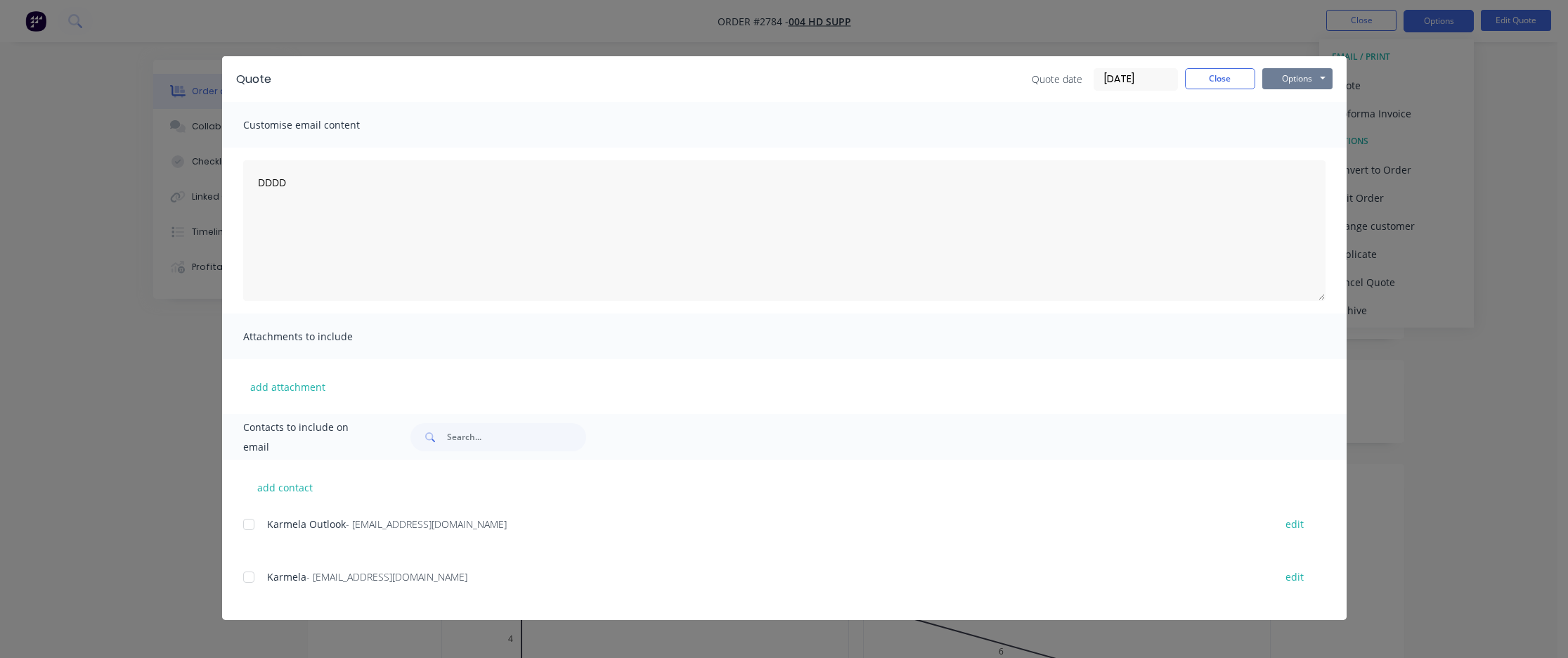
click at [1272, 80] on button "Options" at bounding box center [1297, 79] width 70 height 21
click at [1286, 103] on button "Preview" at bounding box center [1307, 103] width 90 height 23
